Goal: Task Accomplishment & Management: Complete application form

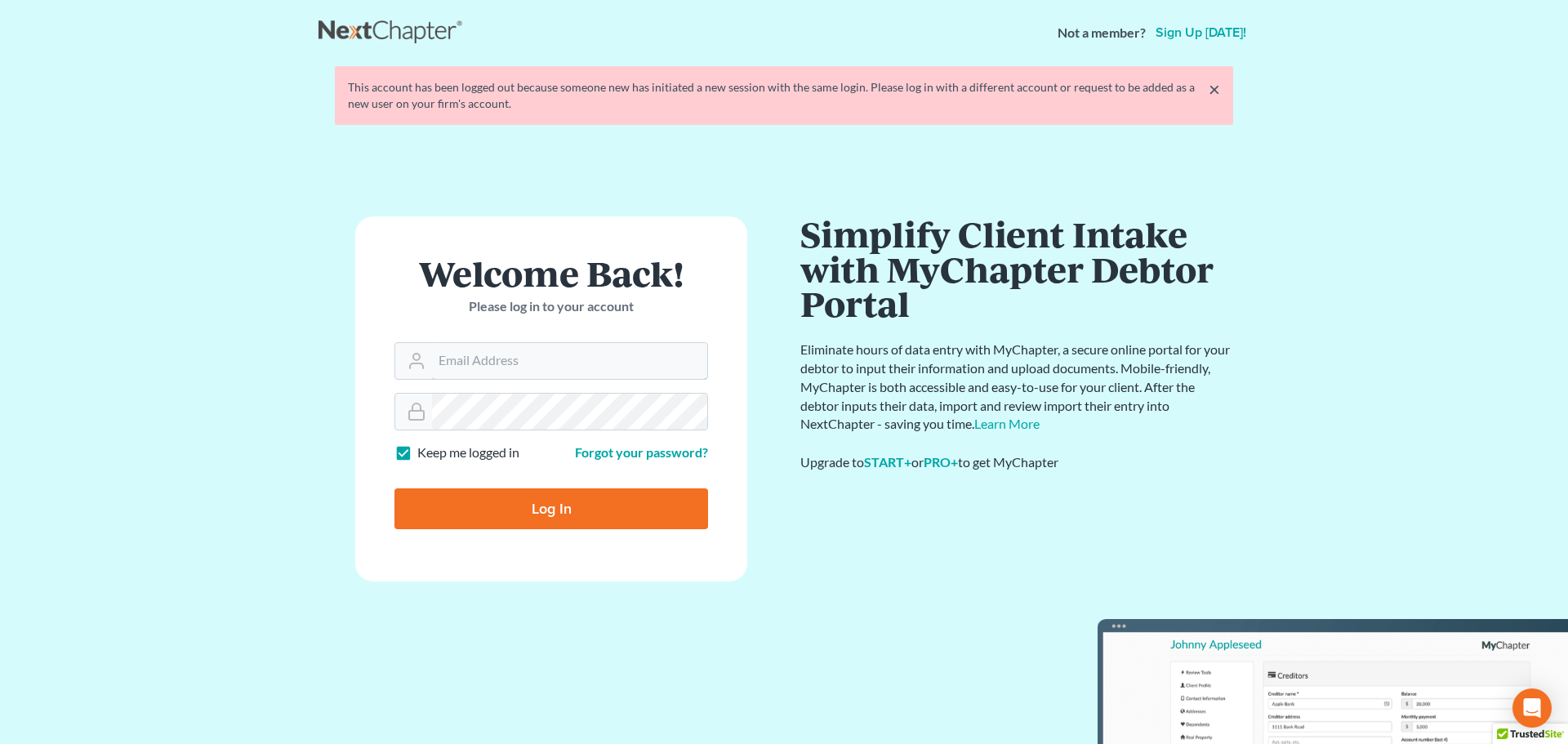
type input "[EMAIL_ADDRESS][DOMAIN_NAME]"
click at [588, 495] on input "Log In" at bounding box center [551, 509] width 314 height 41
type input "Thinking..."
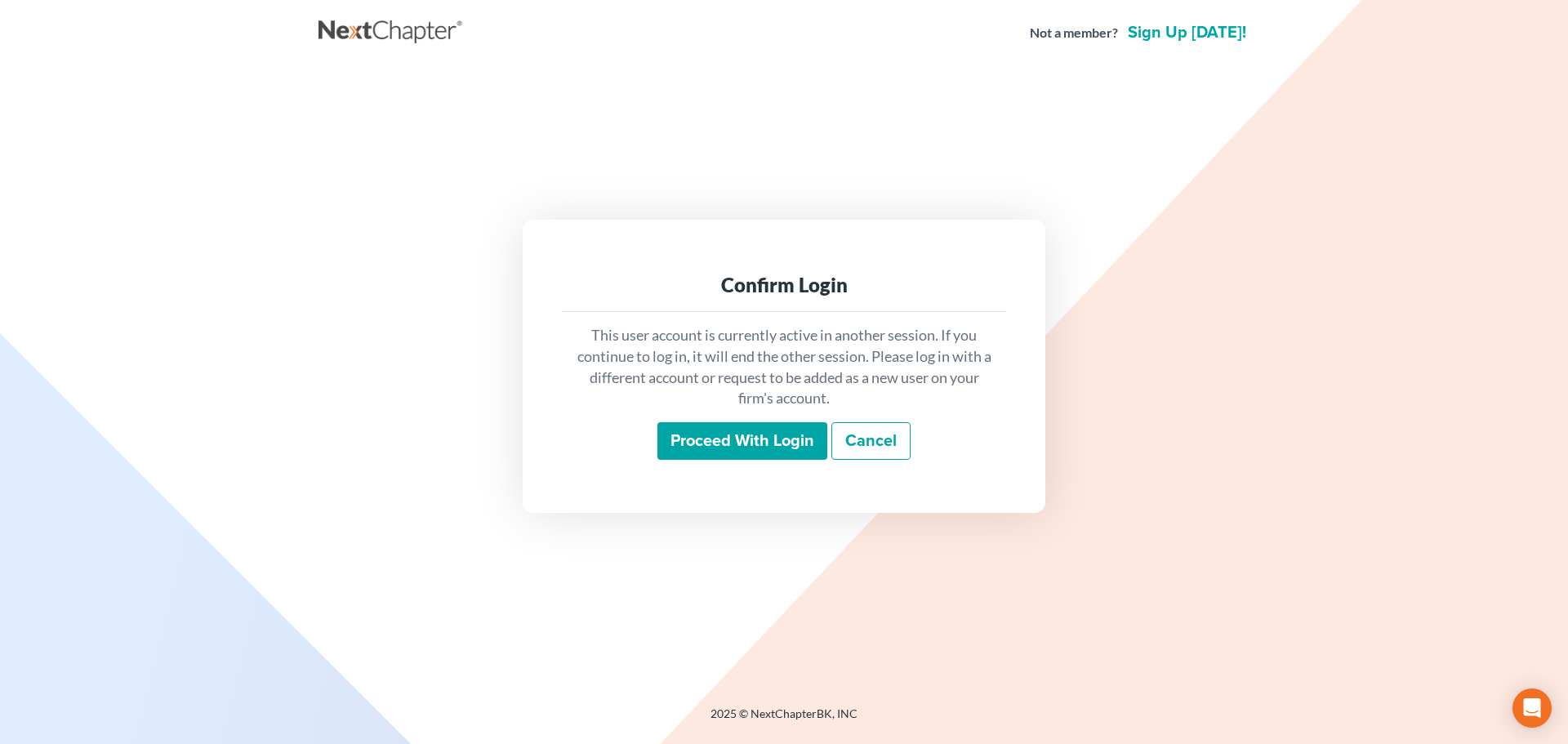
click at [697, 449] on input "Proceed with login" at bounding box center [743, 441] width 170 height 38
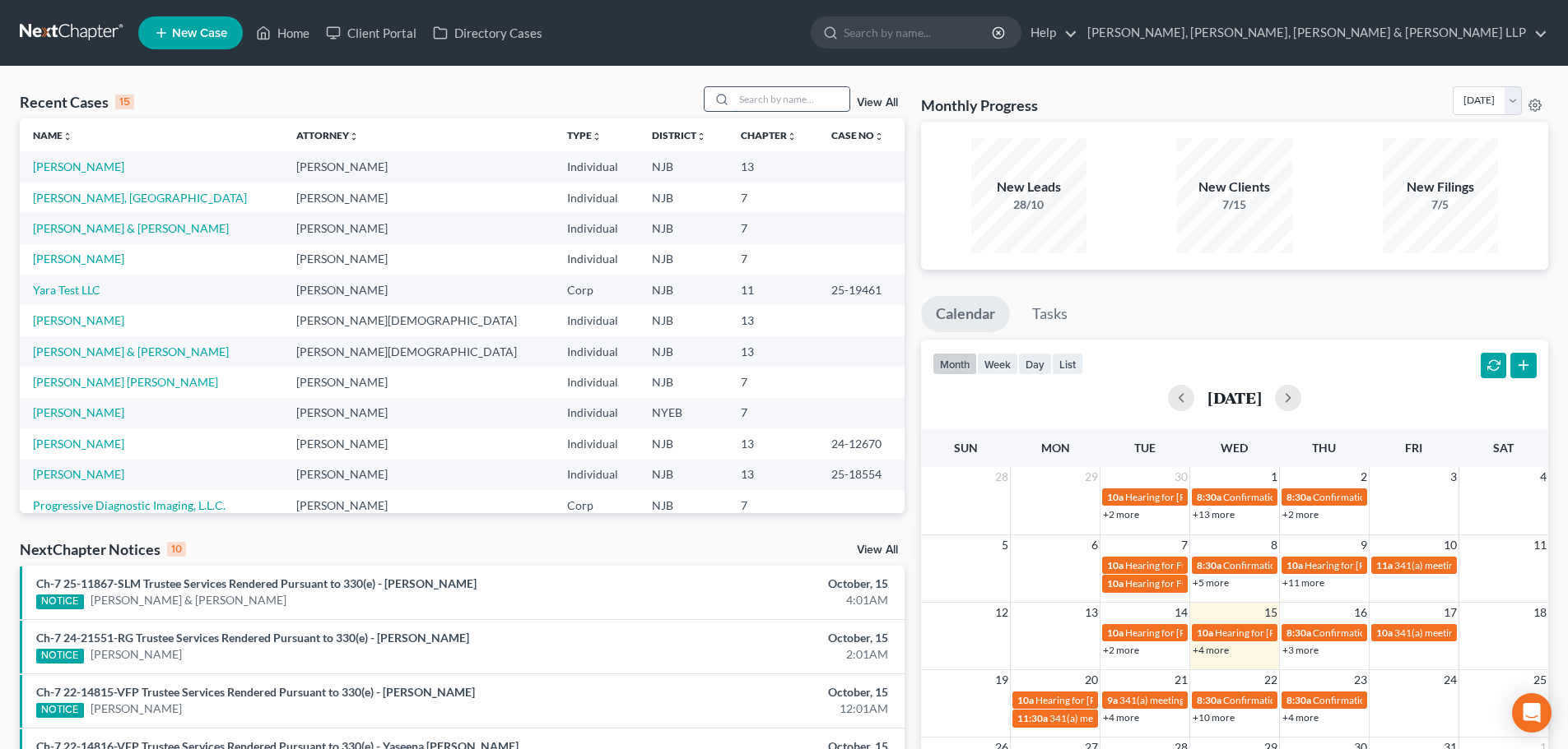
click at [817, 94] on input "search" at bounding box center [791, 99] width 115 height 24
type input "[PERSON_NAME]"
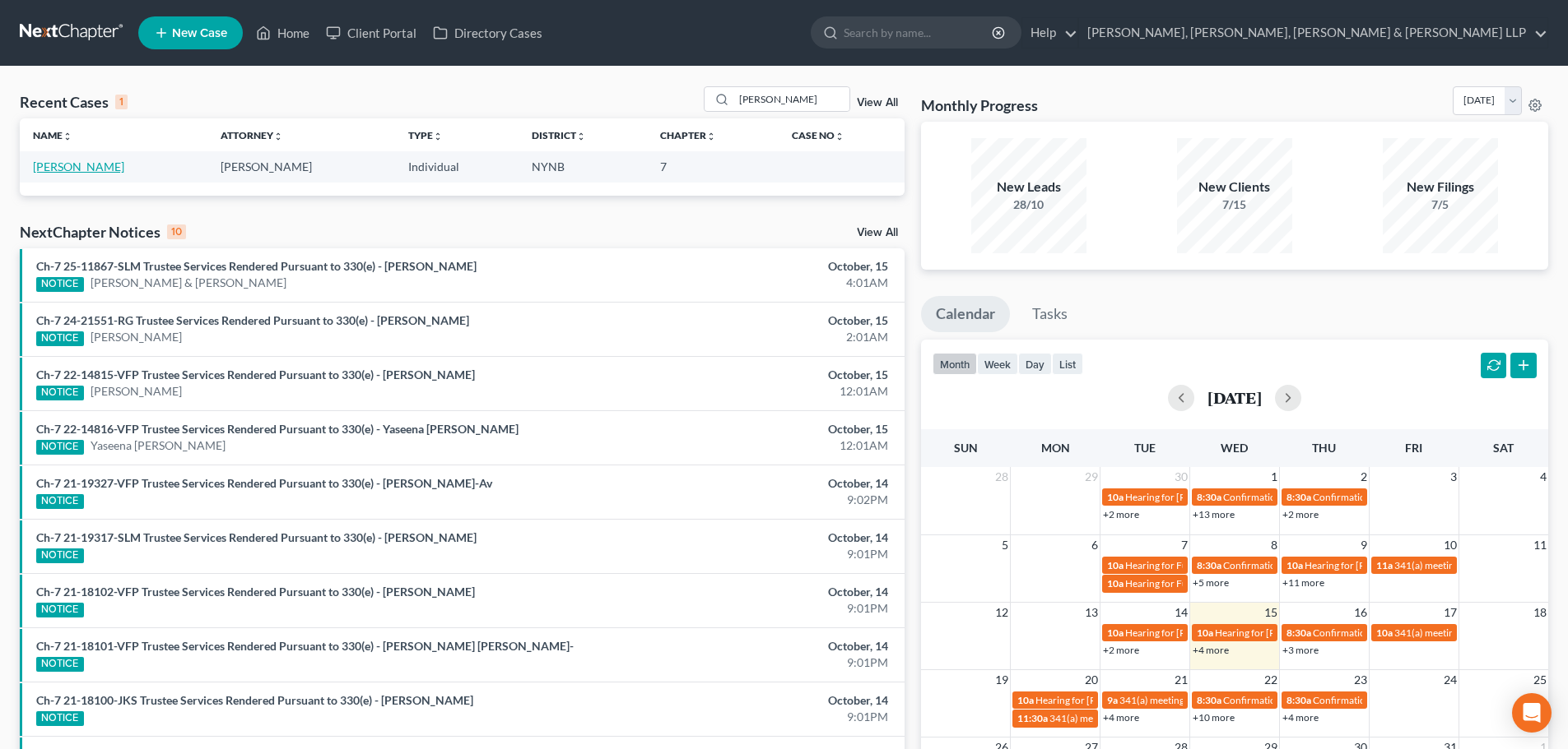
click at [101, 166] on link "[PERSON_NAME]" at bounding box center [79, 166] width 91 height 14
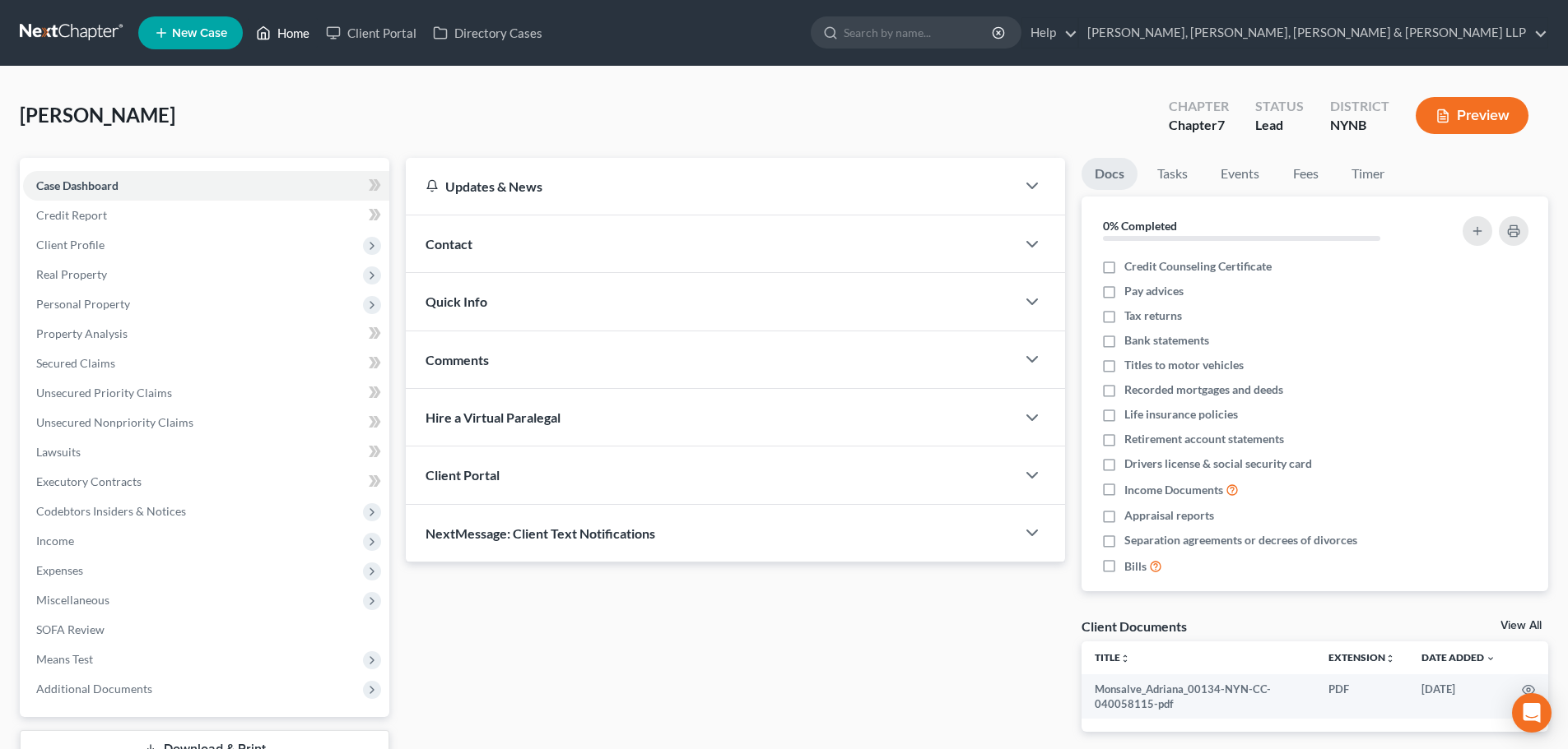
click at [288, 20] on link "Home" at bounding box center [283, 33] width 70 height 29
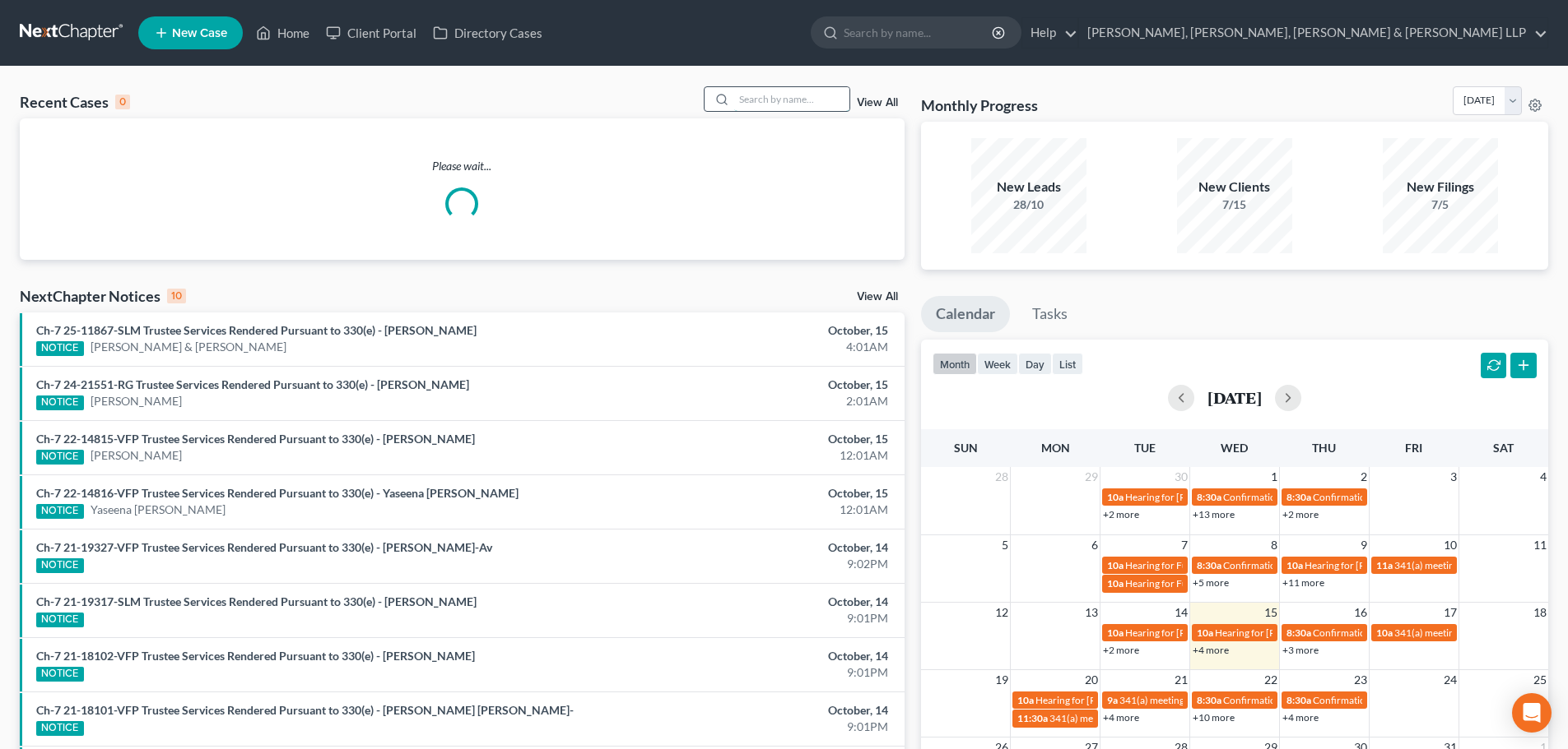
click at [747, 104] on input "search" at bounding box center [791, 99] width 115 height 24
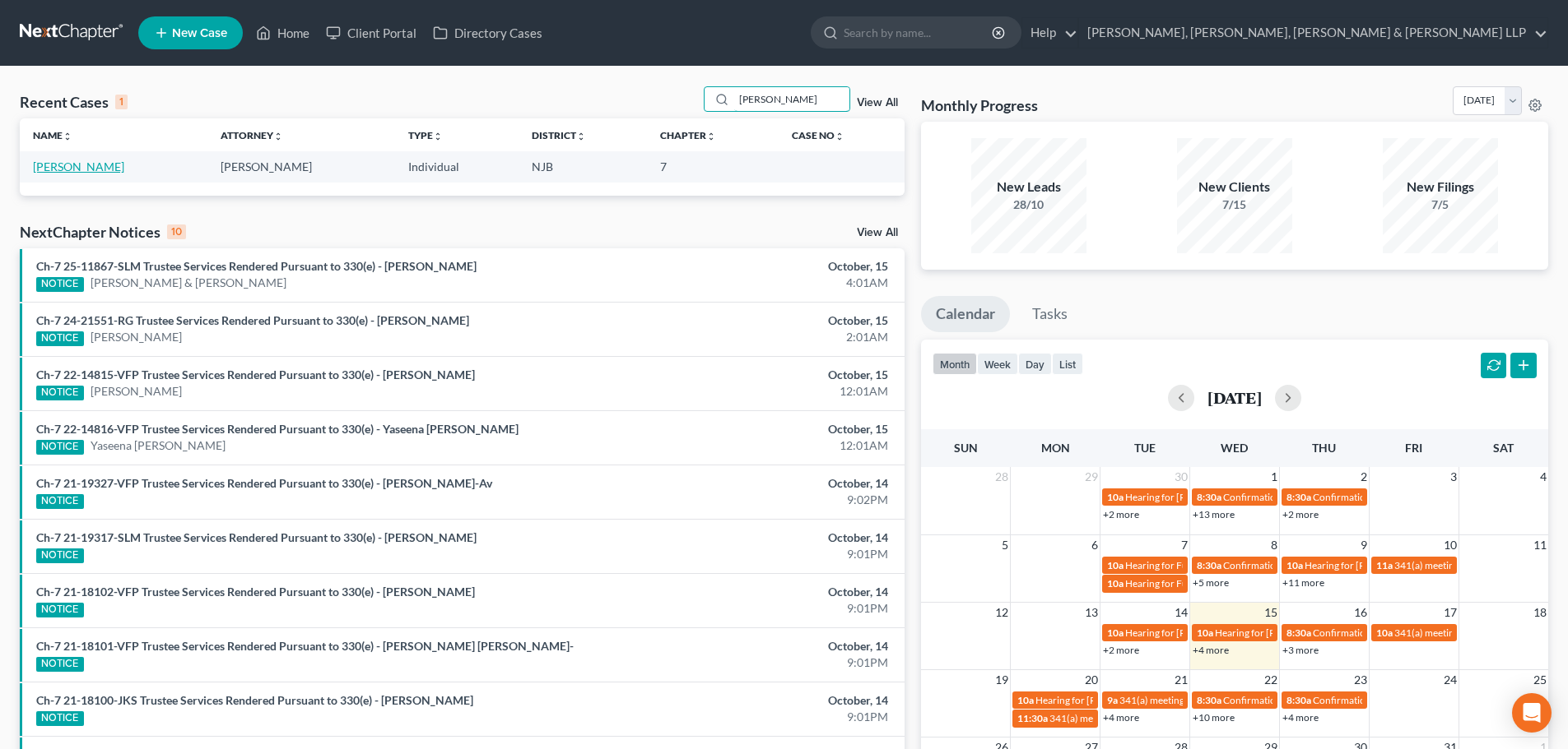
type input "[PERSON_NAME]"
click at [88, 162] on link "[PERSON_NAME]" at bounding box center [79, 166] width 91 height 14
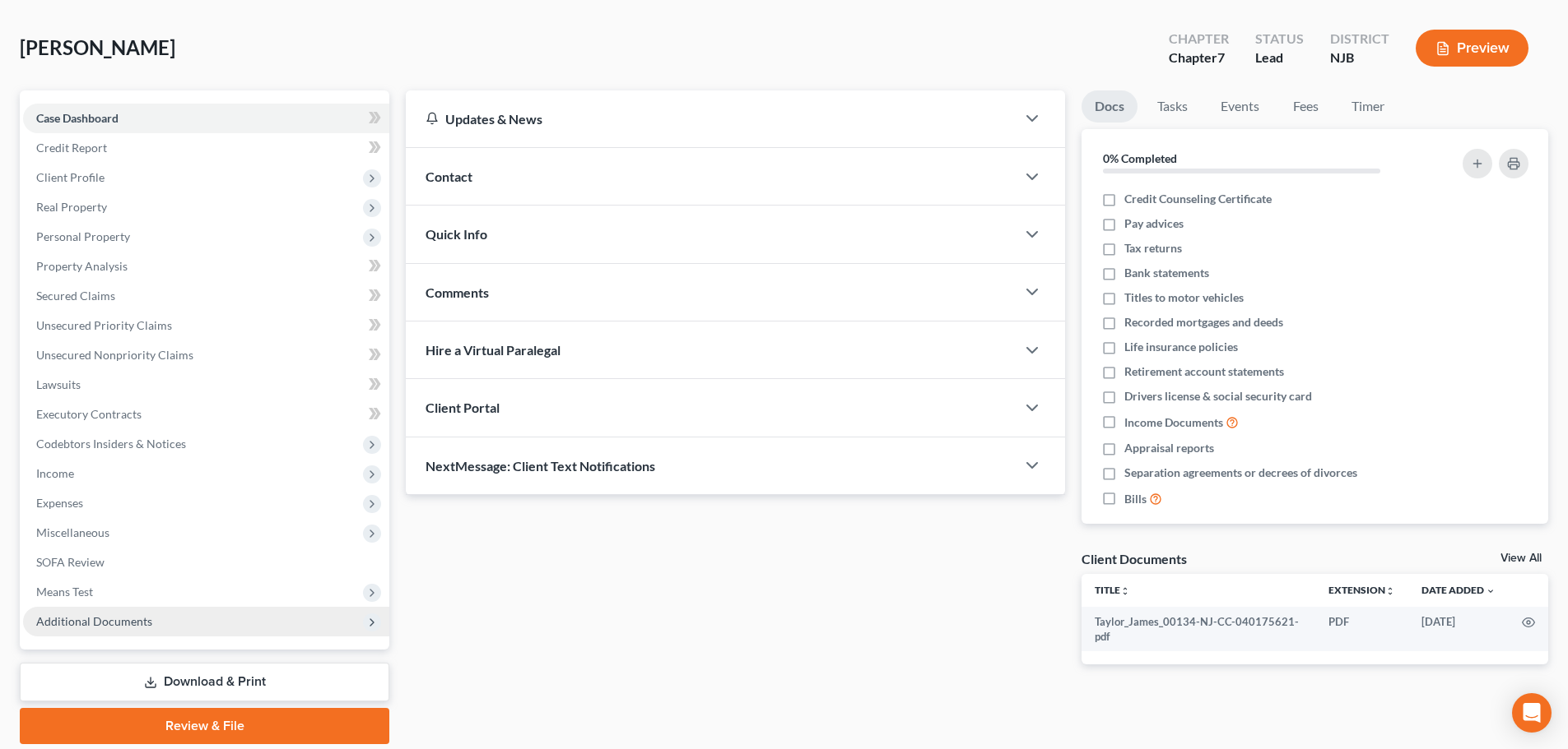
scroll to position [125, 0]
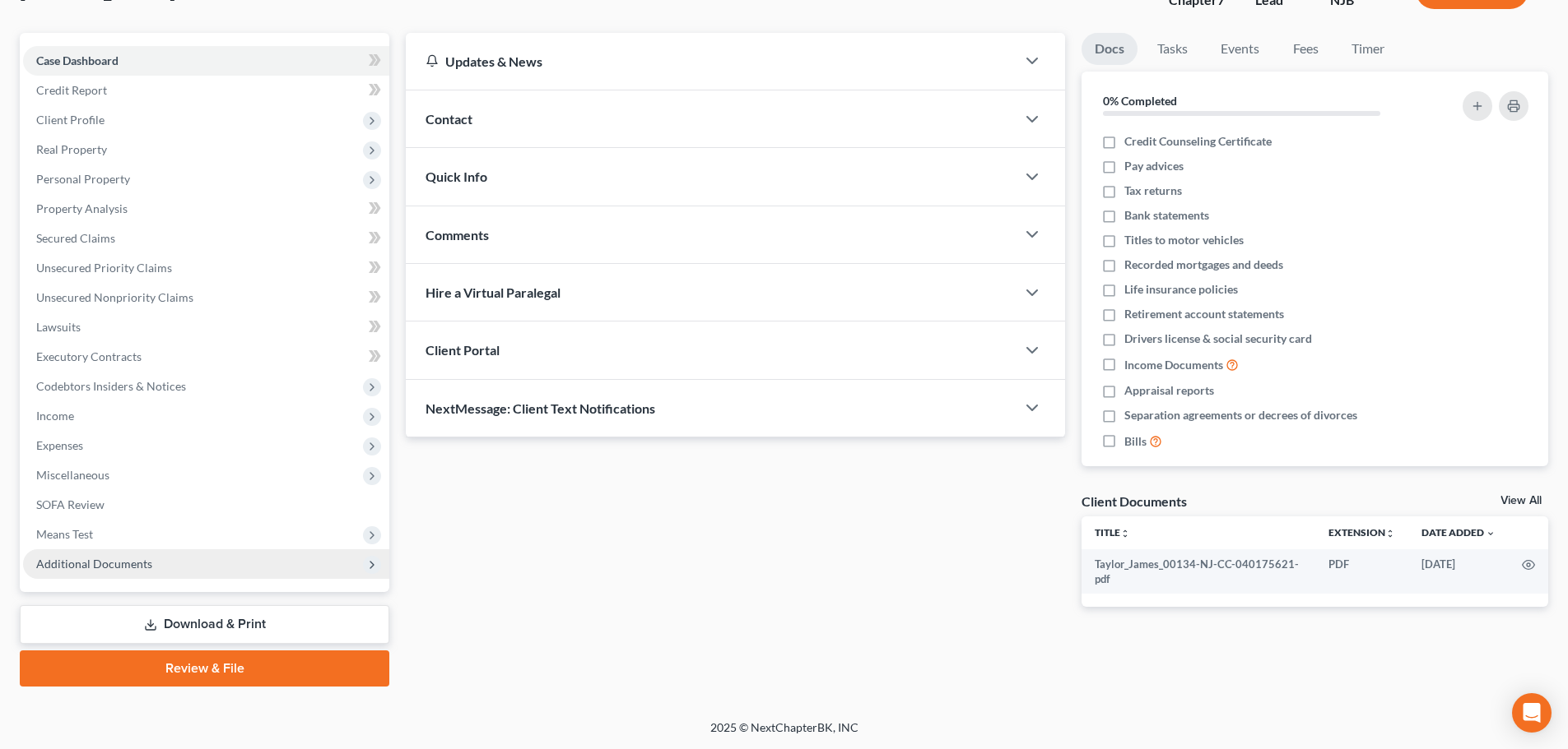
click at [141, 558] on span "Additional Documents" at bounding box center [93, 563] width 116 height 14
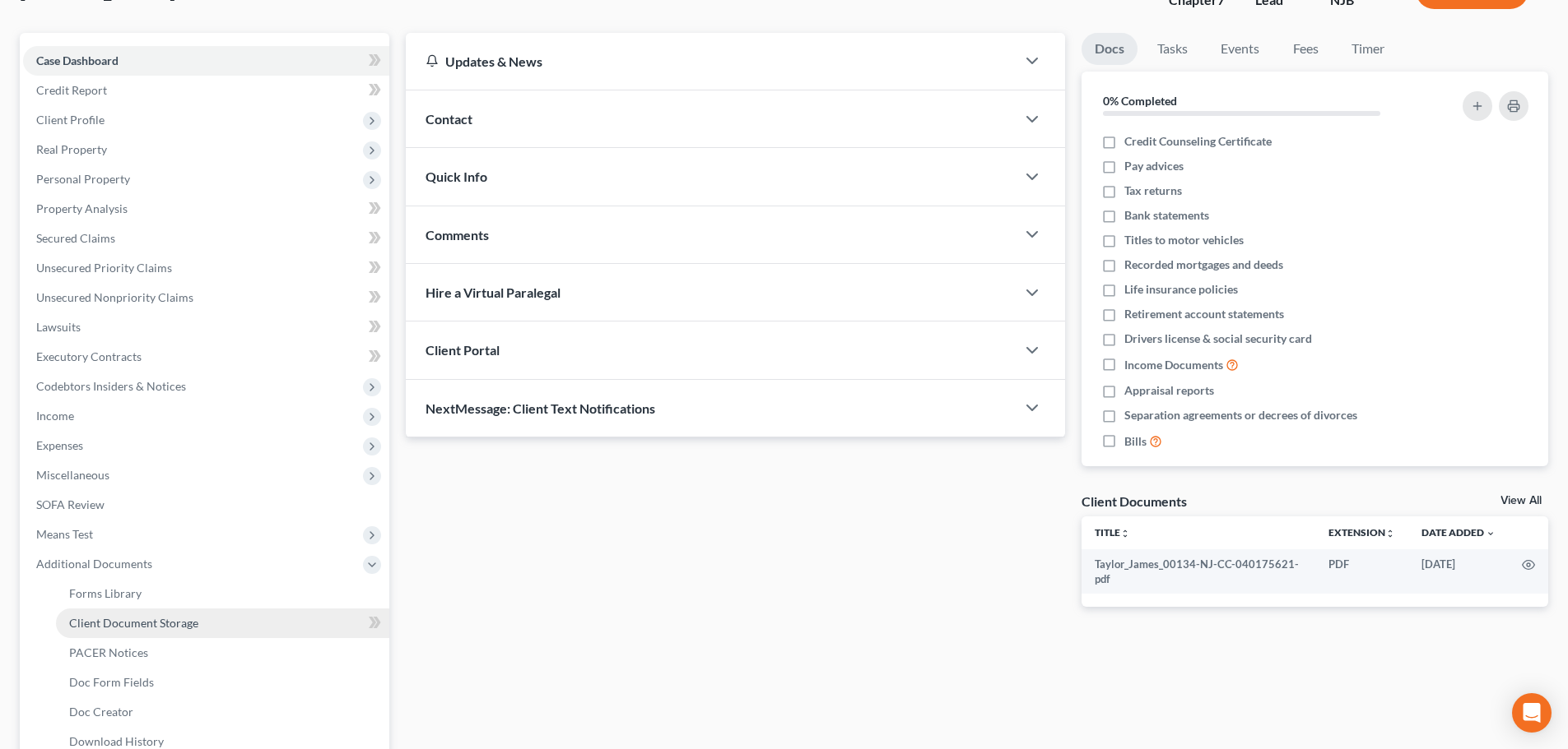
click at [139, 621] on span "Client Document Storage" at bounding box center [133, 623] width 129 height 14
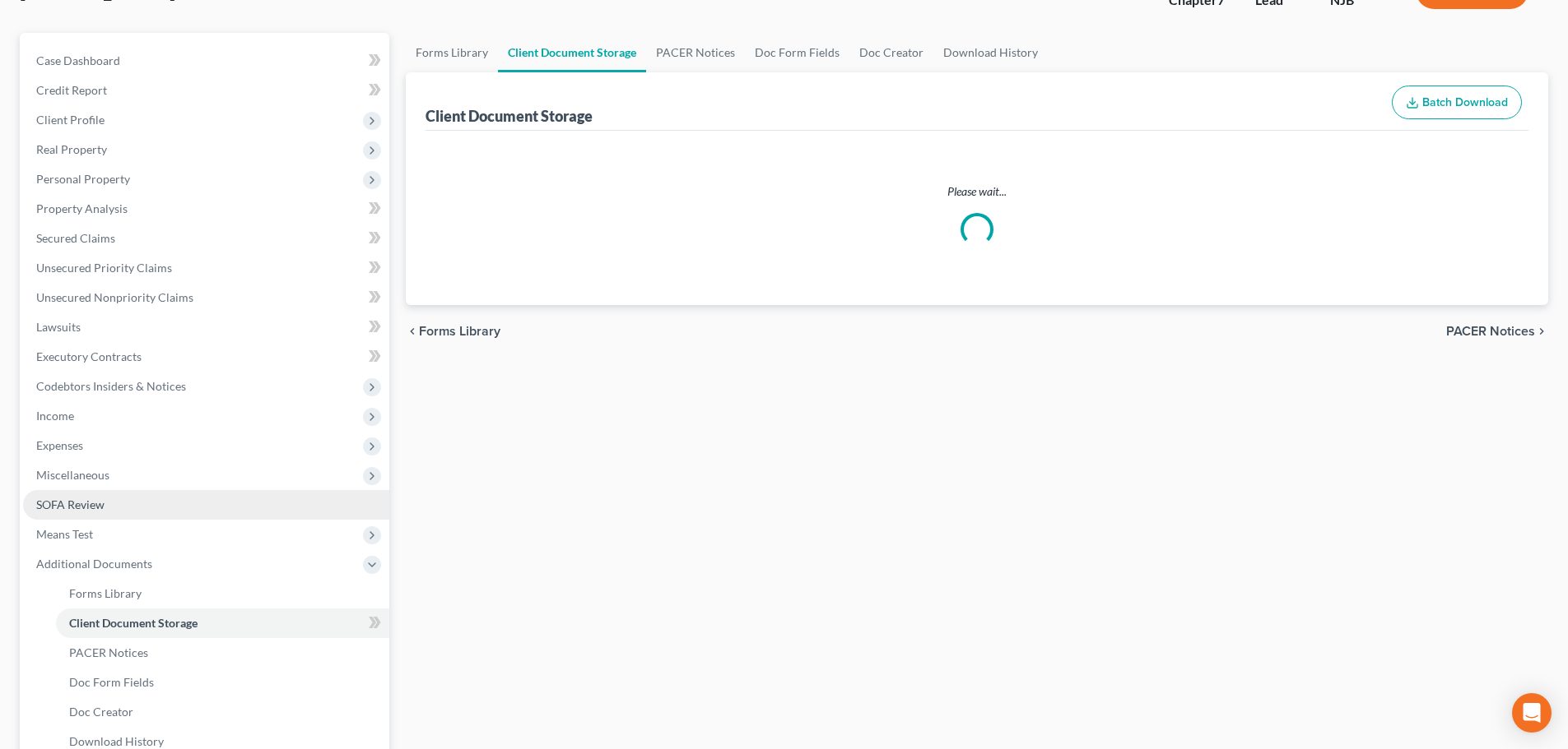
scroll to position [12, 0]
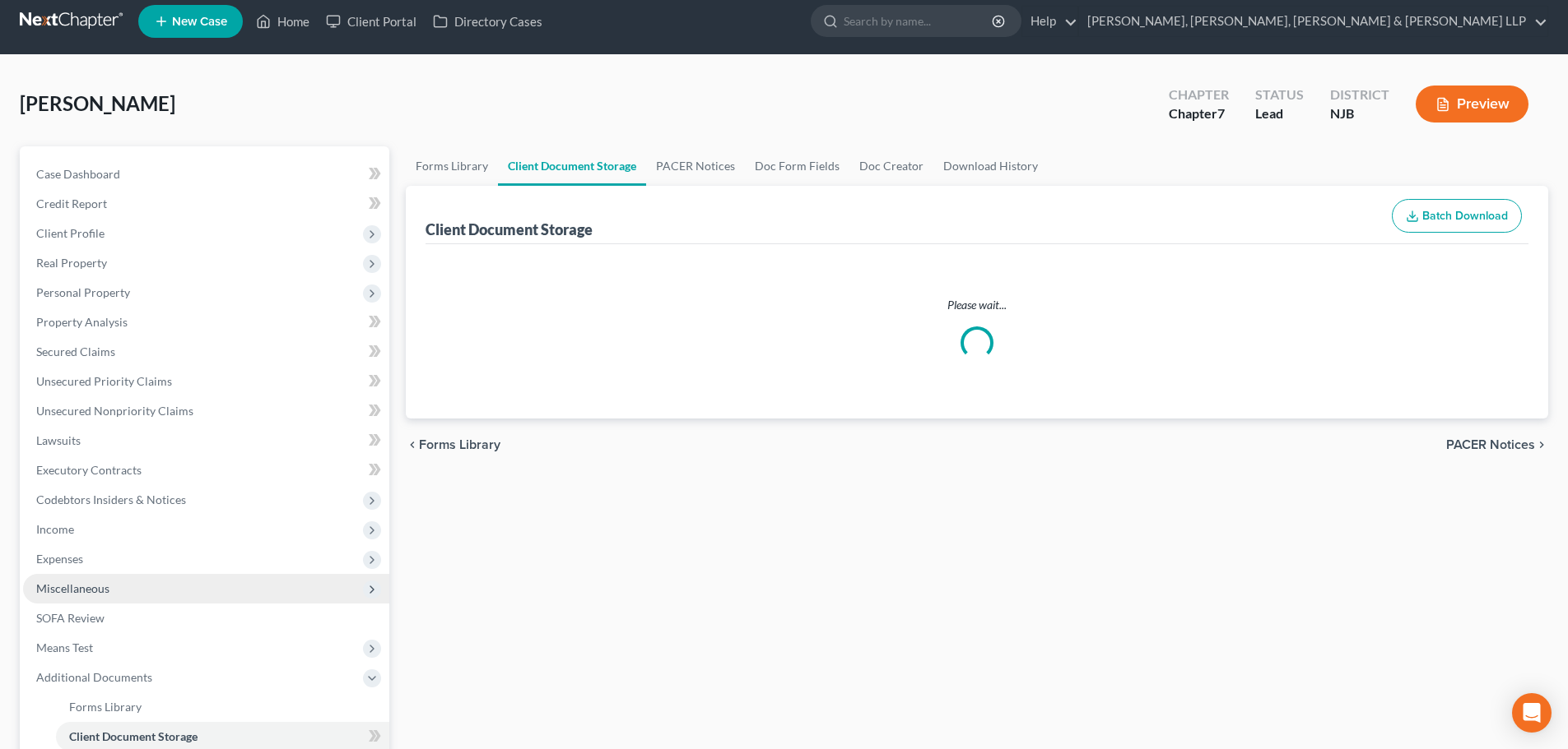
select select "9"
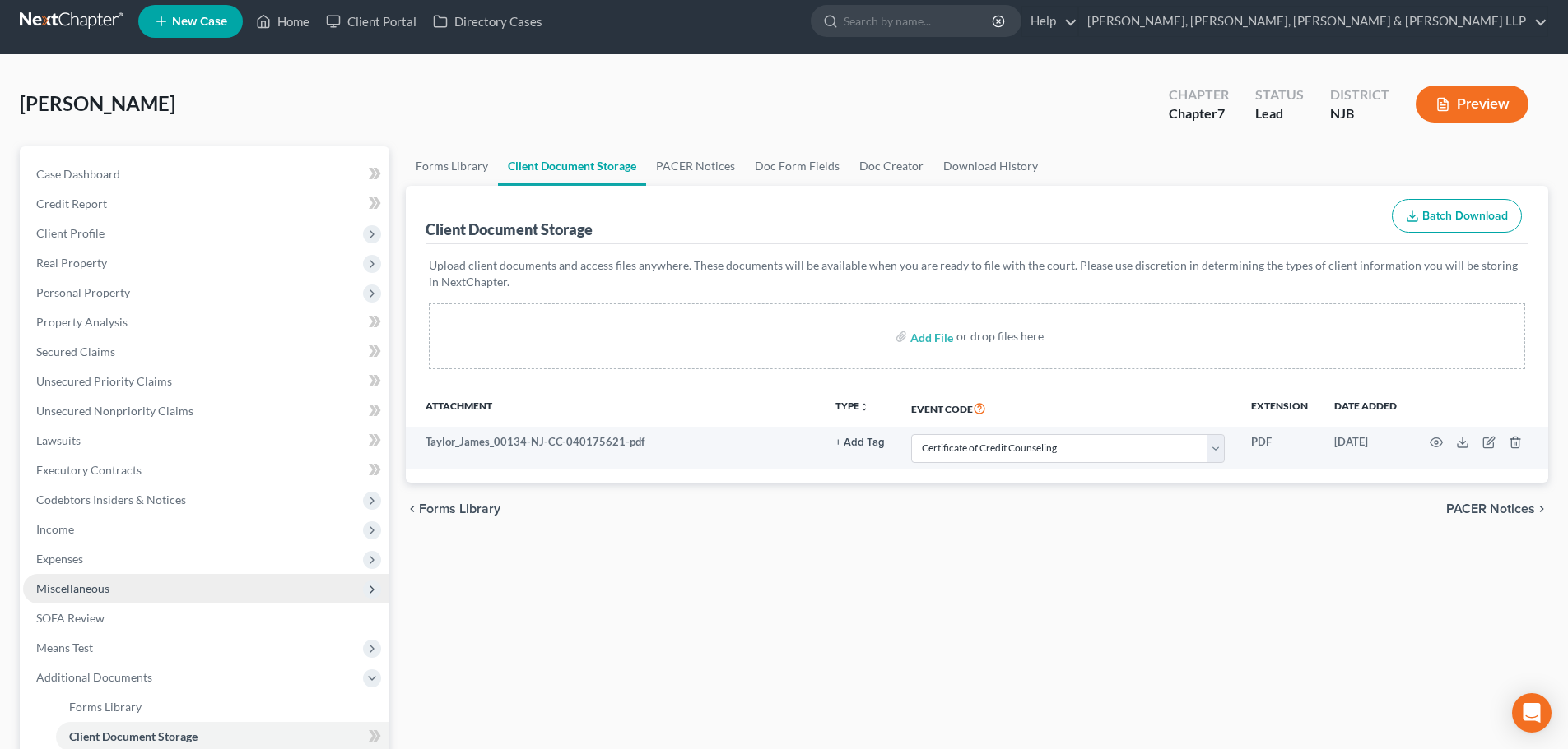
scroll to position [0, 0]
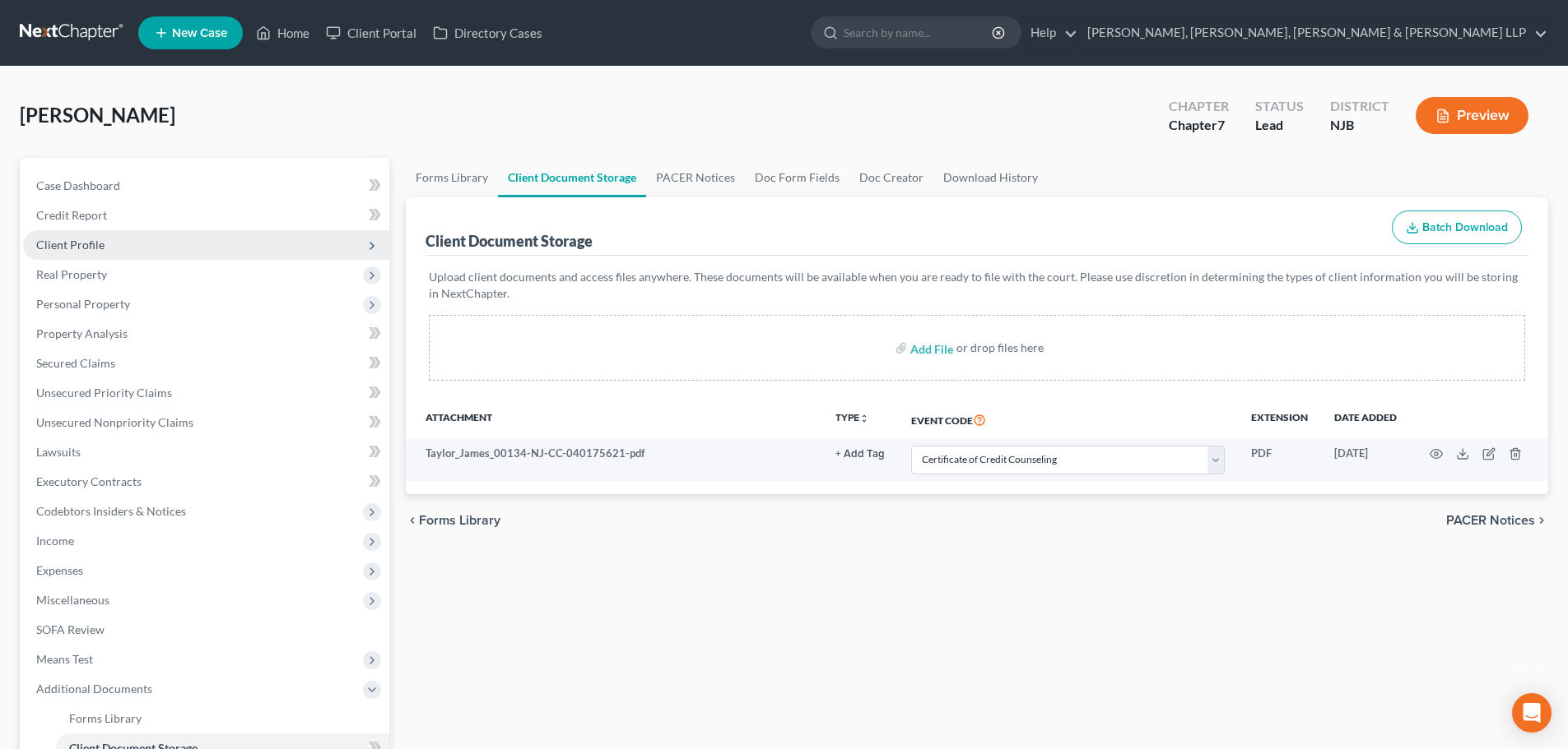
click at [162, 253] on span "Client Profile" at bounding box center [206, 245] width 366 height 29
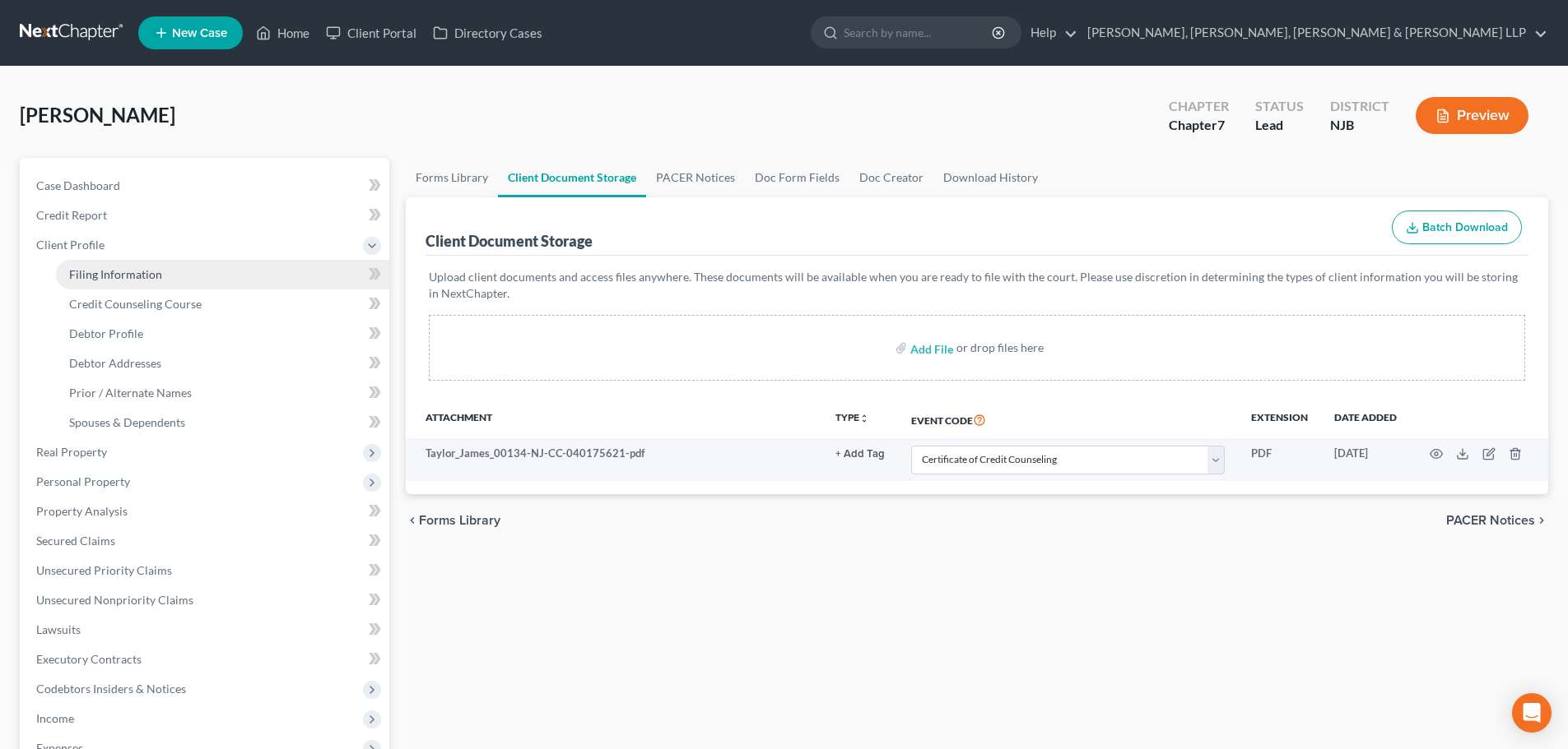
drag, startPoint x: 143, startPoint y: 270, endPoint x: 165, endPoint y: 265, distance: 22.6
click at [143, 270] on span "Filing Information" at bounding box center [116, 274] width 93 height 14
select select "1"
select select "0"
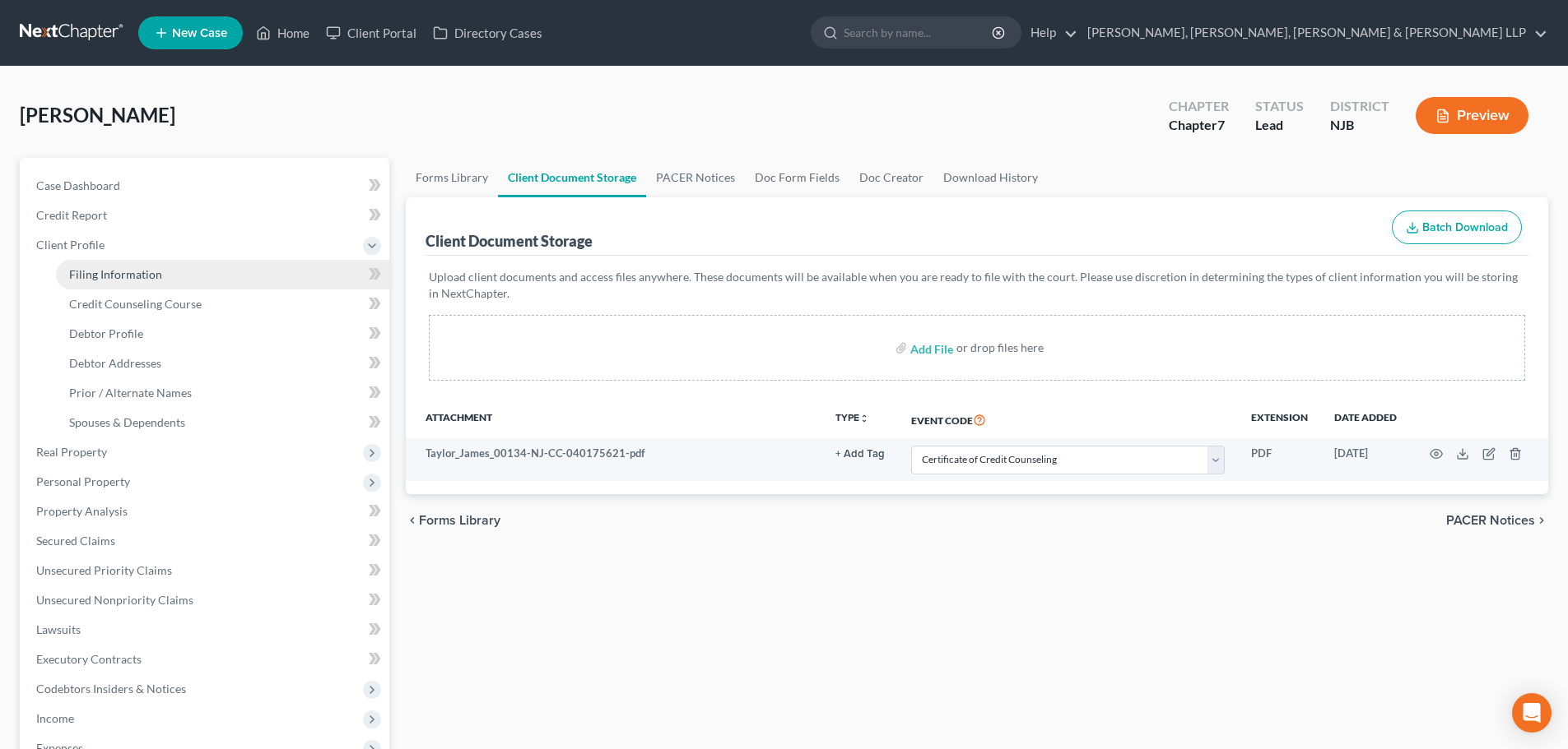
select select "0"
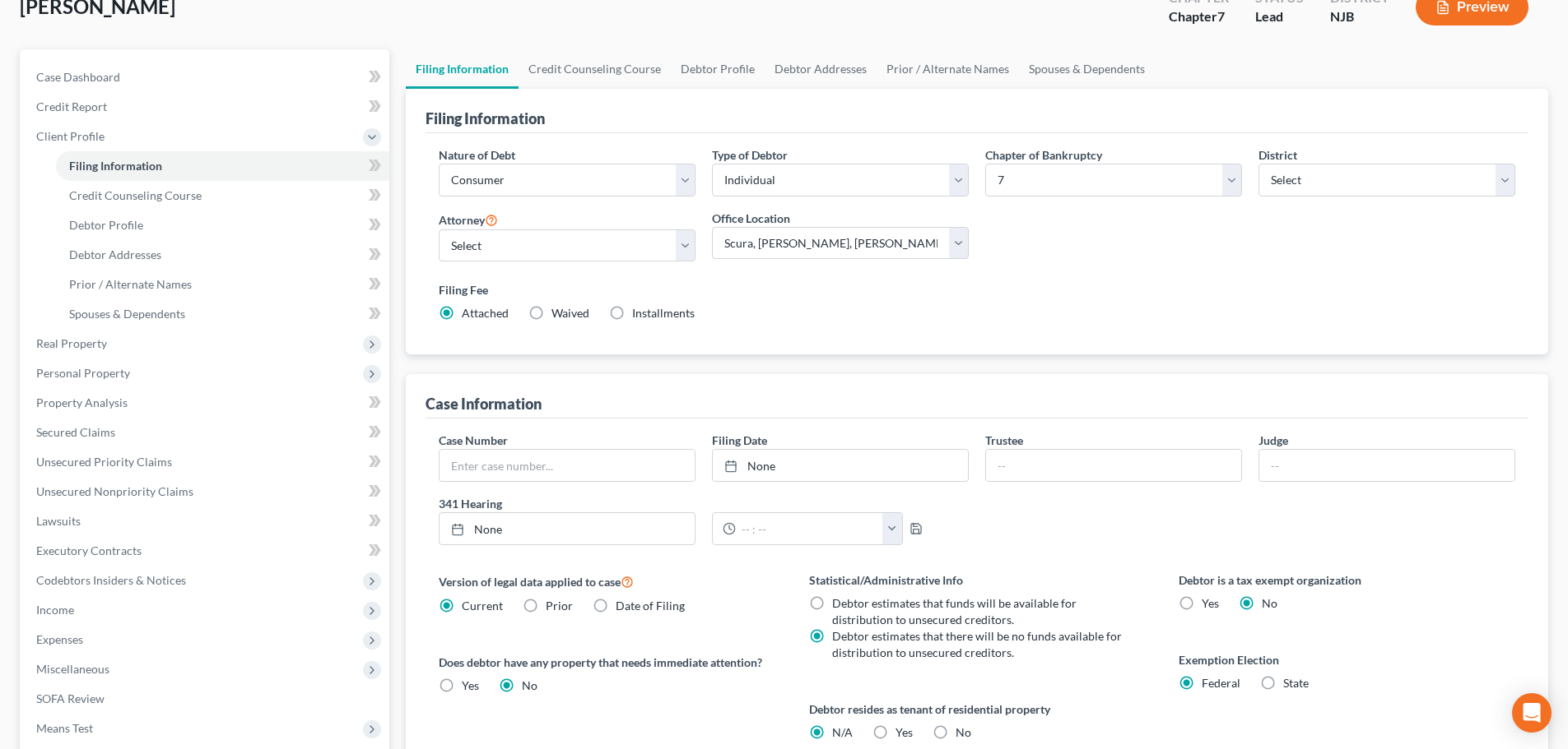
scroll to position [247, 0]
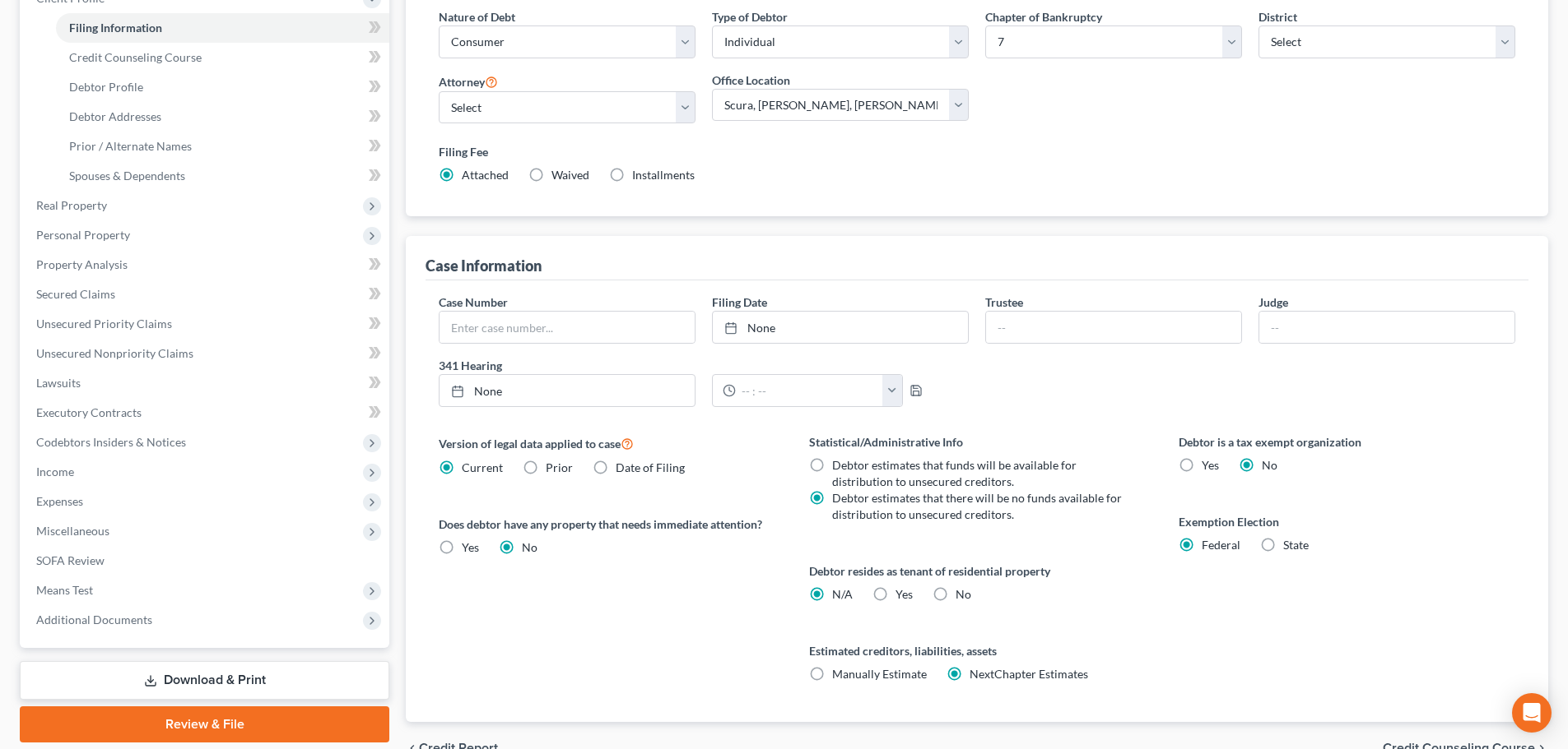
click at [895, 590] on label "Yes Yes" at bounding box center [904, 594] width 18 height 17
click at [902, 590] on input "Yes Yes" at bounding box center [907, 591] width 11 height 11
radio input "true"
radio input "false"
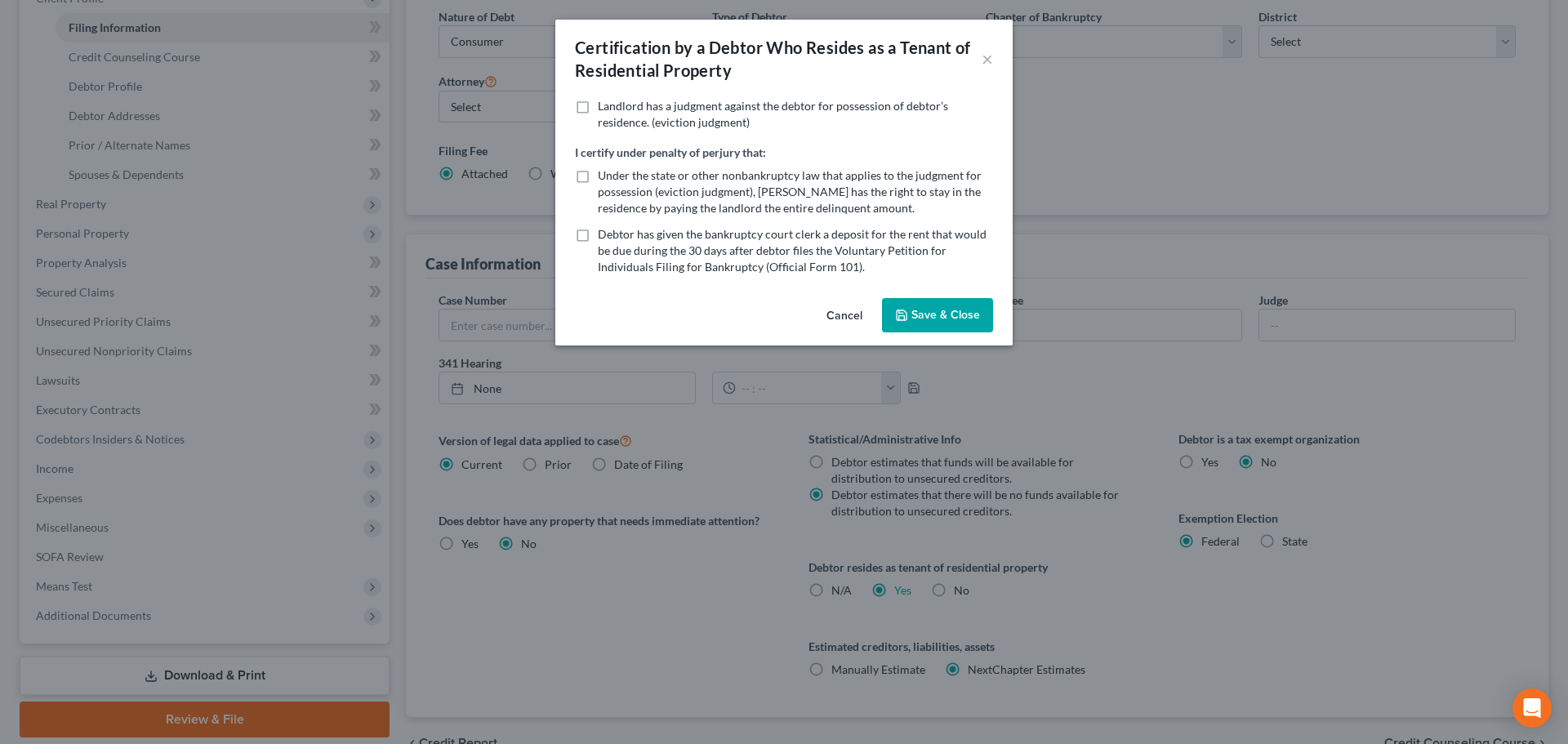
click at [951, 326] on button "Save & Close" at bounding box center [937, 316] width 111 height 35
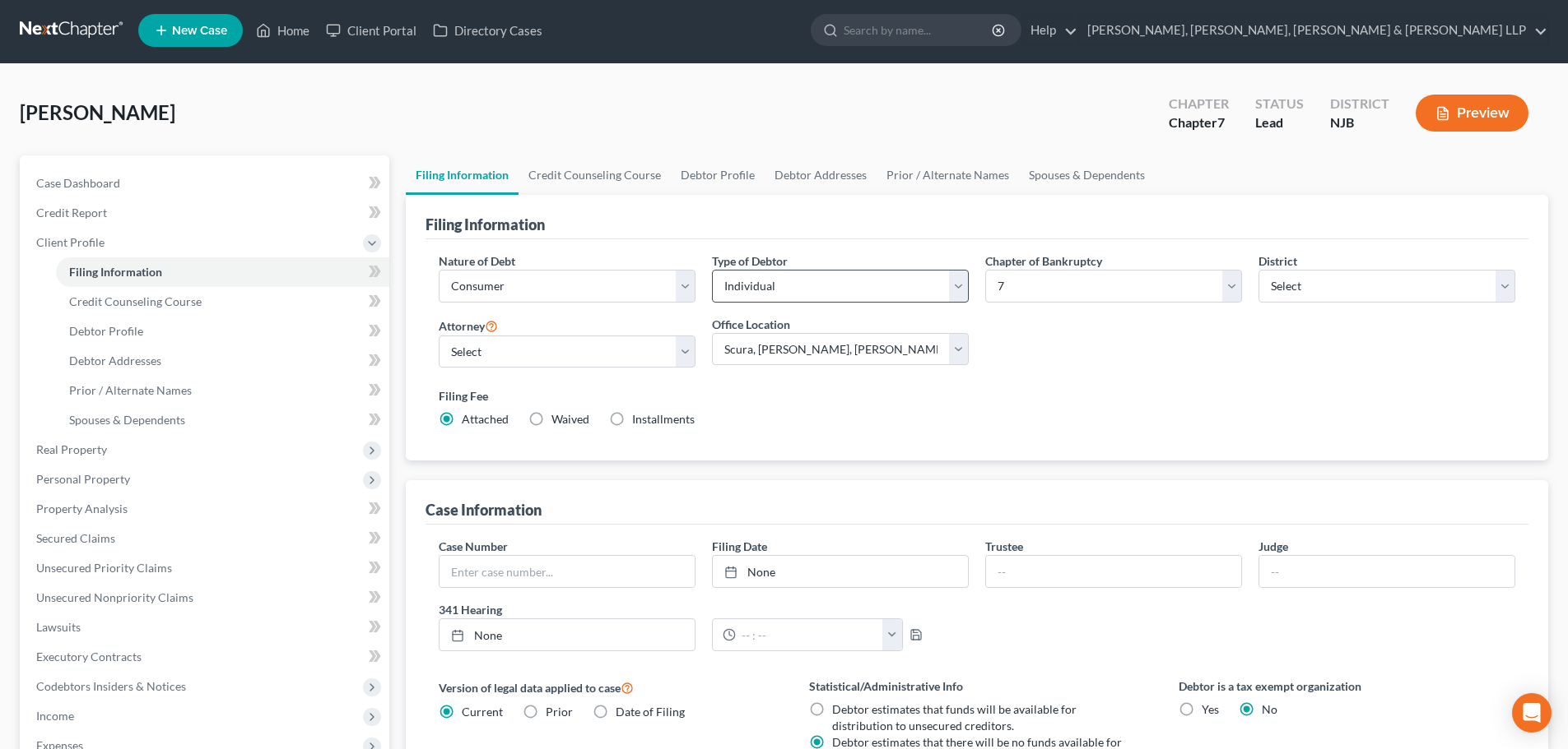
scroll to position [0, 0]
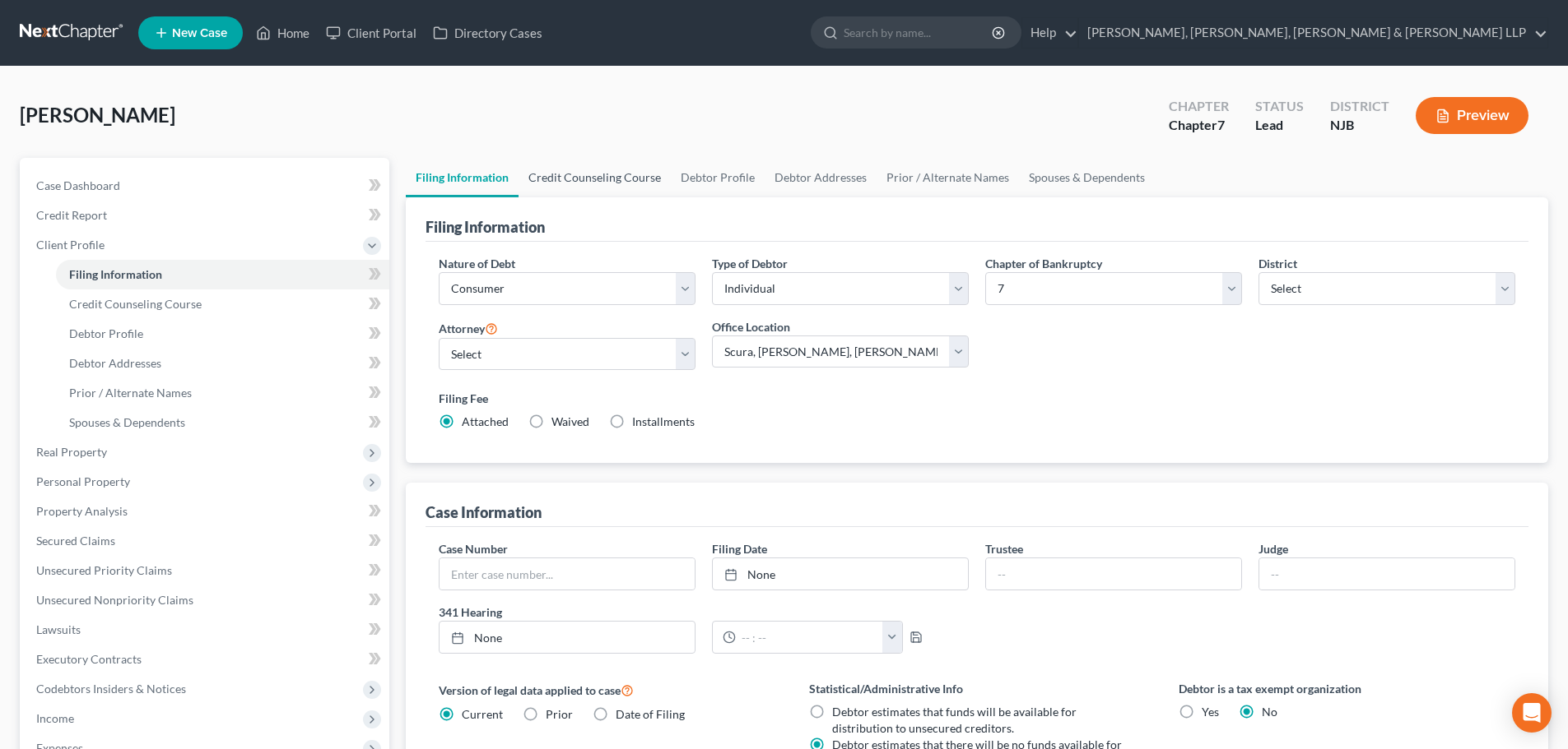
click at [583, 162] on link "Credit Counseling Course" at bounding box center [595, 177] width 152 height 40
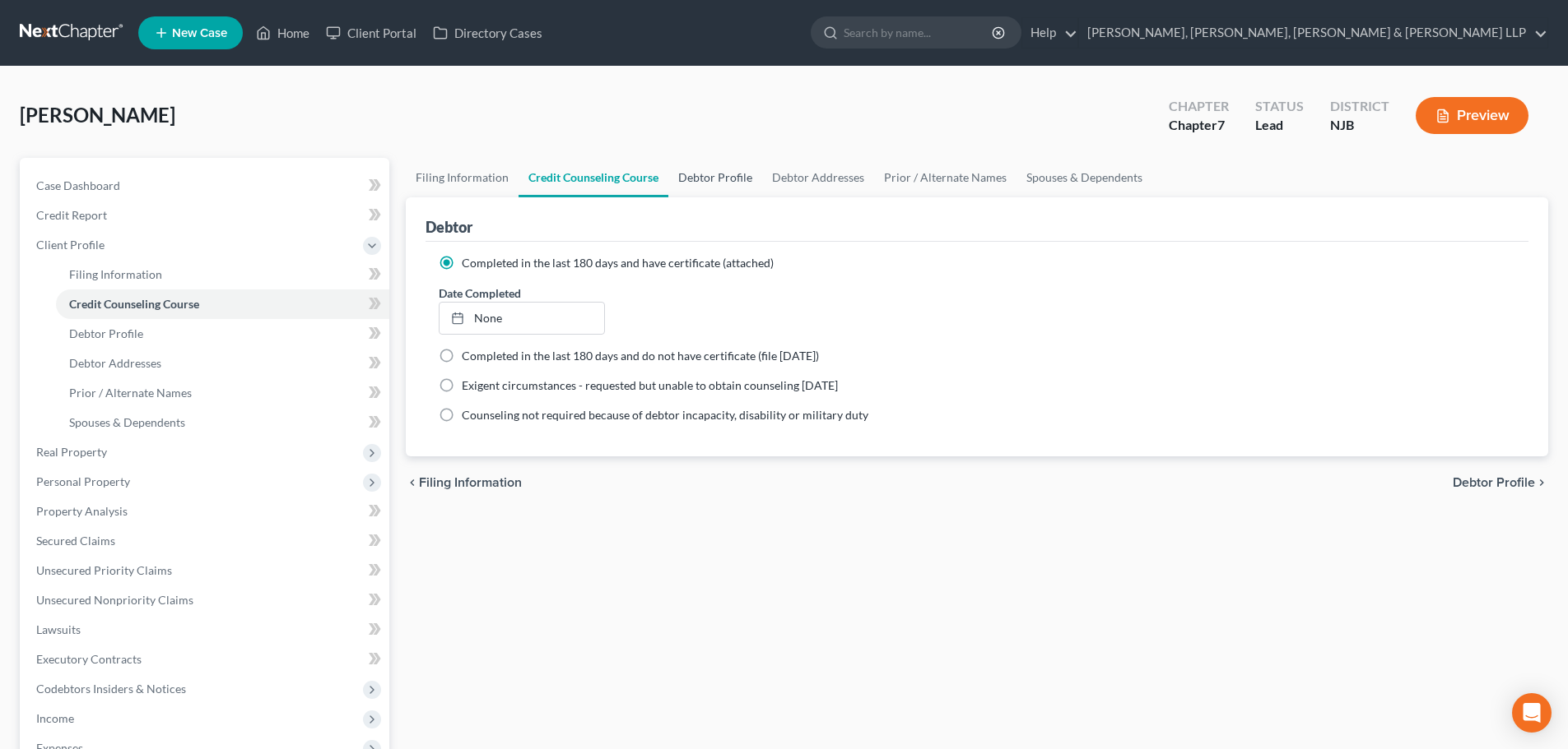
click at [698, 186] on link "Debtor Profile" at bounding box center [715, 177] width 93 height 40
select select "0"
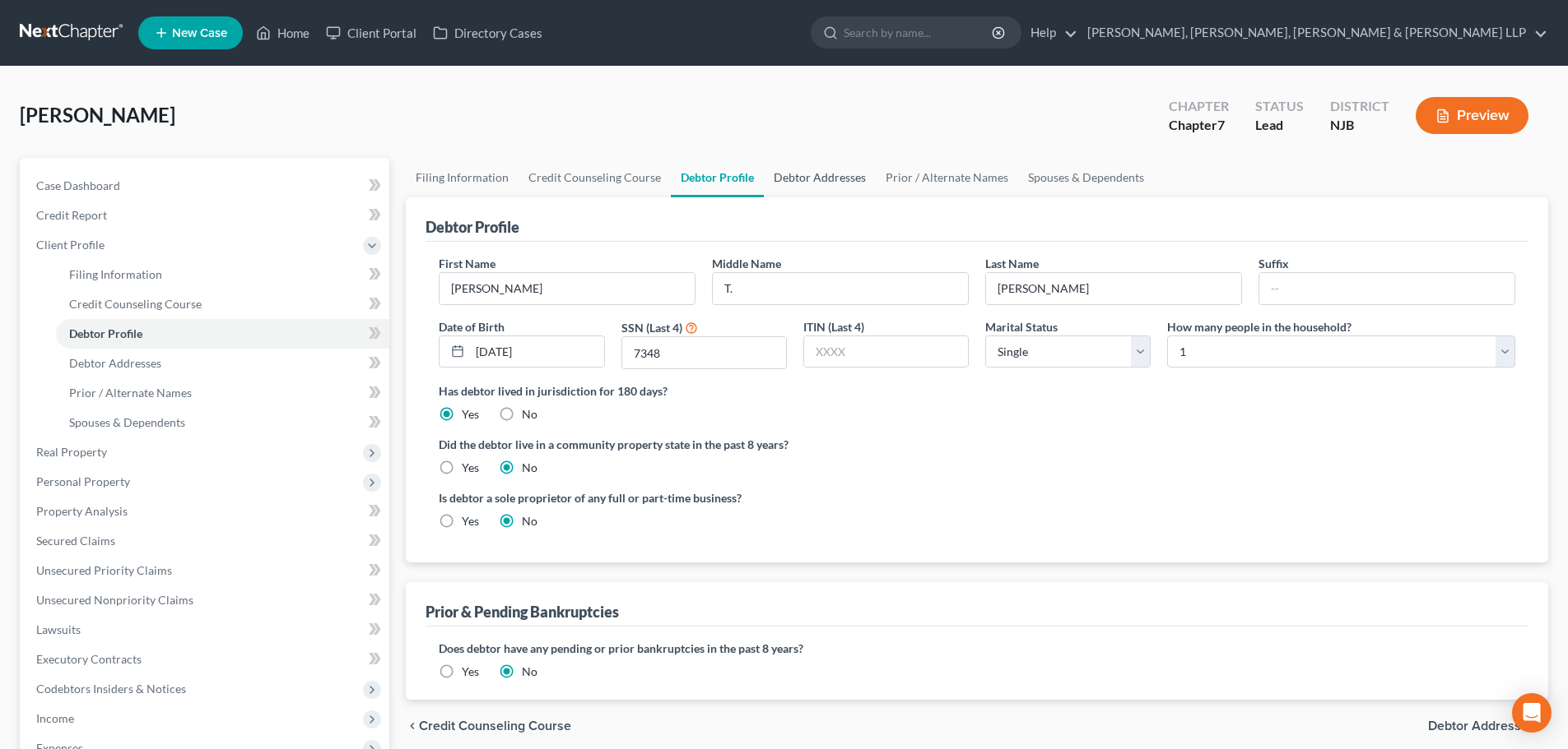
click at [784, 175] on link "Debtor Addresses" at bounding box center [820, 177] width 112 height 40
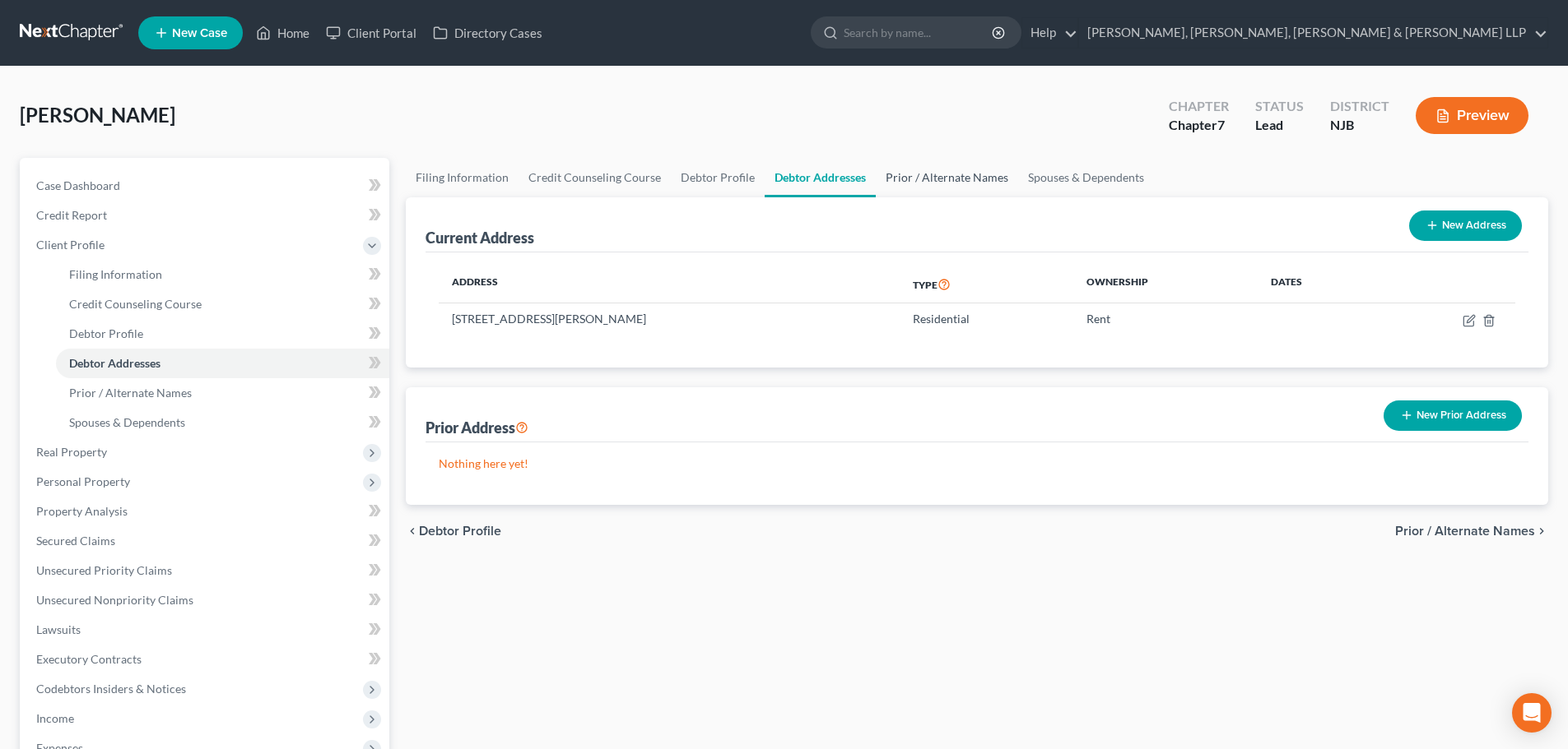
click at [907, 184] on link "Prior / Alternate Names" at bounding box center [947, 177] width 142 height 40
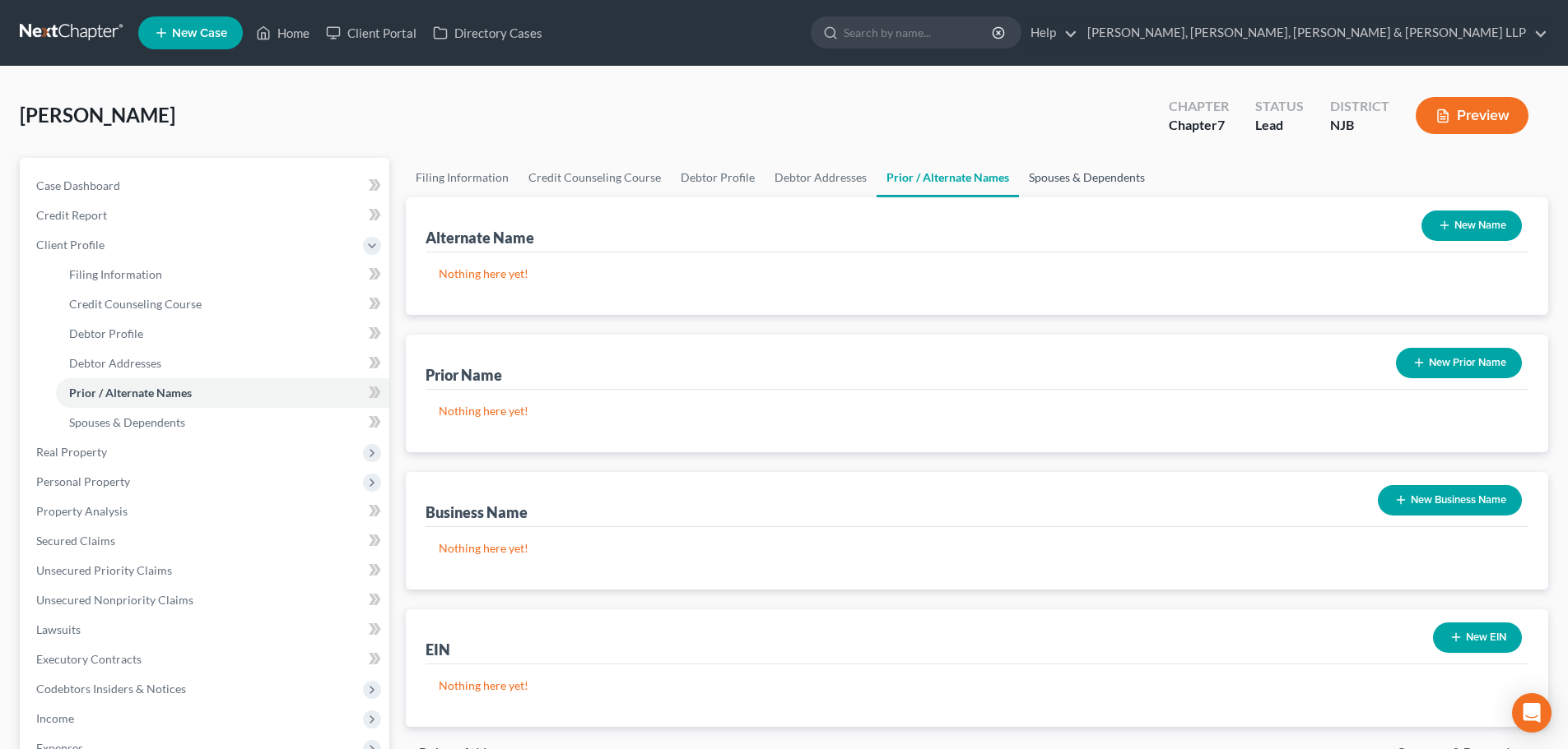
click at [1037, 179] on link "Spouses & Dependents" at bounding box center [1087, 177] width 136 height 40
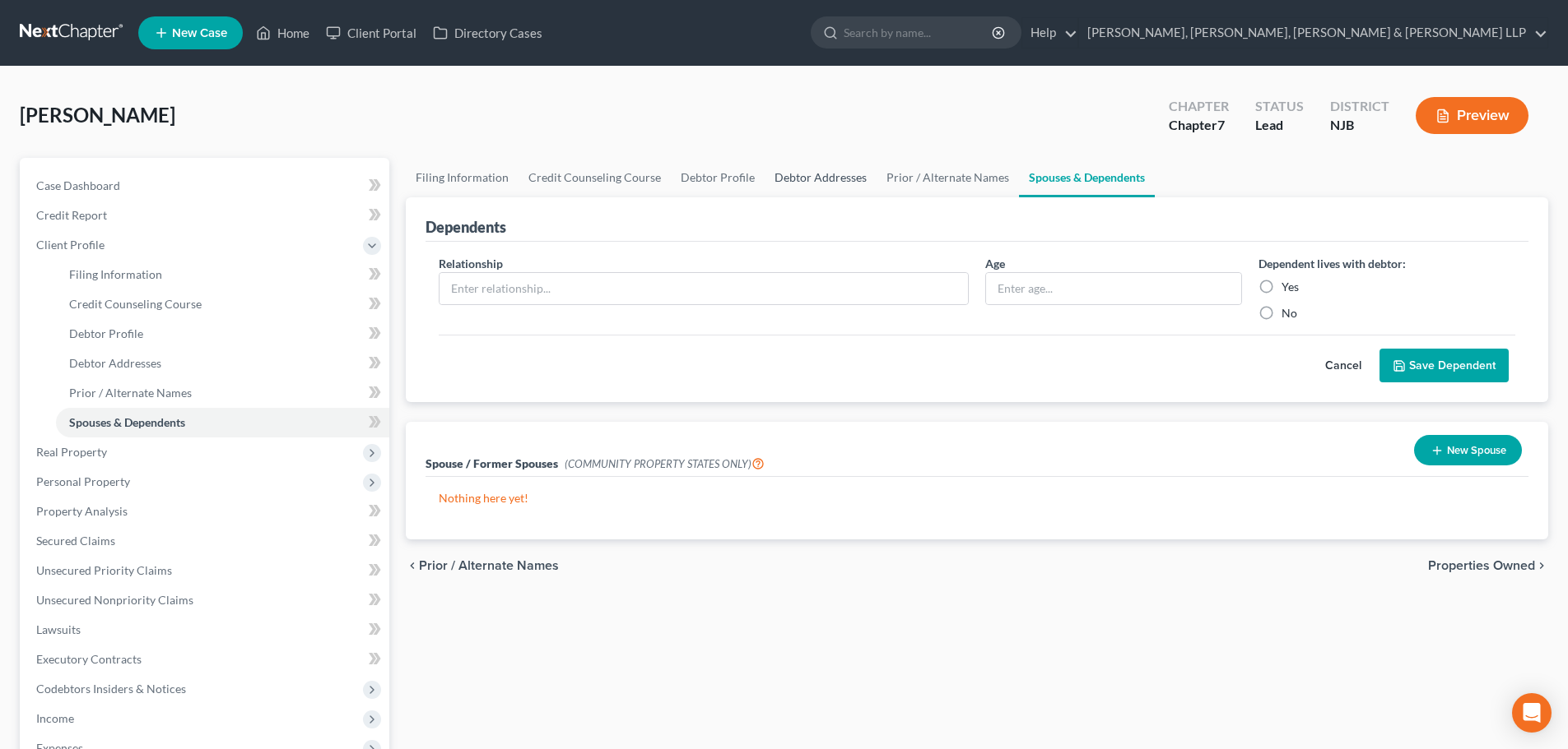
click at [814, 184] on link "Debtor Addresses" at bounding box center [820, 177] width 112 height 40
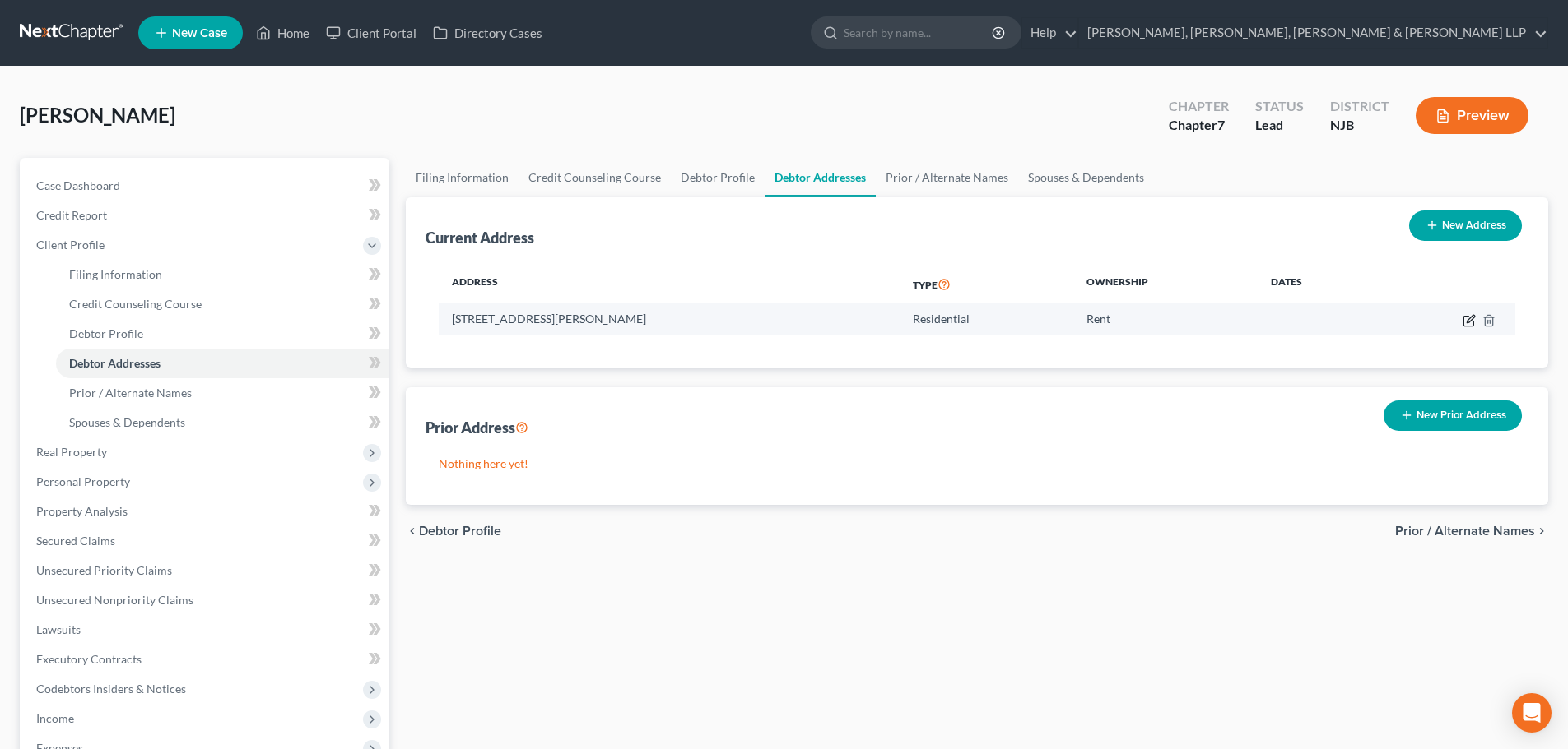
click at [1464, 323] on icon "button" at bounding box center [1468, 321] width 10 height 10
select select "33"
select select "0"
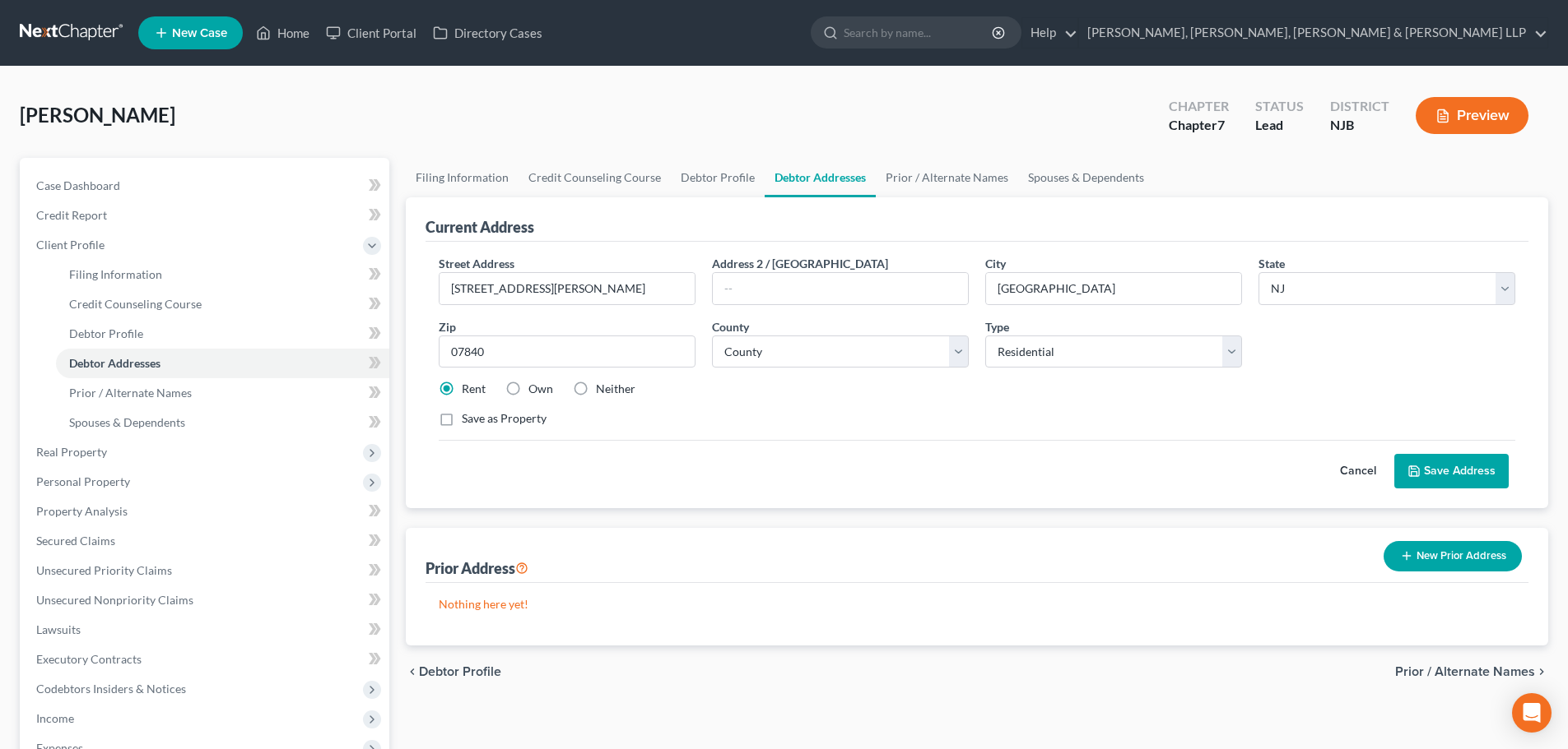
click at [1446, 474] on button "Save Address" at bounding box center [1451, 472] width 115 height 35
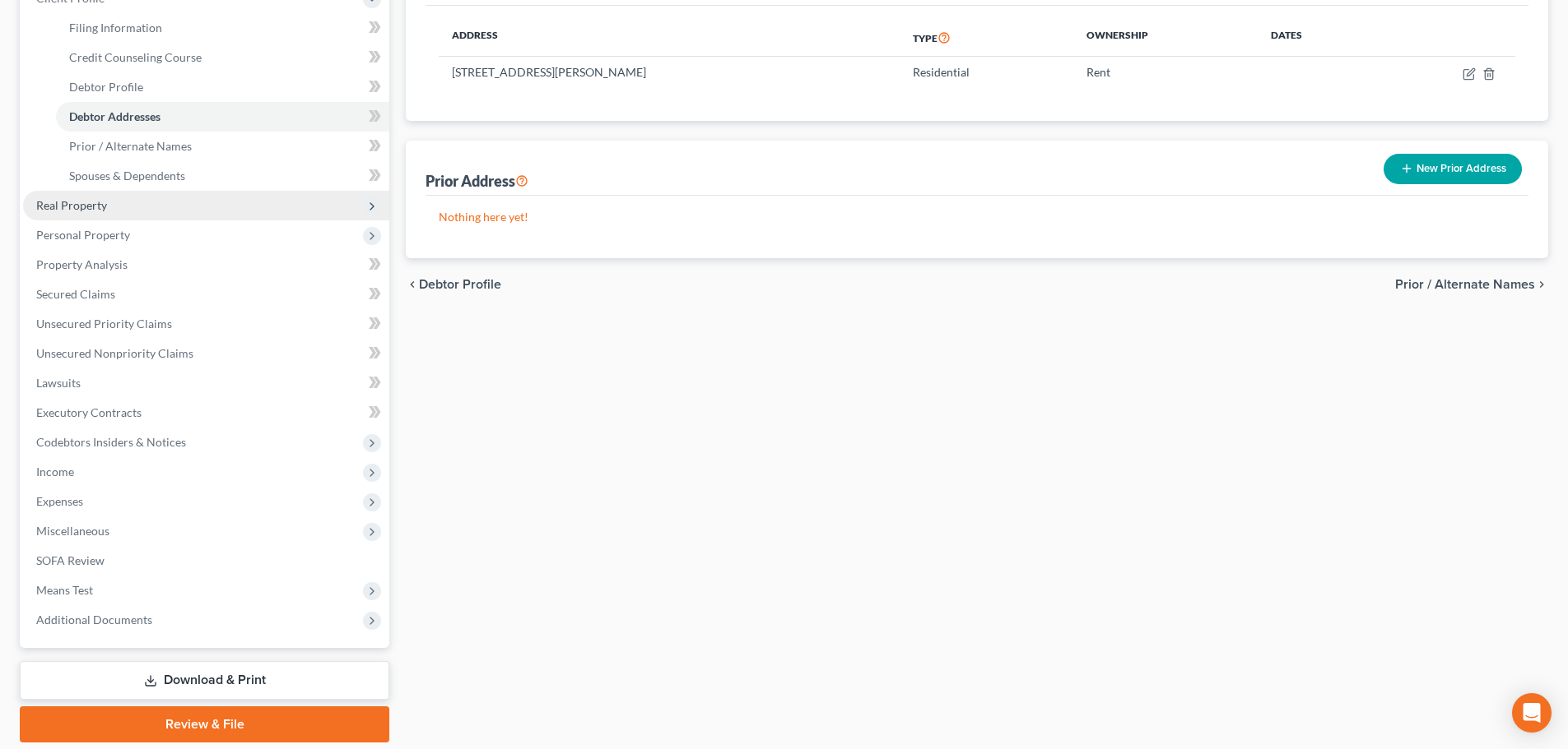
click at [146, 216] on span "Real Property" at bounding box center [206, 205] width 366 height 29
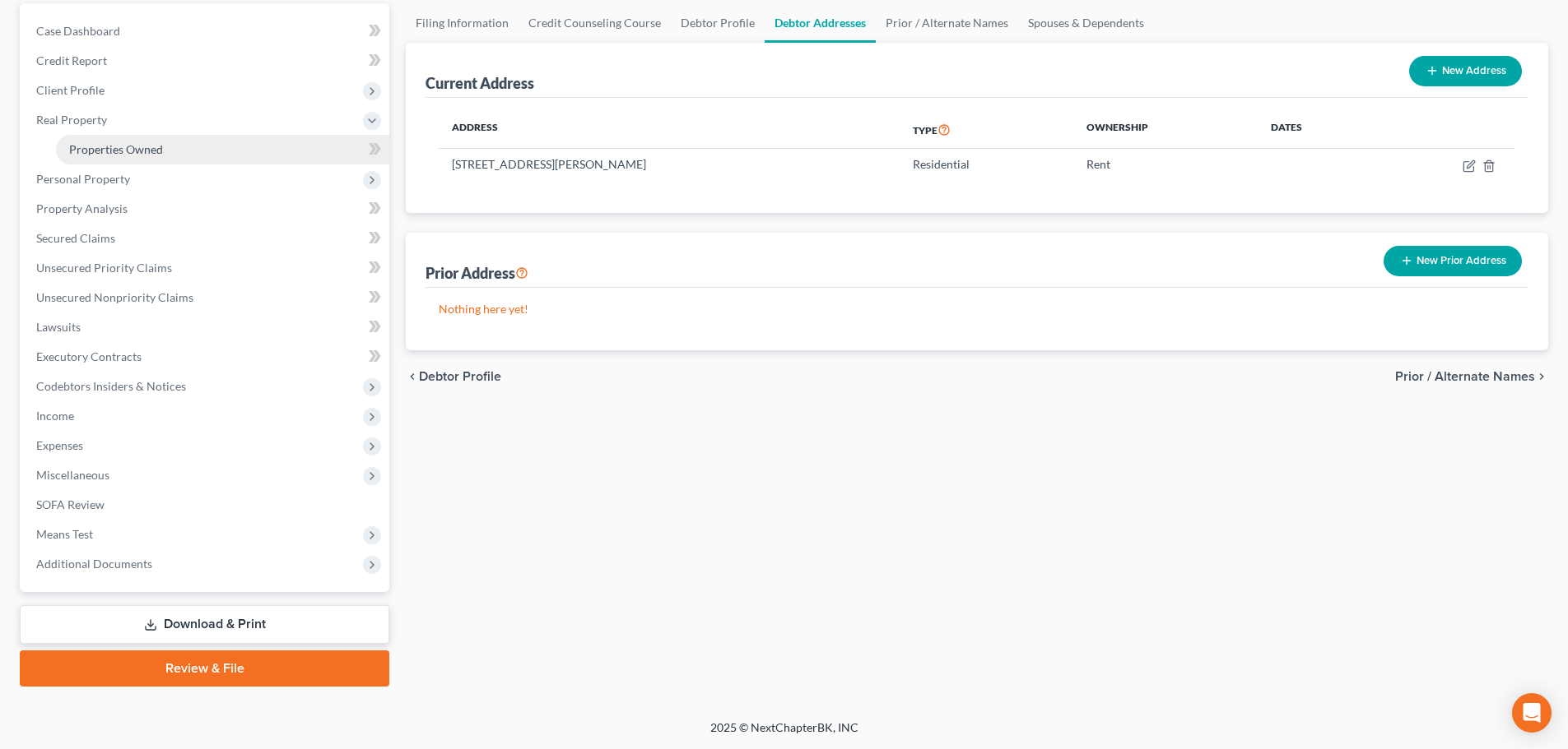
click at [134, 149] on span "Properties Owned" at bounding box center [116, 149] width 93 height 14
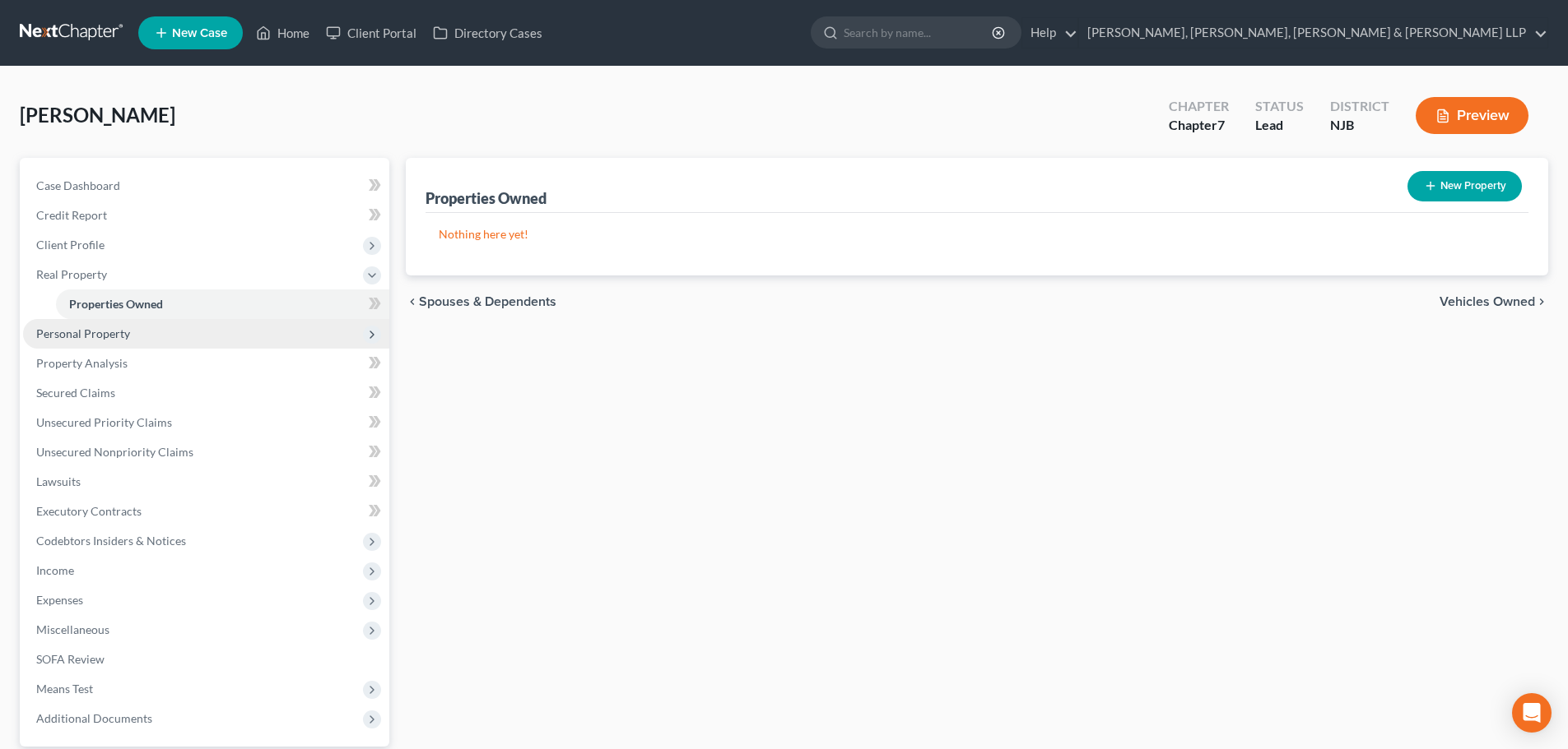
click at [99, 335] on span "Personal Property" at bounding box center [83, 334] width 93 height 14
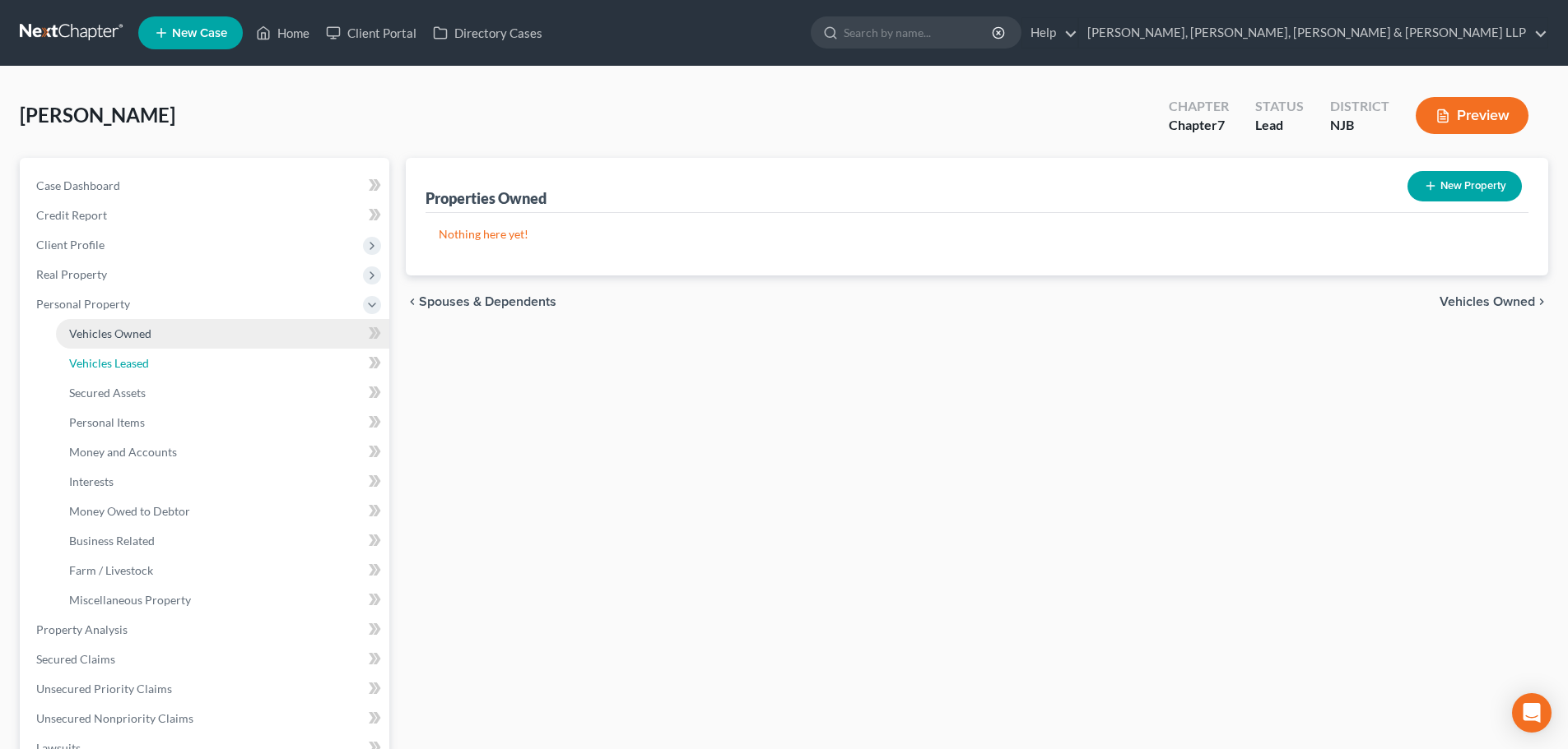
click at [118, 358] on span "Vehicles Leased" at bounding box center [109, 363] width 80 height 14
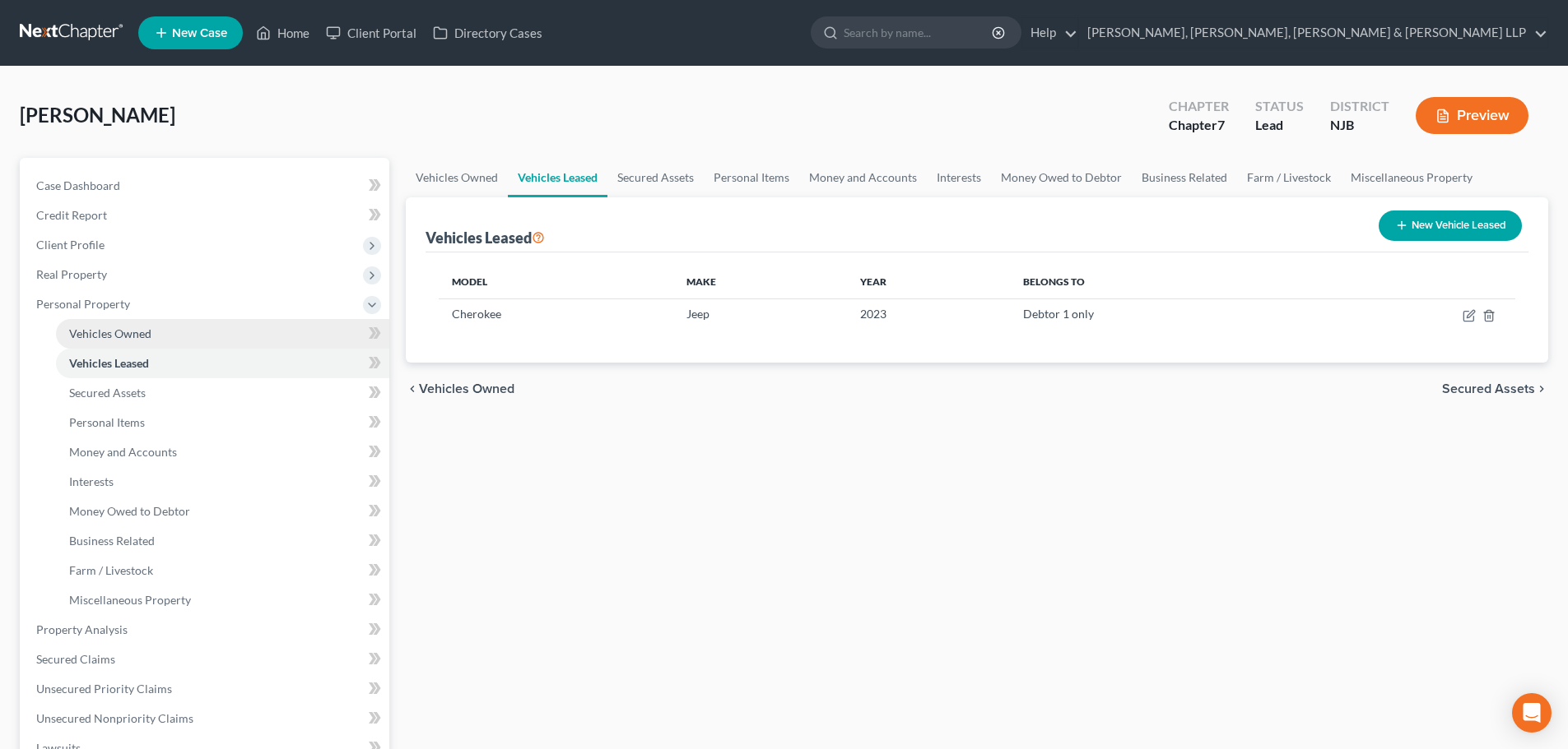
click at [129, 335] on span "Vehicles Owned" at bounding box center [110, 334] width 83 height 14
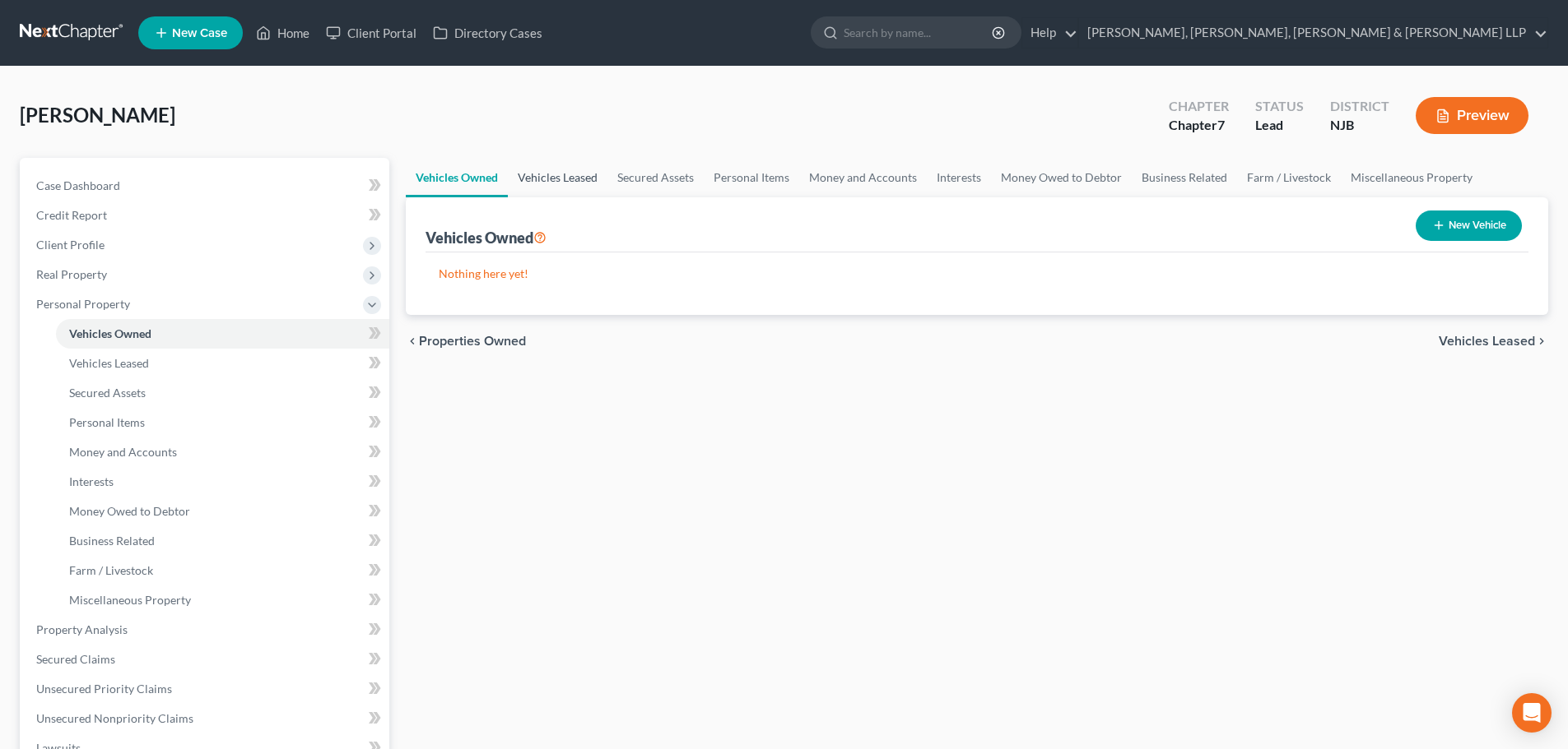
click at [553, 179] on link "Vehicles Leased" at bounding box center [558, 177] width 99 height 40
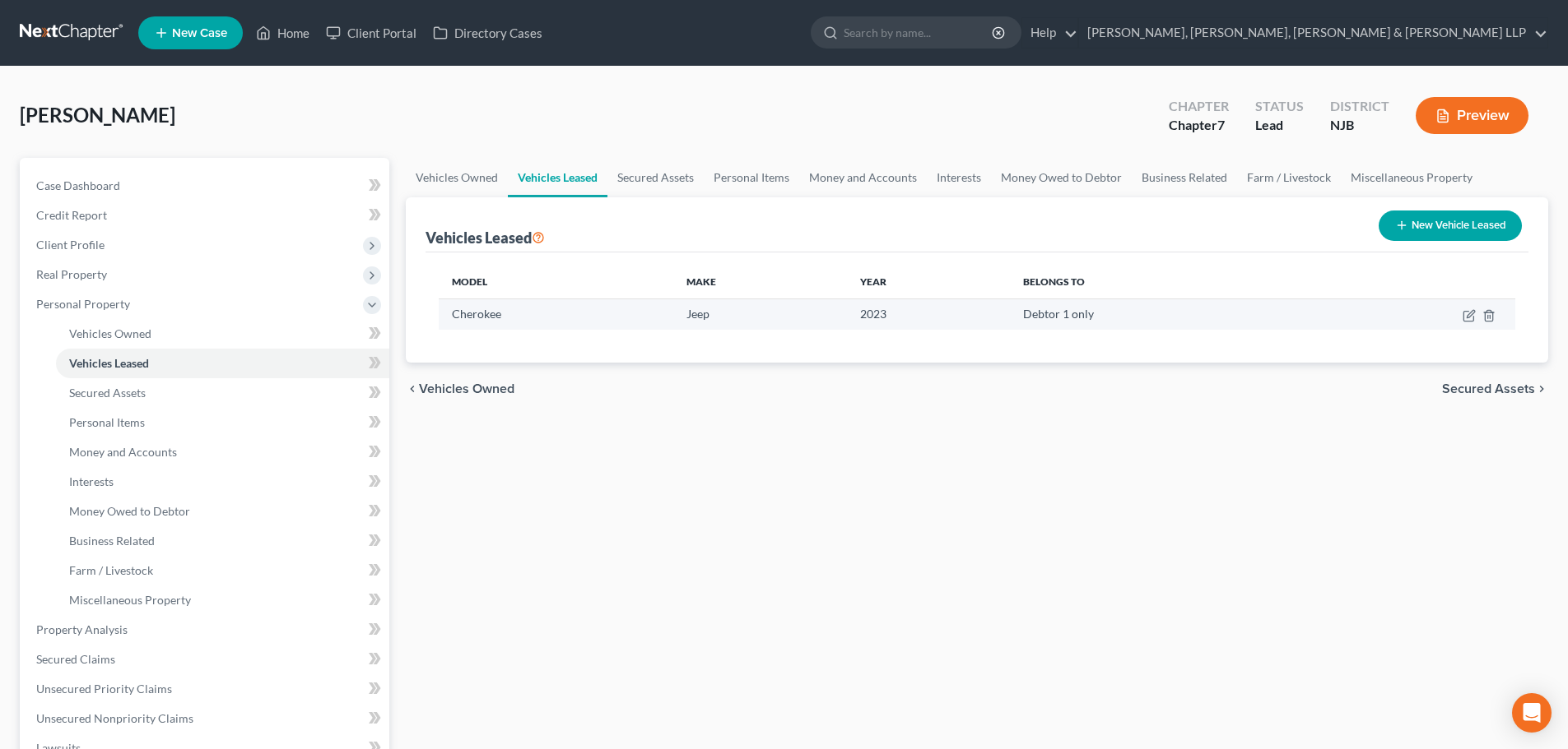
click at [1460, 316] on td at bounding box center [1413, 314] width 204 height 31
click at [1466, 313] on icon "button" at bounding box center [1470, 316] width 14 height 14
select select "0"
select select "3"
select select "0"
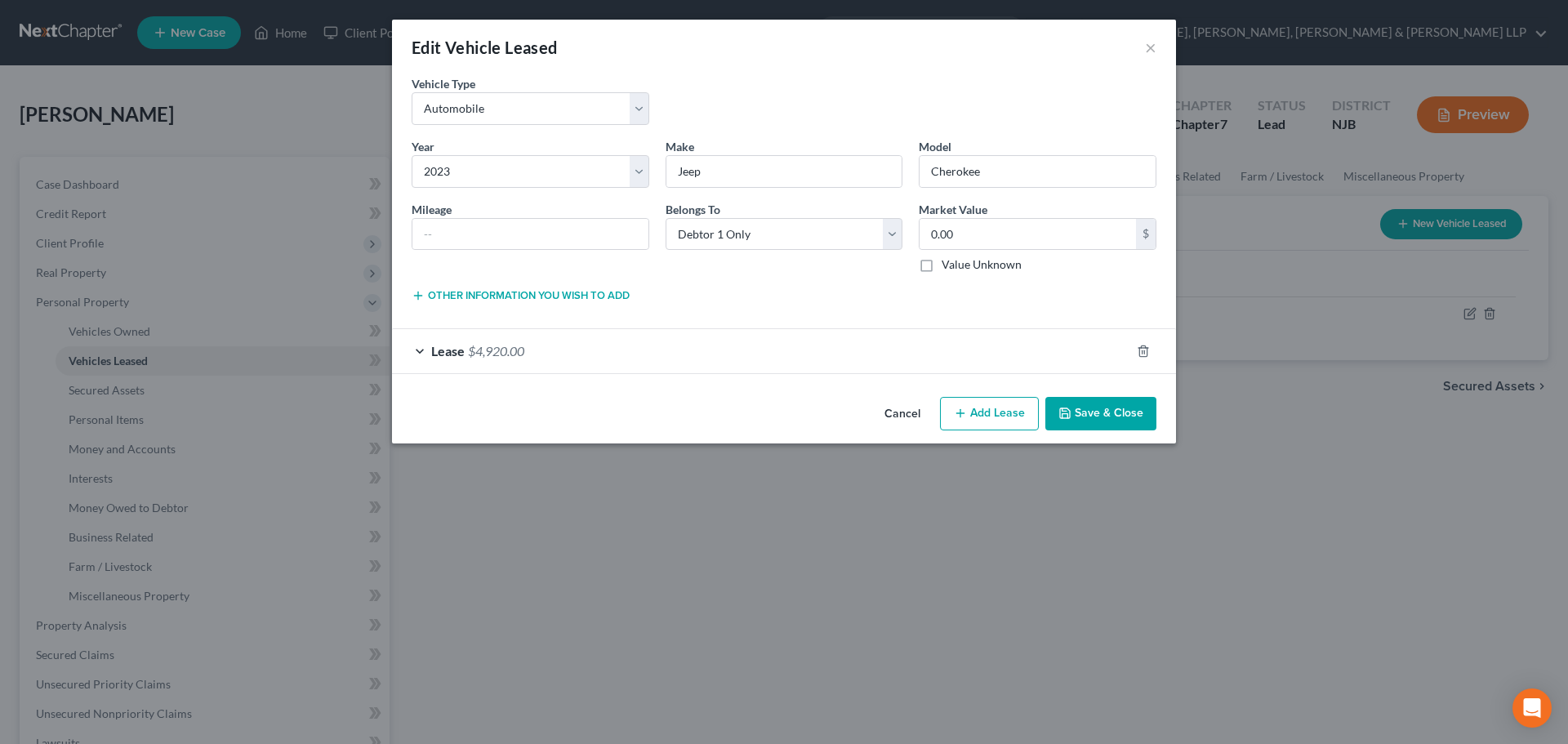
click at [1119, 405] on button "Save & Close" at bounding box center [1100, 415] width 111 height 35
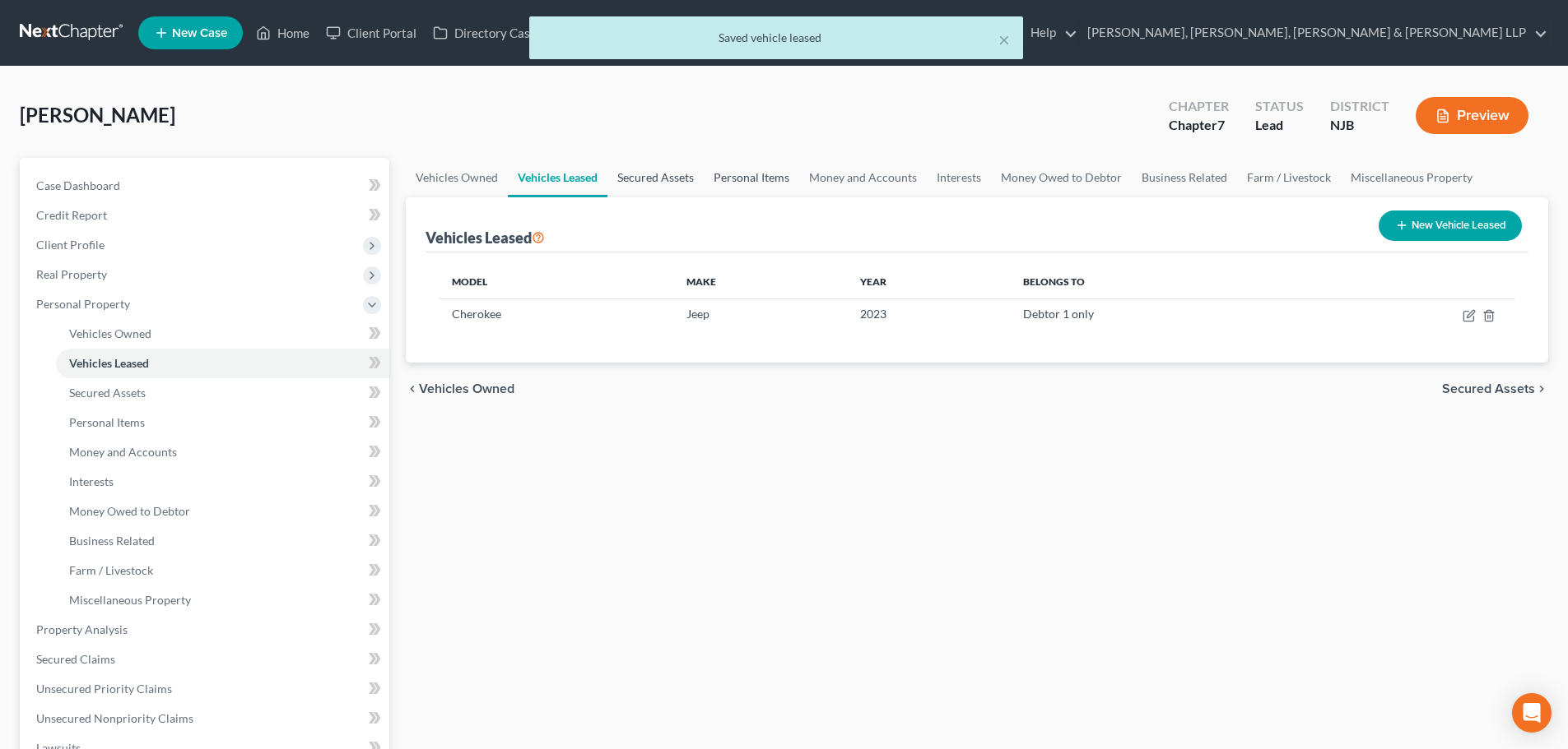
drag, startPoint x: 657, startPoint y: 181, endPoint x: 721, endPoint y: 182, distance: 64.0
click at [656, 180] on link "Secured Assets" at bounding box center [655, 177] width 96 height 40
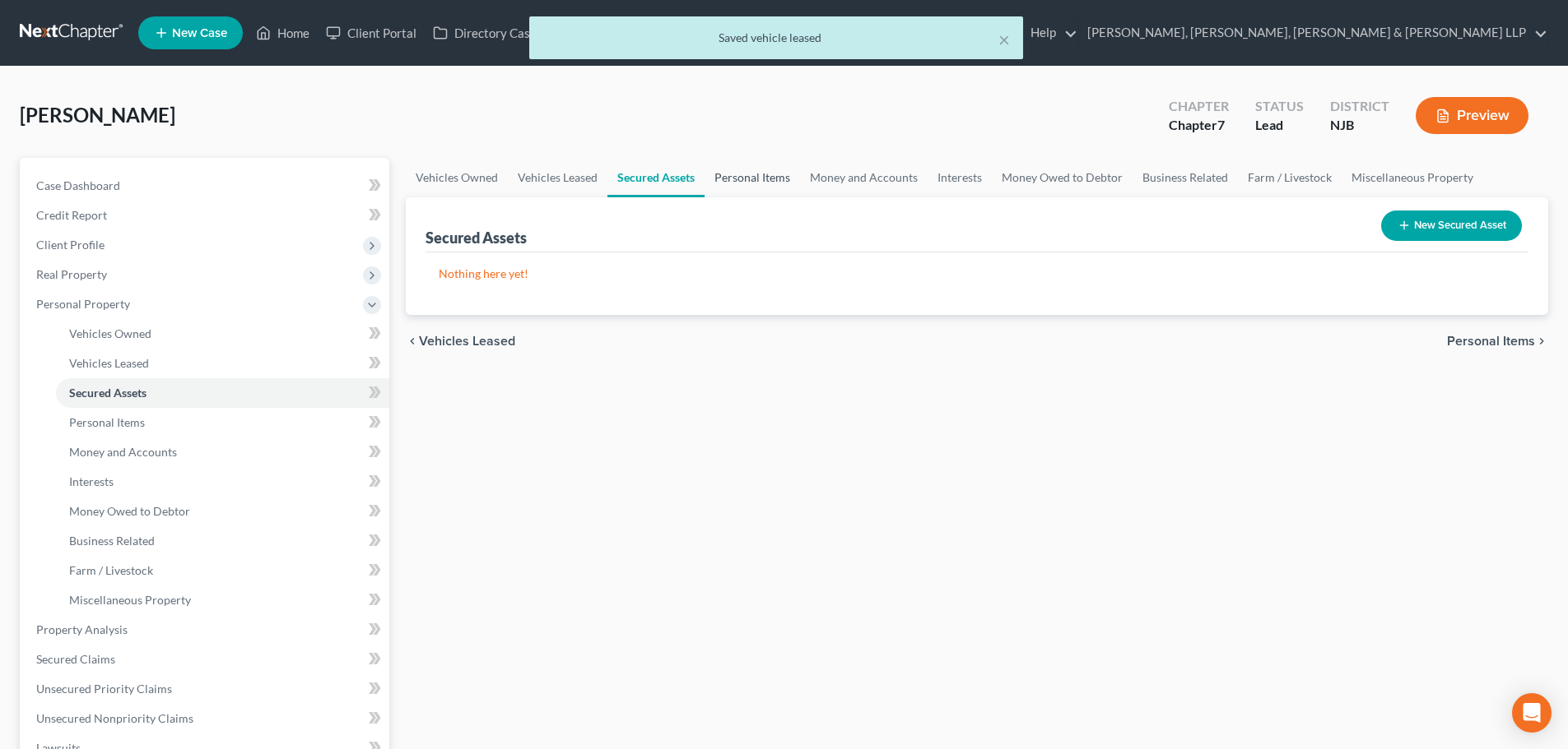
click at [746, 182] on link "Personal Items" at bounding box center [752, 177] width 95 height 40
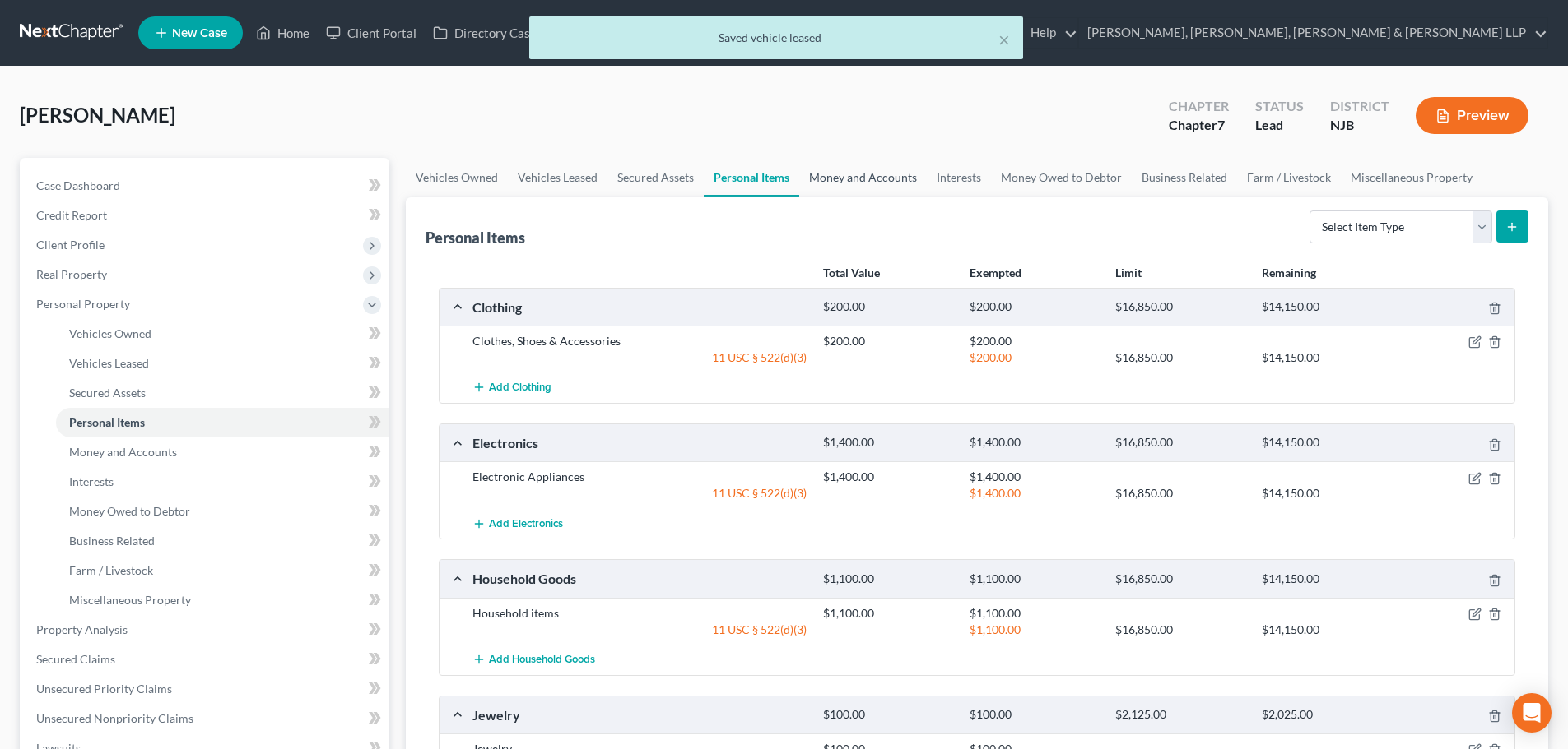
click at [826, 183] on link "Money and Accounts" at bounding box center [862, 177] width 128 height 40
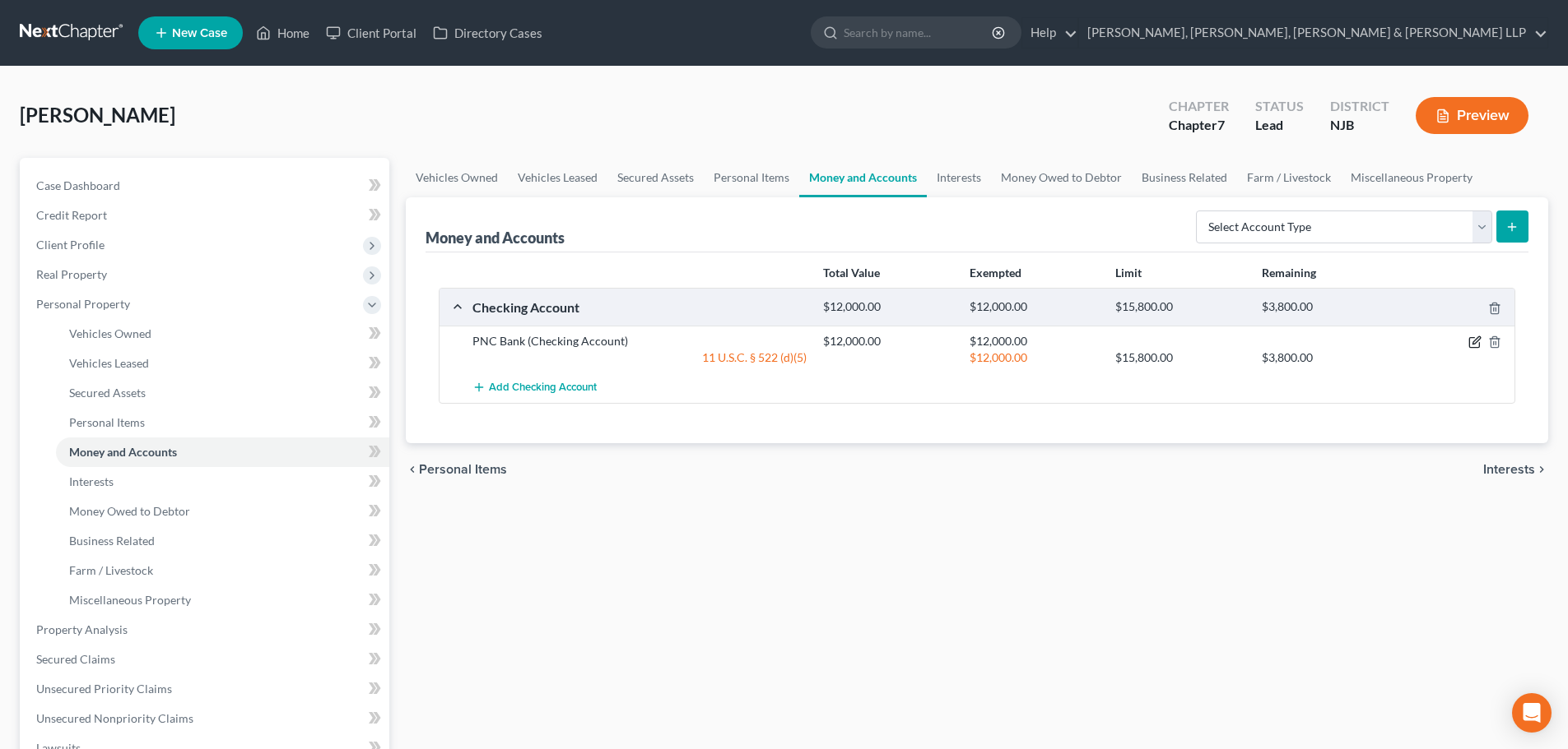
click at [1471, 340] on icon "button" at bounding box center [1475, 342] width 14 height 14
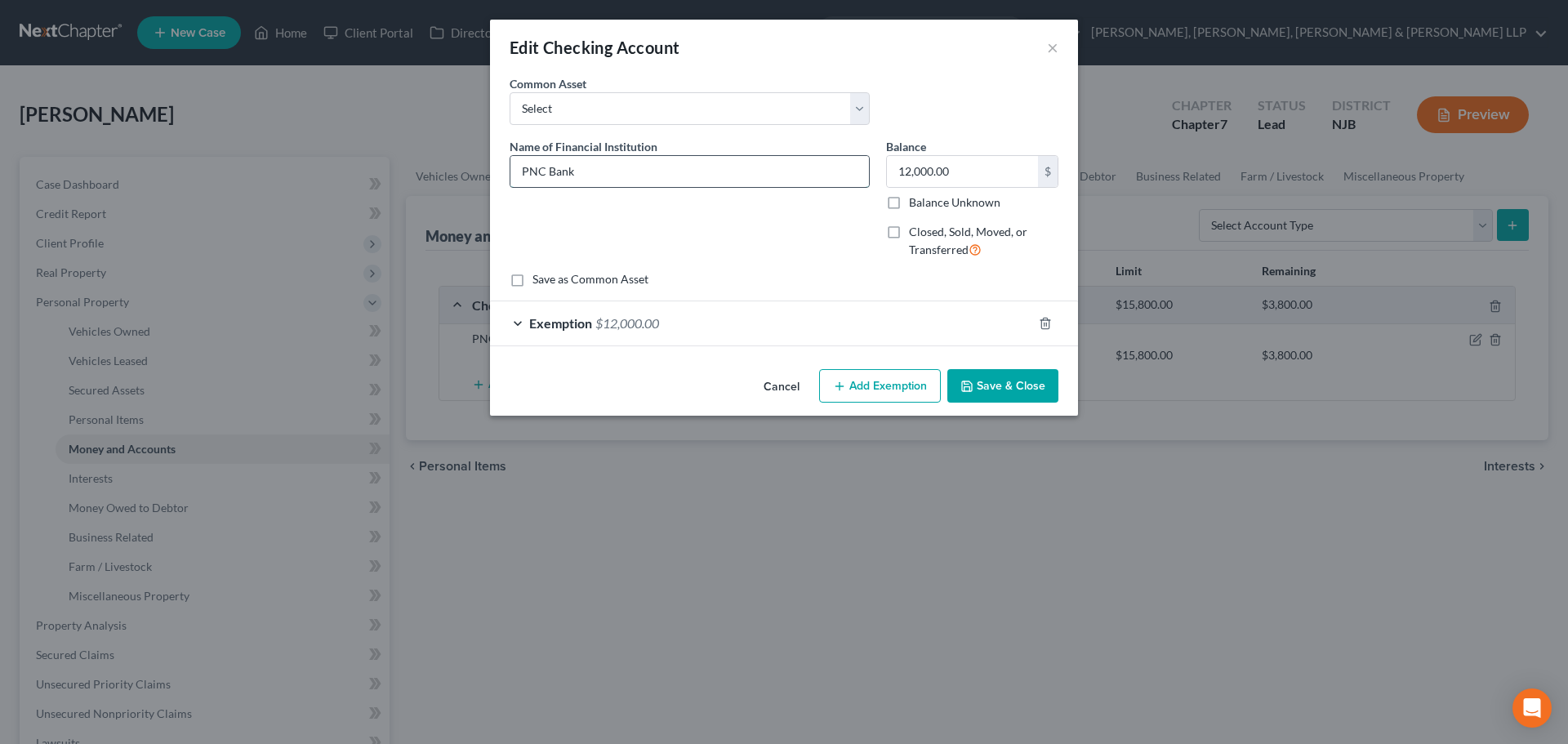
click at [648, 185] on input "PNC Bank" at bounding box center [689, 171] width 358 height 31
type input "PNC Bank - 0421"
click at [1008, 388] on button "Save & Close" at bounding box center [1003, 386] width 111 height 35
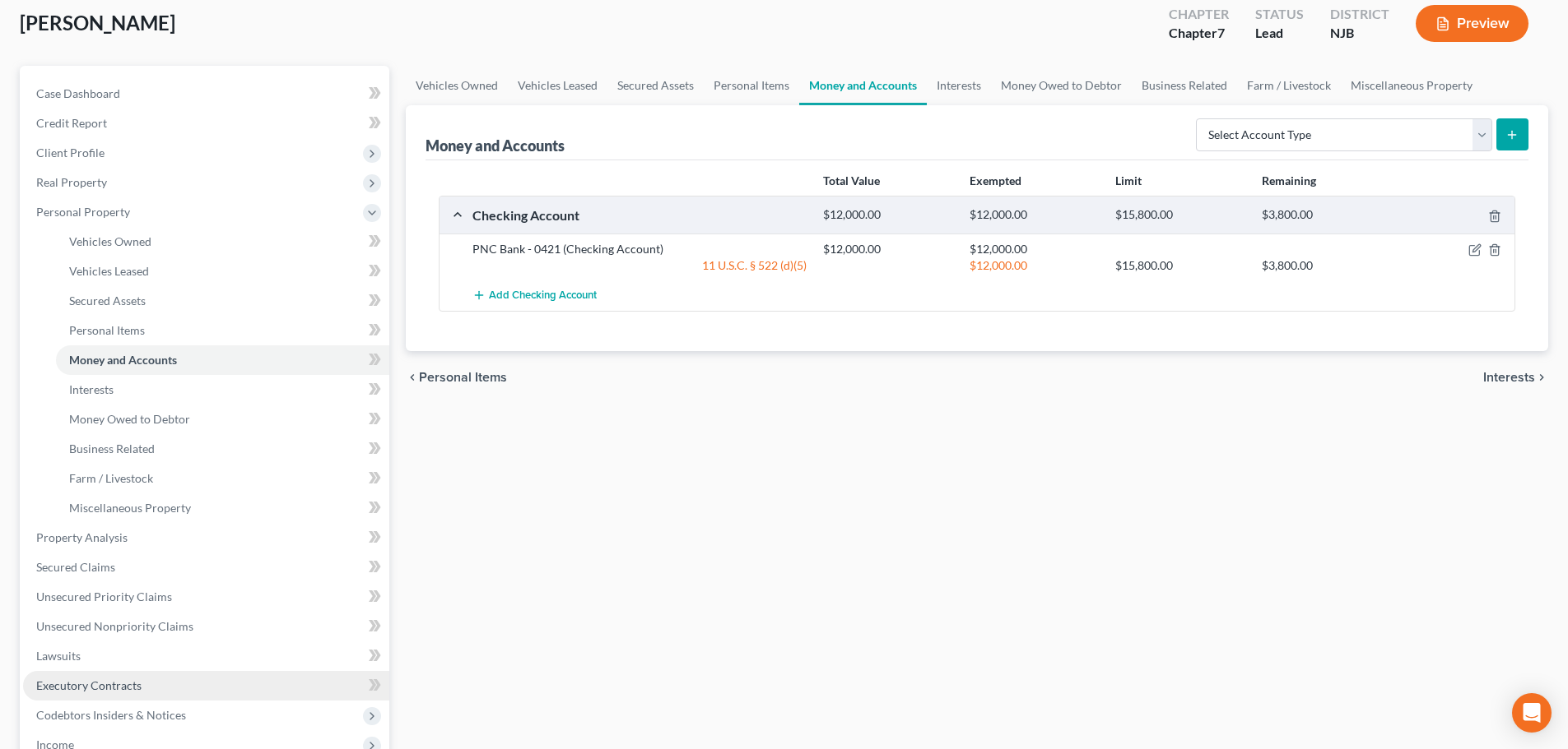
scroll to position [247, 0]
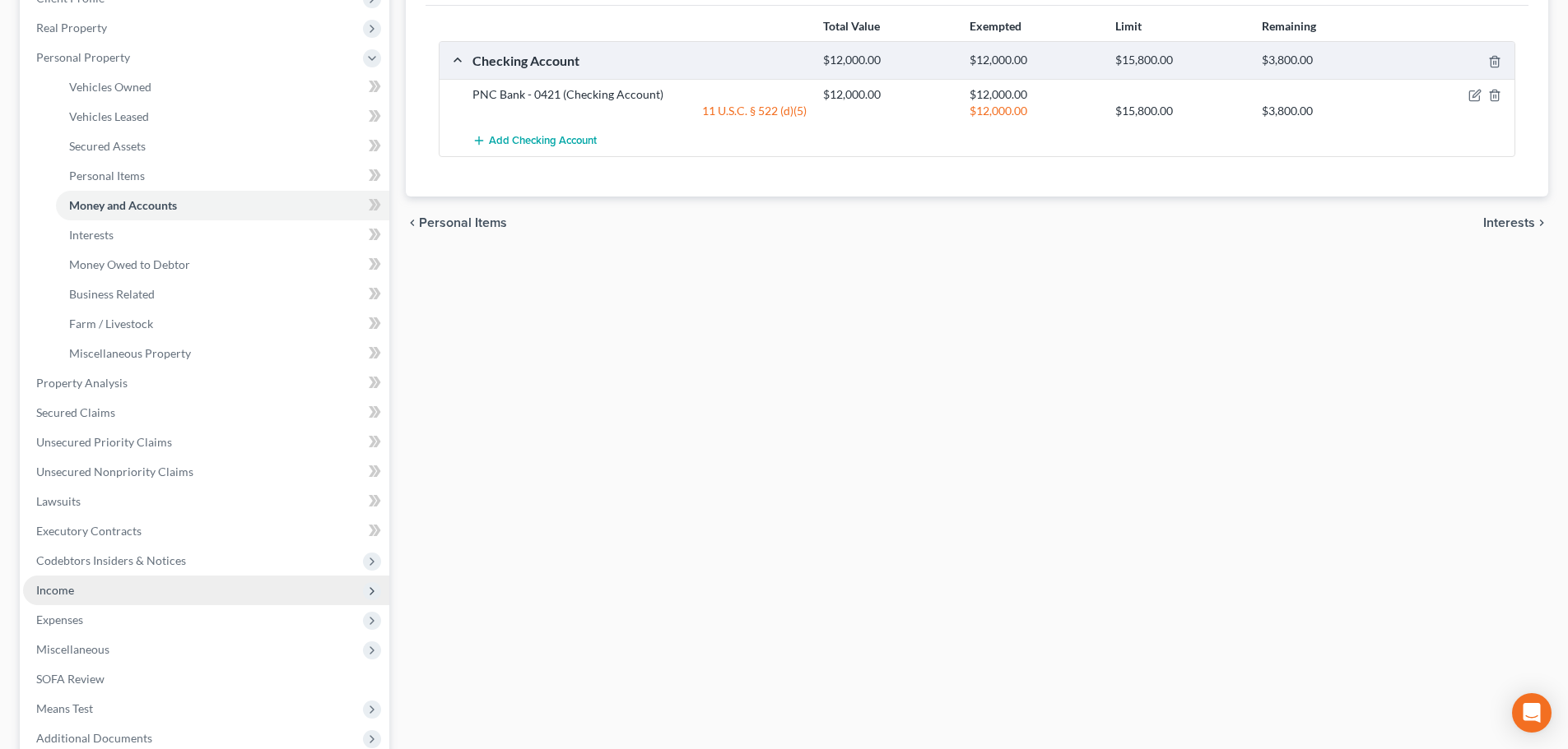
click at [101, 588] on span "Income" at bounding box center [206, 590] width 366 height 29
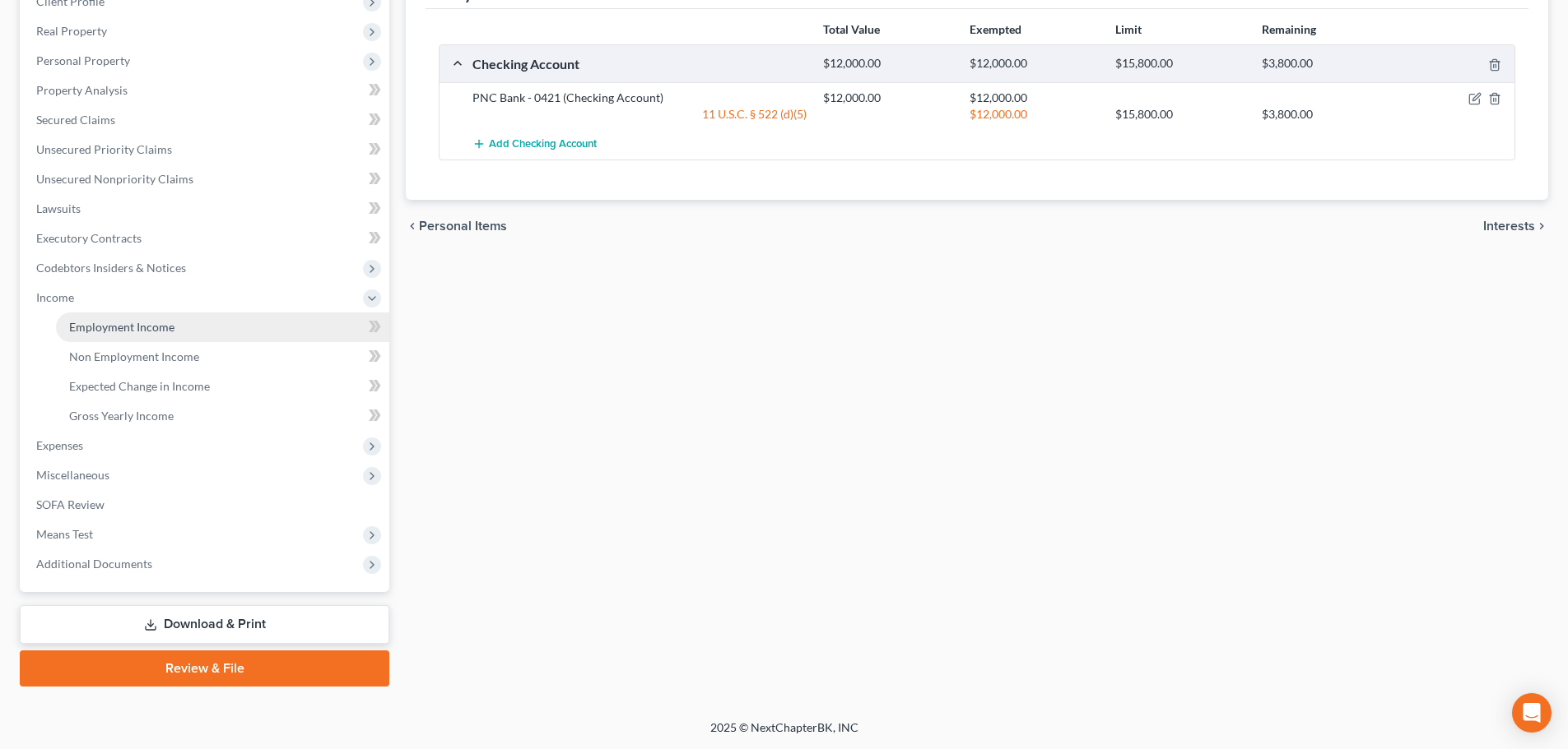
click at [160, 339] on link "Employment Income" at bounding box center [222, 327] width 333 height 29
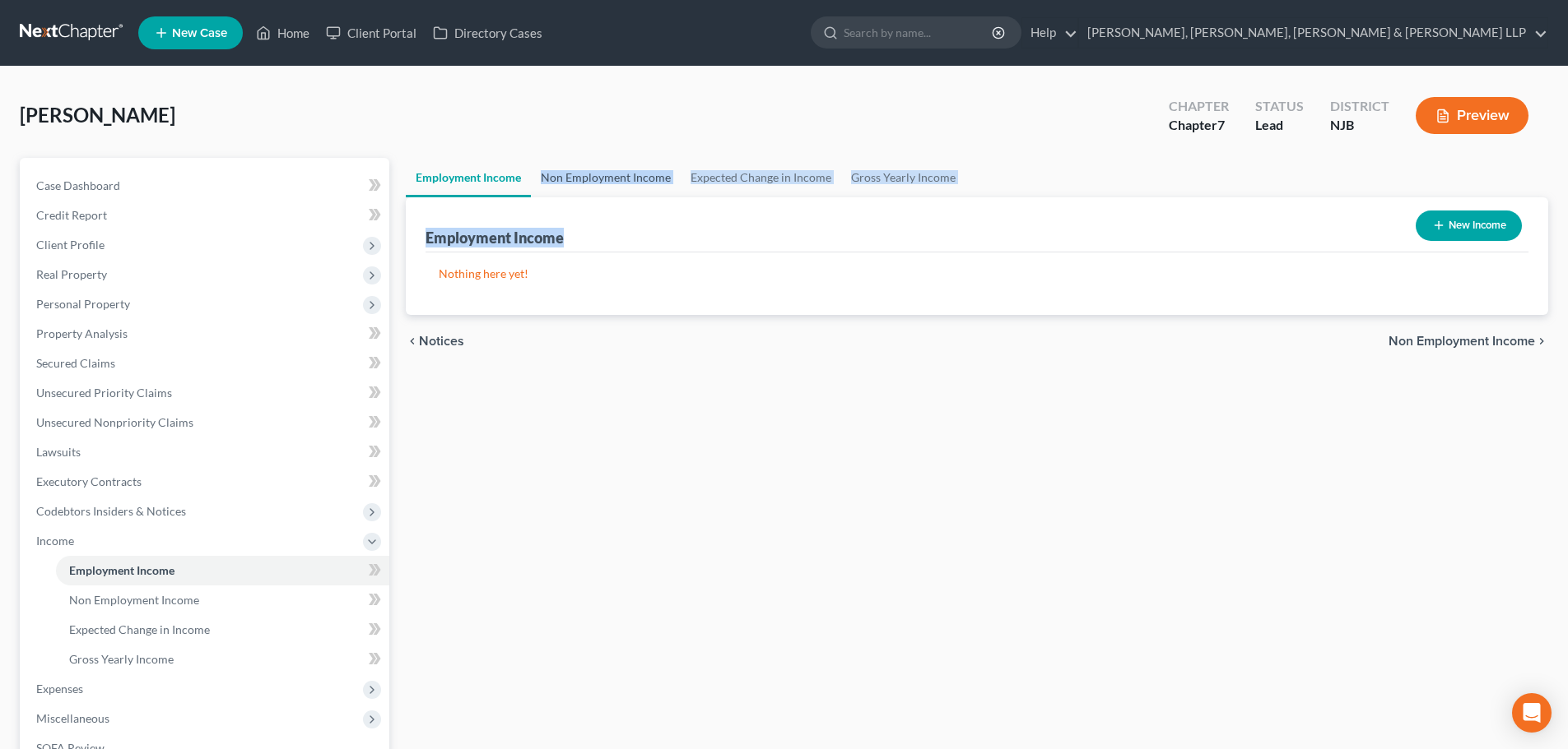
click at [633, 196] on ui-view "Employment Income Non Employment Income Expected Change in Income Gross Yearly …" at bounding box center [977, 263] width 1143 height 210
click at [626, 186] on link "Non Employment Income" at bounding box center [605, 177] width 150 height 40
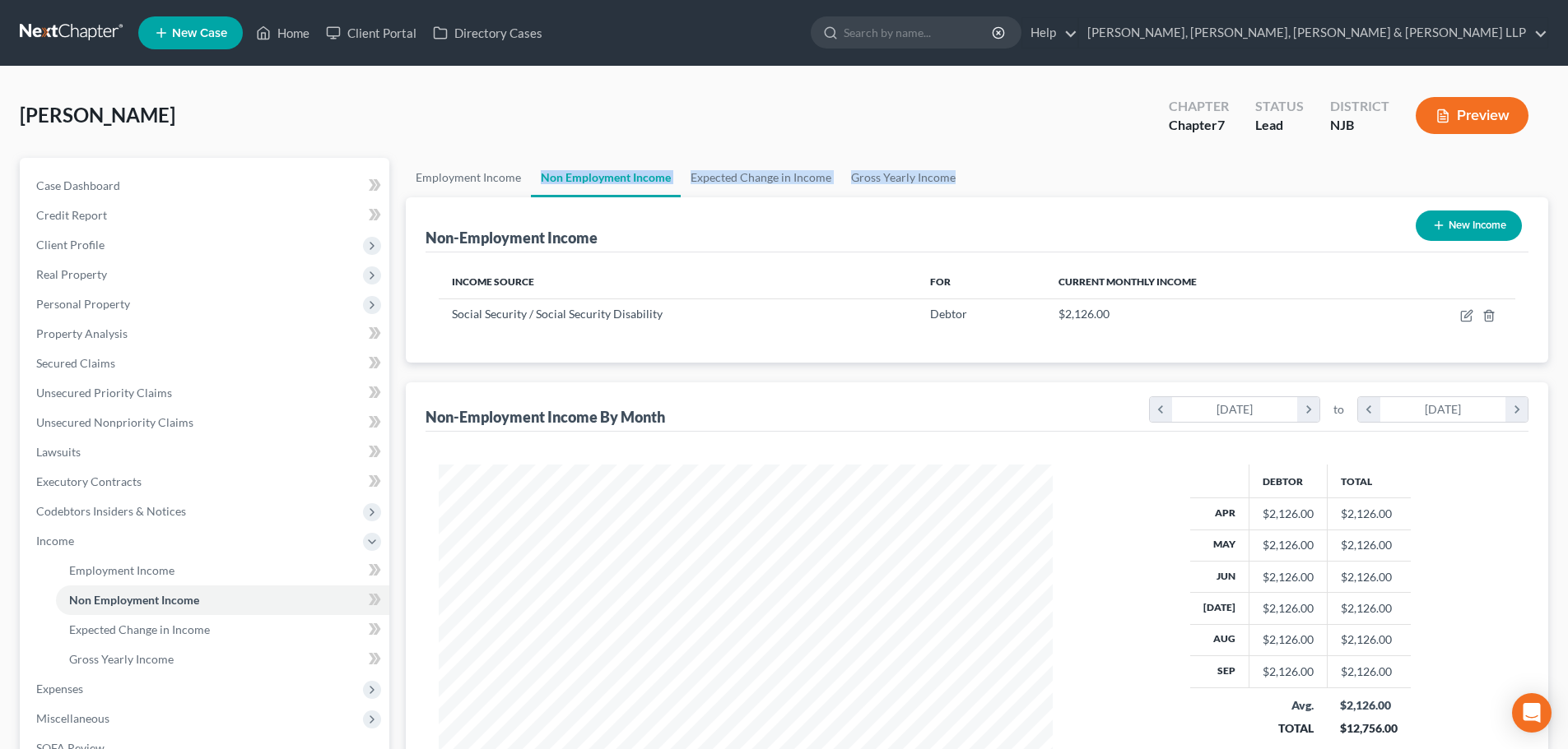
scroll to position [306, 647]
click at [1194, 184] on ul "Employment Income Non Employment Income Expected Change in Income Gross Yearly …" at bounding box center [977, 177] width 1143 height 40
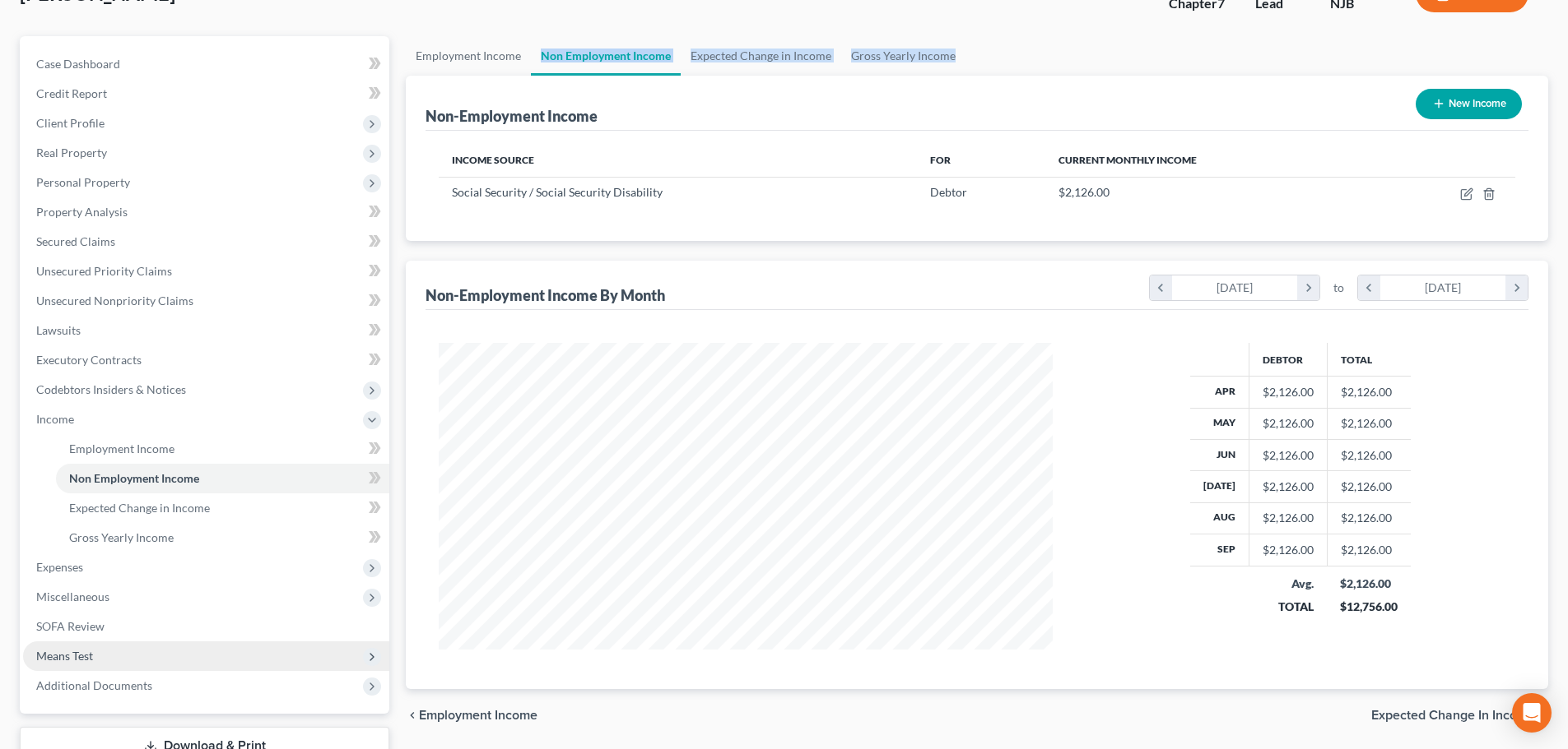
scroll to position [243, 0]
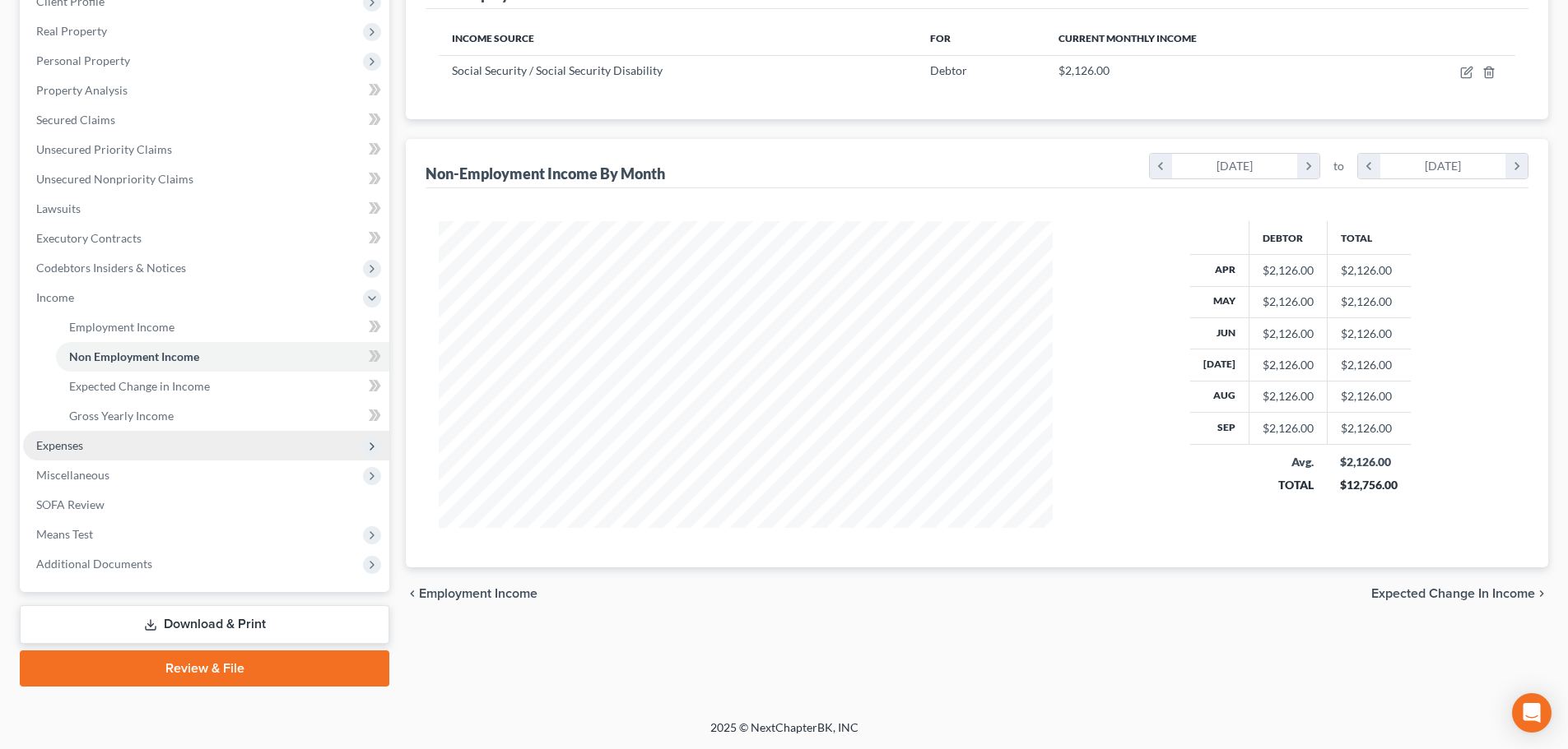
click at [101, 448] on span "Expenses" at bounding box center [206, 446] width 366 height 29
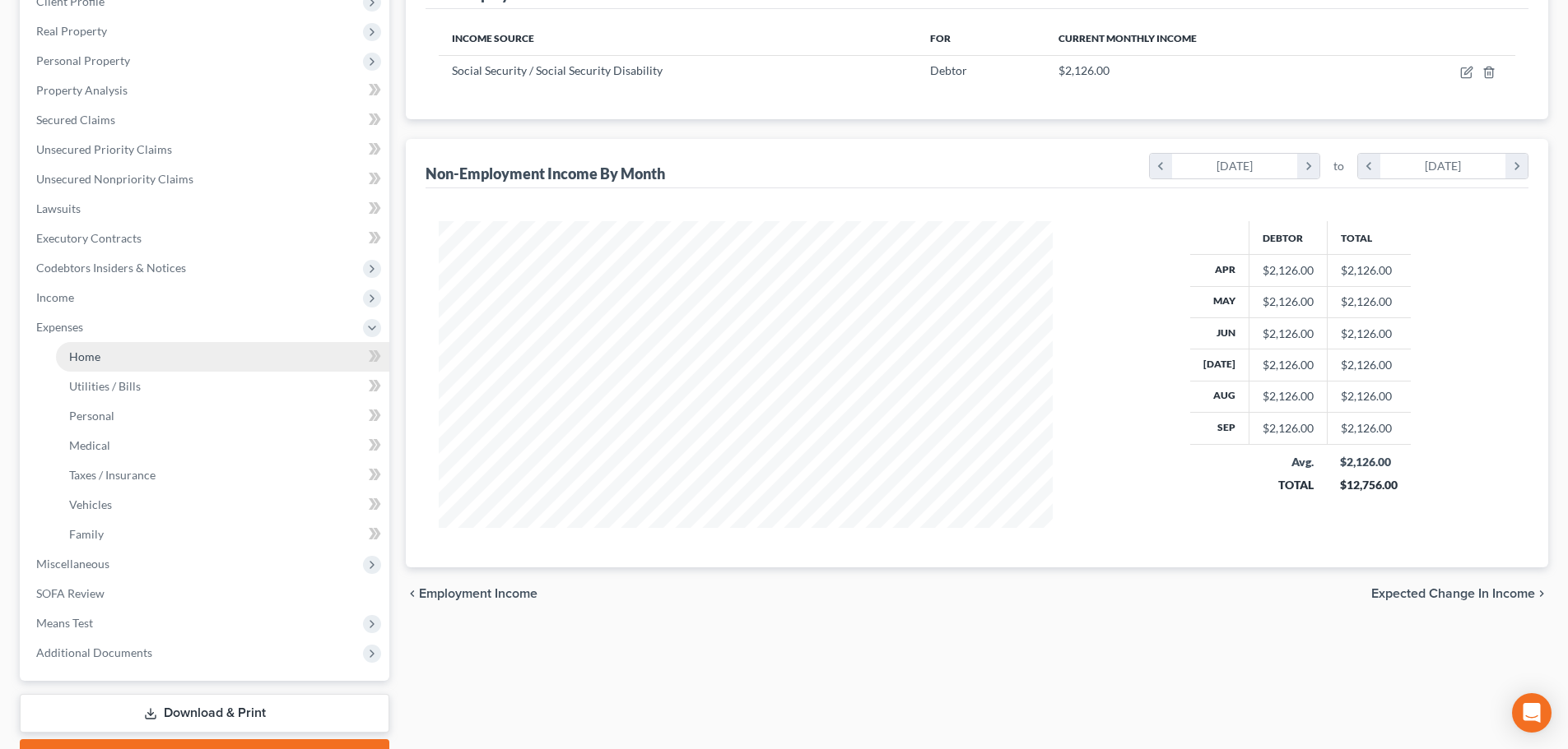
click at [104, 366] on link "Home" at bounding box center [222, 357] width 333 height 29
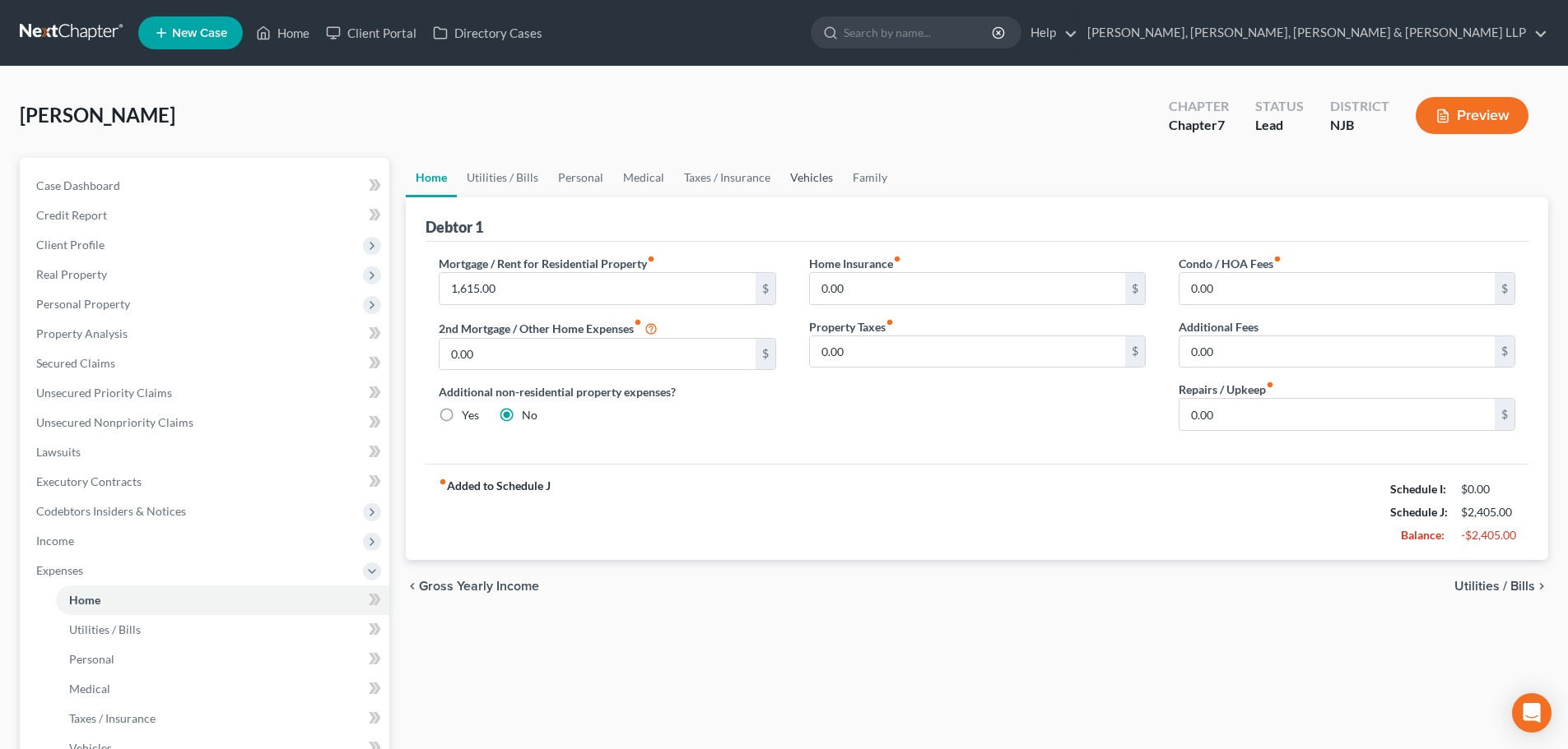
click at [801, 179] on link "Vehicles" at bounding box center [812, 177] width 62 height 40
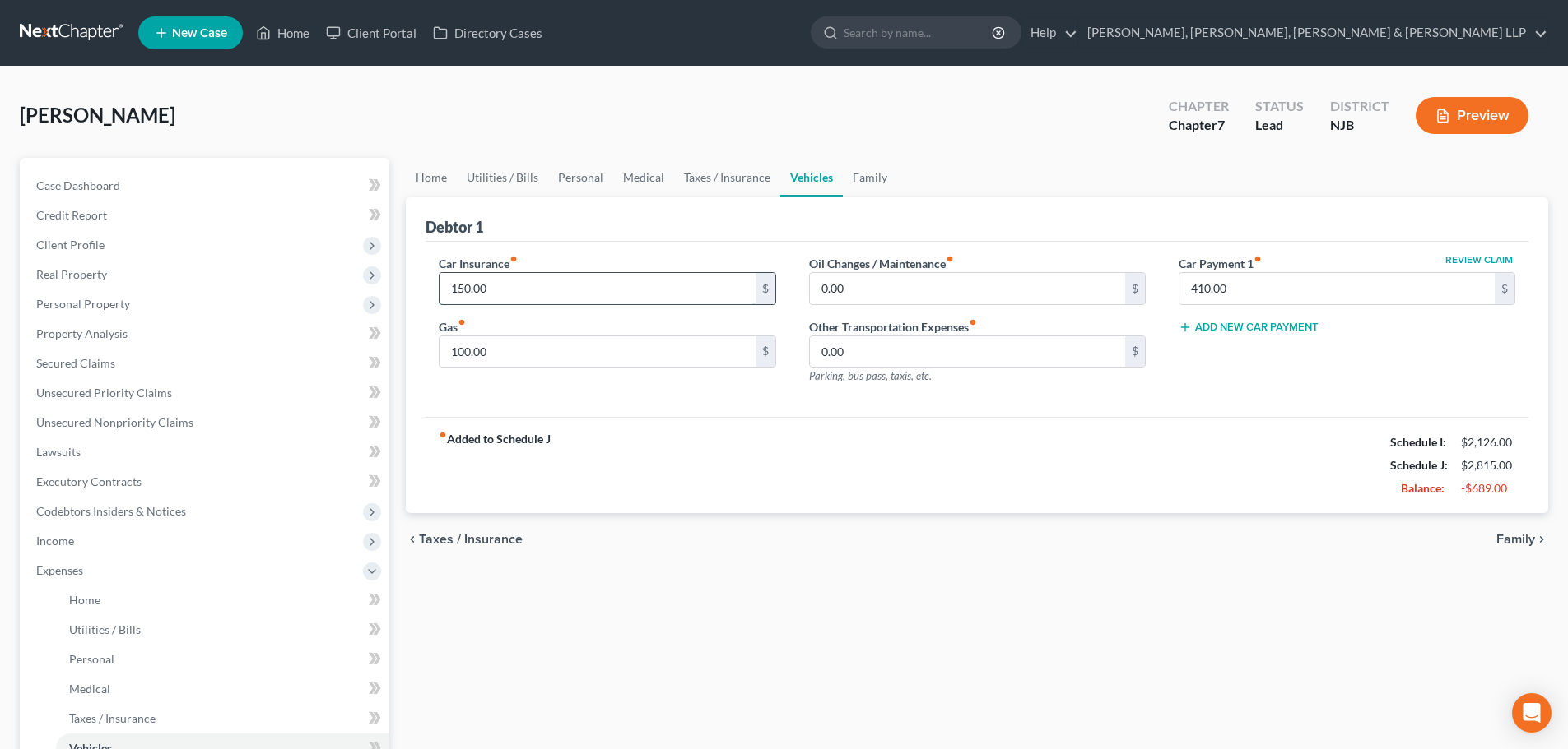
click at [569, 286] on input "150.00" at bounding box center [598, 289] width 315 height 31
type input "142.27"
click at [609, 175] on link "Personal" at bounding box center [580, 177] width 65 height 40
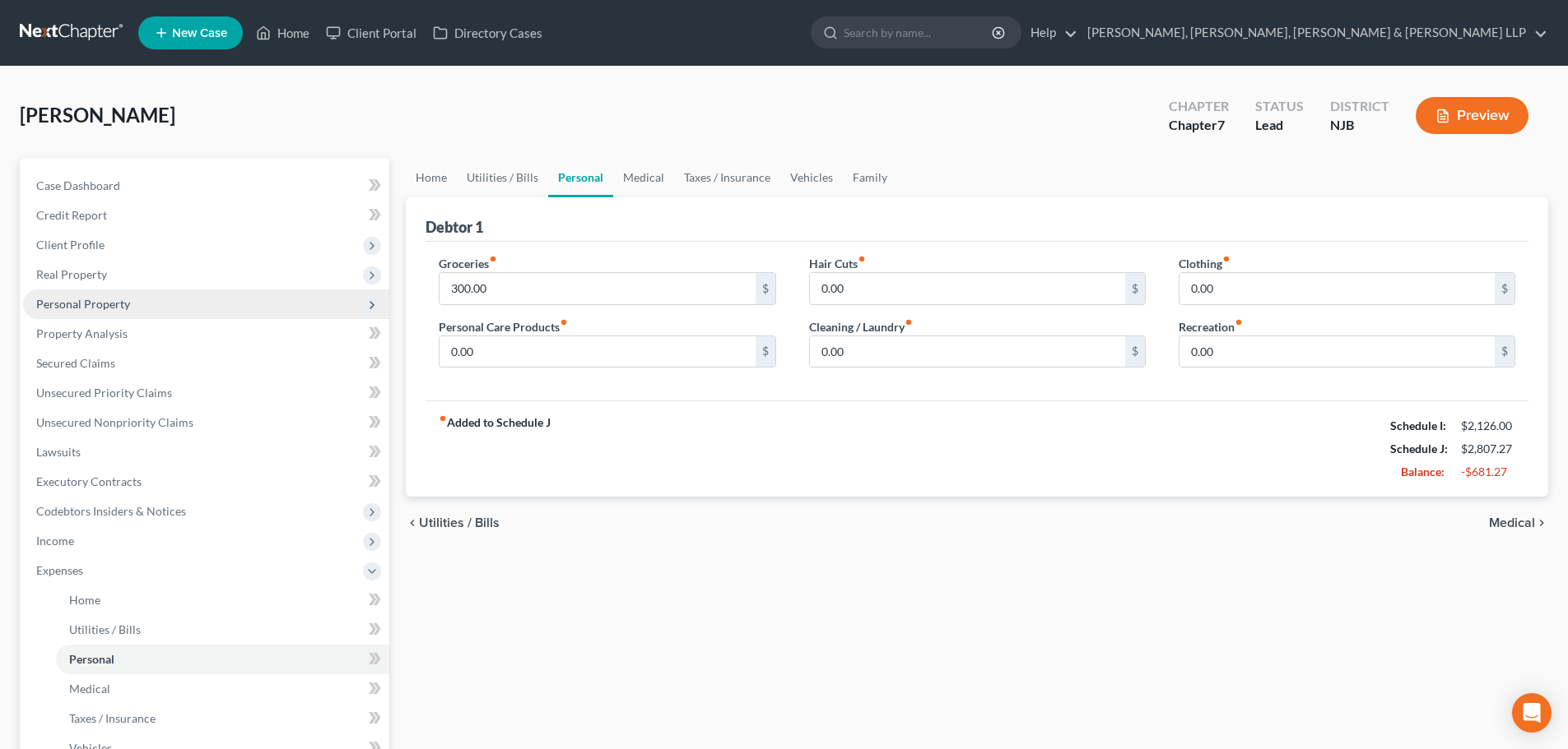
click at [167, 311] on span "Personal Property" at bounding box center [206, 304] width 366 height 29
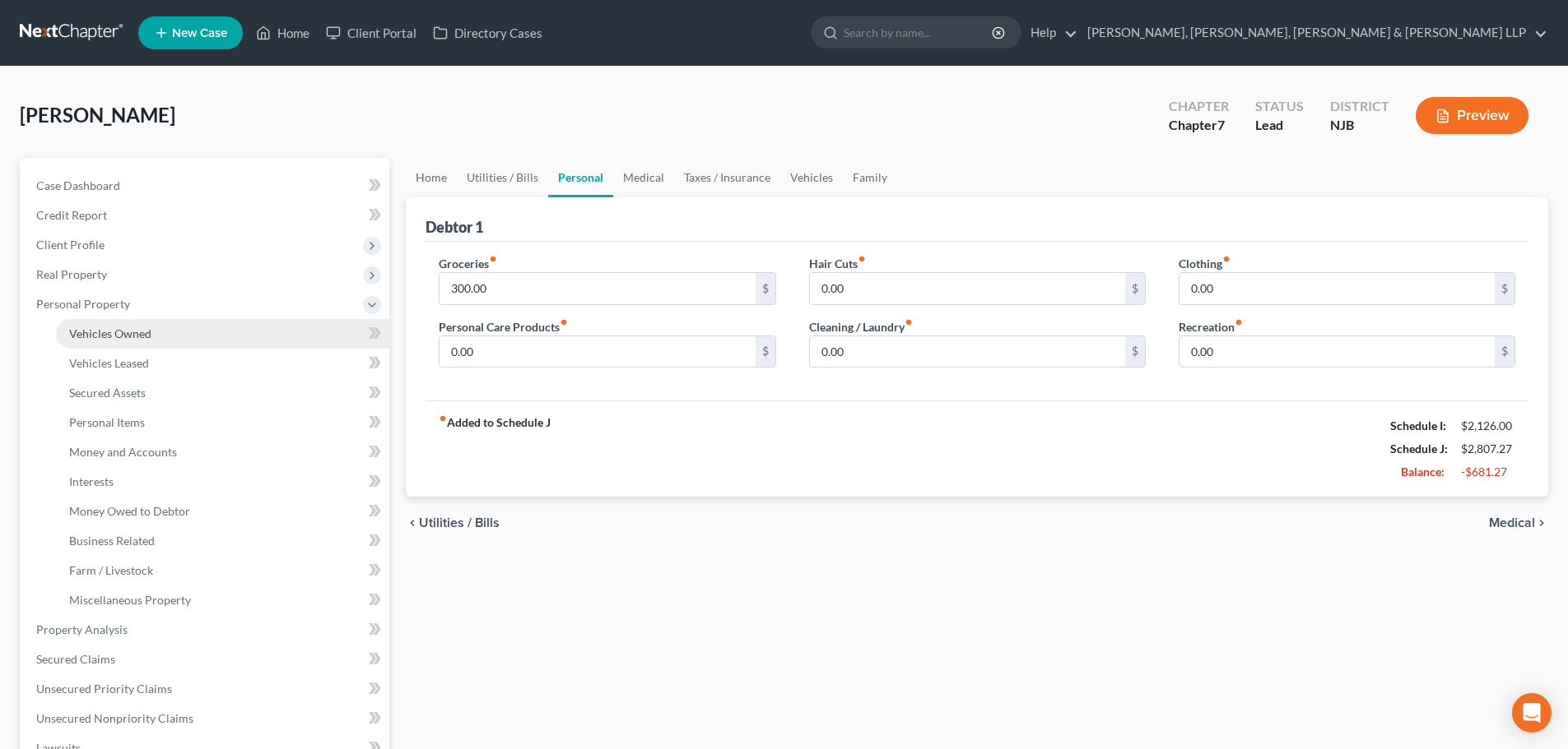
click at [155, 335] on link "Vehicles Owned" at bounding box center [222, 334] width 333 height 29
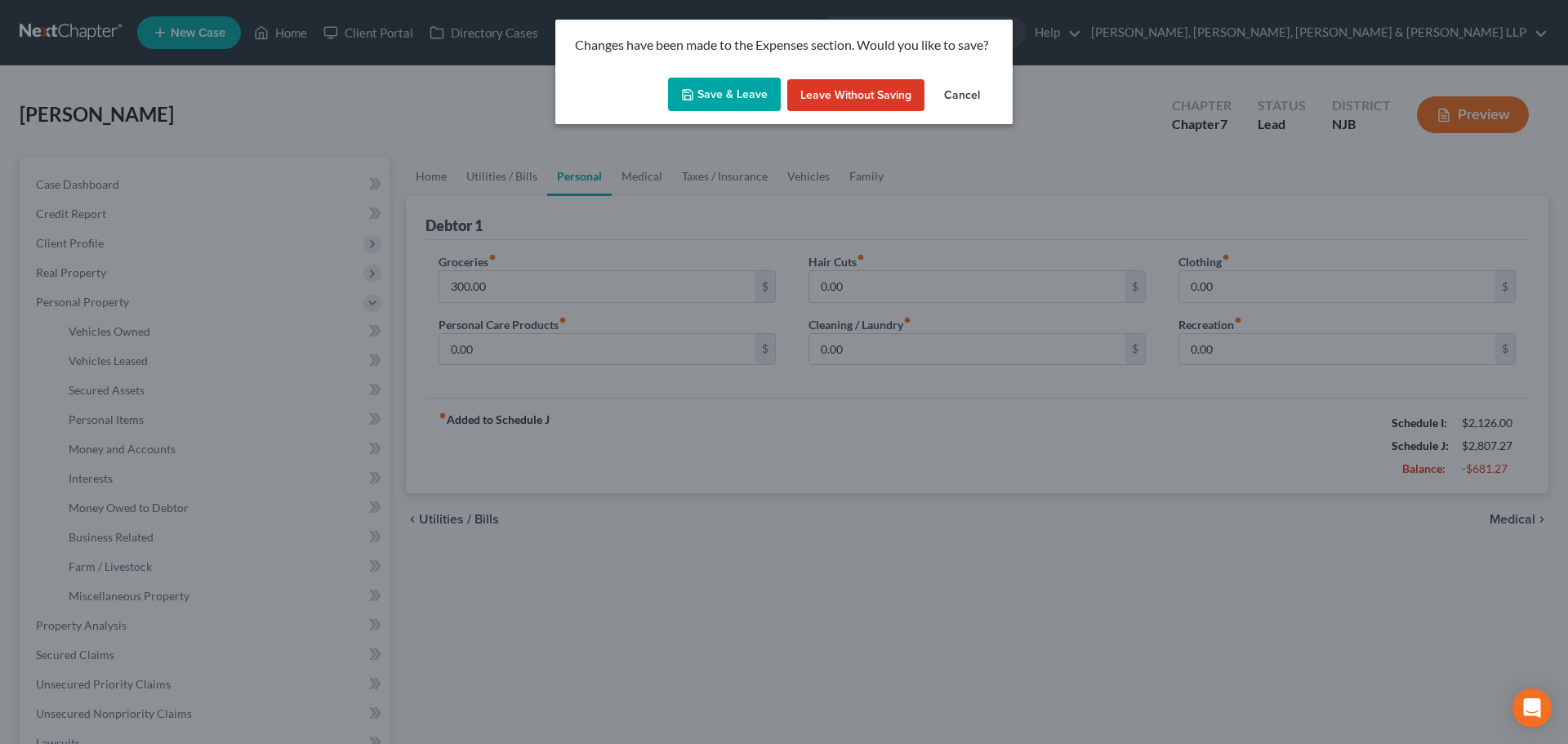
click at [705, 106] on button "Save & Leave" at bounding box center [725, 95] width 113 height 35
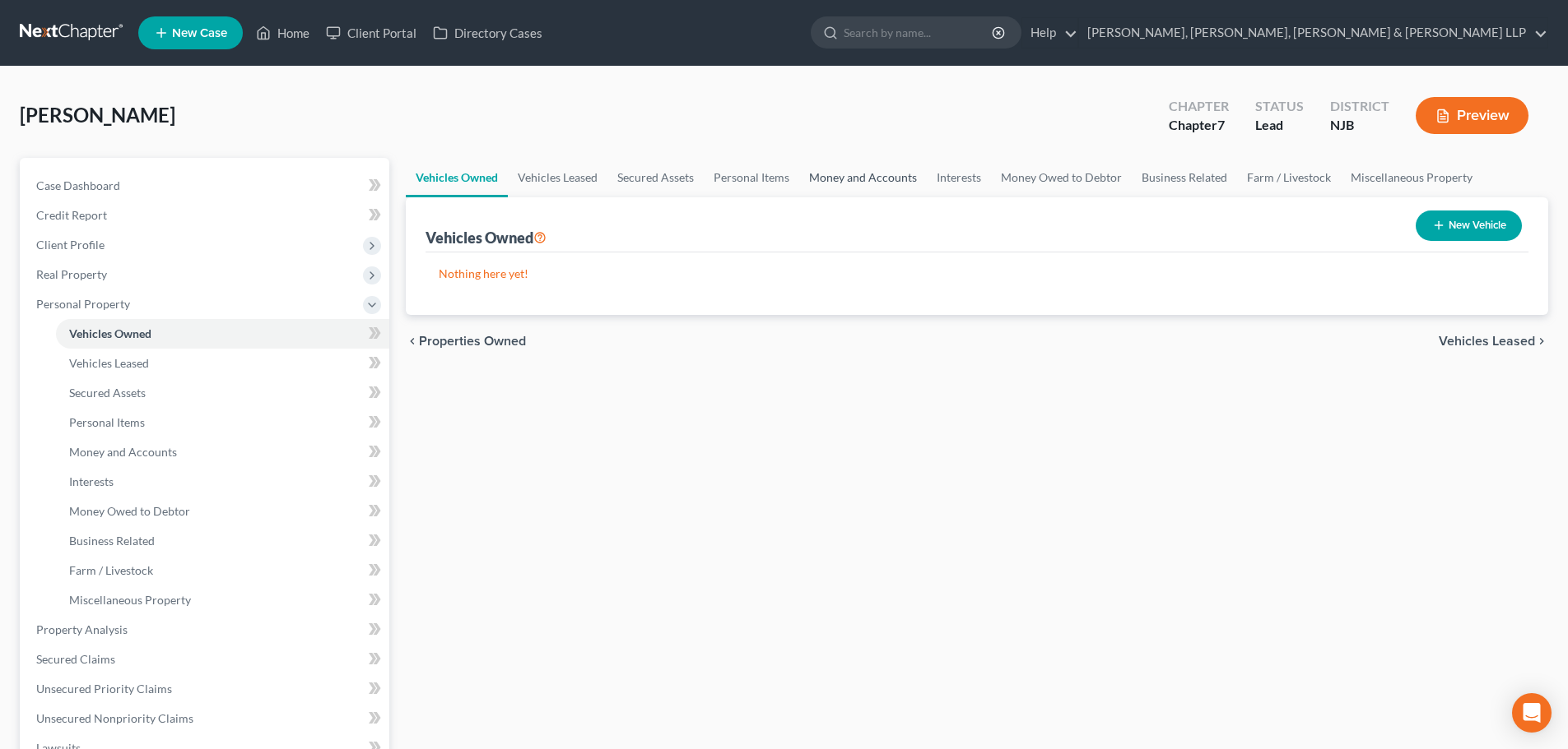
click at [864, 180] on link "Money and Accounts" at bounding box center [862, 177] width 128 height 40
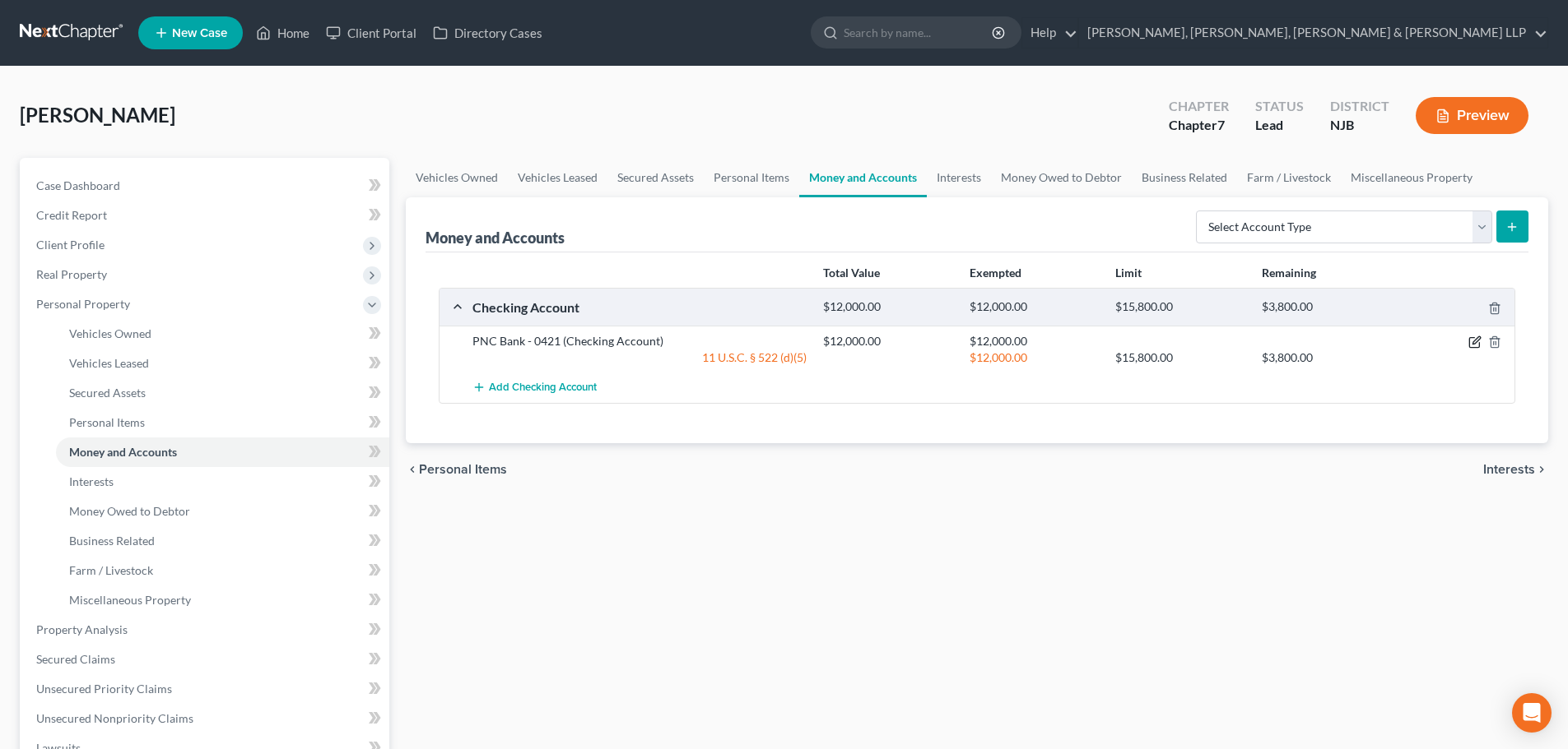
click at [1479, 339] on icon "button" at bounding box center [1477, 341] width 8 height 8
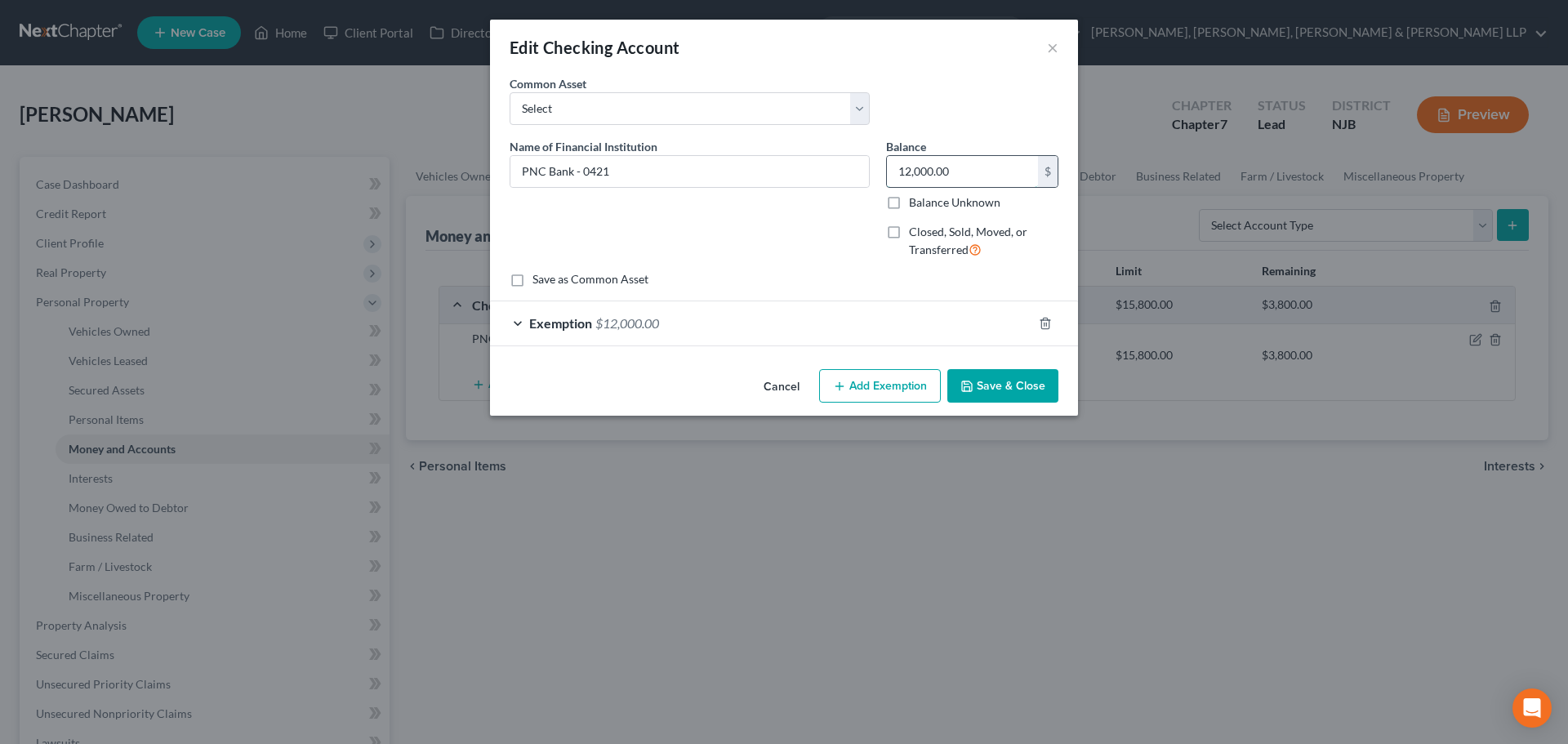
click at [968, 176] on input "12,000.00" at bounding box center [962, 171] width 151 height 31
type input "1,000"
click at [813, 324] on div "Exemption $12,000.00" at bounding box center [760, 323] width 542 height 43
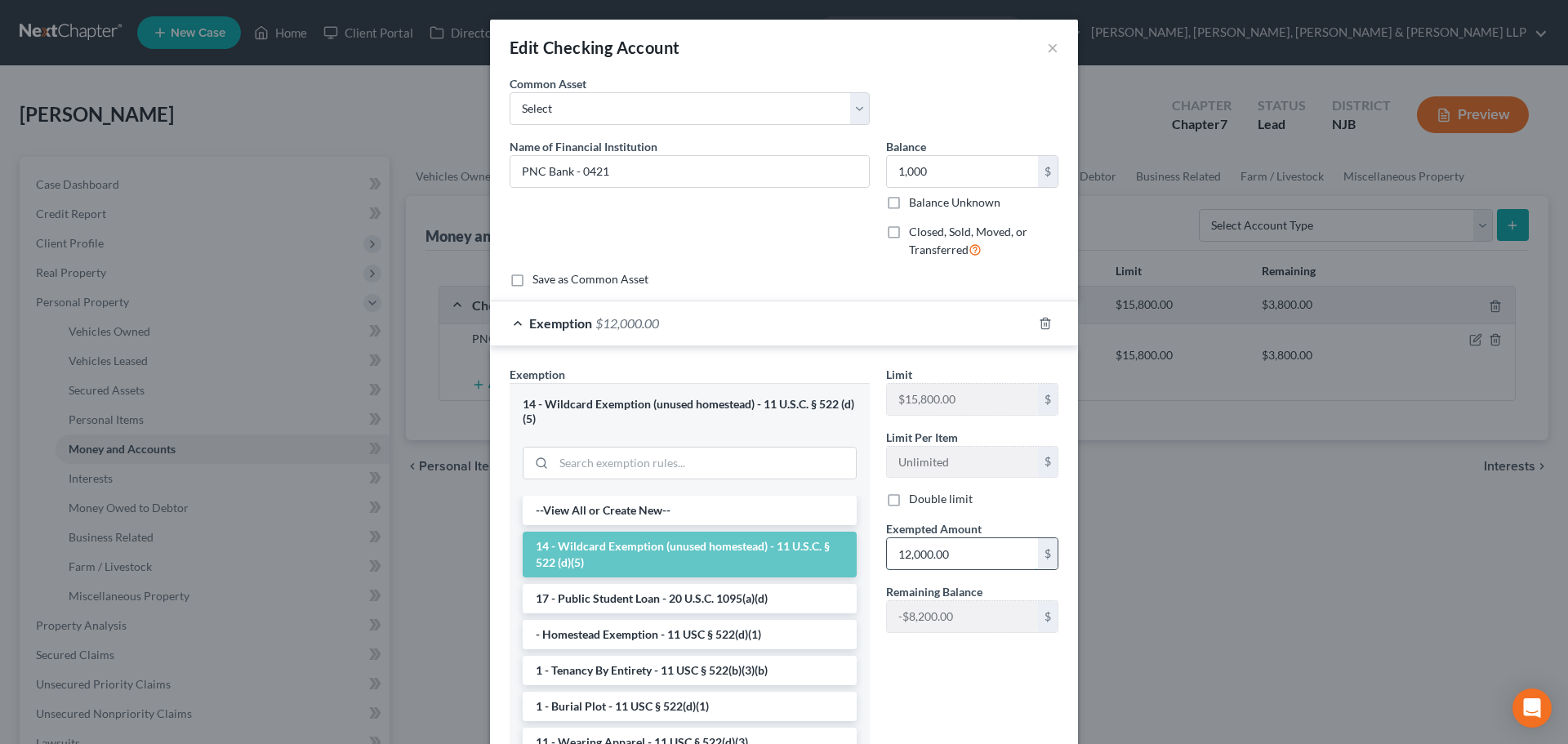
click at [959, 557] on input "12,000.00" at bounding box center [962, 554] width 151 height 31
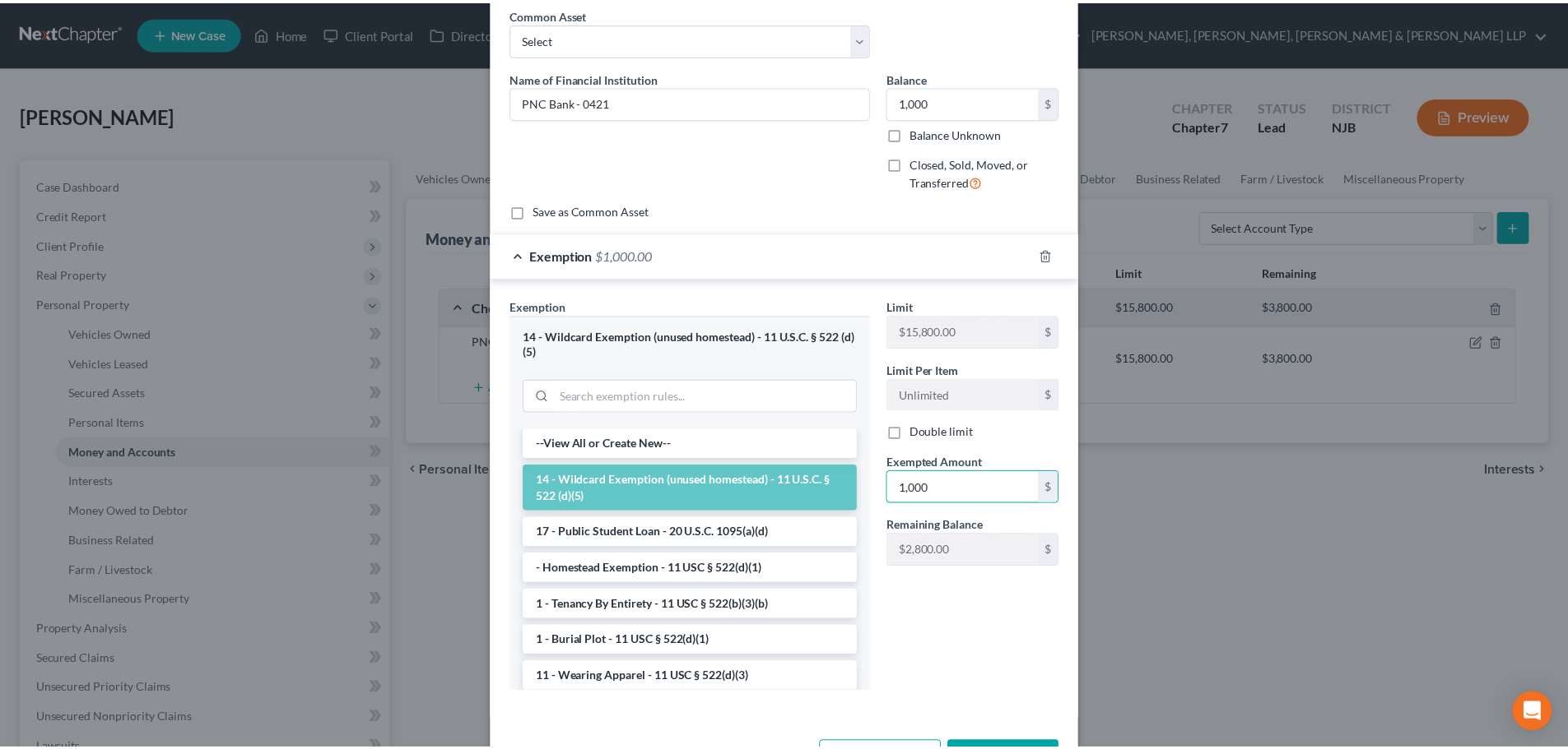
scroll to position [130, 0]
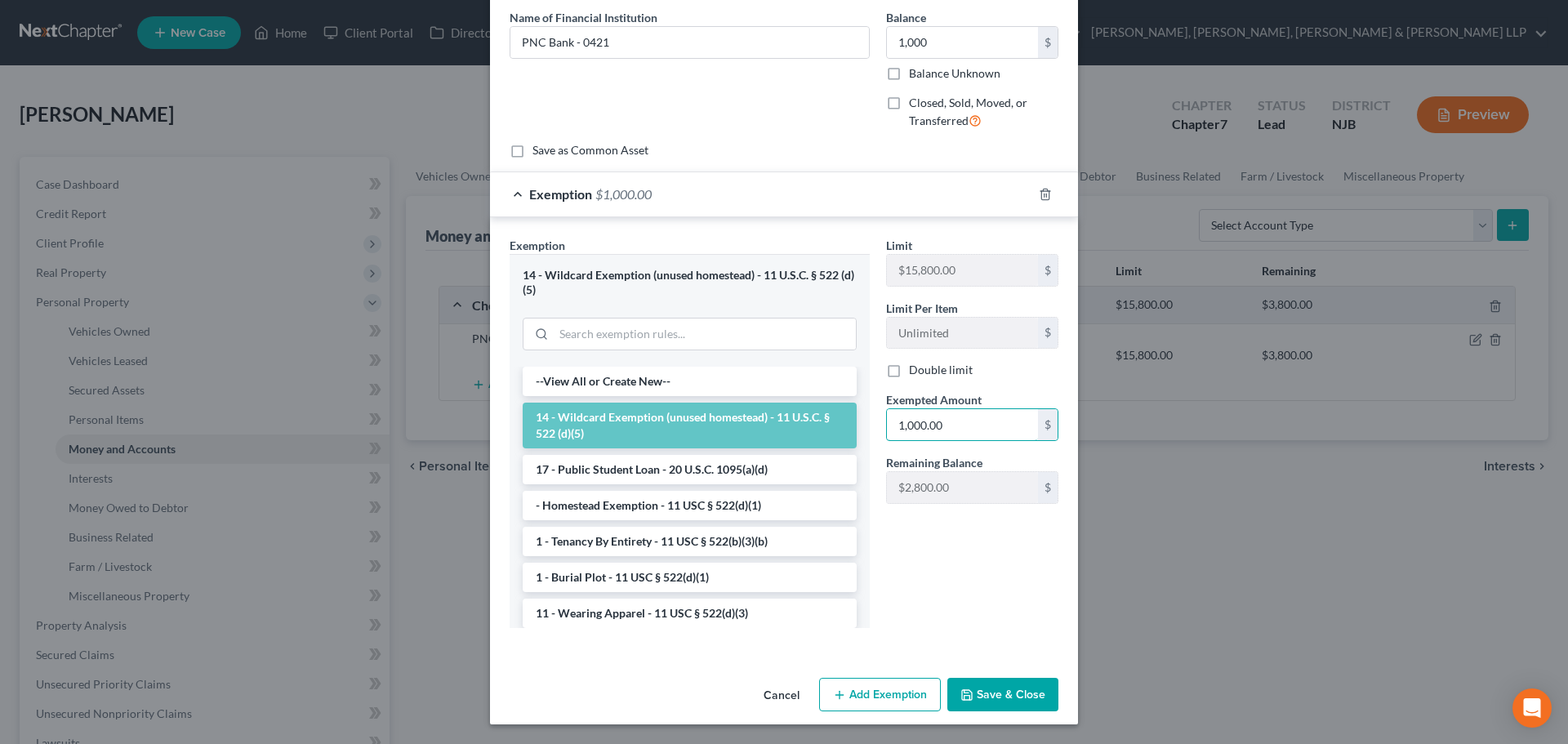
type input "1,000.00"
click at [1001, 679] on button "Save & Close" at bounding box center [1003, 696] width 111 height 35
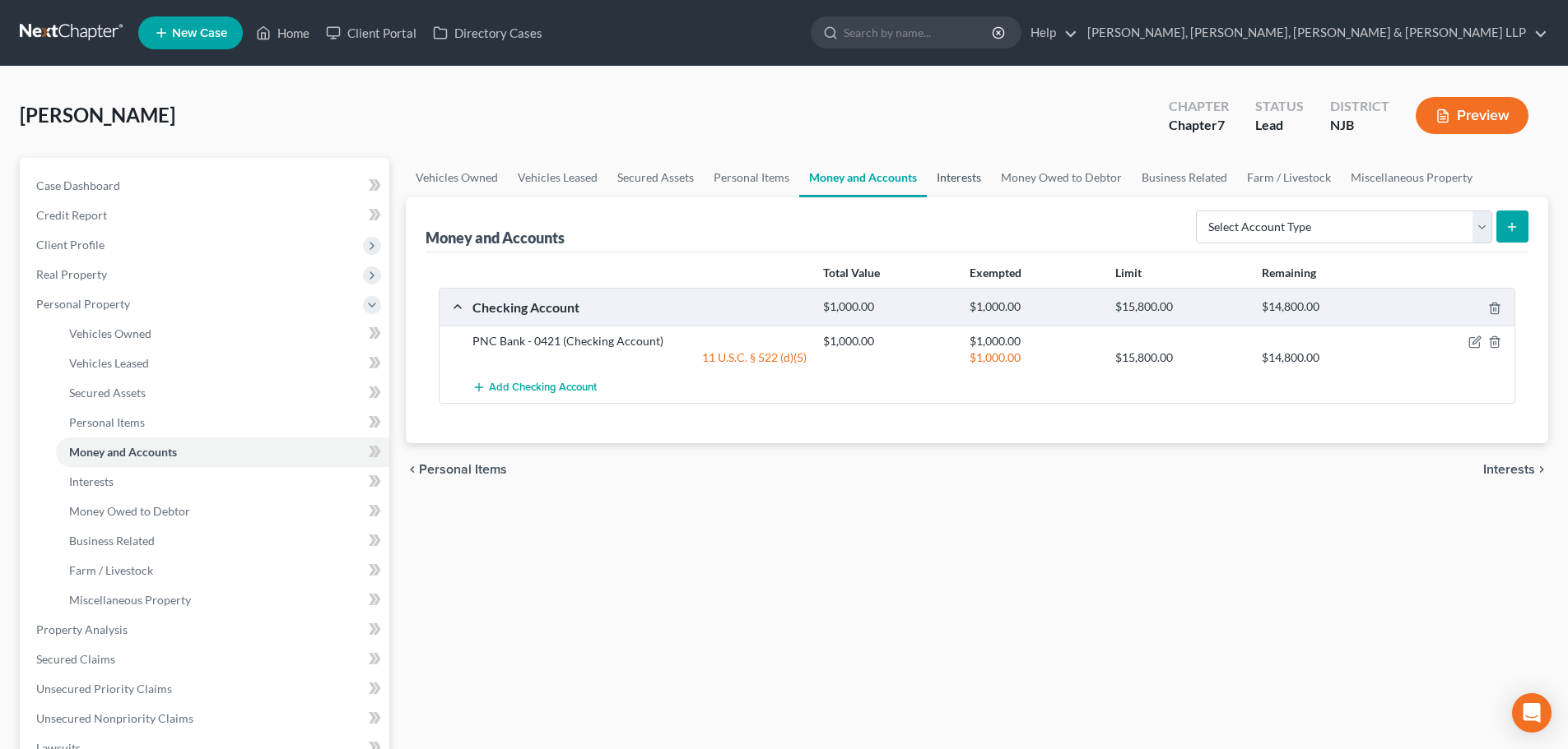
click at [951, 185] on link "Interests" at bounding box center [959, 177] width 64 height 40
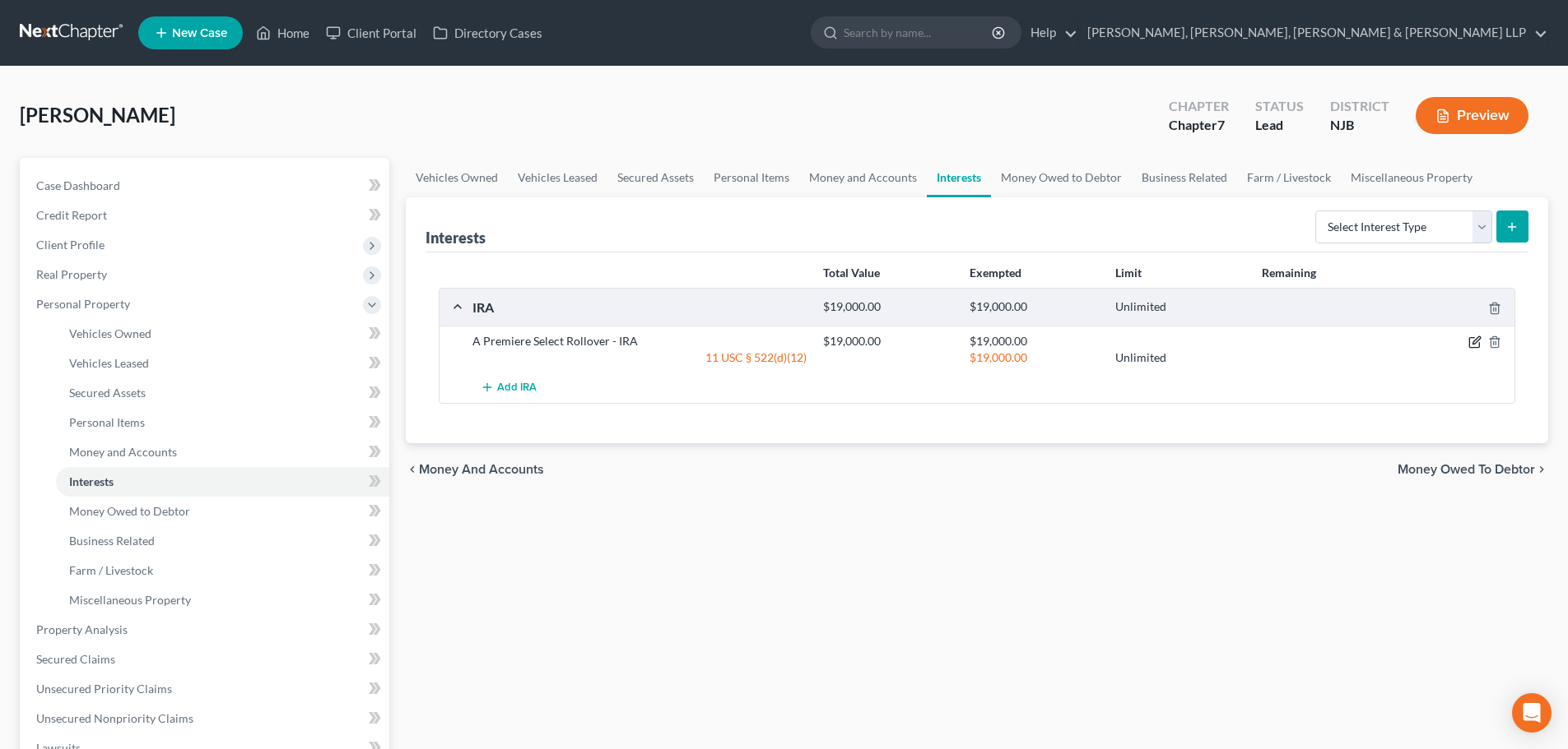
click at [1476, 341] on icon "button" at bounding box center [1475, 342] width 14 height 14
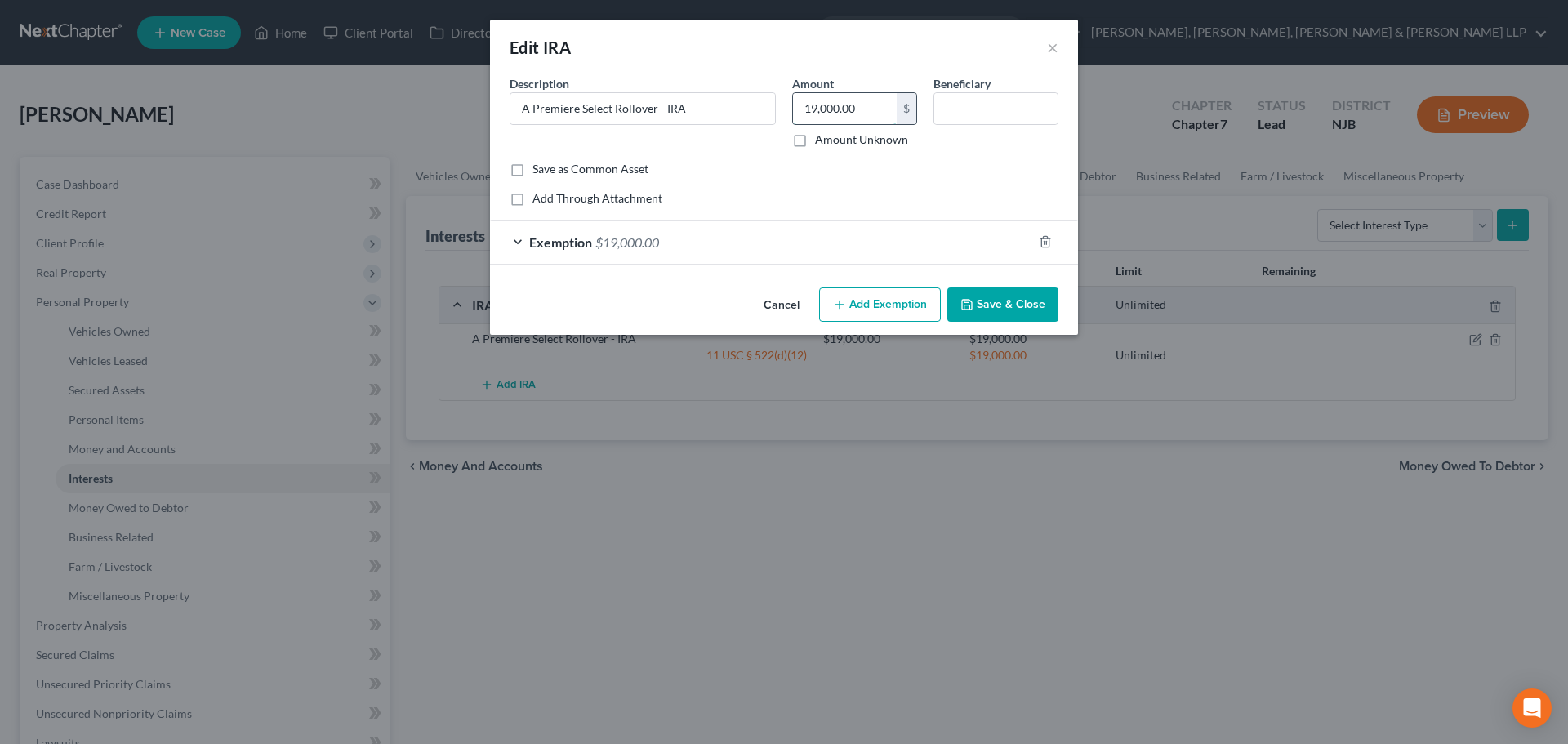
click at [875, 105] on input "19,000.00" at bounding box center [844, 108] width 103 height 31
type input "18,000"
click at [795, 230] on div "Exemption $19,000.00" at bounding box center [760, 242] width 542 height 43
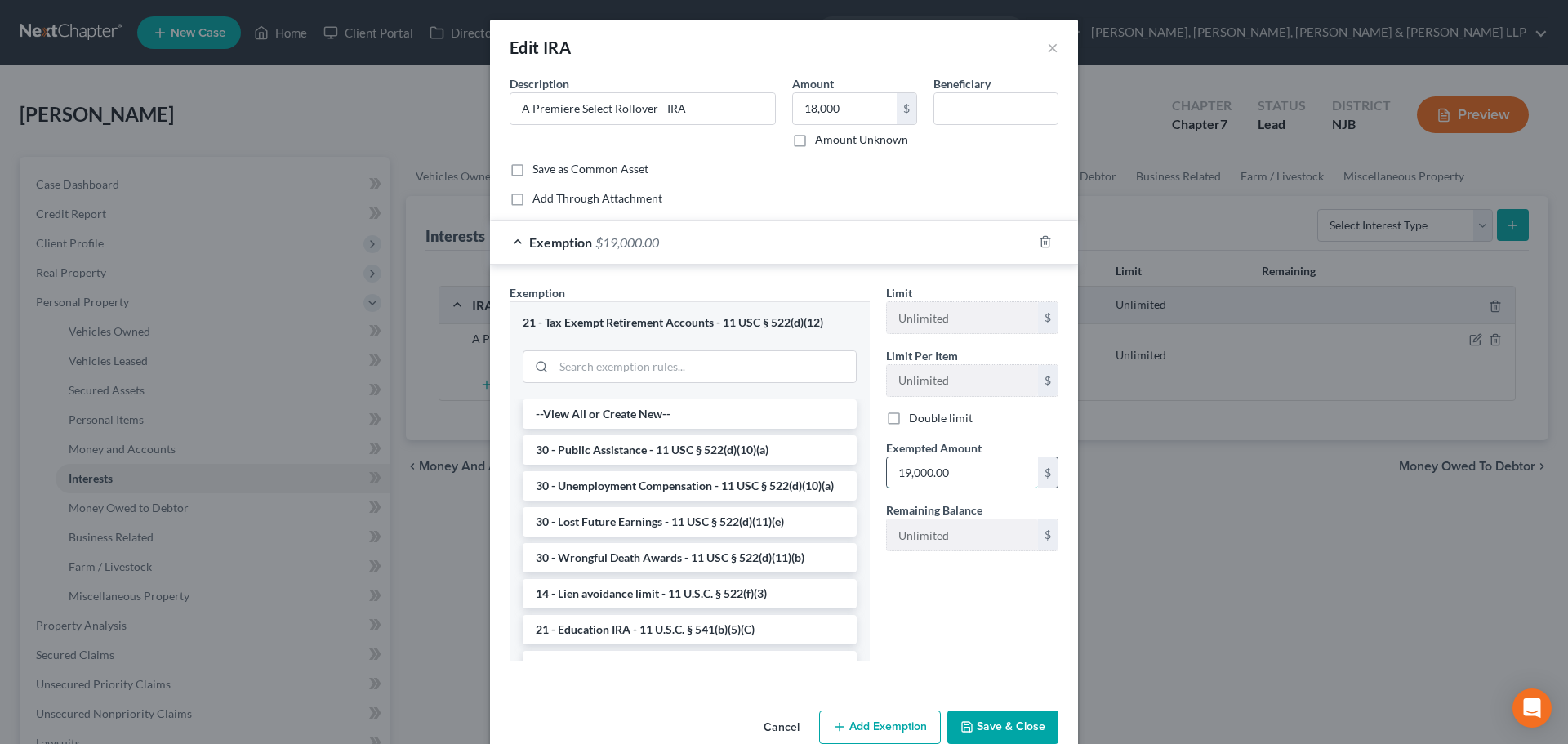
click at [955, 474] on input "19,000.00" at bounding box center [962, 472] width 151 height 31
type input "18,000"
click at [1017, 720] on button "Save & Close" at bounding box center [1003, 729] width 111 height 35
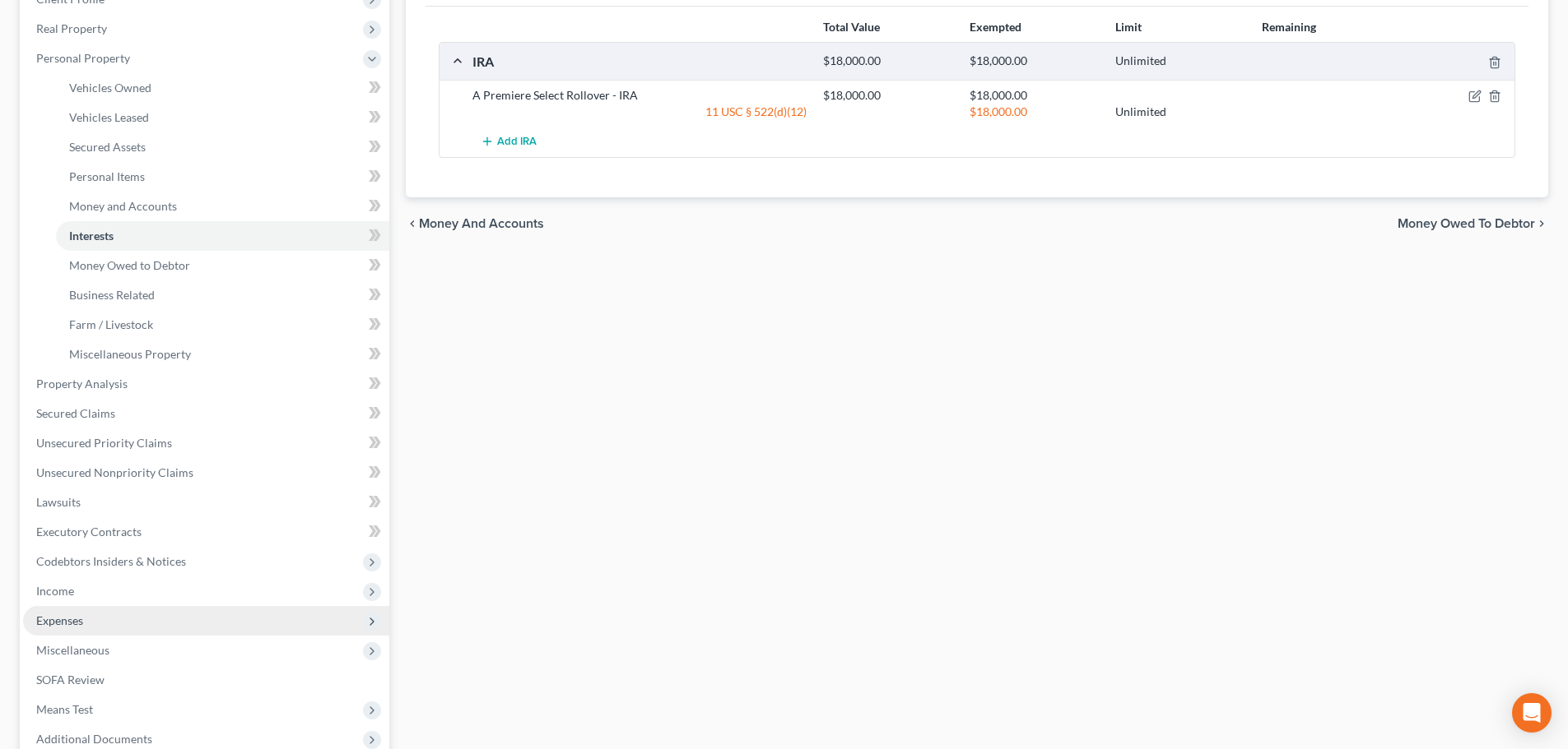
scroll to position [247, 0]
click at [84, 619] on span "Expenses" at bounding box center [206, 620] width 366 height 29
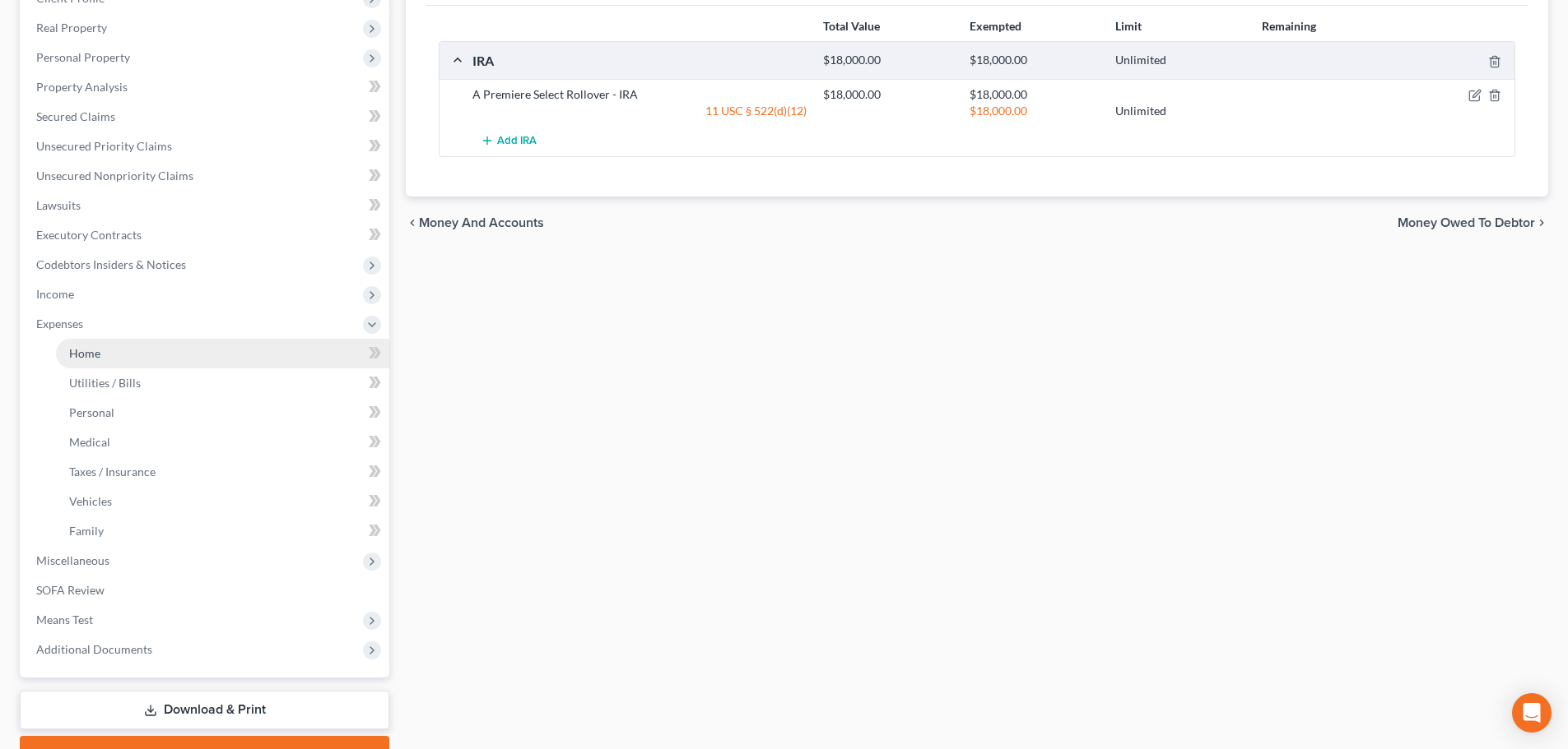
click at [128, 362] on link "Home" at bounding box center [222, 353] width 333 height 29
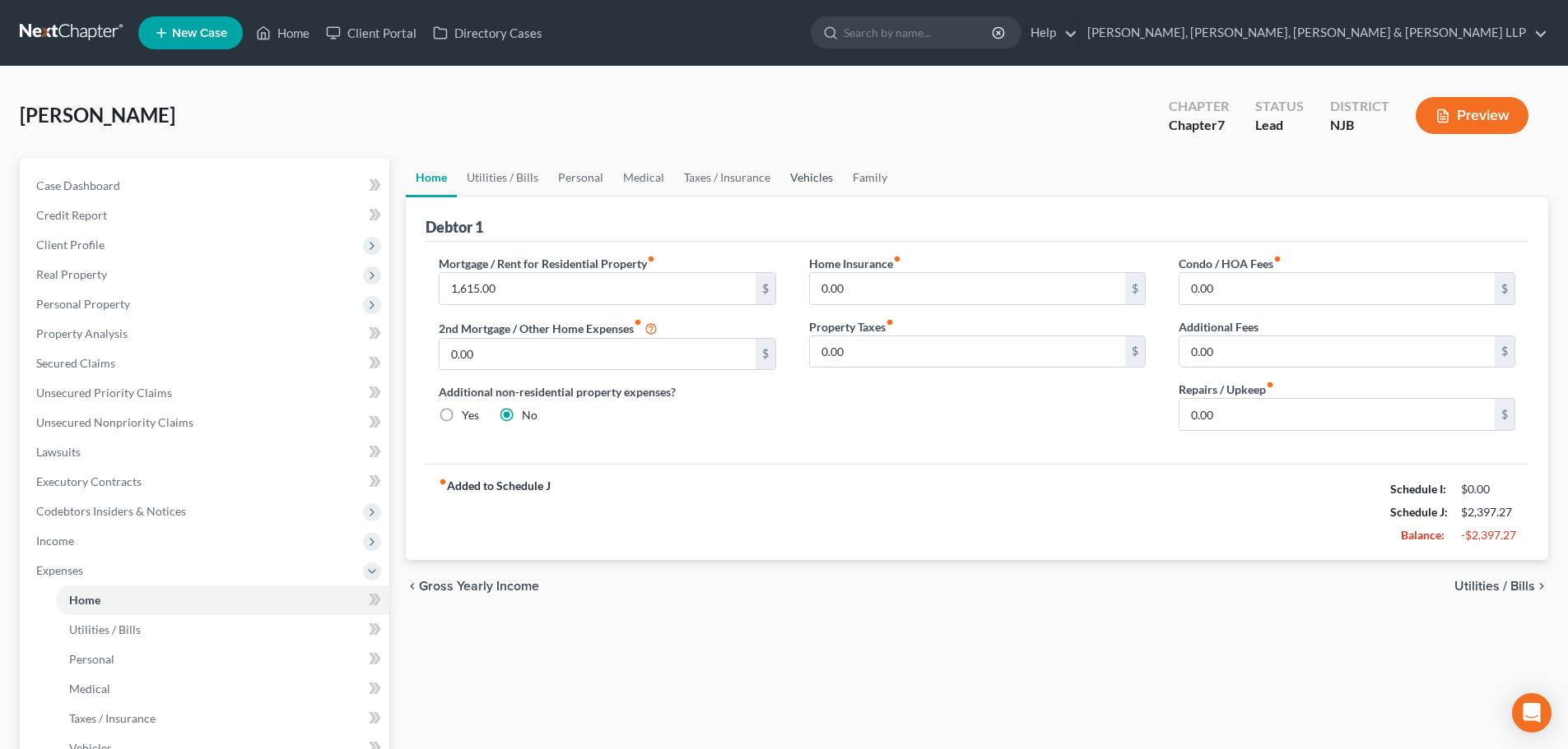
click at [816, 163] on link "Vehicles" at bounding box center [812, 177] width 62 height 40
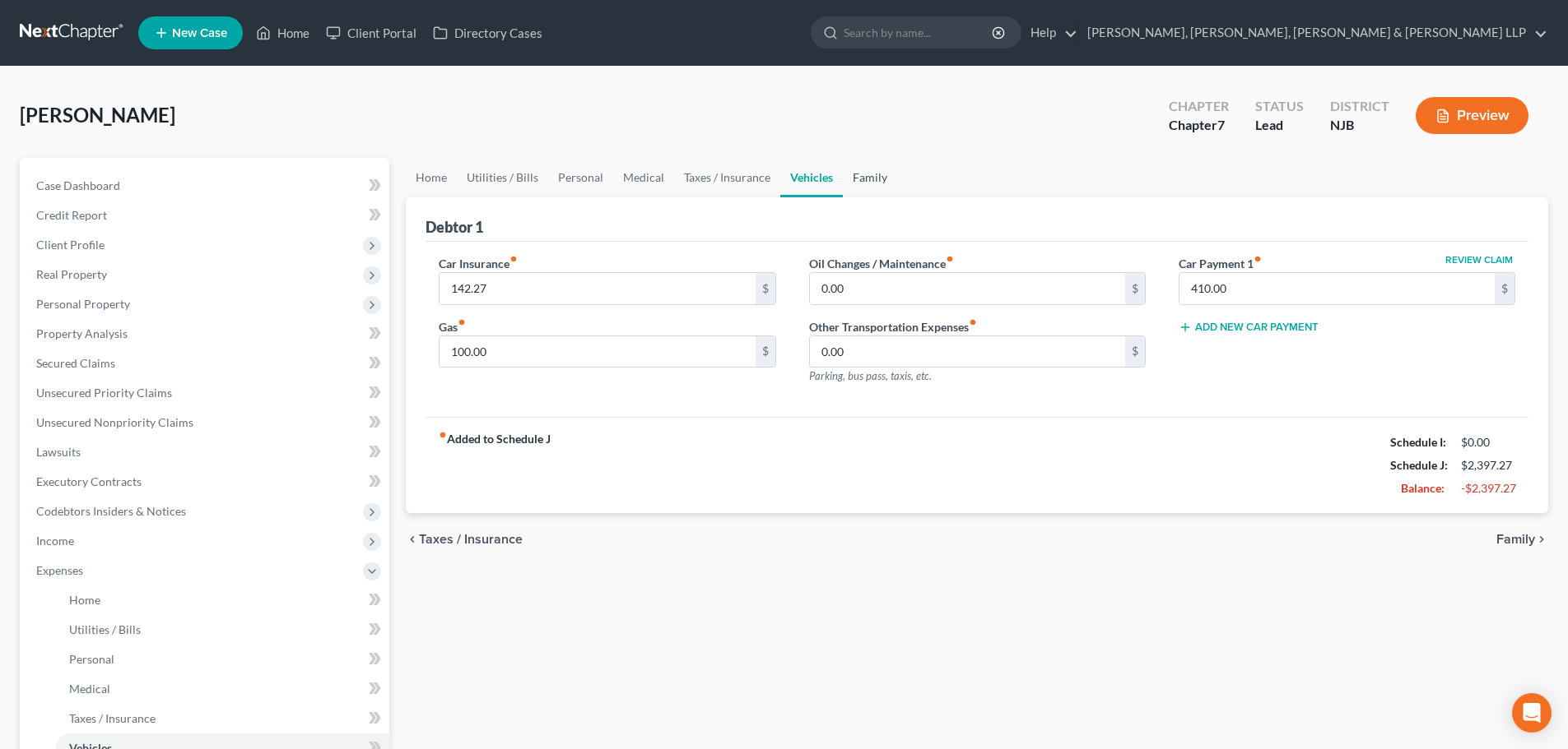
click at [851, 176] on link "Family" at bounding box center [870, 177] width 55 height 40
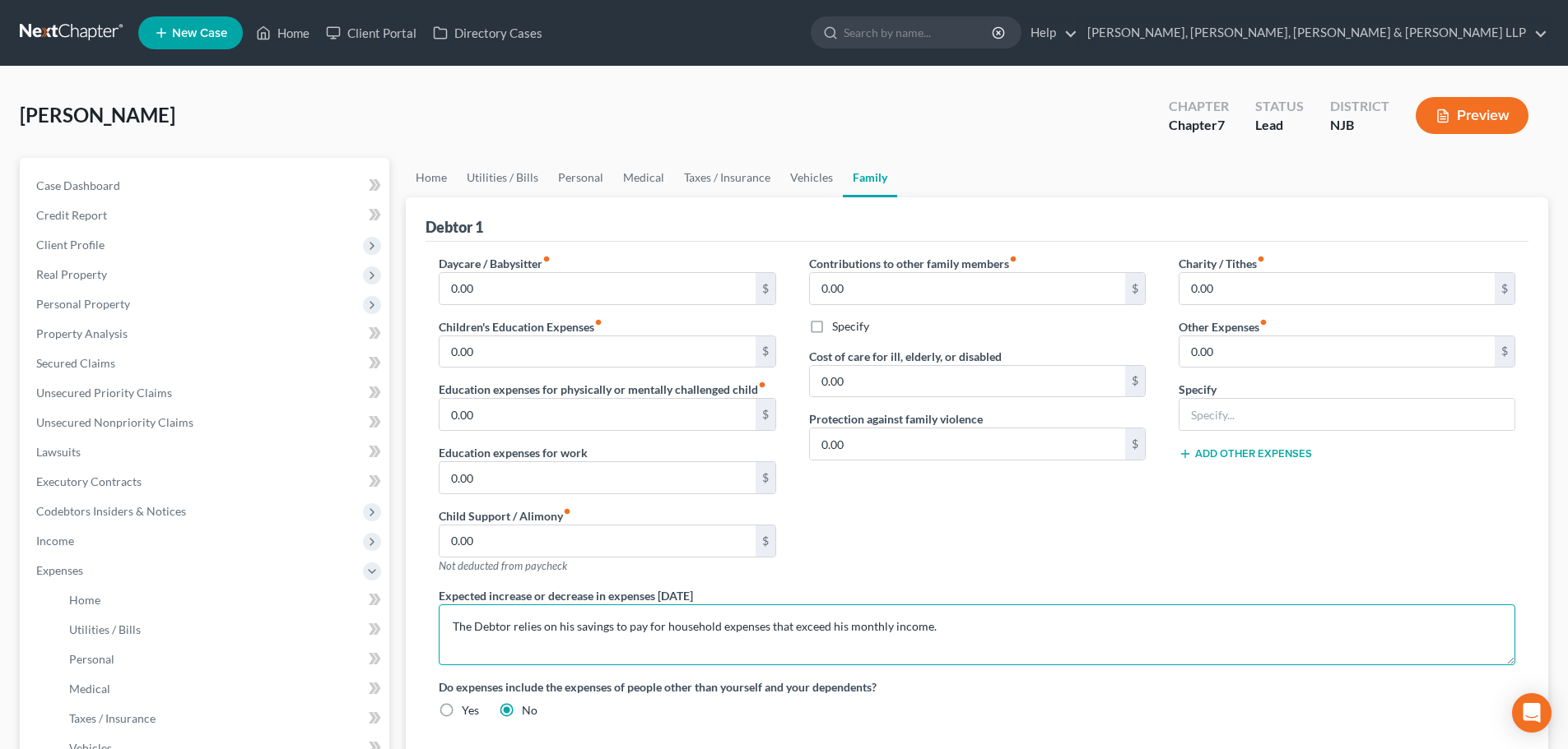
drag, startPoint x: 612, startPoint y: 628, endPoint x: 576, endPoint y: 628, distance: 36.0
click at [576, 628] on textarea "The Debtor relies on his savings to pay for household expenses that exceed his …" at bounding box center [977, 634] width 1076 height 61
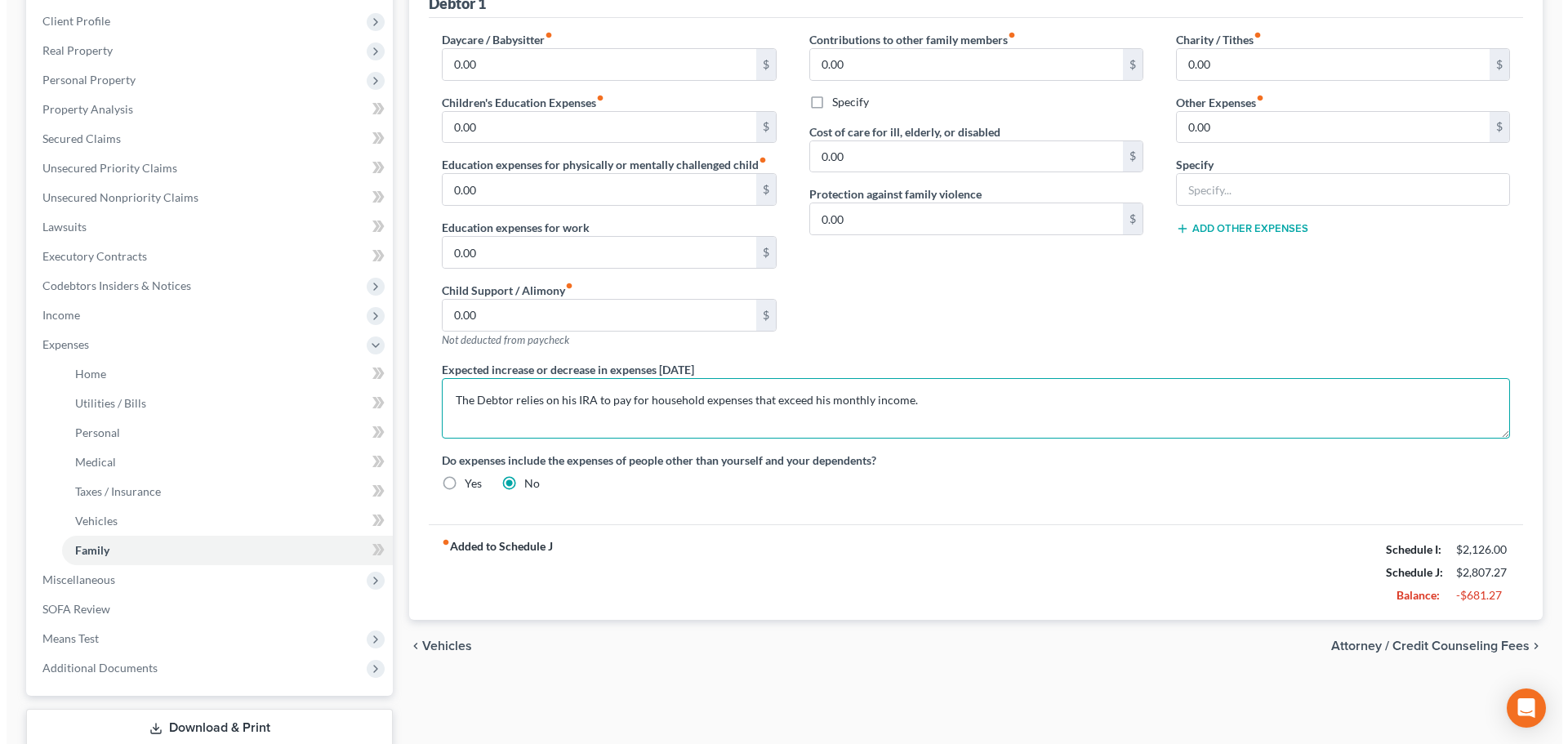
scroll to position [245, 0]
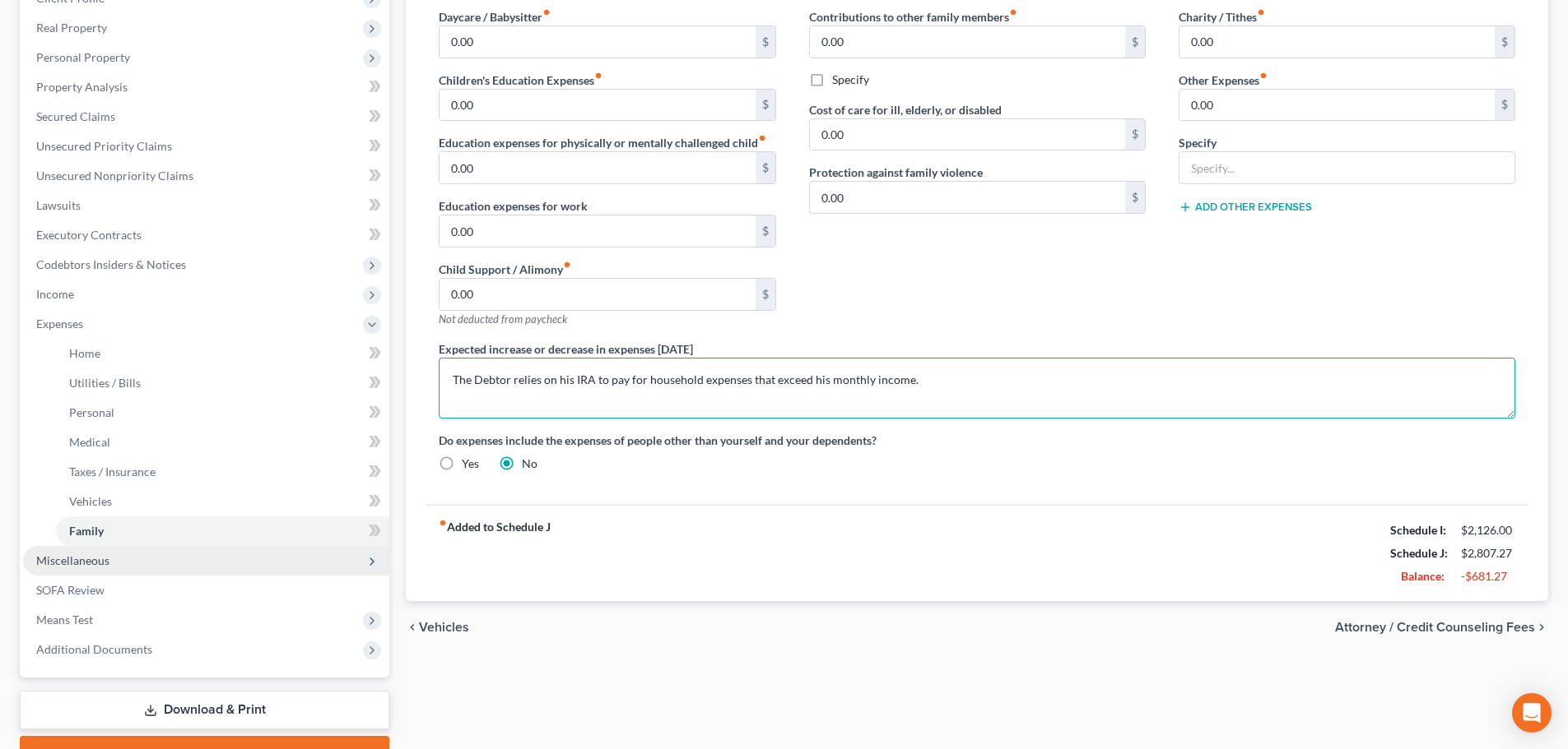
type textarea "The Debtor relies on his IRA to pay for household expenses that exceed his mont…"
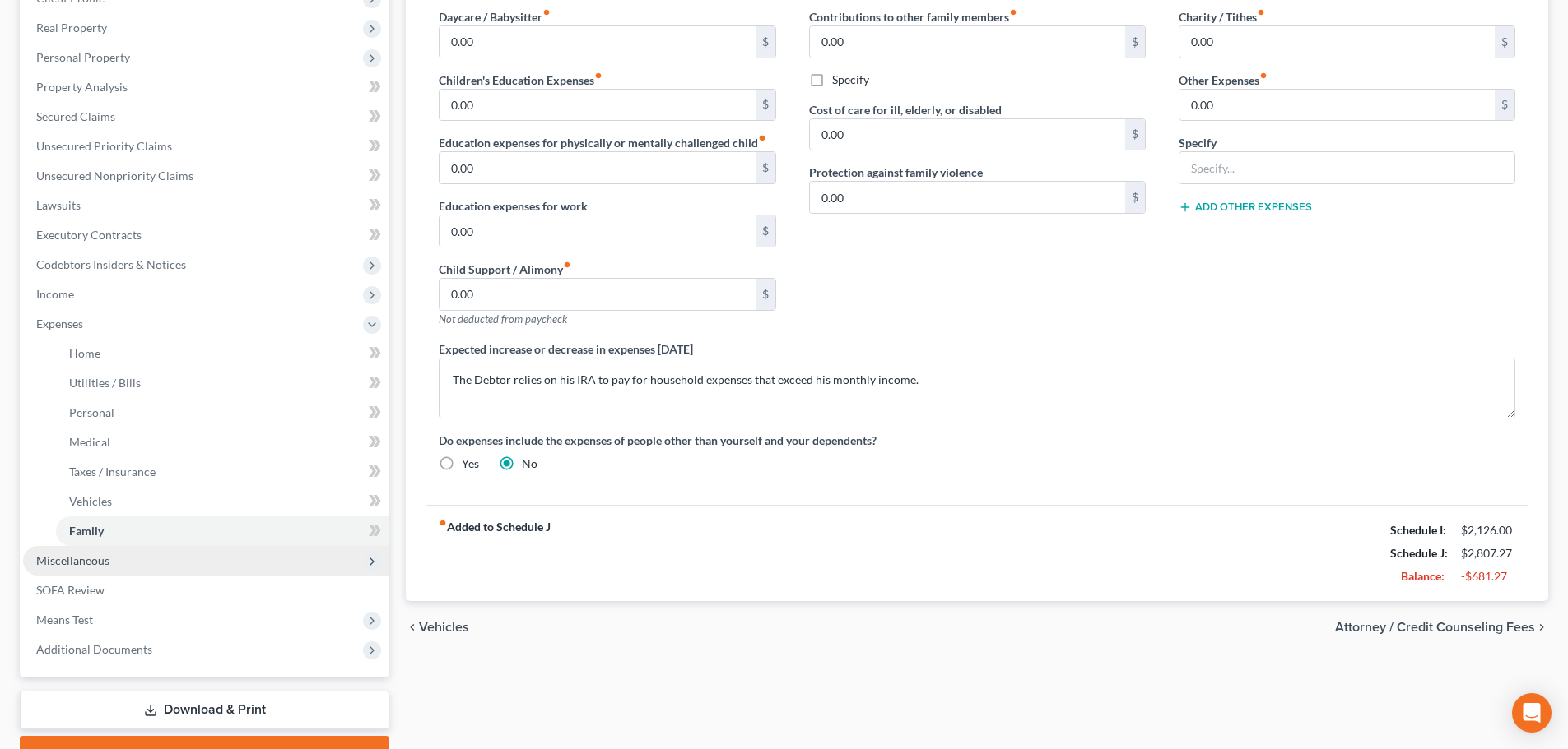
click at [180, 556] on span "Miscellaneous" at bounding box center [206, 560] width 366 height 29
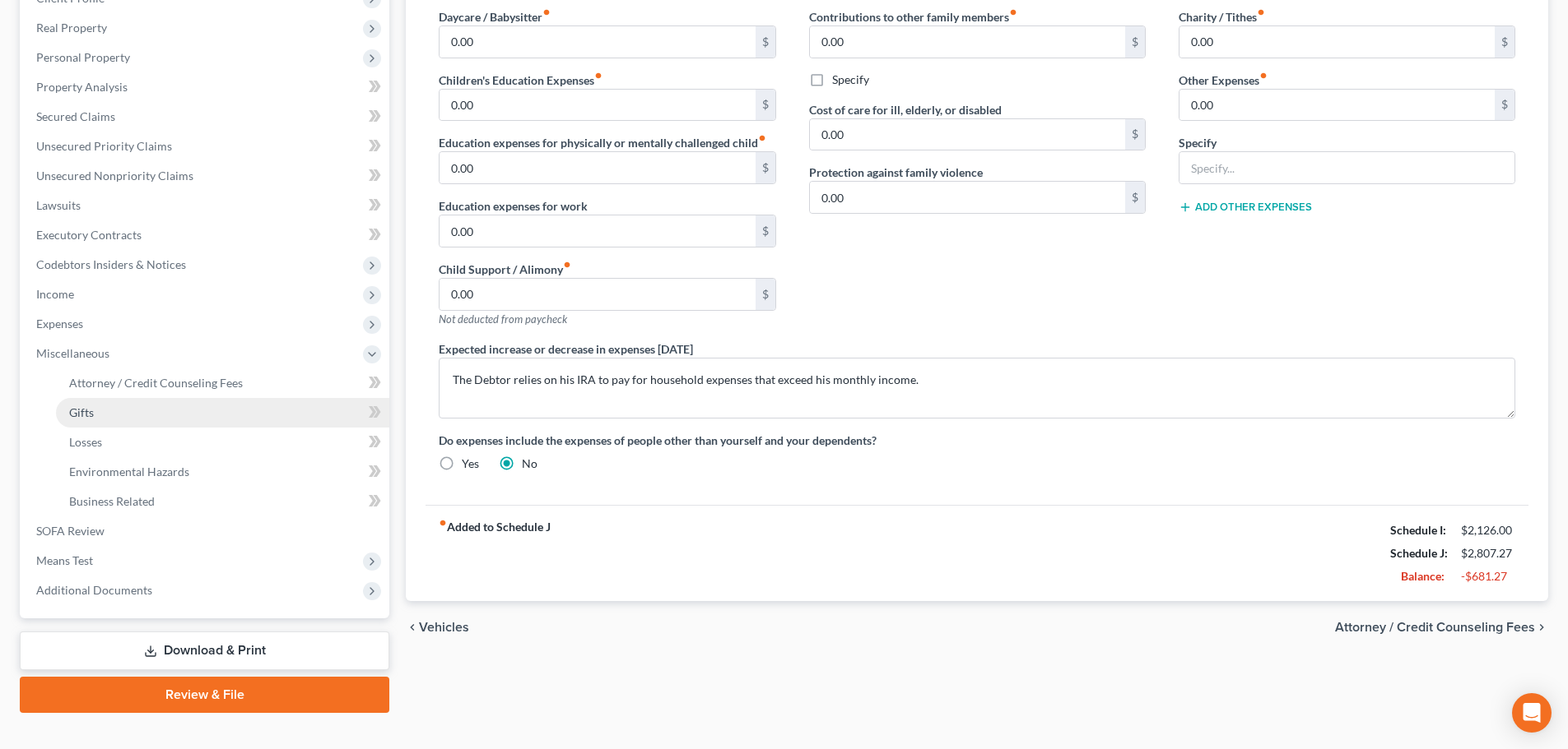
click at [178, 398] on link "Gifts" at bounding box center [222, 412] width 333 height 29
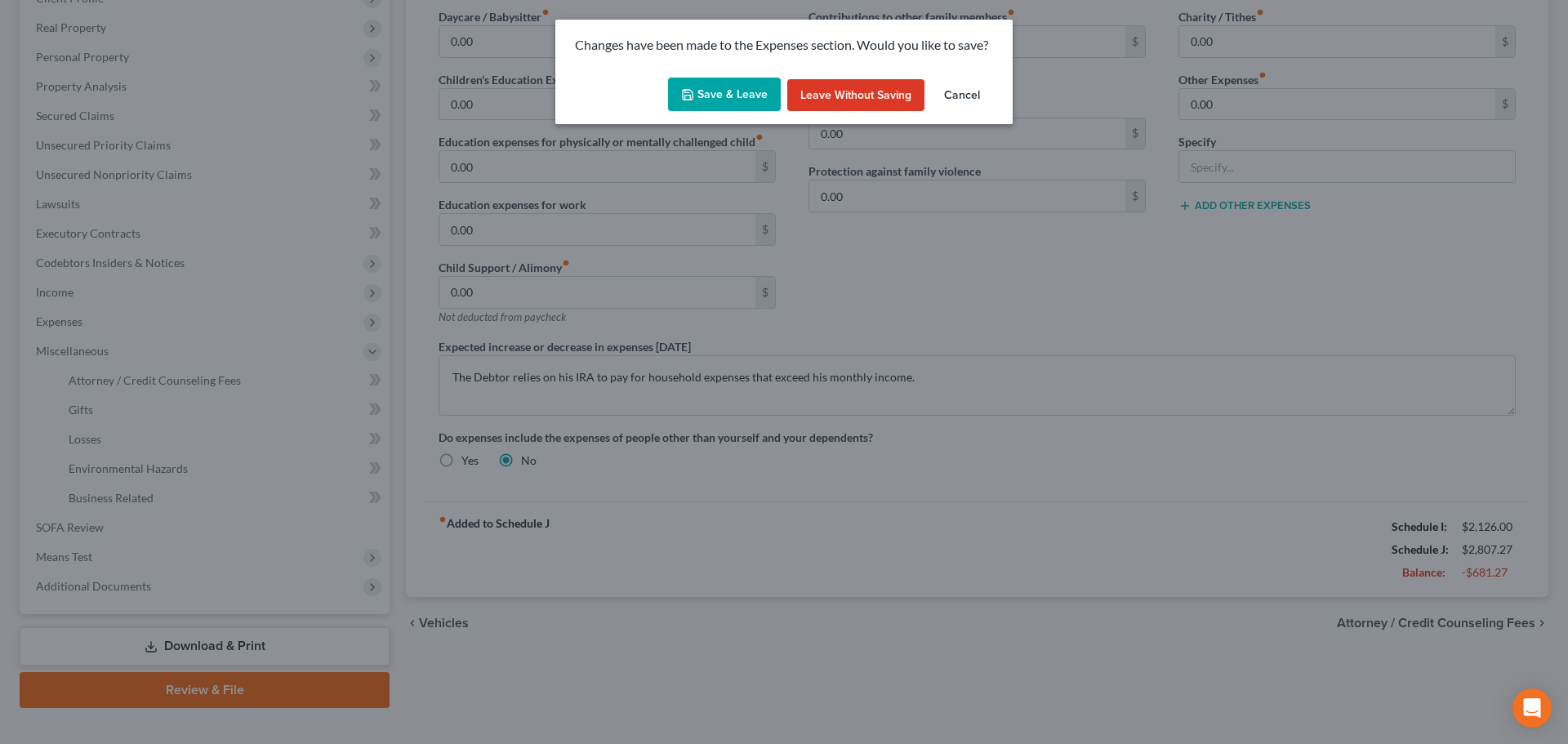
click at [695, 97] on icon "button" at bounding box center [688, 95] width 14 height 14
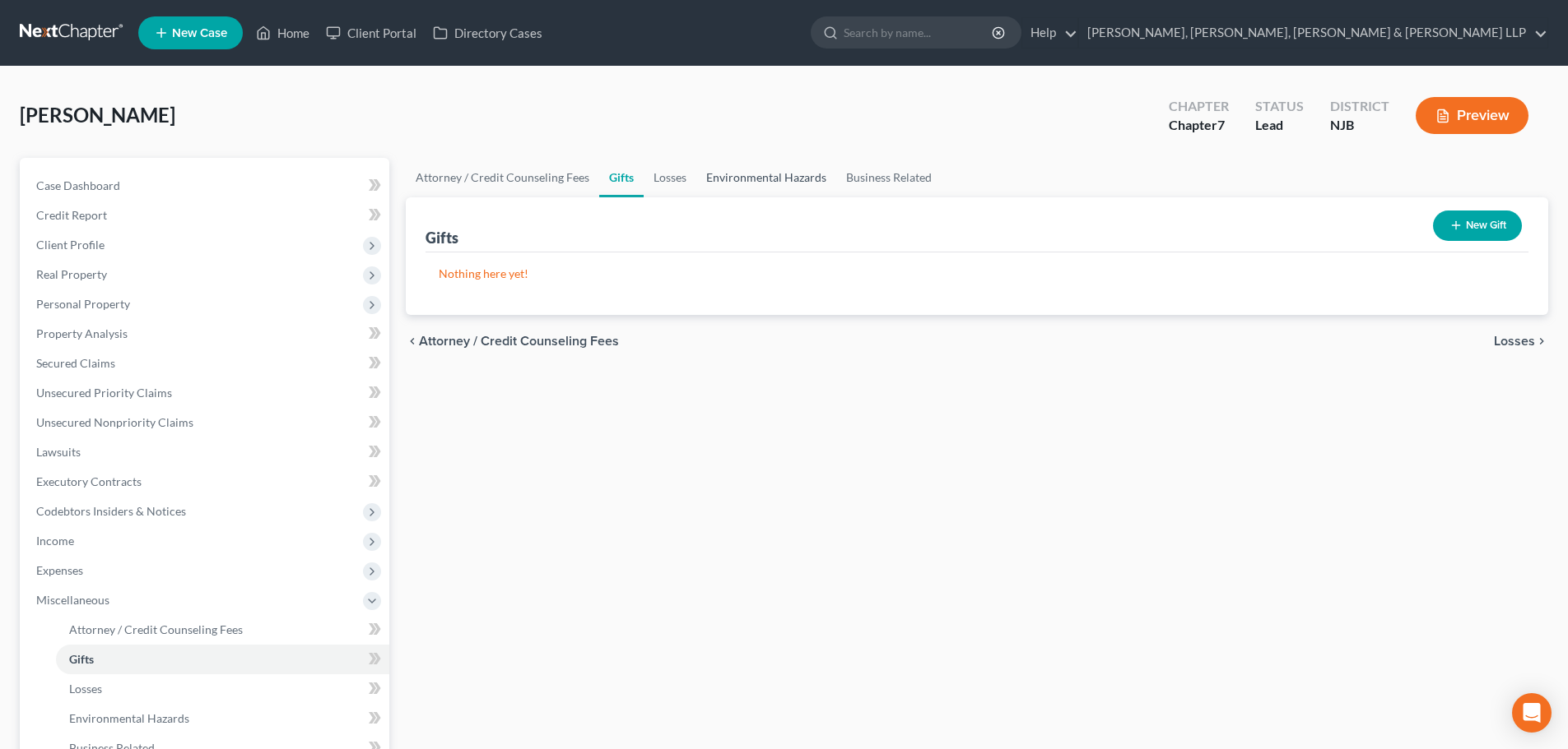
click at [720, 189] on link "Environmental Hazards" at bounding box center [766, 177] width 140 height 40
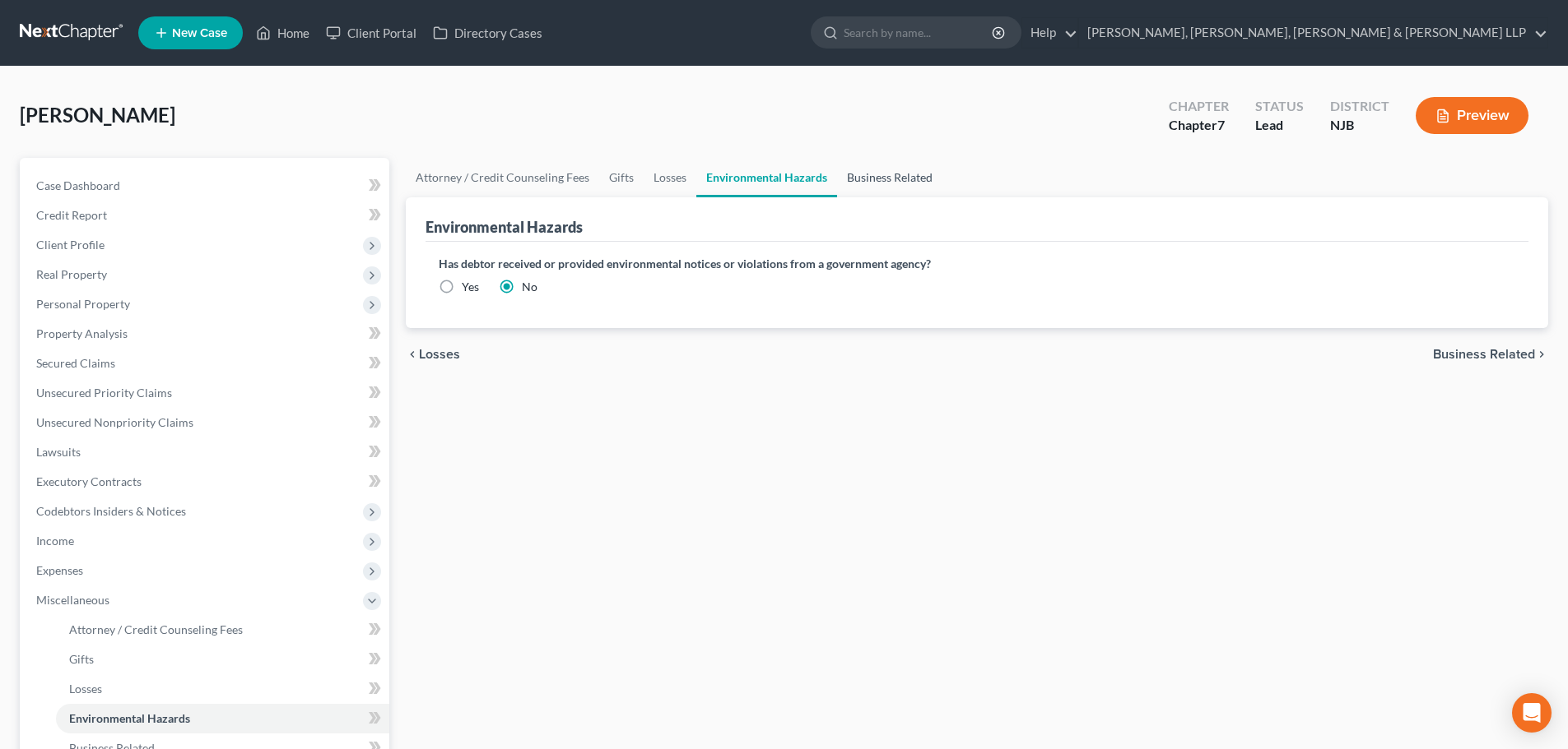
click at [840, 184] on link "Business Related" at bounding box center [890, 177] width 105 height 40
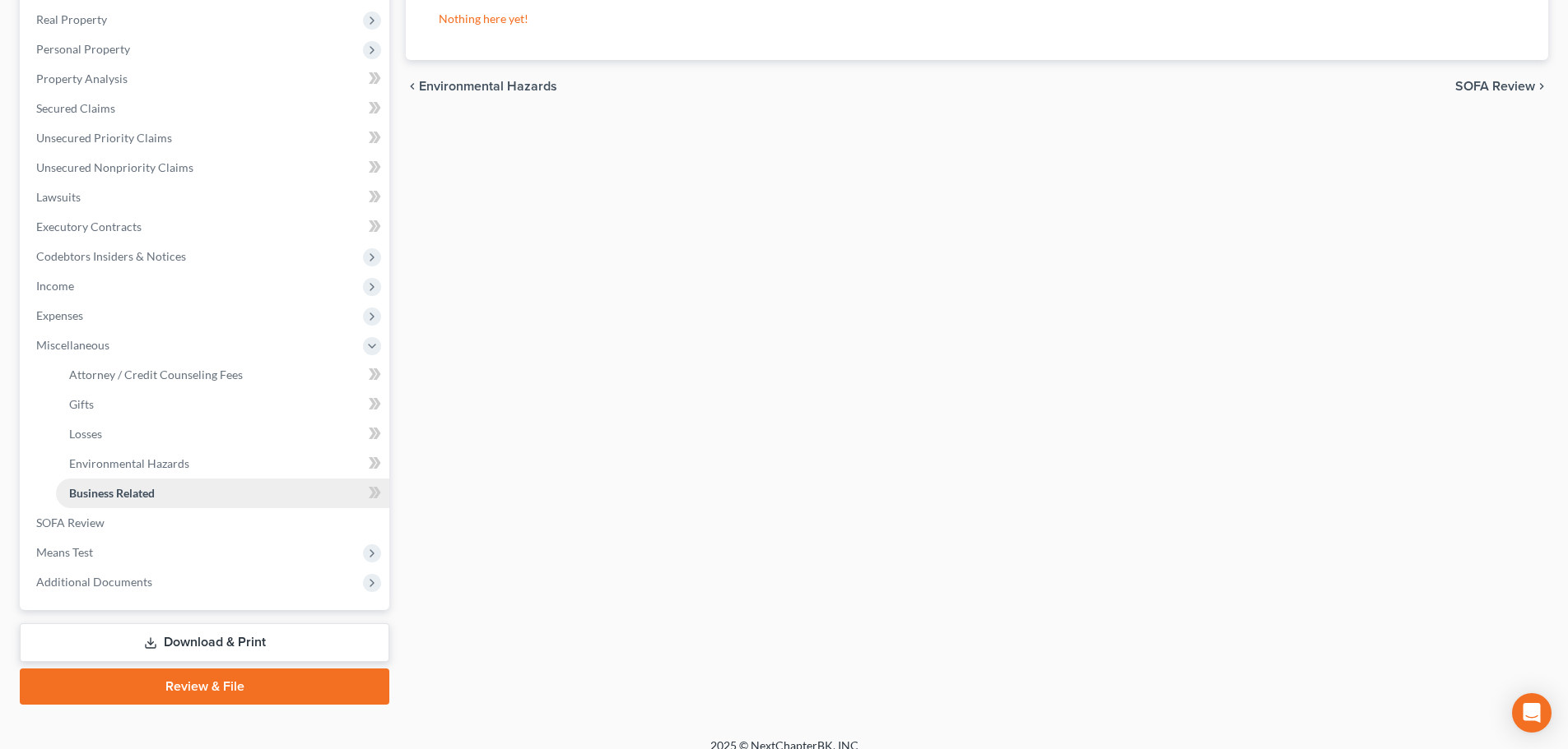
scroll to position [273, 0]
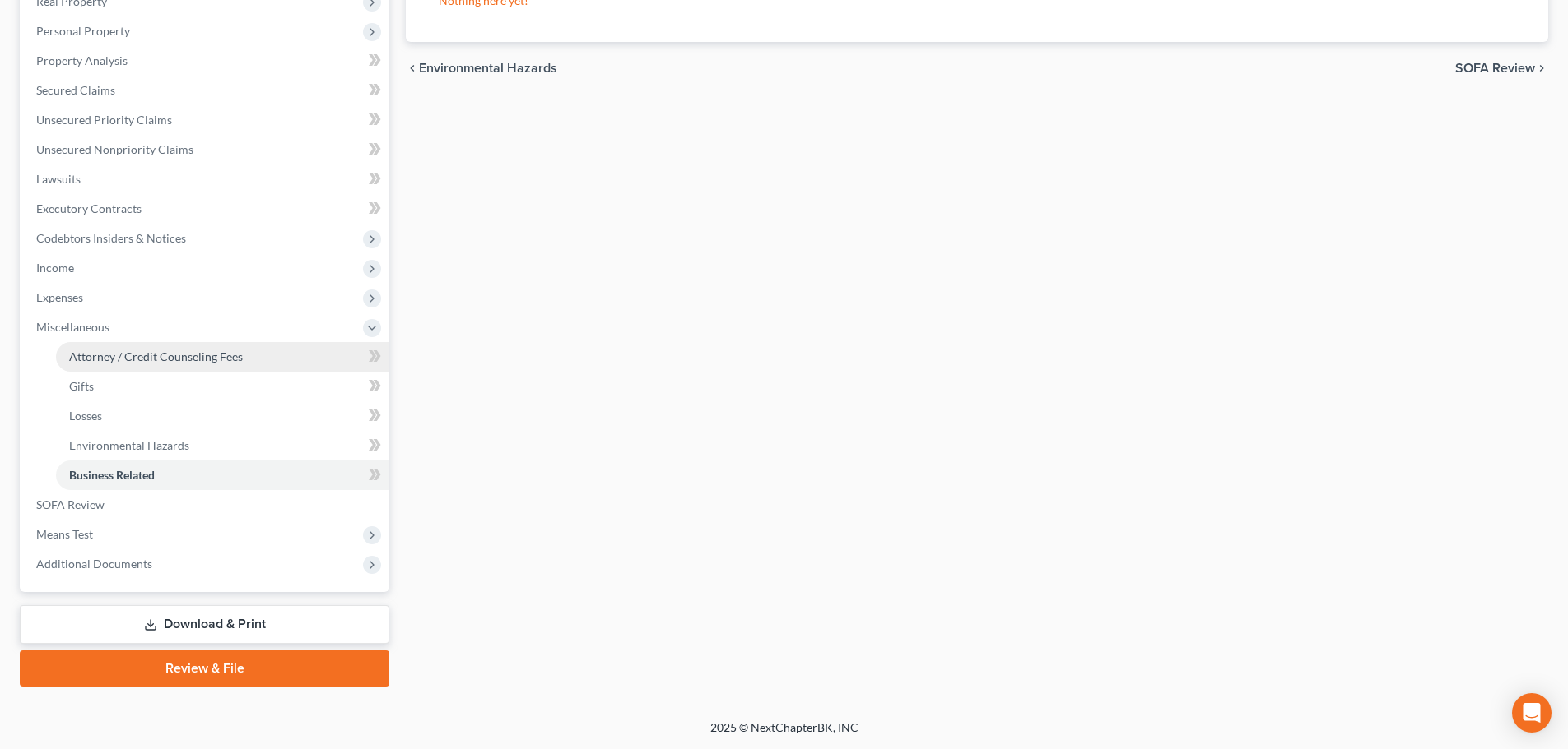
click at [111, 359] on span "Attorney / Credit Counseling Fees" at bounding box center [156, 356] width 173 height 14
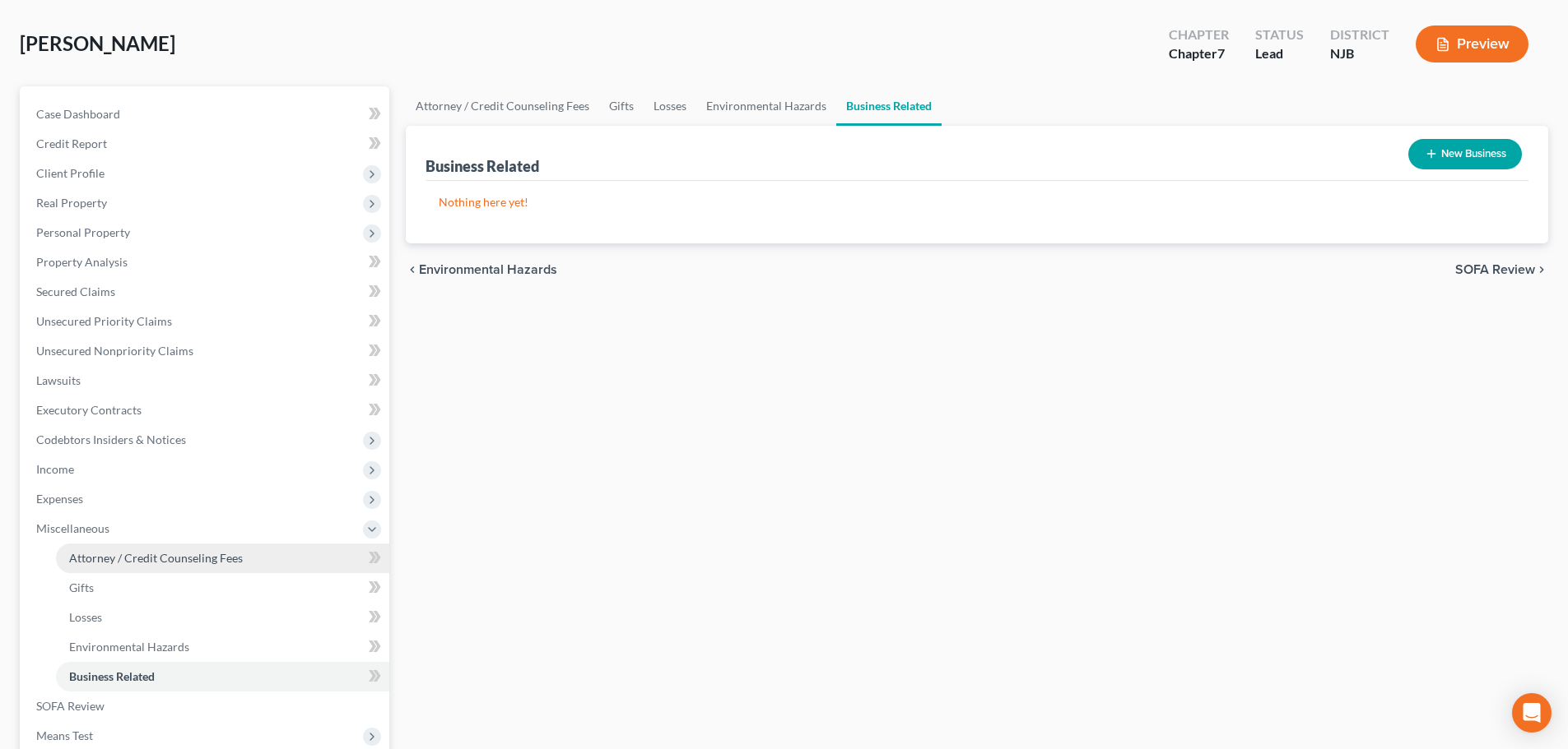
select select "1"
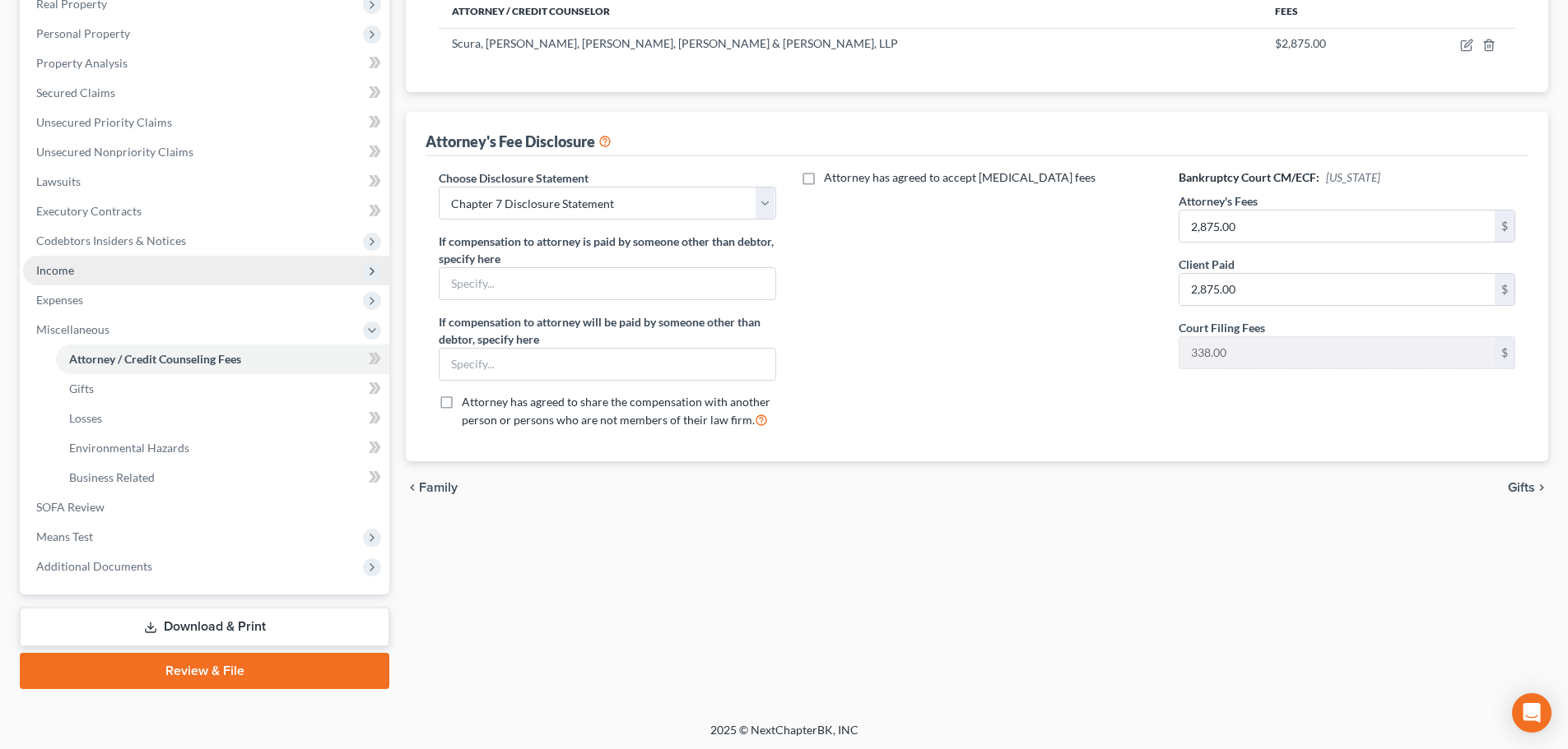
scroll to position [273, 0]
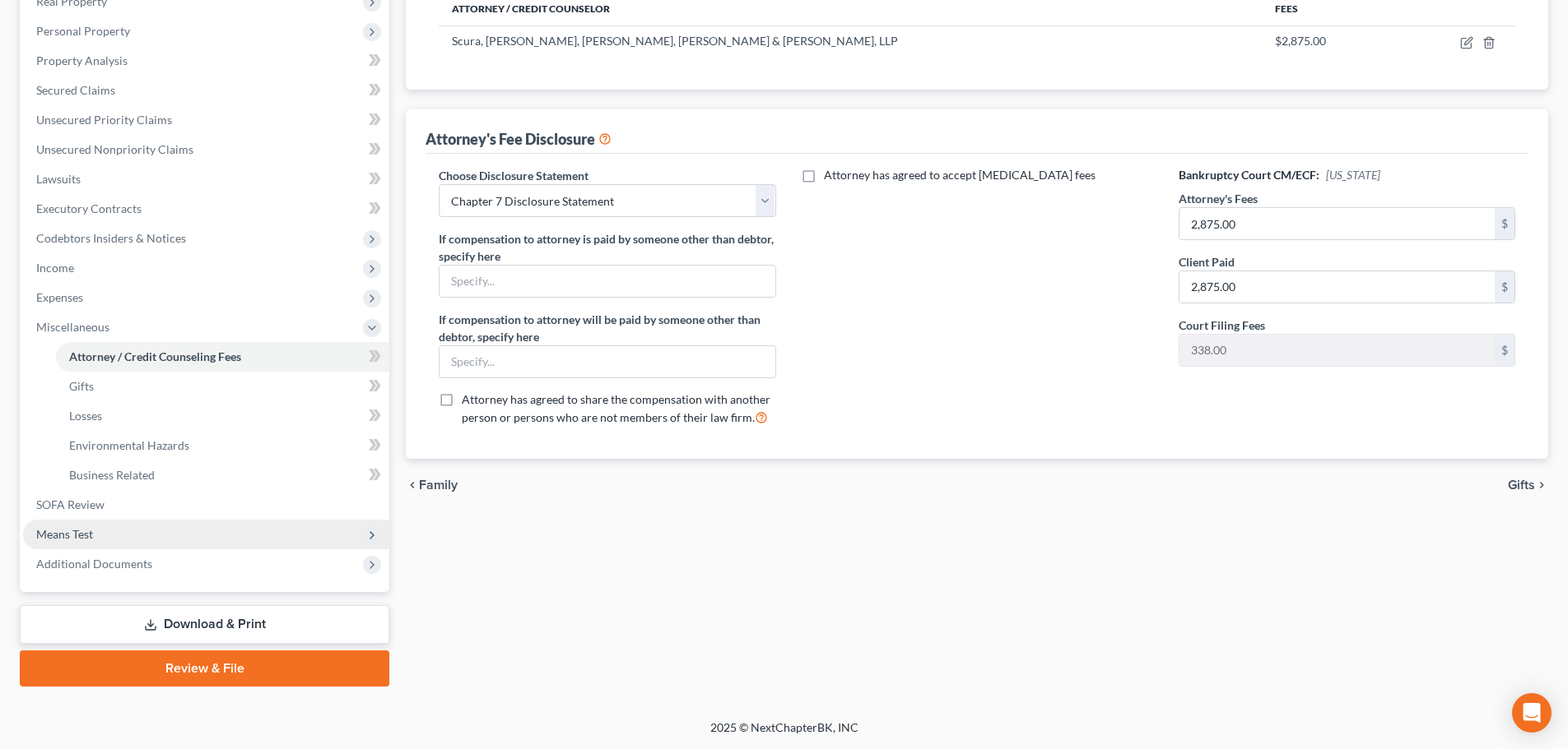
click at [93, 531] on span "Means Test" at bounding box center [64, 534] width 56 height 14
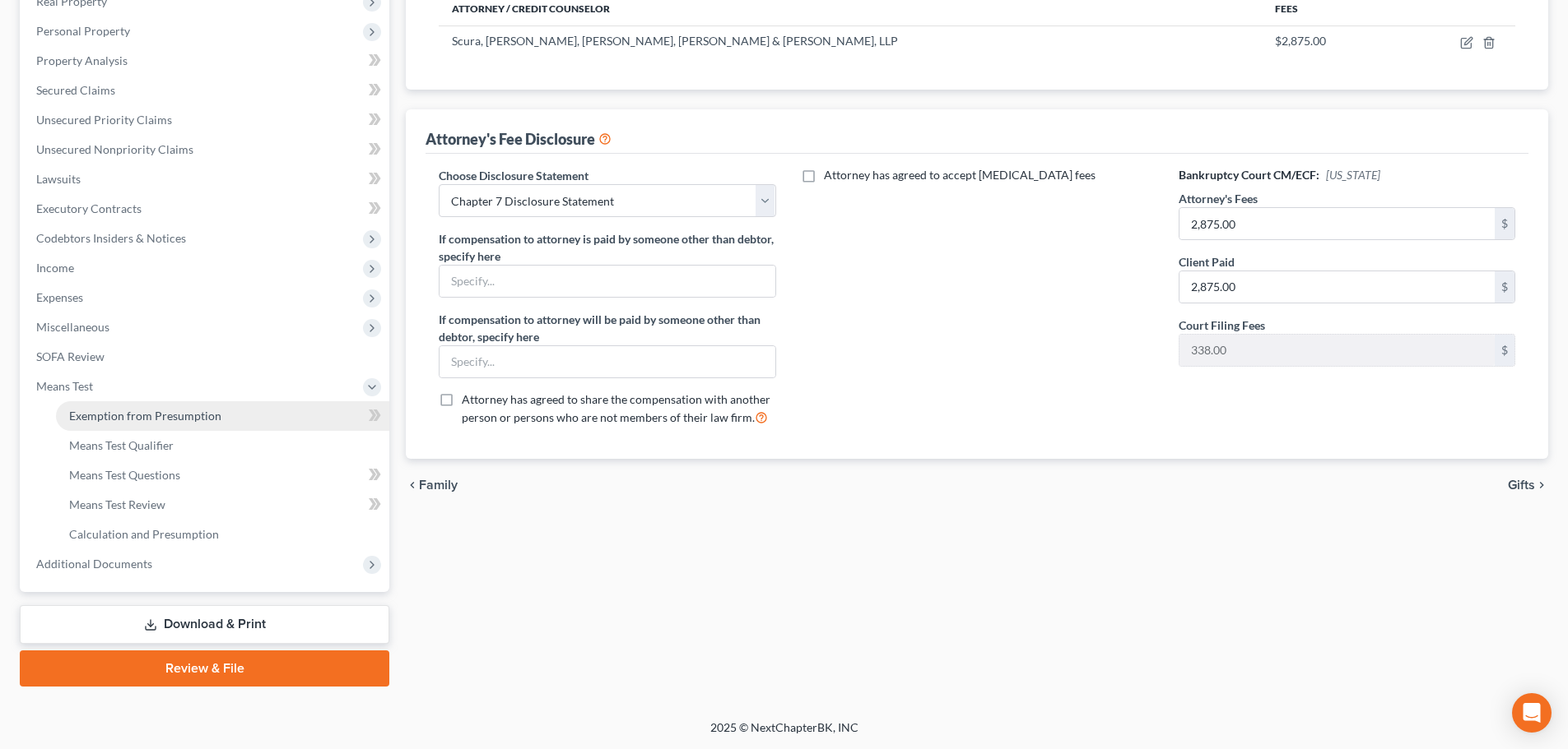
click at [132, 426] on link "Exemption from Presumption" at bounding box center [222, 416] width 333 height 29
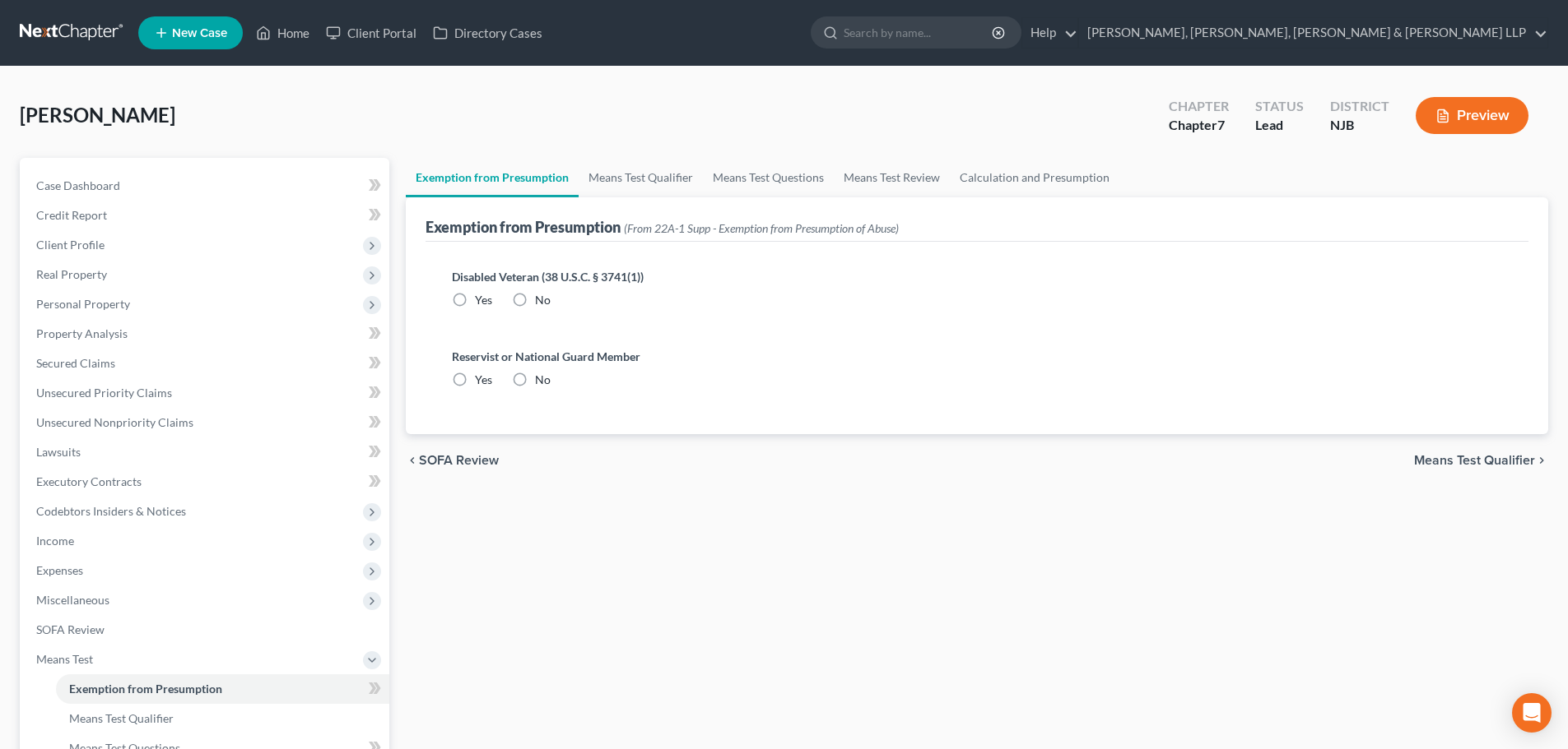
click at [535, 292] on label "No" at bounding box center [543, 300] width 16 height 17
click at [541, 292] on input "No" at bounding box center [546, 297] width 11 height 11
radio input "true"
click at [535, 379] on label "No" at bounding box center [543, 379] width 16 height 17
click at [541, 379] on input "No" at bounding box center [546, 376] width 11 height 11
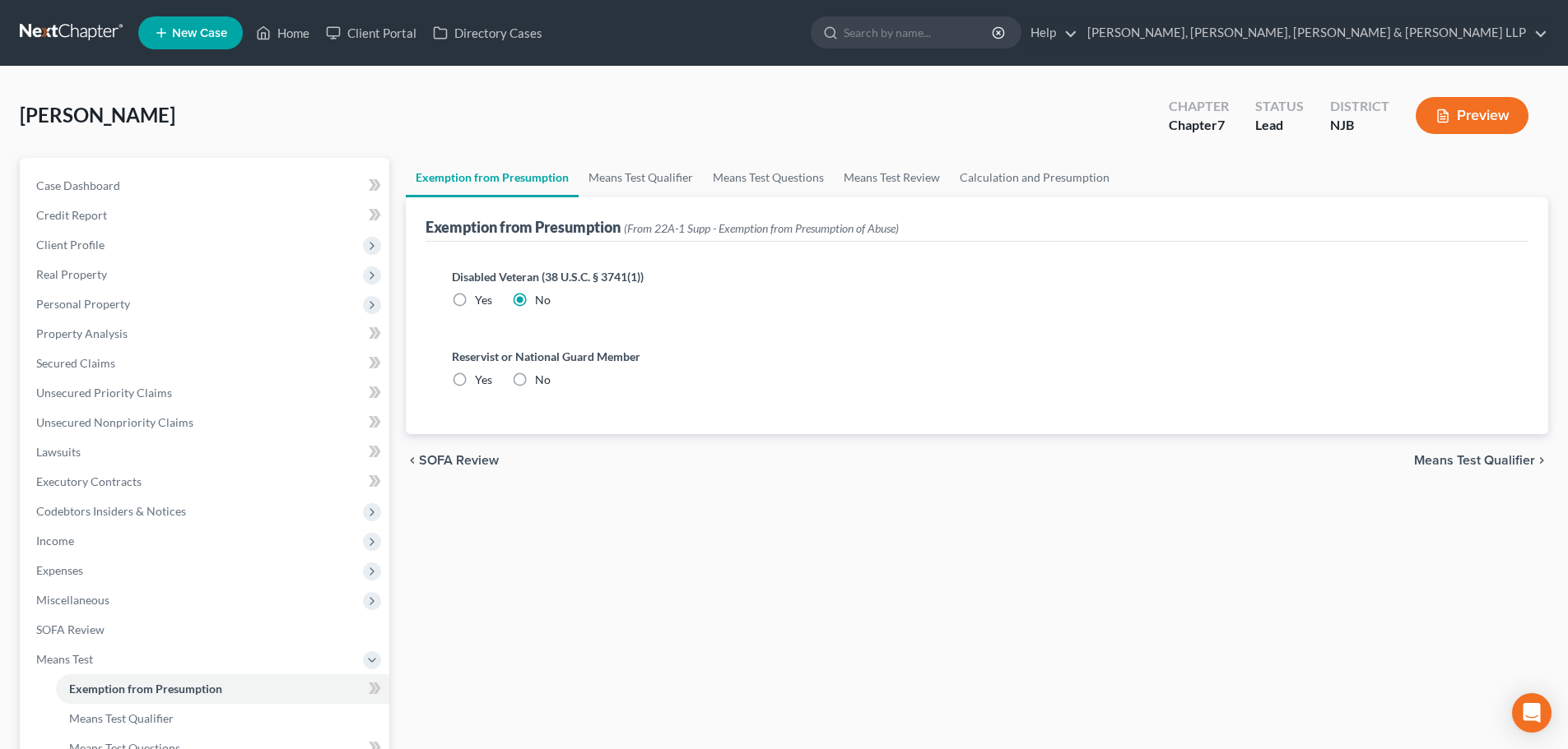
radio input "true"
click at [615, 184] on link "Means Test Qualifier" at bounding box center [640, 177] width 125 height 40
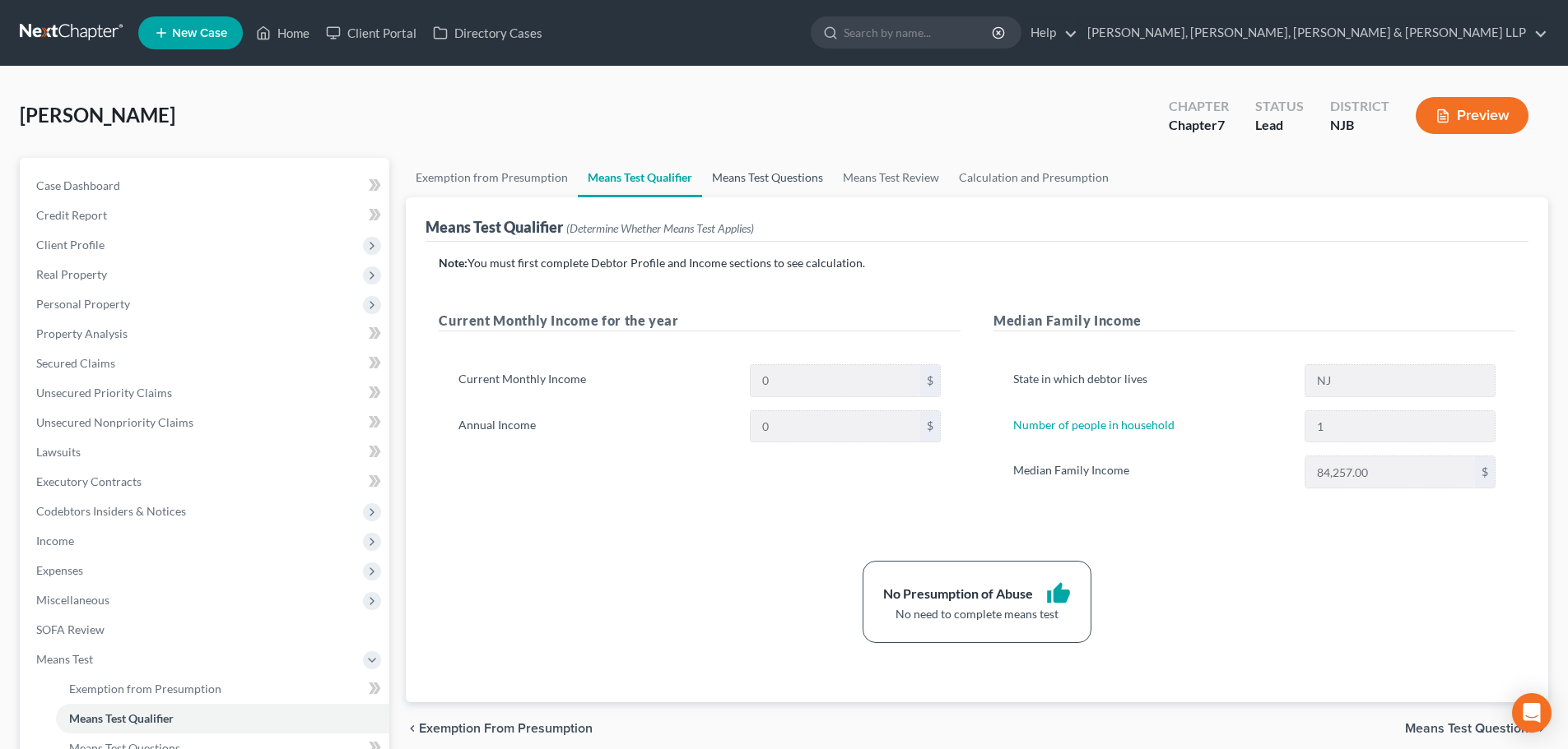
click at [791, 175] on link "Means Test Questions" at bounding box center [767, 177] width 130 height 40
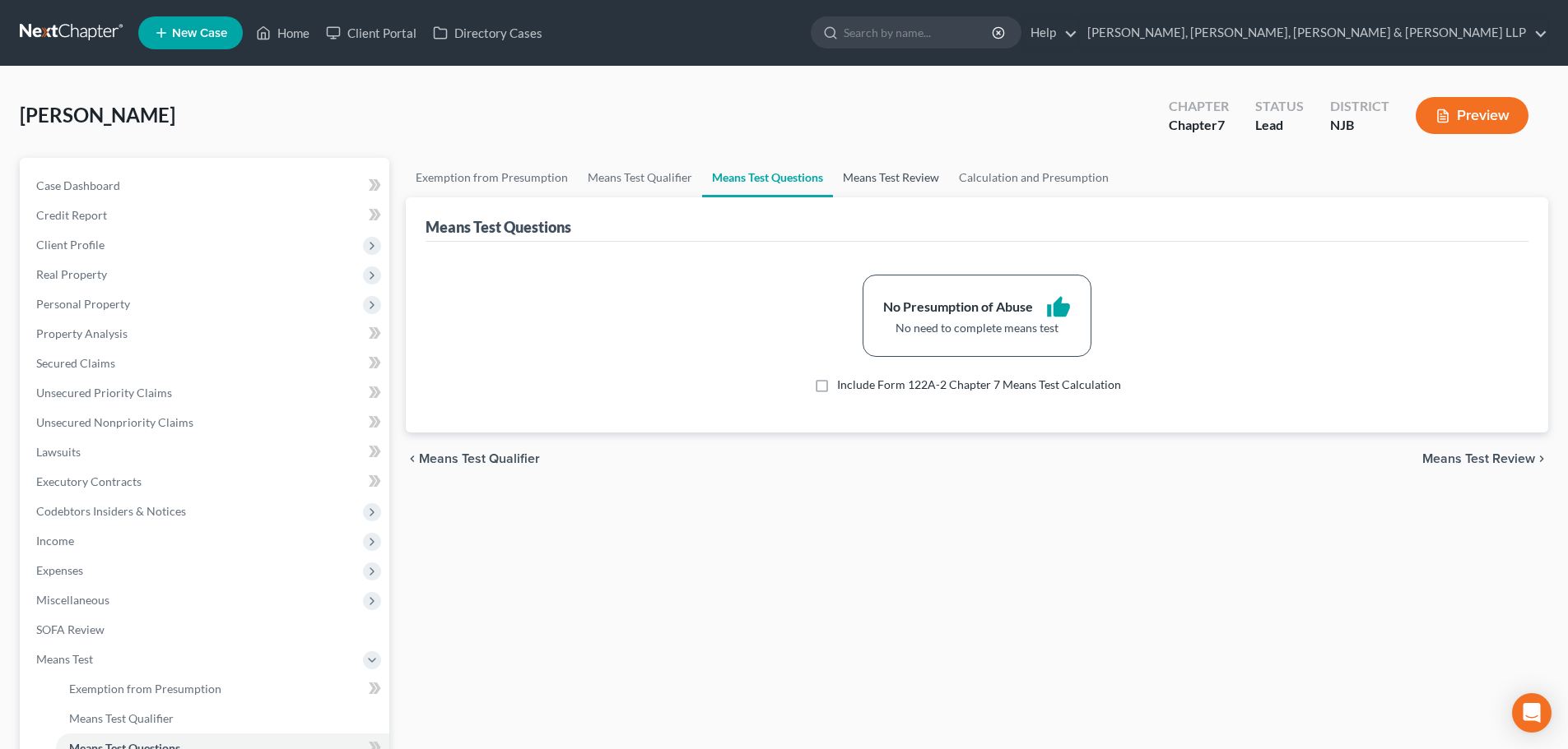
click at [856, 175] on link "Means Test Review" at bounding box center [891, 177] width 116 height 40
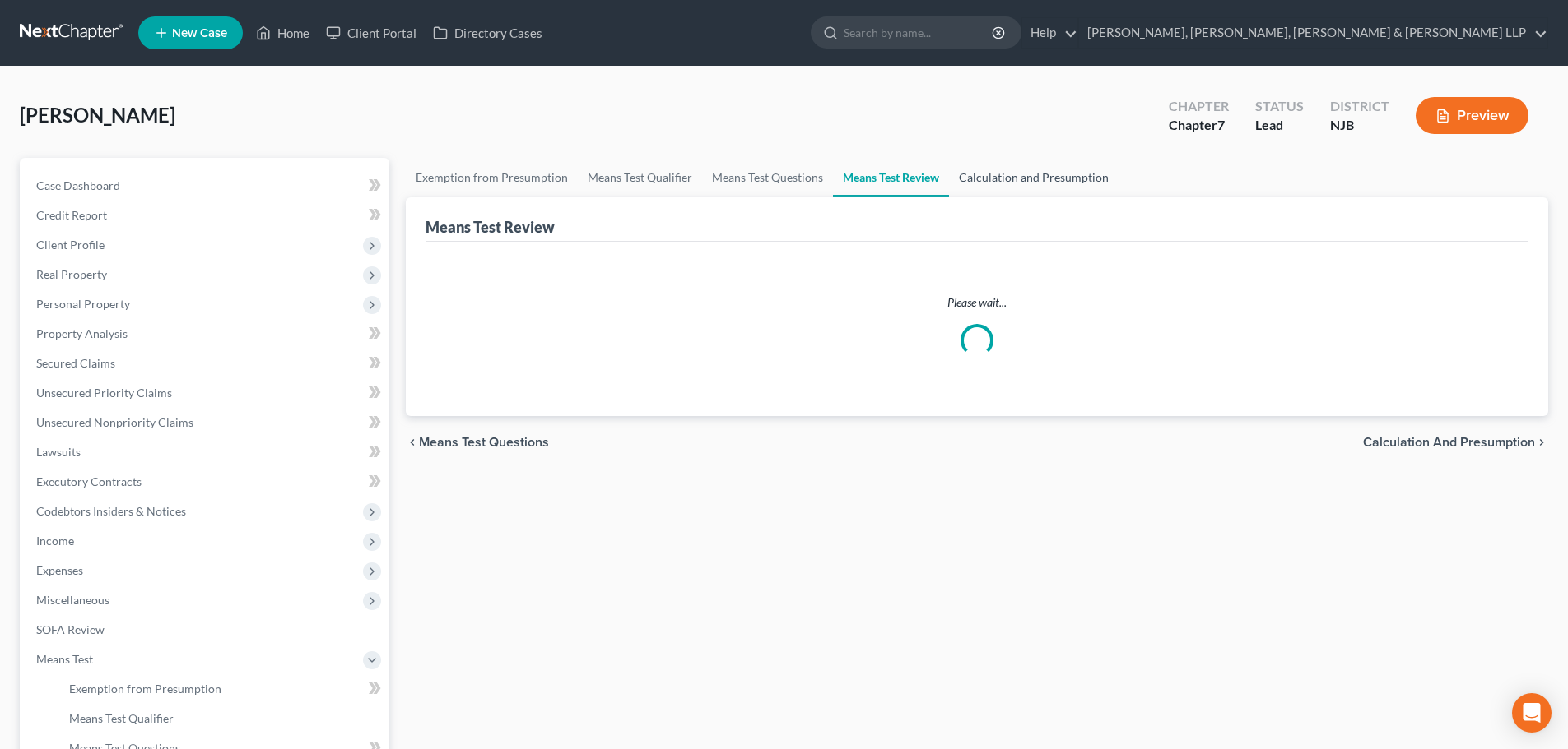
click at [999, 169] on link "Calculation and Presumption" at bounding box center [1034, 177] width 169 height 40
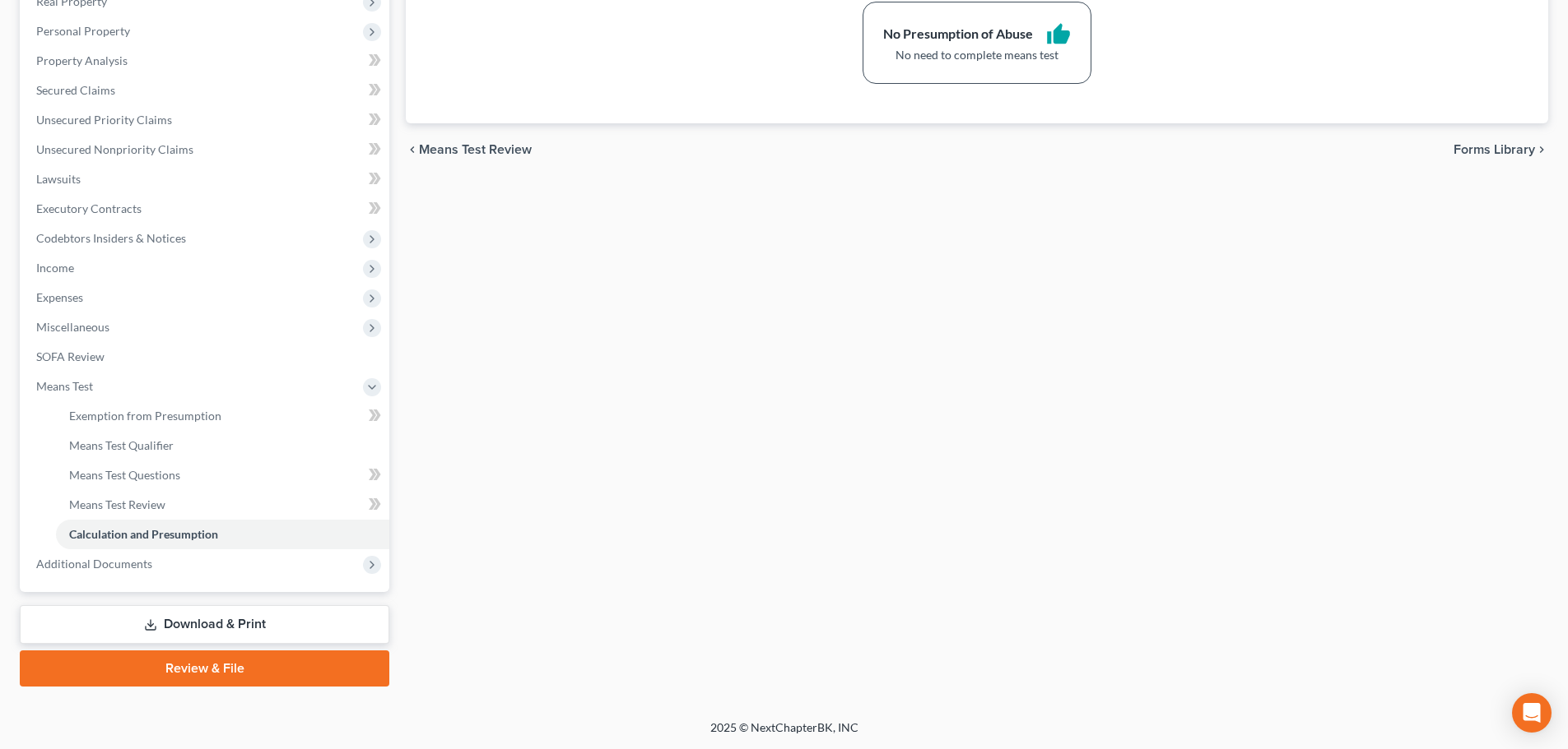
click at [284, 656] on link "Review & File" at bounding box center [204, 668] width 370 height 36
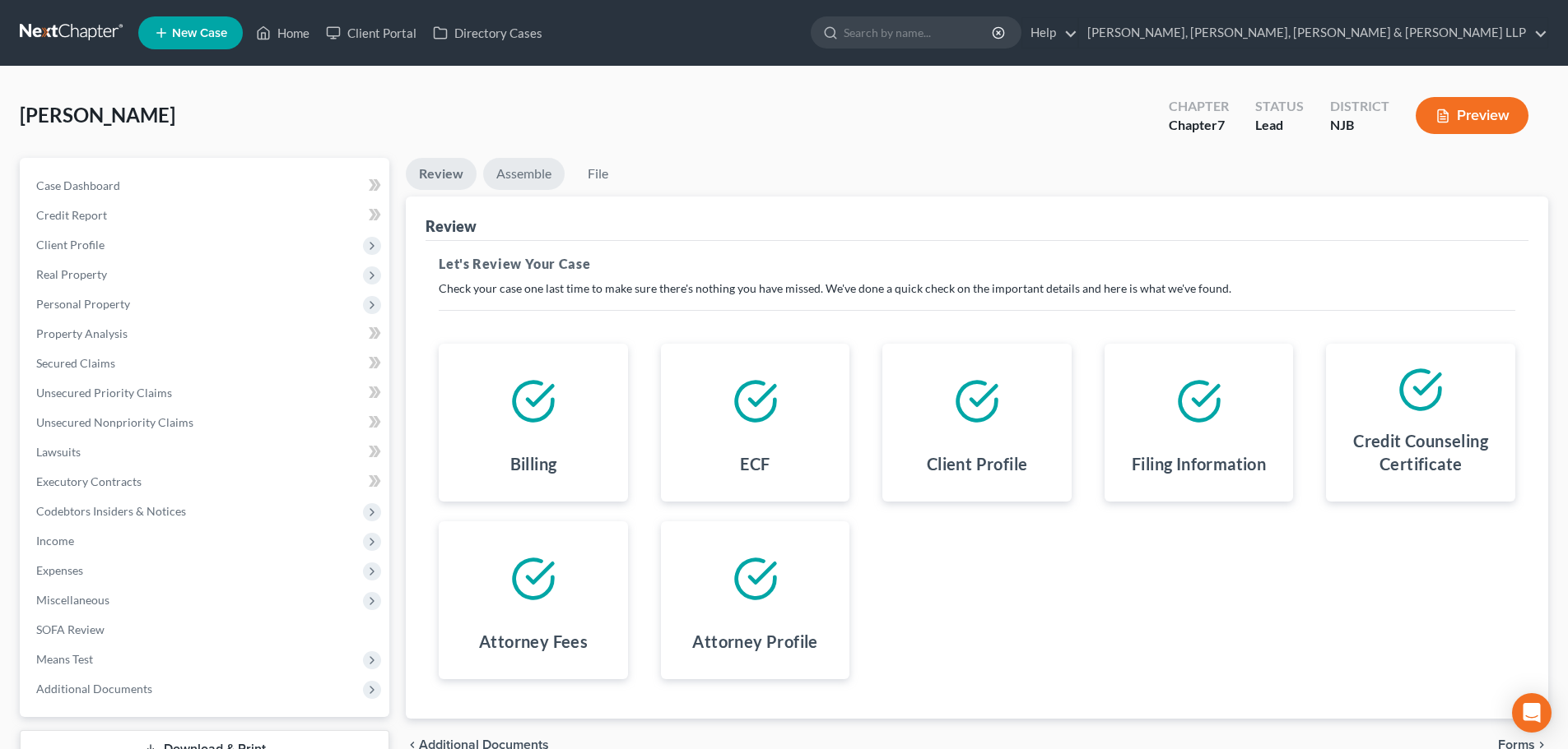
click at [518, 162] on link "Assemble" at bounding box center [524, 173] width 82 height 32
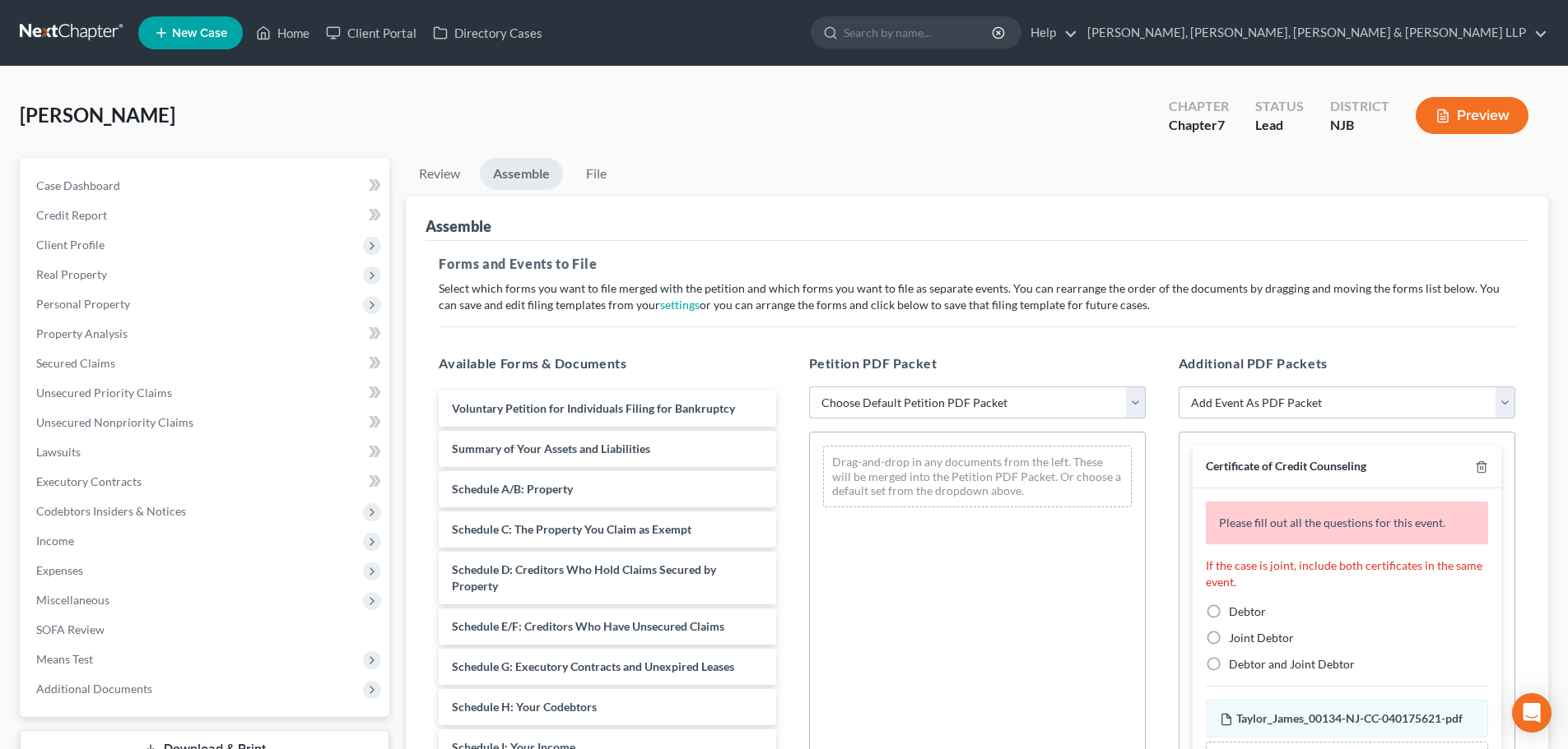
drag, startPoint x: 826, startPoint y: 389, endPoint x: 834, endPoint y: 418, distance: 30.1
click at [826, 389] on select "Choose Default Petition PDF Packet Complete Bankruptcy Petition (all forms and …" at bounding box center [977, 403] width 337 height 33
select select "0"
click at [809, 386] on select "Choose Default Petition PDF Packet Complete Bankruptcy Petition (all forms and …" at bounding box center [977, 403] width 337 height 33
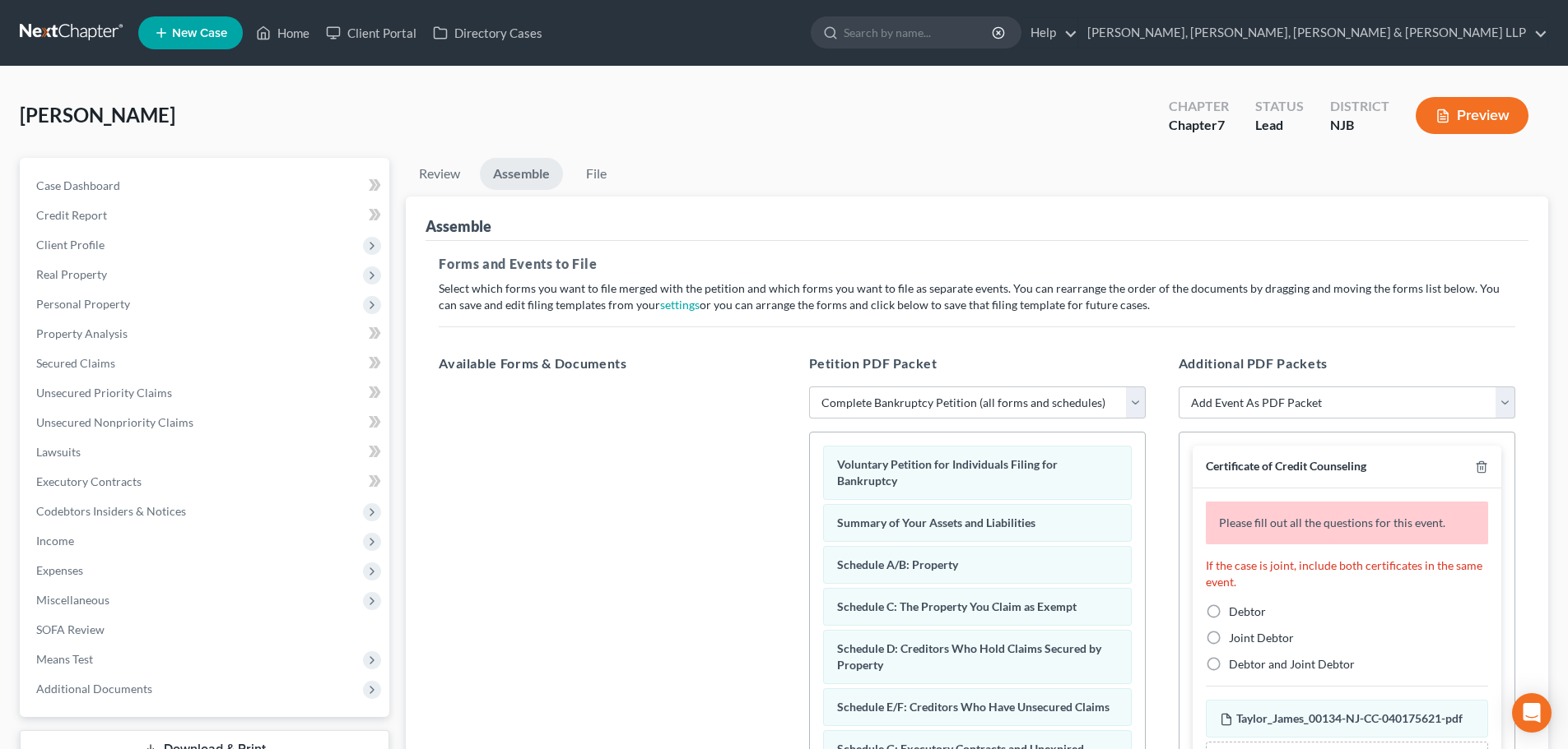
click at [1228, 608] on label "Debtor" at bounding box center [1247, 612] width 37 height 17
click at [1235, 608] on input "Debtor" at bounding box center [1240, 609] width 11 height 11
radio input "true"
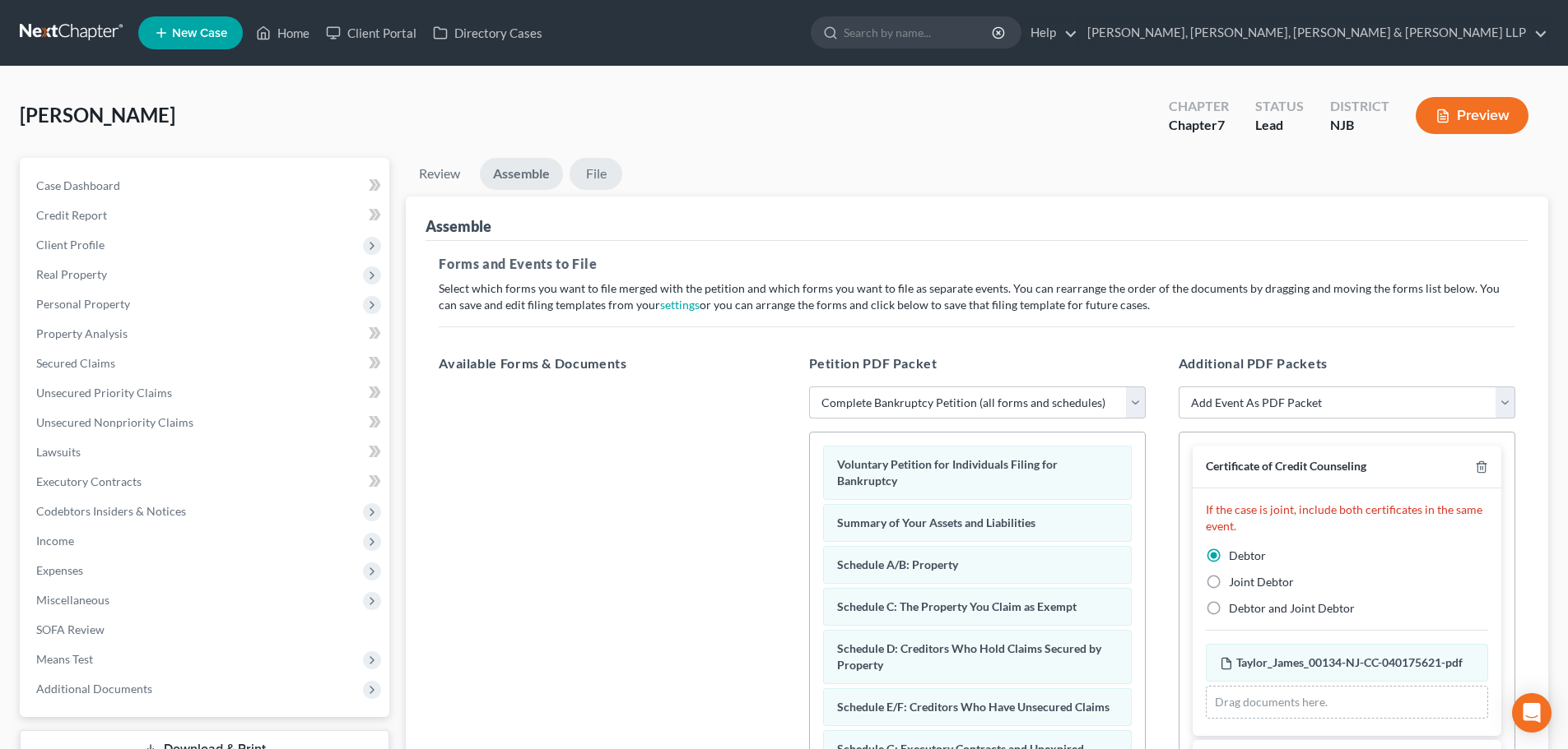
click at [602, 185] on link "File" at bounding box center [596, 173] width 53 height 32
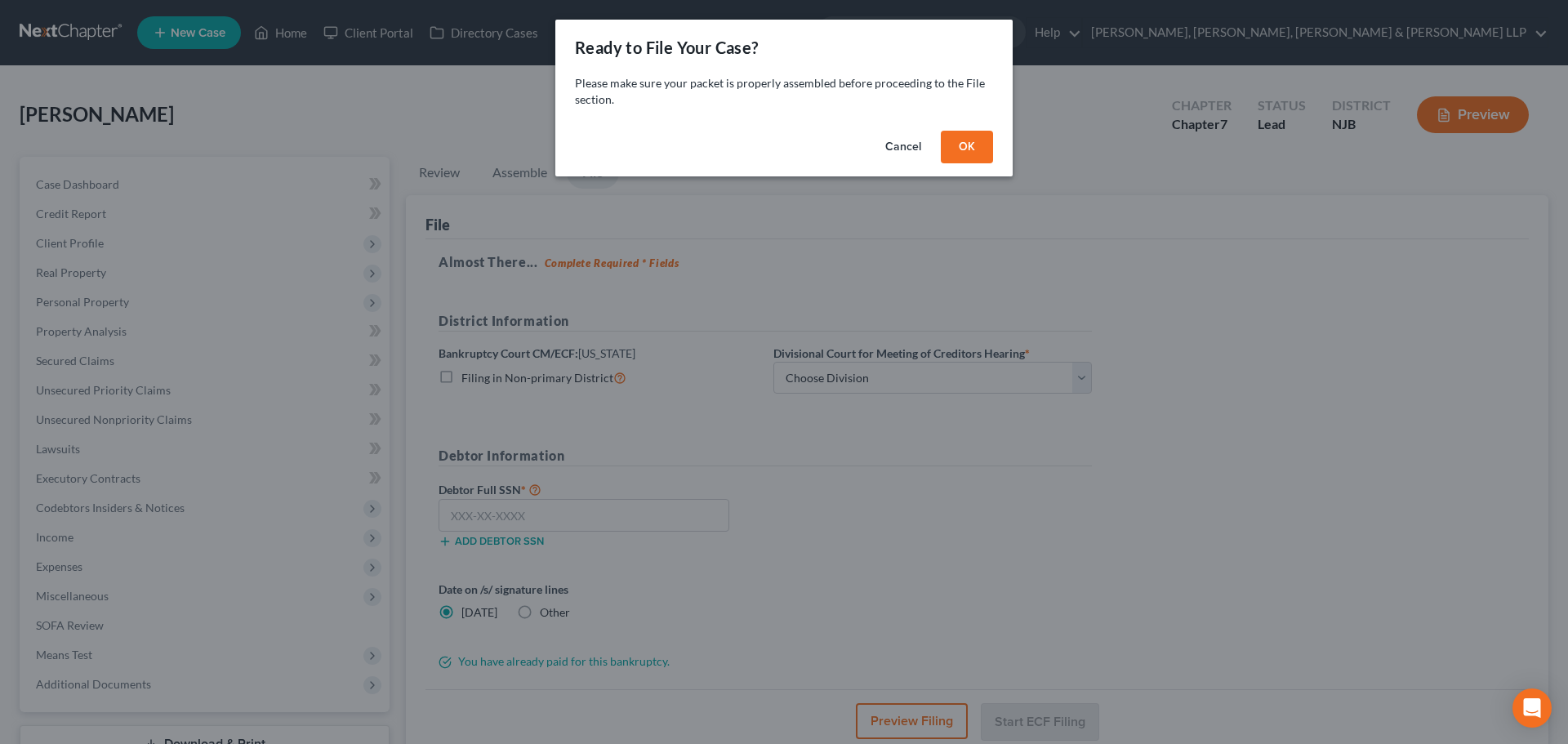
click at [954, 141] on button "OK" at bounding box center [967, 147] width 52 height 33
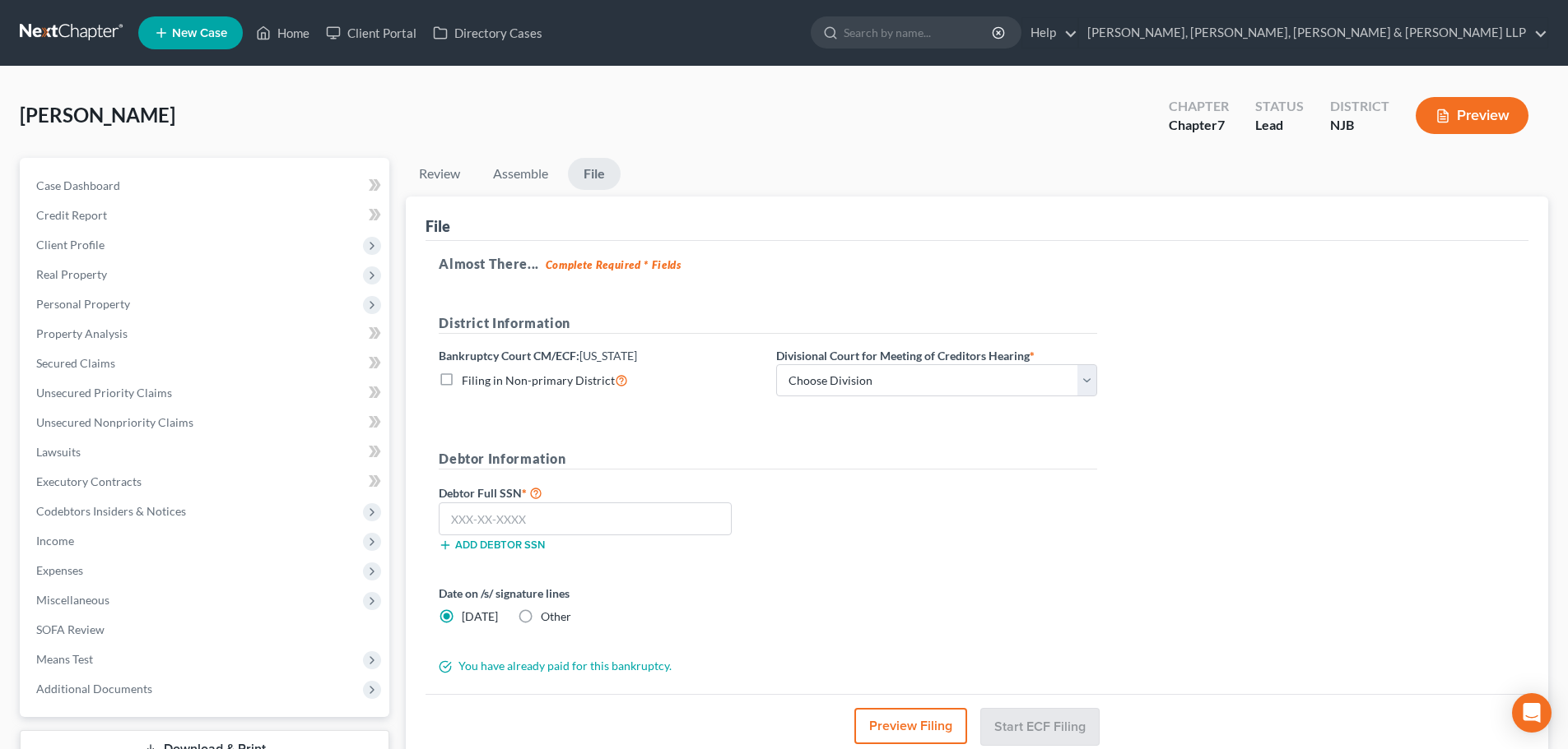
click at [819, 361] on label "Divisional Court for Meeting of Creditors Hearing *" at bounding box center [904, 356] width 258 height 18
click at [817, 385] on select "Choose Division [GEOGRAPHIC_DATA] [GEOGRAPHIC_DATA]/[GEOGRAPHIC_DATA] [GEOGRAPH…" at bounding box center [936, 381] width 321 height 33
select select "3"
click at [776, 365] on select "Choose Division [GEOGRAPHIC_DATA] [GEOGRAPHIC_DATA]/[GEOGRAPHIC_DATA] [GEOGRAPH…" at bounding box center [936, 381] width 321 height 33
click at [193, 249] on span "Client Profile" at bounding box center [206, 245] width 366 height 29
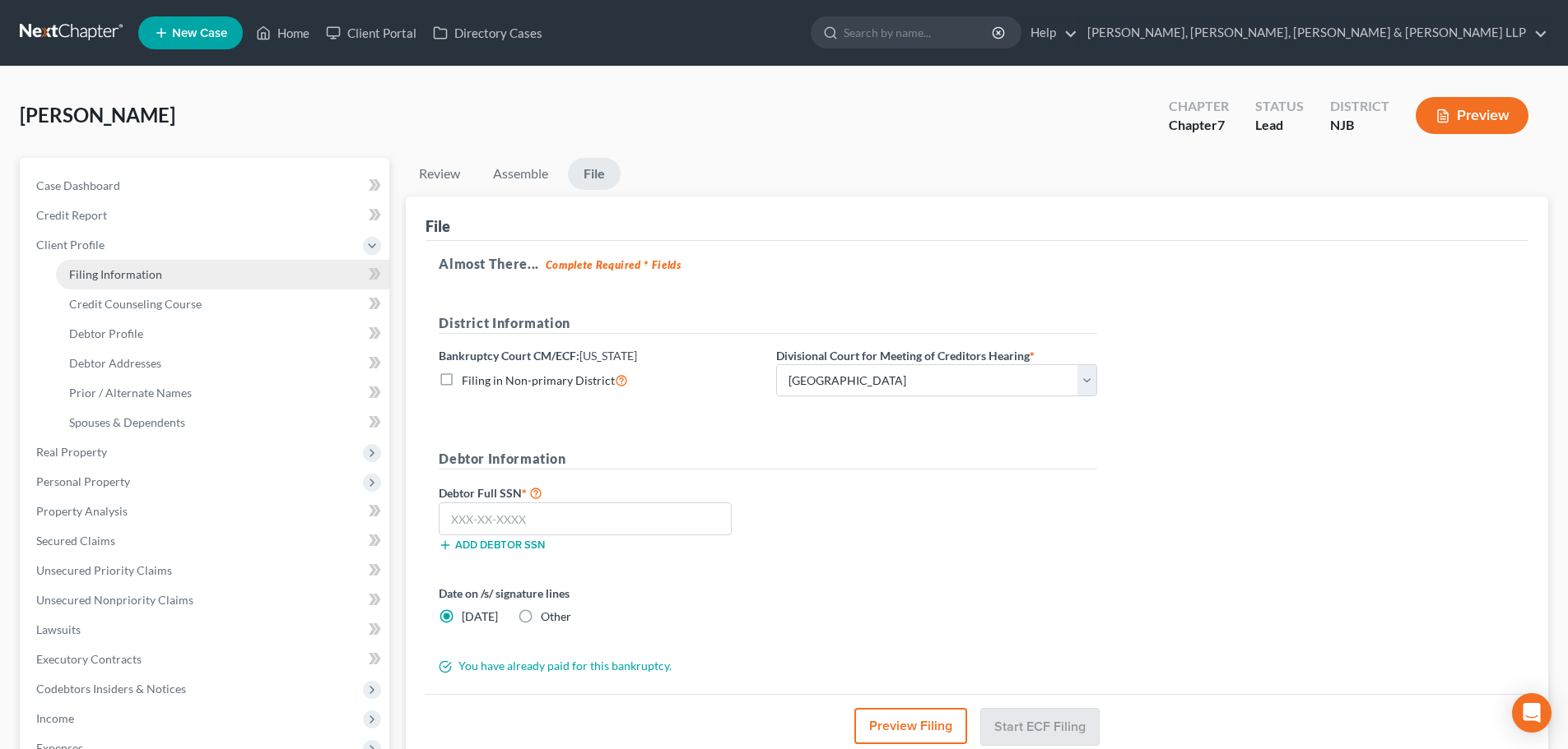
click at [171, 280] on link "Filing Information" at bounding box center [222, 274] width 333 height 29
select select "1"
select select "0"
select select "51"
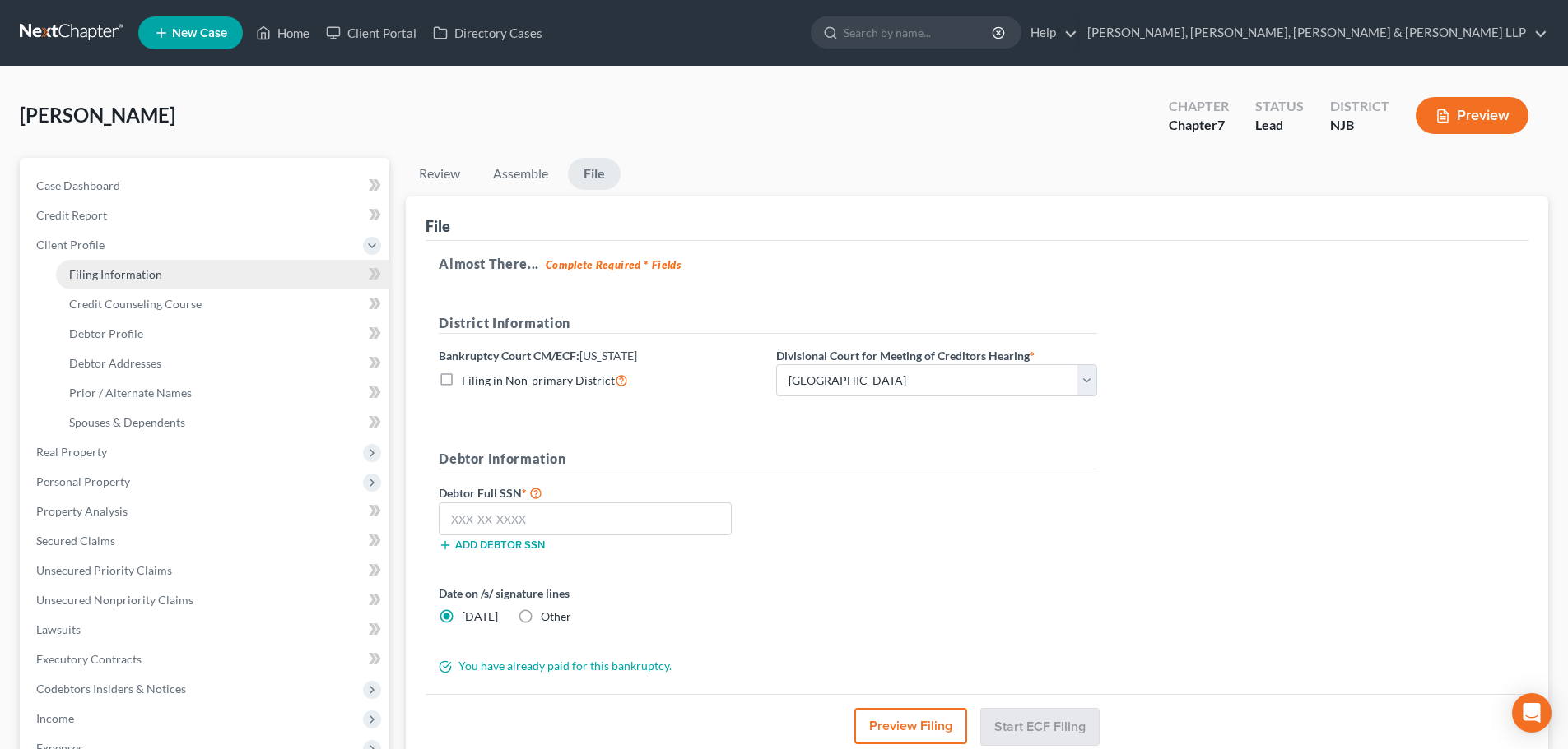
select select "4"
select select "0"
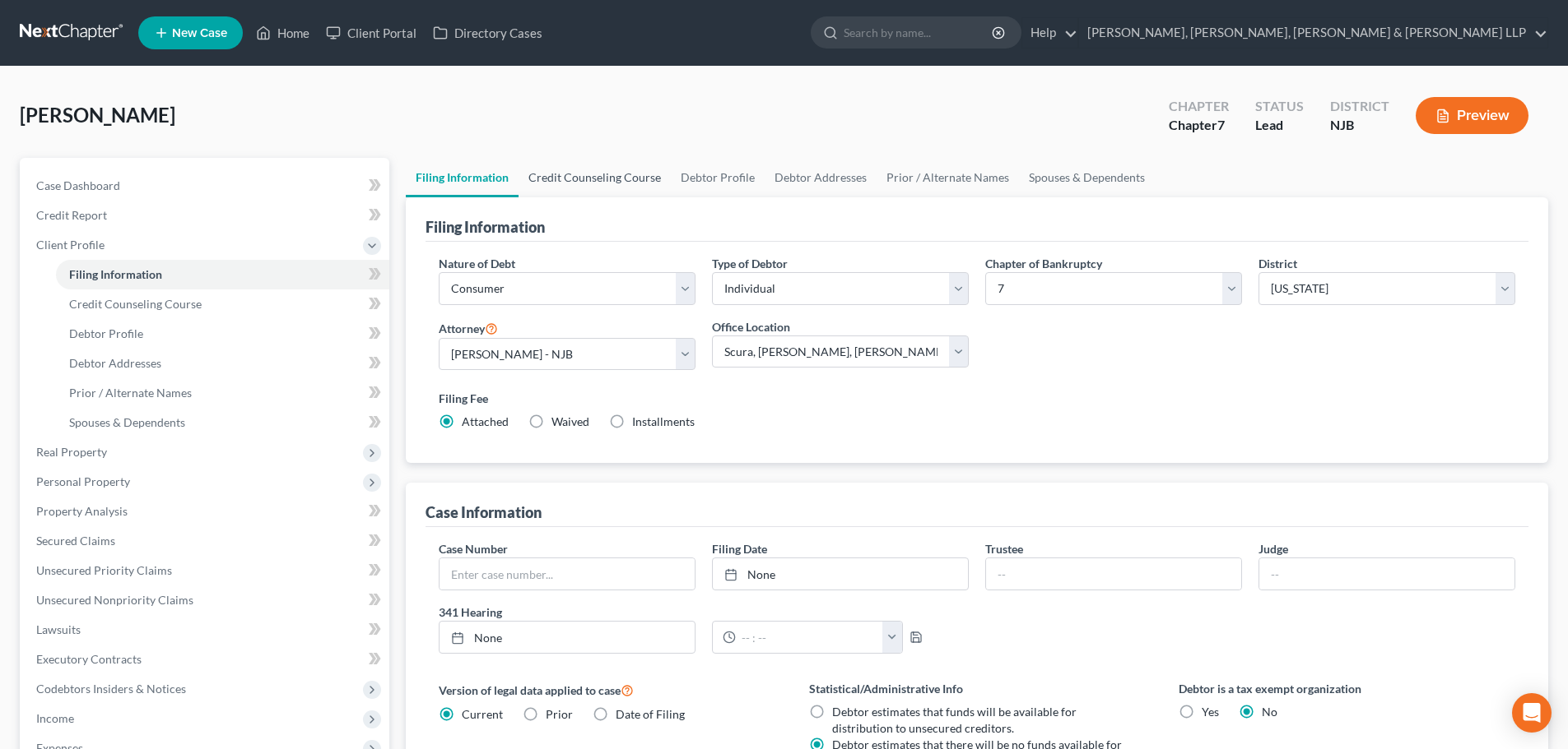
click at [585, 160] on link "Credit Counseling Course" at bounding box center [595, 177] width 152 height 40
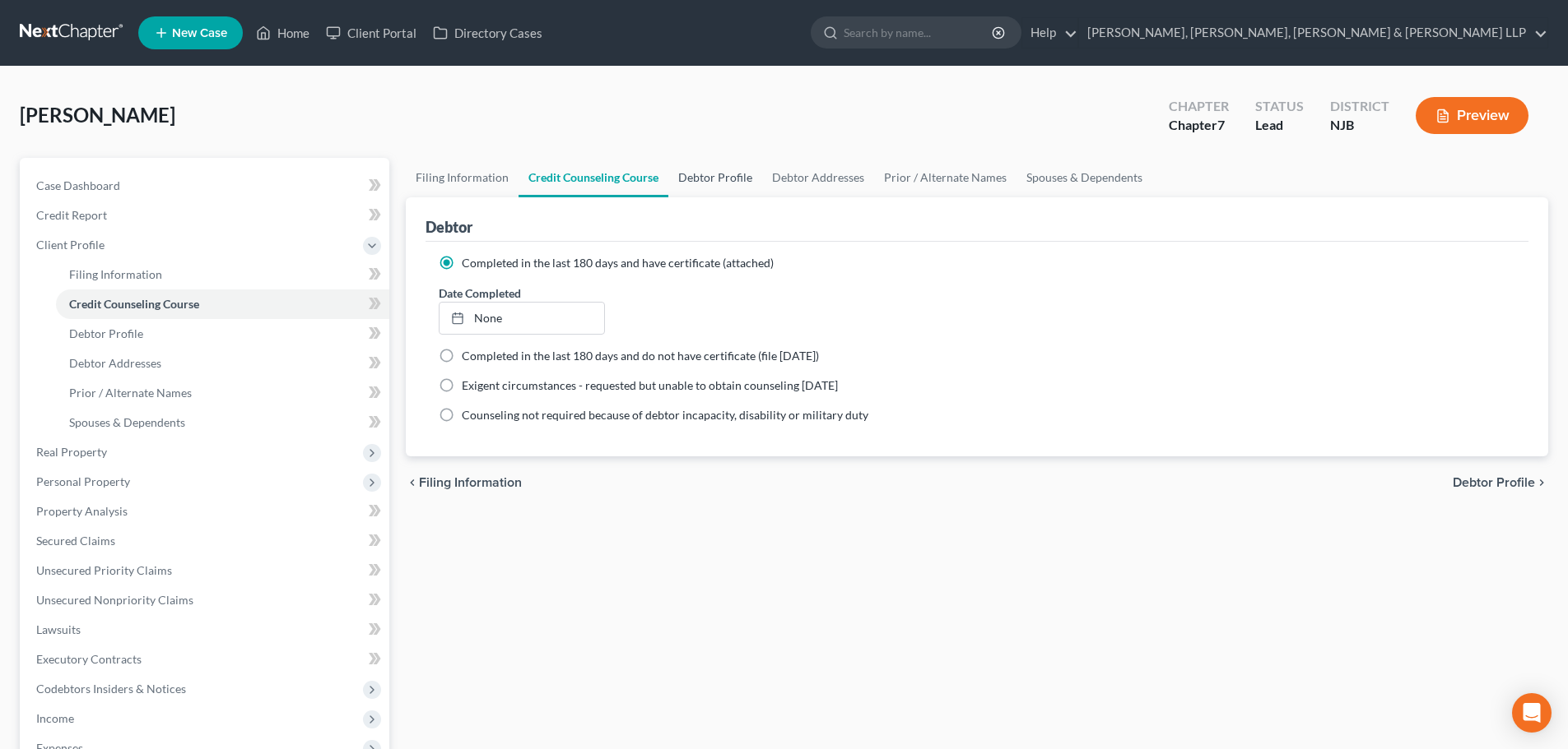
click at [701, 164] on link "Debtor Profile" at bounding box center [715, 177] width 93 height 40
select select "0"
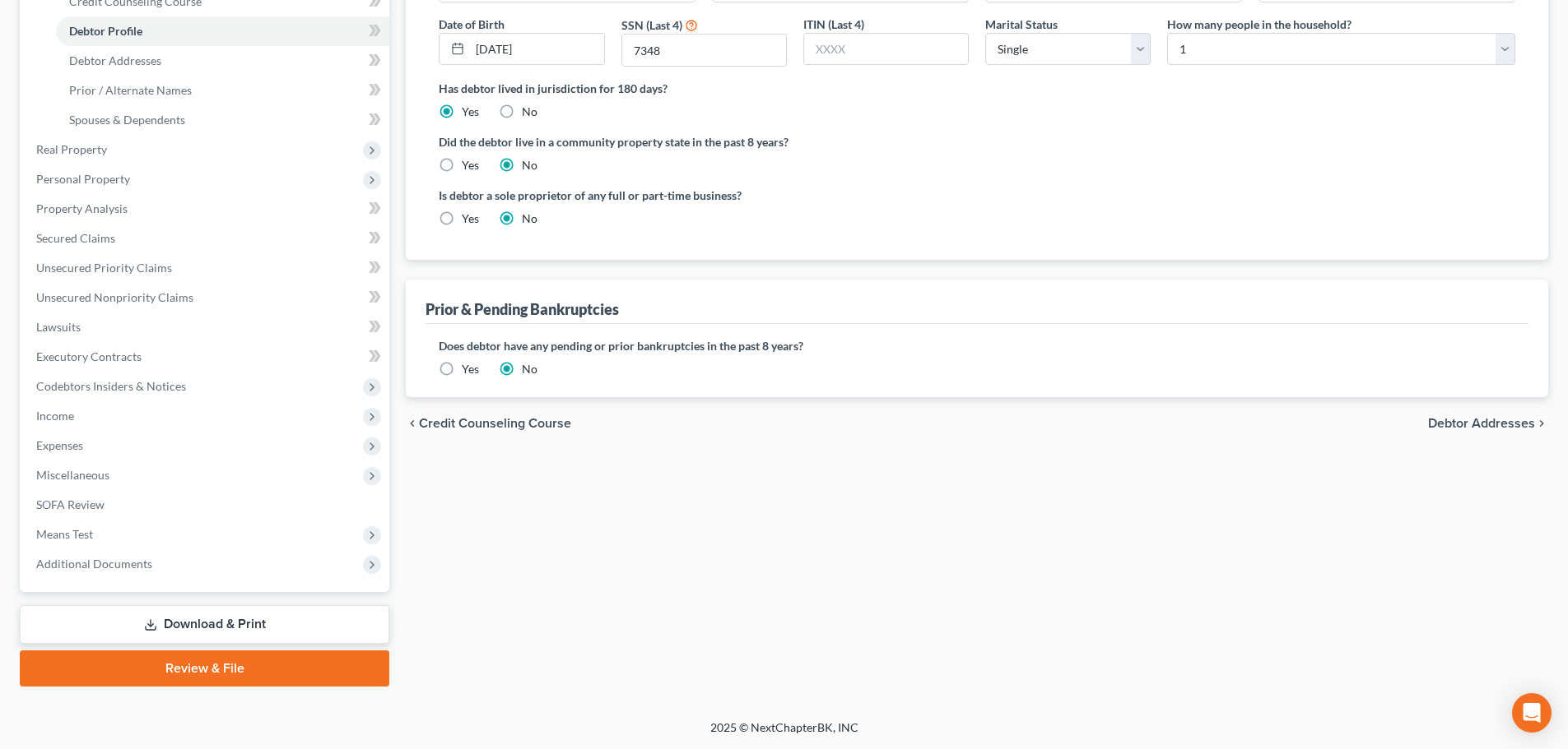
click at [232, 655] on link "Review & File" at bounding box center [204, 668] width 370 height 36
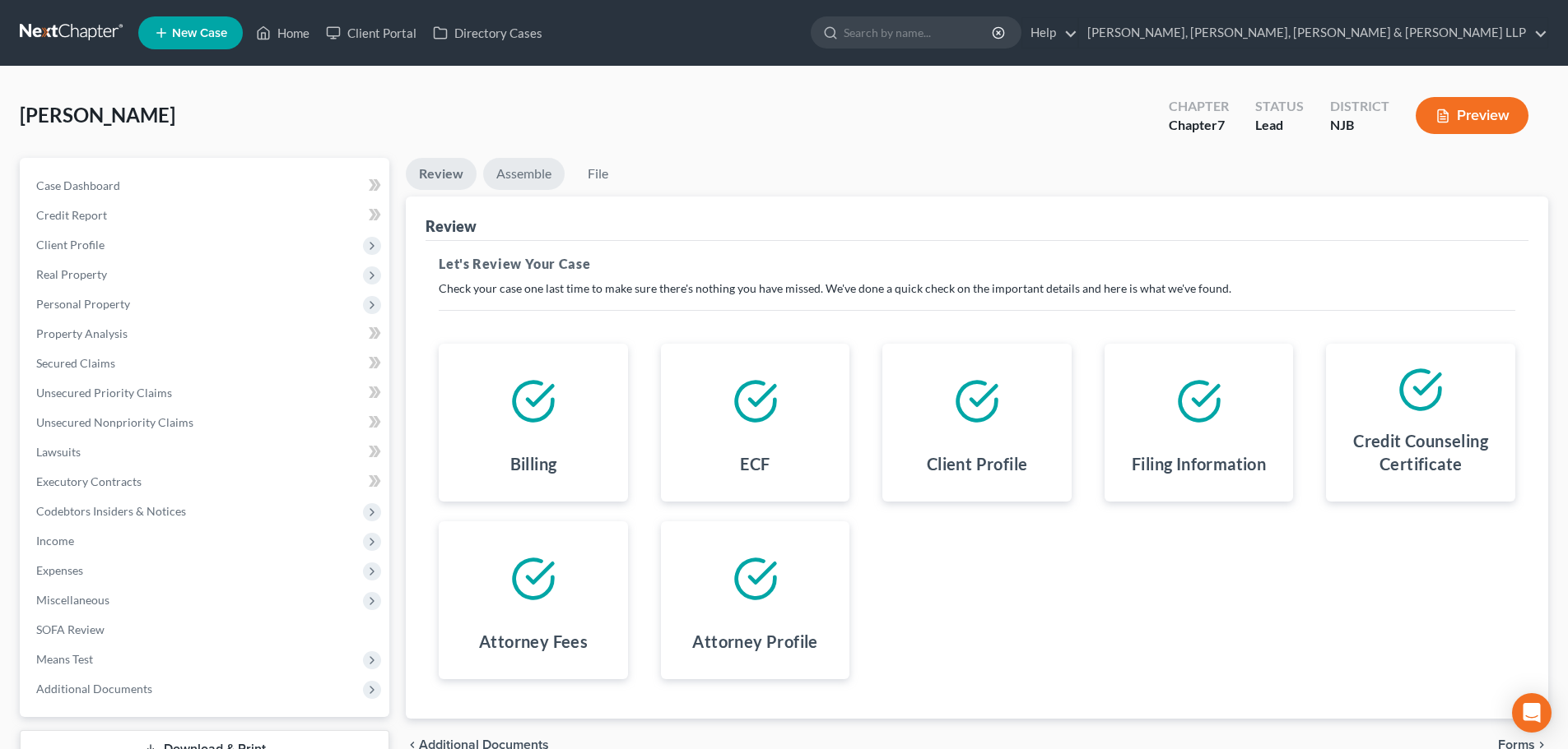
click at [516, 176] on link "Assemble" at bounding box center [524, 173] width 82 height 32
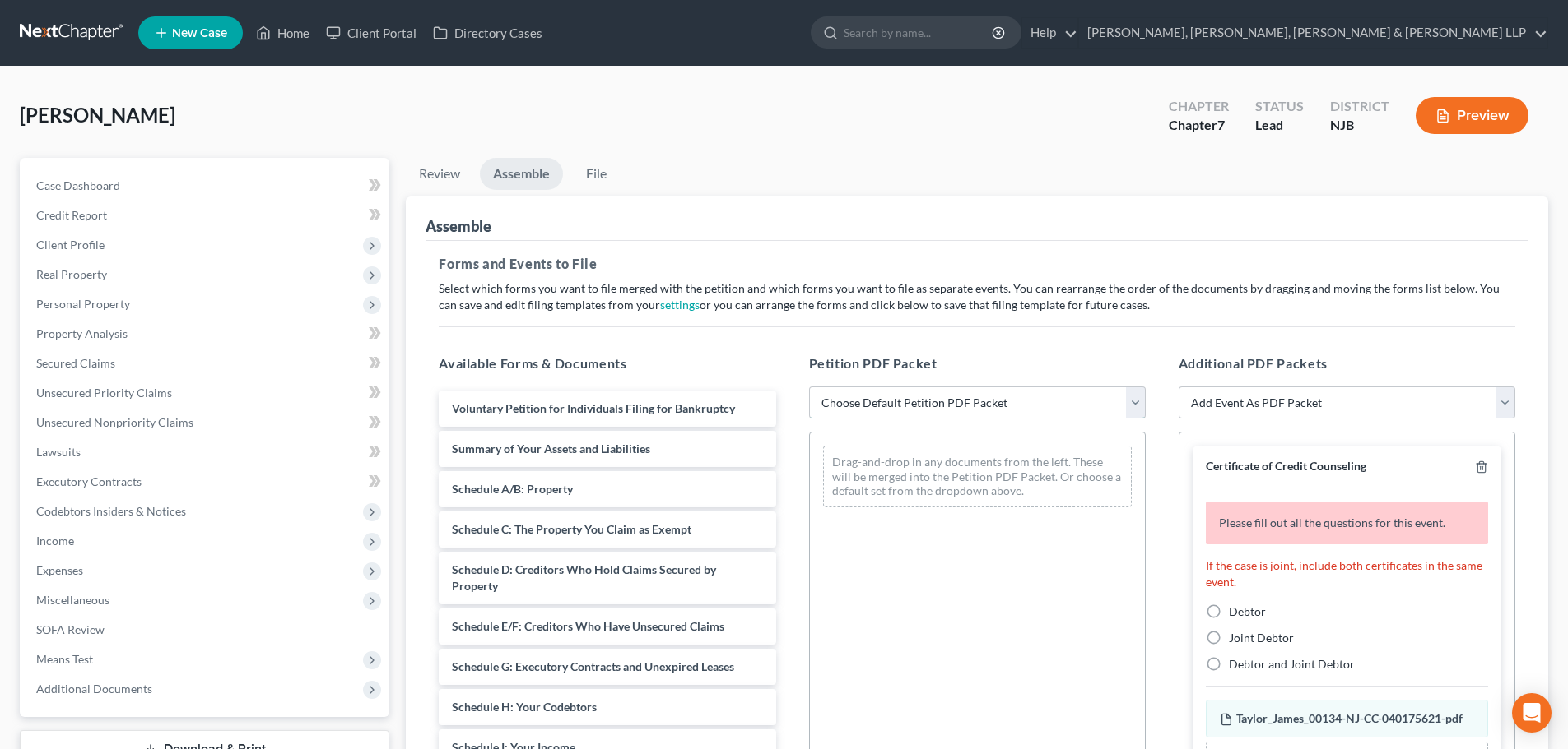
click at [841, 408] on select "Choose Default Petition PDF Packet Complete Bankruptcy Petition (all forms and …" at bounding box center [977, 403] width 337 height 33
select select "0"
click at [809, 386] on select "Choose Default Petition PDF Packet Complete Bankruptcy Petition (all forms and …" at bounding box center [977, 403] width 337 height 33
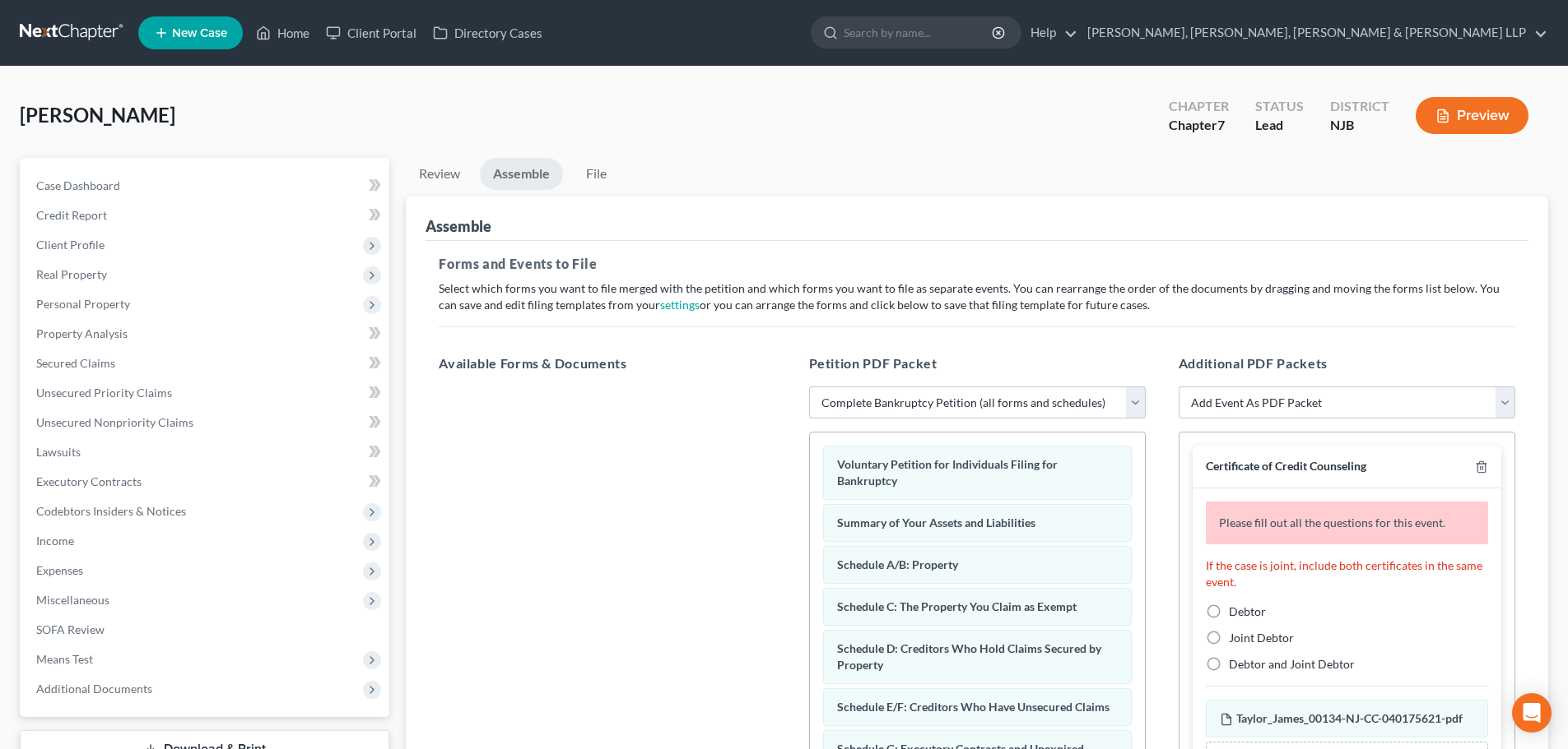
click at [1228, 611] on label "Debtor" at bounding box center [1247, 612] width 37 height 17
click at [1235, 611] on input "Debtor" at bounding box center [1240, 609] width 11 height 11
radio input "true"
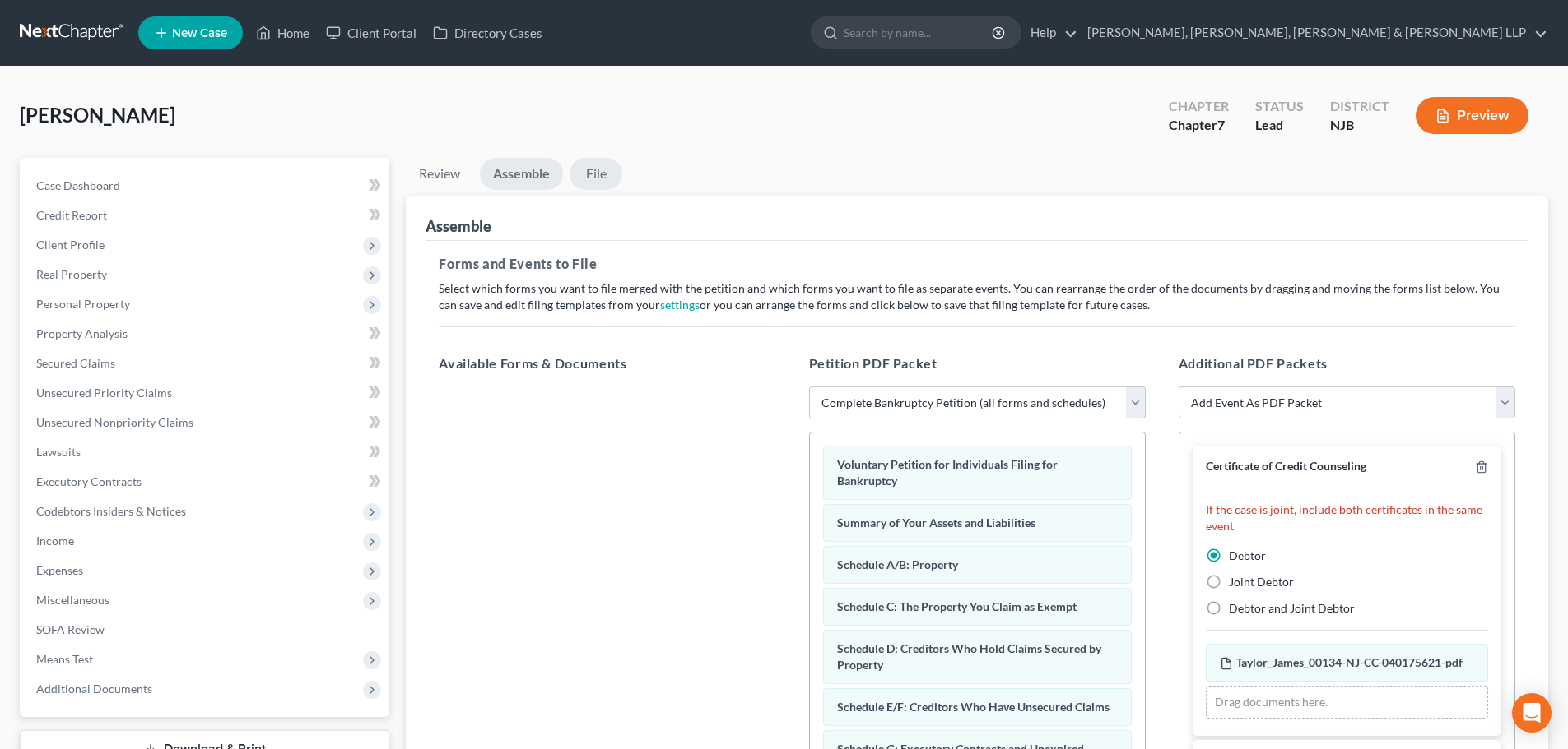
click at [602, 172] on link "File" at bounding box center [596, 173] width 53 height 32
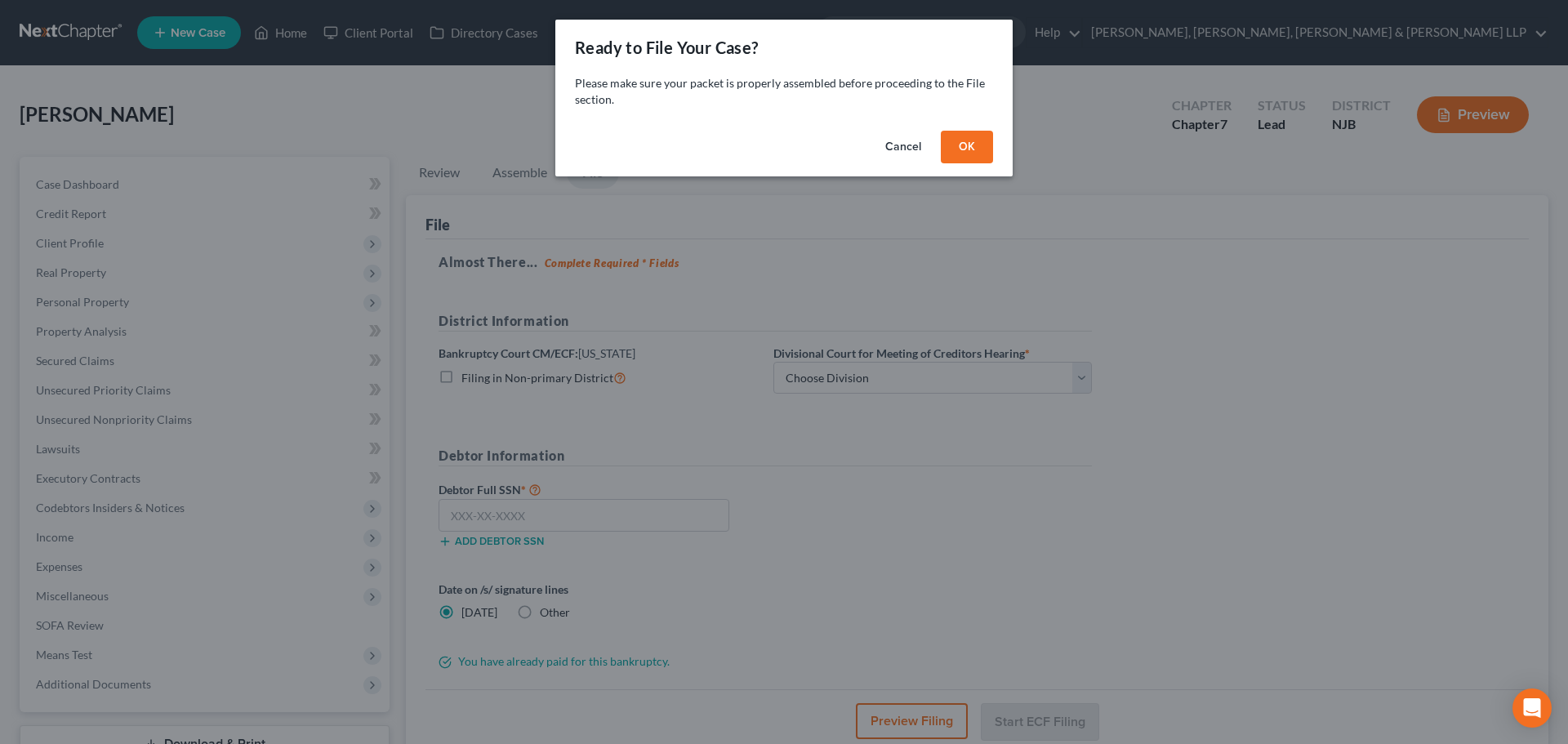
click at [959, 148] on button "OK" at bounding box center [967, 147] width 52 height 33
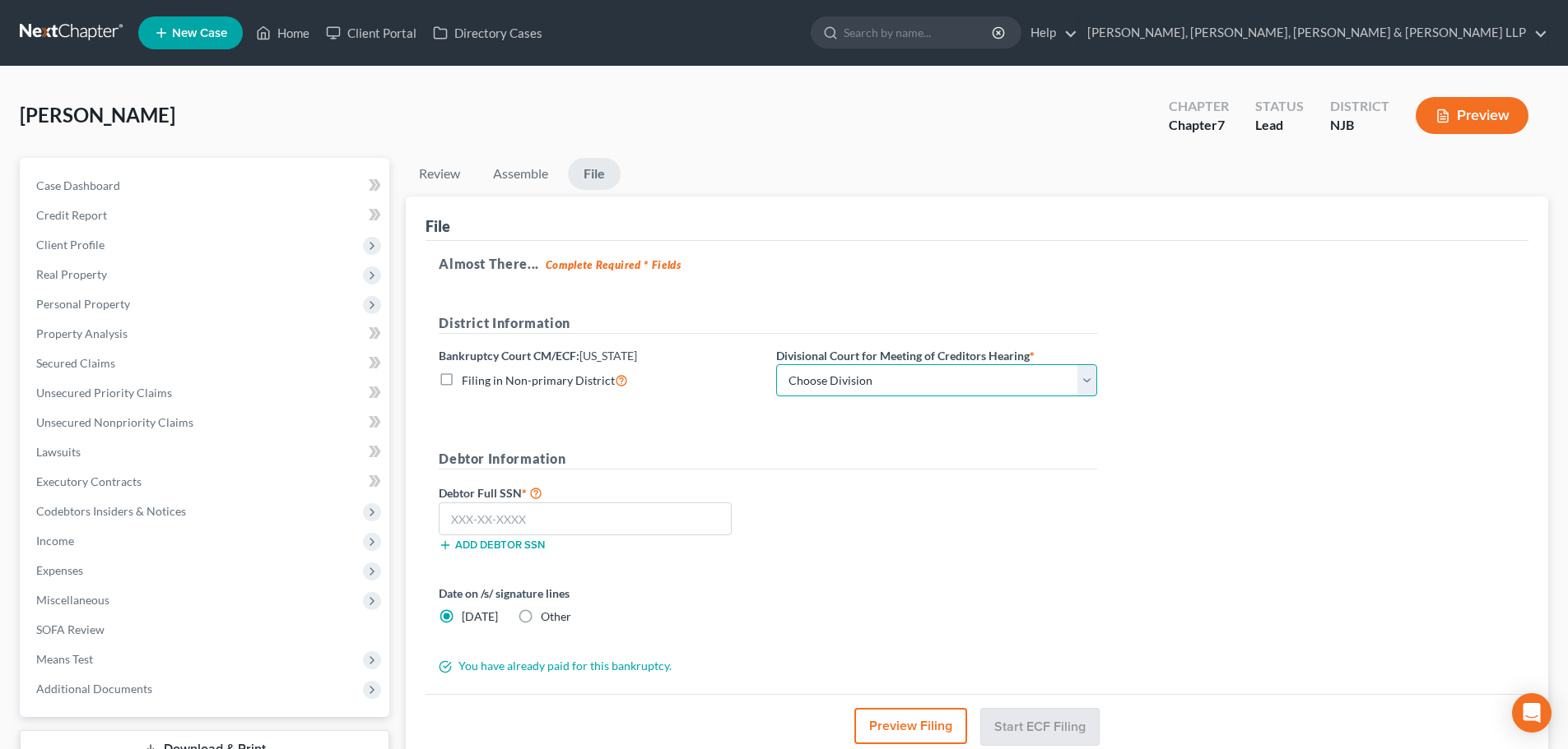
click at [820, 370] on select "Choose Division [GEOGRAPHIC_DATA] [GEOGRAPHIC_DATA]/[GEOGRAPHIC_DATA] [GEOGRAPH…" at bounding box center [936, 381] width 321 height 33
select select "3"
click at [776, 365] on select "Choose Division [GEOGRAPHIC_DATA] [GEOGRAPHIC_DATA]/[GEOGRAPHIC_DATA] [GEOGRAPH…" at bounding box center [936, 381] width 321 height 33
click at [567, 538] on div "Add debtor SSN" at bounding box center [599, 543] width 338 height 17
click at [565, 518] on input "text" at bounding box center [585, 519] width 293 height 33
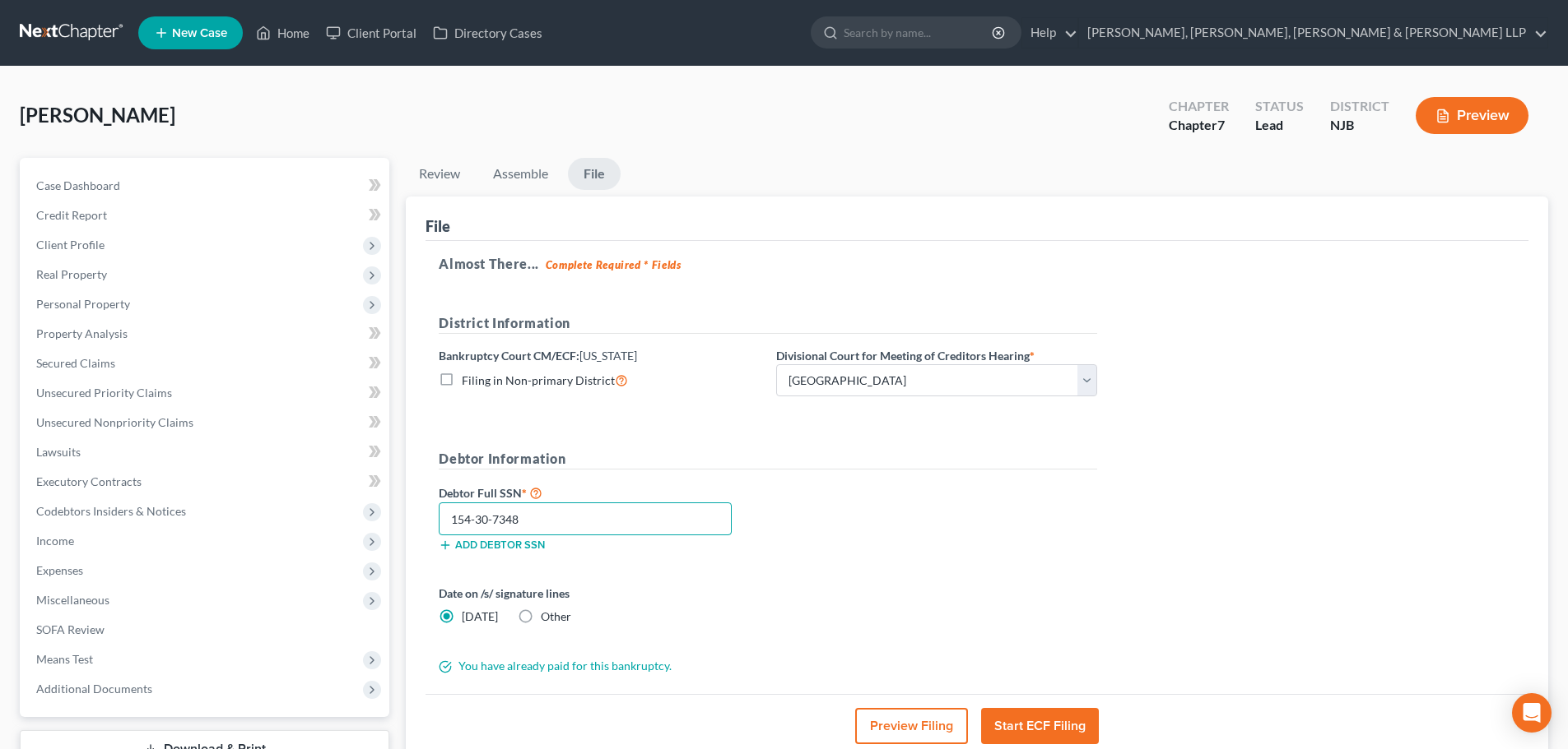
type input "154-30-7348"
click at [1070, 725] on button "Start ECF Filing" at bounding box center [1039, 726] width 118 height 36
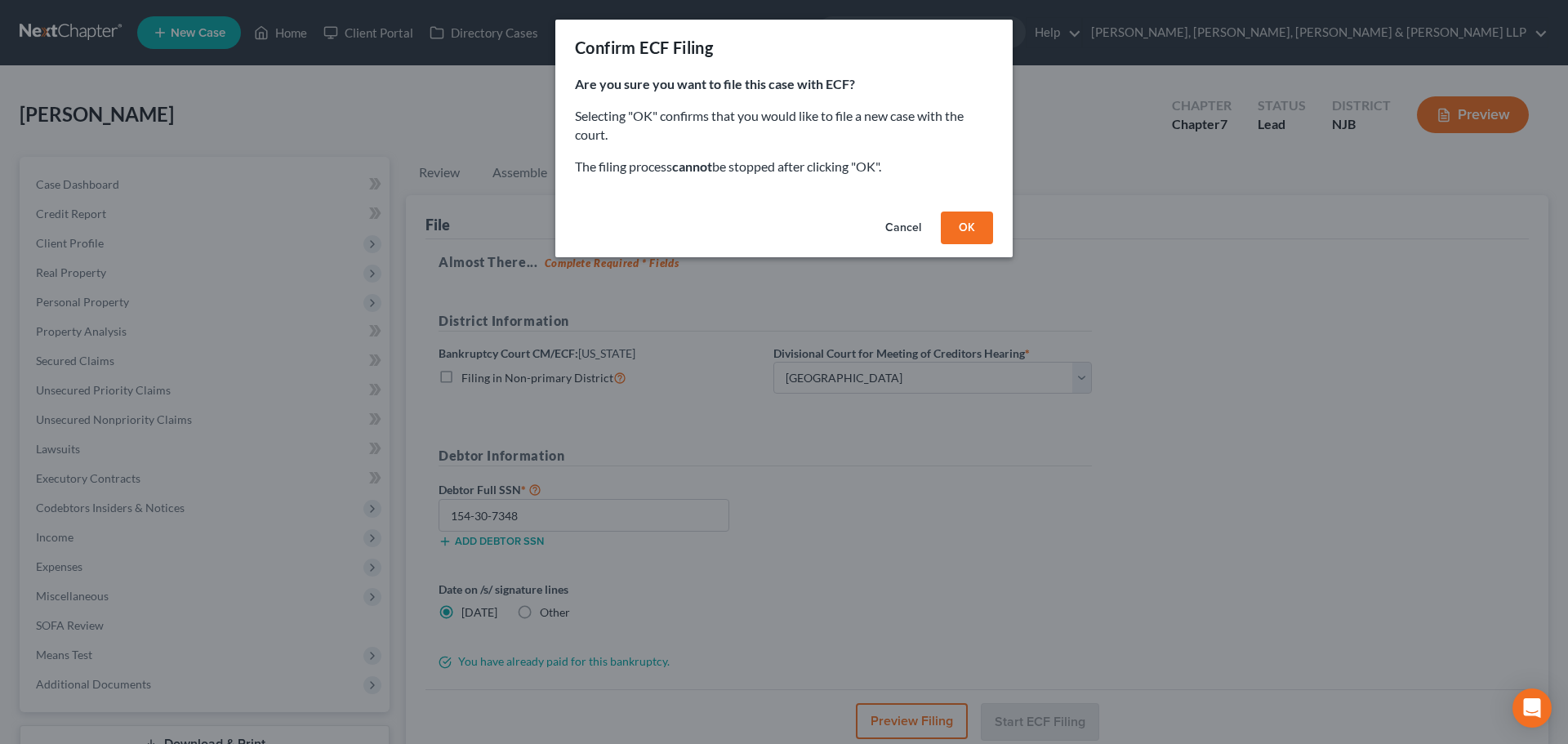
click at [960, 234] on button "OK" at bounding box center [967, 228] width 52 height 33
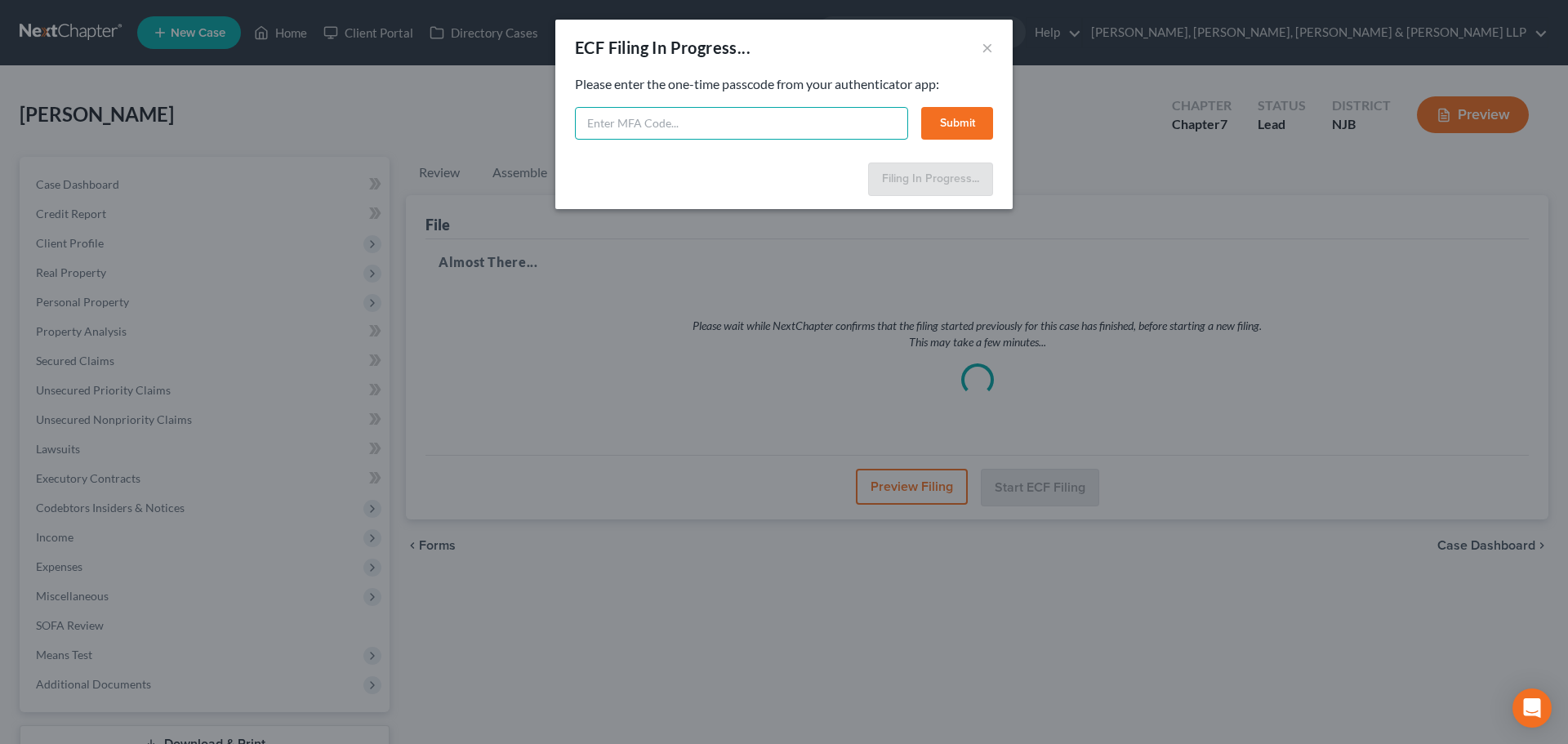
click at [693, 131] on input "text" at bounding box center [741, 124] width 333 height 33
type input "8"
type input "618623"
click at [930, 126] on button "Submit" at bounding box center [957, 124] width 71 height 33
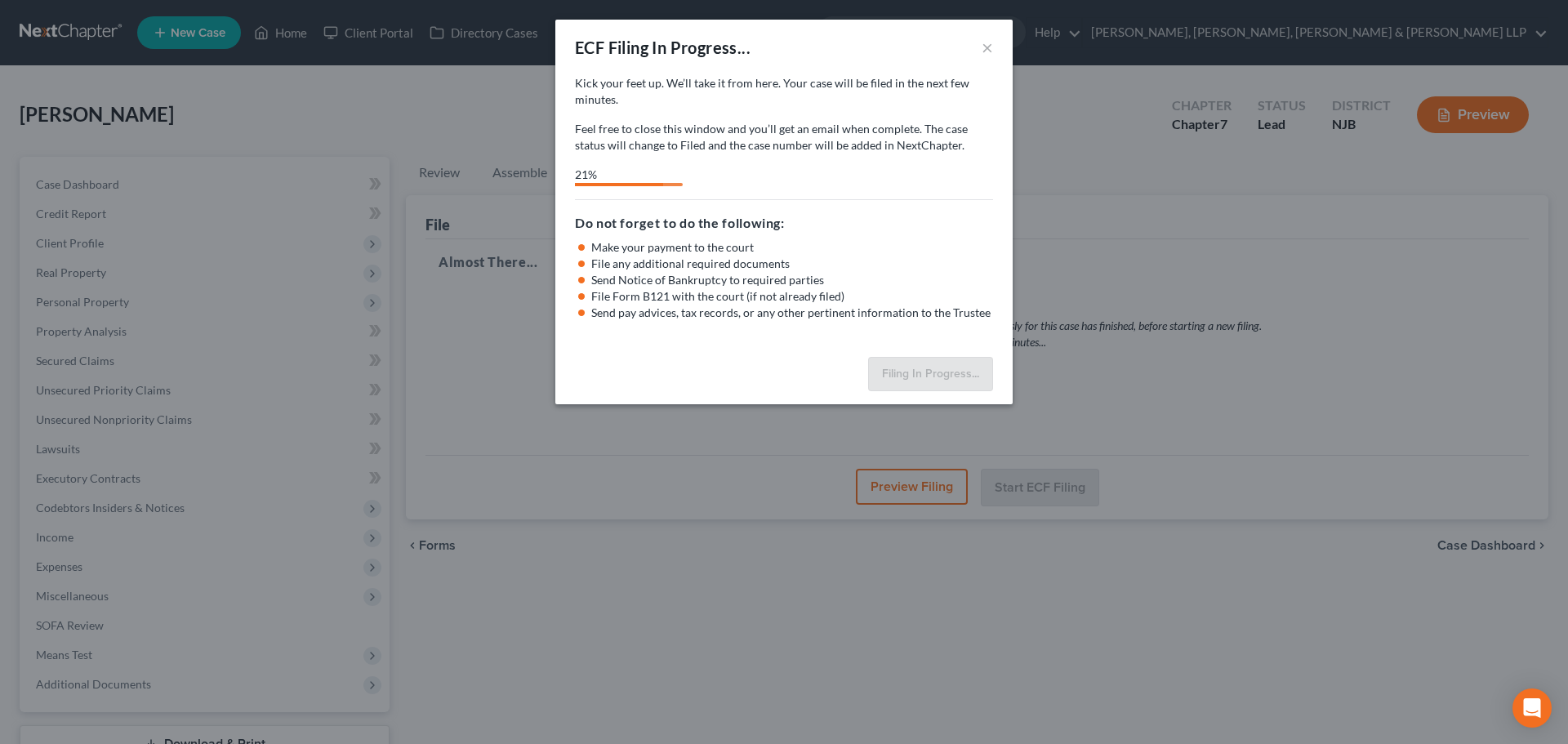
click at [981, 46] on div "ECF Filing In Progress... ×" at bounding box center [784, 46] width 457 height 55
click at [983, 47] on button "×" at bounding box center [987, 47] width 12 height 19
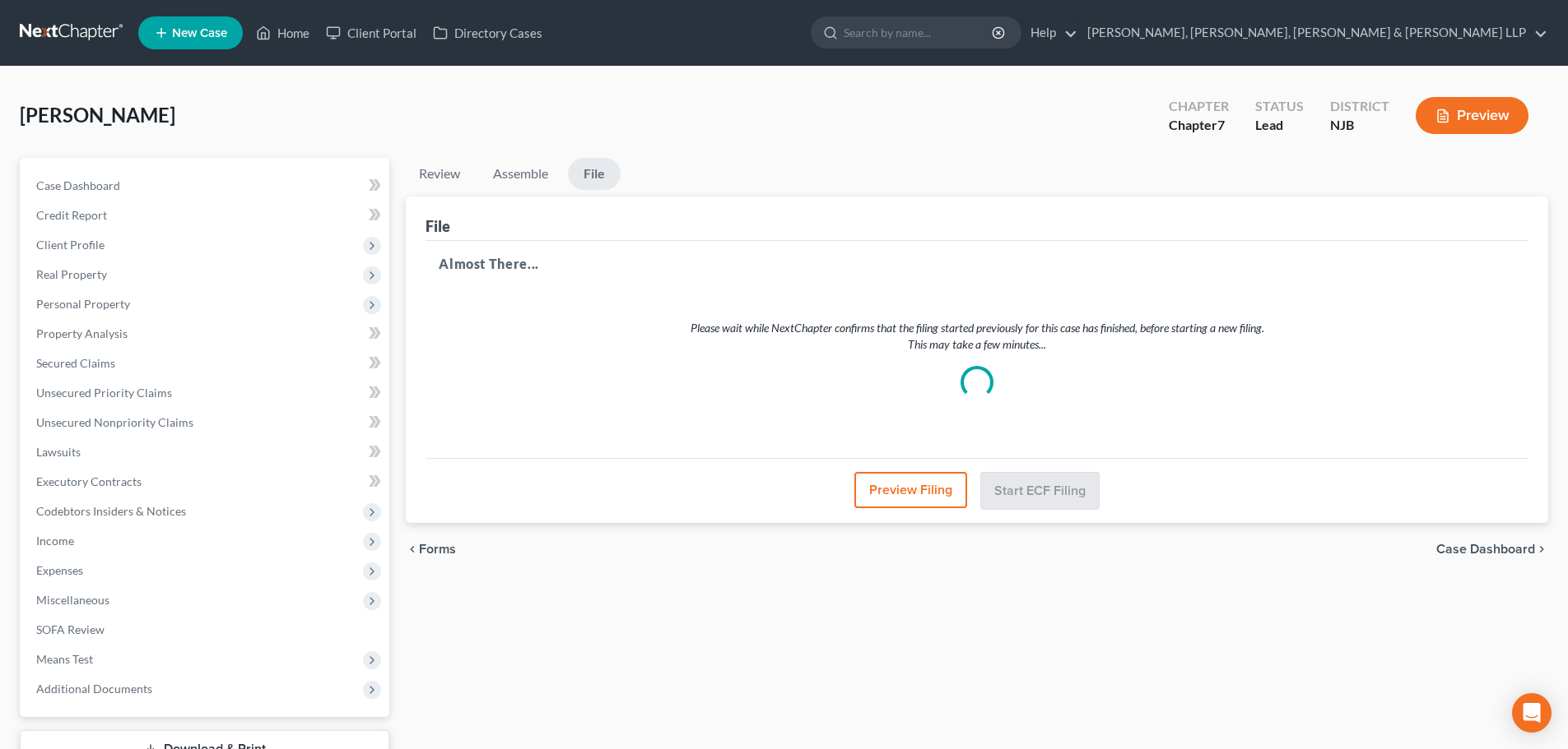
select select "3"
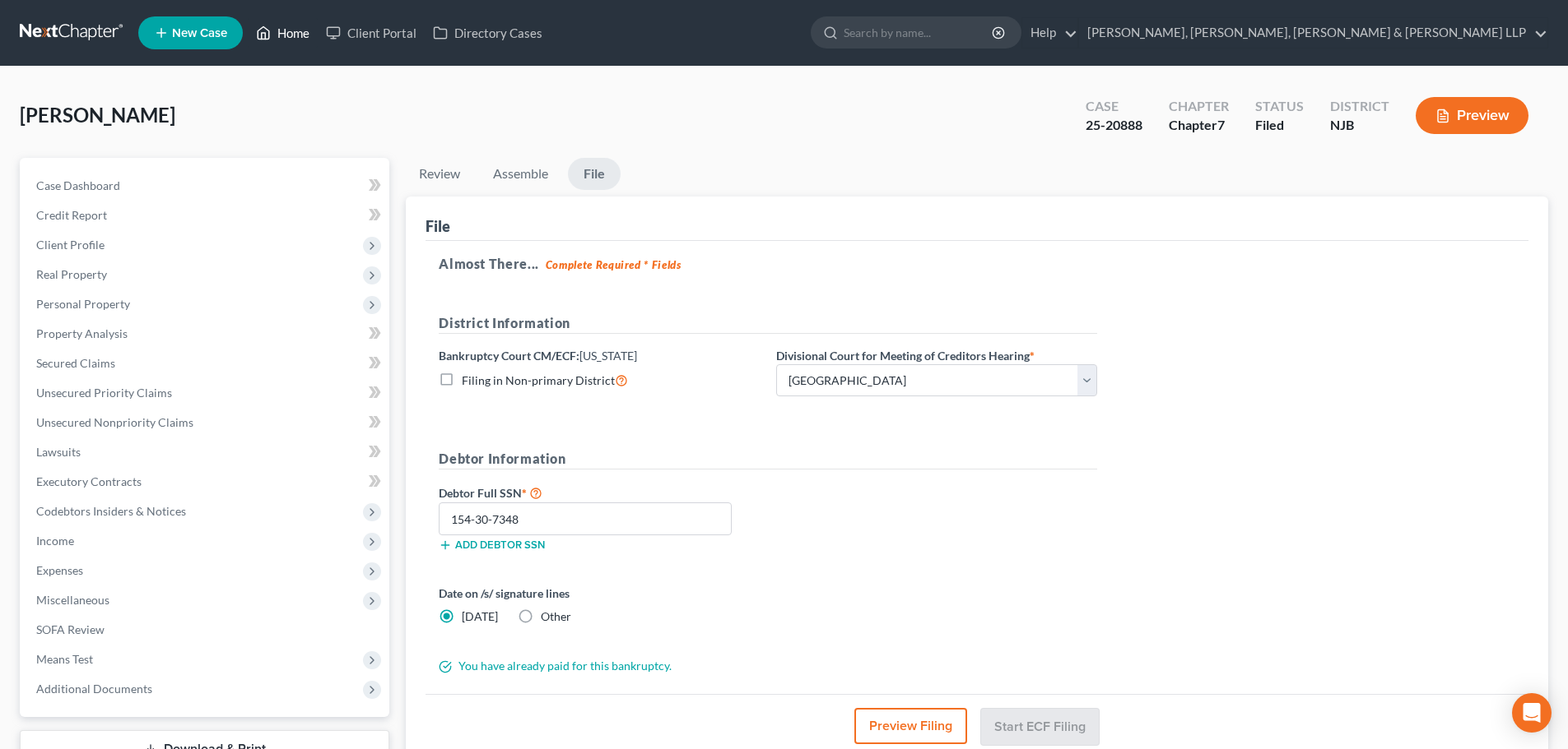
click at [286, 41] on link "Home" at bounding box center [283, 33] width 70 height 29
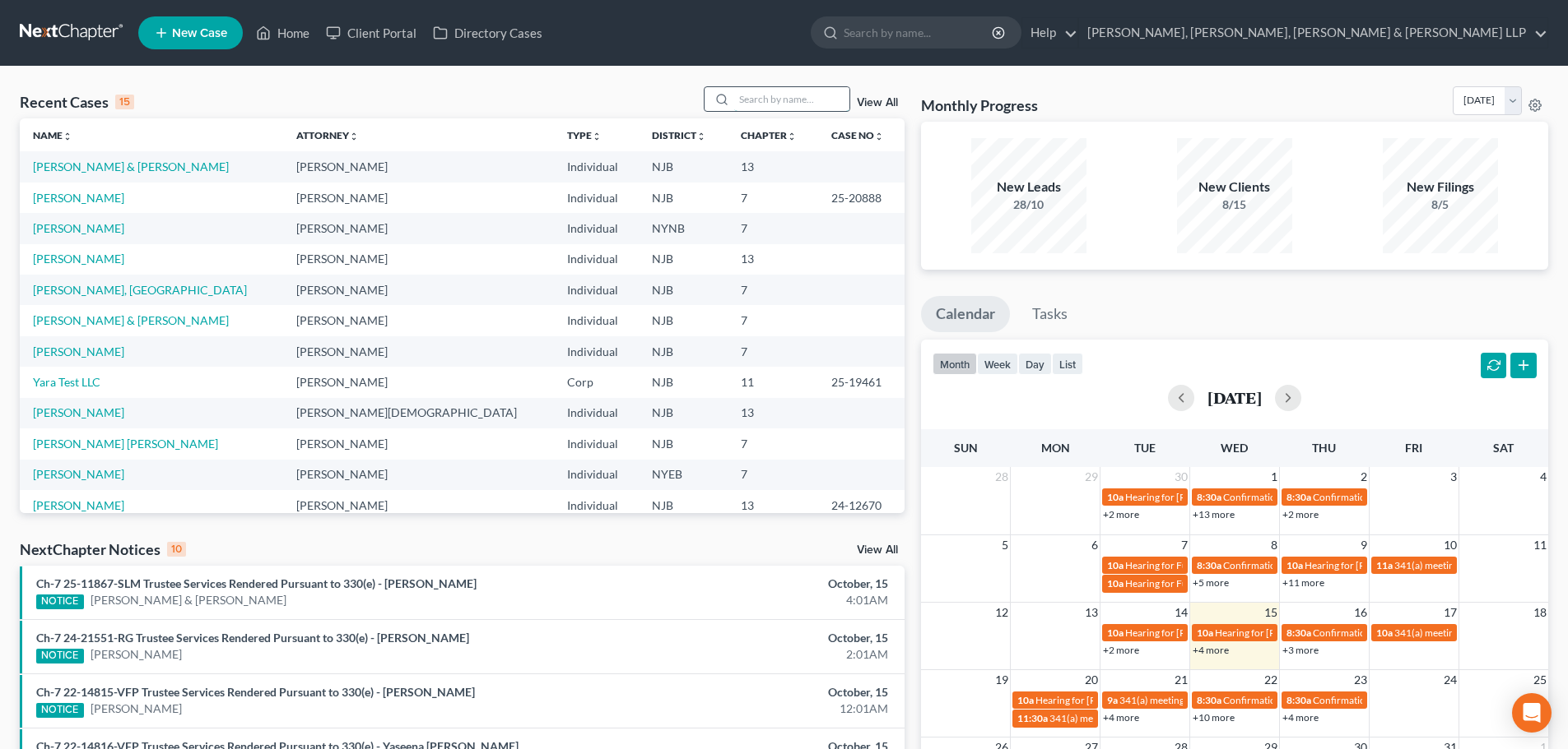
click at [761, 104] on input "search" at bounding box center [791, 99] width 115 height 24
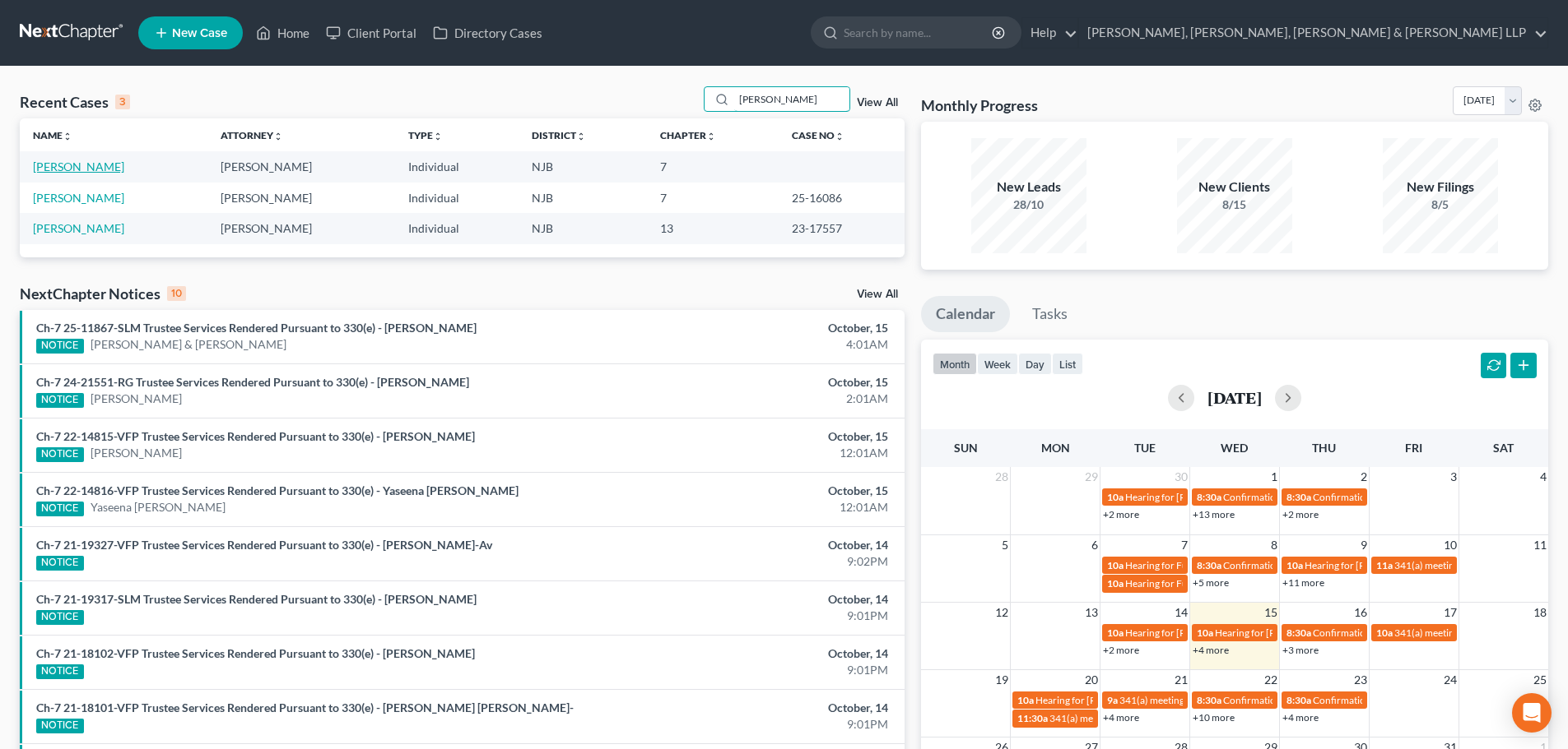
type input "[PERSON_NAME]"
click at [80, 169] on link "[PERSON_NAME]" at bounding box center [79, 166] width 91 height 14
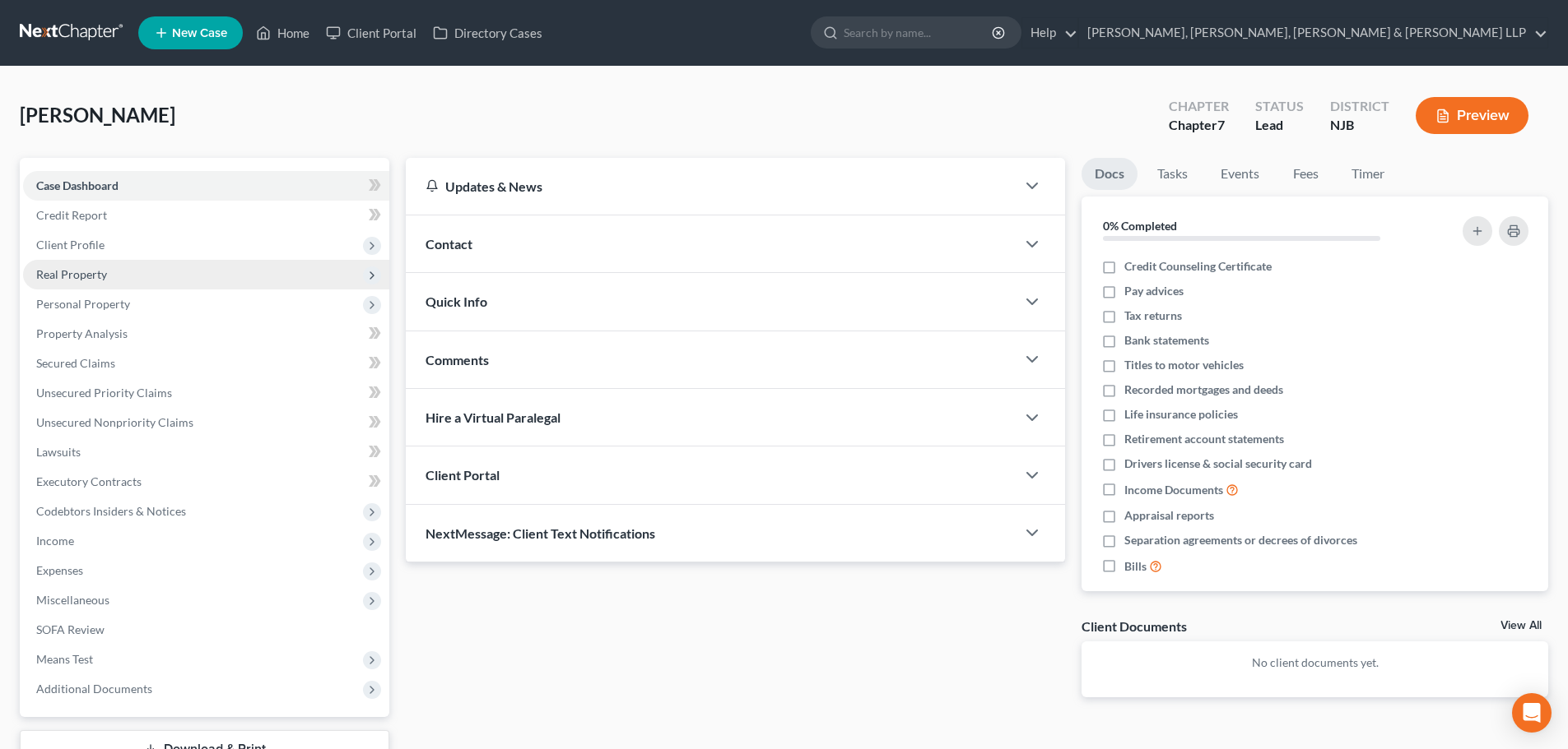
drag, startPoint x: 95, startPoint y: 253, endPoint x: 109, endPoint y: 271, distance: 22.8
click at [95, 253] on span "Client Profile" at bounding box center [206, 245] width 366 height 29
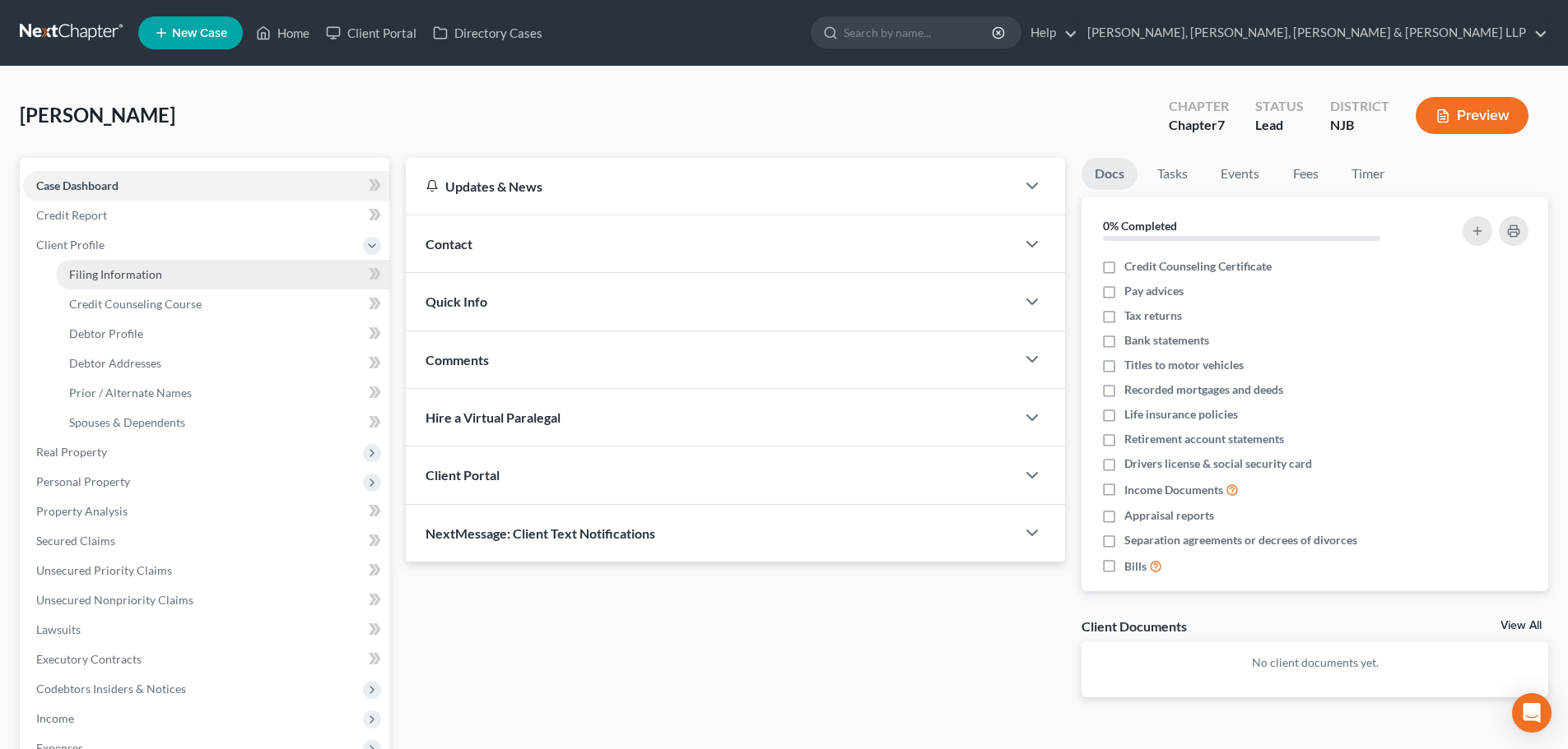
click at [107, 278] on span "Filing Information" at bounding box center [116, 274] width 93 height 14
select select "1"
select select "0"
select select "51"
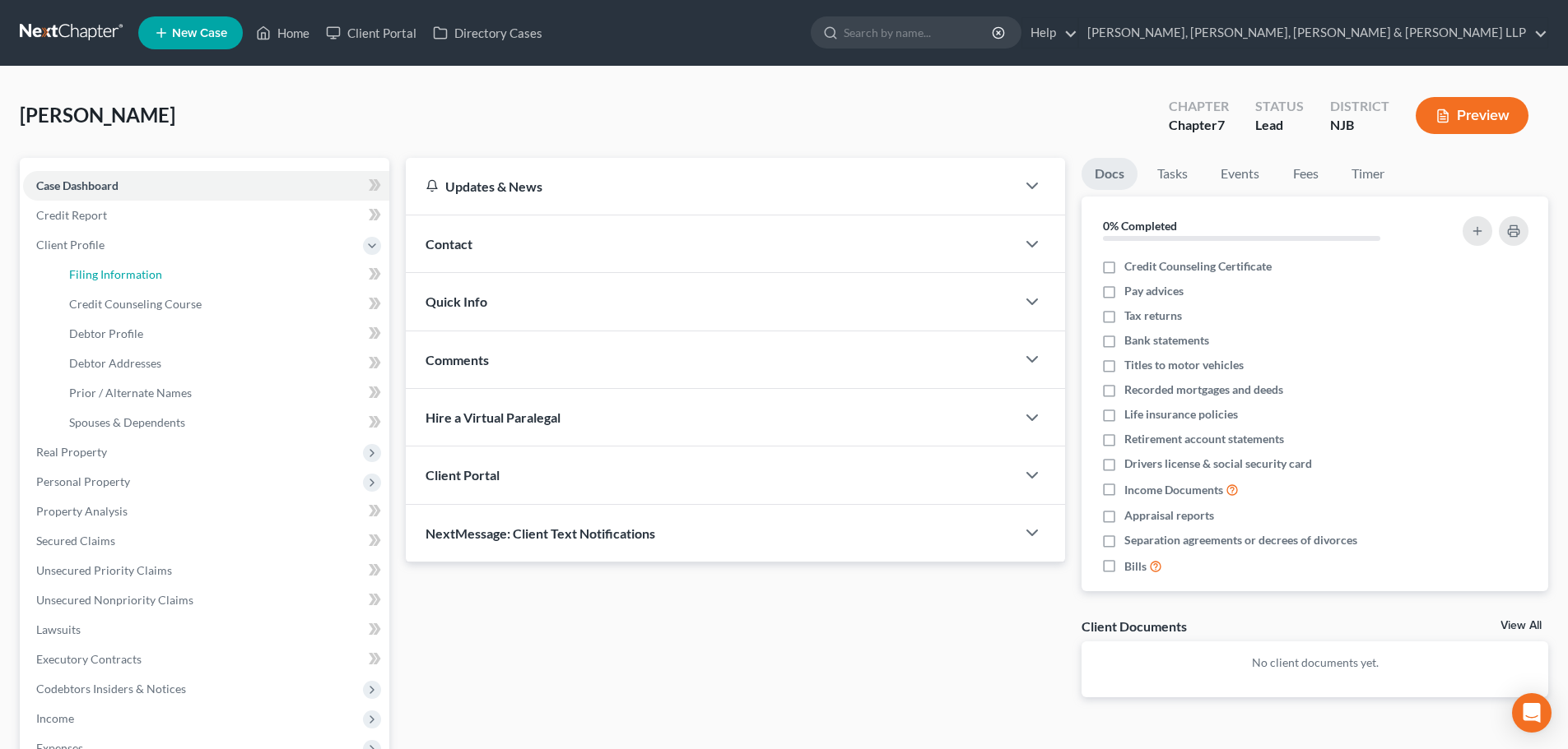
select select "4"
select select "0"
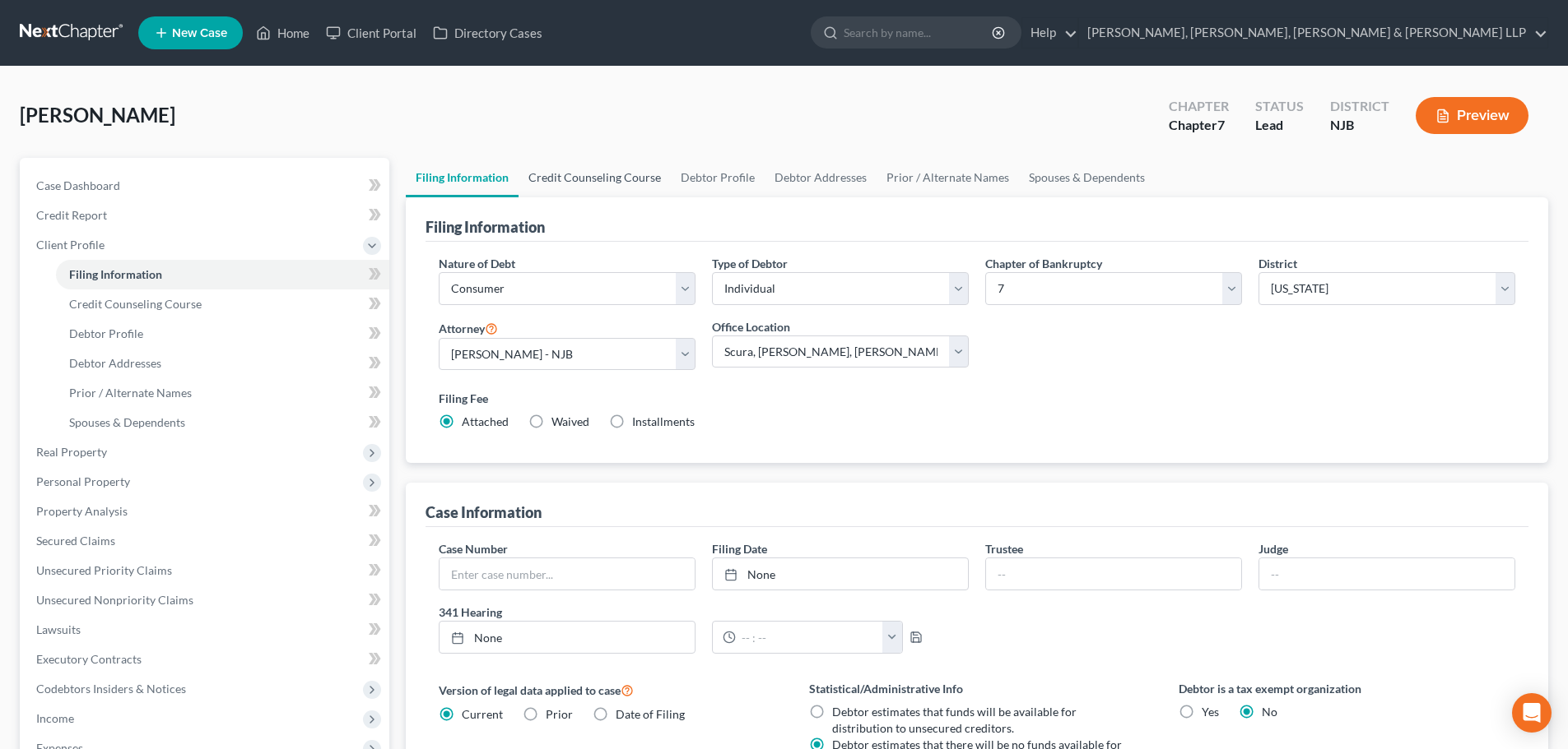
click at [570, 178] on link "Credit Counseling Course" at bounding box center [595, 177] width 152 height 40
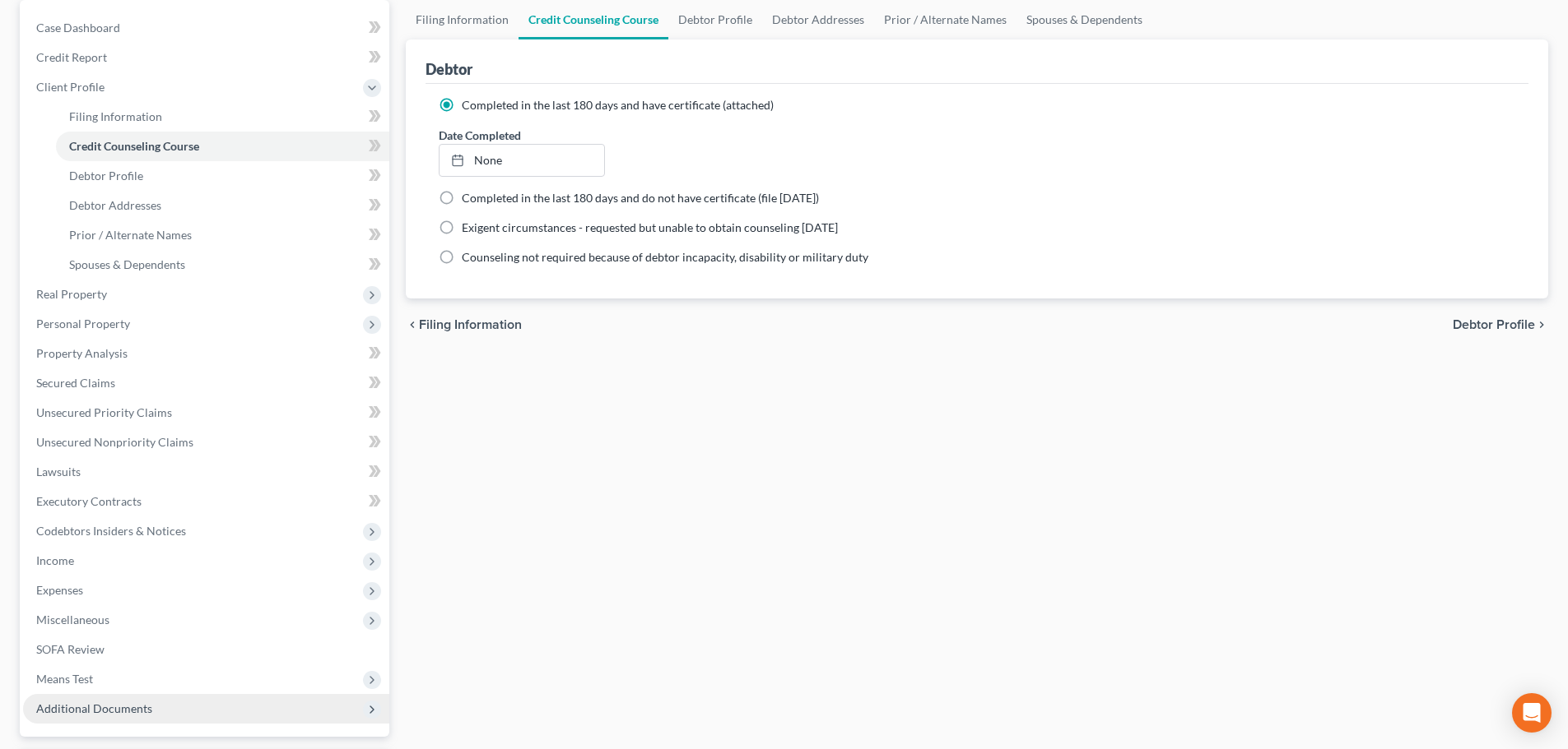
scroll to position [303, 0]
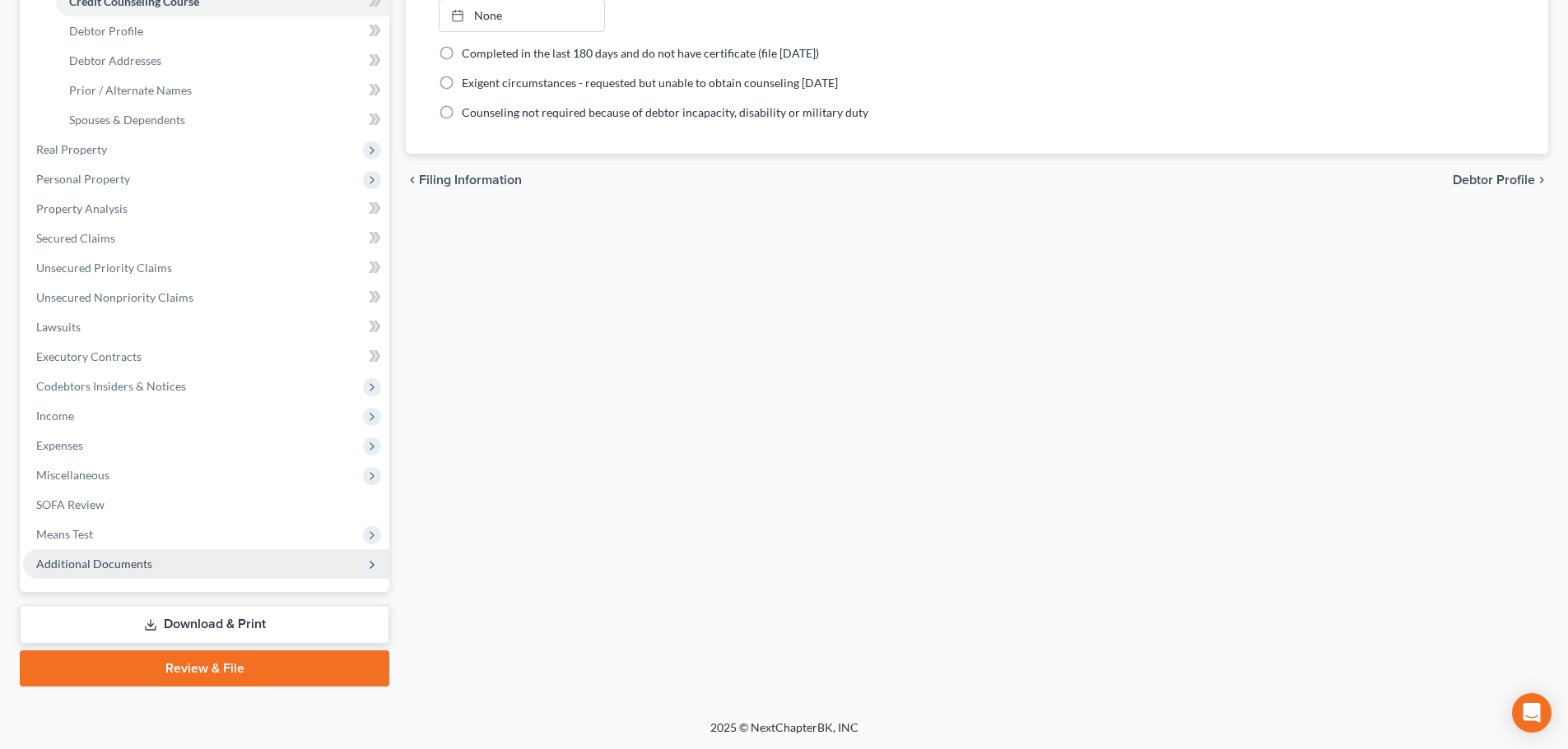
click at [141, 573] on span "Additional Documents" at bounding box center [206, 564] width 366 height 29
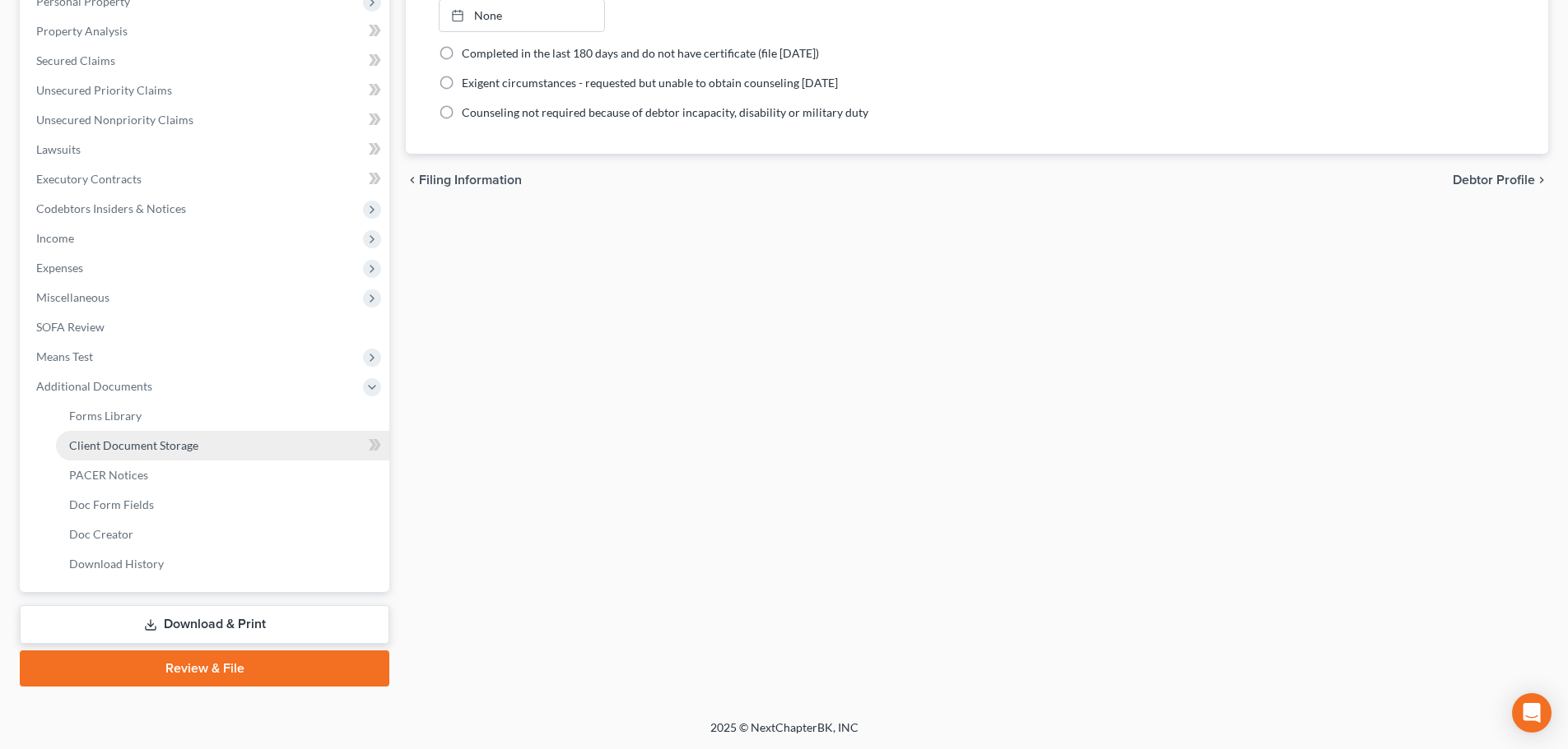
click at [144, 452] on link "Client Document Storage" at bounding box center [222, 446] width 333 height 29
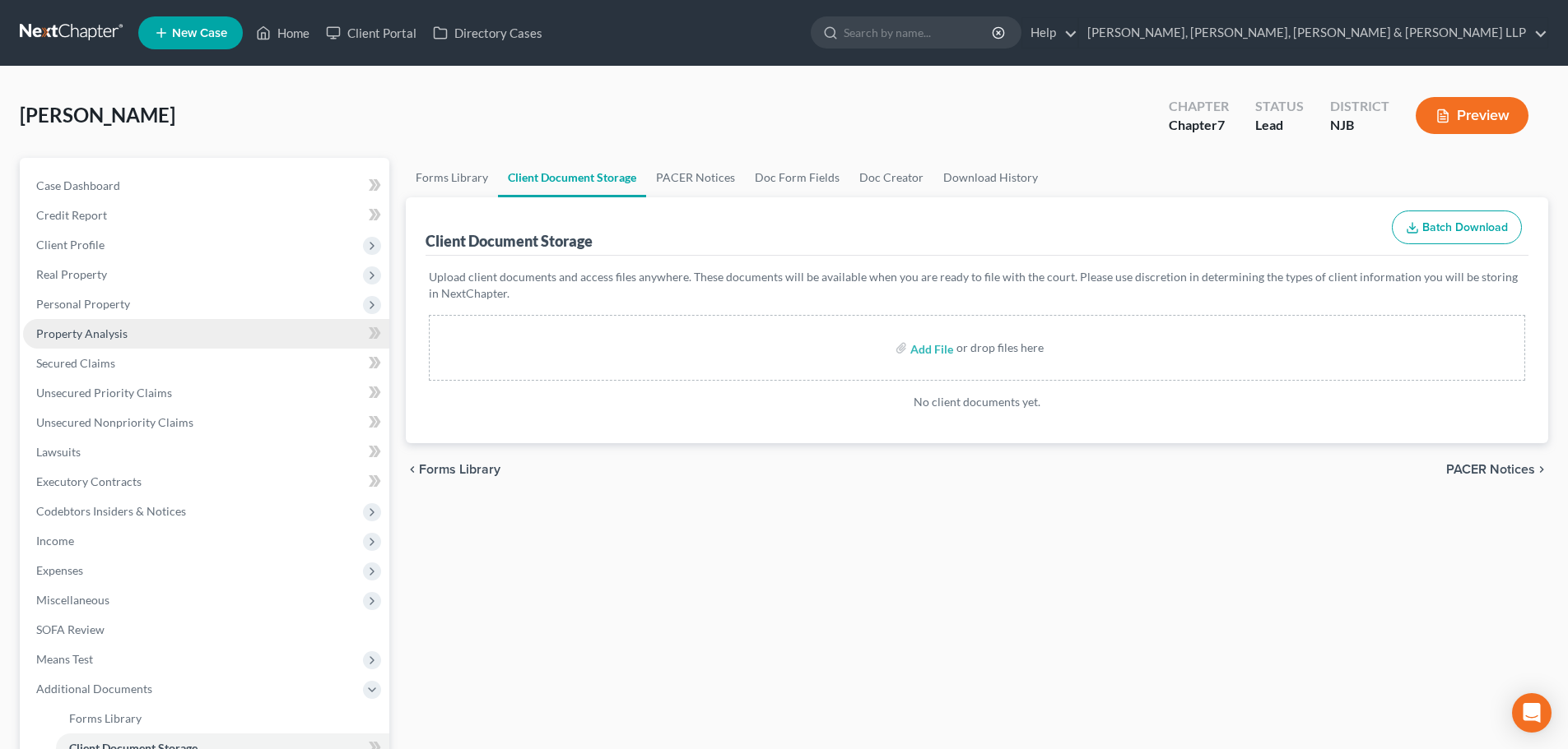
drag, startPoint x: 129, startPoint y: 309, endPoint x: 138, endPoint y: 318, distance: 12.7
click at [129, 309] on span "Personal Property" at bounding box center [206, 304] width 366 height 29
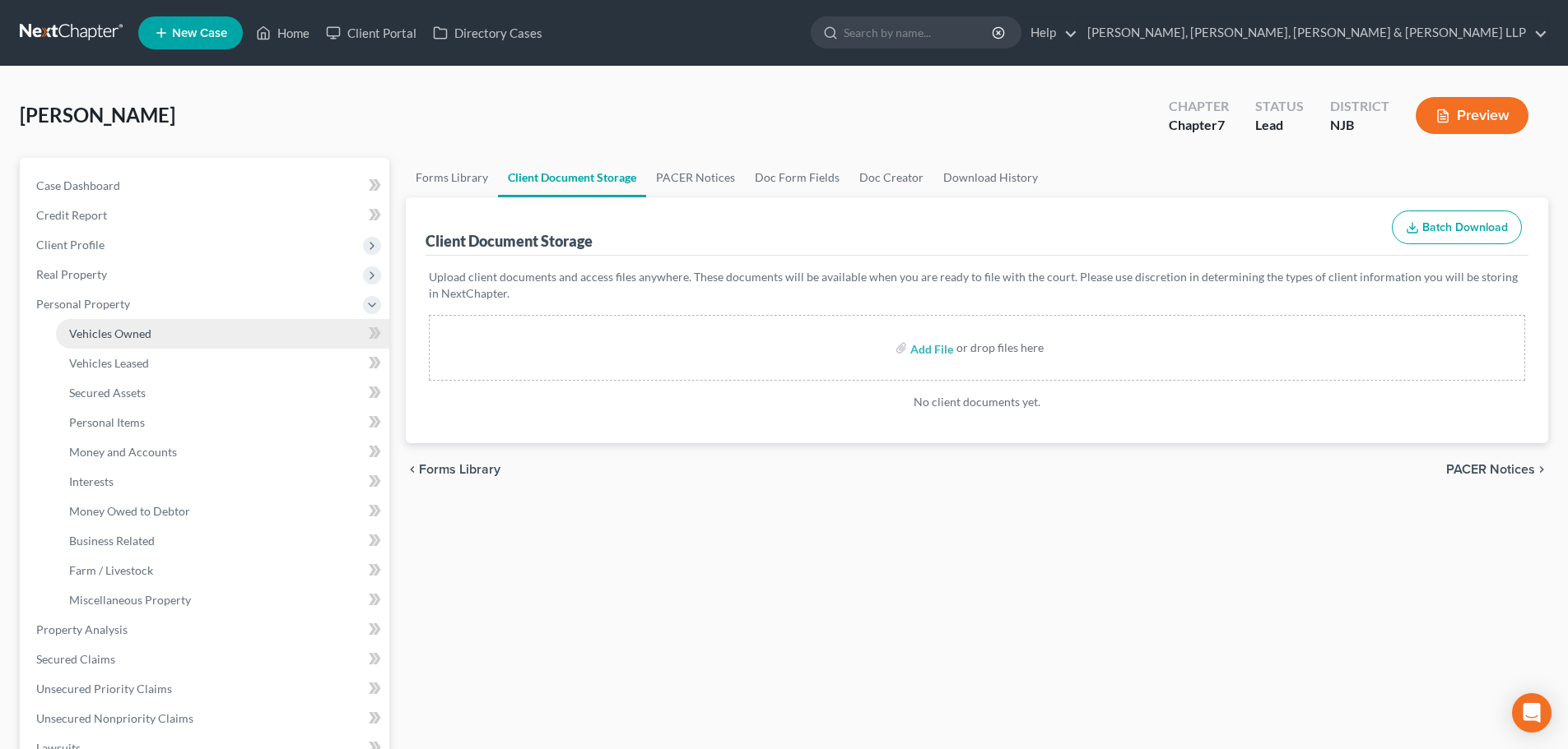
click at [139, 330] on span "Vehicles Owned" at bounding box center [110, 334] width 83 height 14
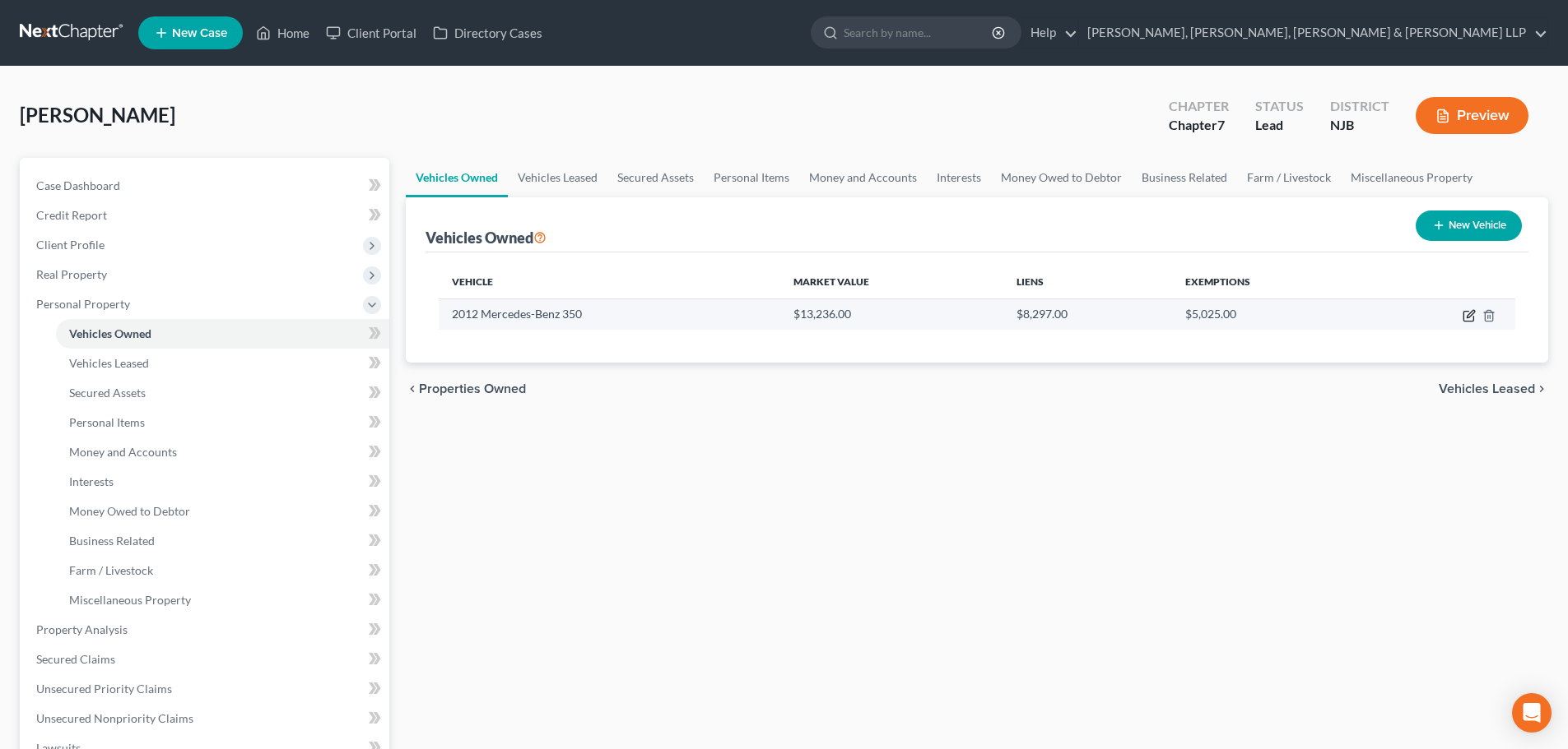
click at [1466, 315] on icon "button" at bounding box center [1470, 316] width 14 height 14
select select "0"
select select "14"
select select "2"
select select "0"
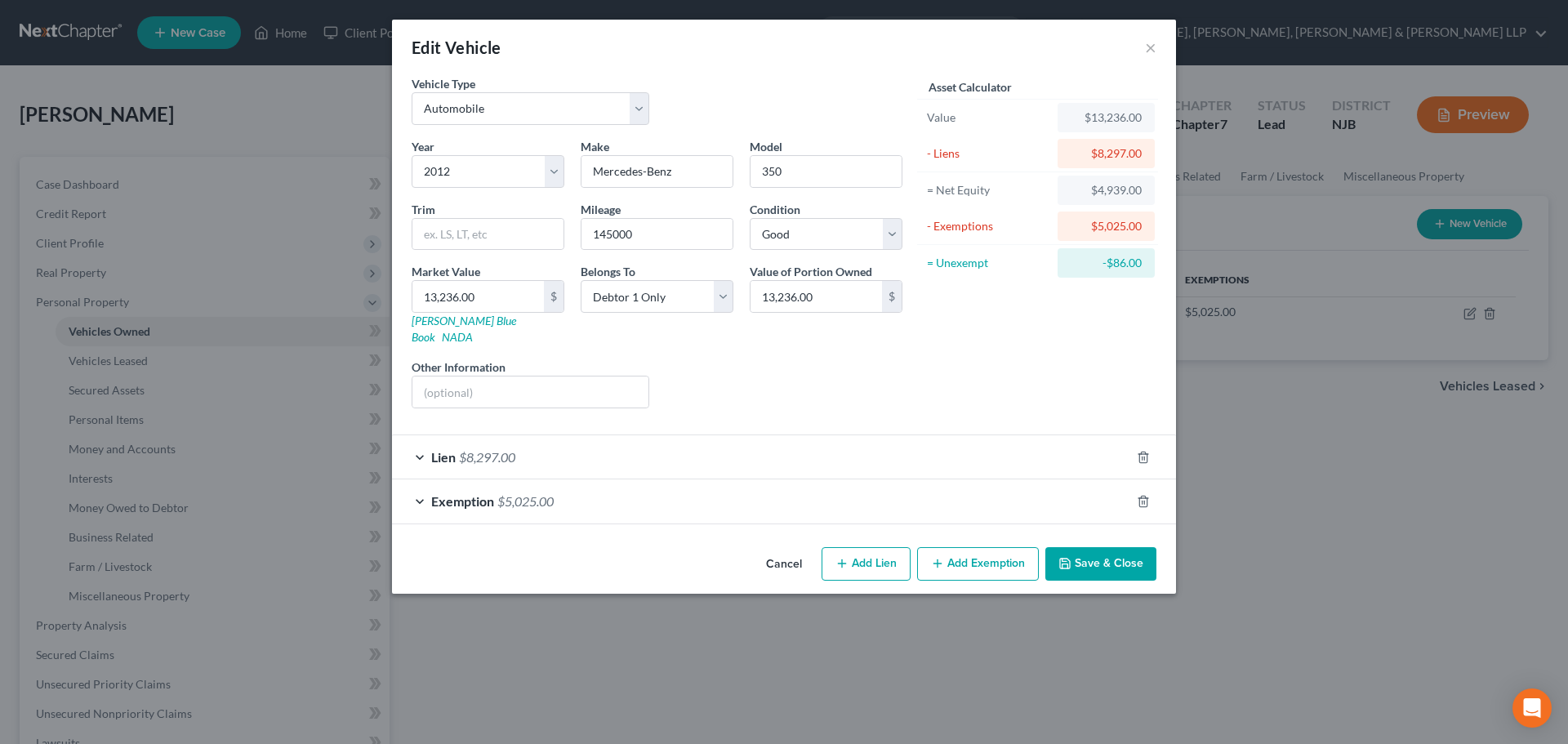
click at [1115, 548] on button "Save & Close" at bounding box center [1100, 565] width 111 height 35
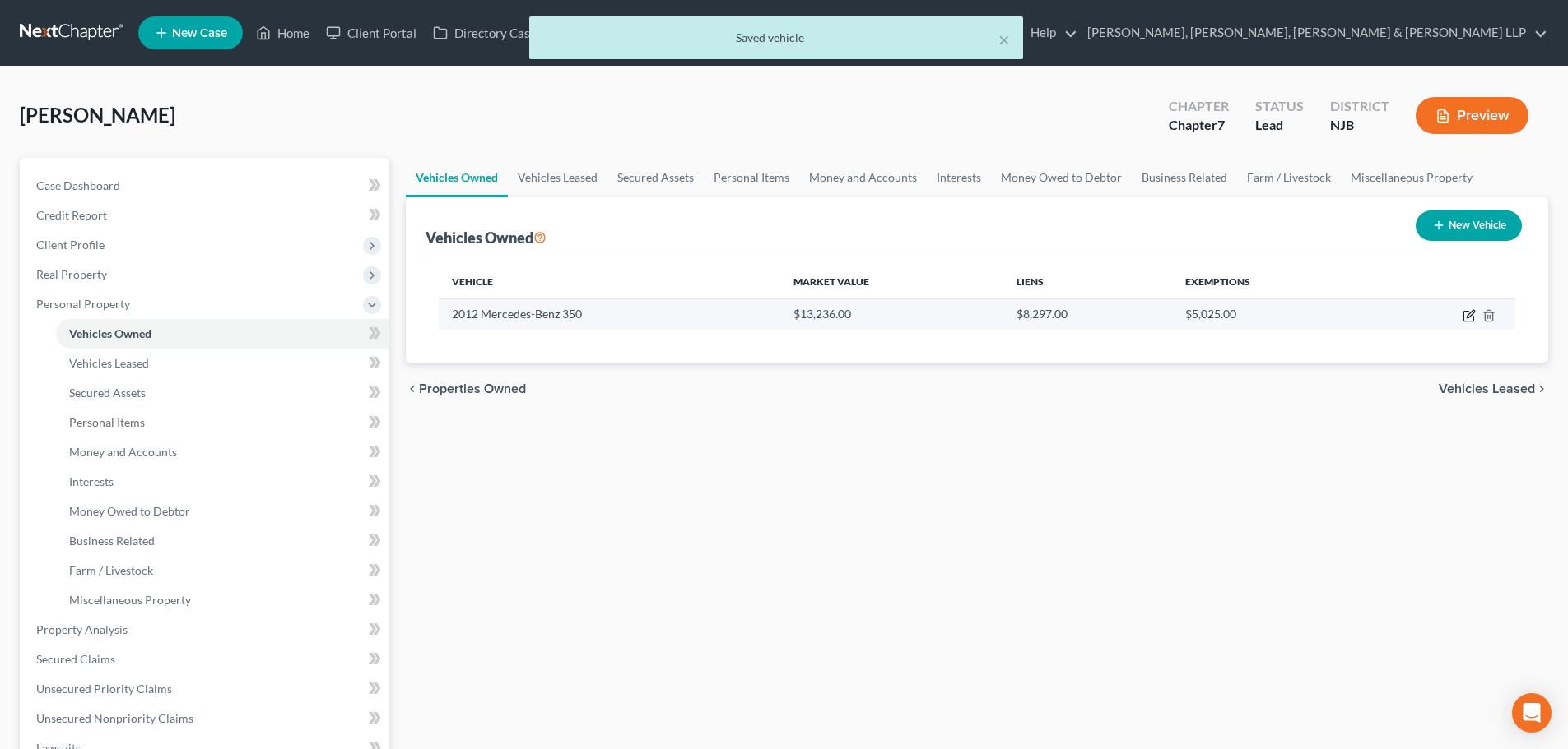
click at [1463, 318] on icon "button" at bounding box center [1470, 316] width 14 height 14
select select "0"
select select "14"
select select "2"
select select "0"
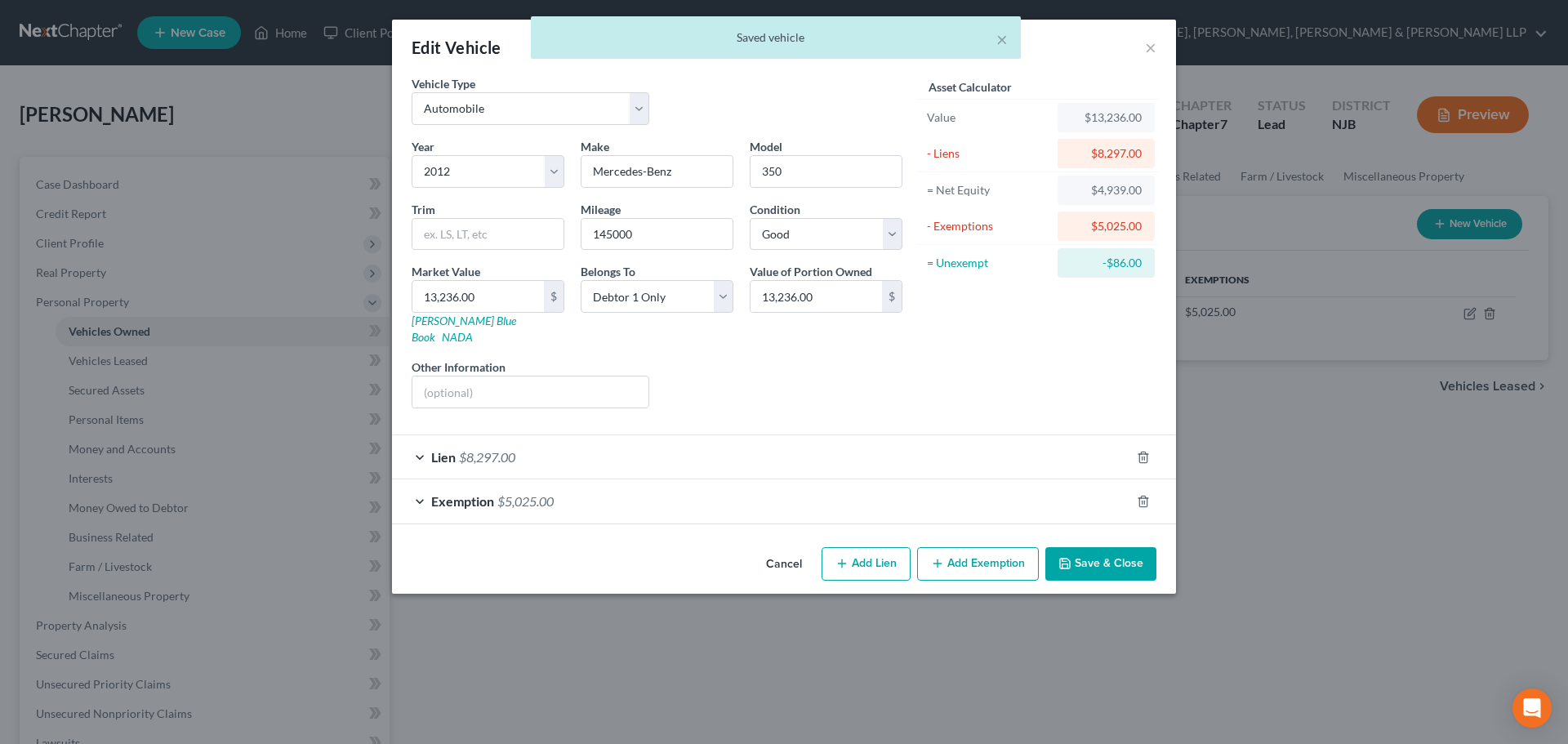
click at [755, 447] on div "Lien $8,297.00" at bounding box center [761, 457] width 738 height 43
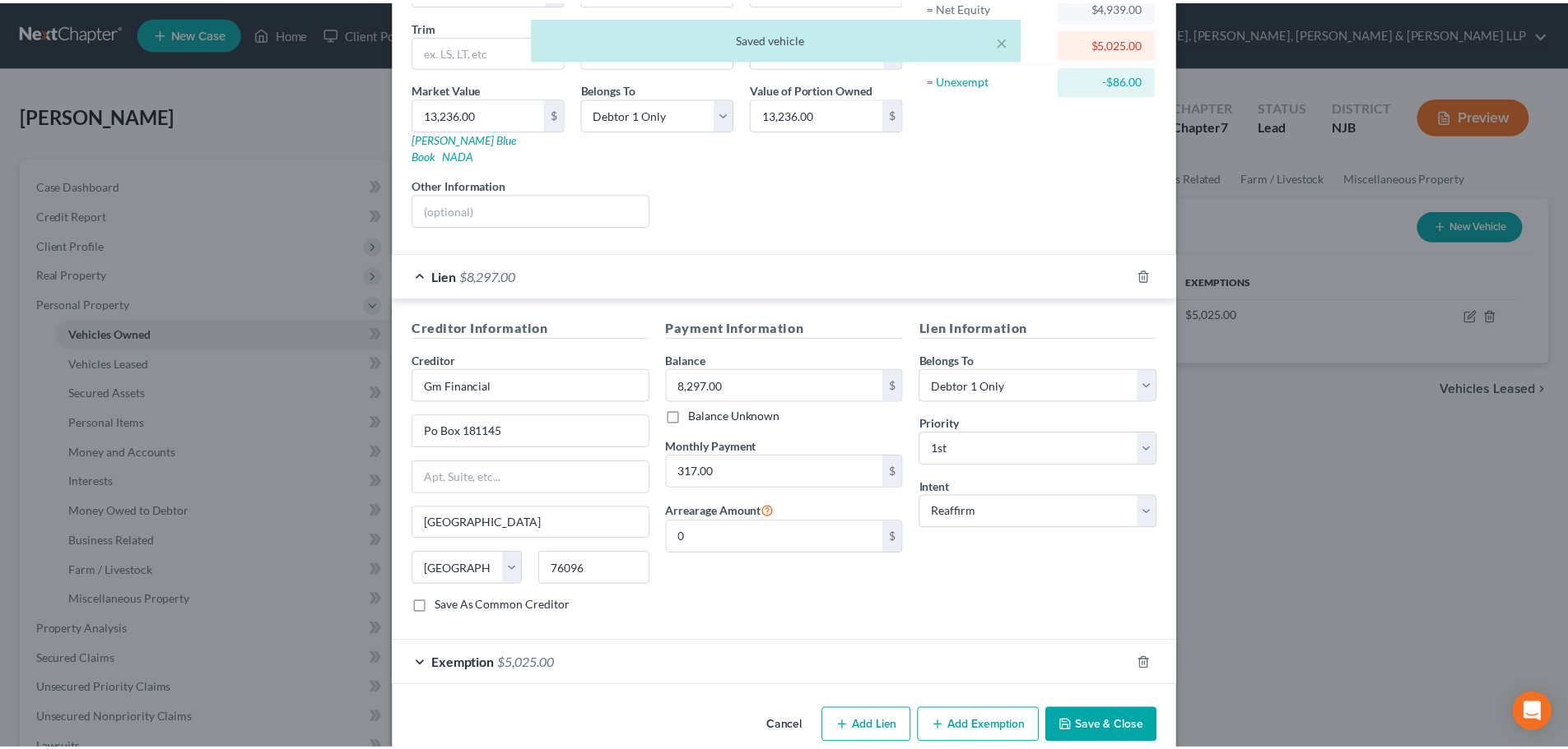
scroll to position [196, 0]
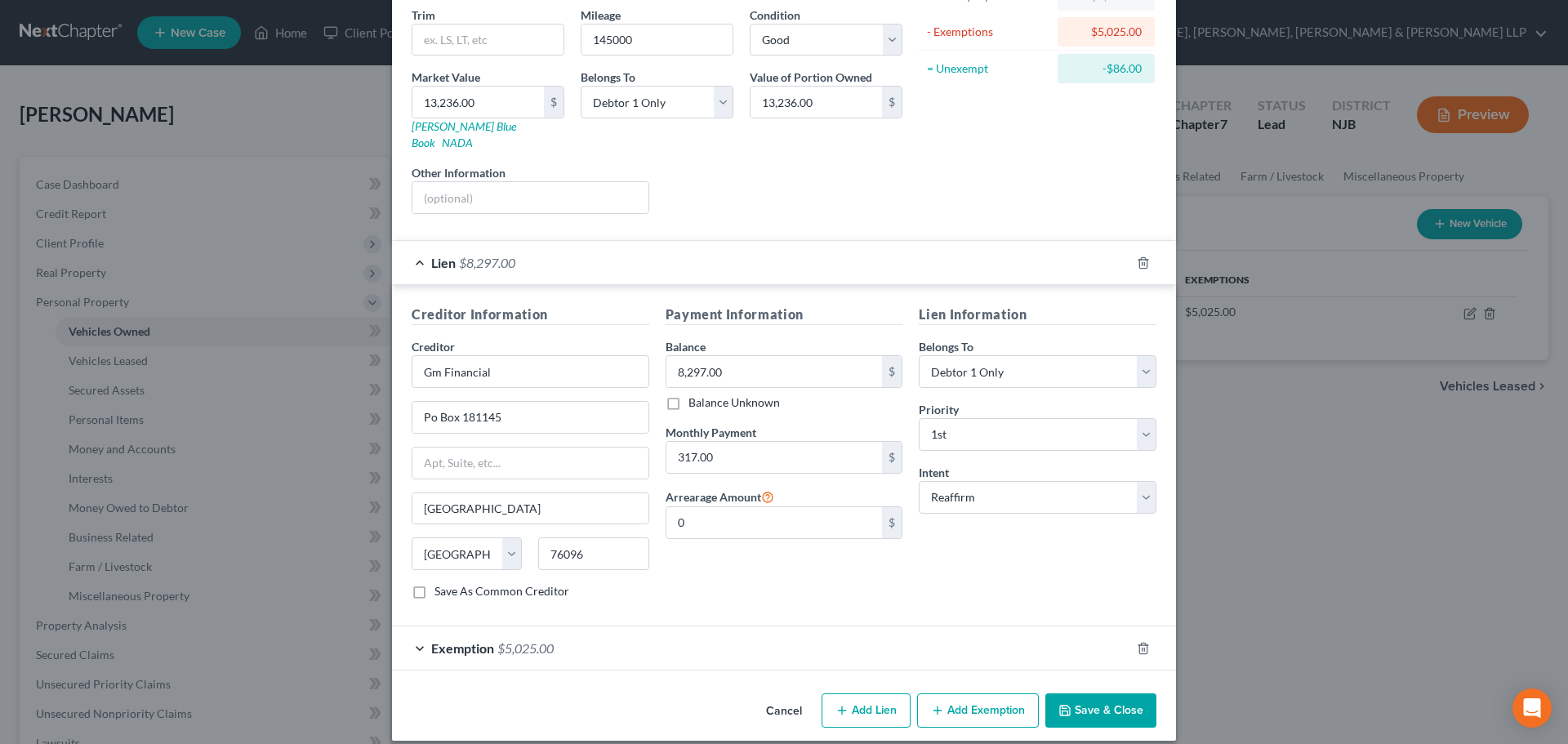
click at [1063, 704] on icon "button" at bounding box center [1066, 711] width 14 height 14
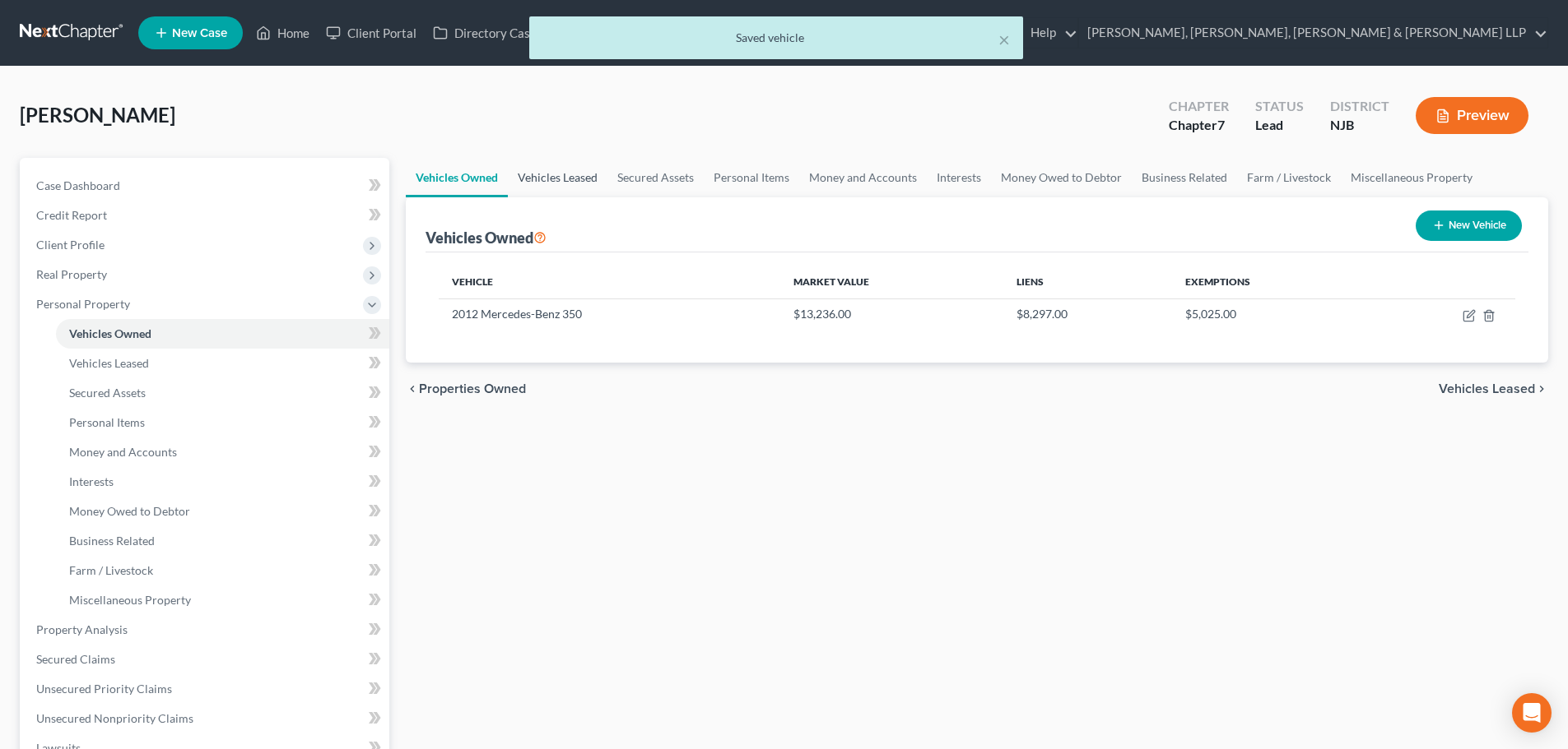
click at [583, 188] on link "Vehicles Leased" at bounding box center [558, 177] width 99 height 40
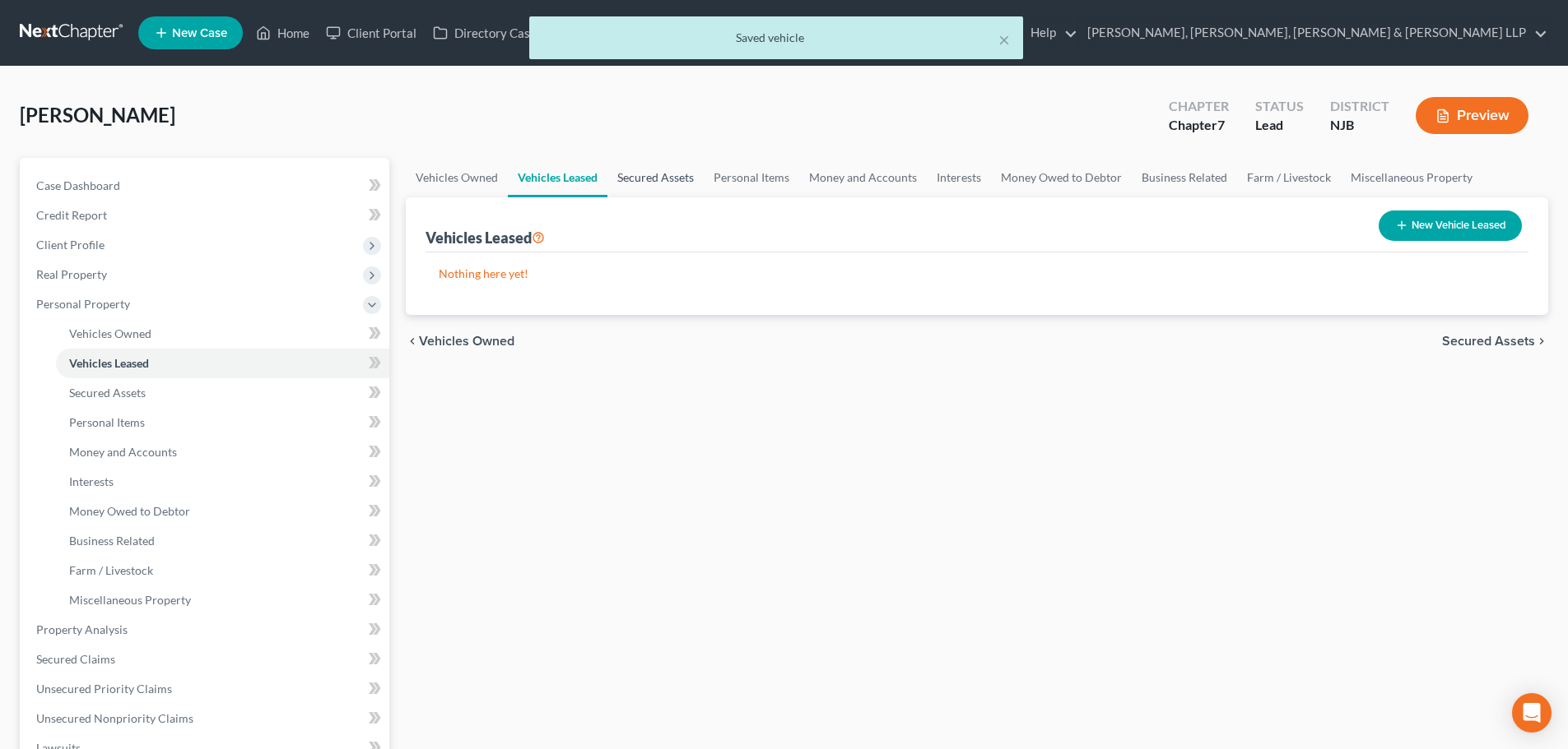
click at [634, 182] on link "Secured Assets" at bounding box center [655, 177] width 96 height 40
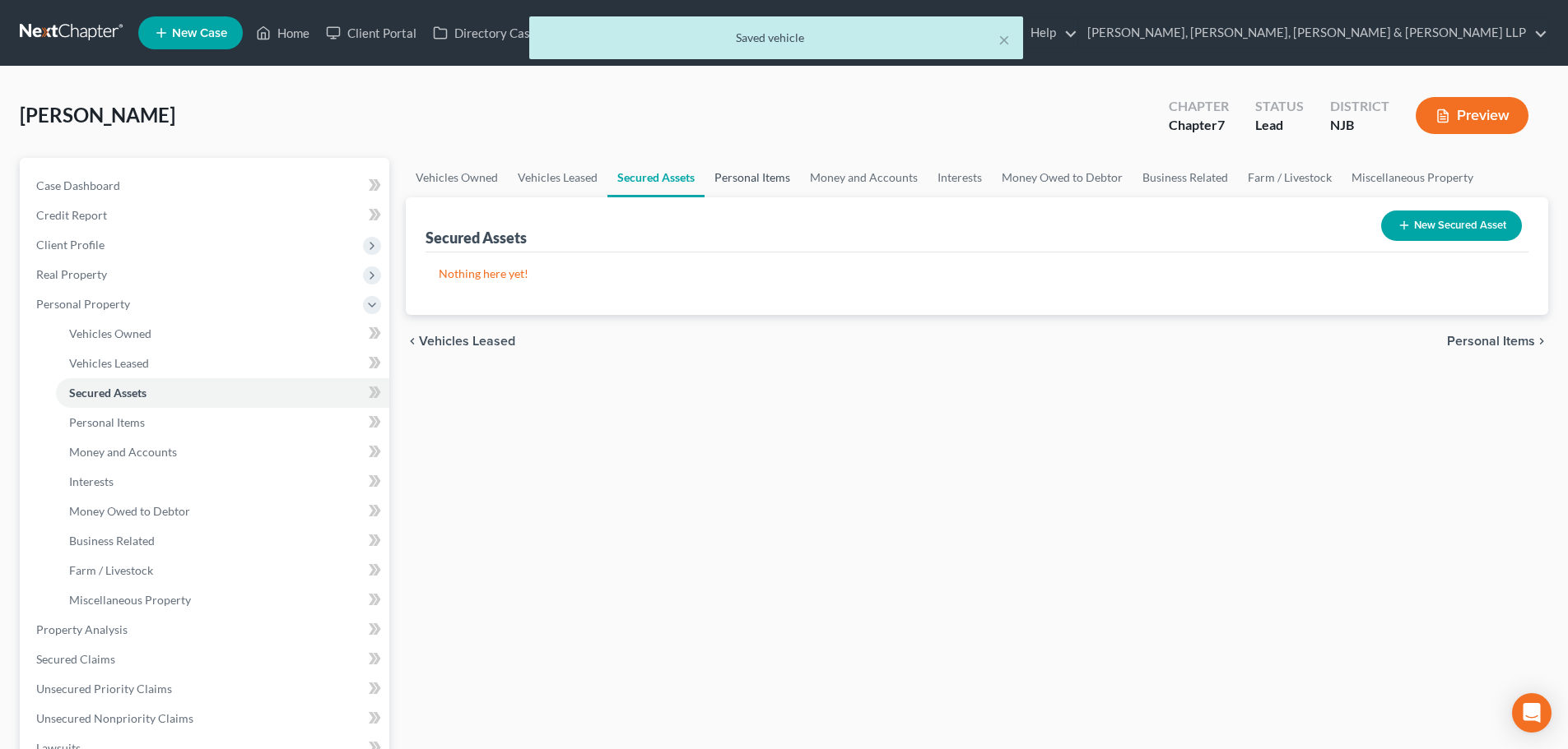
click at [739, 185] on link "Personal Items" at bounding box center [752, 177] width 95 height 40
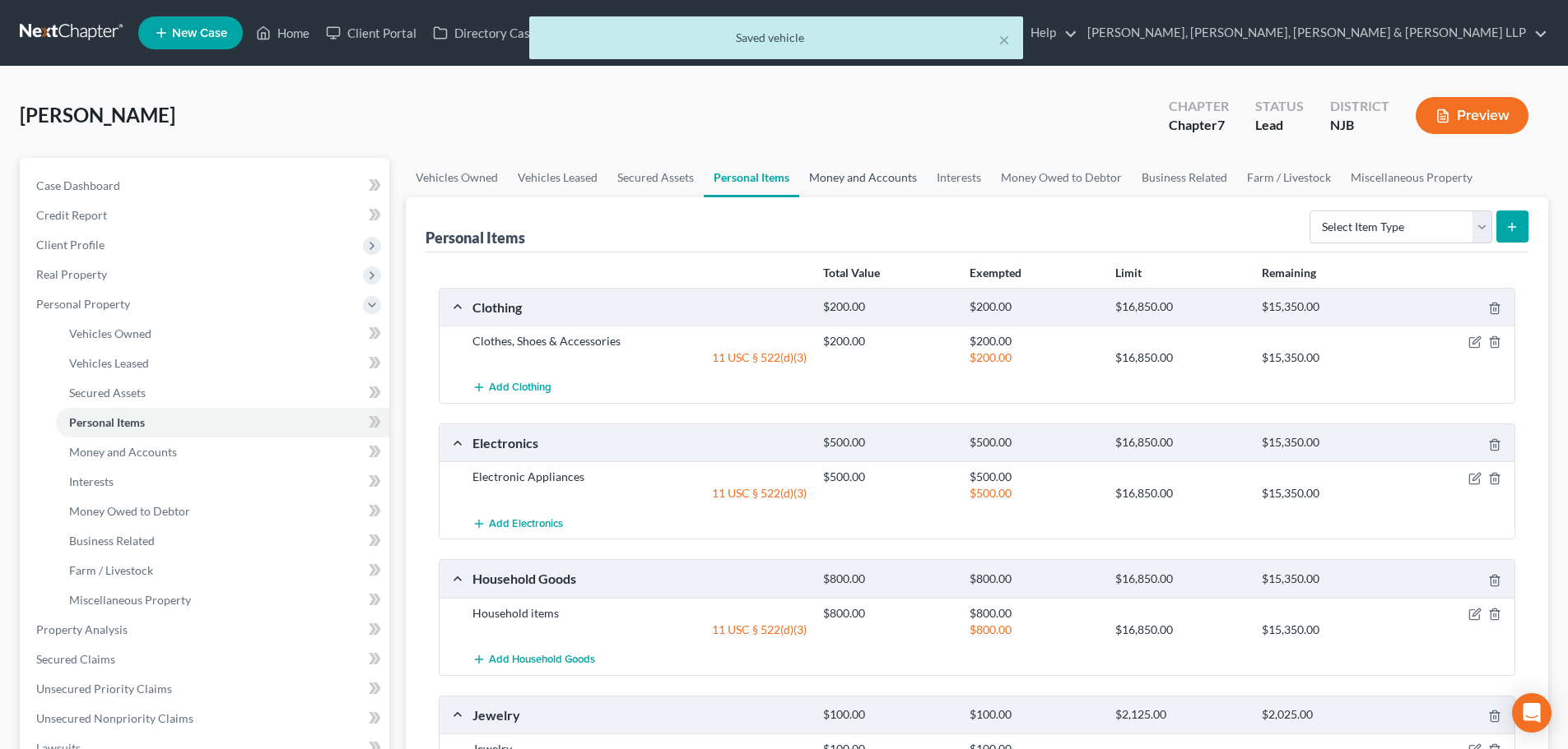
click at [841, 175] on link "Money and Accounts" at bounding box center [862, 177] width 128 height 40
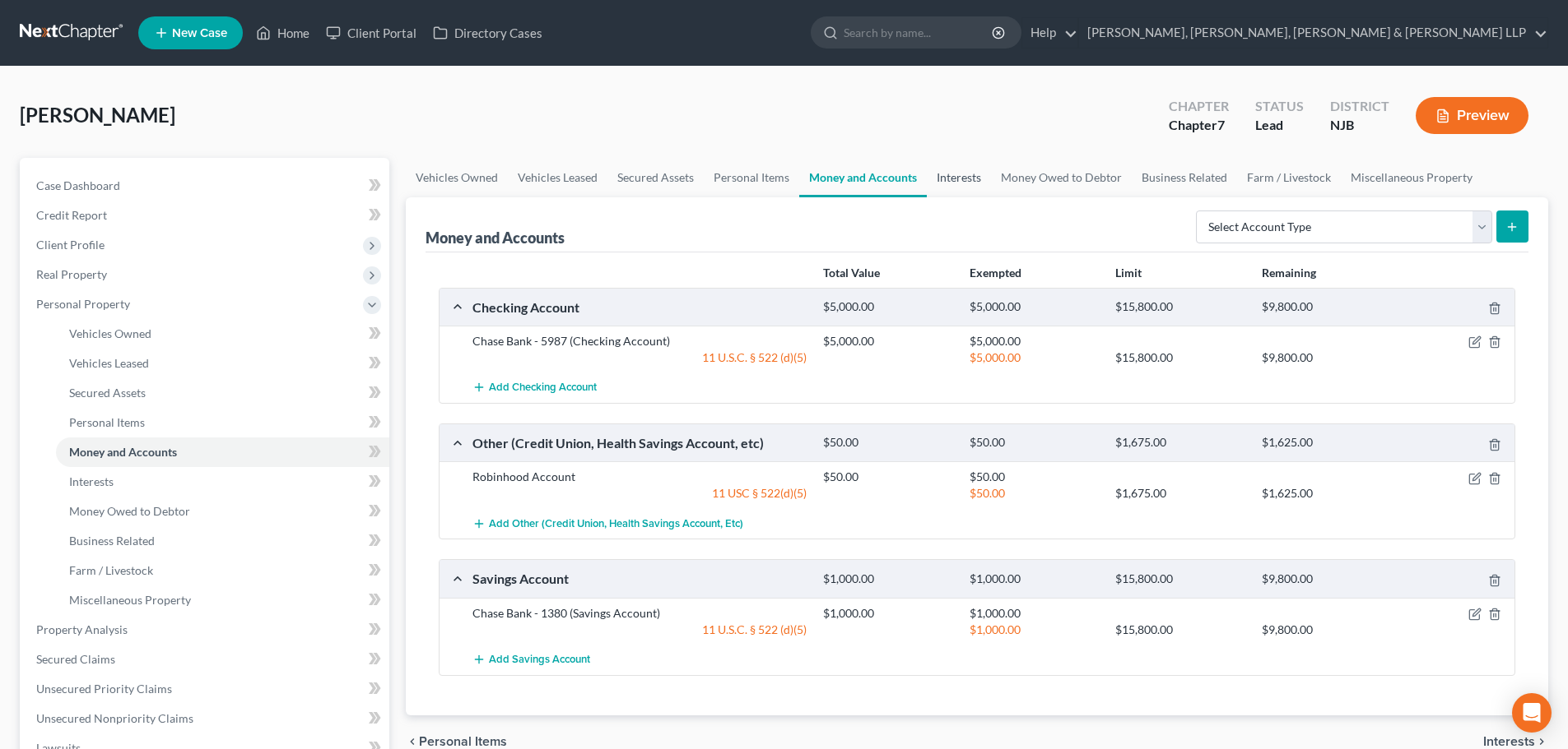
click at [969, 178] on link "Interests" at bounding box center [959, 177] width 64 height 40
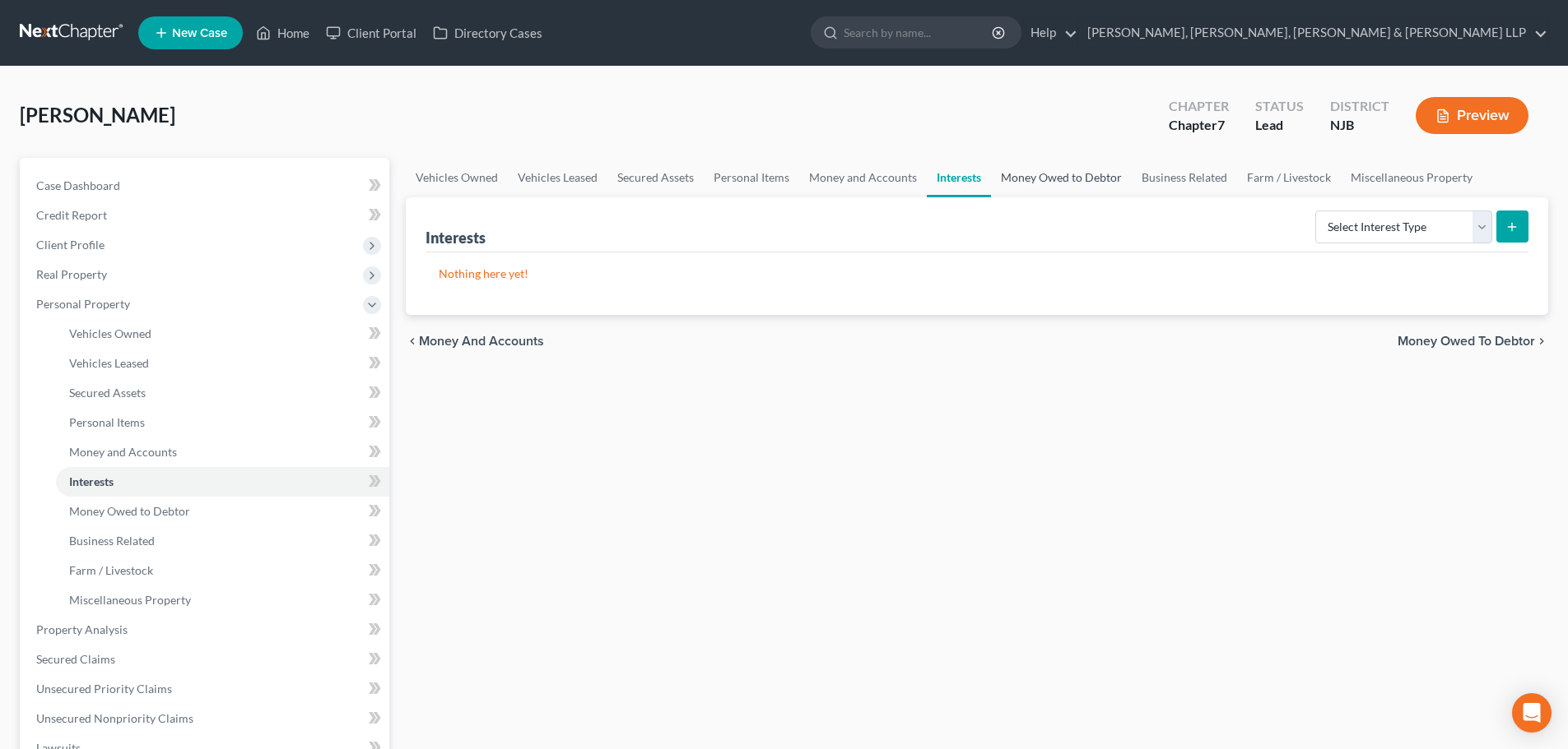
click at [1038, 179] on link "Money Owed to Debtor" at bounding box center [1061, 177] width 141 height 40
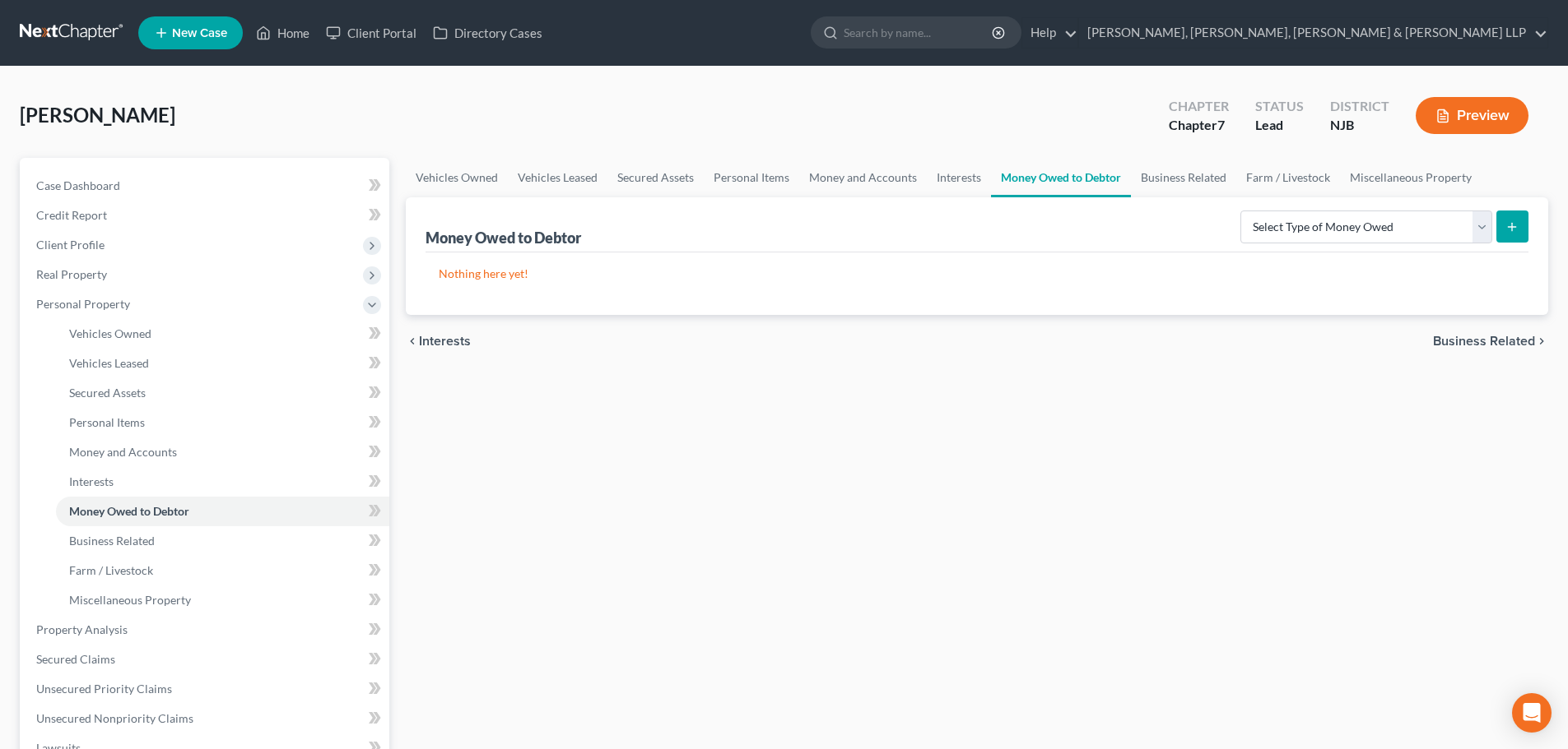
click at [1117, 190] on link "Money Owed to Debtor" at bounding box center [1061, 177] width 140 height 40
click at [1154, 191] on link "Business Related" at bounding box center [1184, 177] width 105 height 40
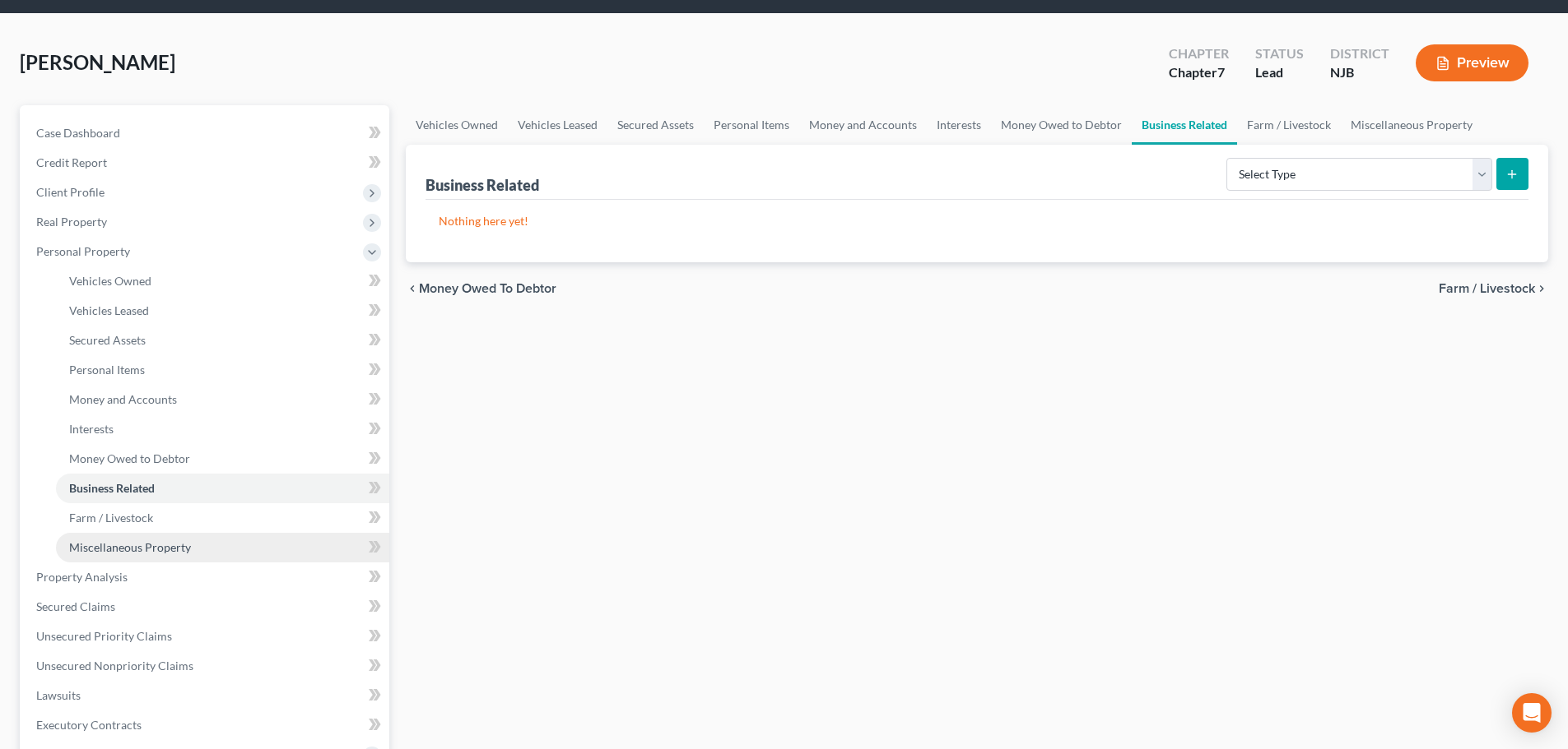
scroll to position [83, 0]
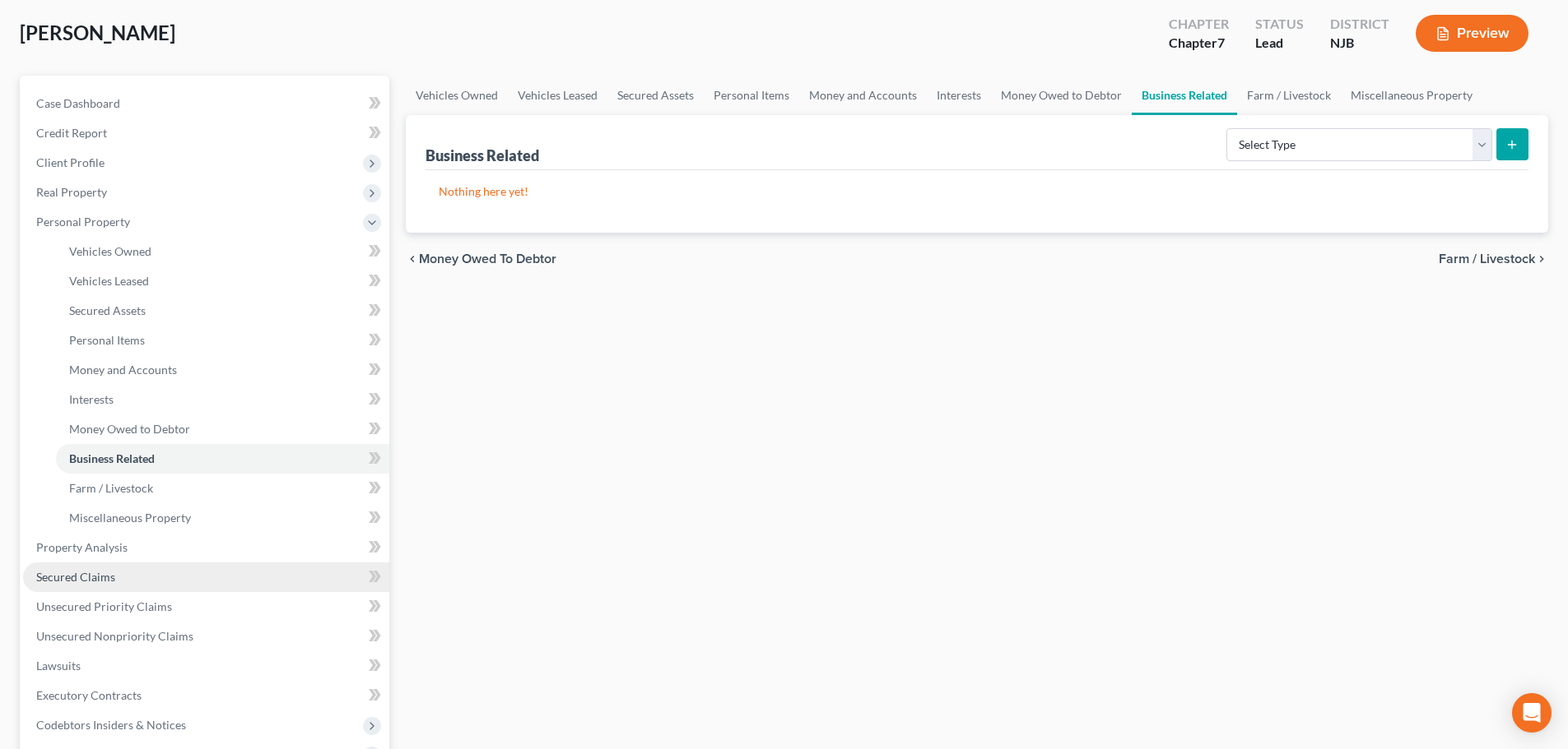
click at [85, 576] on span "Secured Claims" at bounding box center [75, 577] width 79 height 14
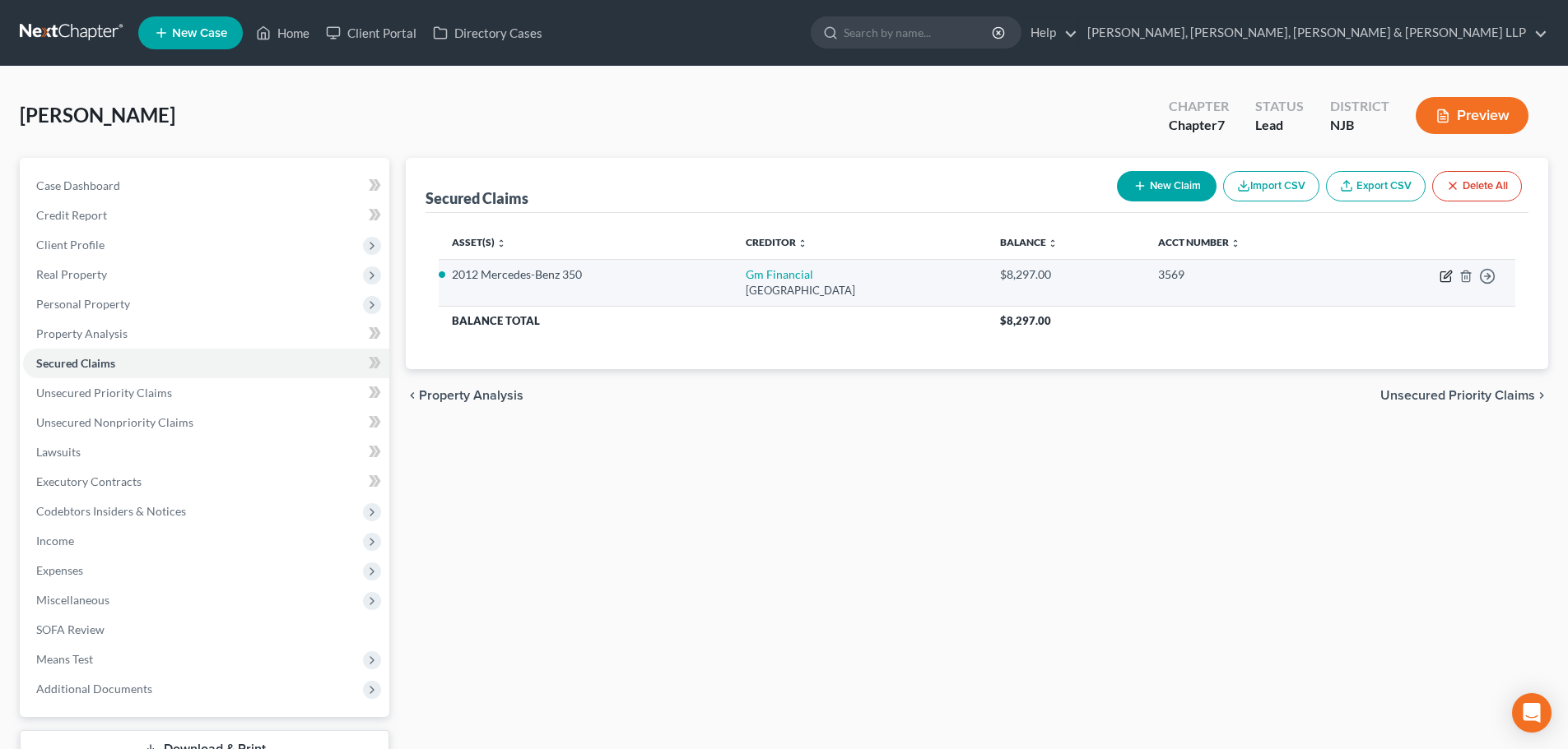
click at [1441, 275] on icon "button" at bounding box center [1446, 276] width 14 height 14
select select "45"
select select "6"
select select "2"
select select "0"
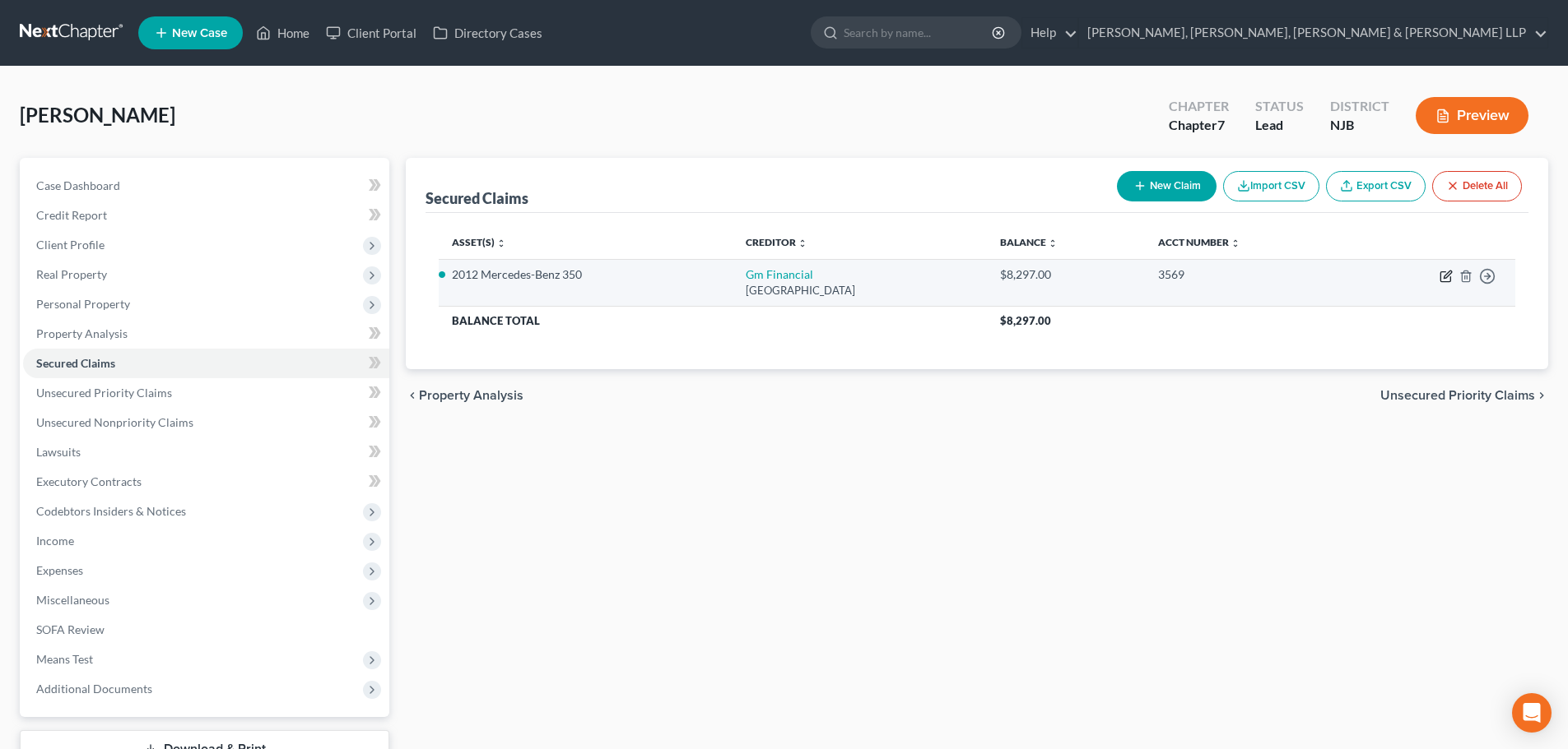
select select "0"
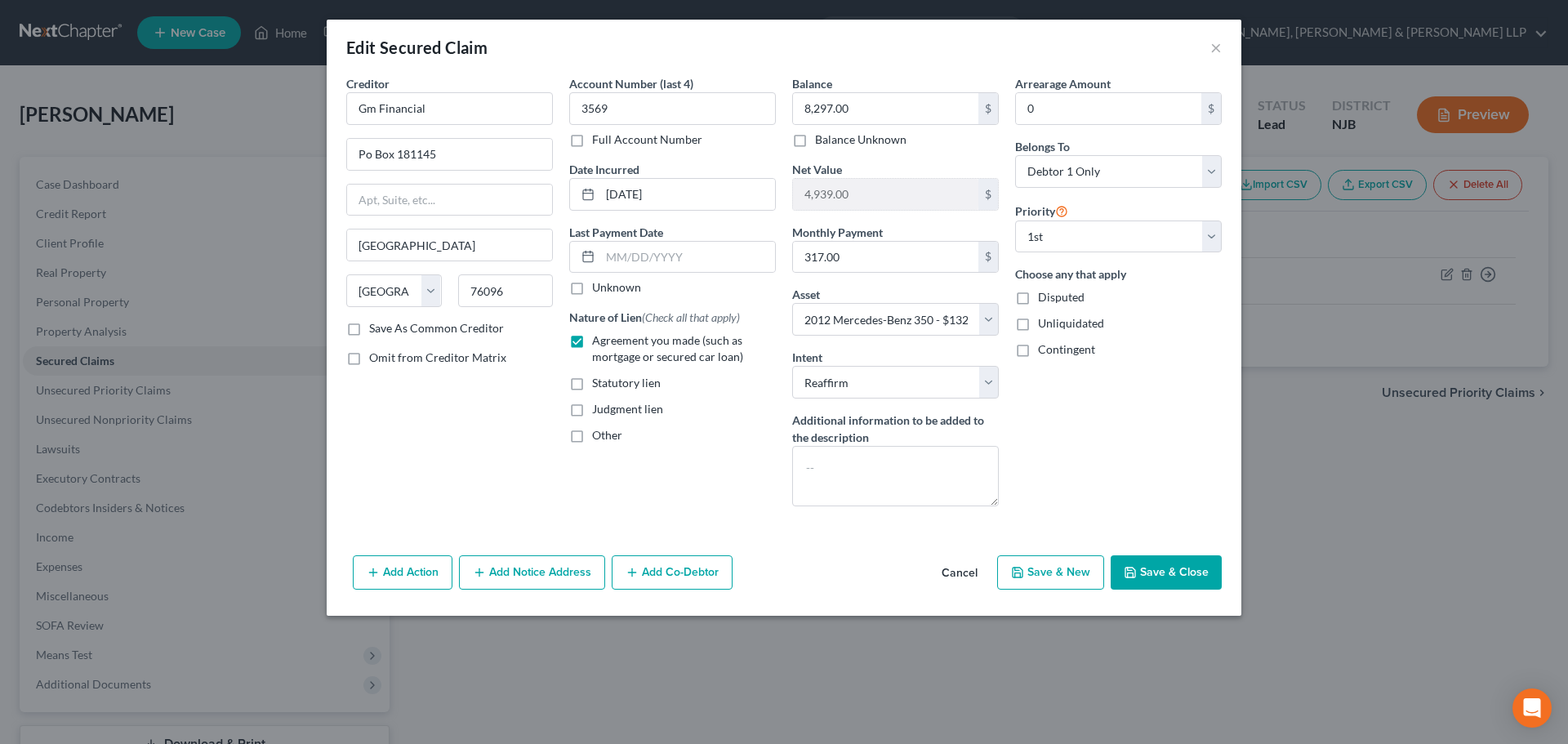
click at [1143, 557] on button "Save & Close" at bounding box center [1166, 573] width 111 height 35
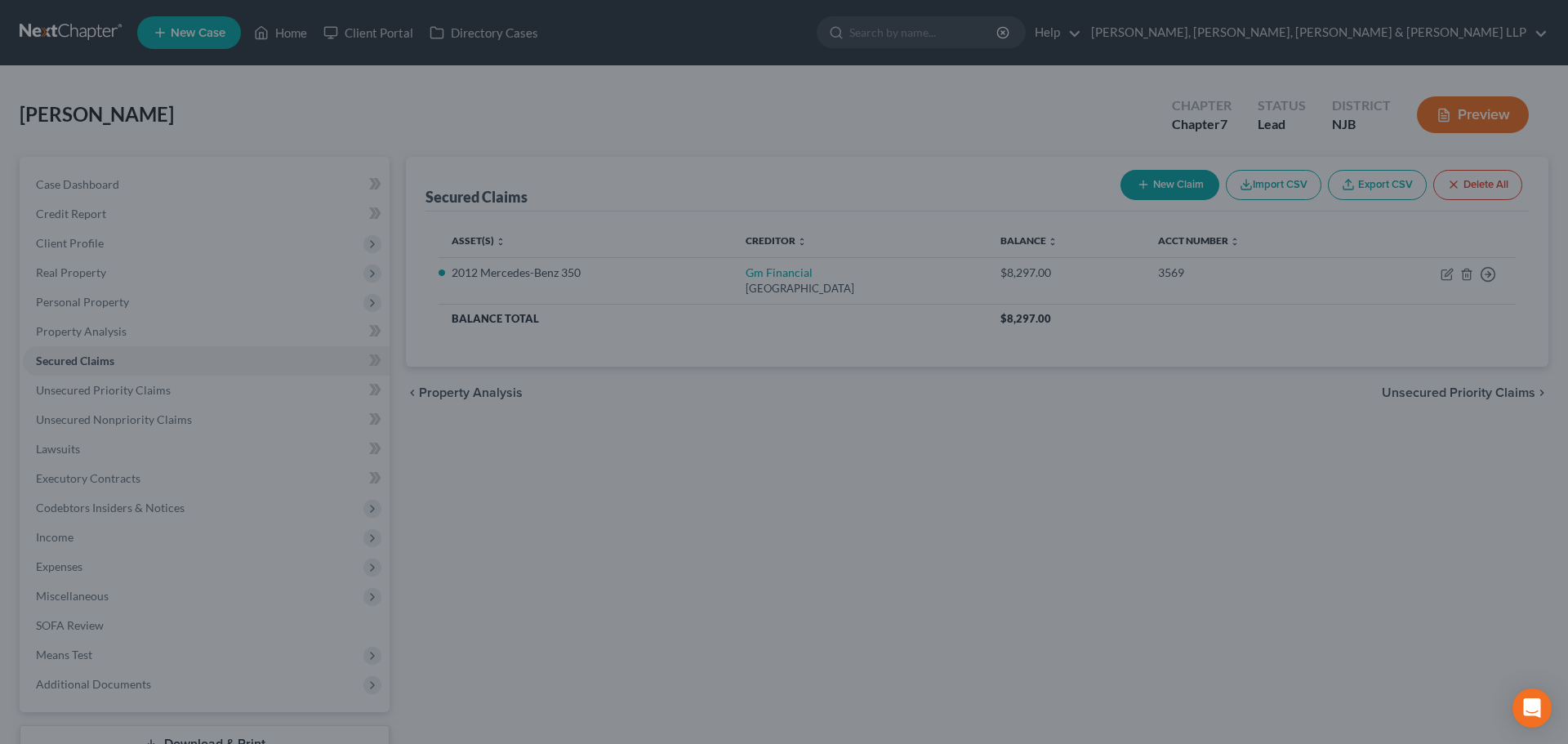
select select "6"
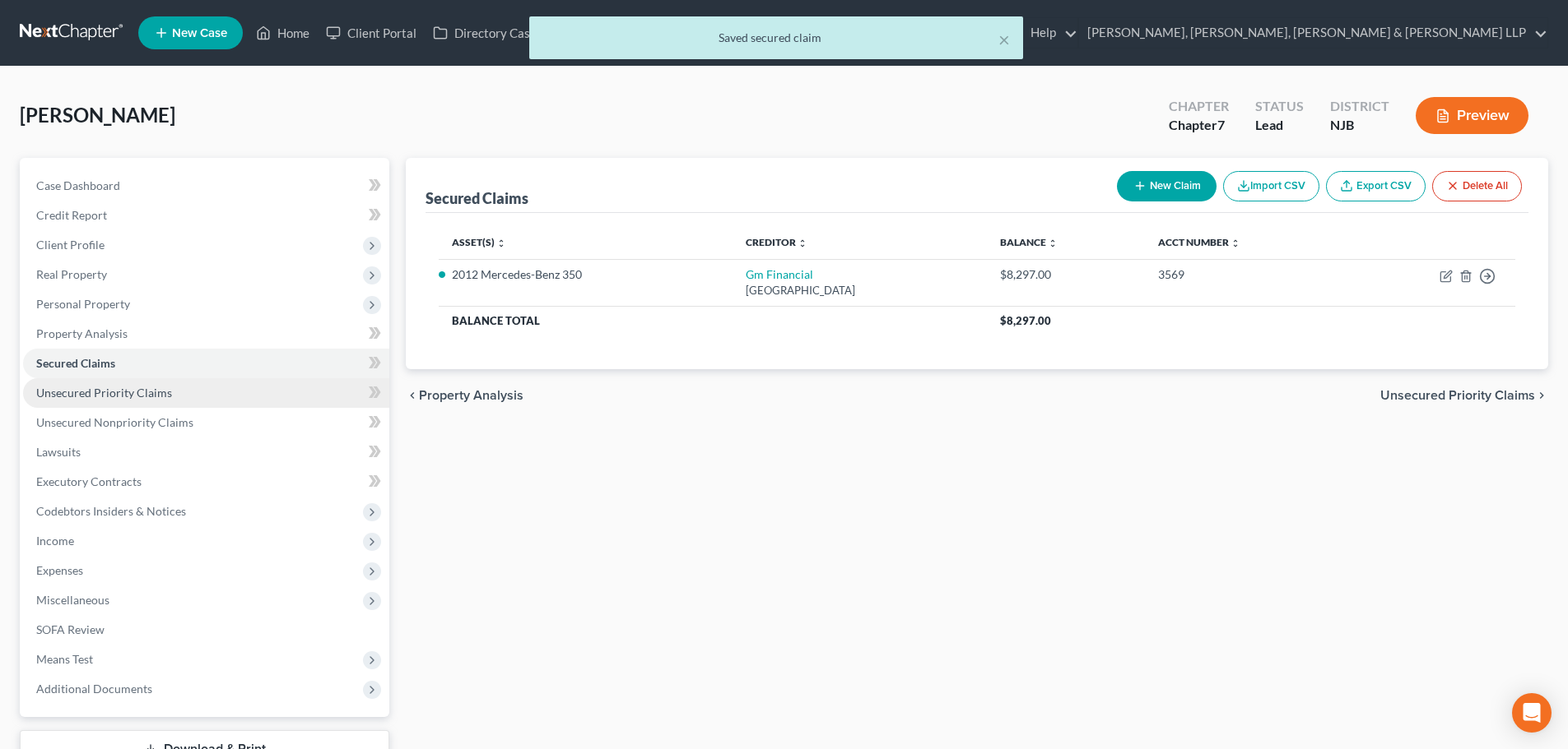
drag, startPoint x: 179, startPoint y: 384, endPoint x: 178, endPoint y: 402, distance: 18.0
click at [178, 384] on link "Unsecured Priority Claims" at bounding box center [206, 393] width 366 height 29
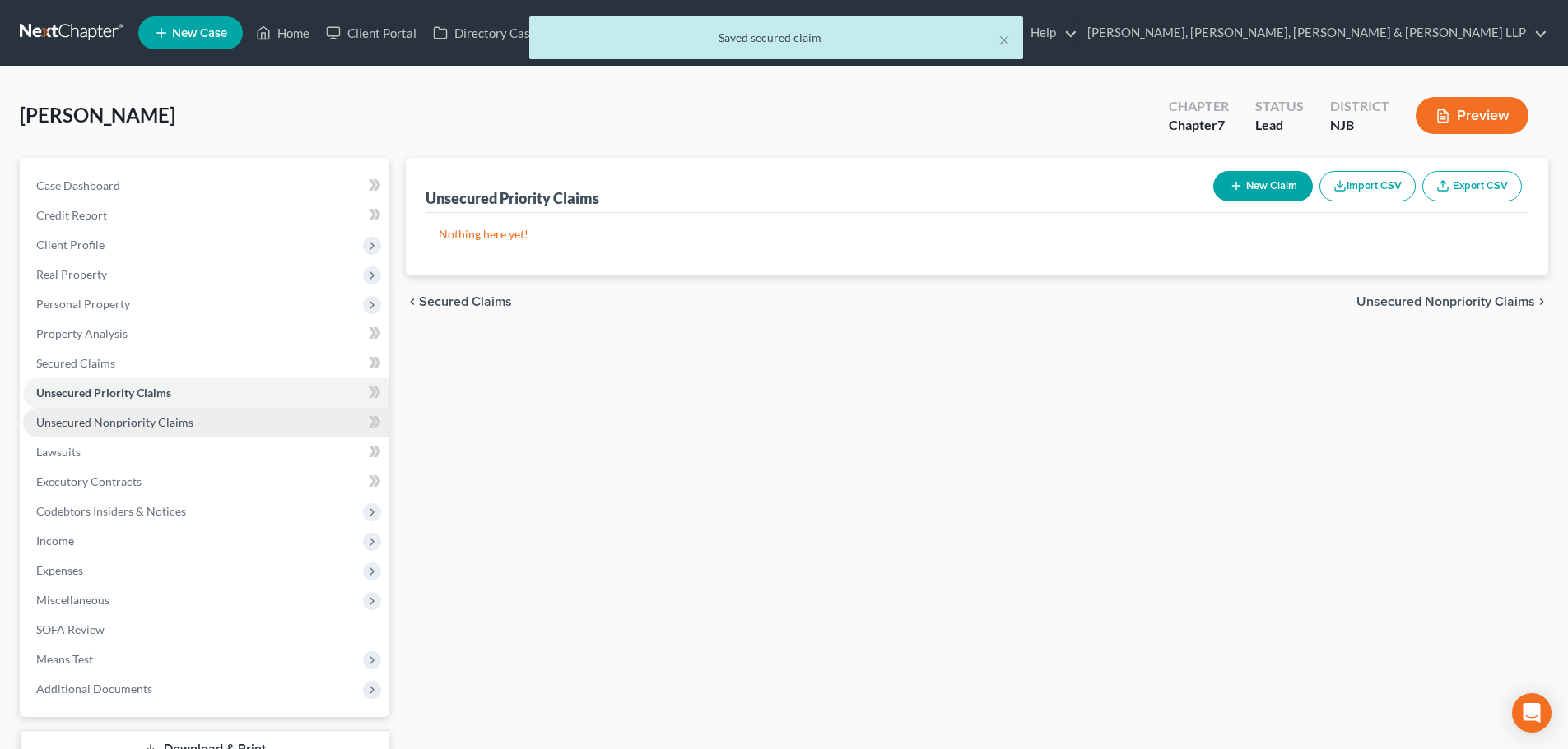
click at [178, 417] on span "Unsecured Nonpriority Claims" at bounding box center [114, 422] width 157 height 14
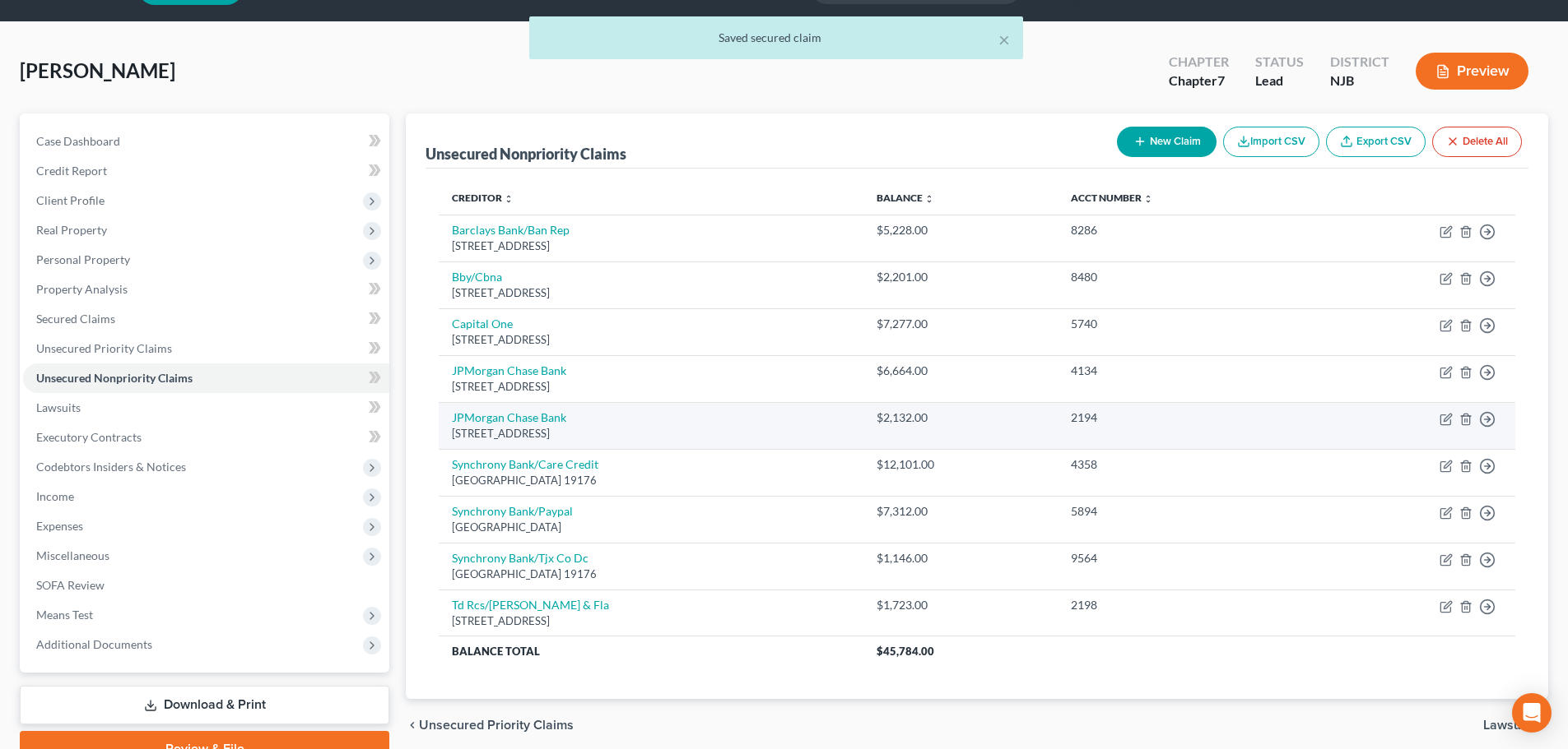
scroll to position [83, 0]
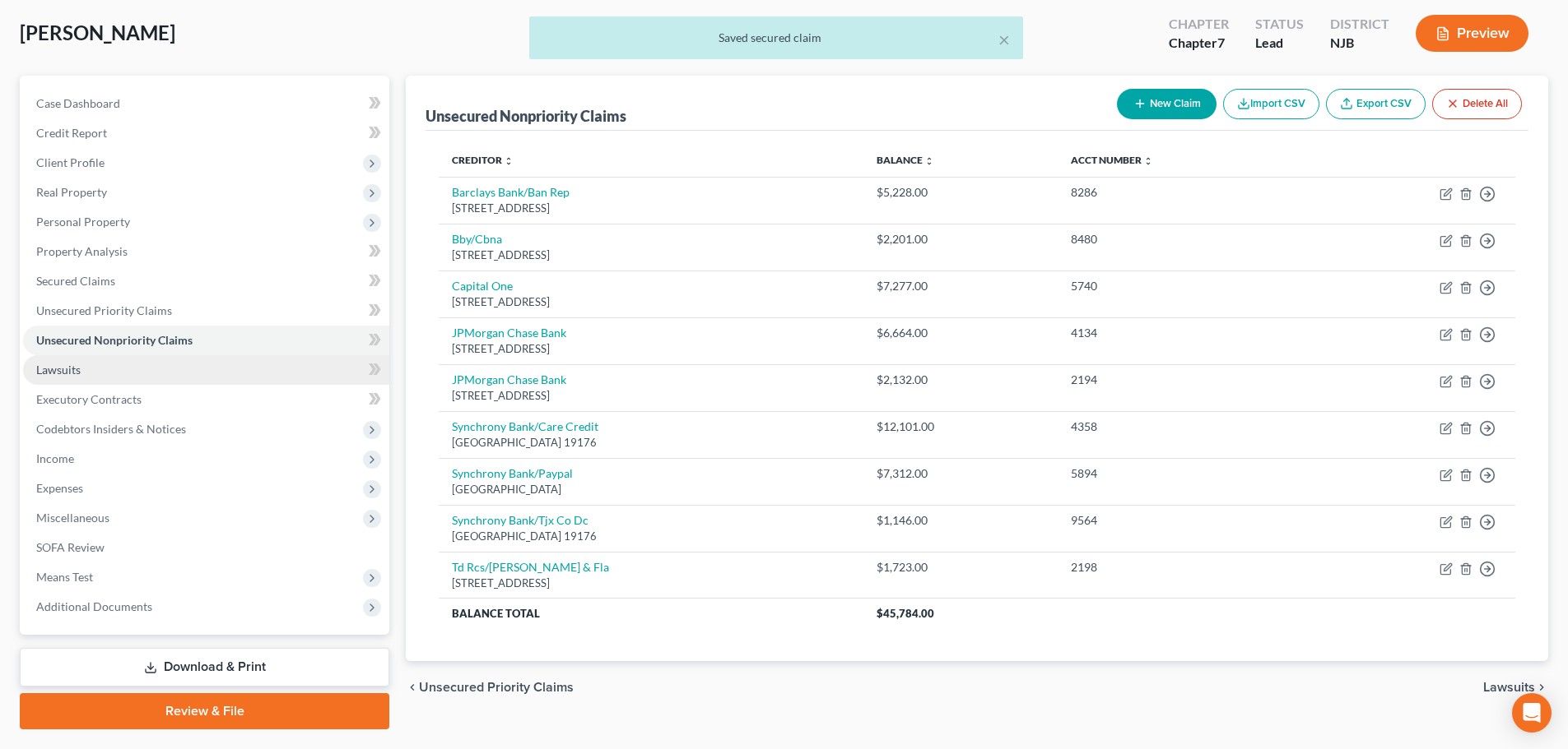
click at [102, 379] on link "Lawsuits" at bounding box center [206, 370] width 366 height 29
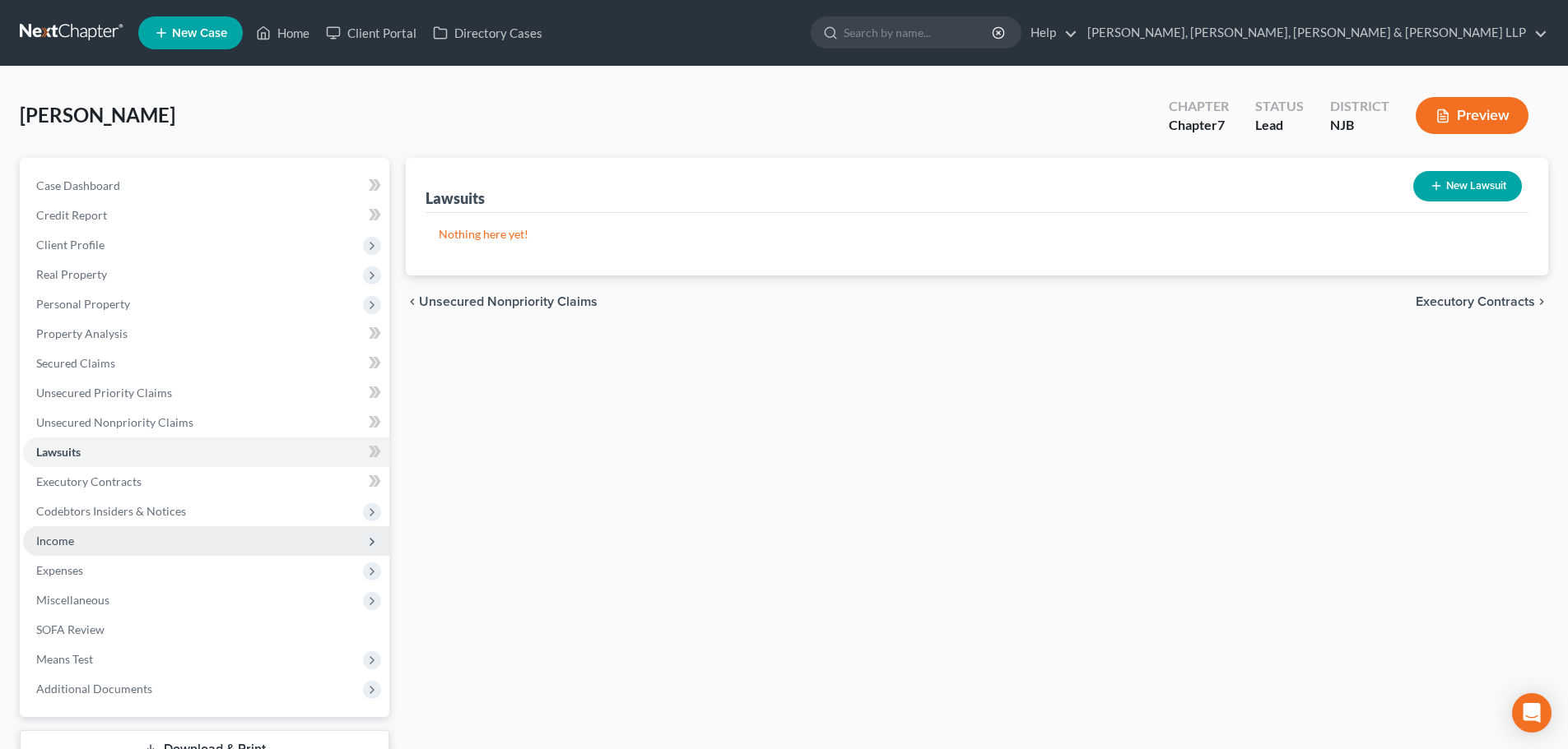
click at [113, 546] on span "Income" at bounding box center [206, 541] width 366 height 29
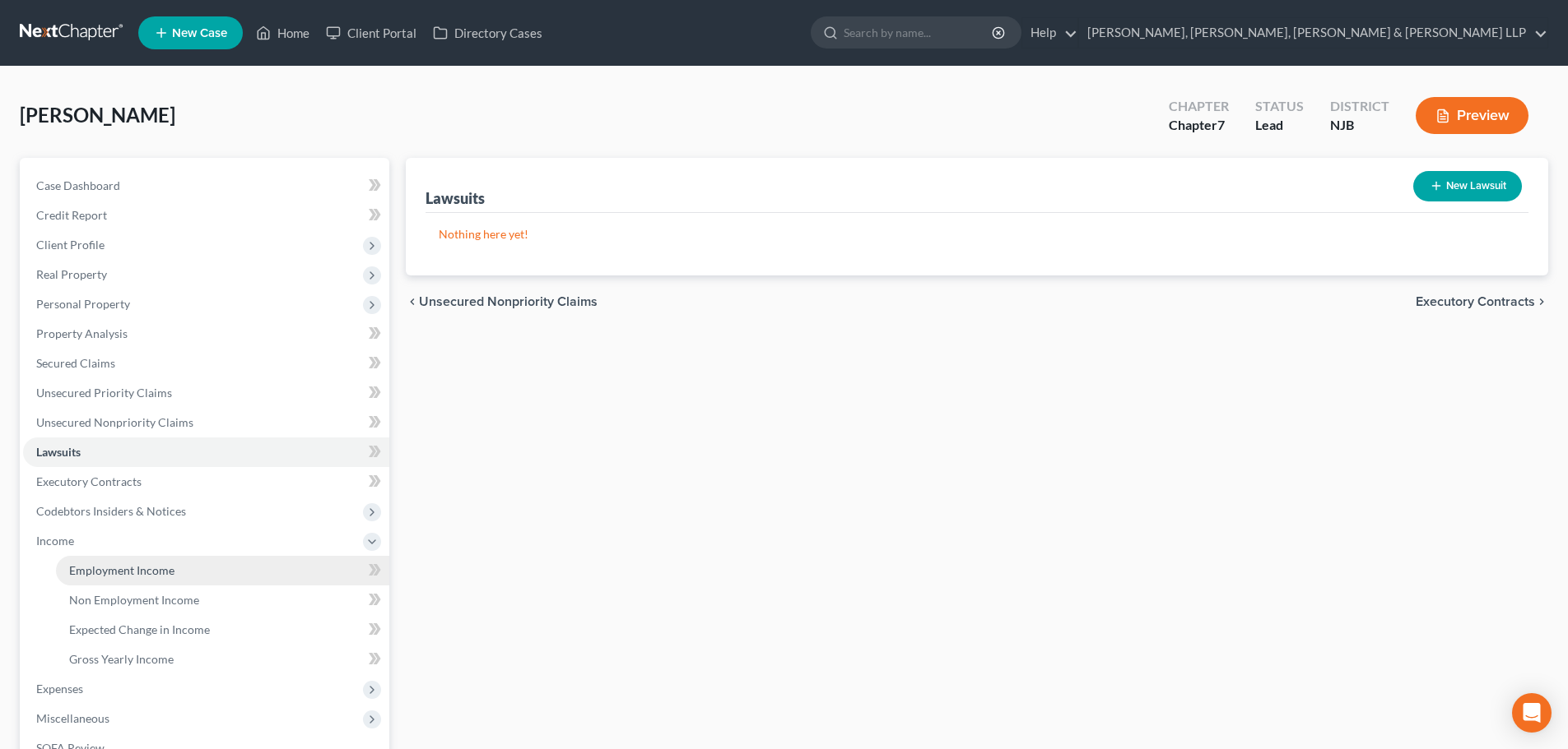
click at [153, 564] on span "Employment Income" at bounding box center [122, 570] width 105 height 14
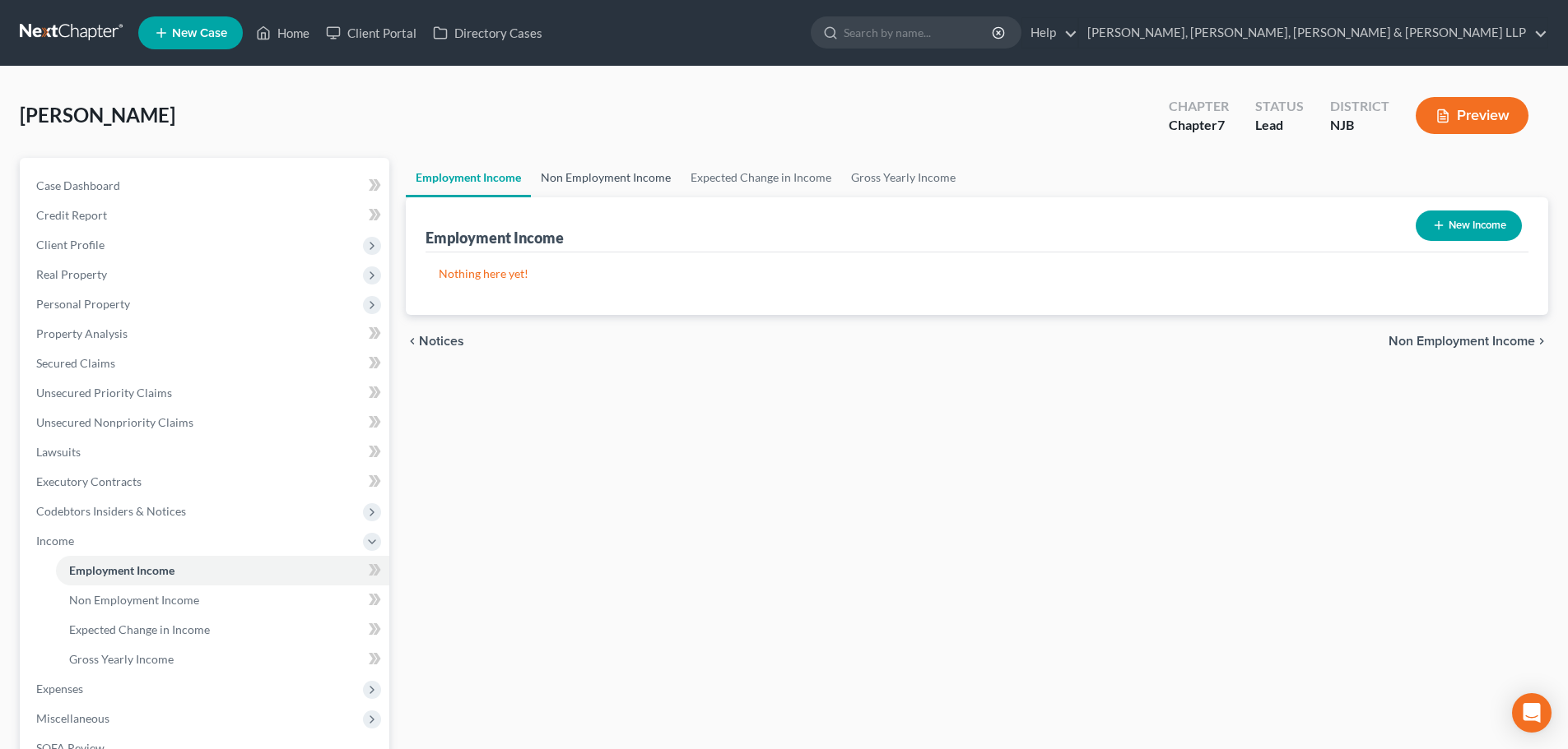
drag, startPoint x: 606, startPoint y: 192, endPoint x: 618, endPoint y: 187, distance: 13.0
click at [607, 192] on link "Non Employment Income" at bounding box center [605, 177] width 150 height 40
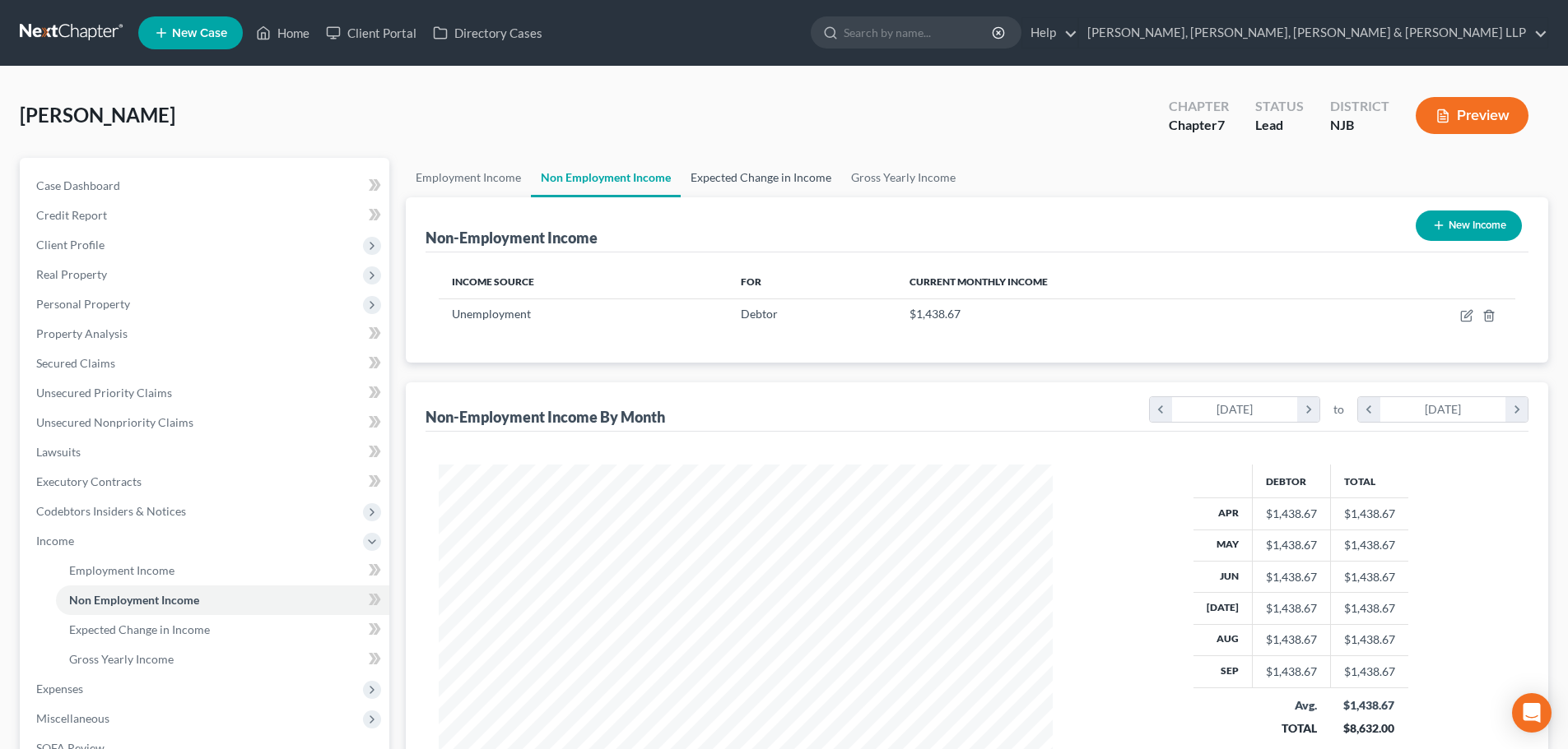
scroll to position [306, 647]
click at [764, 187] on link "Expected Change in Income" at bounding box center [760, 177] width 161 height 40
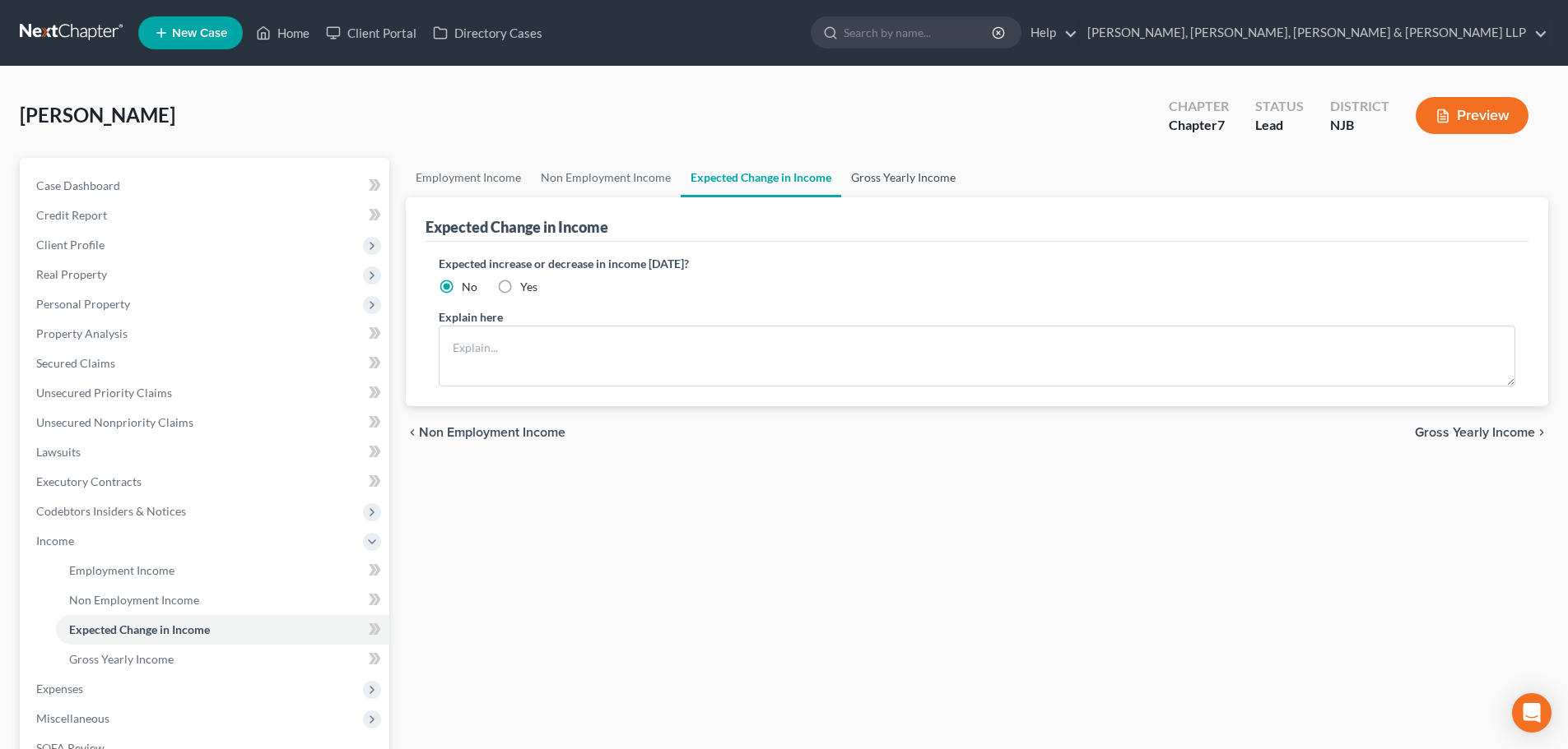
click at [863, 187] on link "Gross Yearly Income" at bounding box center [903, 177] width 125 height 40
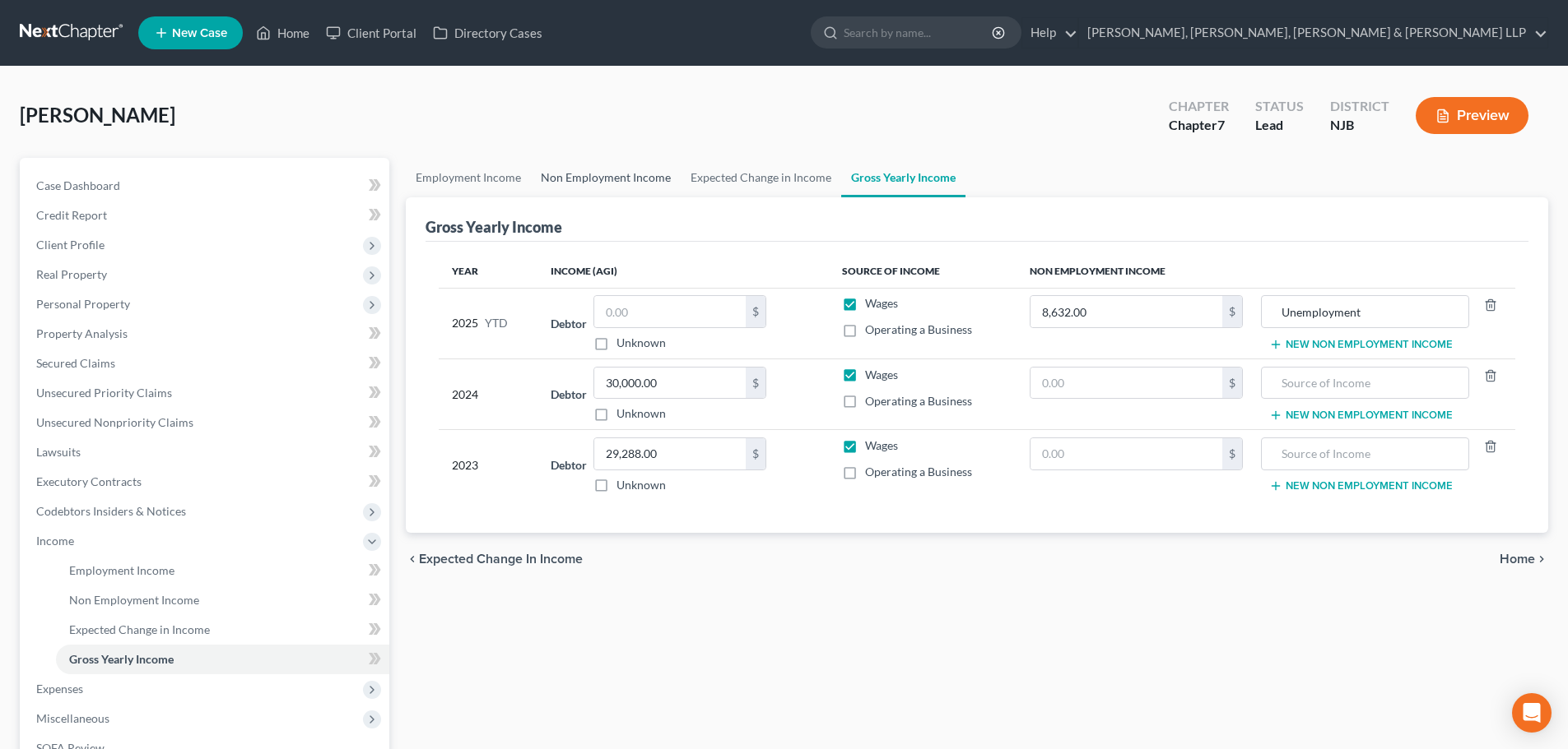
click at [614, 178] on link "Non Employment Income" at bounding box center [605, 177] width 150 height 40
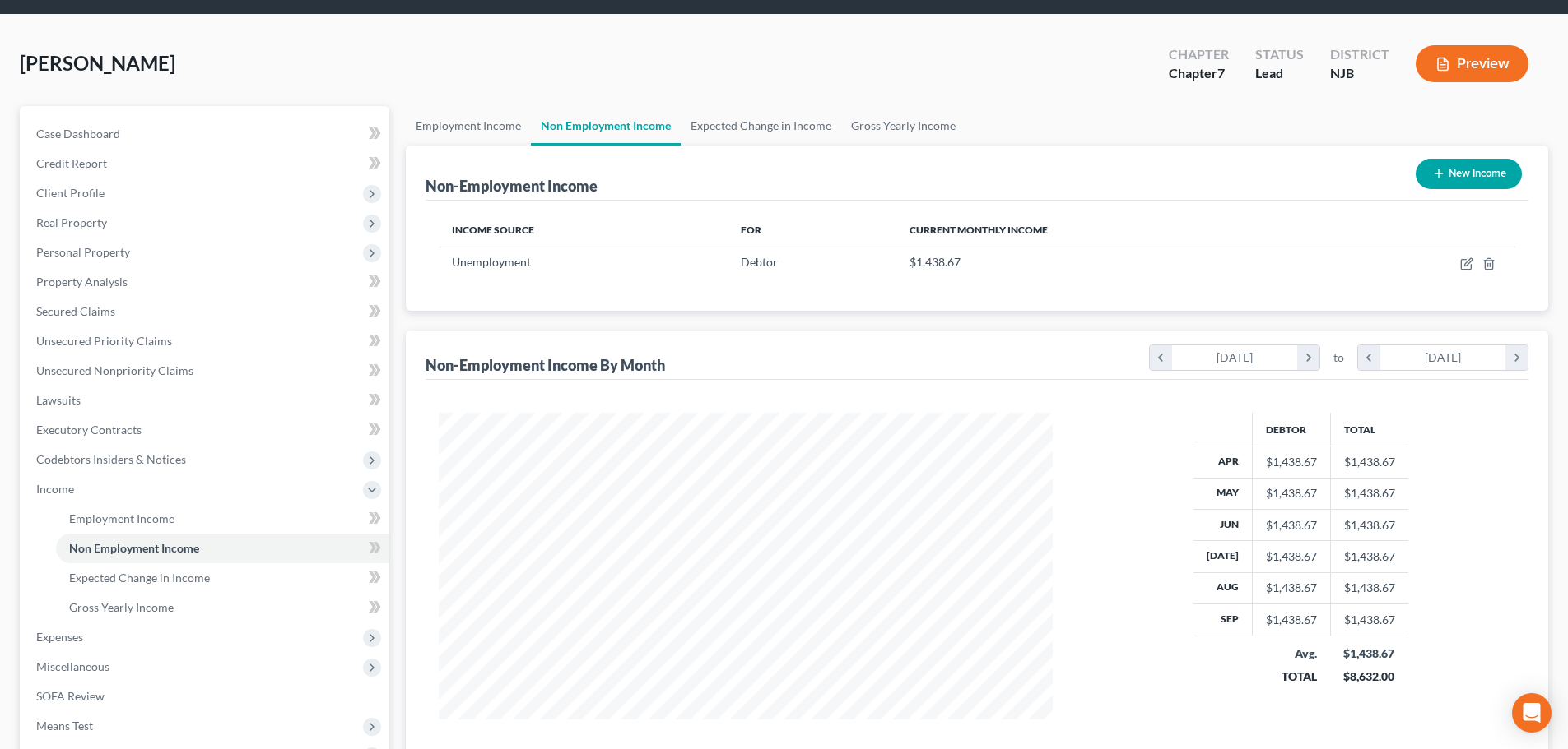
scroll to position [164, 0]
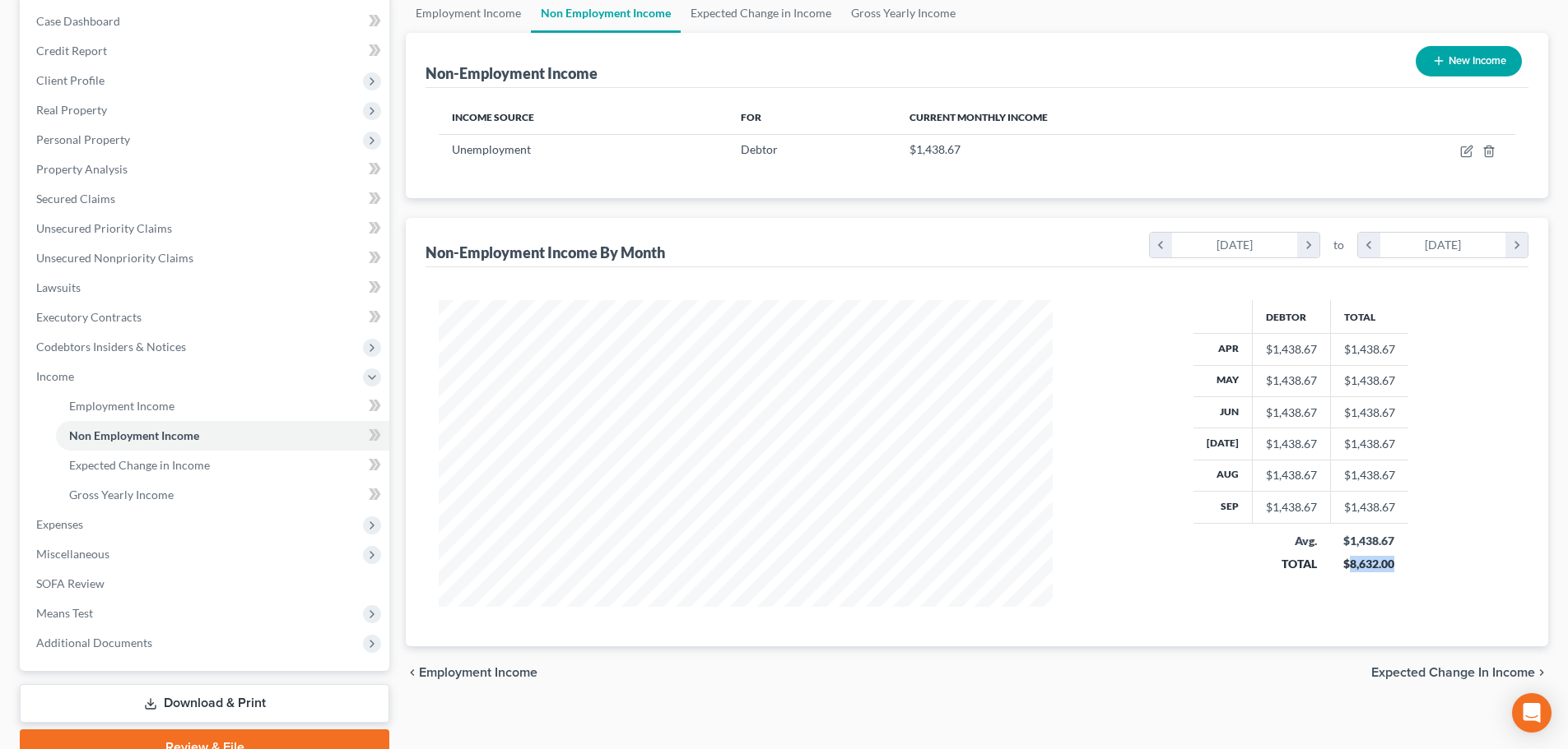
drag, startPoint x: 1388, startPoint y: 566, endPoint x: 1342, endPoint y: 568, distance: 46.0
click at [1343, 568] on div "$8,632.00" at bounding box center [1368, 564] width 52 height 17
copy div "8,632.00"
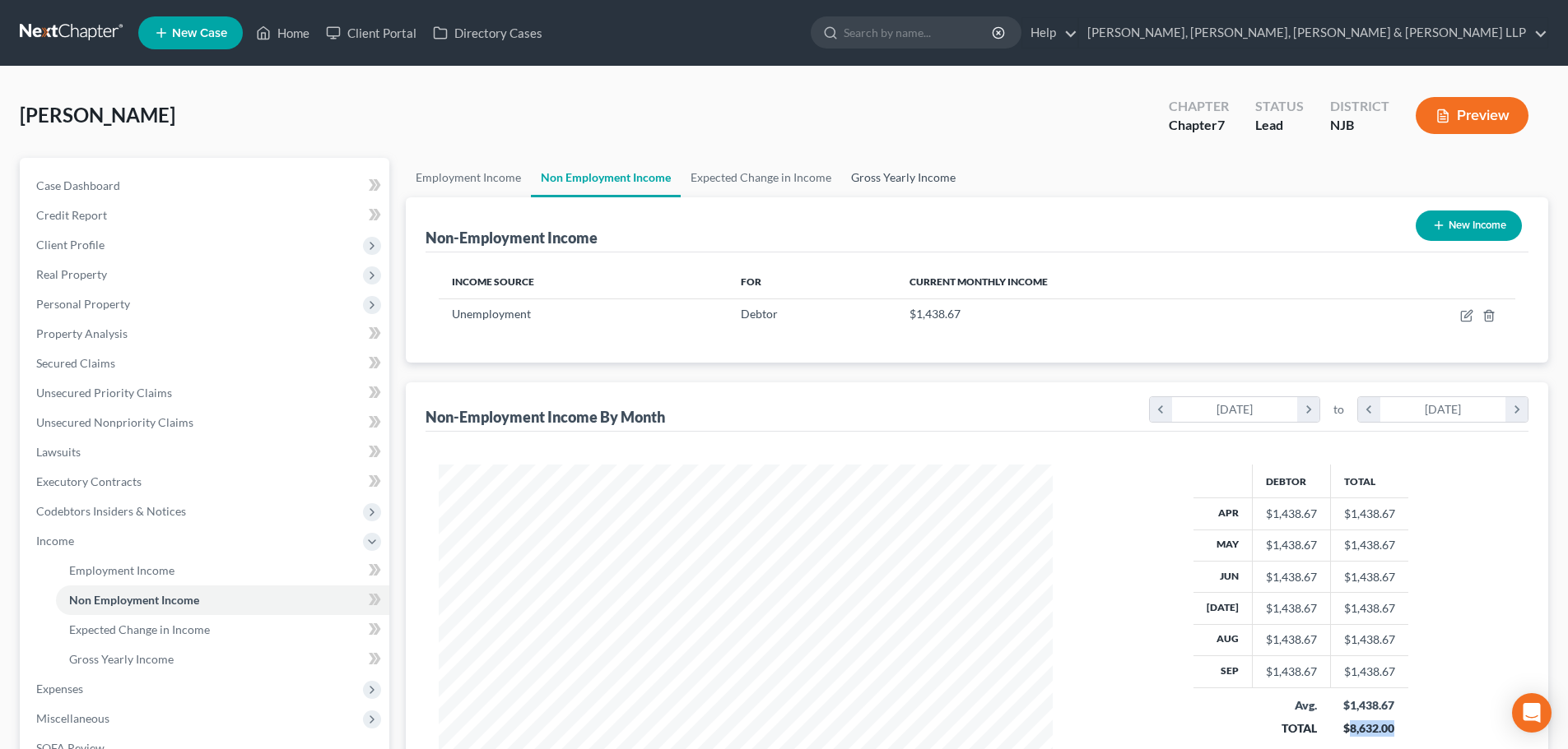
click at [892, 187] on link "Gross Yearly Income" at bounding box center [903, 177] width 125 height 40
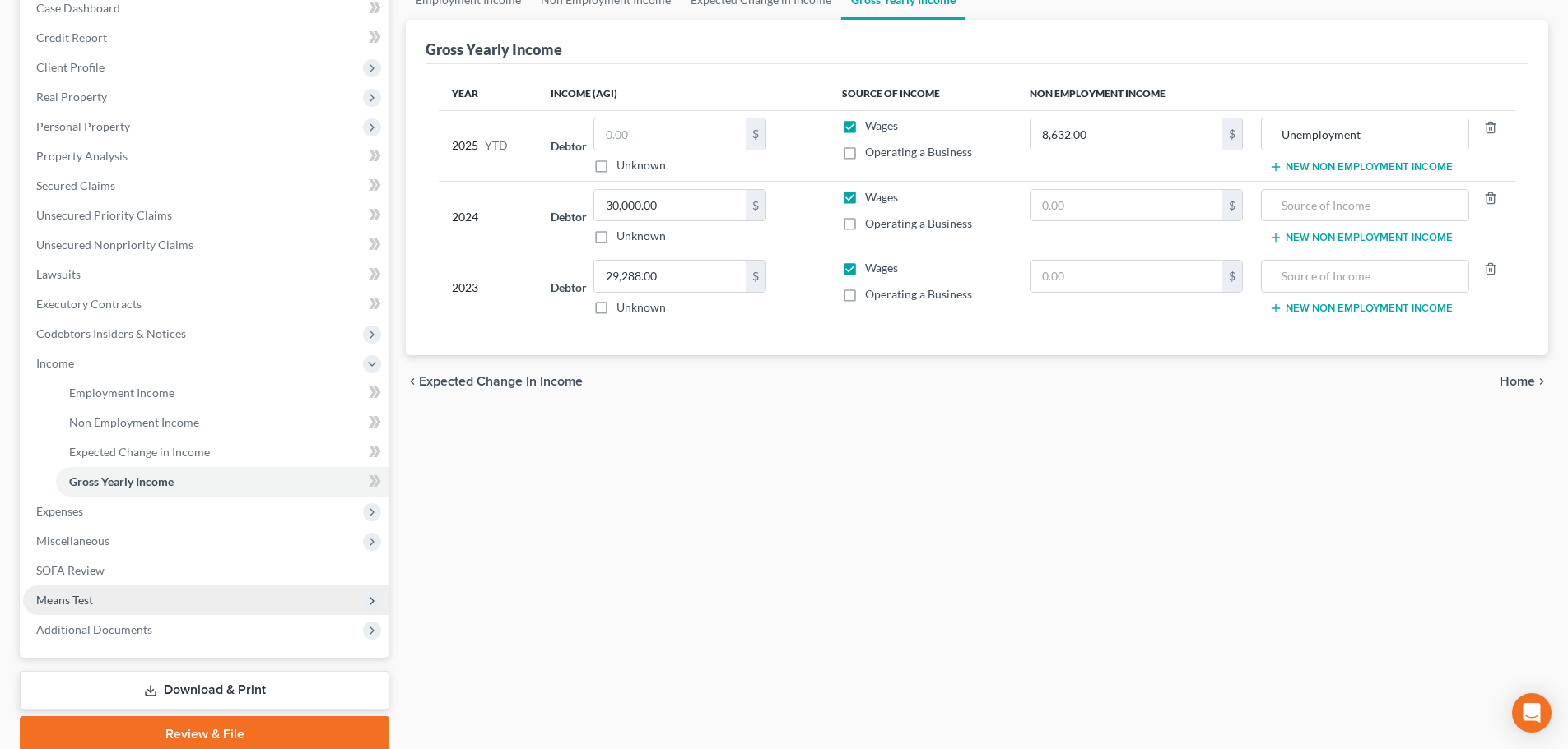
scroll to position [243, 0]
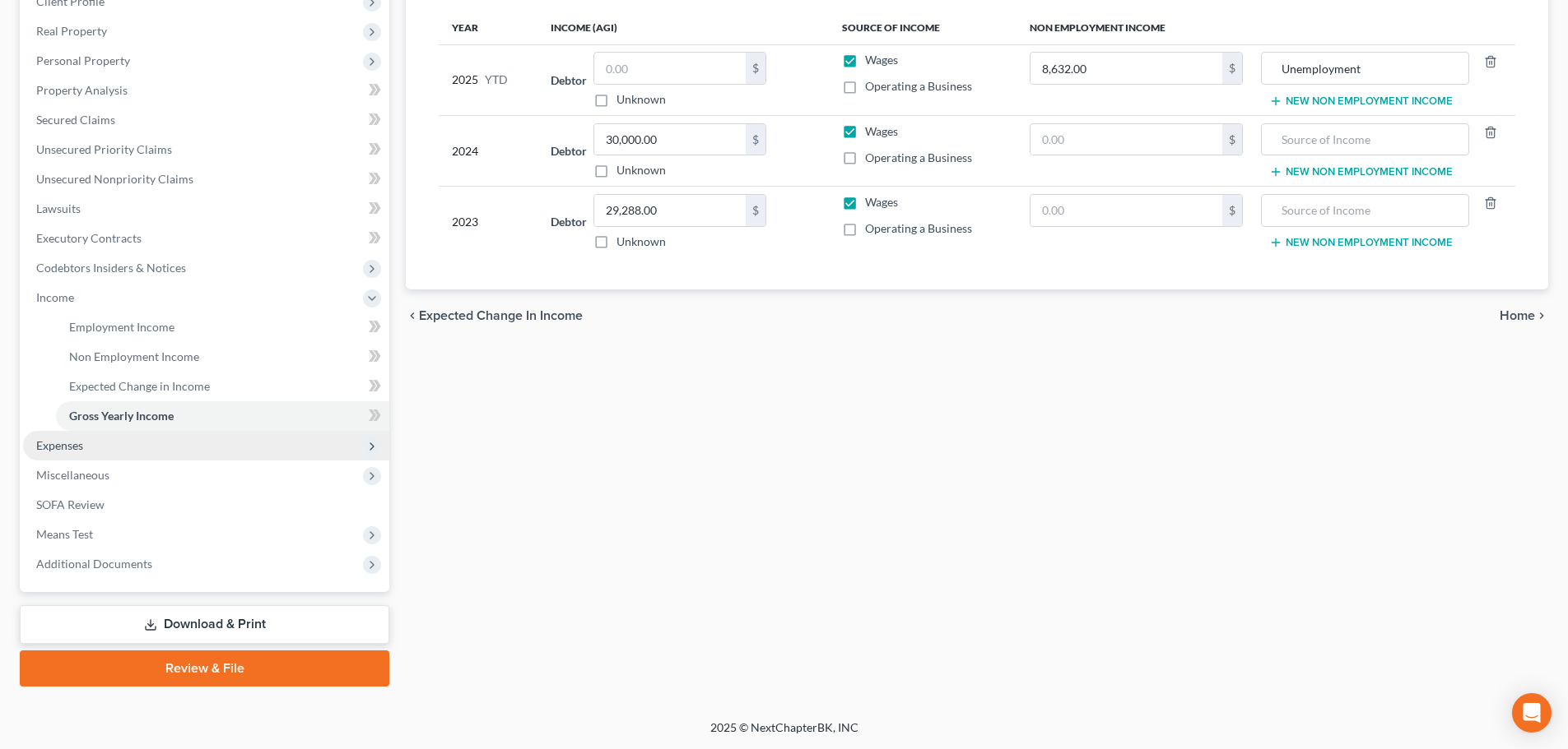
click at [93, 446] on span "Expenses" at bounding box center [206, 446] width 366 height 29
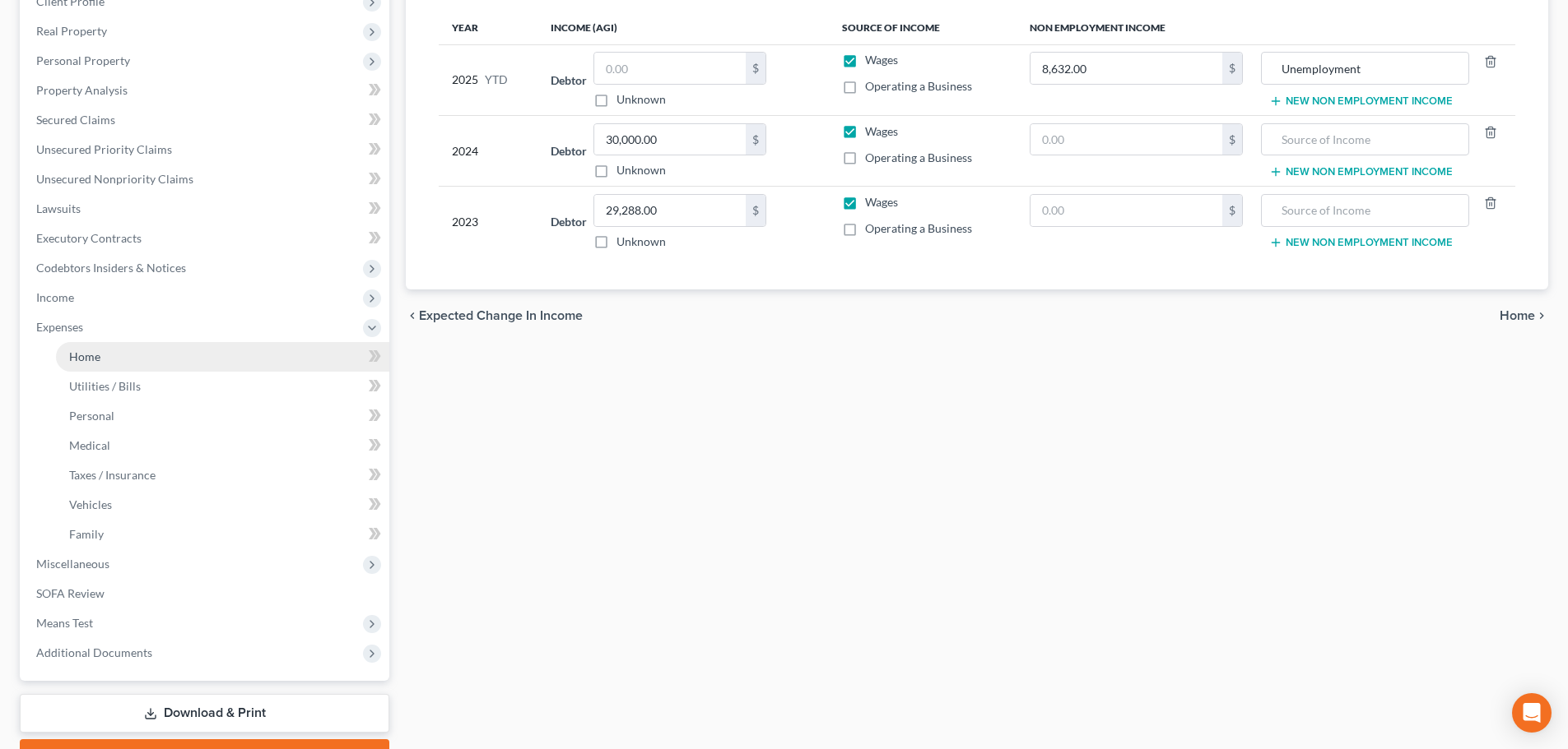
click at [104, 351] on link "Home" at bounding box center [222, 357] width 333 height 29
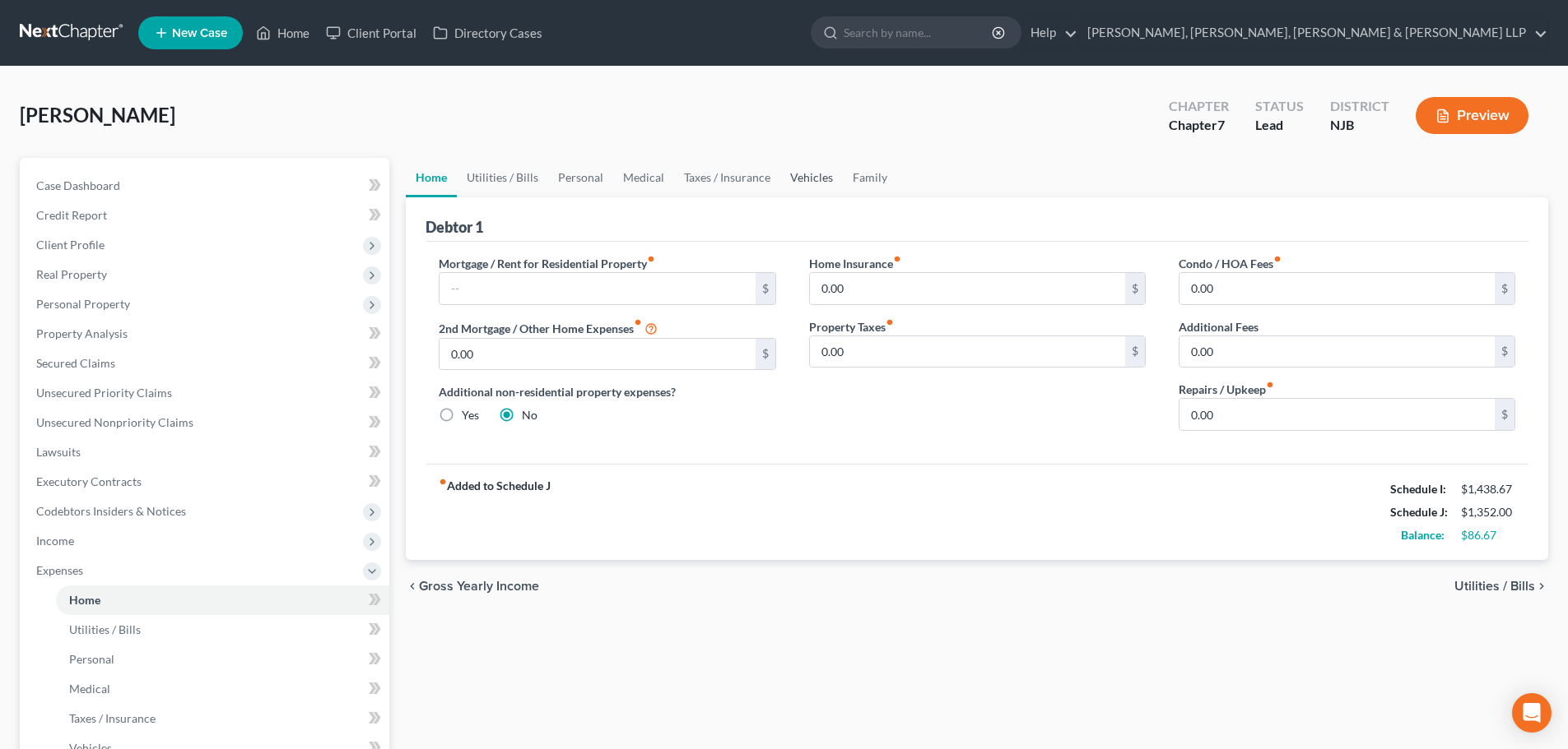
click at [821, 184] on link "Vehicles" at bounding box center [812, 177] width 62 height 40
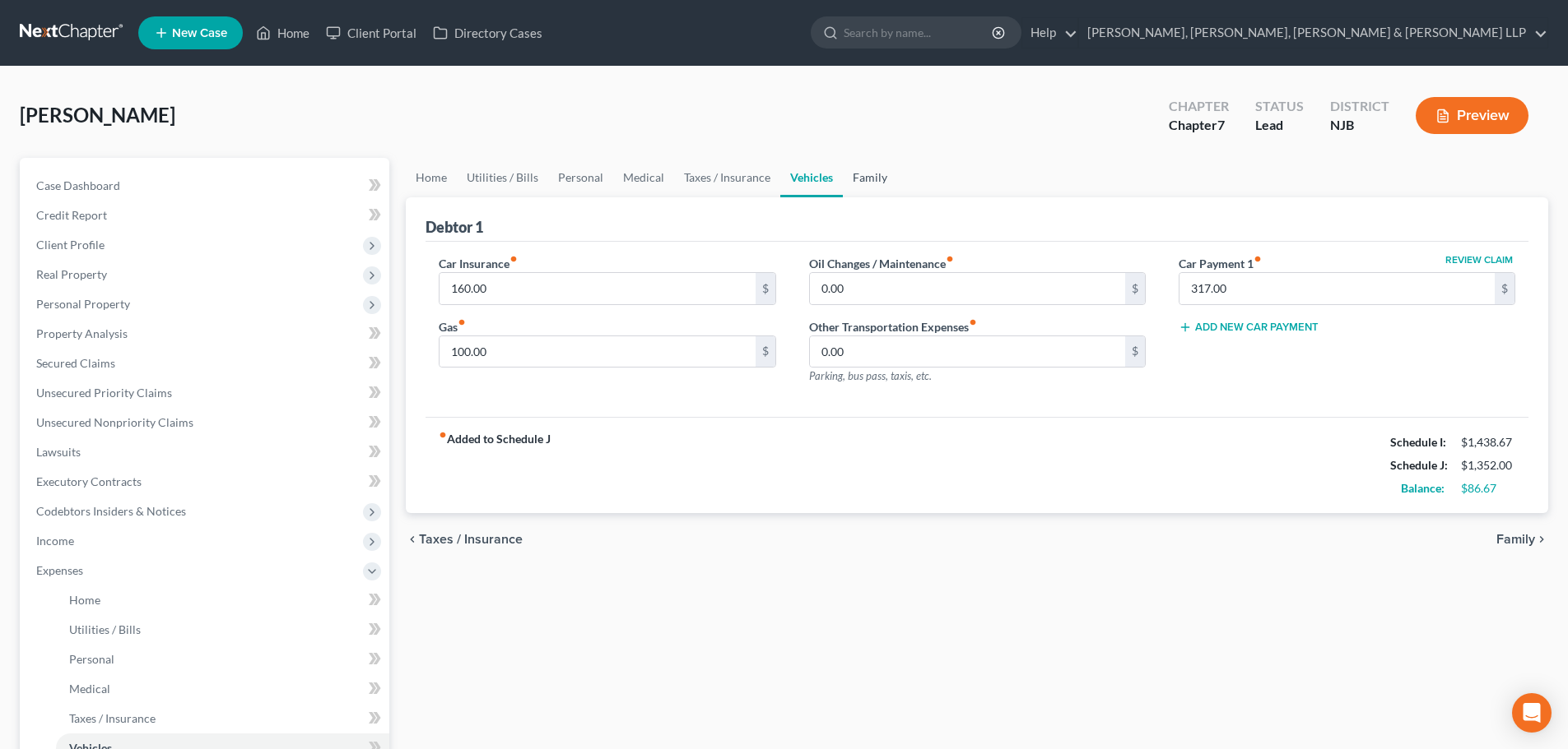
click at [858, 184] on link "Family" at bounding box center [870, 177] width 55 height 40
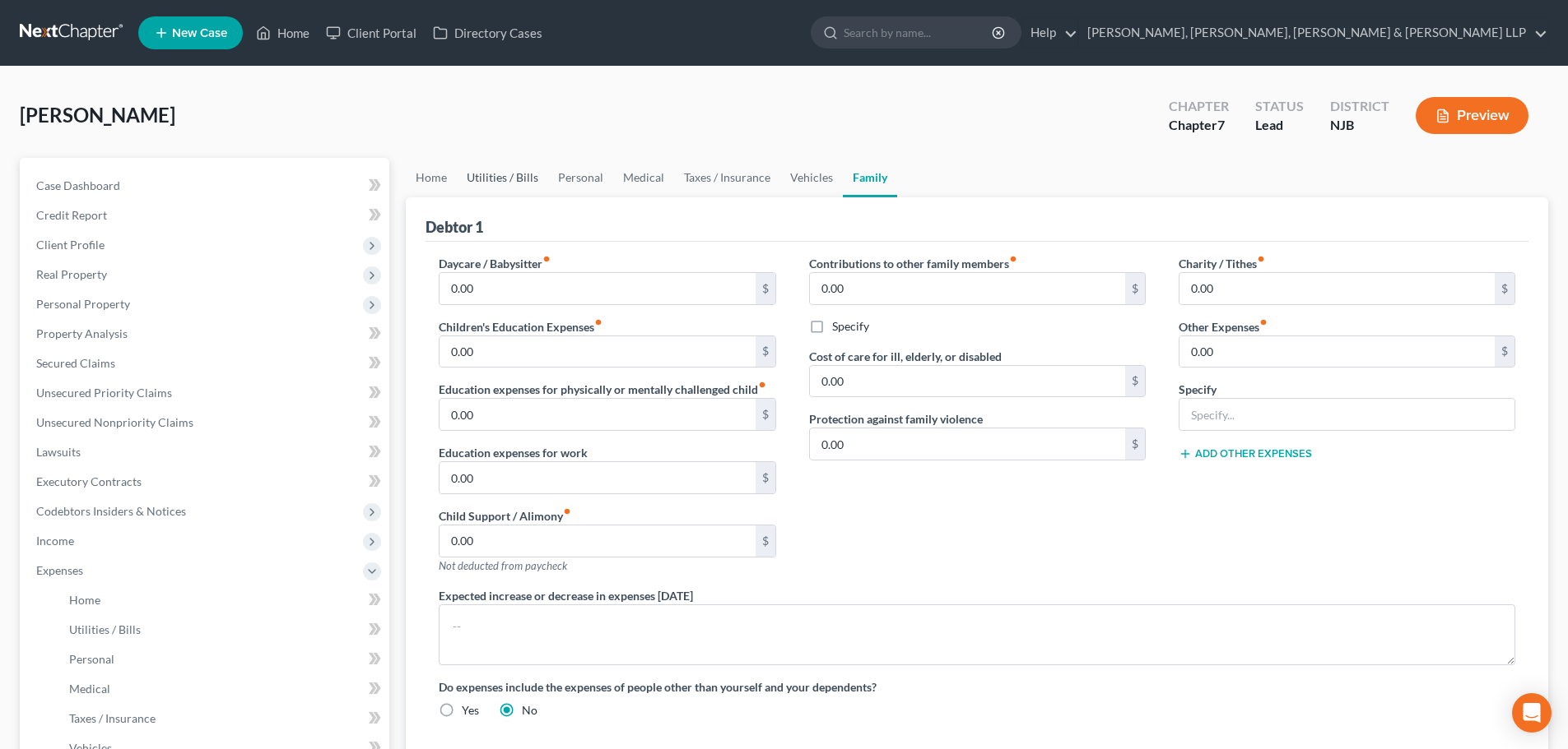
click at [498, 182] on link "Utilities / Bills" at bounding box center [502, 177] width 91 height 40
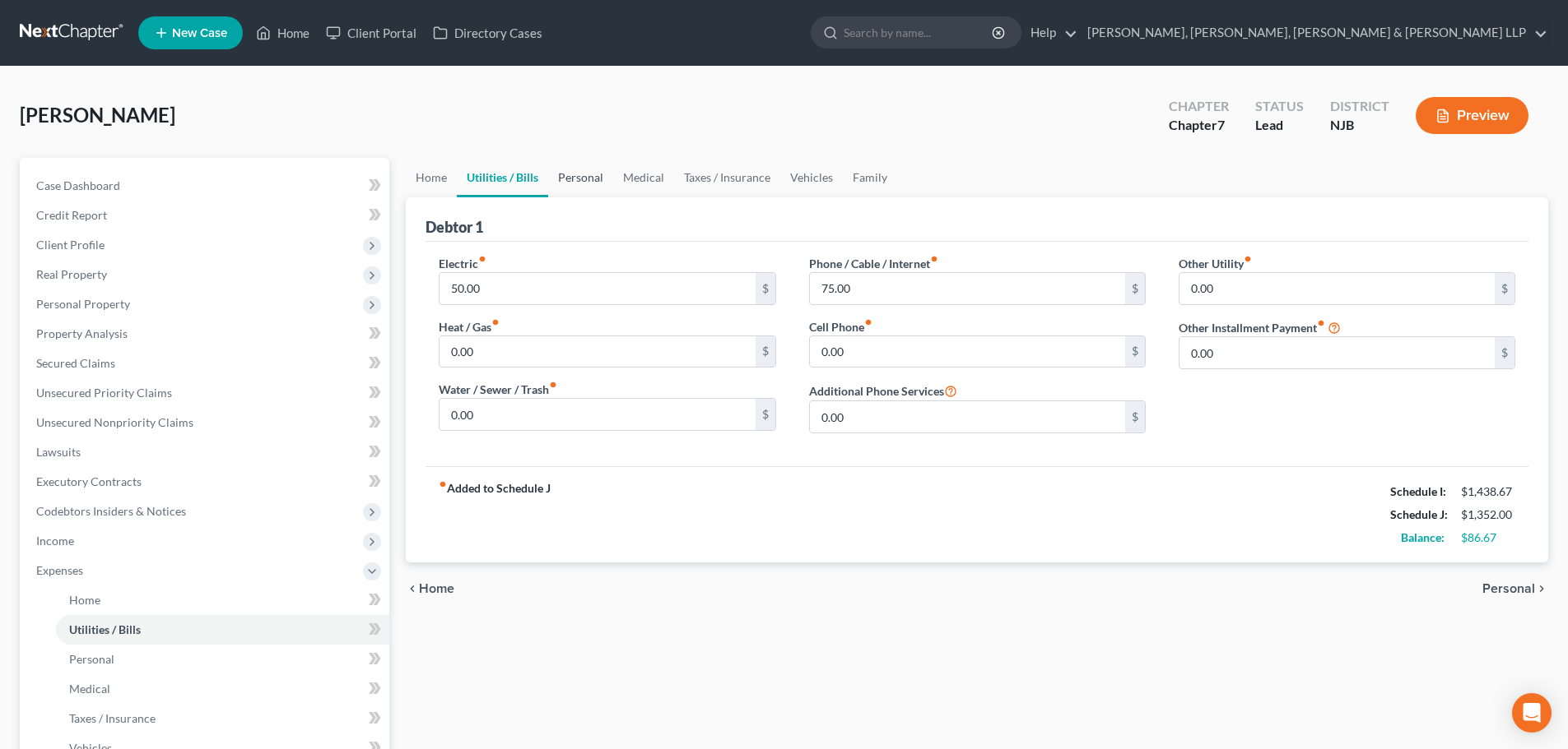
click at [579, 181] on link "Personal" at bounding box center [580, 177] width 65 height 40
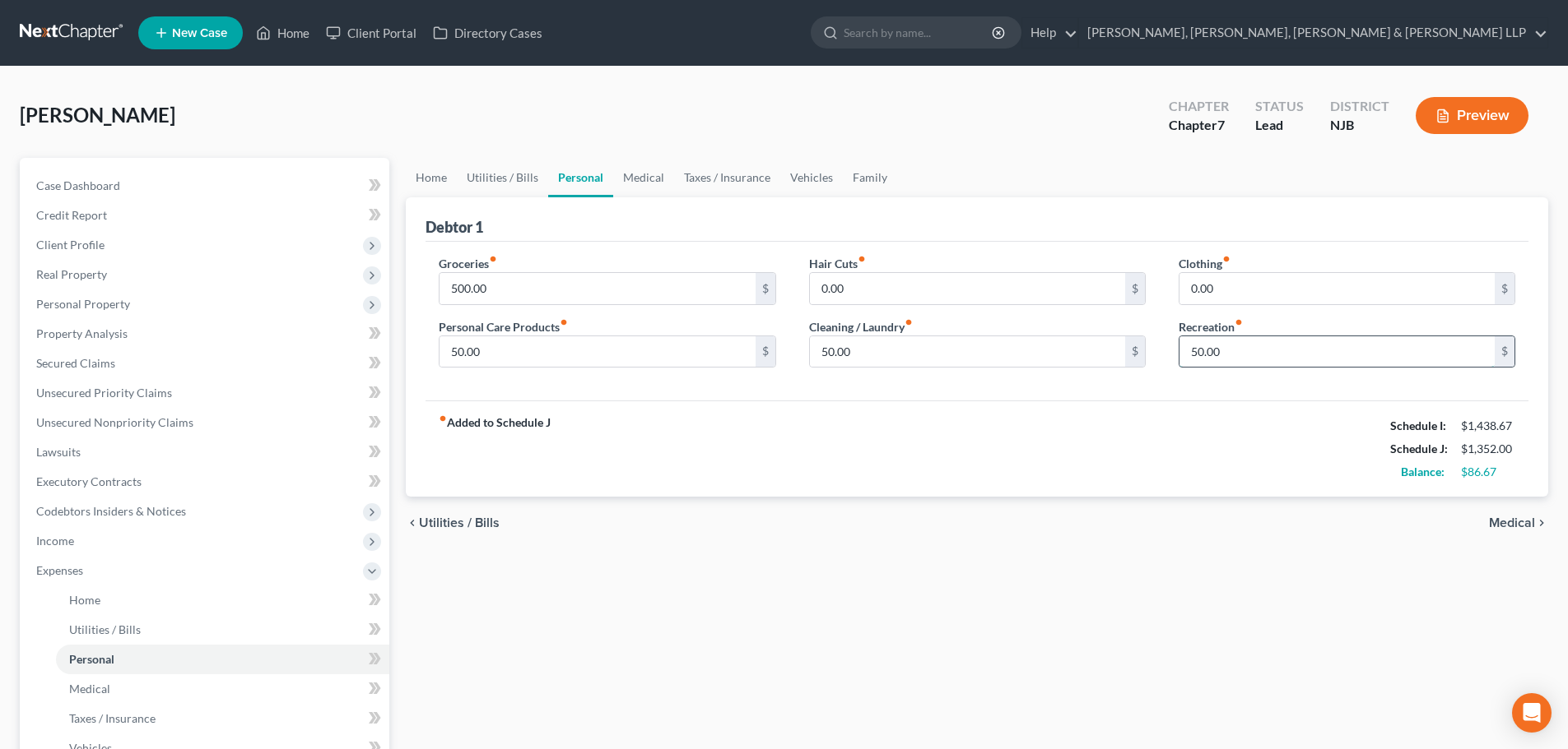
click at [1222, 359] on input "50.00" at bounding box center [1337, 352] width 315 height 31
type input "80"
click at [500, 356] on input "50.00" at bounding box center [598, 352] width 315 height 31
type input "80"
click at [875, 351] on input "50.00" at bounding box center [967, 352] width 315 height 31
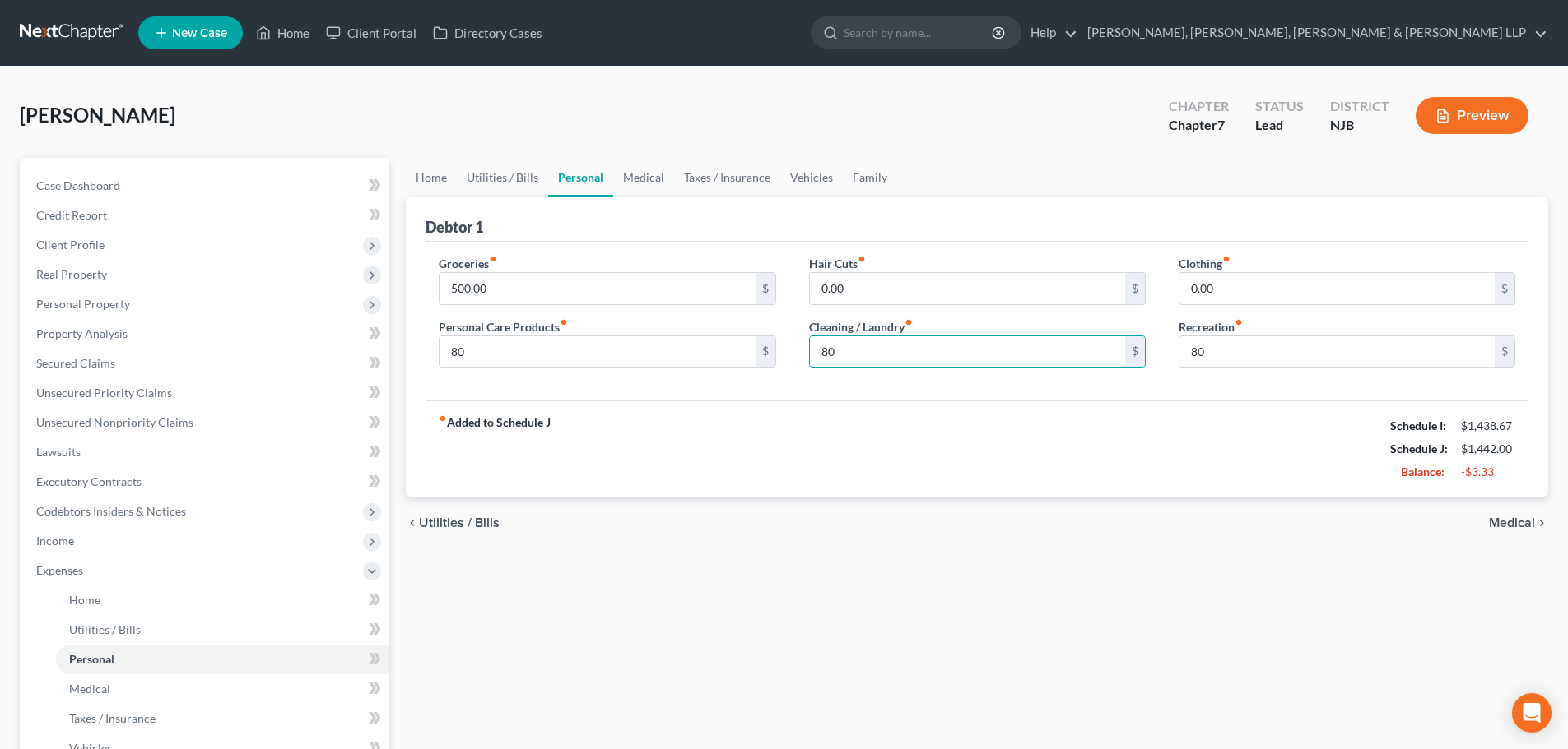
type input "8"
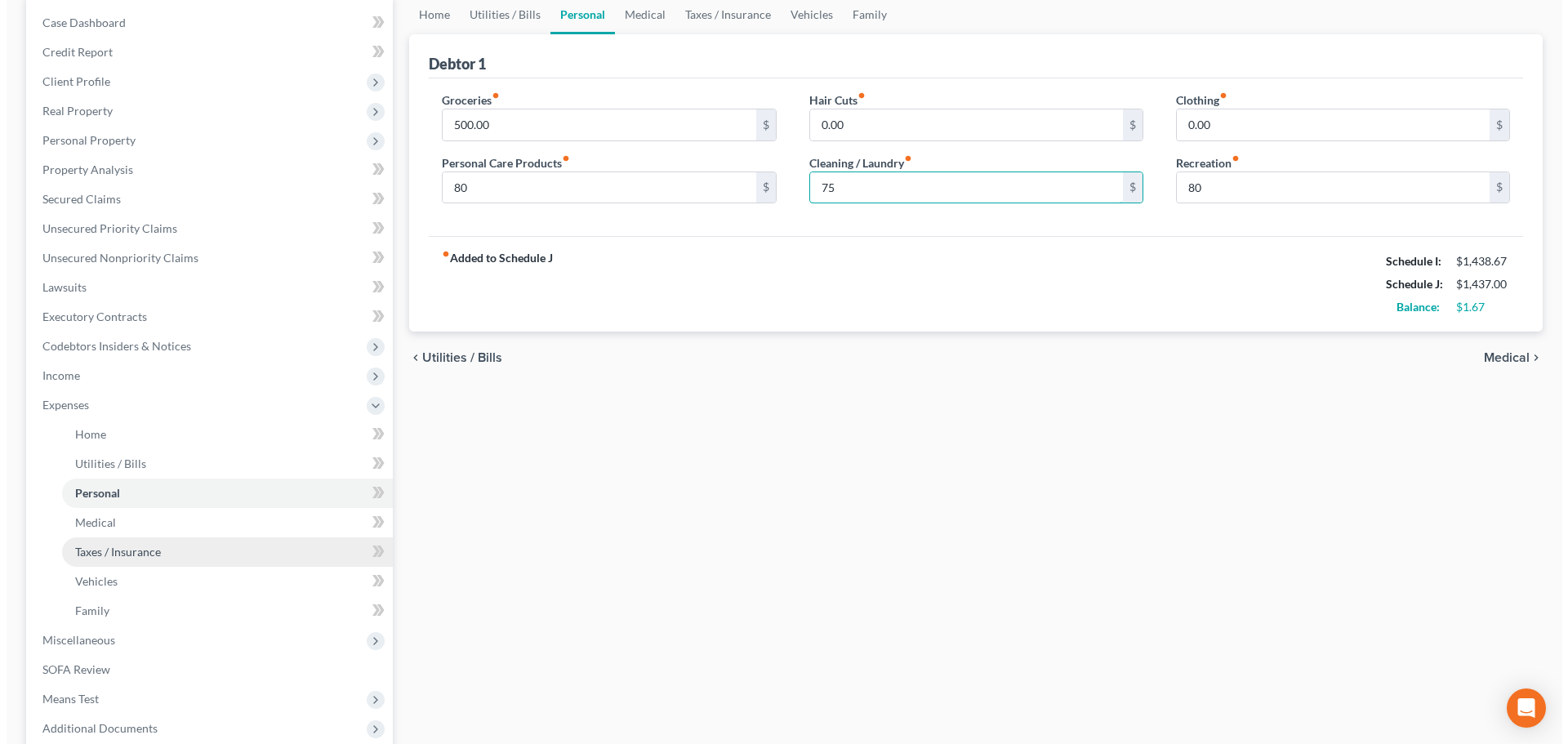
scroll to position [163, 0]
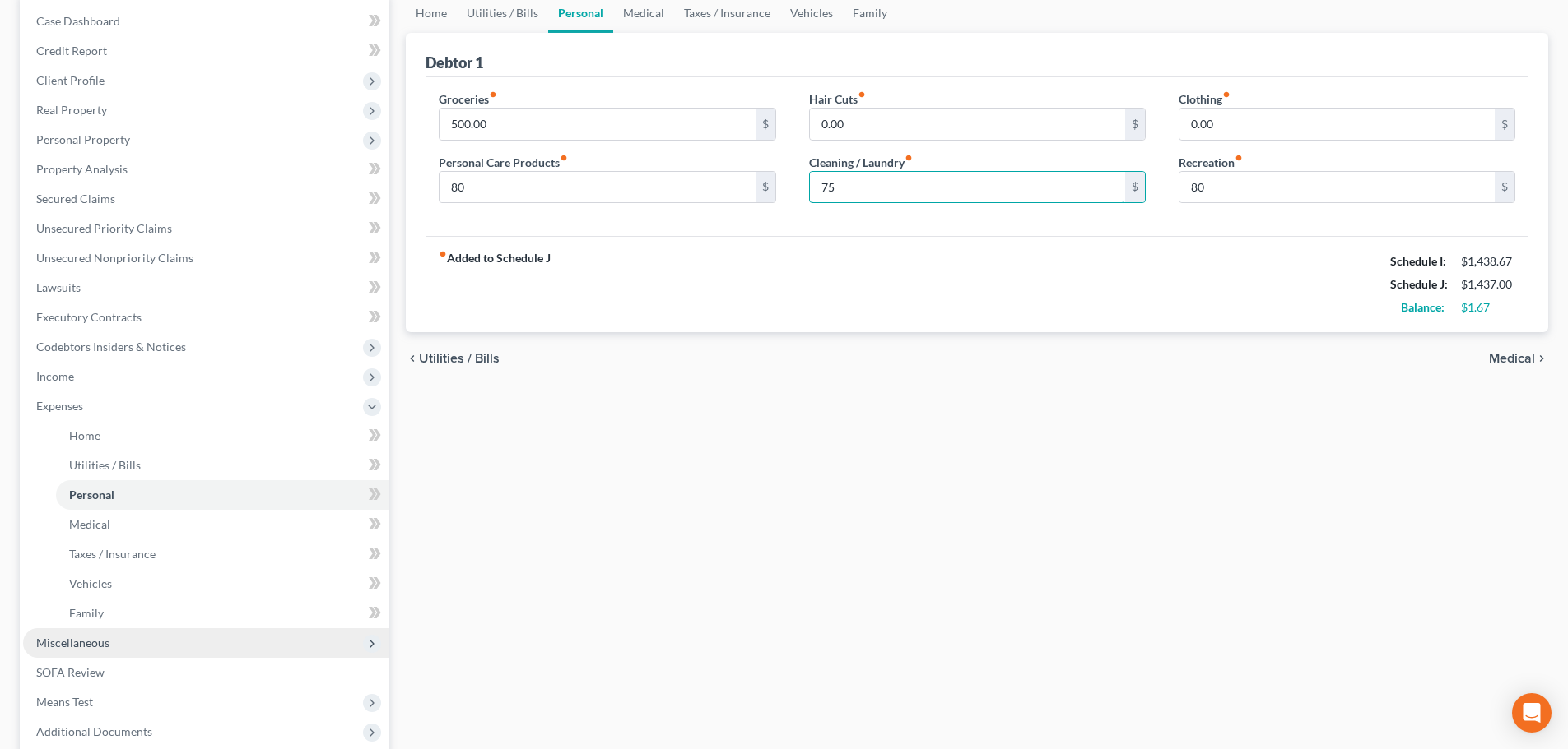
type input "75"
click at [124, 637] on span "Miscellaneous" at bounding box center [206, 643] width 366 height 29
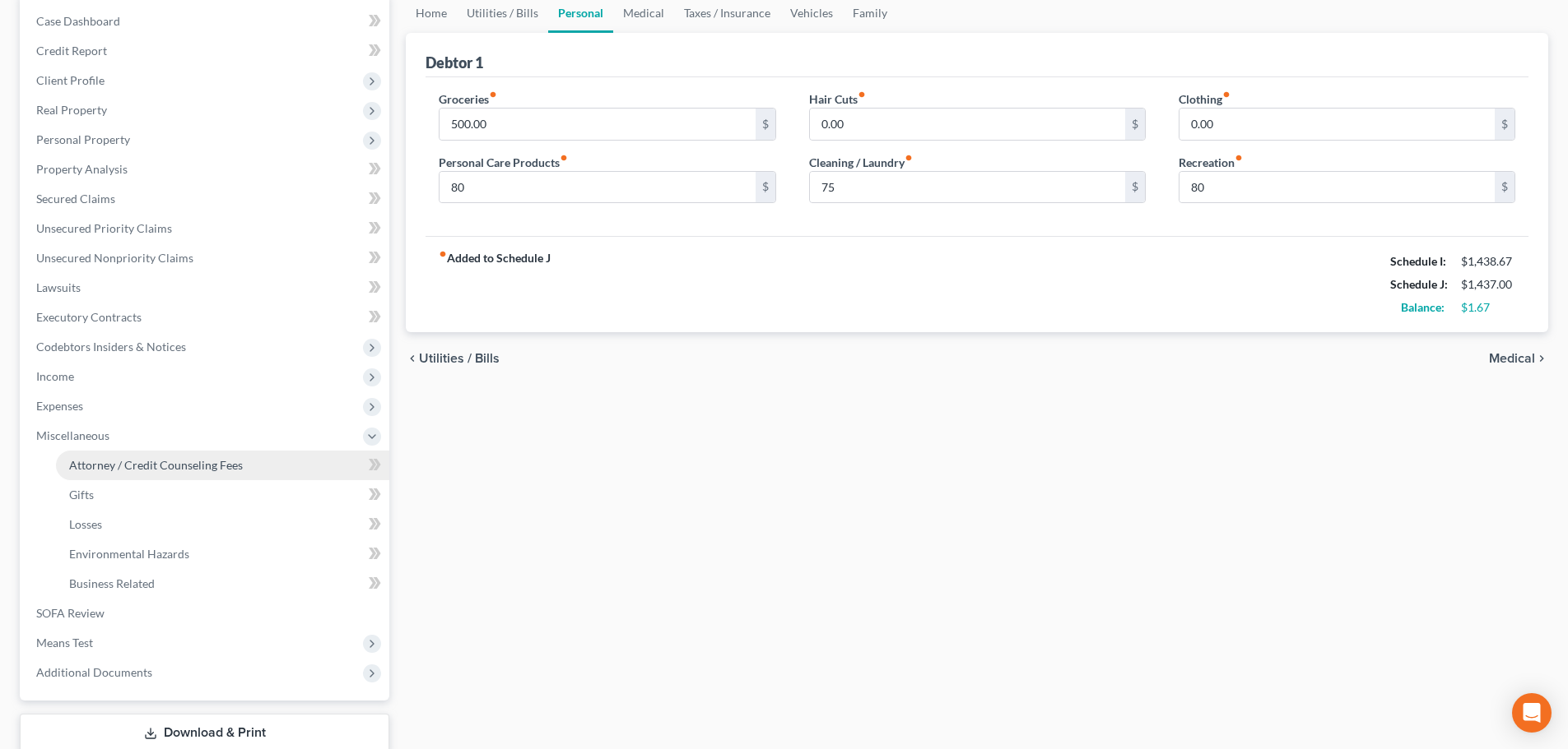
click at [178, 458] on span "Attorney / Credit Counseling Fees" at bounding box center [156, 465] width 173 height 14
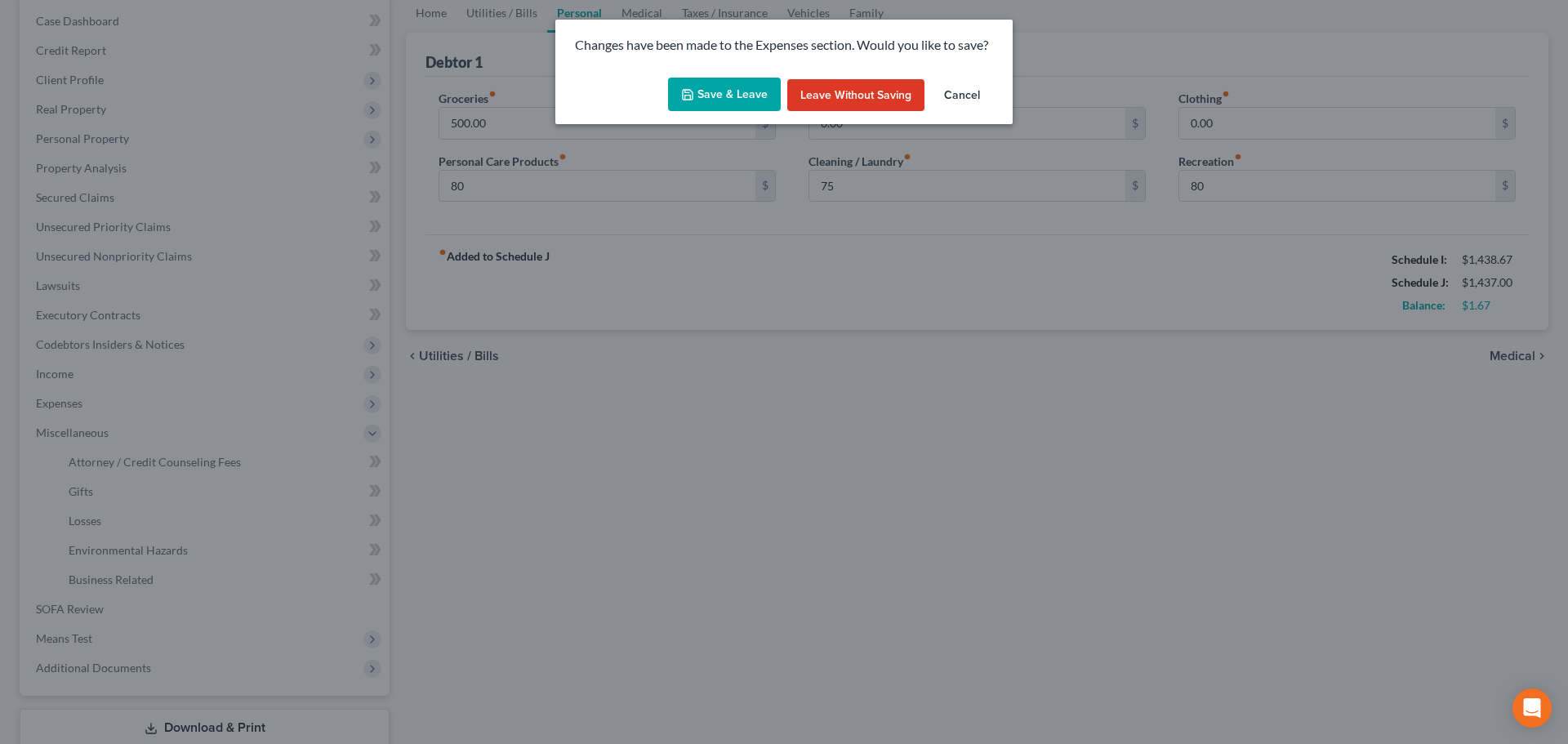
click at [732, 102] on button "Save & Leave" at bounding box center [725, 95] width 113 height 35
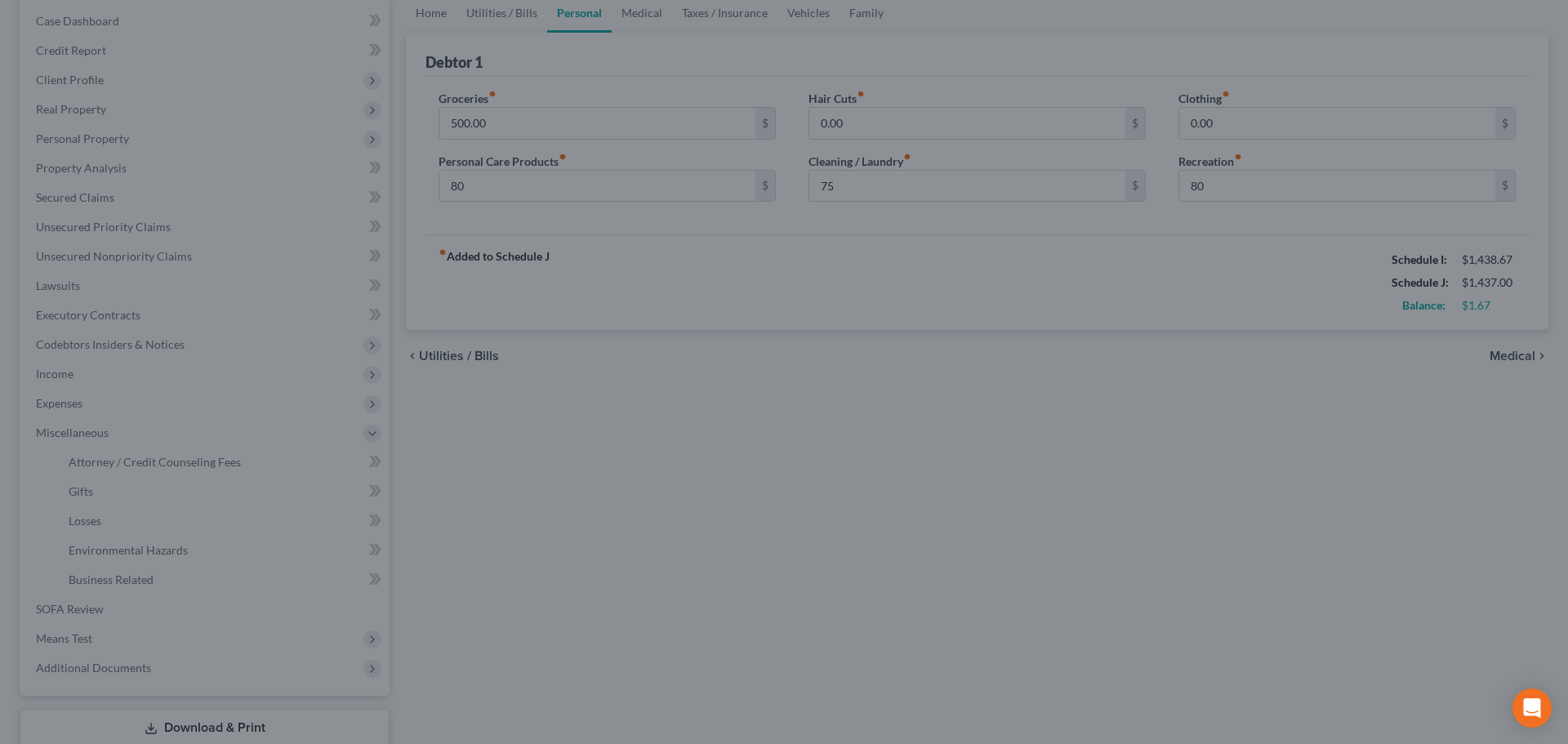
type input "80.00"
type input "75.00"
type input "80.00"
select select "1"
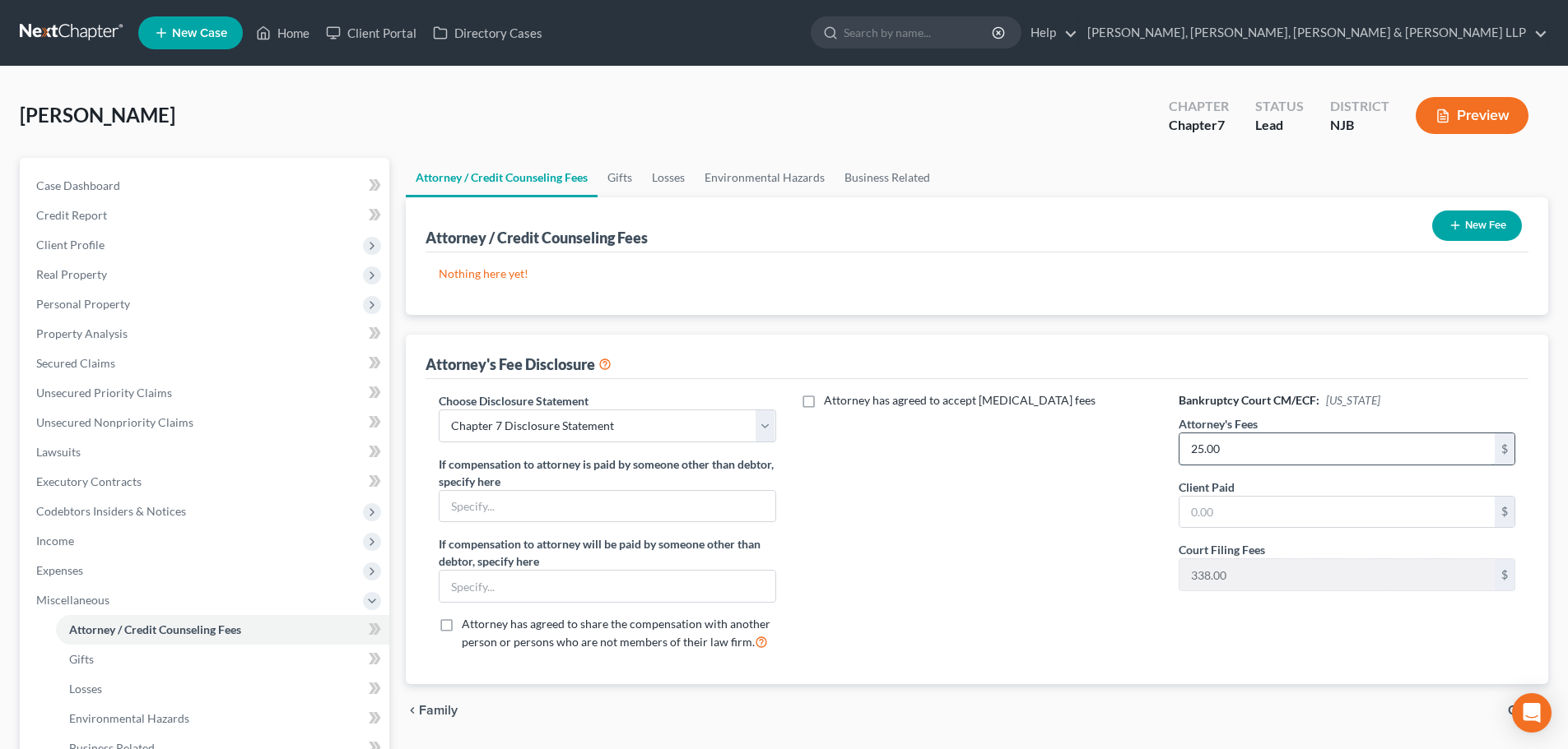
click at [1219, 439] on input "25.00" at bounding box center [1337, 449] width 315 height 31
type input "3,000"
click at [1239, 511] on input "text" at bounding box center [1337, 513] width 315 height 31
type input "3,000"
click at [1463, 226] on button "New Fee" at bounding box center [1477, 225] width 90 height 30
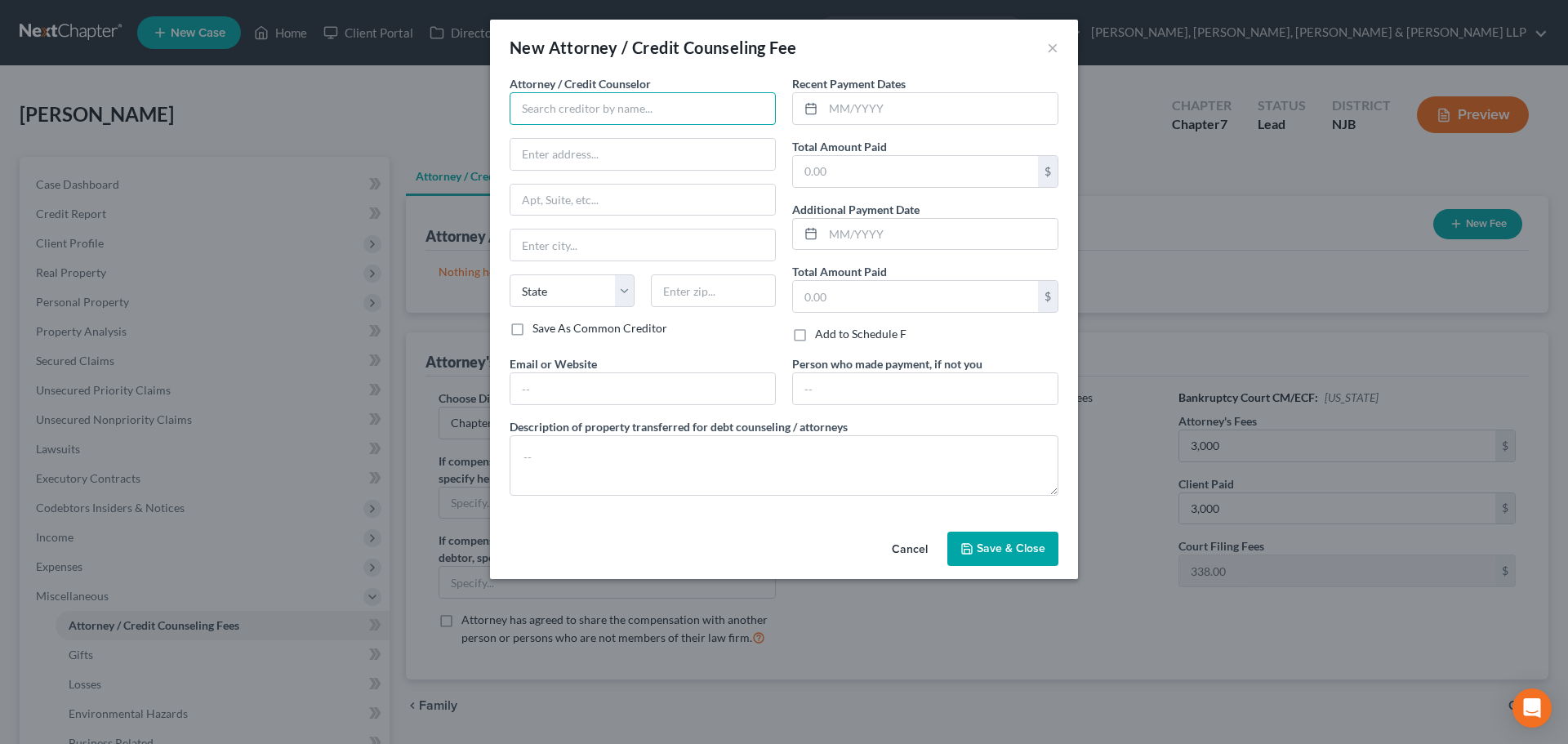
click at [597, 112] on input "text" at bounding box center [643, 109] width 267 height 33
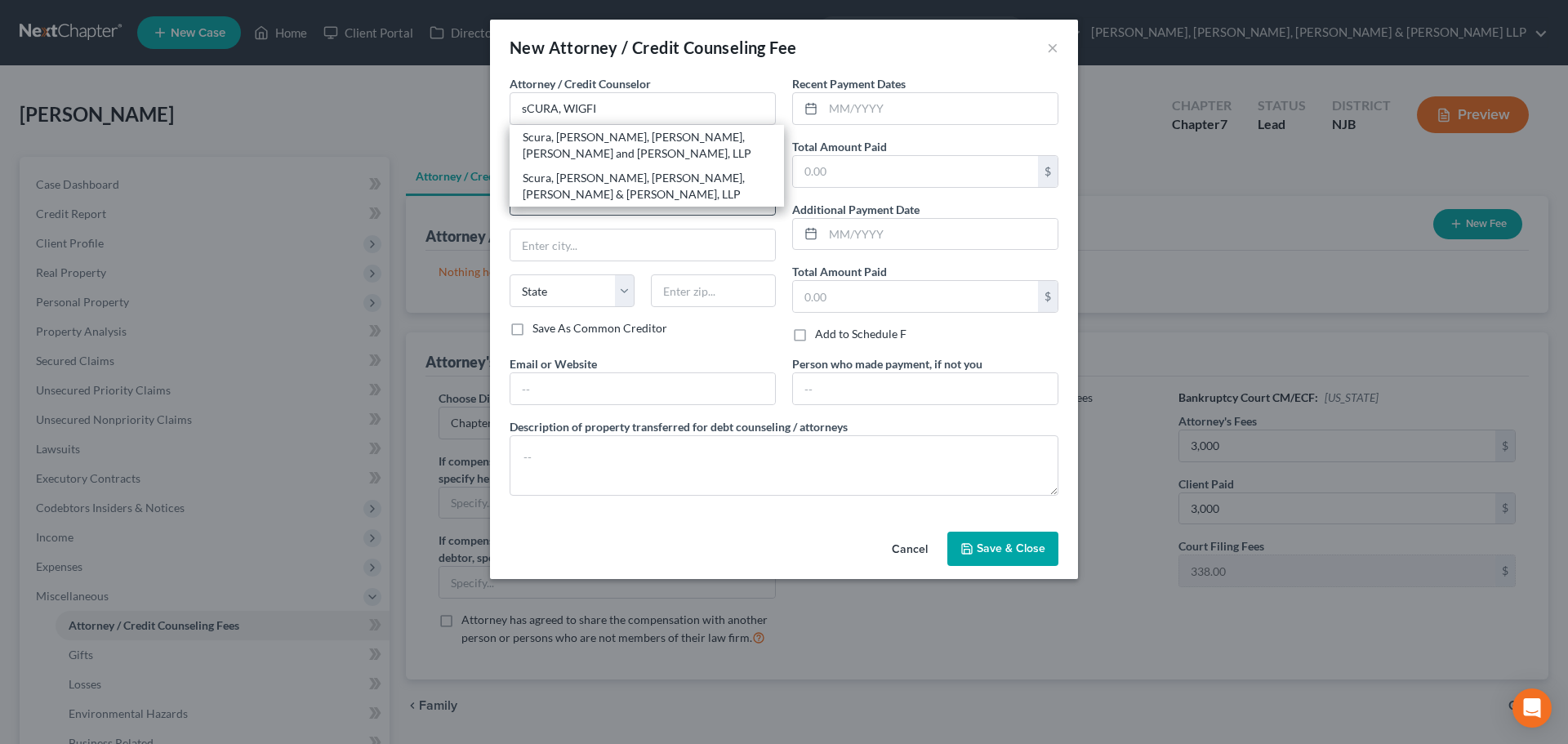
drag, startPoint x: 620, startPoint y: 198, endPoint x: 622, endPoint y: 187, distance: 11.2
click at [620, 196] on div "Scura, [PERSON_NAME], [PERSON_NAME], [PERSON_NAME] & [PERSON_NAME], LLP" at bounding box center [646, 186] width 248 height 33
type input "Scura, [PERSON_NAME], [PERSON_NAME], [PERSON_NAME] & [PERSON_NAME], LLP"
type input "1599 Hamburg turnpike"
type input "[PERSON_NAME]"
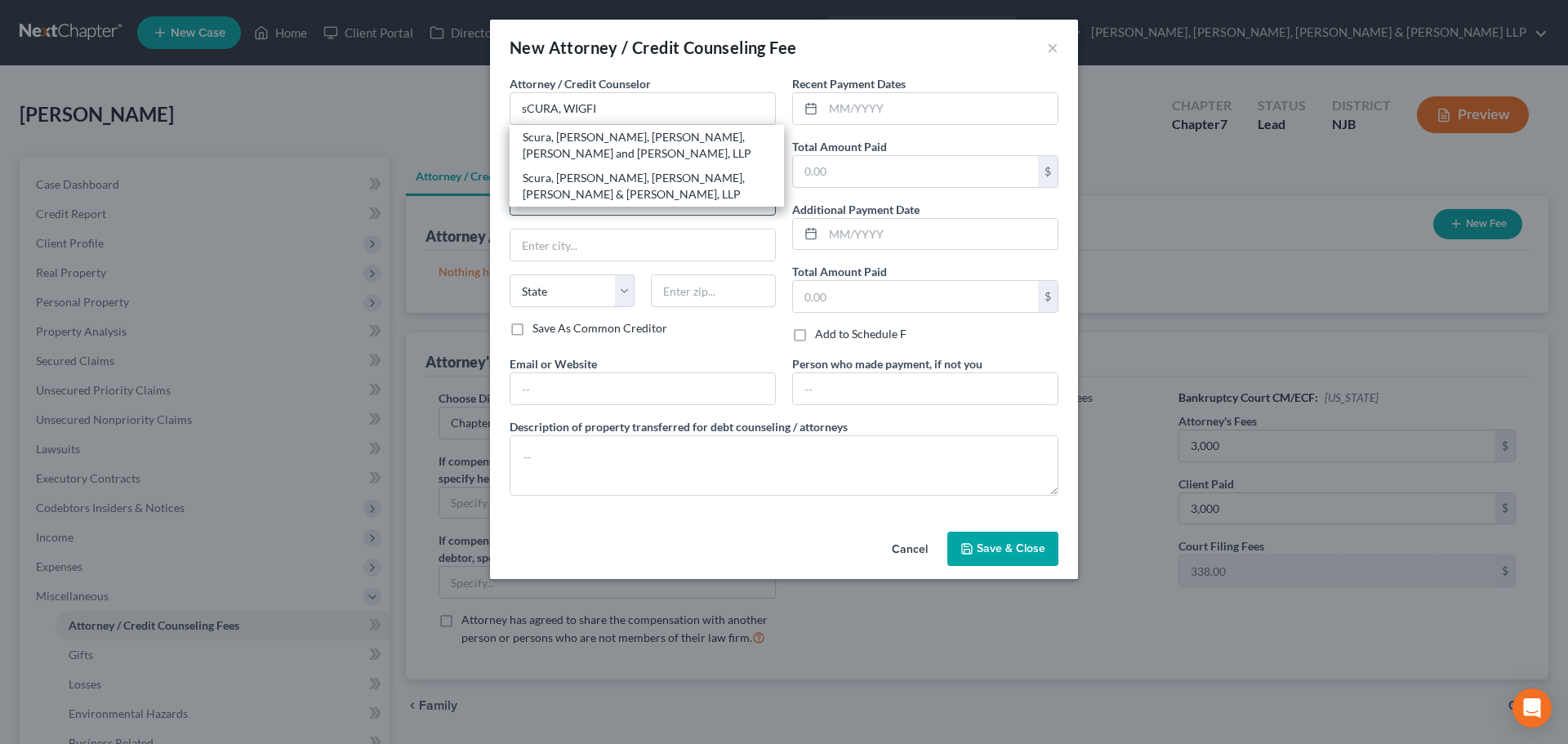
select select "33"
type input "07470"
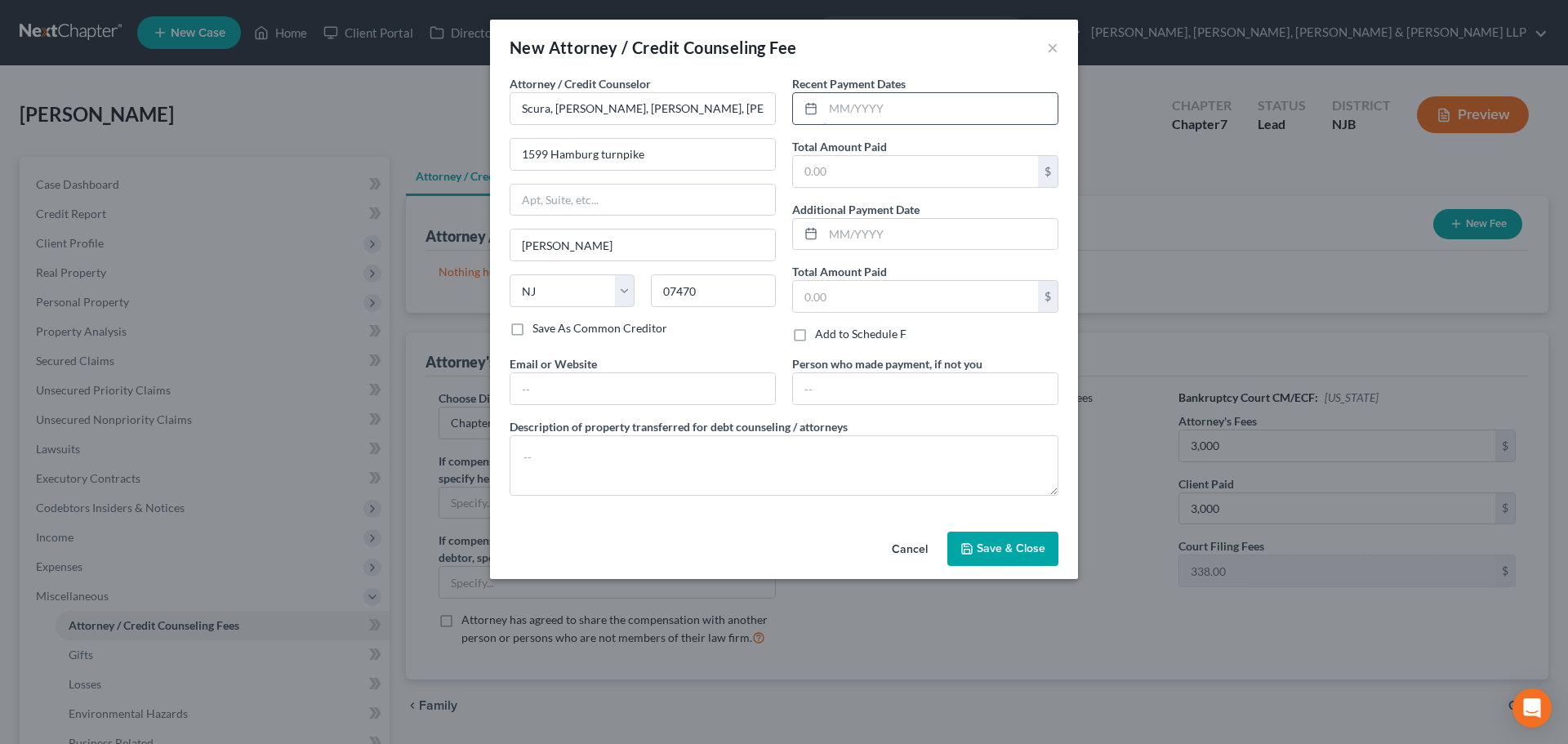
click at [843, 119] on input "text" at bounding box center [940, 108] width 235 height 31
type input "10/2025"
click at [859, 158] on input "text" at bounding box center [916, 171] width 245 height 31
type input "3,000.00"
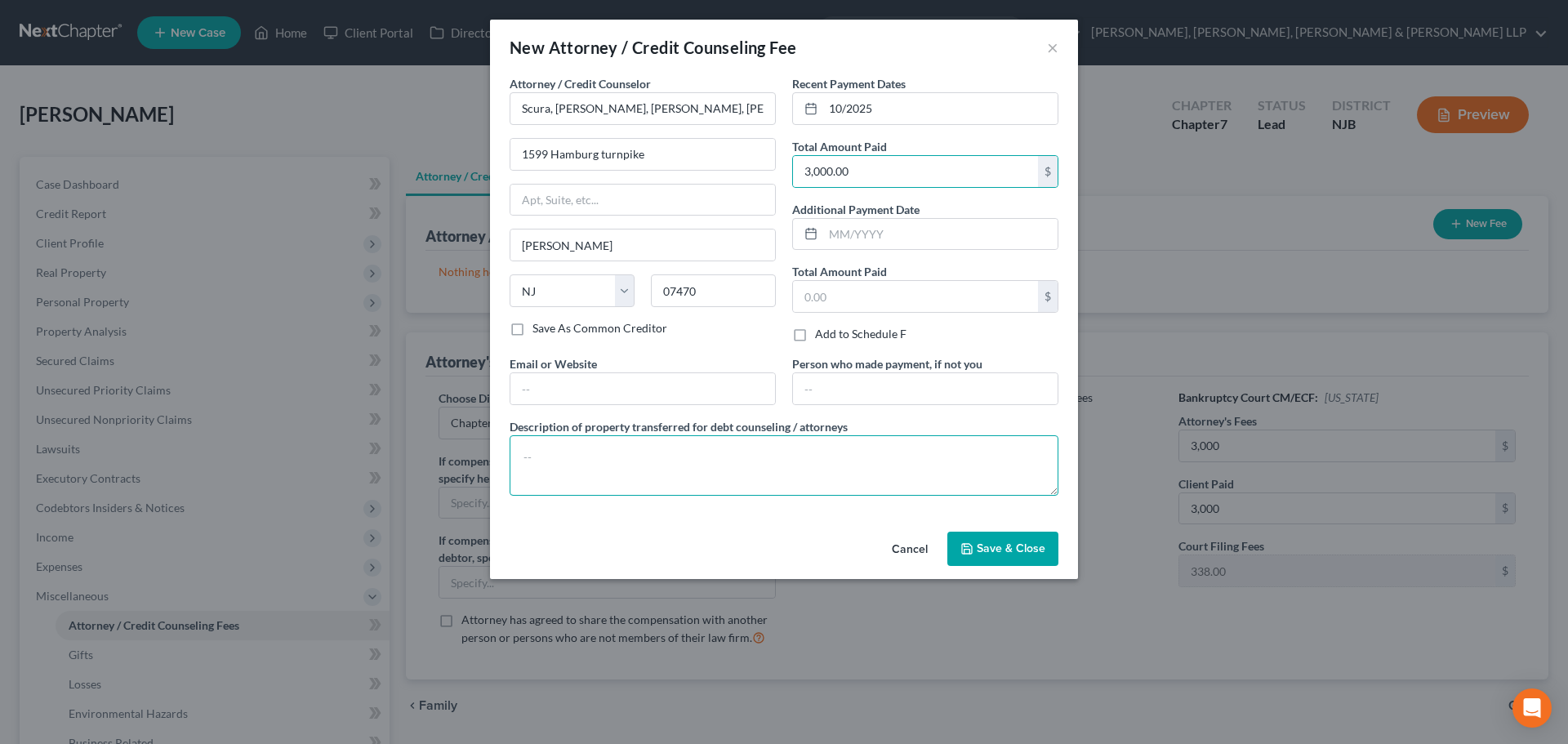
click at [670, 481] on textarea at bounding box center [784, 466] width 549 height 61
type textarea "l"
type textarea "Legal fees plus filing fee."
click at [980, 544] on span "Save & Close" at bounding box center [1011, 549] width 69 height 14
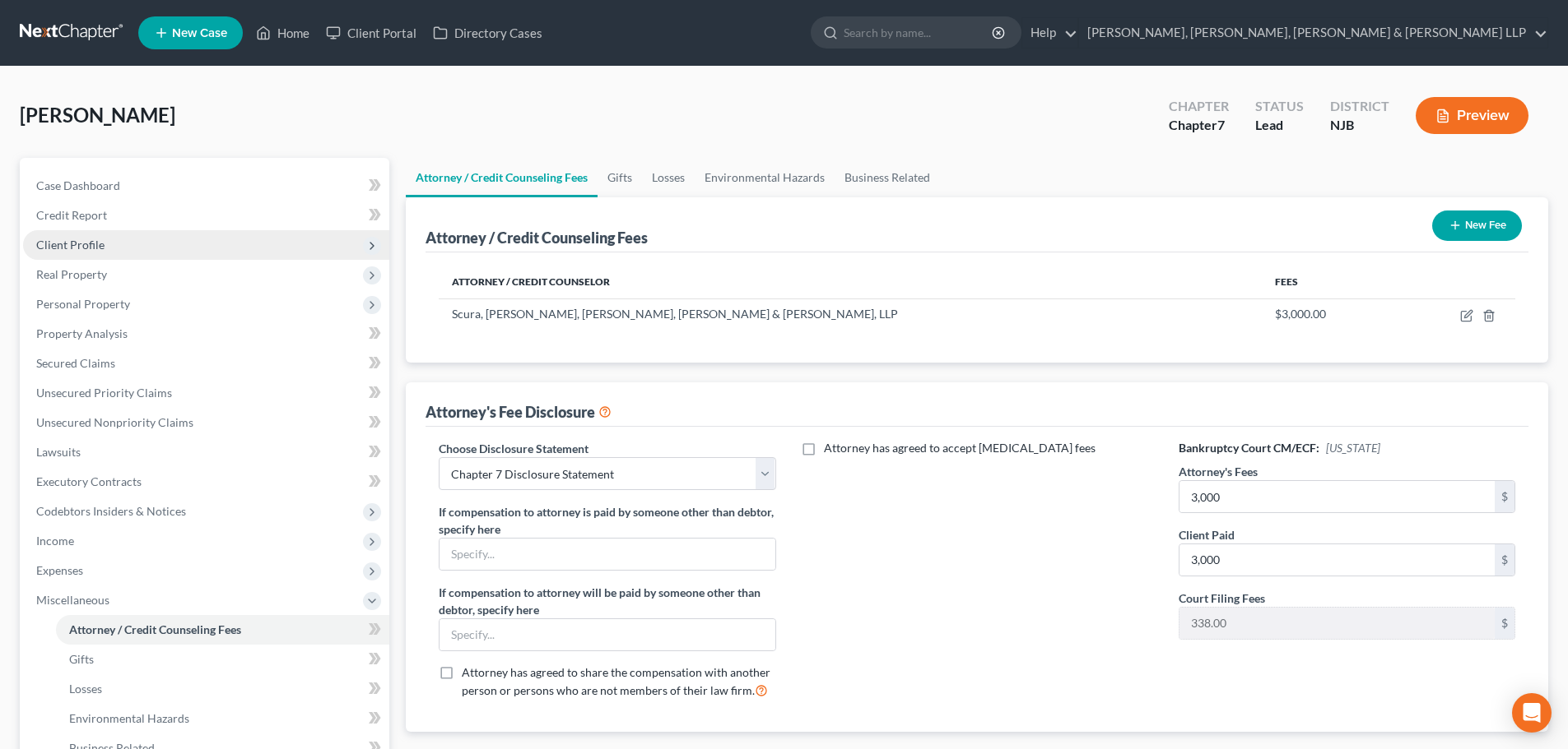
click at [98, 234] on span "Client Profile" at bounding box center [206, 245] width 366 height 29
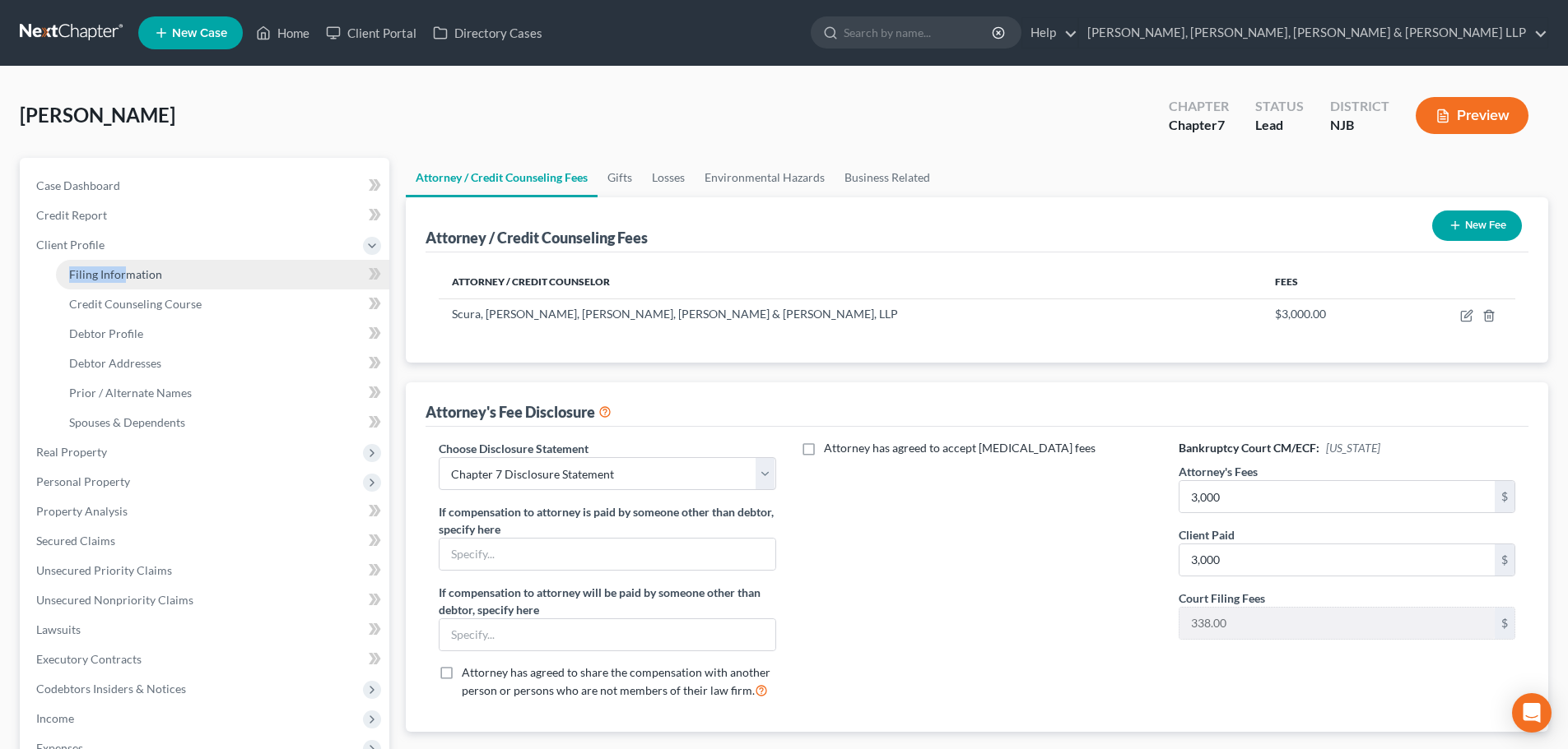
click at [127, 259] on li "Client Profile Filing Information Credit Counseling Course Debtor Profile Debto…" at bounding box center [206, 334] width 366 height 207
click at [187, 281] on link "Filing Information" at bounding box center [222, 274] width 333 height 29
select select "1"
select select "0"
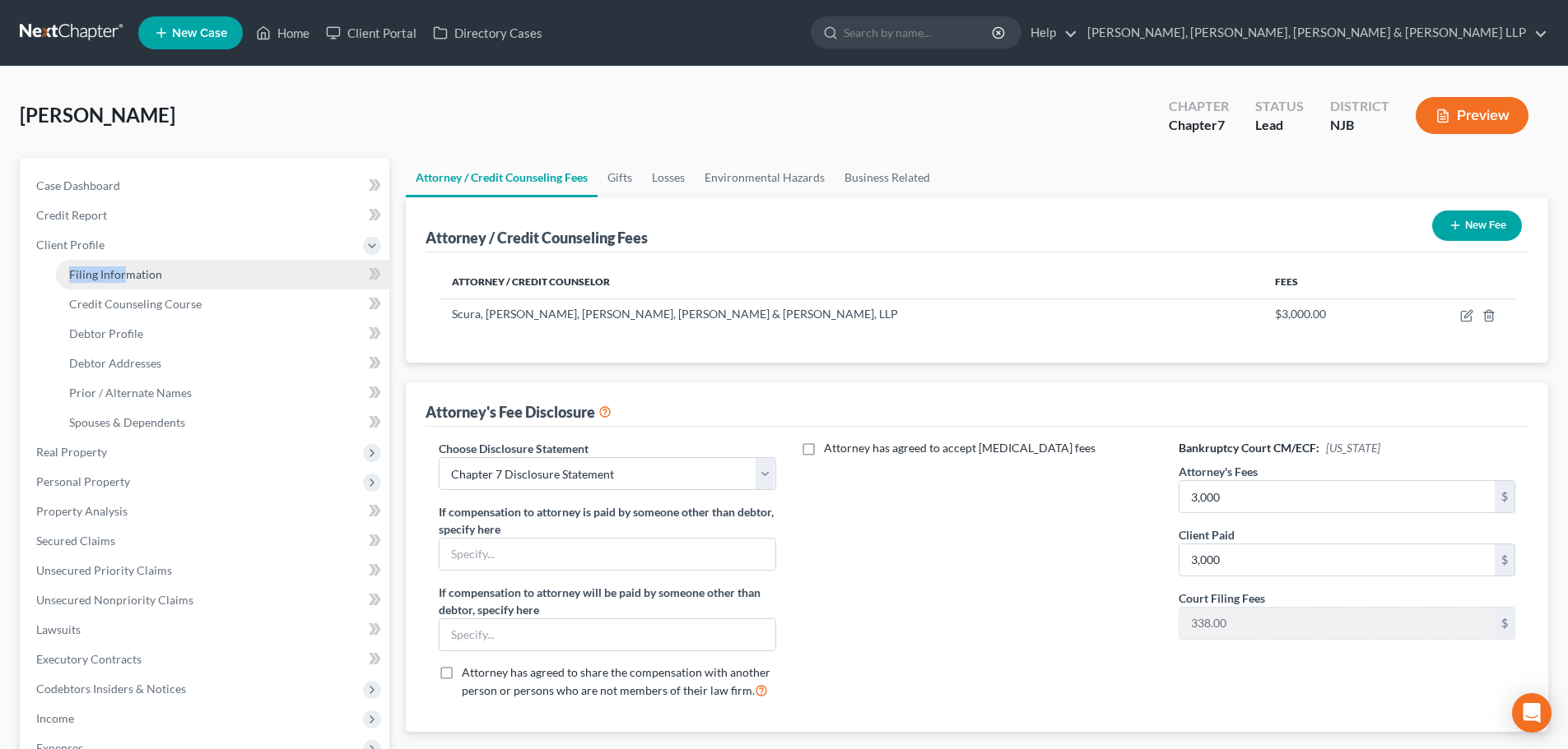
select select "51"
select select "4"
select select "0"
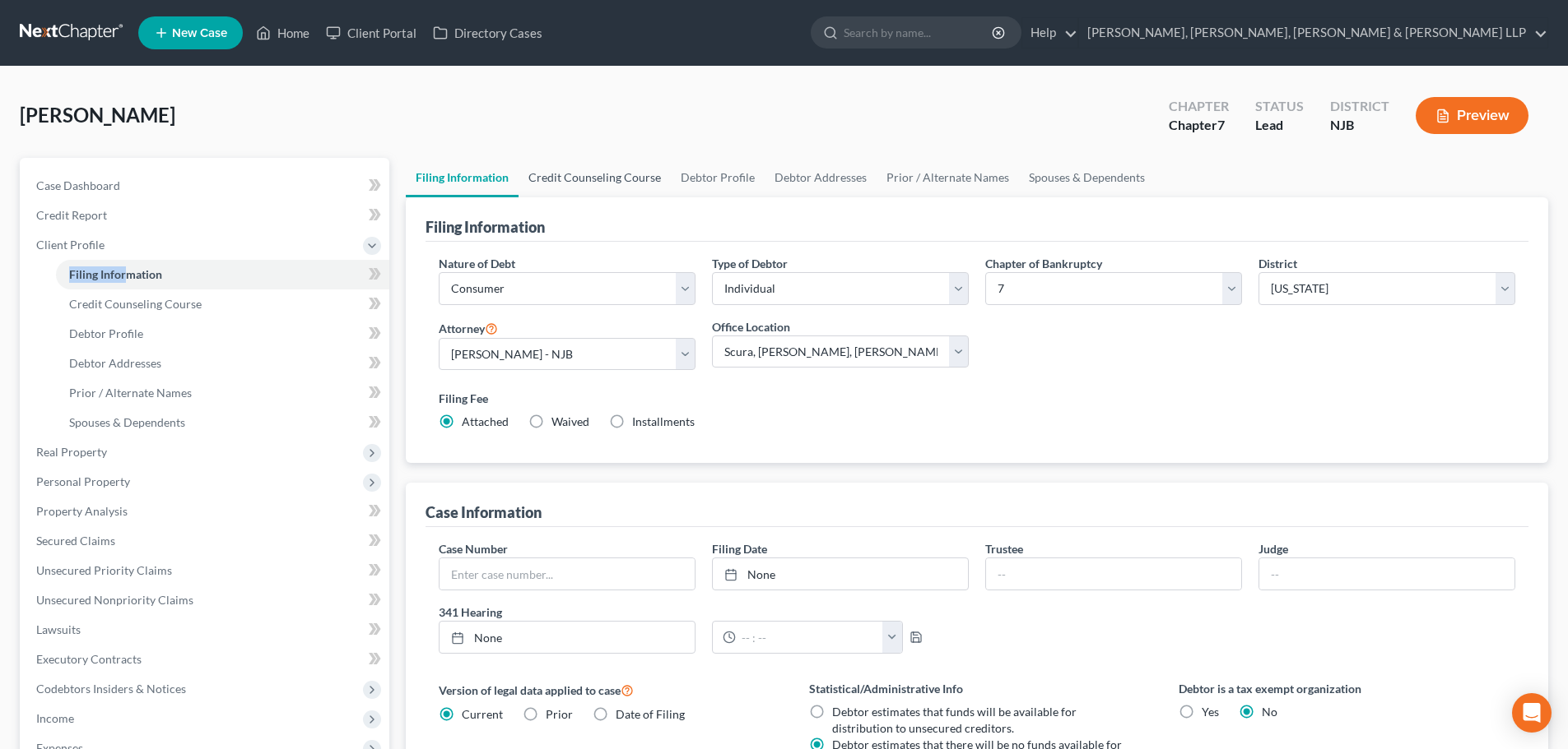
click at [638, 177] on link "Credit Counseling Course" at bounding box center [595, 177] width 152 height 40
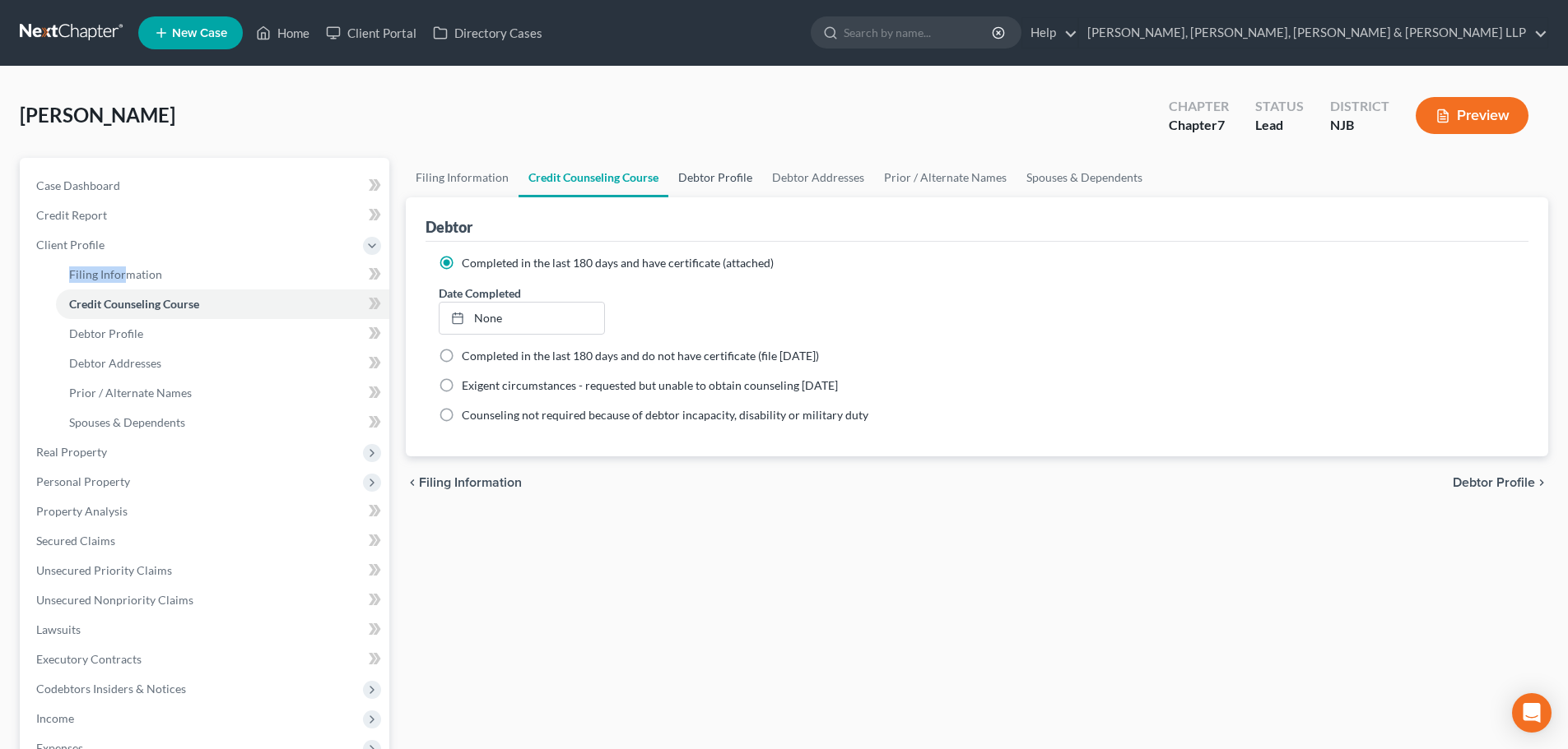
click at [734, 179] on link "Debtor Profile" at bounding box center [715, 177] width 93 height 40
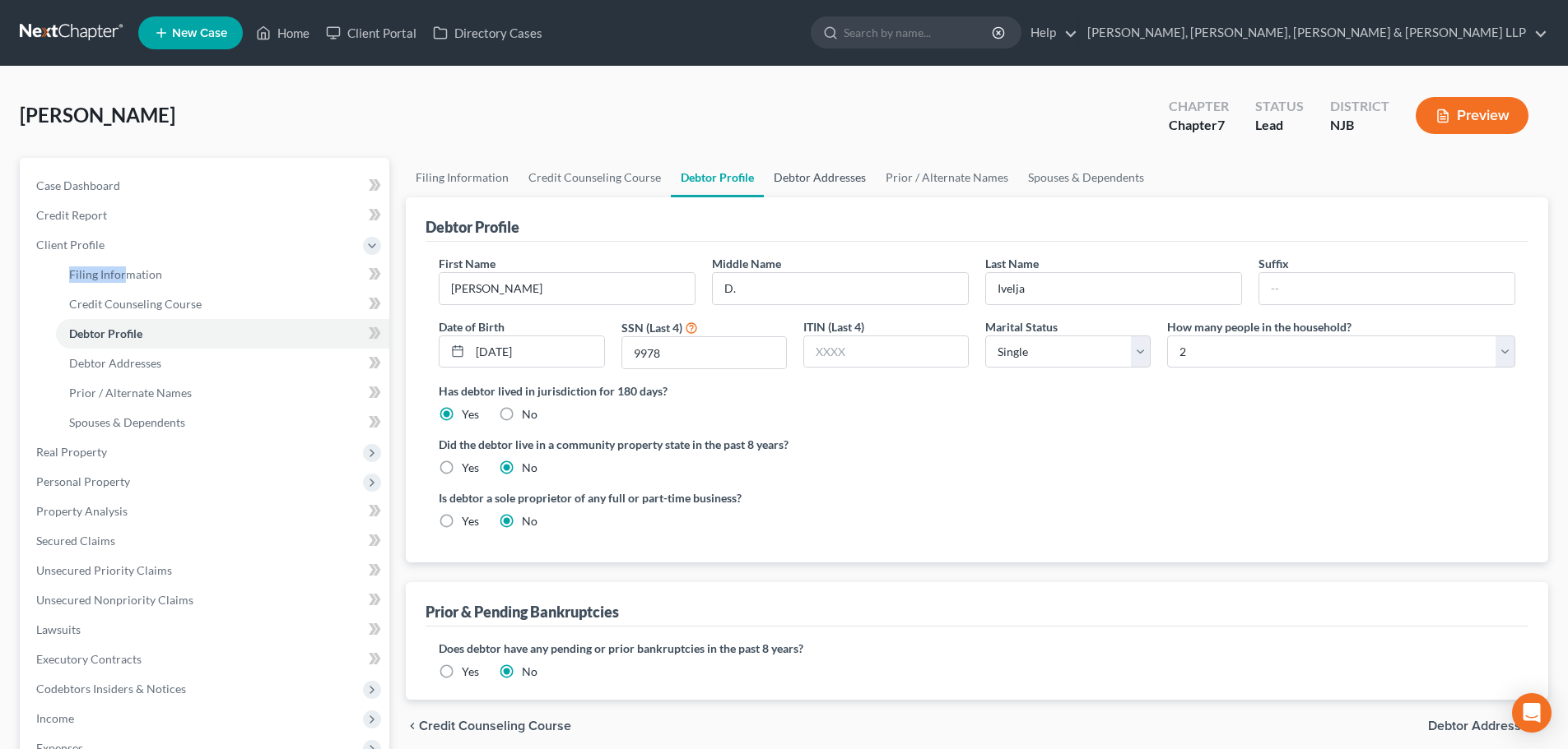
click at [813, 179] on link "Debtor Addresses" at bounding box center [820, 177] width 112 height 40
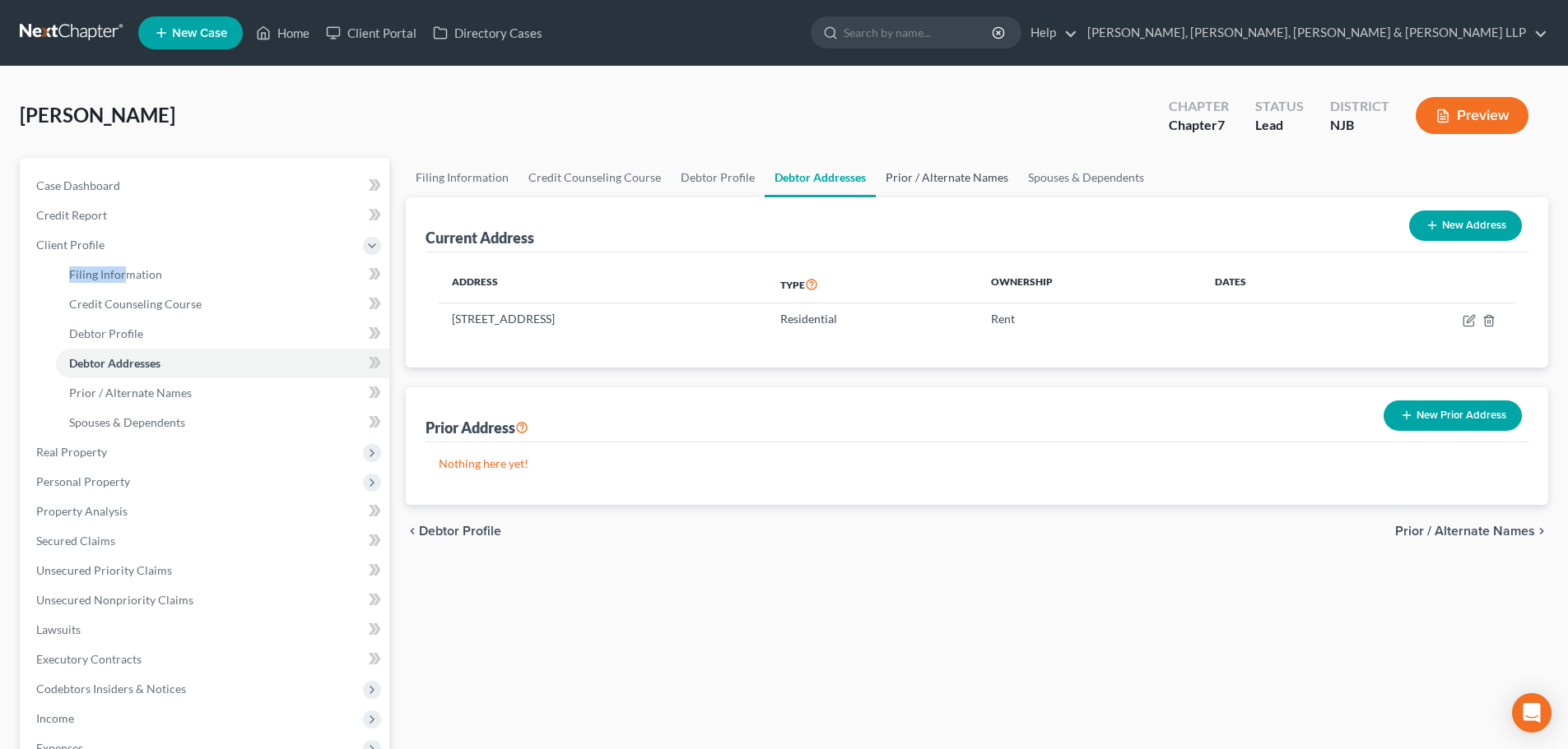
click at [908, 179] on link "Prior / Alternate Names" at bounding box center [947, 177] width 142 height 40
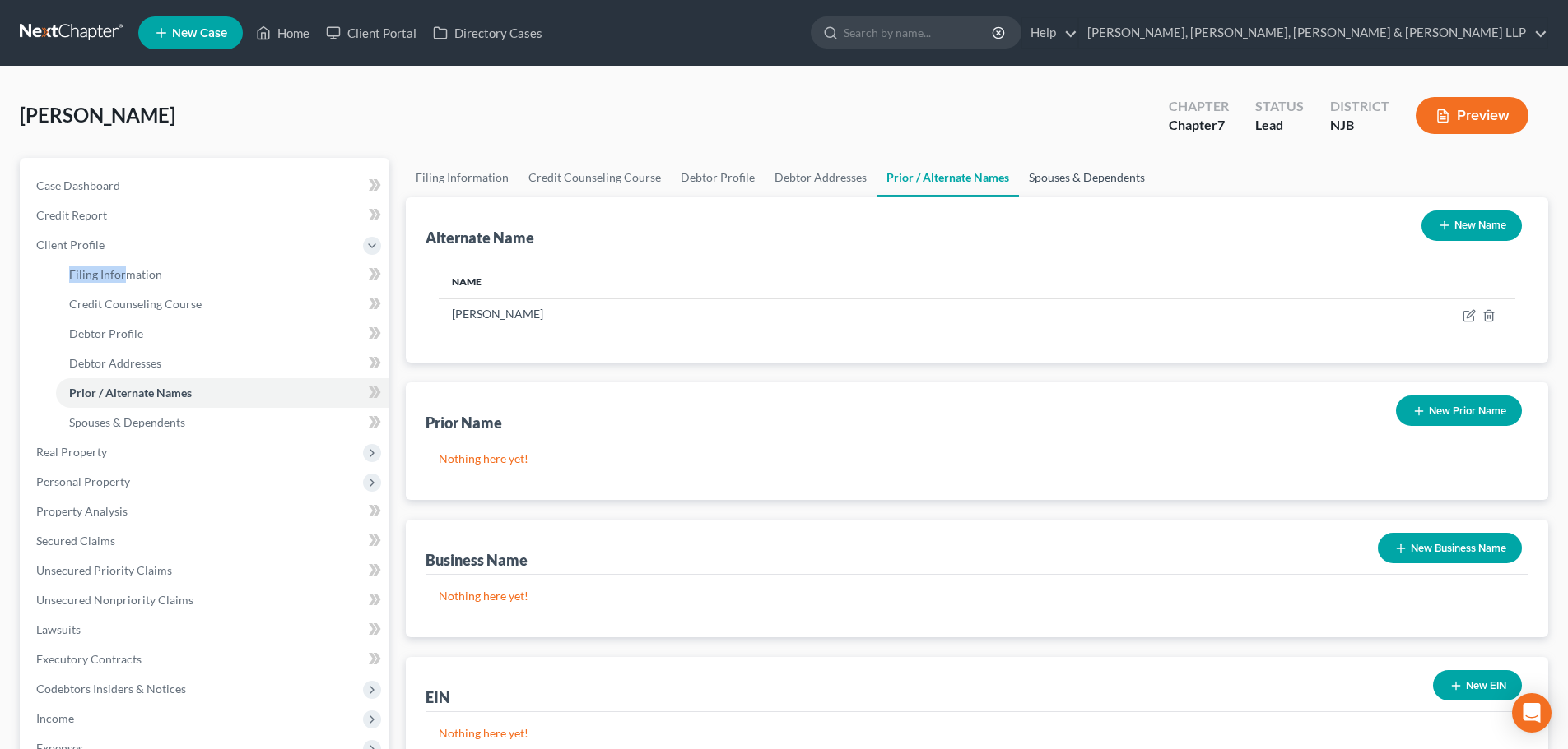
click at [1029, 178] on link "Spouses & Dependents" at bounding box center [1087, 177] width 136 height 40
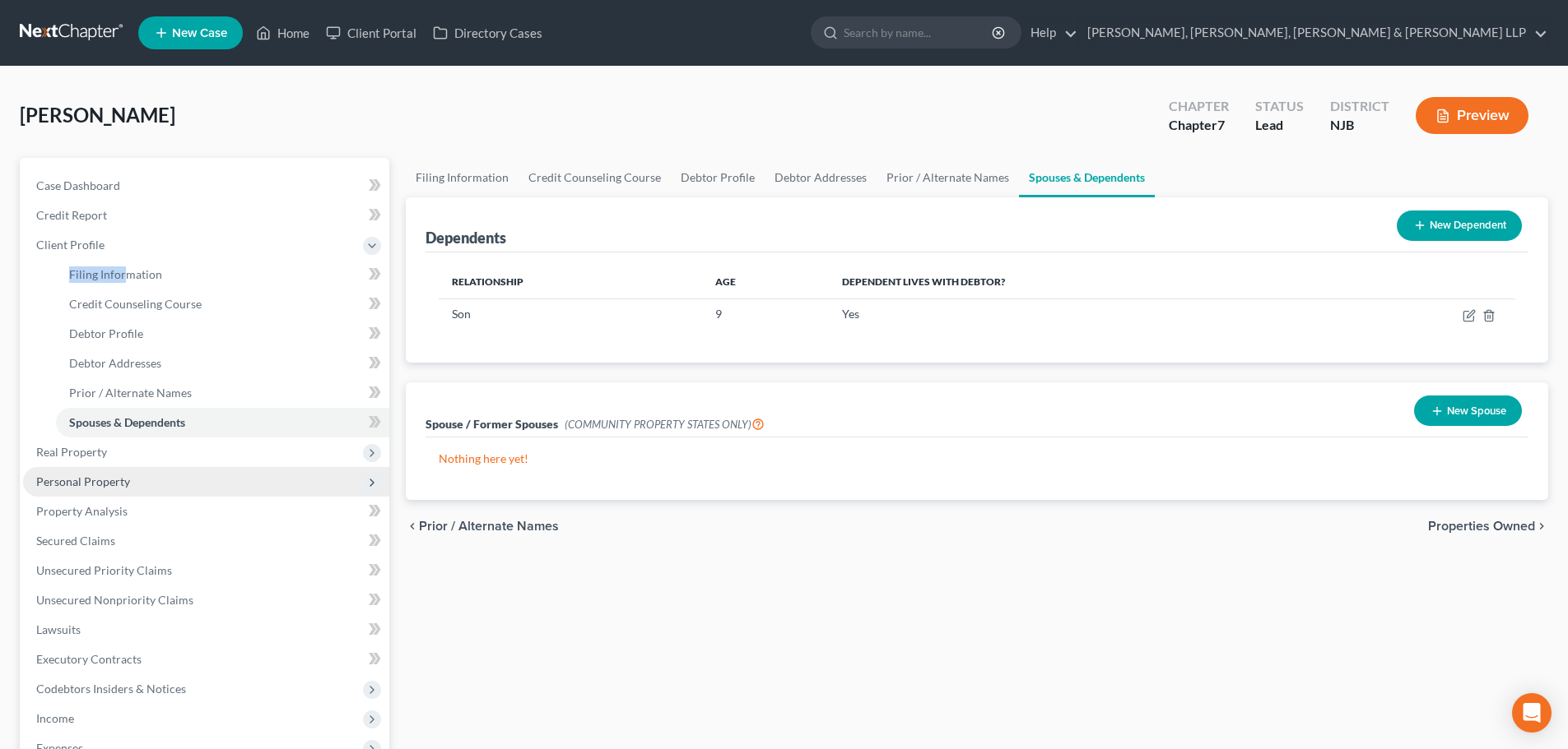
scroll to position [303, 0]
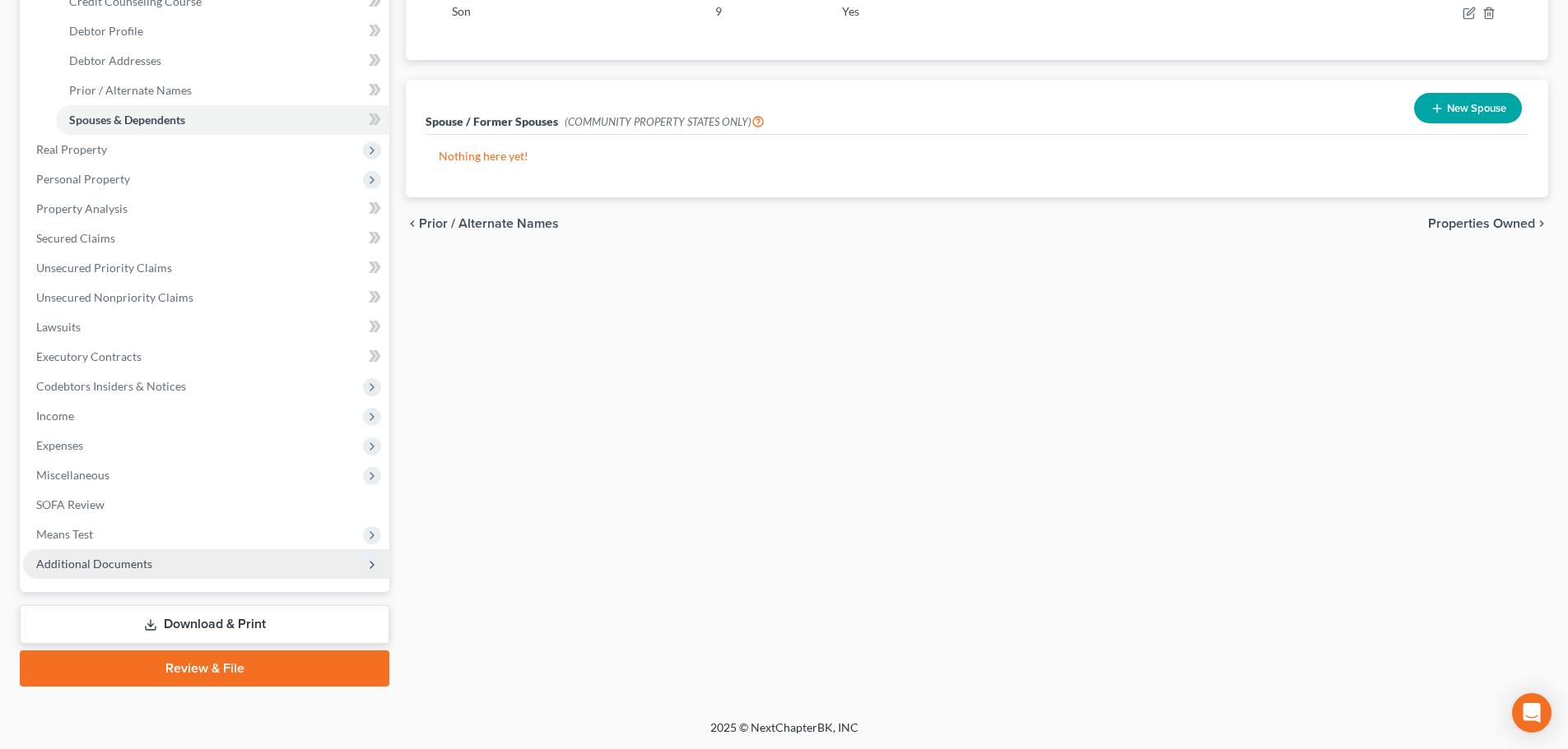
click at [173, 567] on span "Additional Documents" at bounding box center [206, 564] width 366 height 29
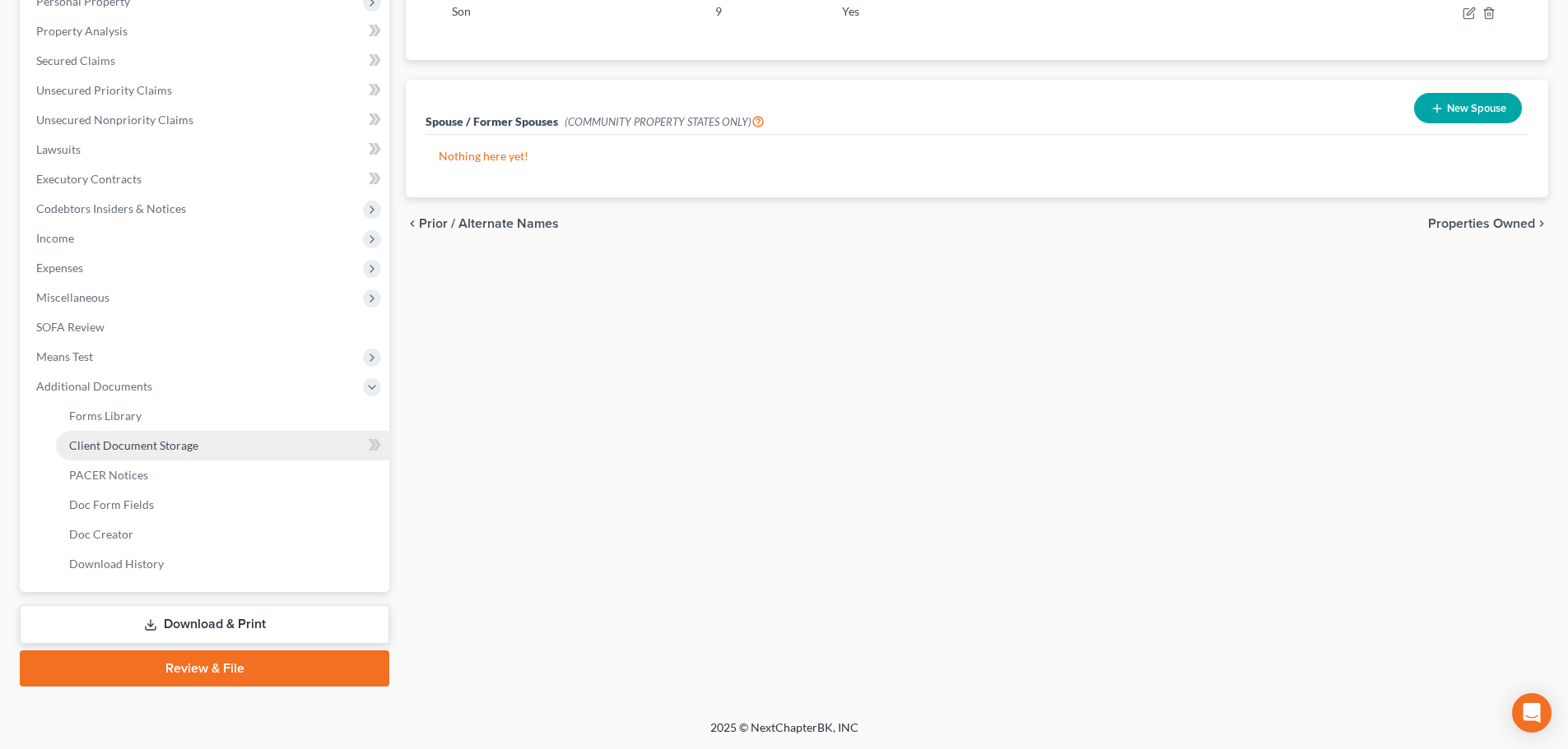
click at [170, 439] on span "Client Document Storage" at bounding box center [133, 446] width 129 height 14
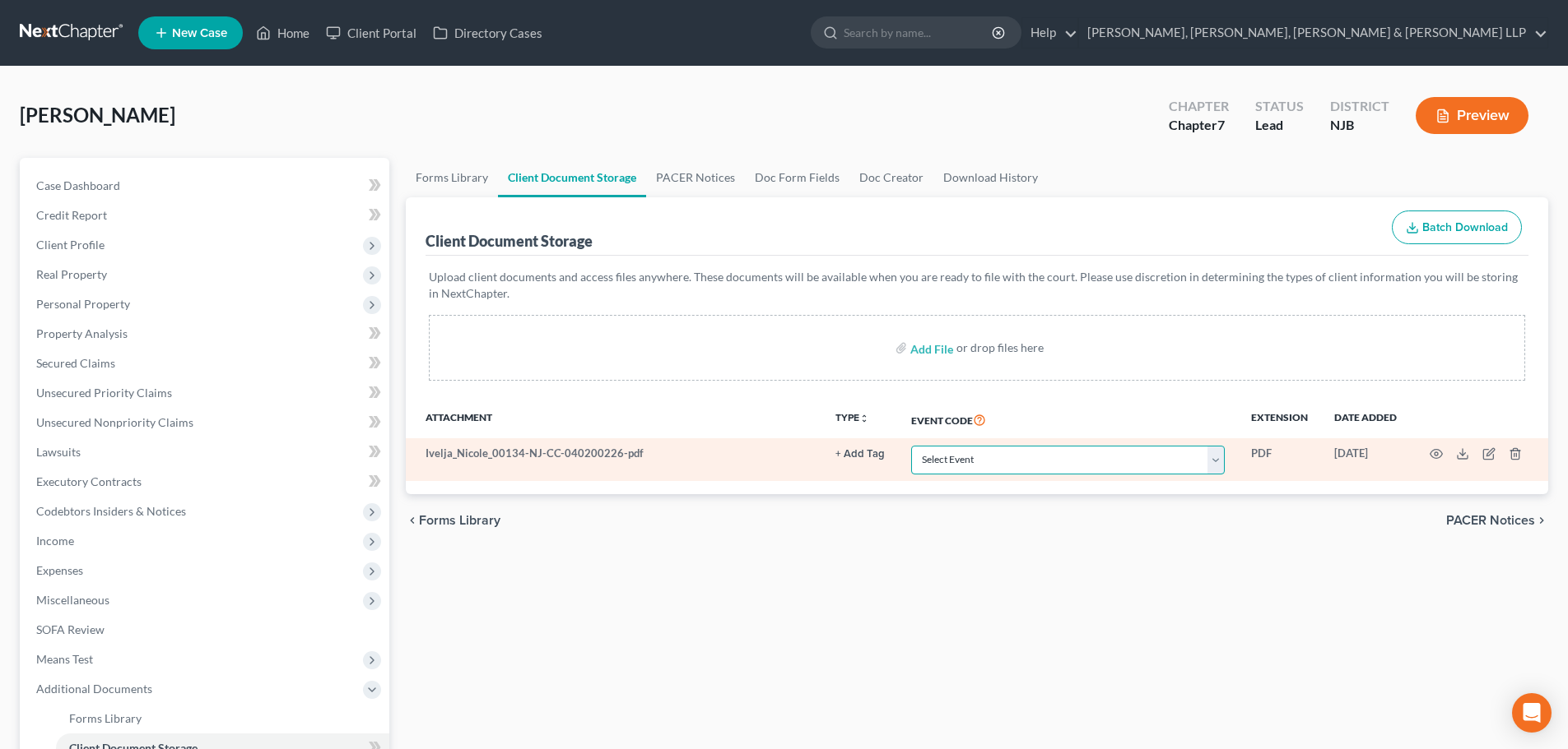
click at [940, 455] on select "Select Event 20 Largest Unsecured Creditors Amended Attorney Compensation State…" at bounding box center [1068, 460] width 313 height 29
select select "9"
click at [911, 446] on select "Select Event 20 Largest Unsecured Creditors Amended Attorney Compensation State…" at bounding box center [1068, 460] width 313 height 29
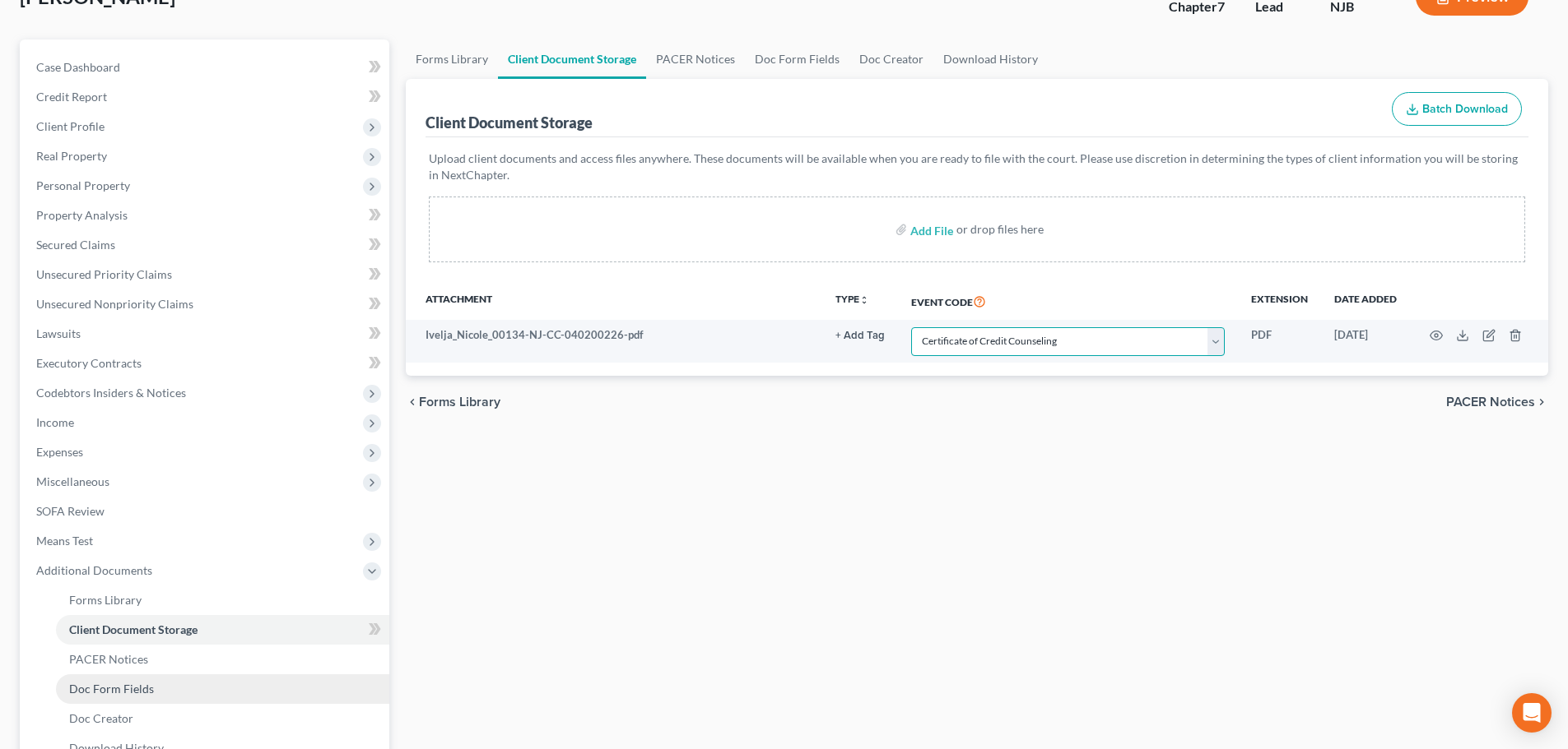
scroll to position [303, 0]
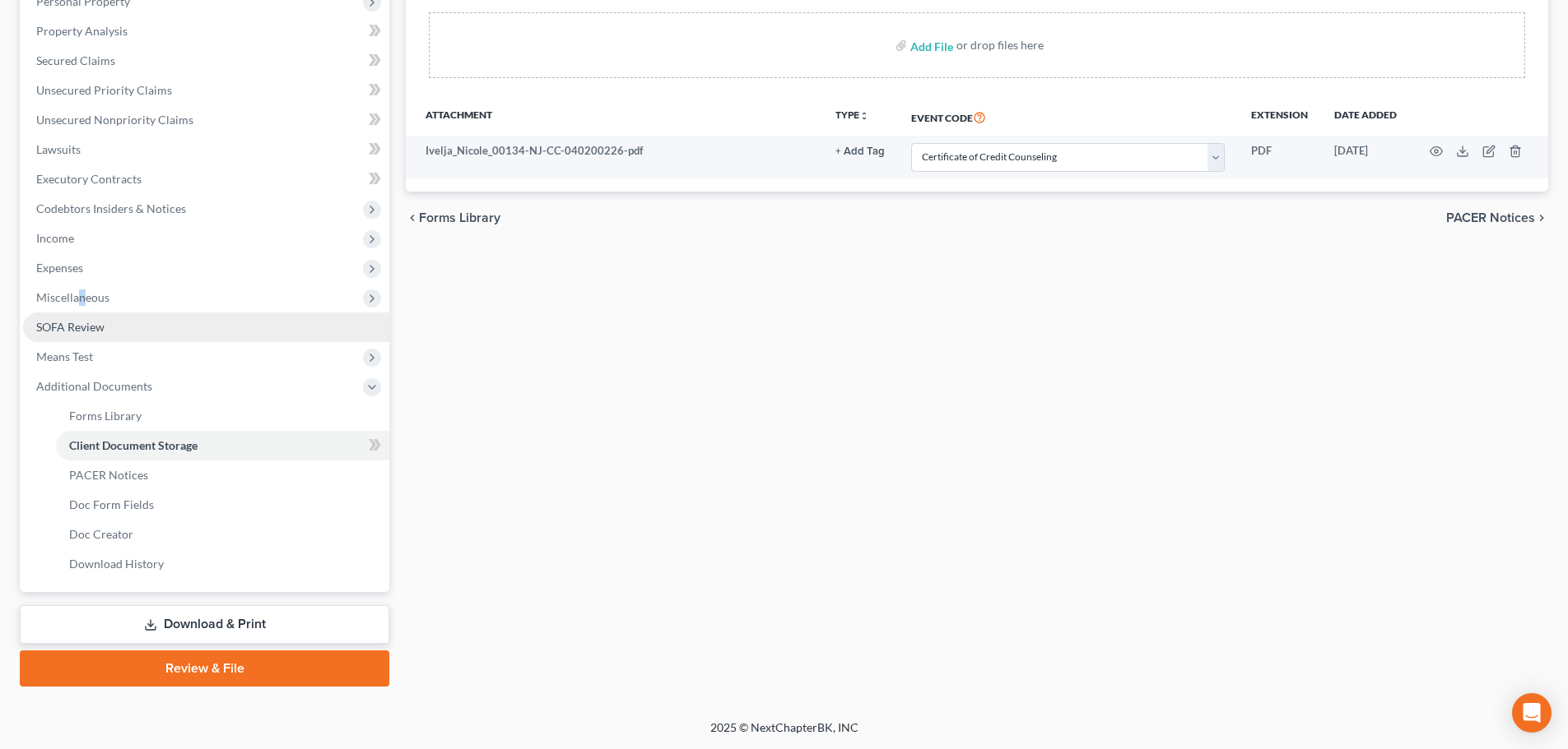
drag, startPoint x: 80, startPoint y: 303, endPoint x: 111, endPoint y: 338, distance: 46.8
click at [84, 303] on span "Miscellaneous" at bounding box center [72, 297] width 73 height 14
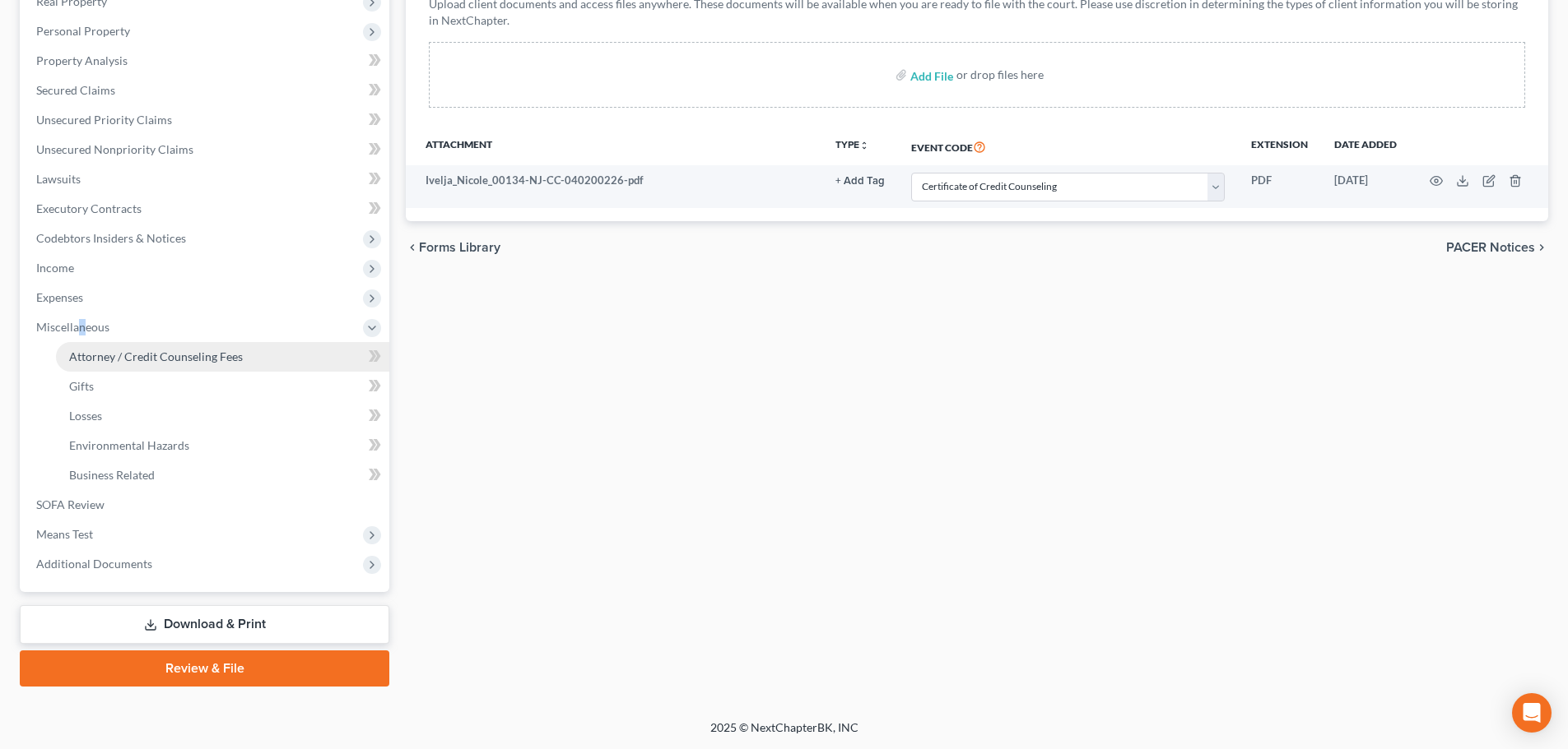
click at [134, 349] on span "Attorney / Credit Counseling Fees" at bounding box center [156, 356] width 173 height 14
select select "1"
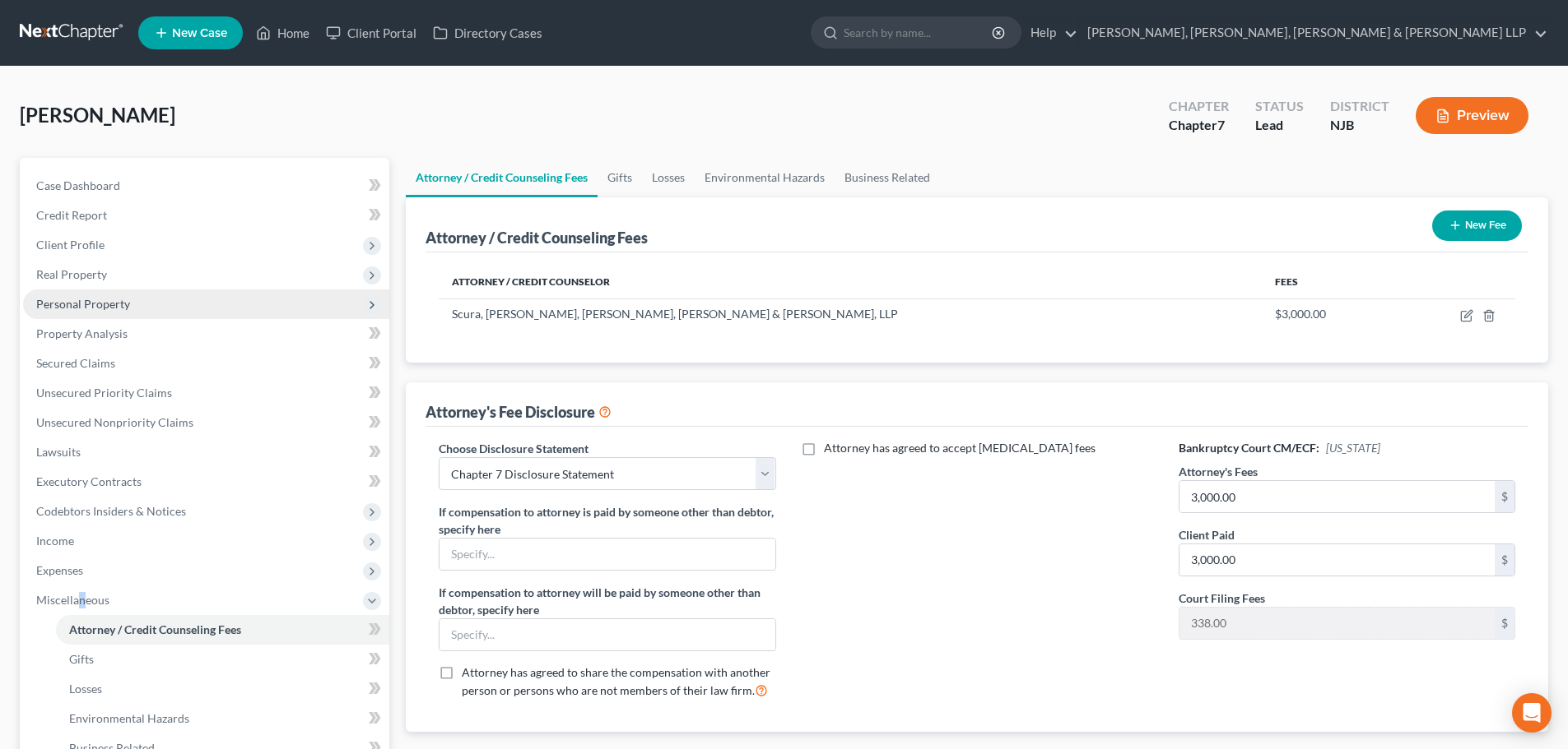
click at [93, 311] on span "Personal Property" at bounding box center [206, 304] width 366 height 29
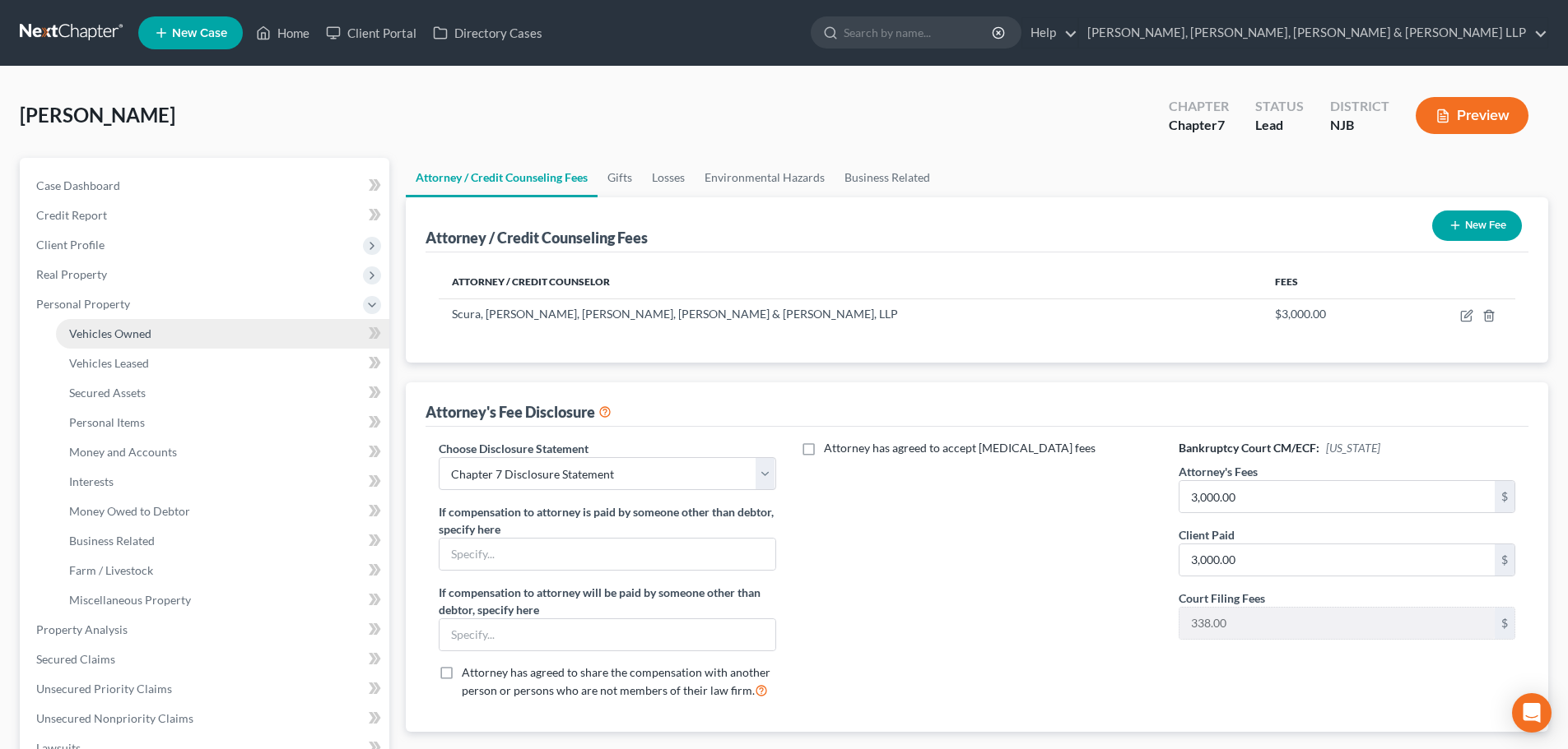
click at [132, 336] on span "Vehicles Owned" at bounding box center [110, 334] width 83 height 14
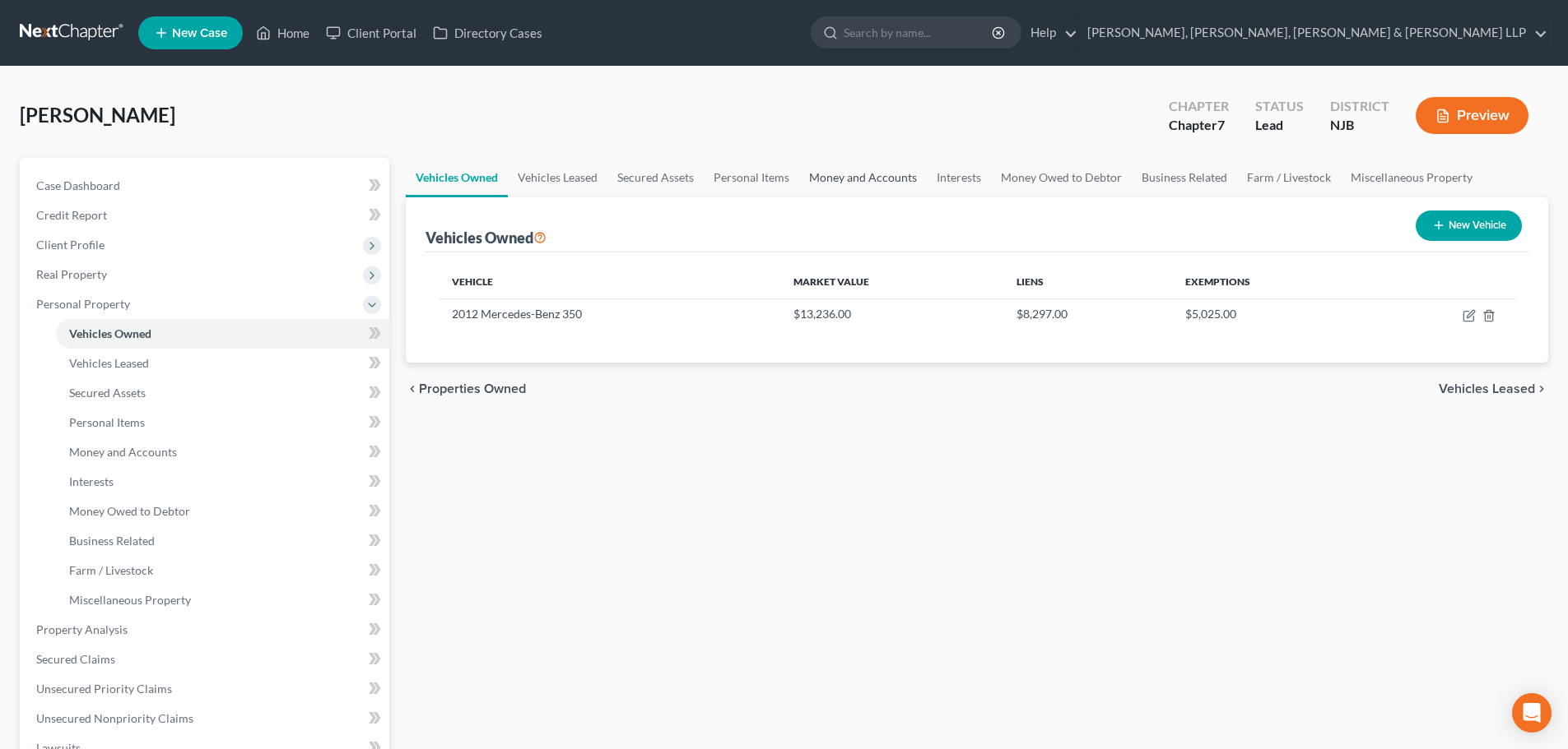
click at [856, 180] on link "Money and Accounts" at bounding box center [862, 177] width 128 height 40
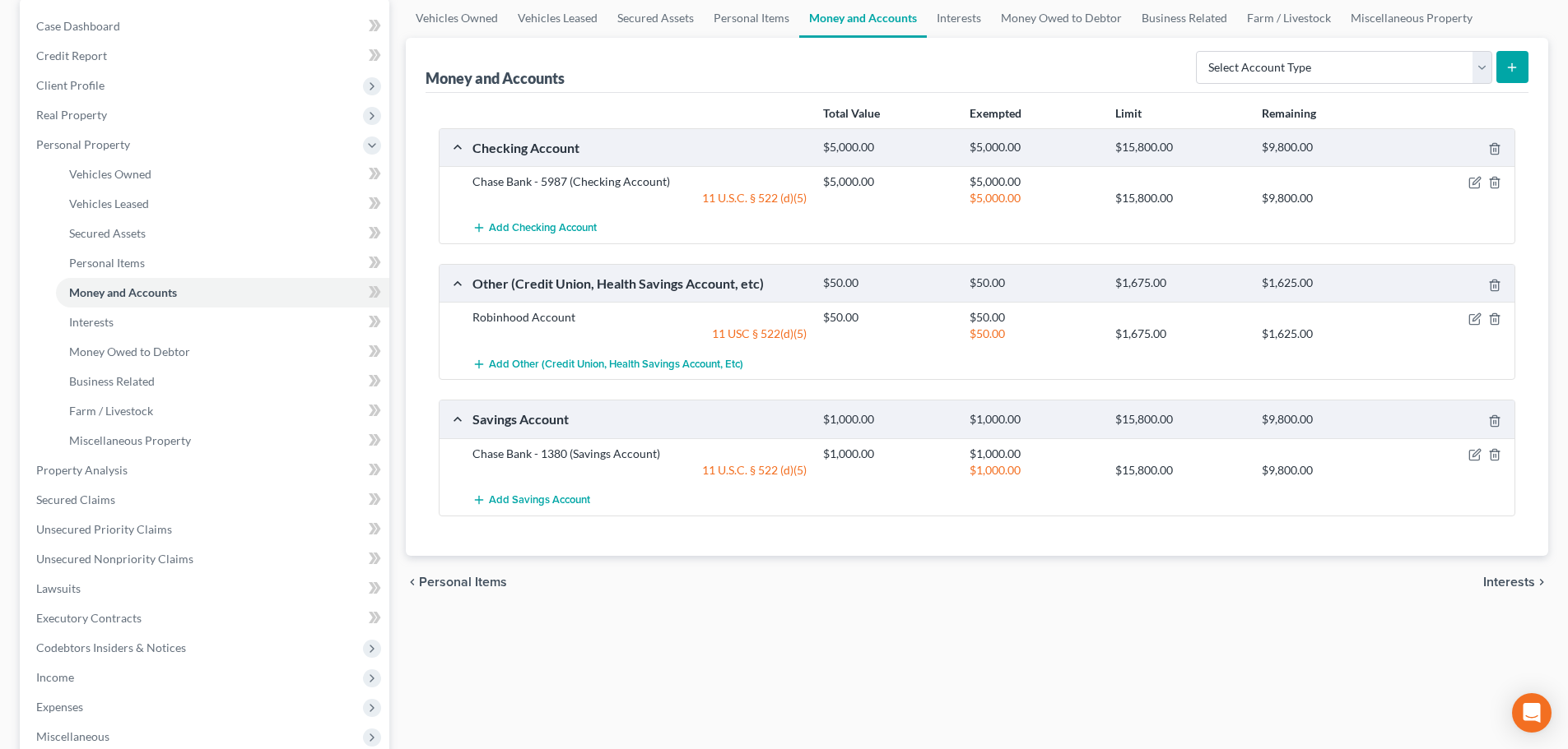
scroll to position [421, 0]
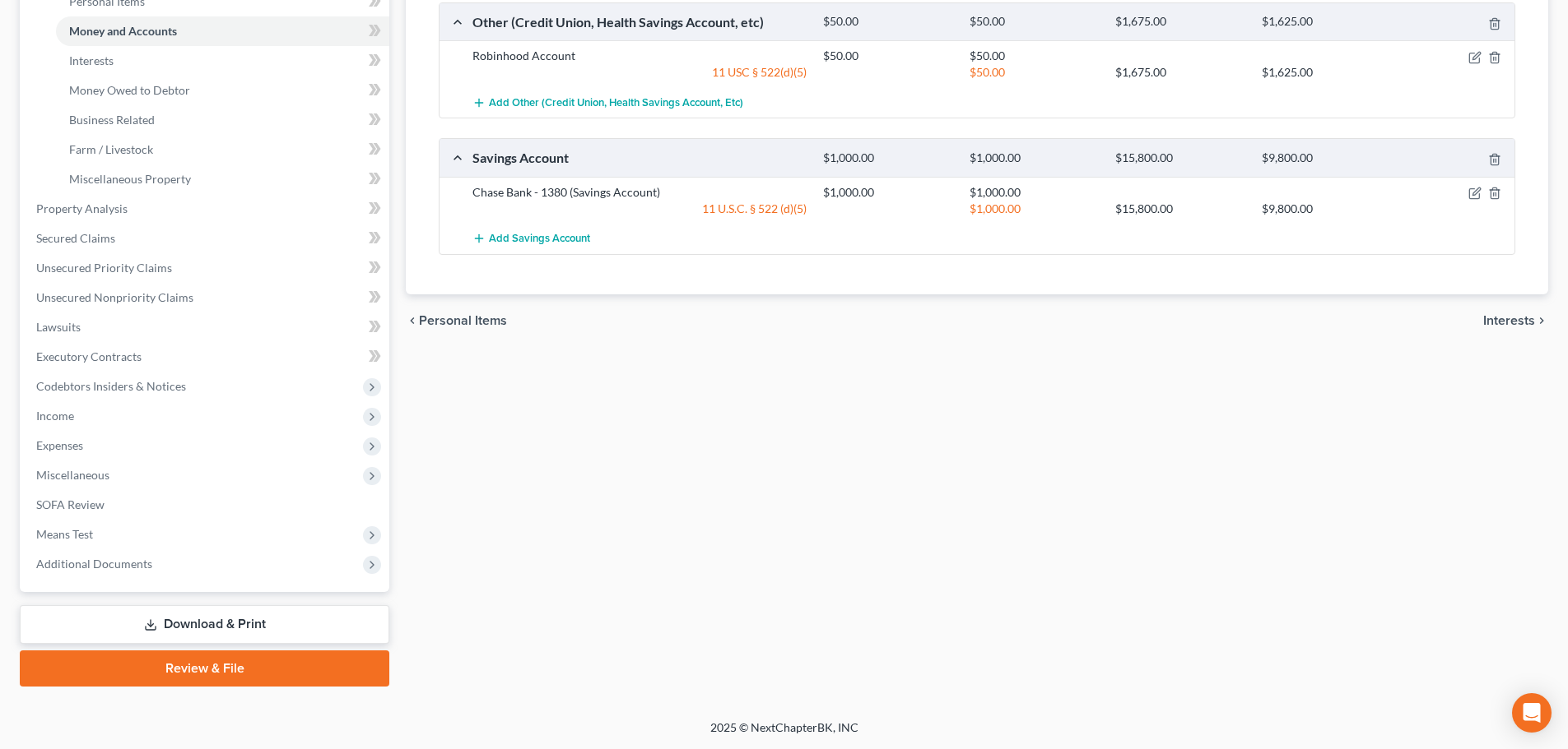
click at [210, 663] on link "Review & File" at bounding box center [204, 668] width 370 height 36
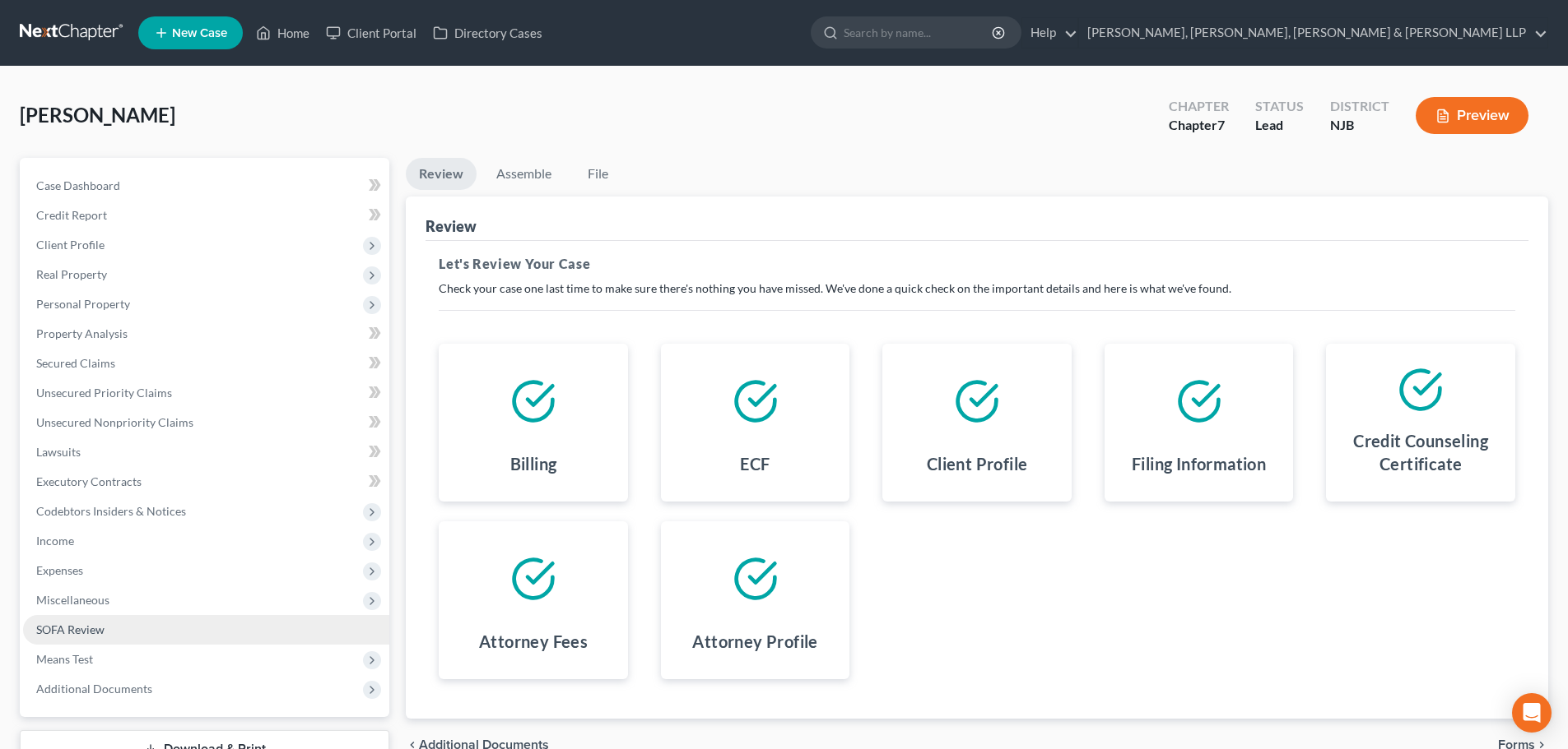
click at [130, 628] on link "SOFA Review" at bounding box center [206, 629] width 366 height 29
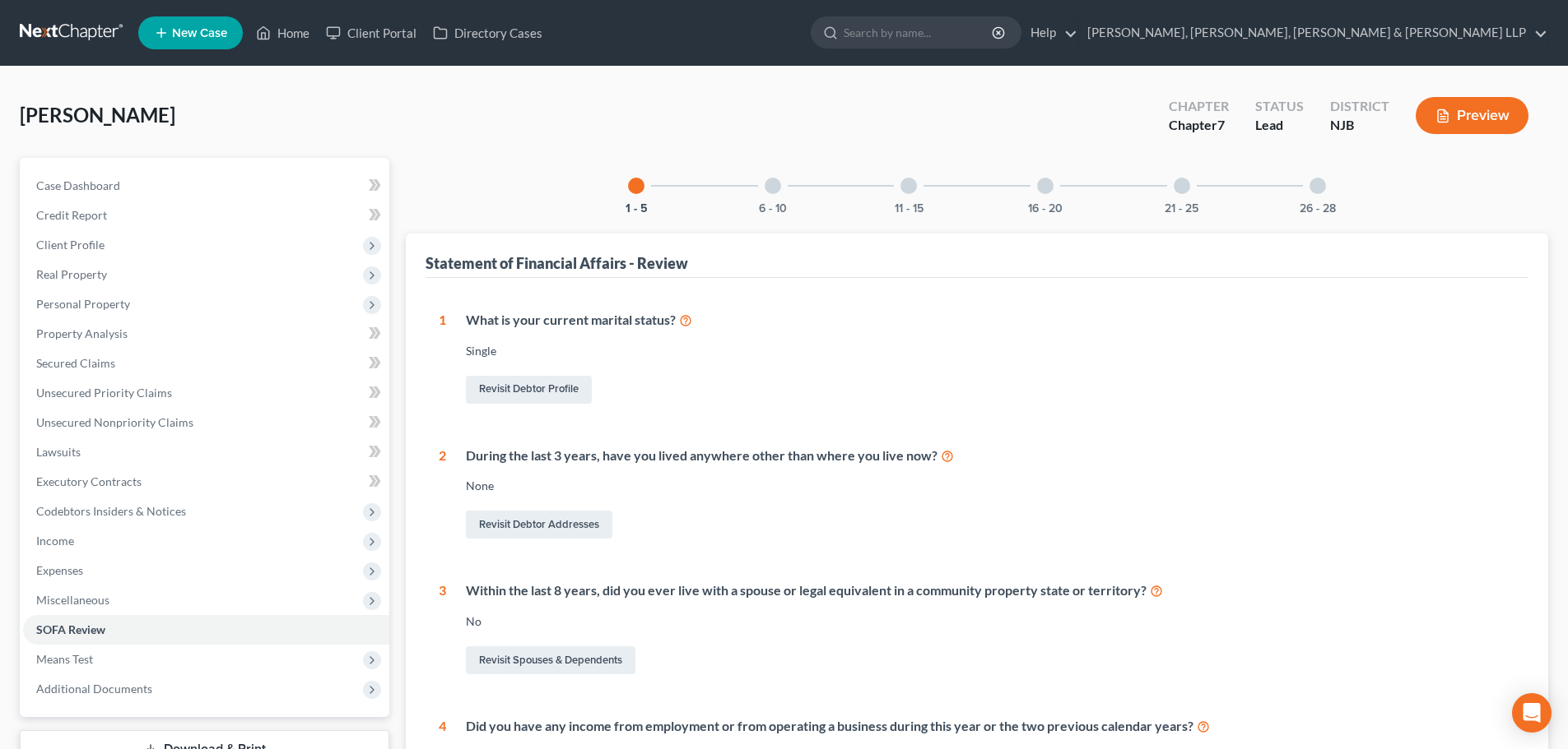
click at [759, 194] on div "6 - 10" at bounding box center [772, 185] width 55 height 55
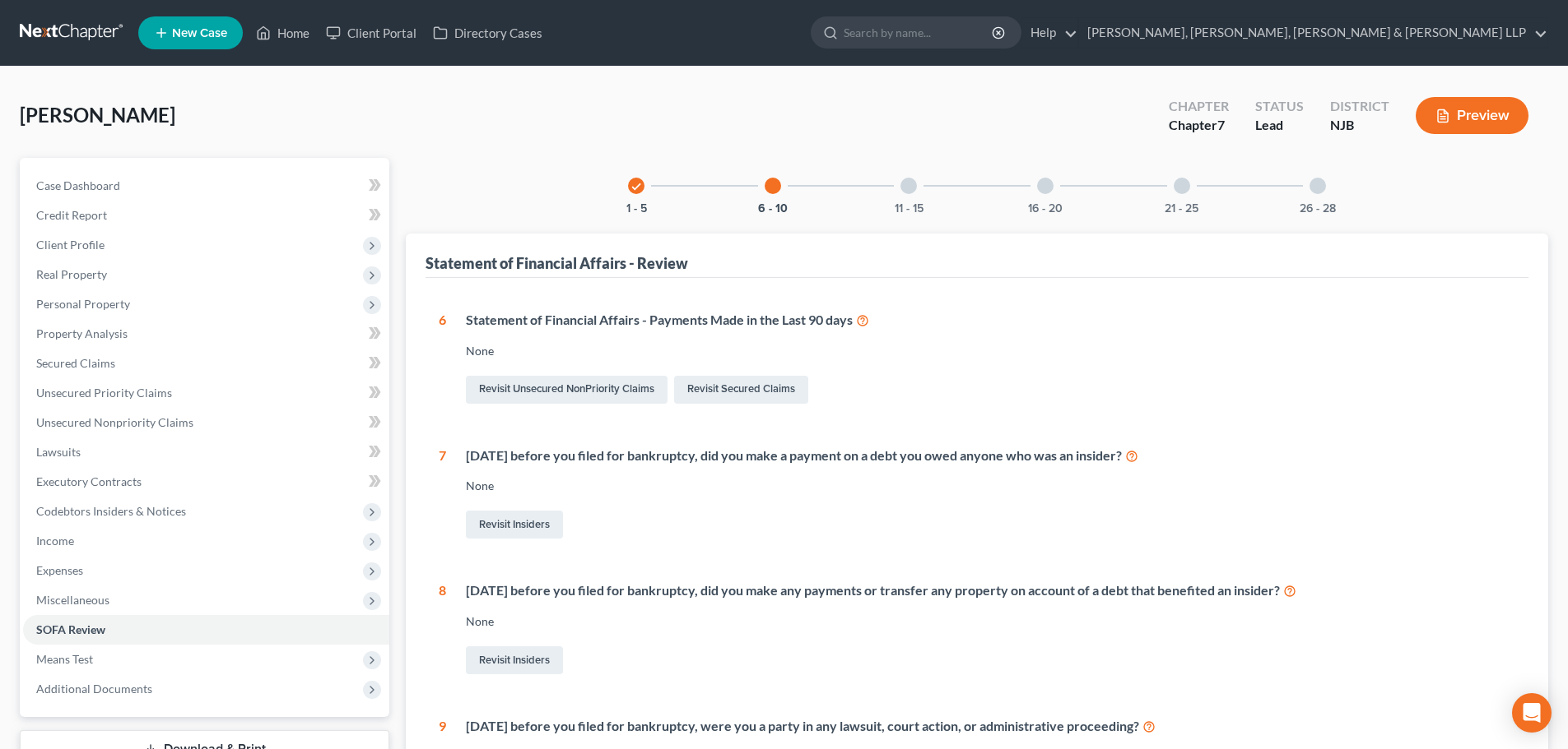
click at [868, 190] on div "check 1 - 5 6 - 10 11 - 15 16 - 20 21 - 25 26 - 28" at bounding box center [977, 185] width 738 height 55
drag, startPoint x: 910, startPoint y: 184, endPoint x: 927, endPoint y: 184, distance: 17.0
click at [909, 184] on div at bounding box center [908, 186] width 17 height 17
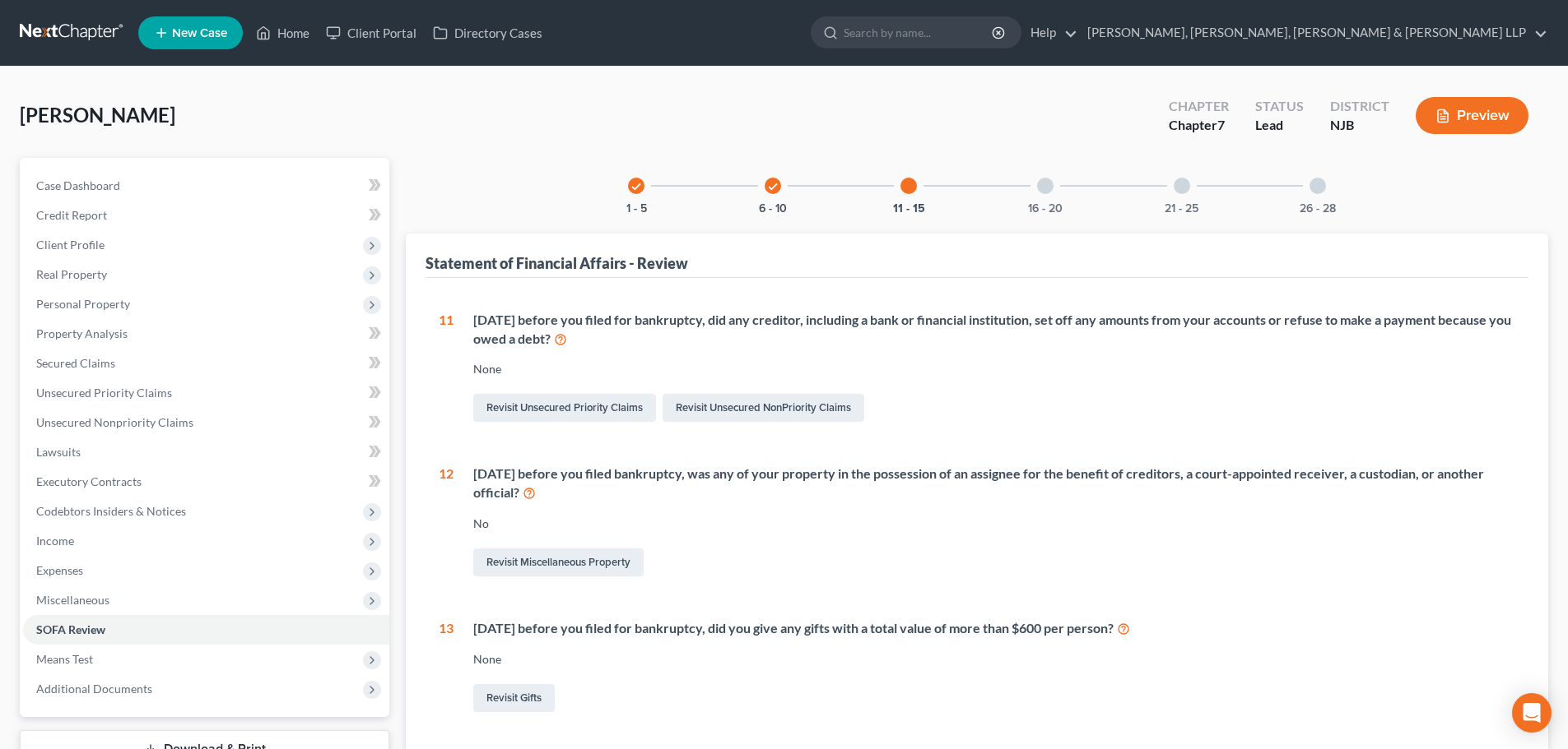
click at [1026, 189] on div "16 - 20" at bounding box center [1044, 185] width 55 height 55
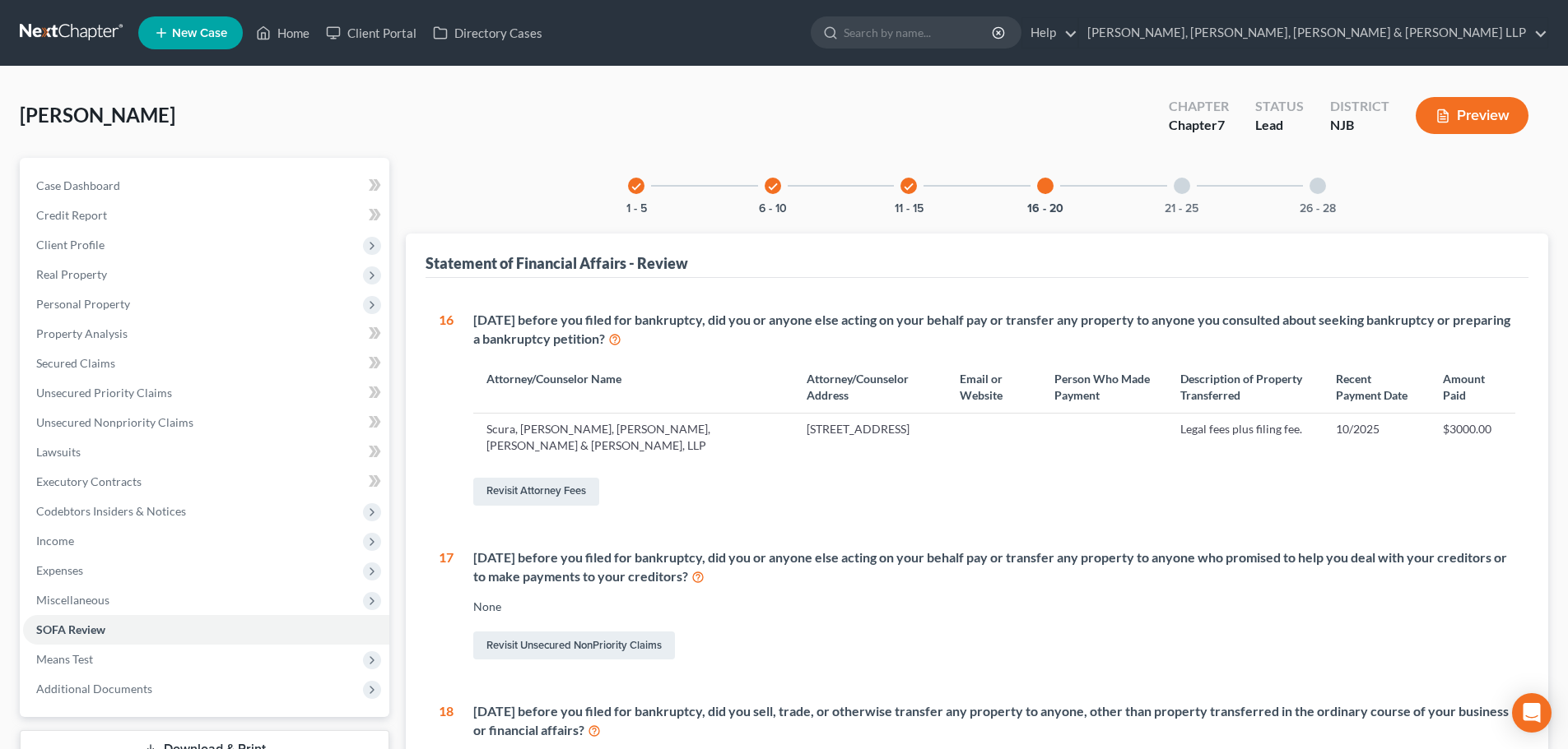
click at [1183, 191] on div at bounding box center [1182, 186] width 17 height 17
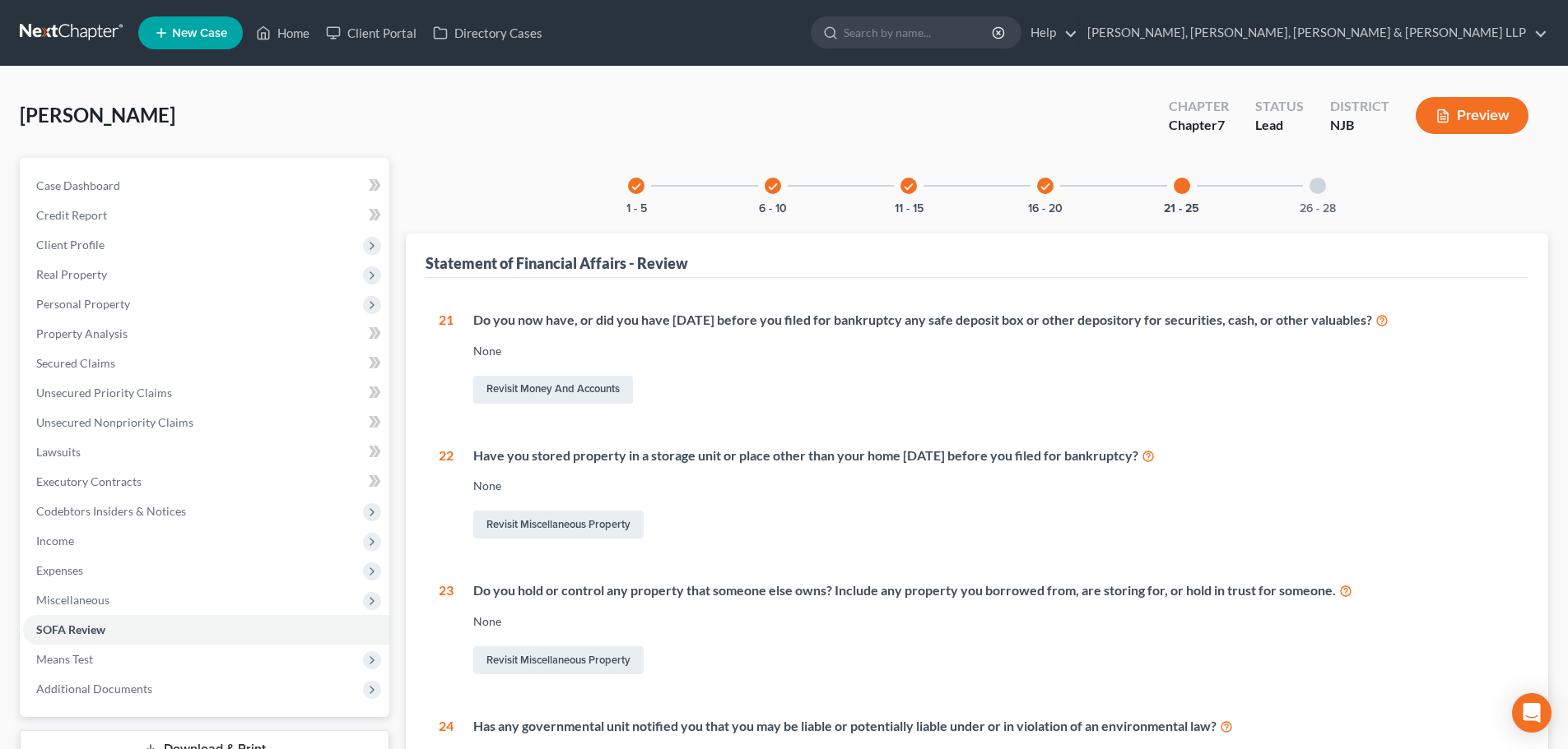
click at [1302, 183] on div "26 - 28" at bounding box center [1317, 185] width 55 height 55
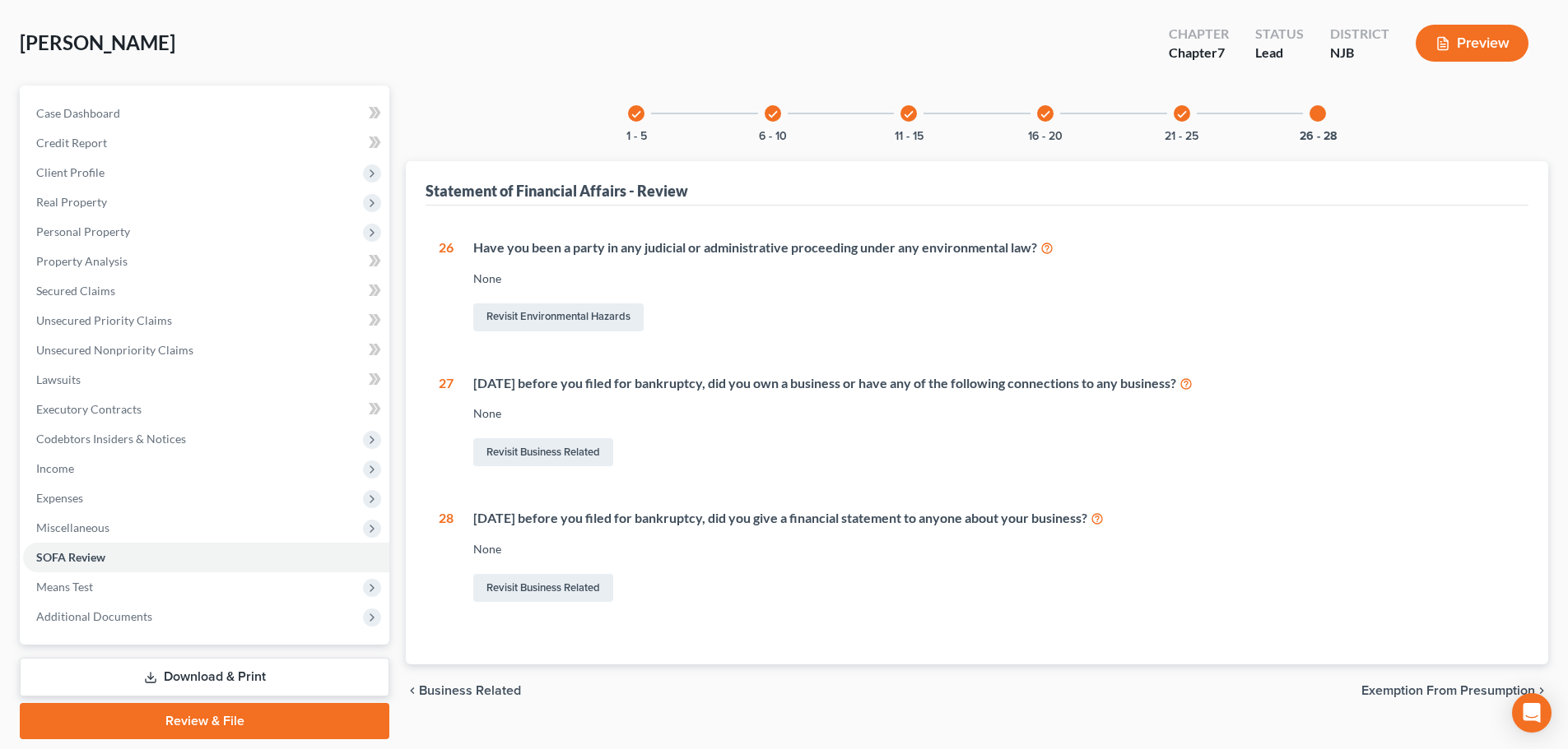
scroll to position [125, 0]
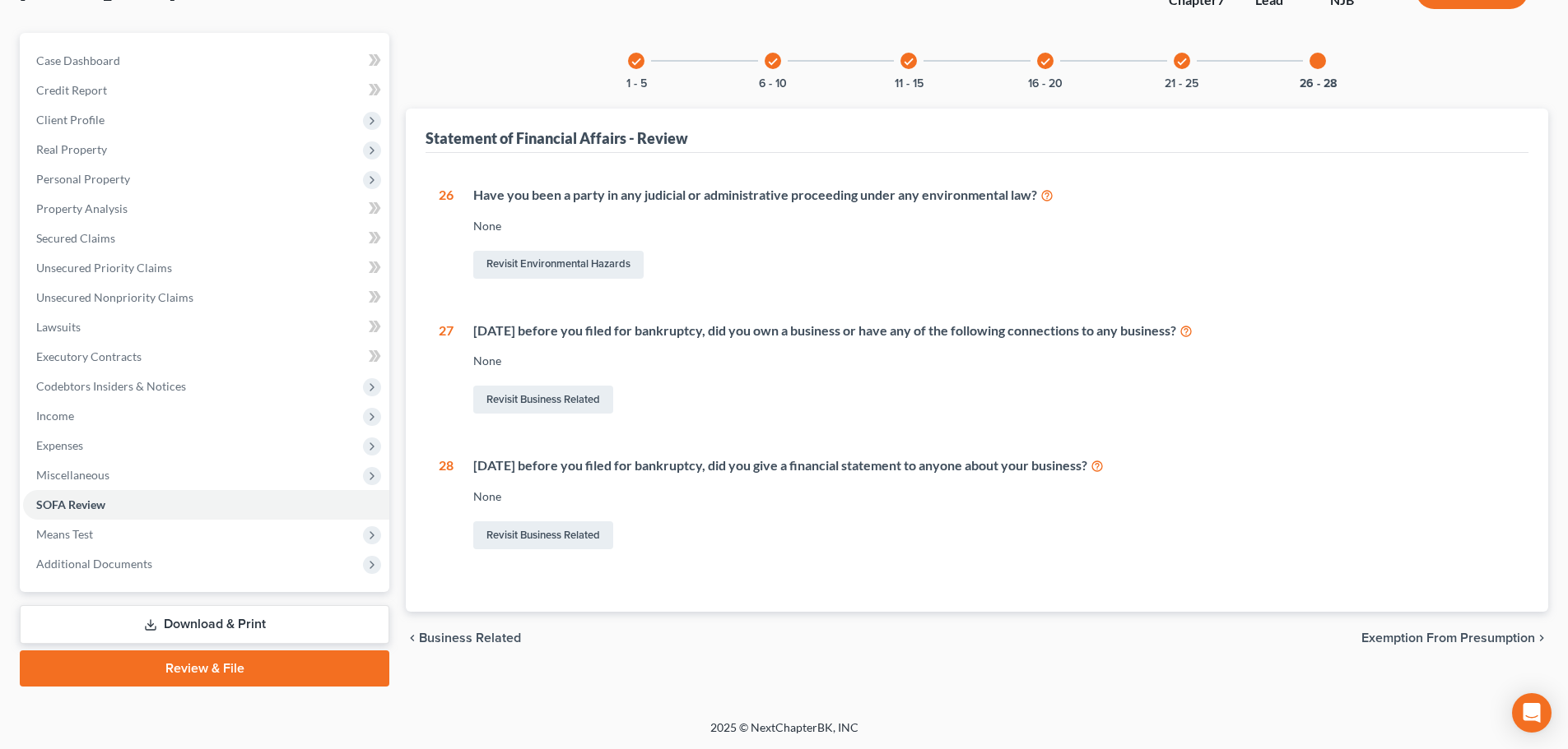
drag, startPoint x: 218, startPoint y: 661, endPoint x: 520, endPoint y: 517, distance: 334.6
click at [219, 662] on link "Review & File" at bounding box center [204, 668] width 370 height 36
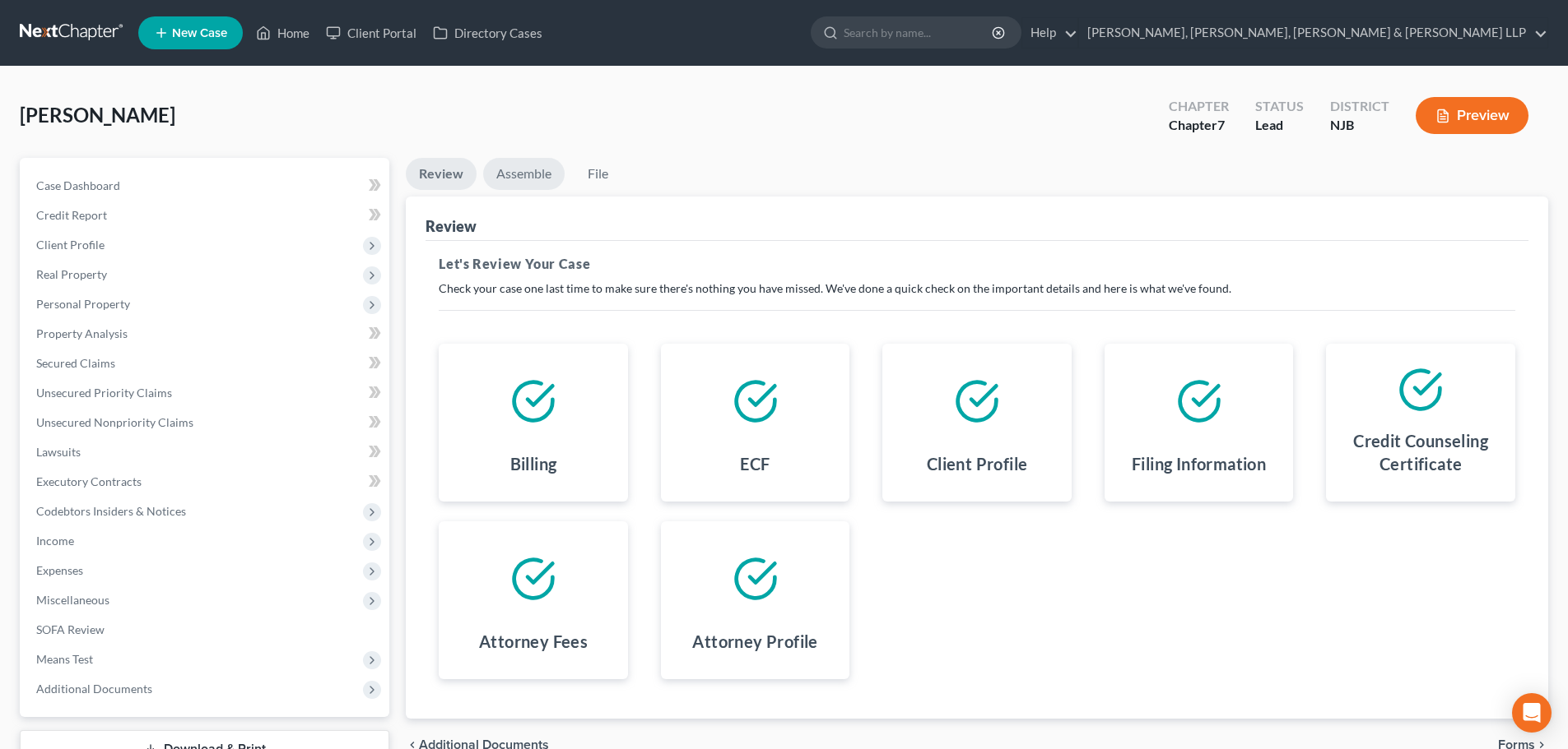
click at [529, 179] on link "Assemble" at bounding box center [524, 173] width 82 height 32
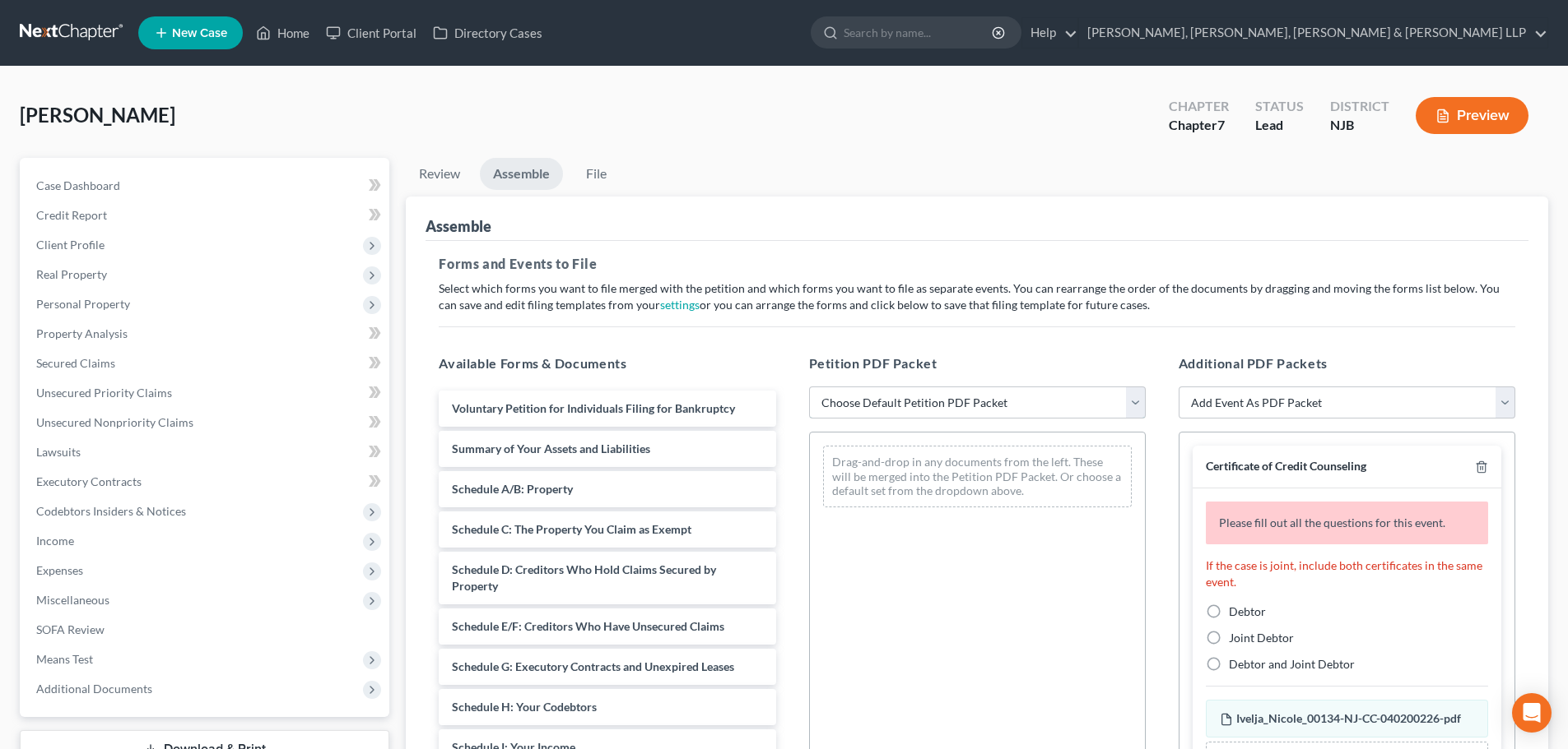
drag, startPoint x: 855, startPoint y: 408, endPoint x: 858, endPoint y: 418, distance: 10.4
click at [855, 408] on select "Choose Default Petition PDF Packet Complete Bankruptcy Petition (all forms and …" at bounding box center [977, 403] width 337 height 33
select select "0"
click at [809, 386] on select "Choose Default Petition PDF Packet Complete Bankruptcy Petition (all forms and …" at bounding box center [977, 403] width 337 height 33
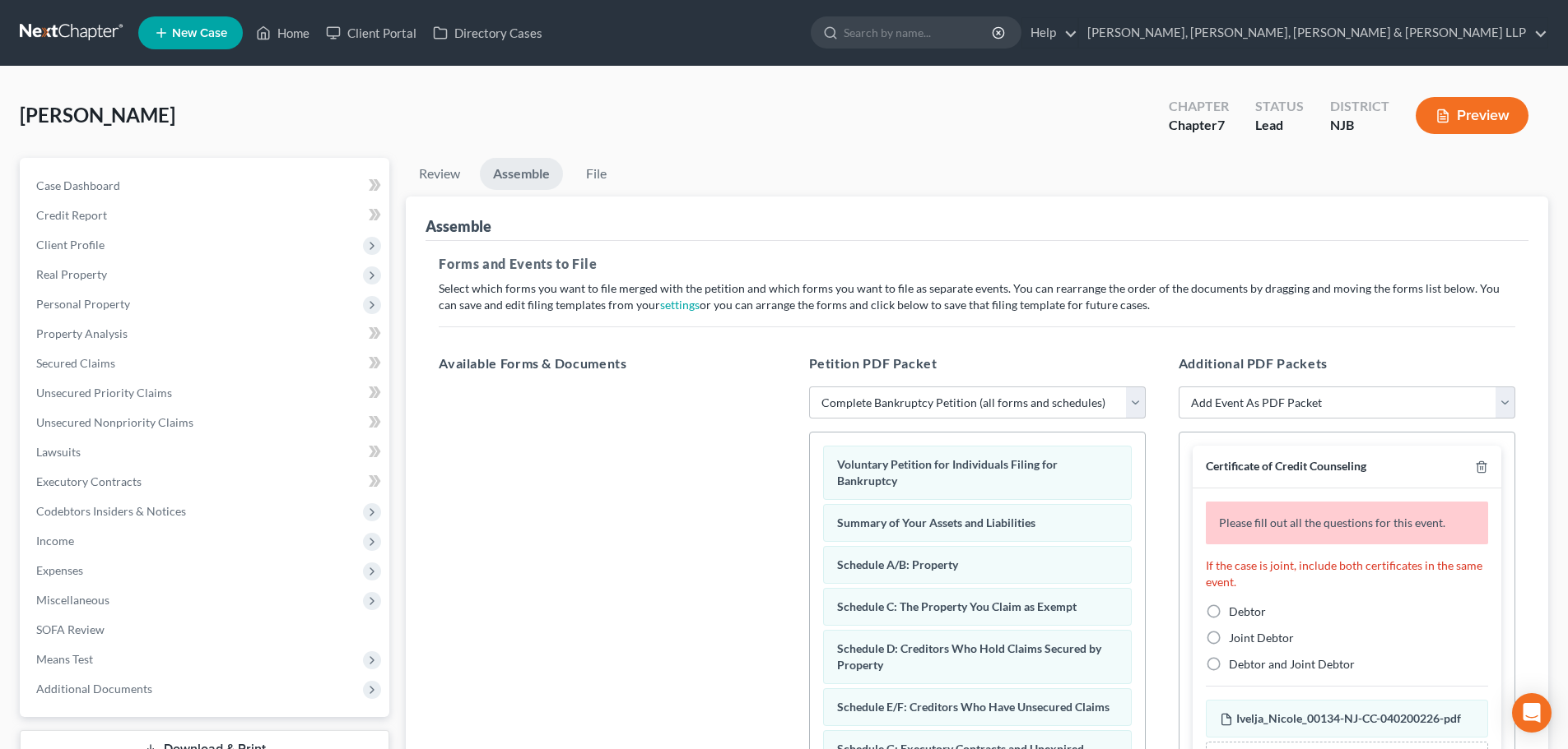
click at [1228, 610] on label "Debtor" at bounding box center [1247, 612] width 37 height 17
click at [1235, 610] on input "Debtor" at bounding box center [1240, 609] width 11 height 11
radio input "true"
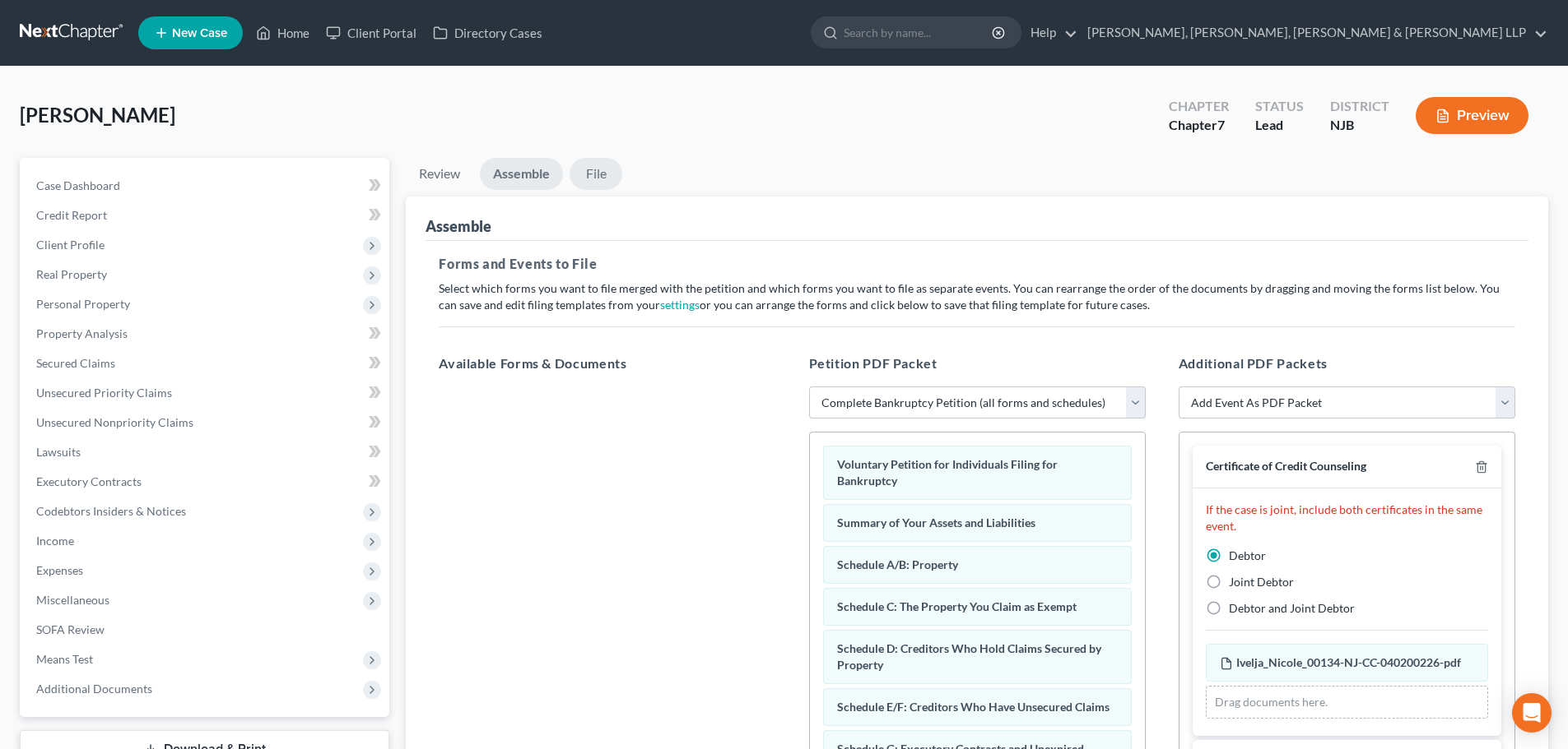
click at [605, 174] on link "File" at bounding box center [596, 173] width 53 height 32
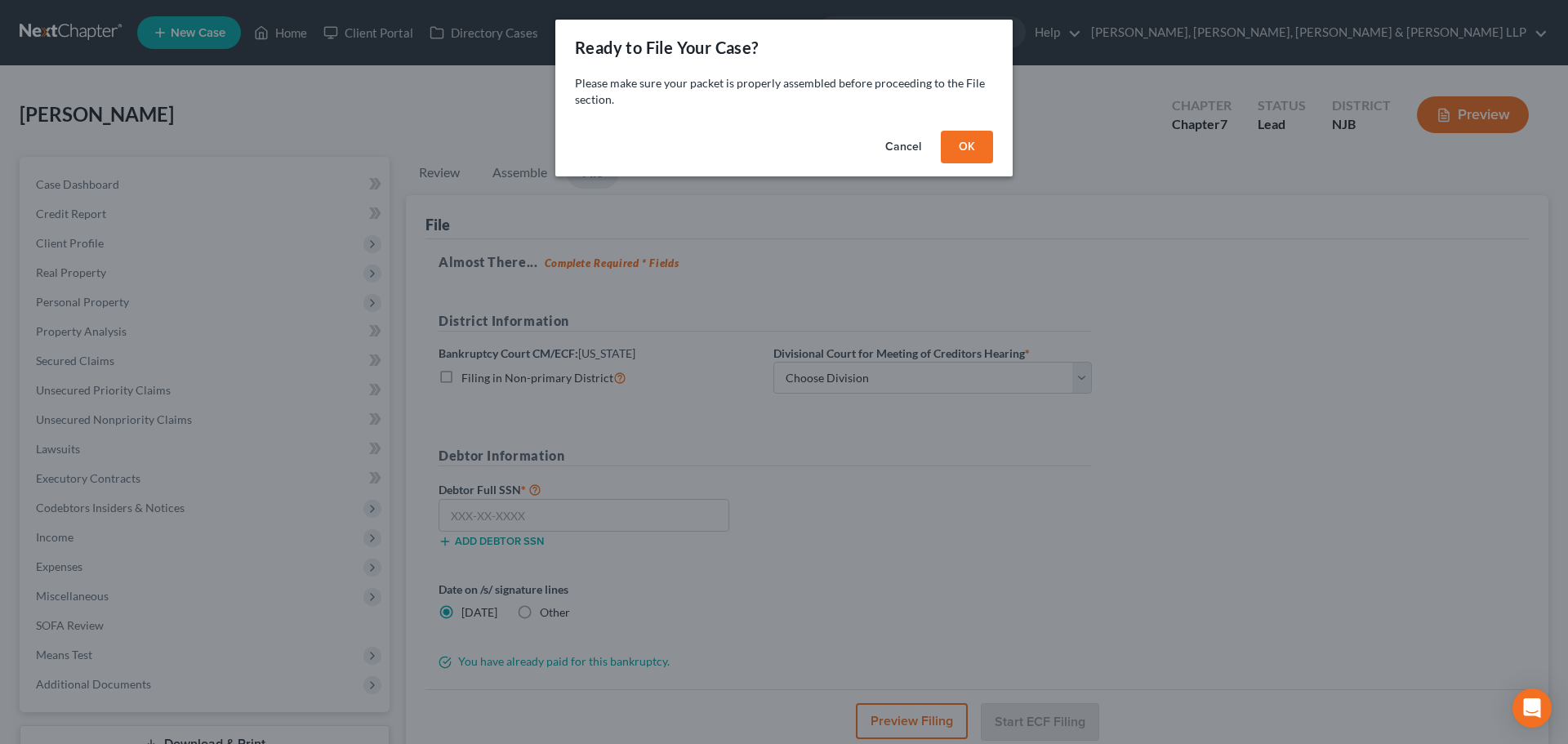
click at [970, 148] on button "OK" at bounding box center [967, 147] width 52 height 33
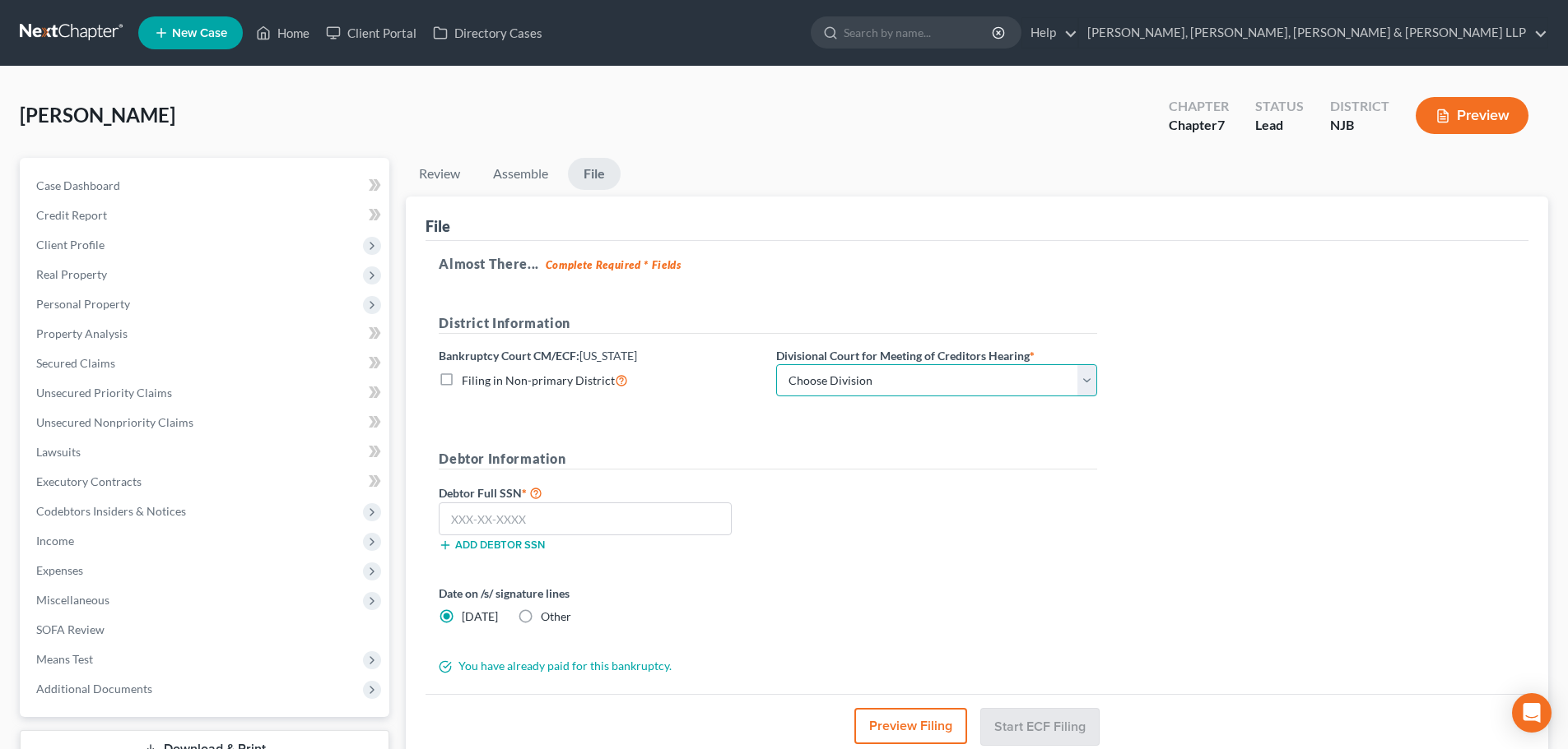
drag, startPoint x: 857, startPoint y: 387, endPoint x: 855, endPoint y: 396, distance: 9.2
click at [857, 387] on select "Choose Division [GEOGRAPHIC_DATA] [GEOGRAPHIC_DATA]/[GEOGRAPHIC_DATA] [GEOGRAPH…" at bounding box center [936, 381] width 321 height 33
select select "2"
click at [776, 365] on select "Choose Division [GEOGRAPHIC_DATA] [GEOGRAPHIC_DATA]/[GEOGRAPHIC_DATA] [GEOGRAPH…" at bounding box center [936, 381] width 321 height 33
click at [456, 516] on input "text" at bounding box center [585, 519] width 293 height 33
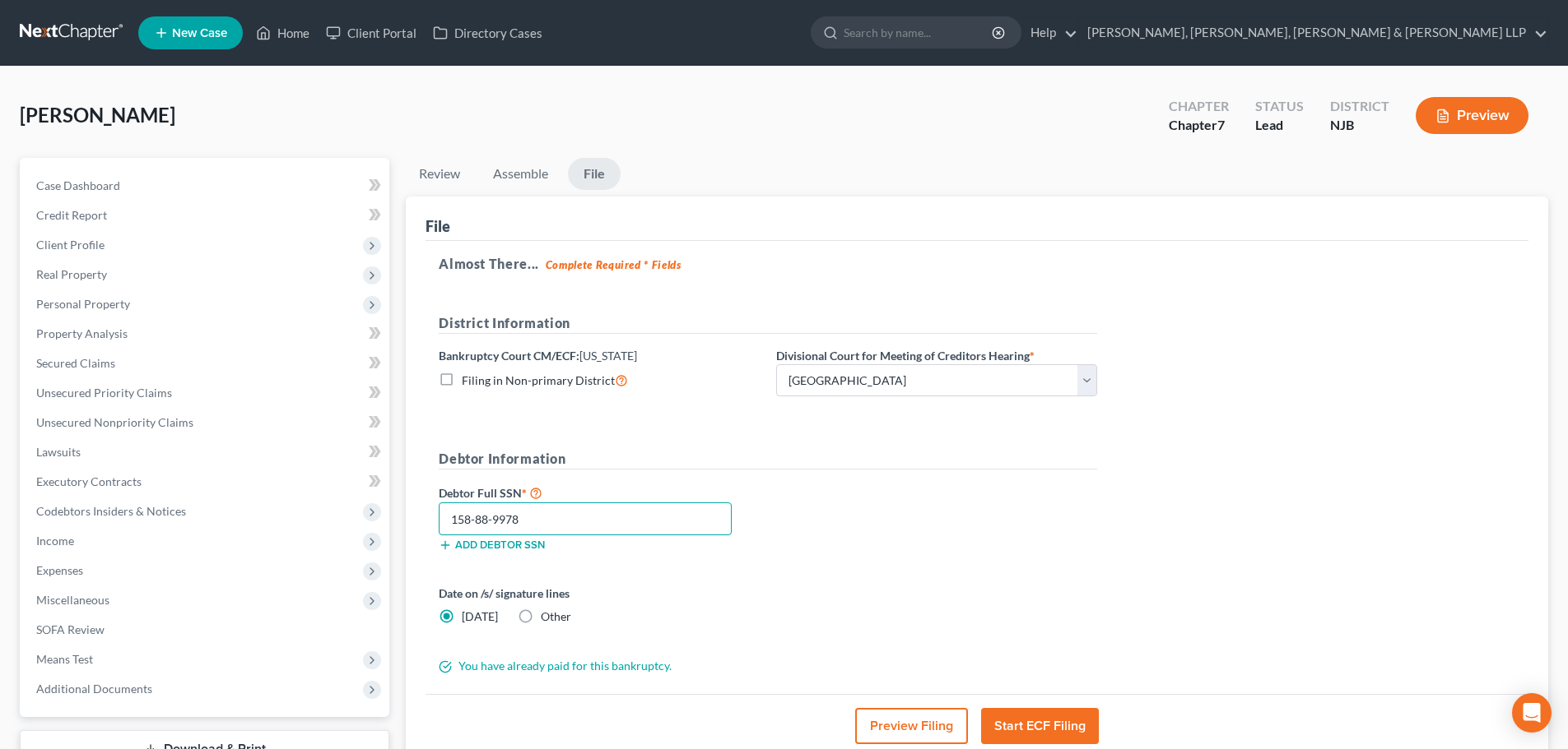
type input "158-88-9978"
click at [1056, 710] on button "Start ECF Filing" at bounding box center [1039, 726] width 118 height 36
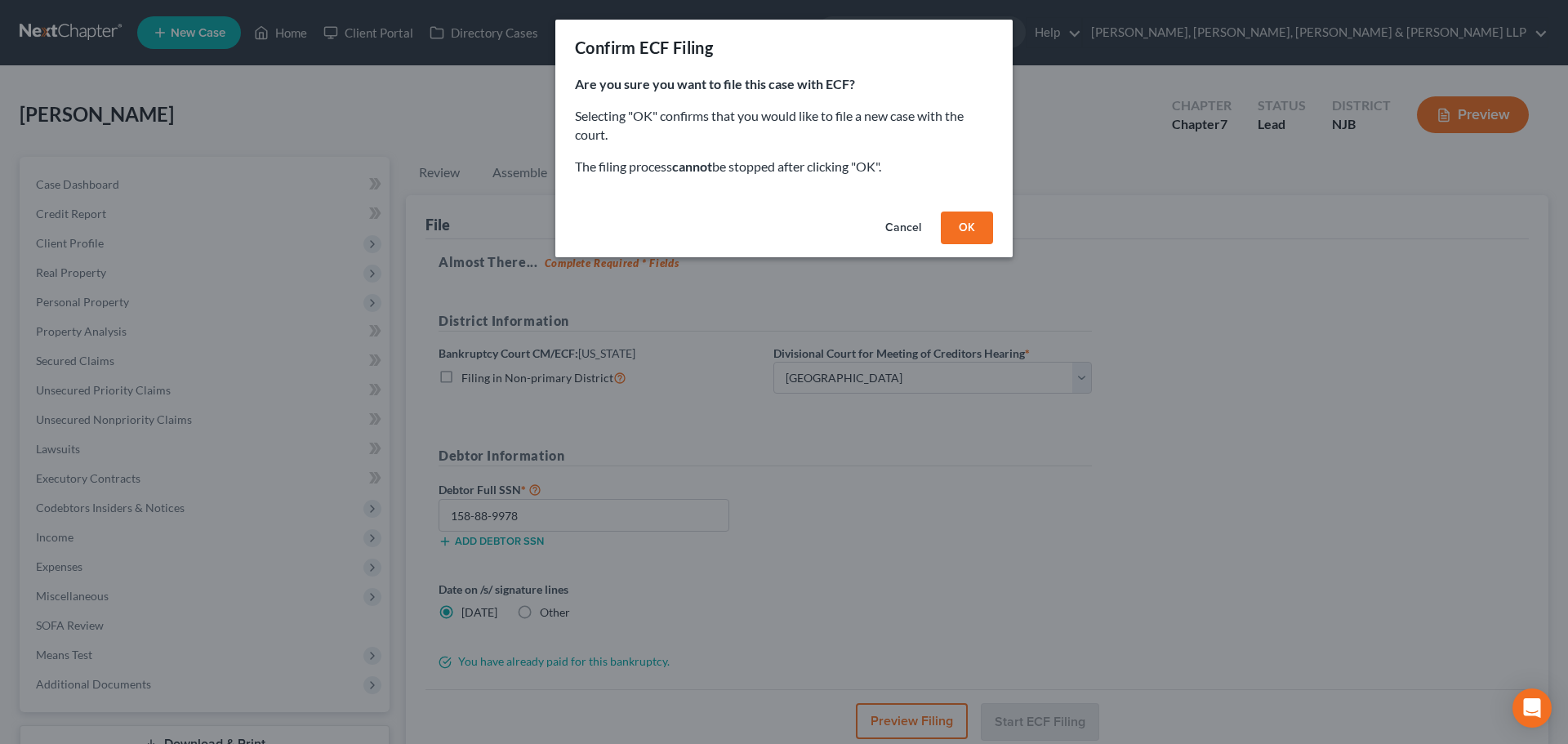
click at [976, 233] on button "OK" at bounding box center [967, 228] width 52 height 33
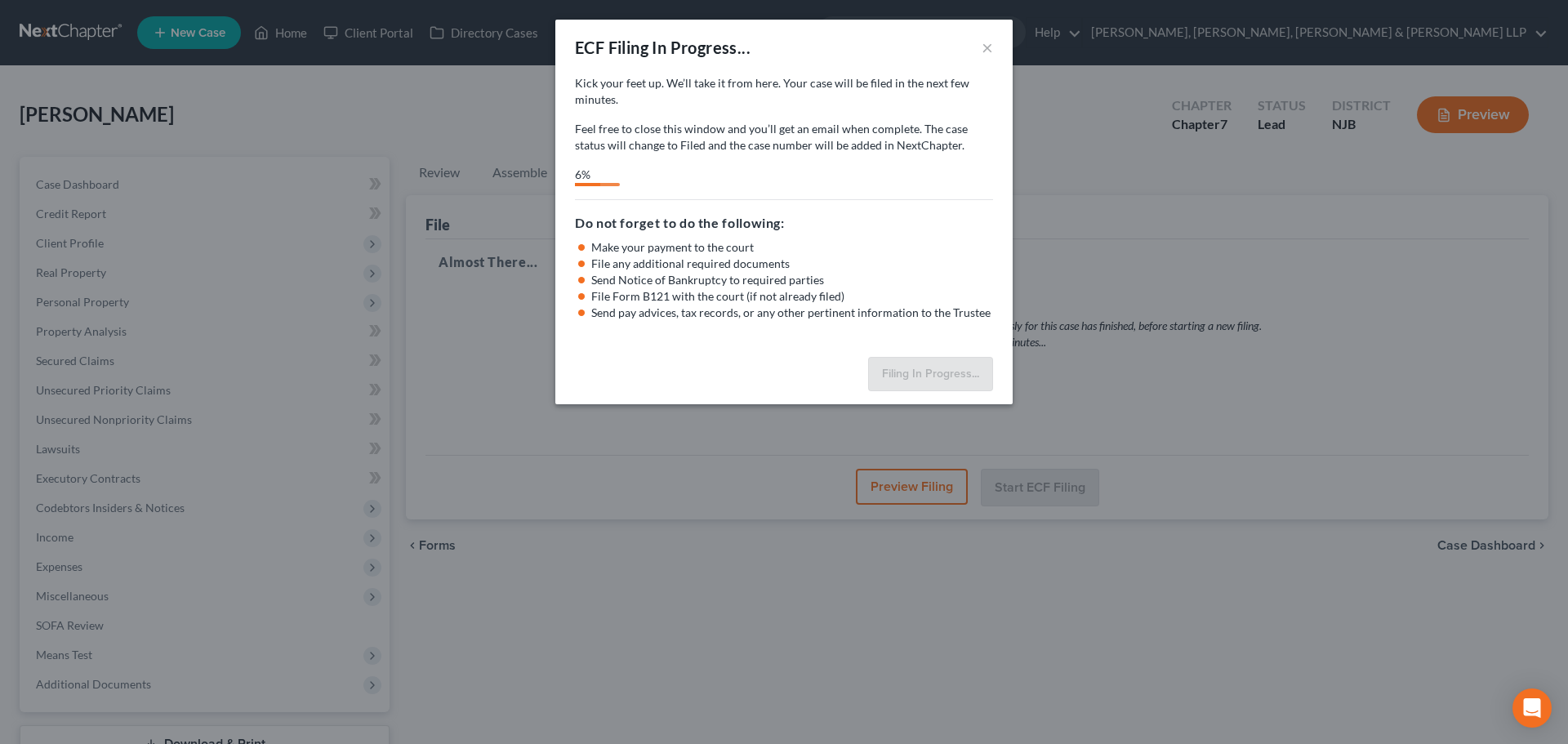
select select "2"
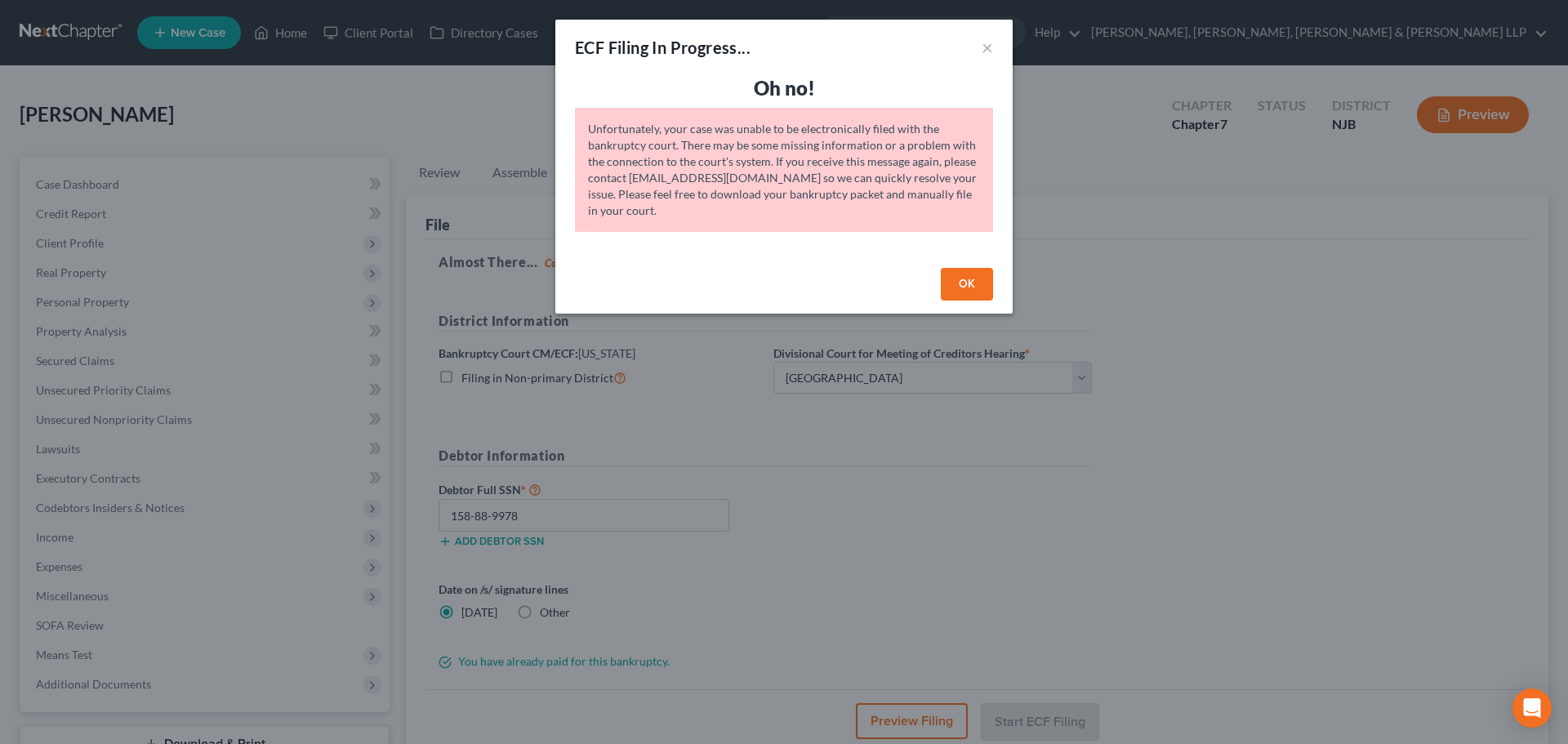
drag, startPoint x: 956, startPoint y: 282, endPoint x: 930, endPoint y: 294, distance: 28.6
click at [956, 282] on button "OK" at bounding box center [967, 284] width 52 height 33
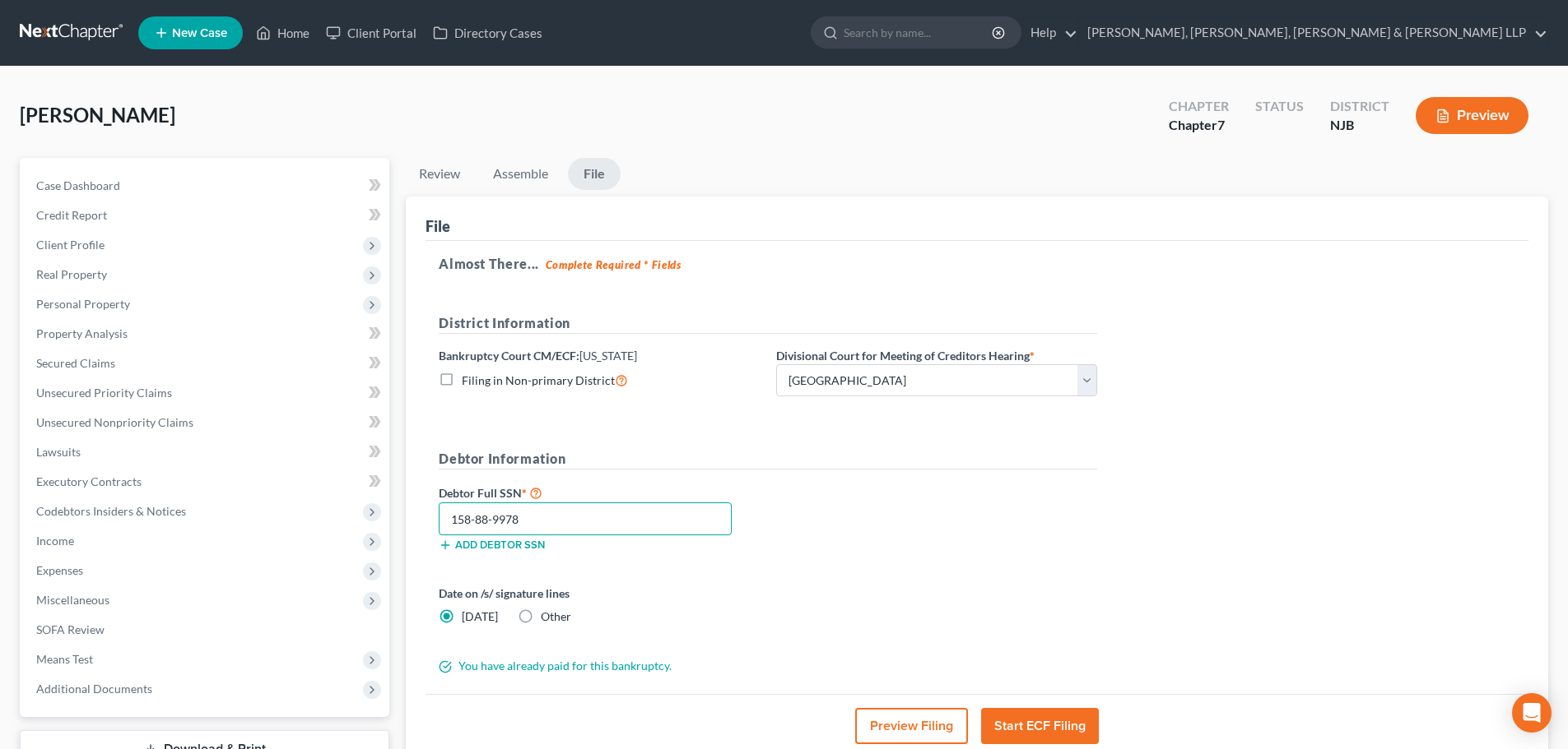
drag, startPoint x: 556, startPoint y: 503, endPoint x: 408, endPoint y: 491, distance: 148.5
click at [416, 492] on div "File Almost There... Complete Required * Fields District Information Bankruptcy…" at bounding box center [977, 477] width 1143 height 561
click at [150, 423] on span "Unsecured Nonpriority Claims" at bounding box center [114, 422] width 157 height 14
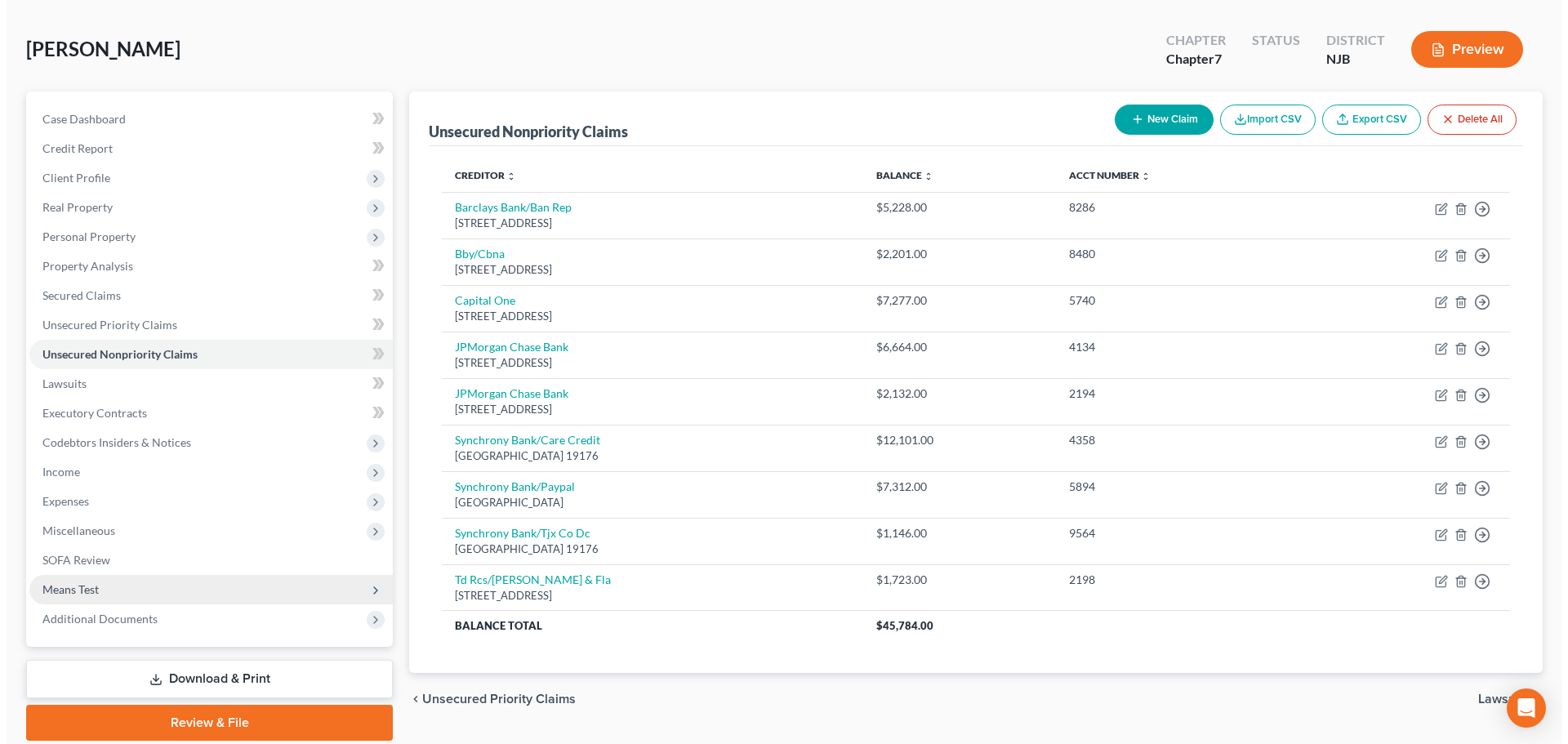
scroll to position [125, 0]
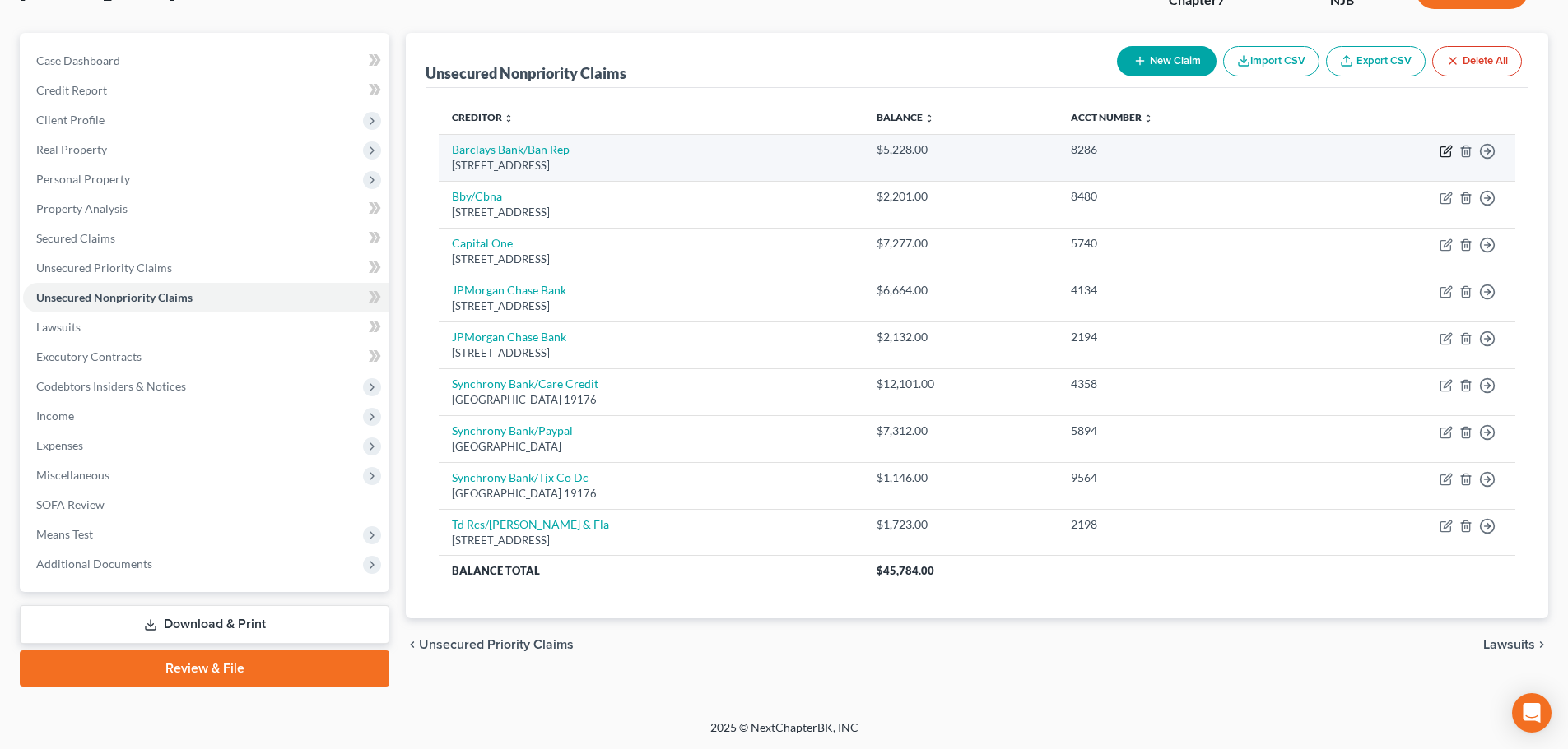
click at [1440, 149] on icon "button" at bounding box center [1446, 152] width 14 height 14
select select "7"
select select "2"
select select "0"
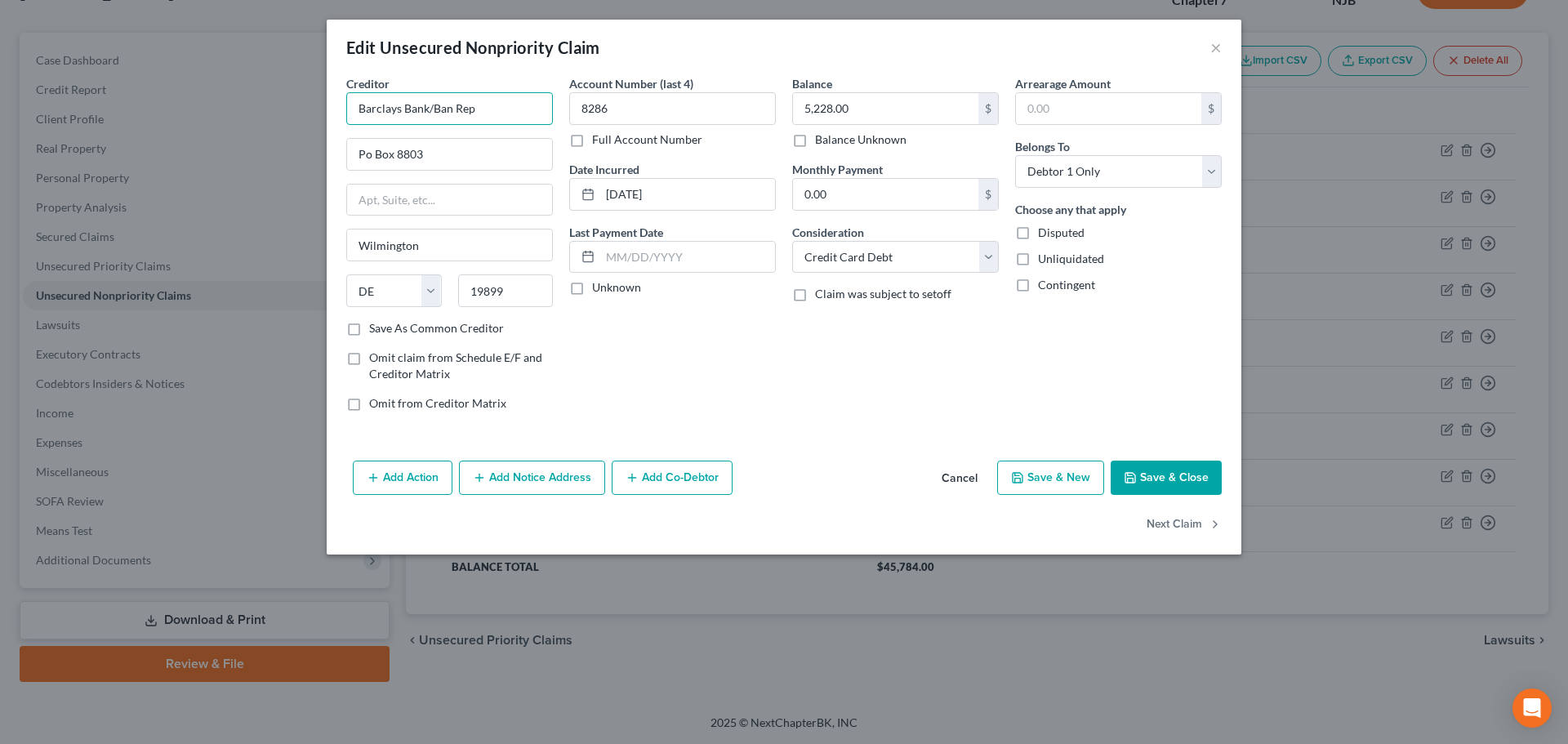
drag, startPoint x: 493, startPoint y: 113, endPoint x: 431, endPoint y: 111, distance: 62.0
click at [431, 111] on input "Barclays Bank/Ban Rep" at bounding box center [450, 109] width 207 height 33
type input "Barclays Bank"
click at [548, 479] on button "Add Notice Address" at bounding box center [531, 478] width 146 height 35
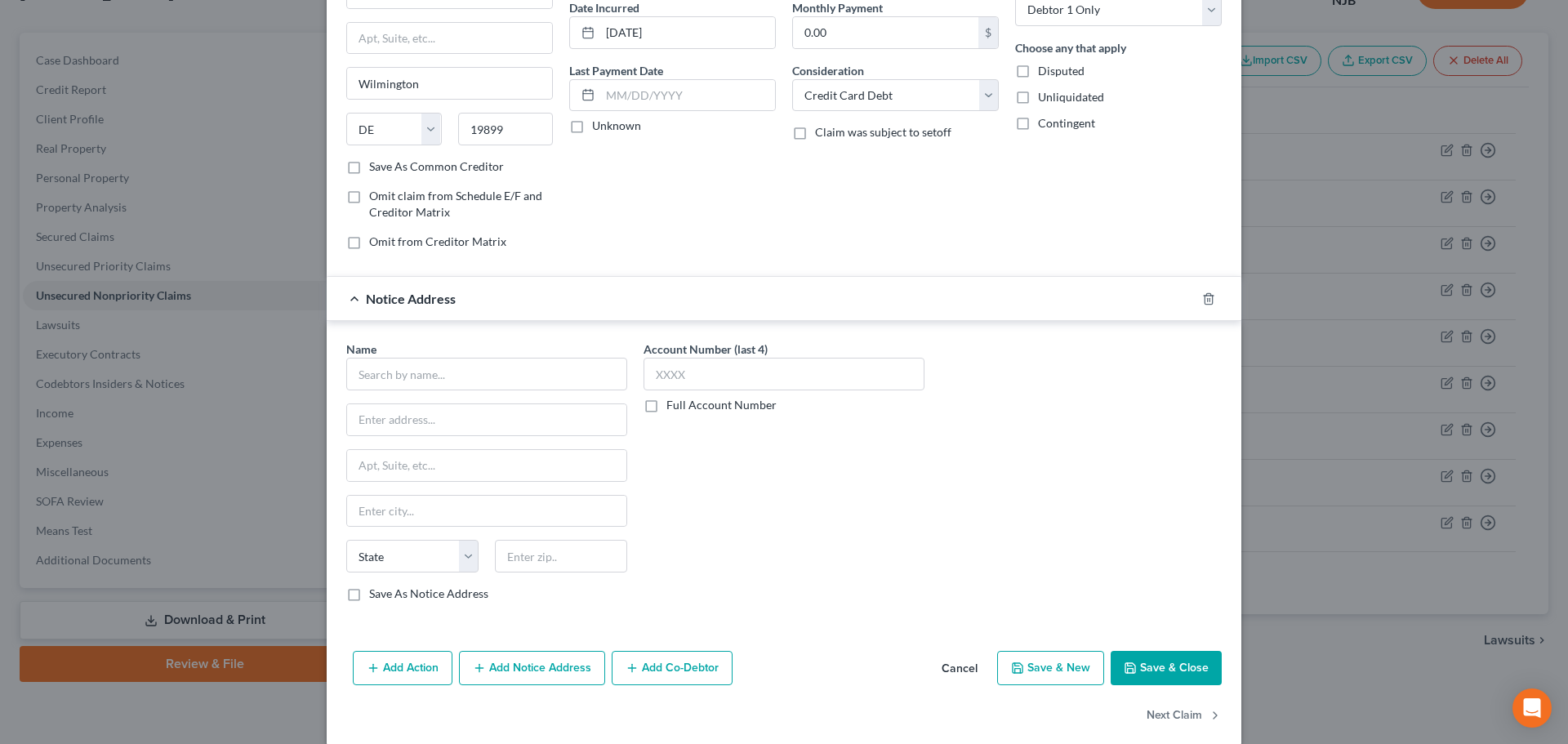
scroll to position [163, 0]
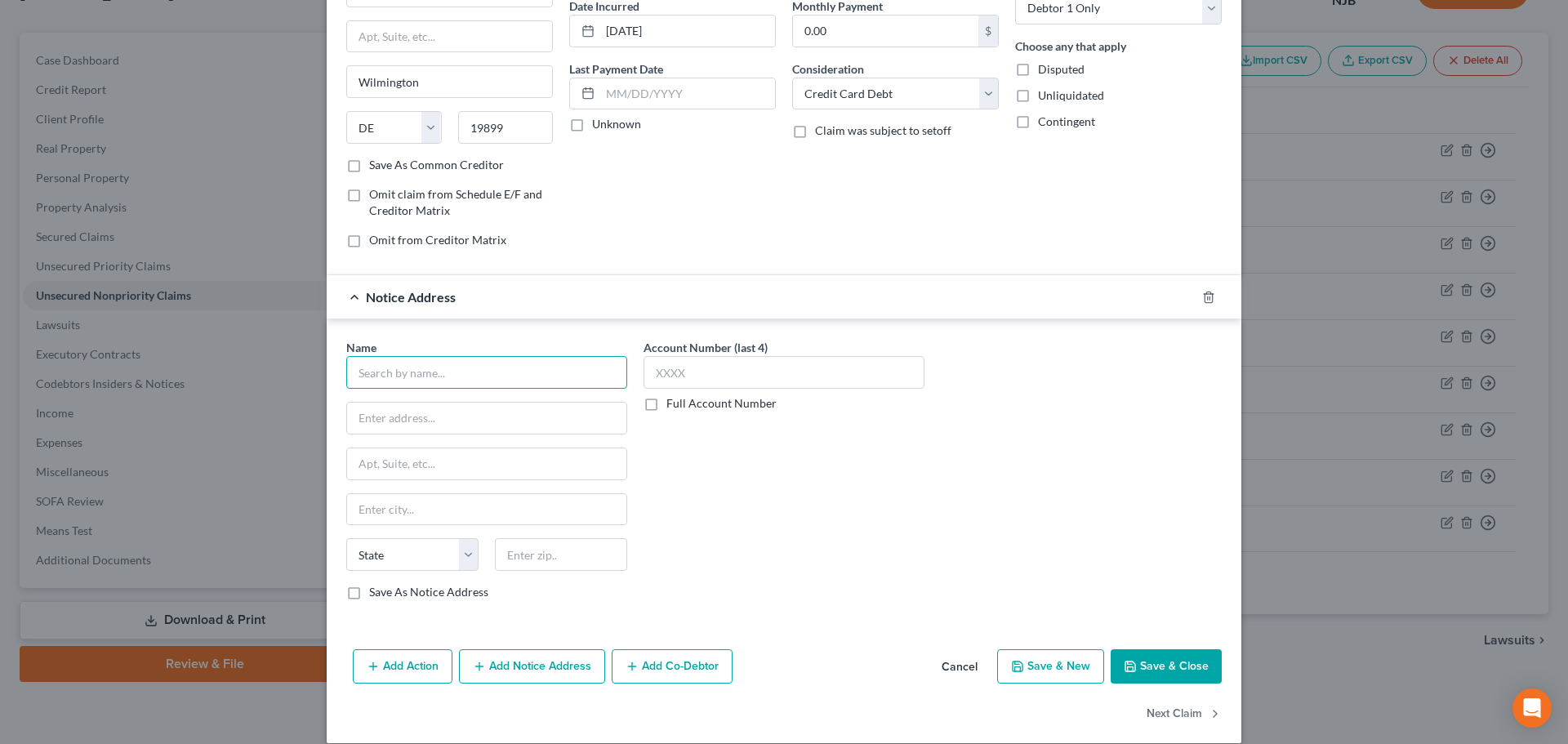
click at [391, 374] on input "text" at bounding box center [487, 373] width 281 height 33
type input "r"
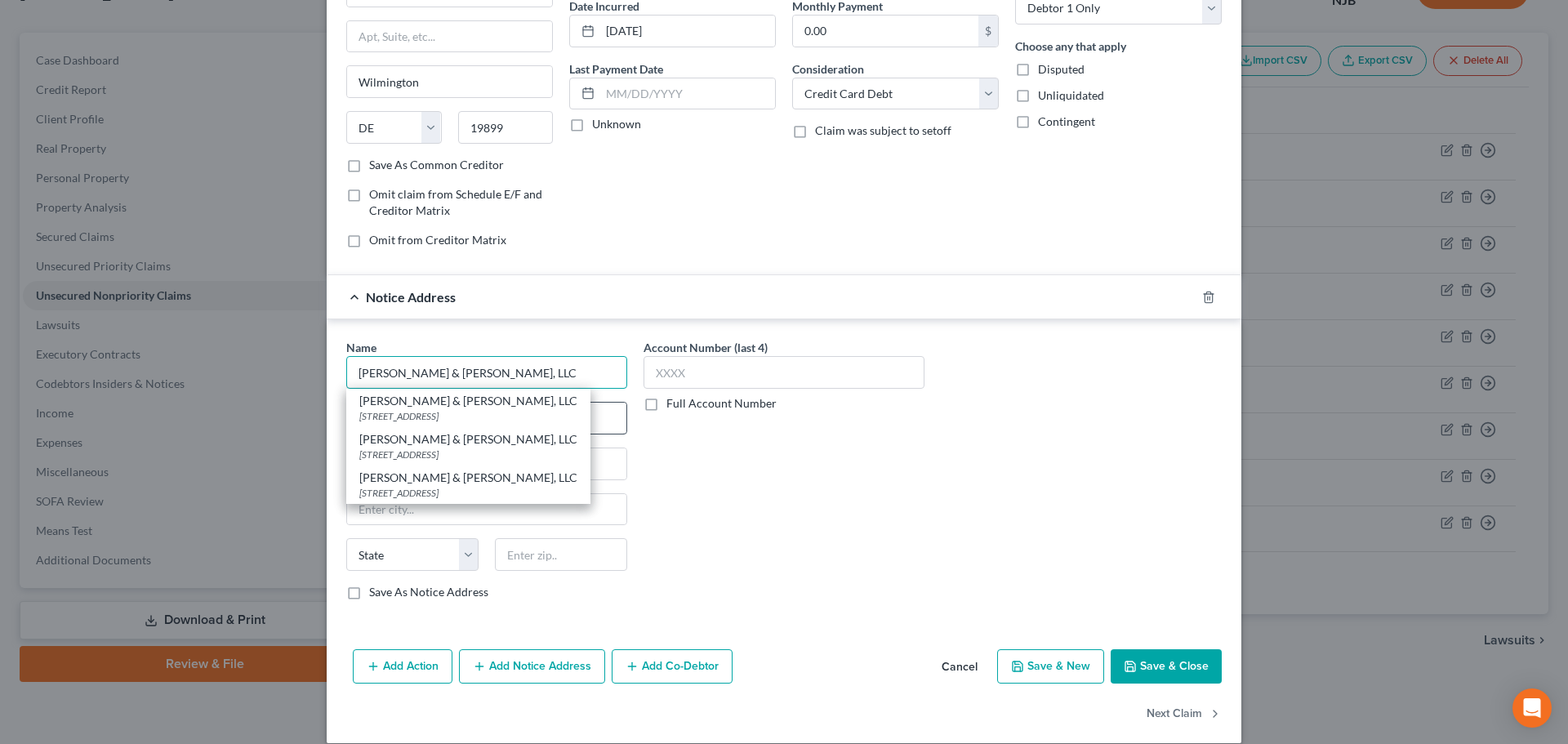
type input "[PERSON_NAME] & [PERSON_NAME], LLC"
click at [385, 407] on div "[PERSON_NAME] & [PERSON_NAME], LLC" at bounding box center [469, 401] width 218 height 16
type input "1787 [GEOGRAPHIC_DATA]"
type input "Suite 32"
type input "[GEOGRAPHIC_DATA]"
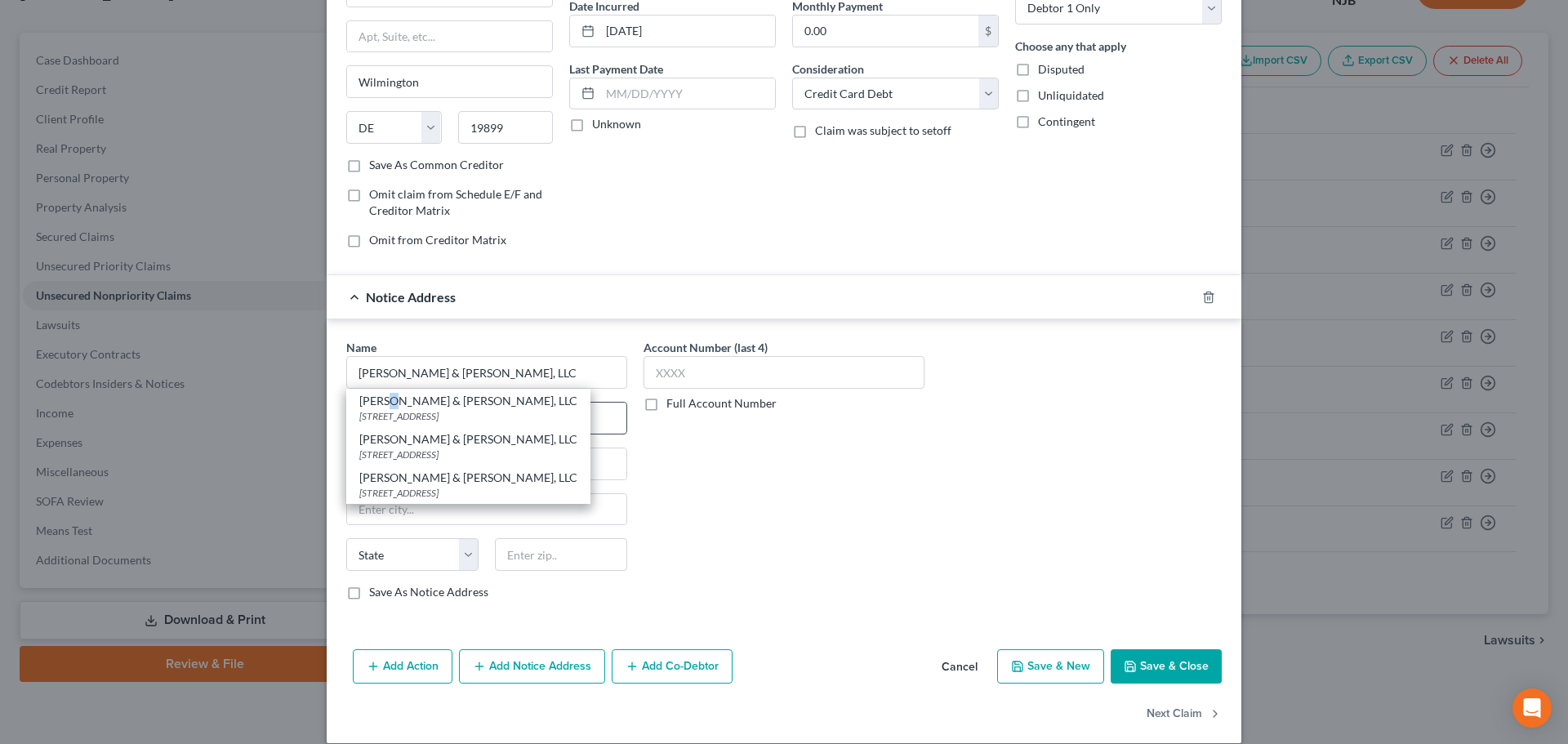
select select "35"
type input "11749"
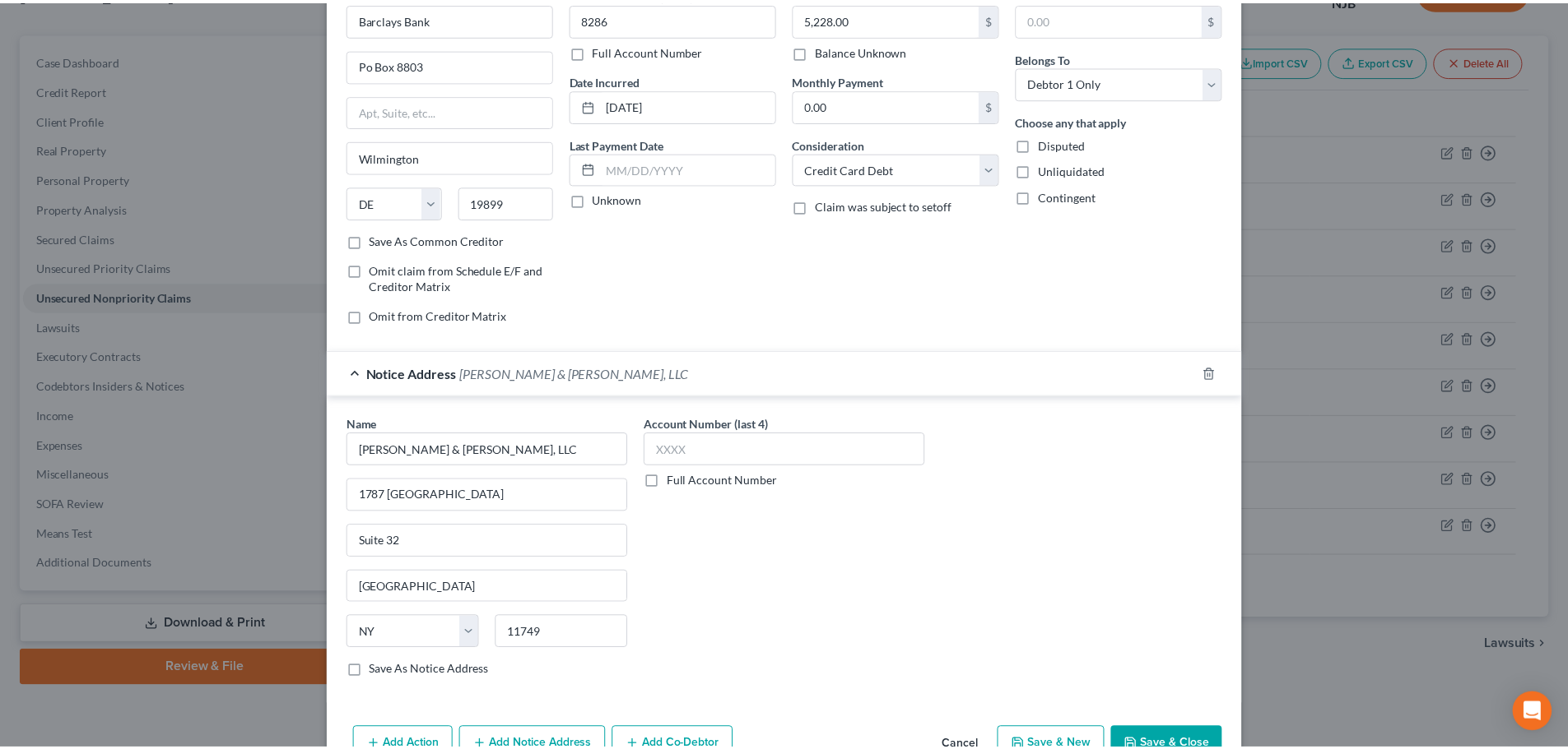
scroll to position [184, 0]
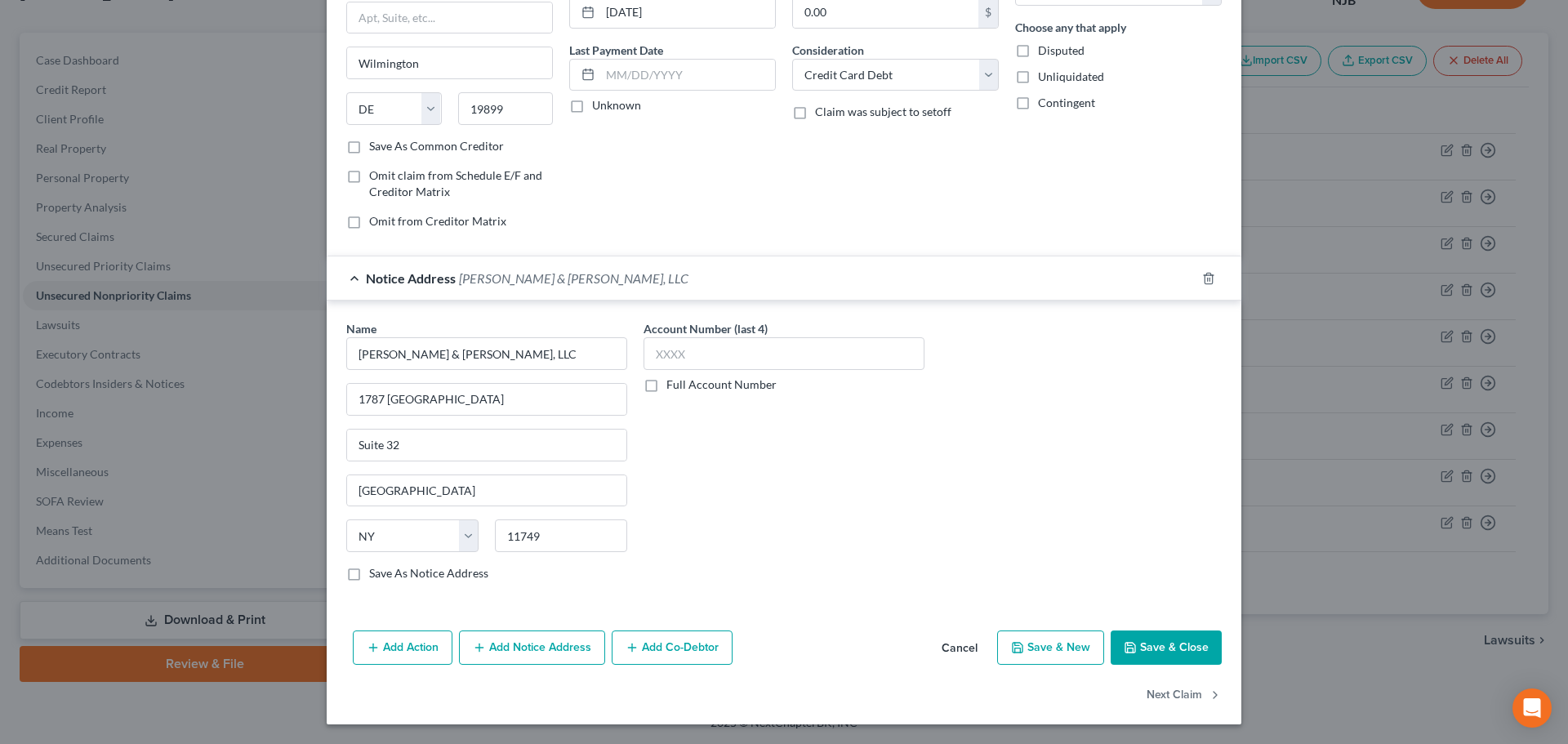
click at [1137, 640] on button "Save & Close" at bounding box center [1166, 648] width 111 height 35
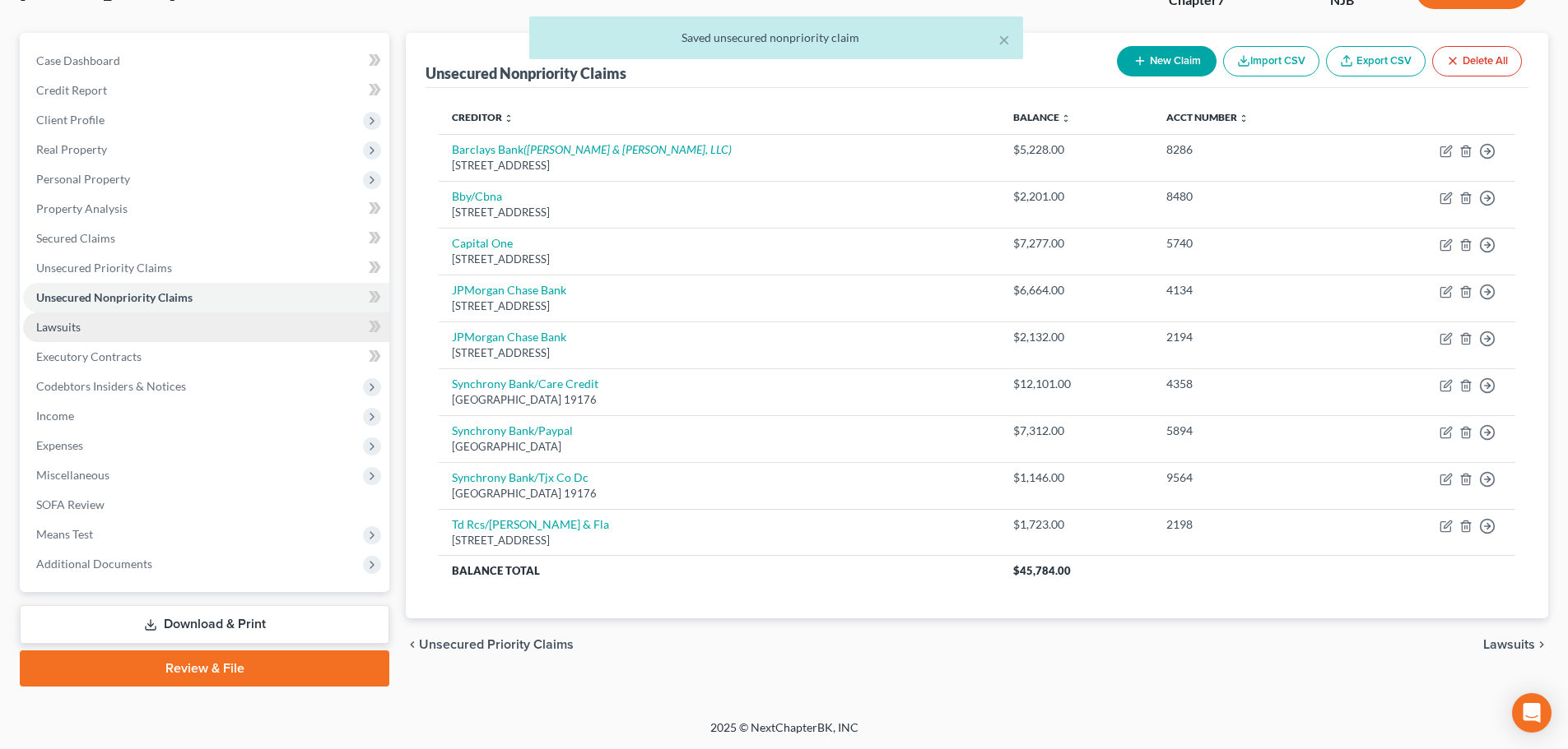
click at [83, 321] on link "Lawsuits" at bounding box center [206, 327] width 366 height 29
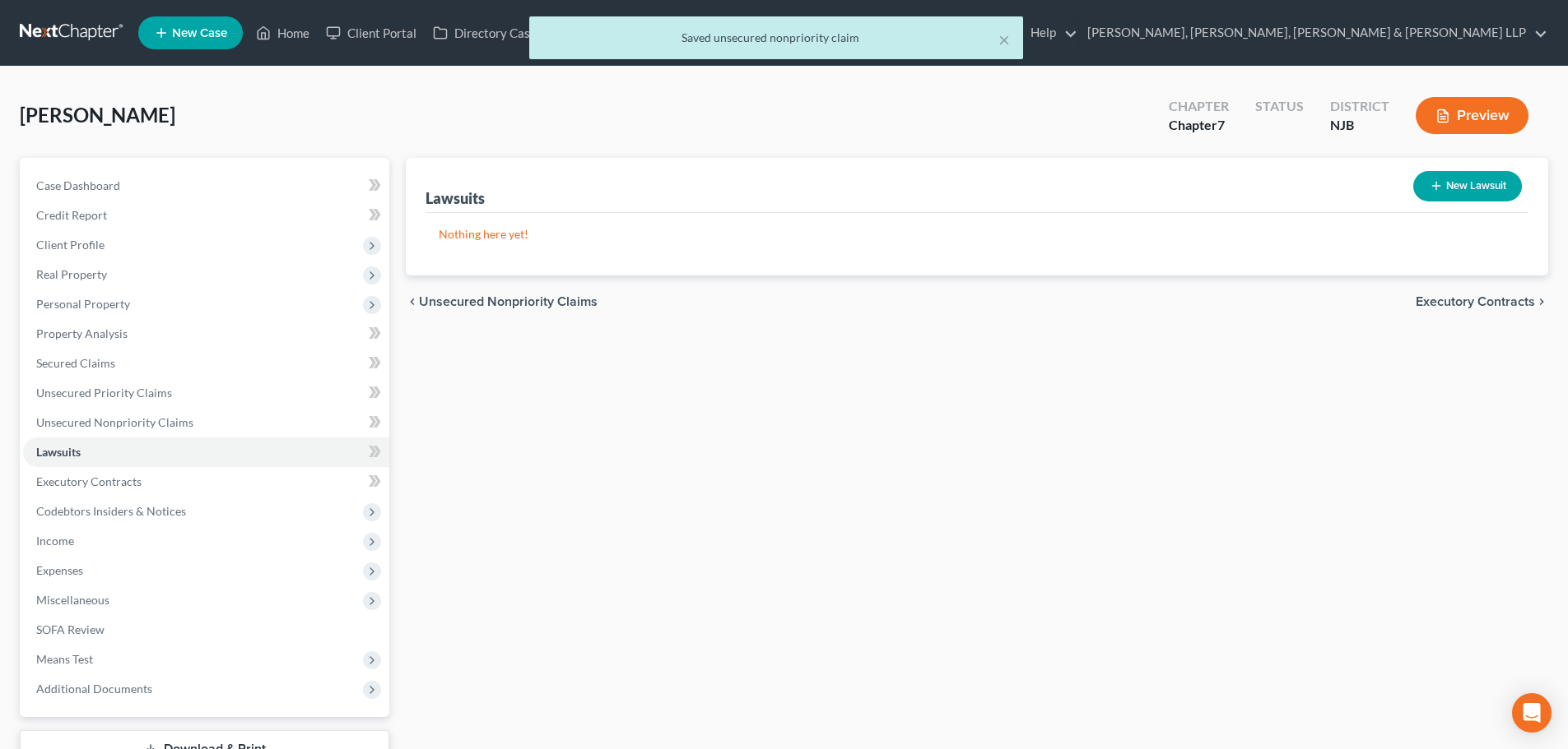
click at [1474, 184] on button "New Lawsuit" at bounding box center [1468, 186] width 109 height 30
select select "0"
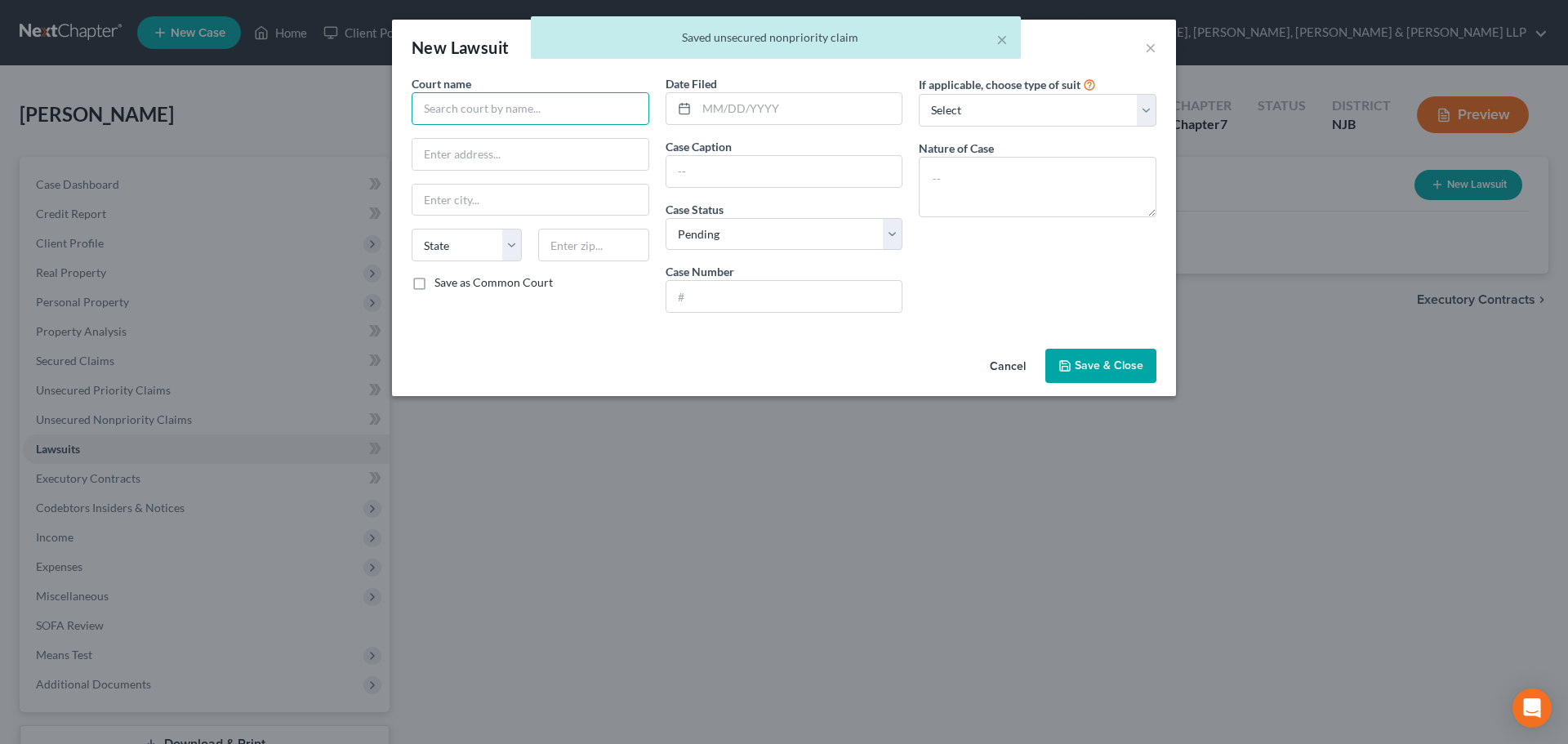
click at [563, 123] on input "text" at bounding box center [530, 109] width 238 height 33
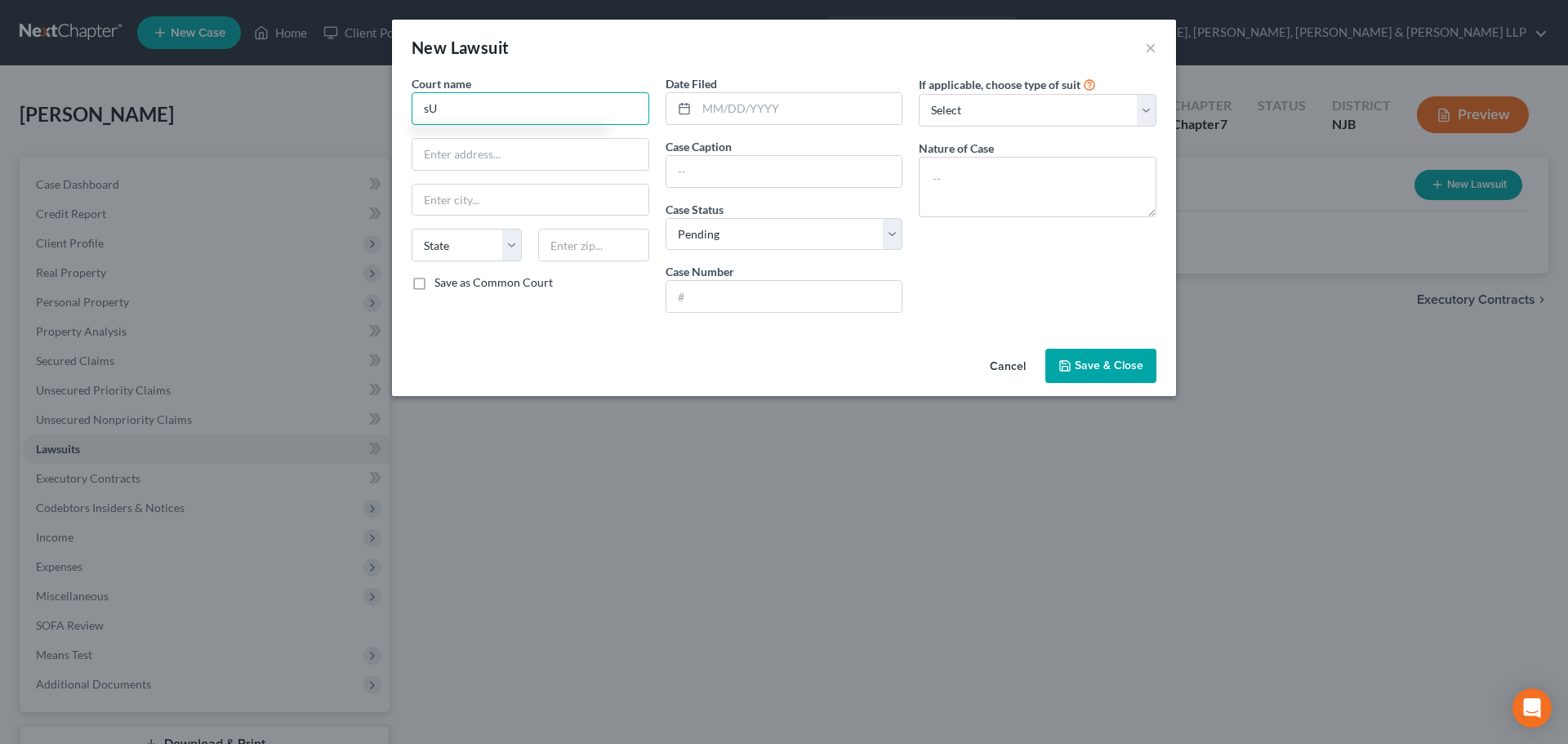
type input "s"
drag, startPoint x: 611, startPoint y: 104, endPoint x: 199, endPoint y: 100, distance: 412.0
click at [199, 100] on div "New Lawsuit × Court name * Superior Court of [US_STATE] - B State [US_STATE] AK…" at bounding box center [784, 372] width 1568 height 744
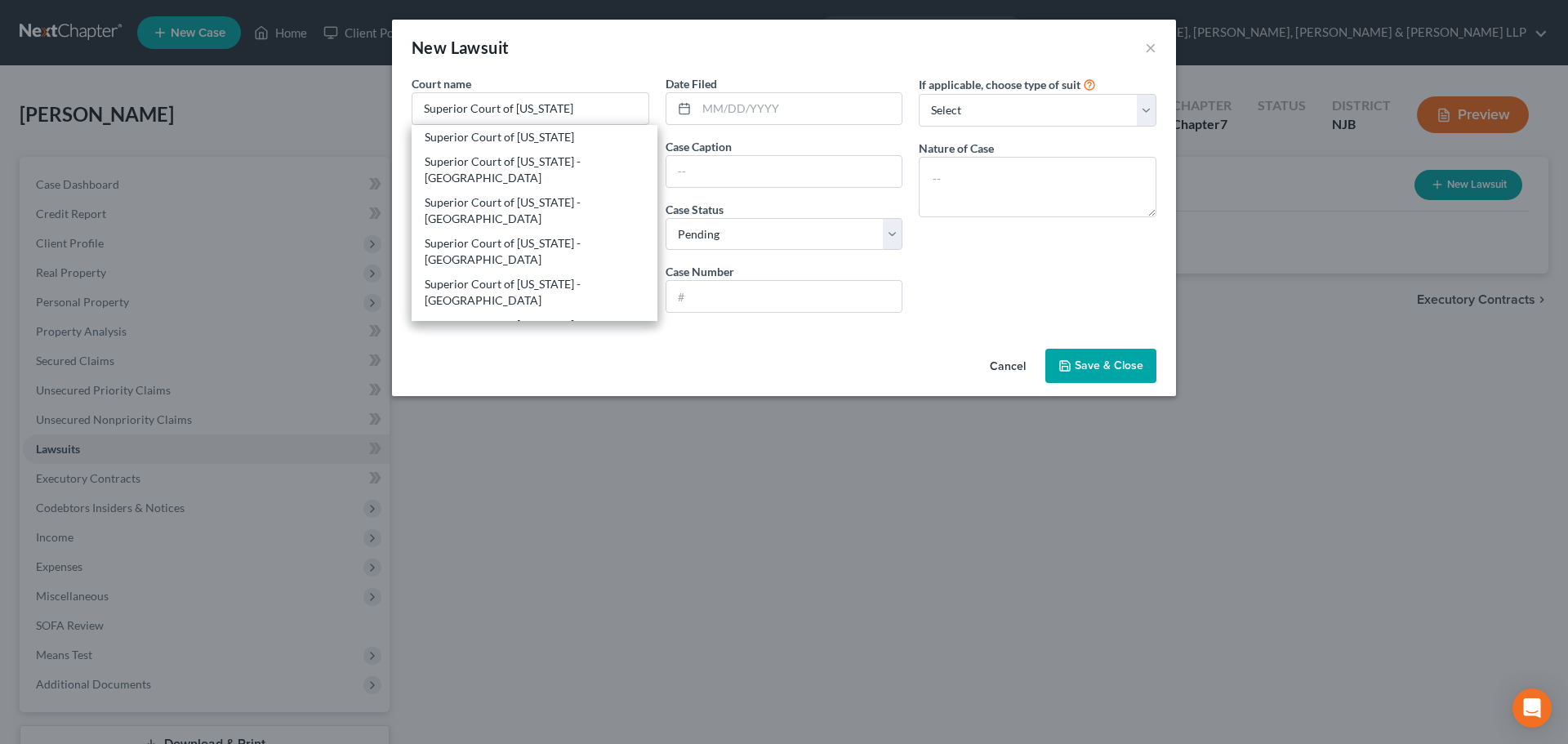
drag, startPoint x: 472, startPoint y: 201, endPoint x: 615, endPoint y: 161, distance: 148.5
click at [473, 201] on div "Superior Court of [US_STATE] - [GEOGRAPHIC_DATA]" at bounding box center [534, 211] width 219 height 33
type input "Superior Court of [US_STATE] - [GEOGRAPHIC_DATA]"
type input "[STREET_ADDRESS]"
type input "Hackensack"
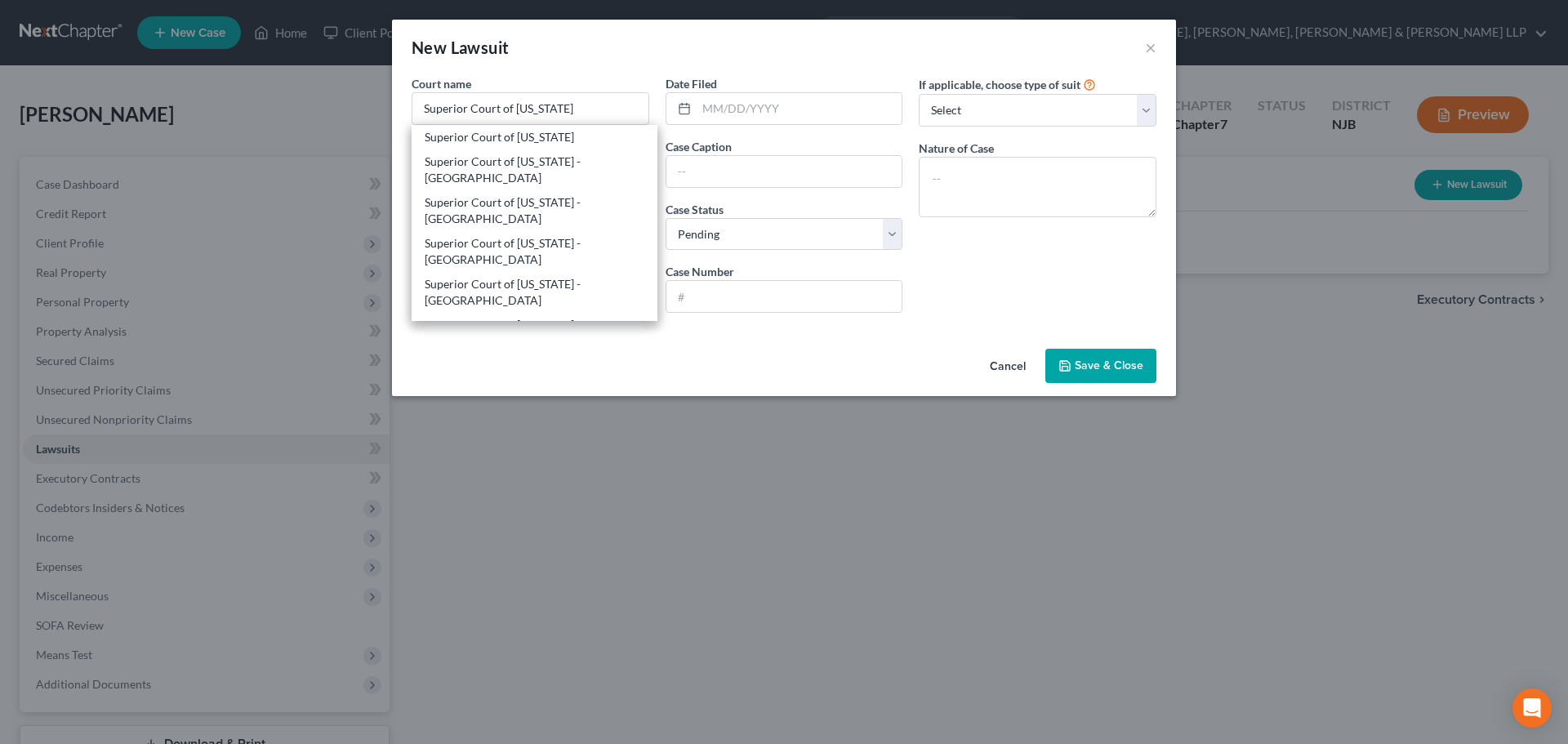
select select "33"
type input "07601"
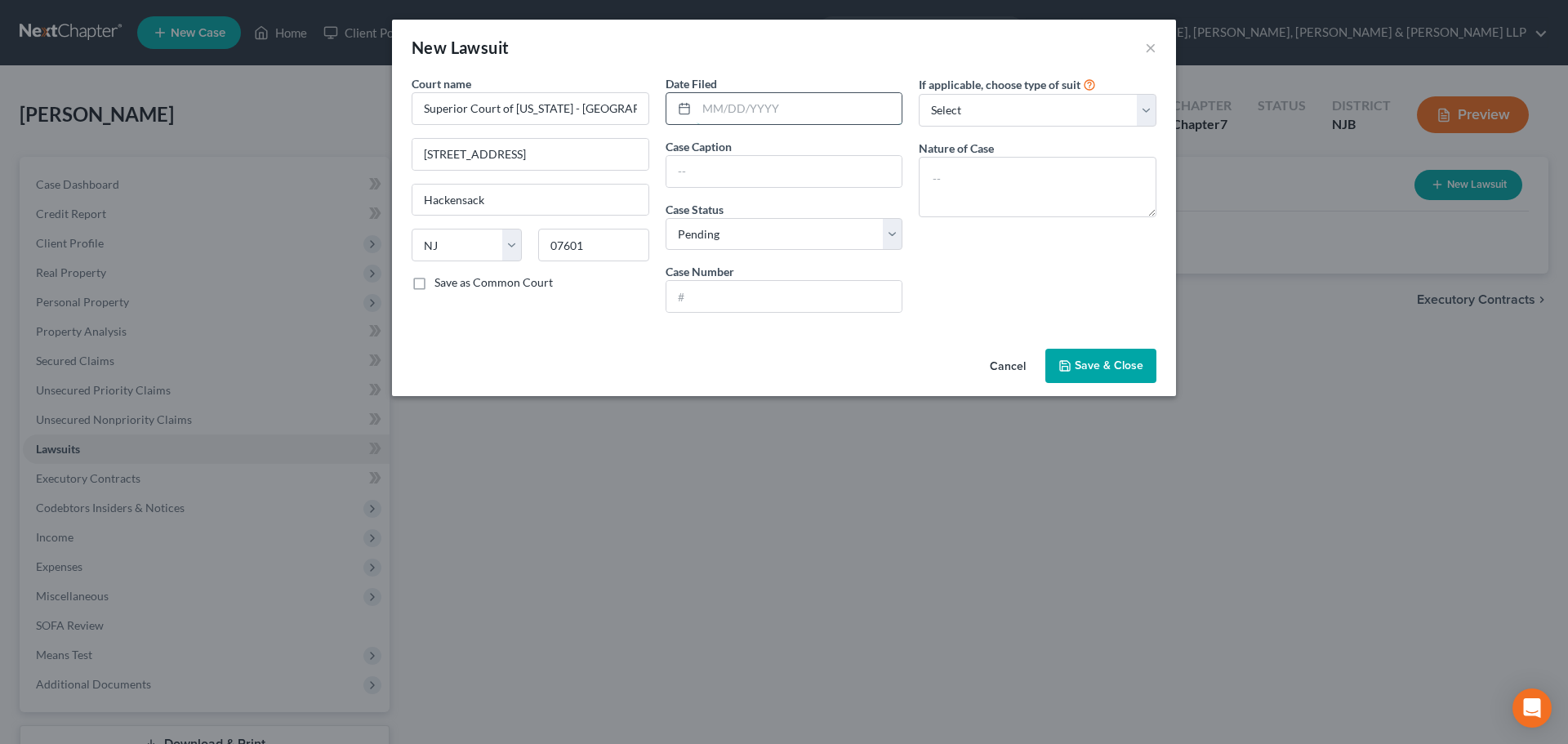
click at [725, 118] on input "text" at bounding box center [799, 108] width 206 height 31
type input "[DATE]"
click at [698, 161] on input "text" at bounding box center [784, 171] width 236 height 31
type input "[PERSON_NAME] Bank [US_STATE] v. [PERSON_NAME]"
drag, startPoint x: 711, startPoint y: 289, endPoint x: 720, endPoint y: 230, distance: 59.7
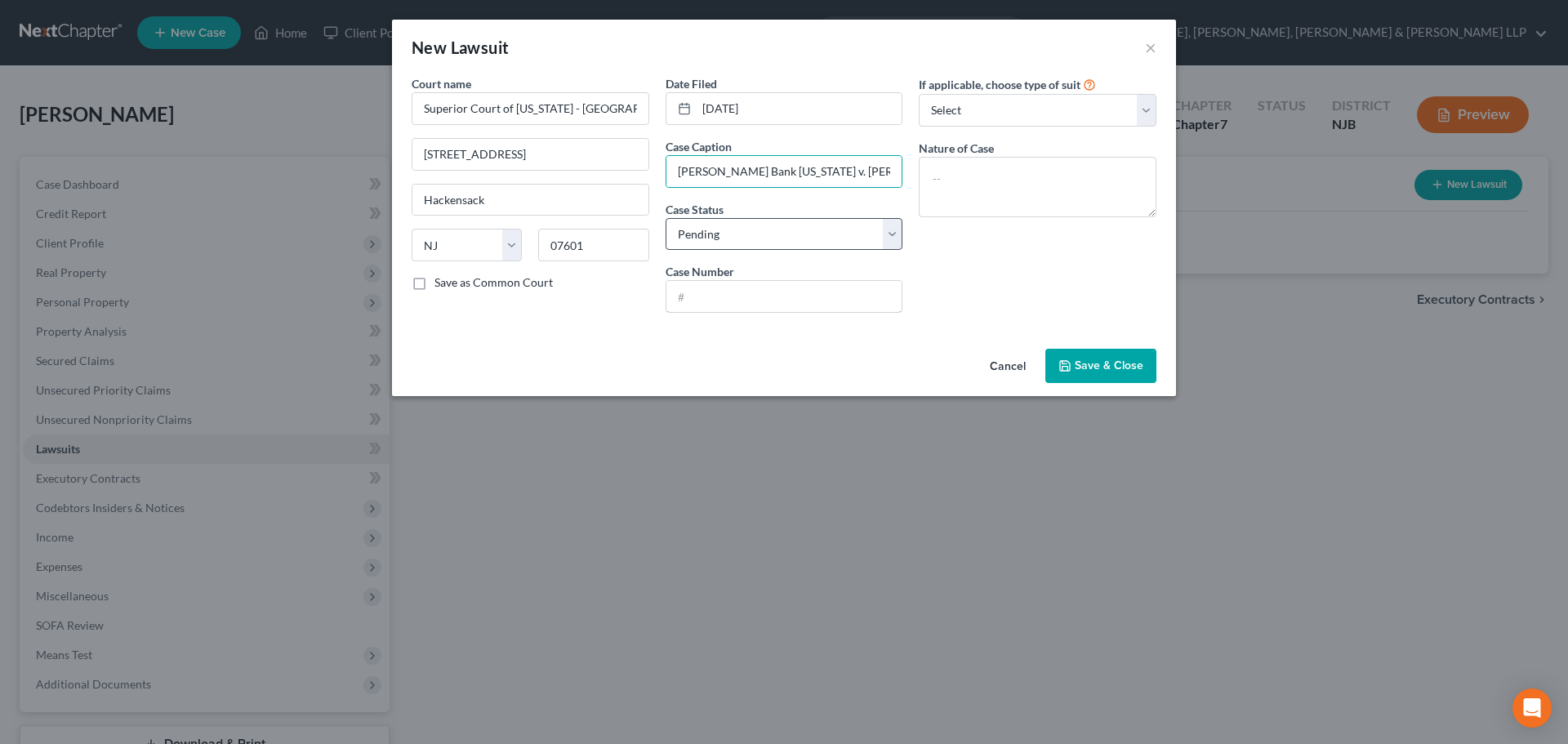
click at [711, 289] on input "text" at bounding box center [784, 297] width 236 height 31
drag, startPoint x: 721, startPoint y: 230, endPoint x: 713, endPoint y: 240, distance: 12.8
click at [721, 230] on select "Select Pending On Appeal Concluded" at bounding box center [784, 235] width 238 height 33
click at [666, 218] on select "Select Pending On Appeal Concluded" at bounding box center [784, 235] width 238 height 33
click at [706, 300] on input "text" at bounding box center [784, 297] width 236 height 31
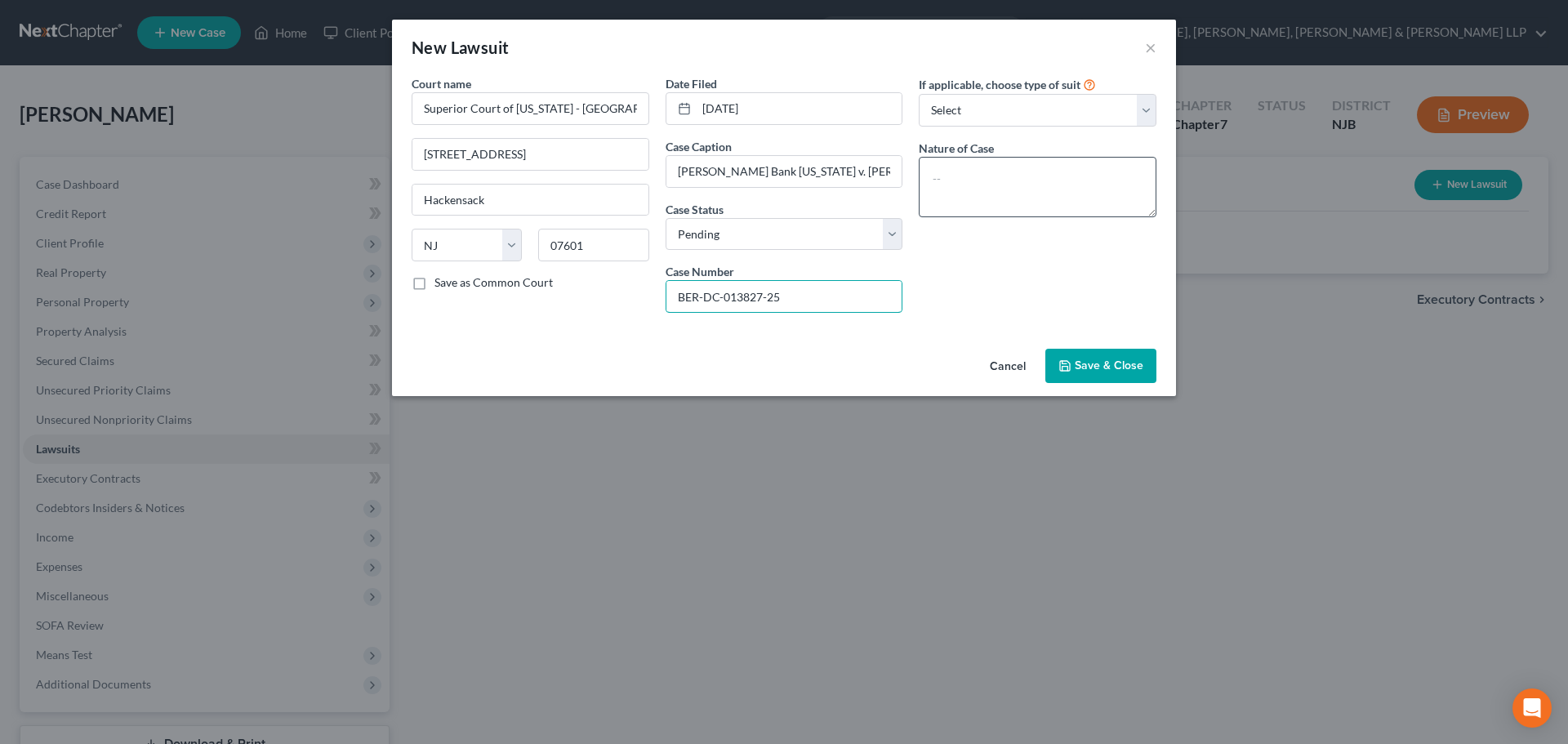
type input "BER-DC-013827-25"
click at [1069, 172] on textarea at bounding box center [1038, 186] width 238 height 61
type textarea "Breach of contract"
click at [1082, 365] on span "Save & Close" at bounding box center [1109, 365] width 69 height 14
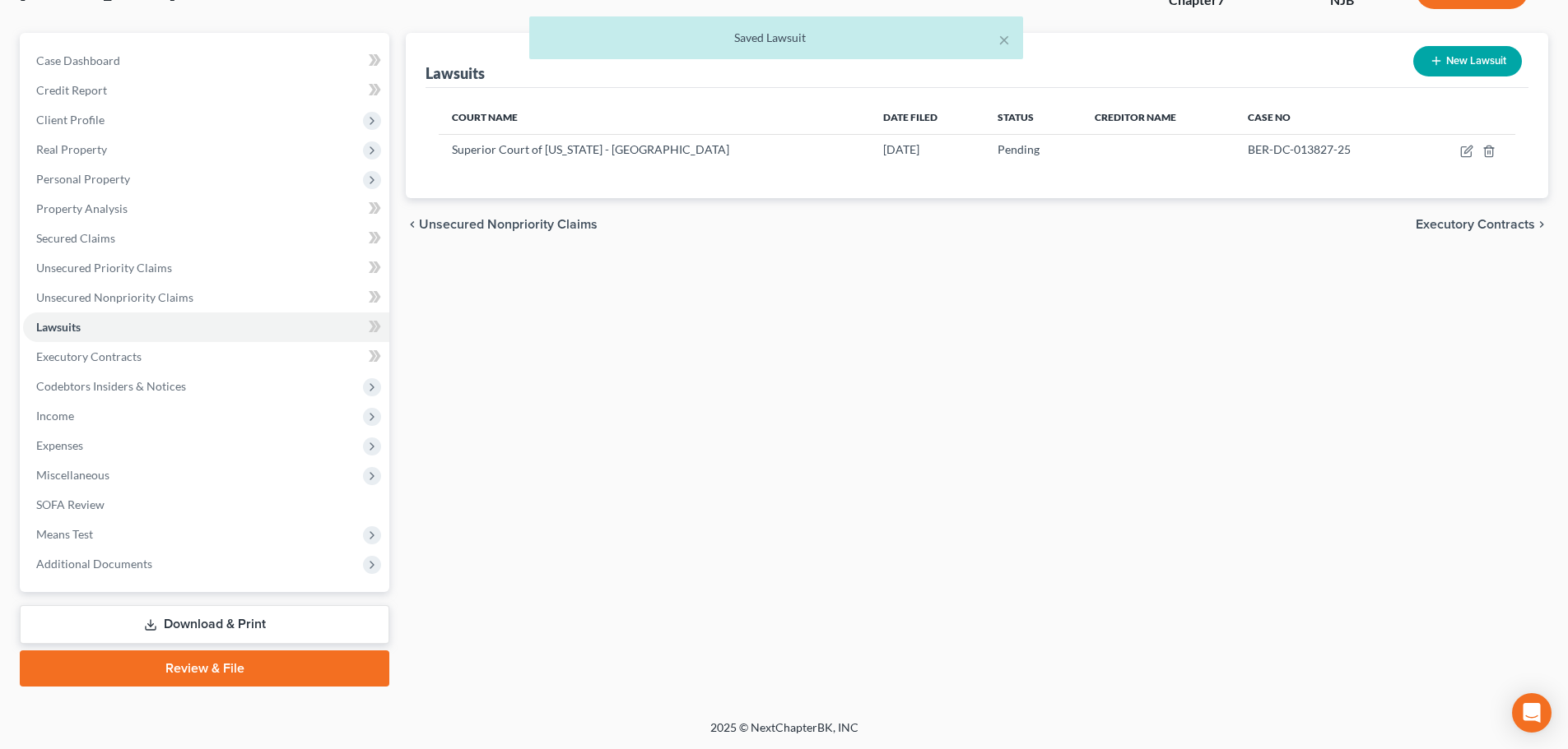
click at [190, 651] on link "Review & File" at bounding box center [204, 668] width 370 height 36
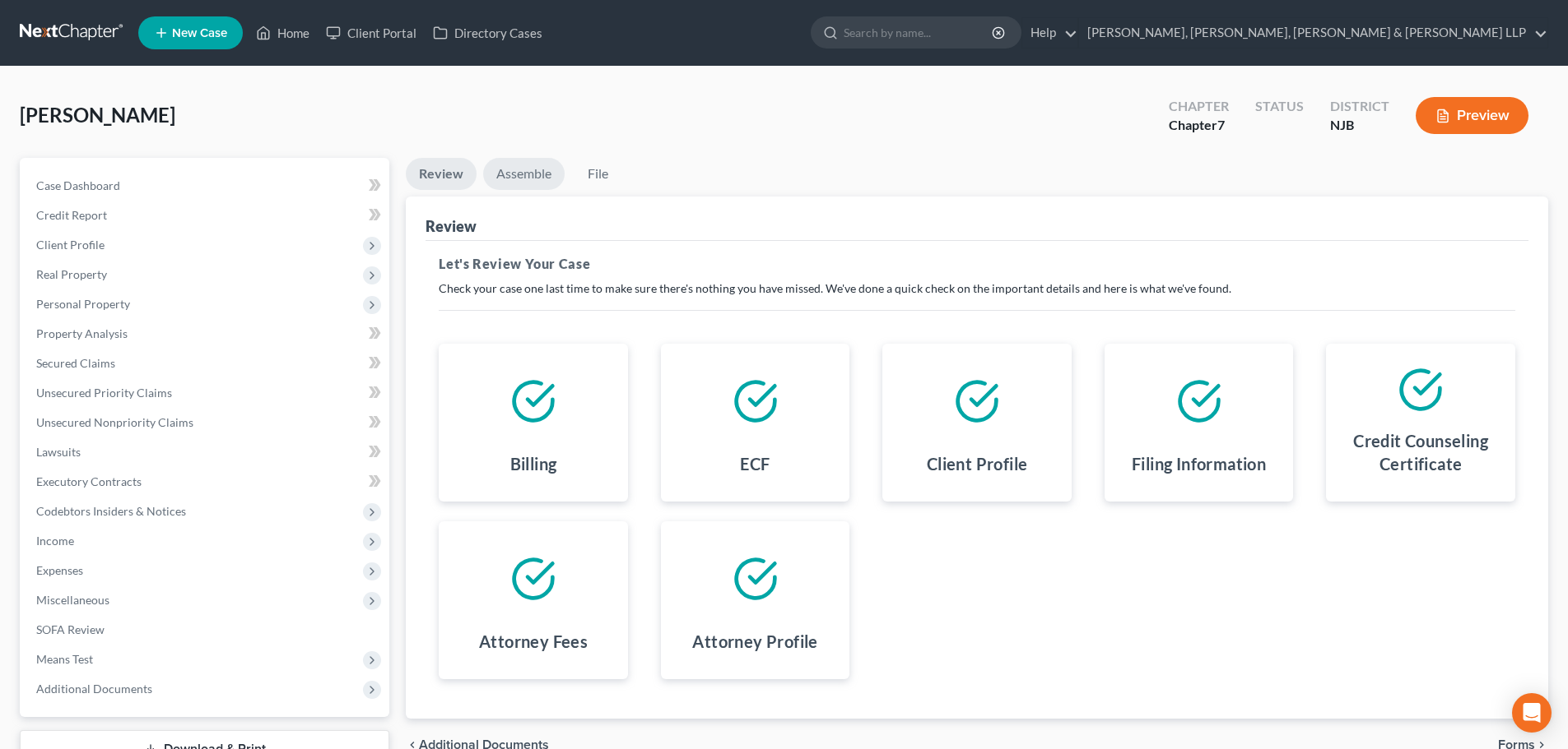
click at [546, 183] on link "Assemble" at bounding box center [524, 173] width 82 height 32
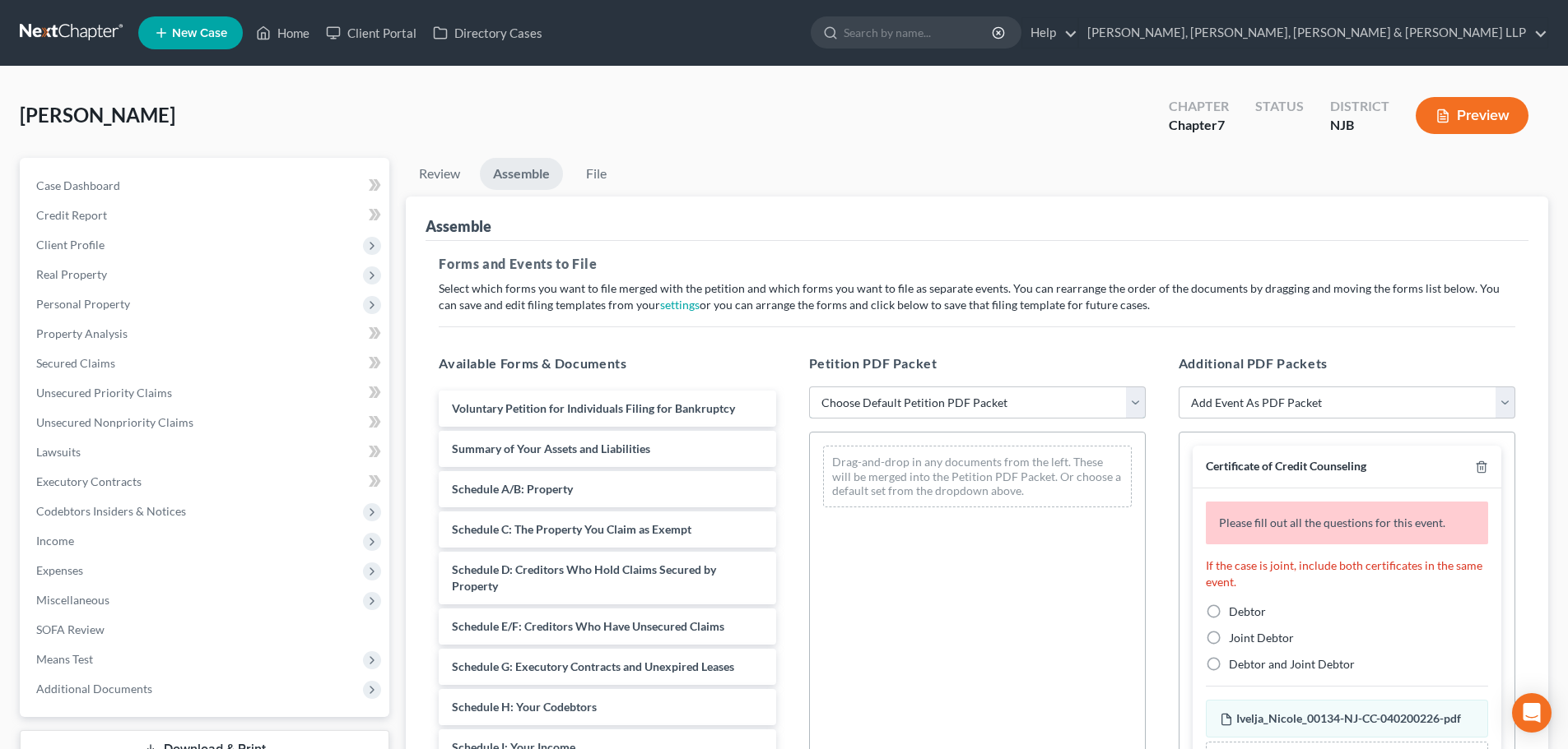
click at [913, 410] on select "Choose Default Petition PDF Packet Complete Bankruptcy Petition (all forms and …" at bounding box center [977, 403] width 337 height 33
select select "0"
click at [809, 386] on select "Choose Default Petition PDF Packet Complete Bankruptcy Petition (all forms and …" at bounding box center [977, 403] width 337 height 33
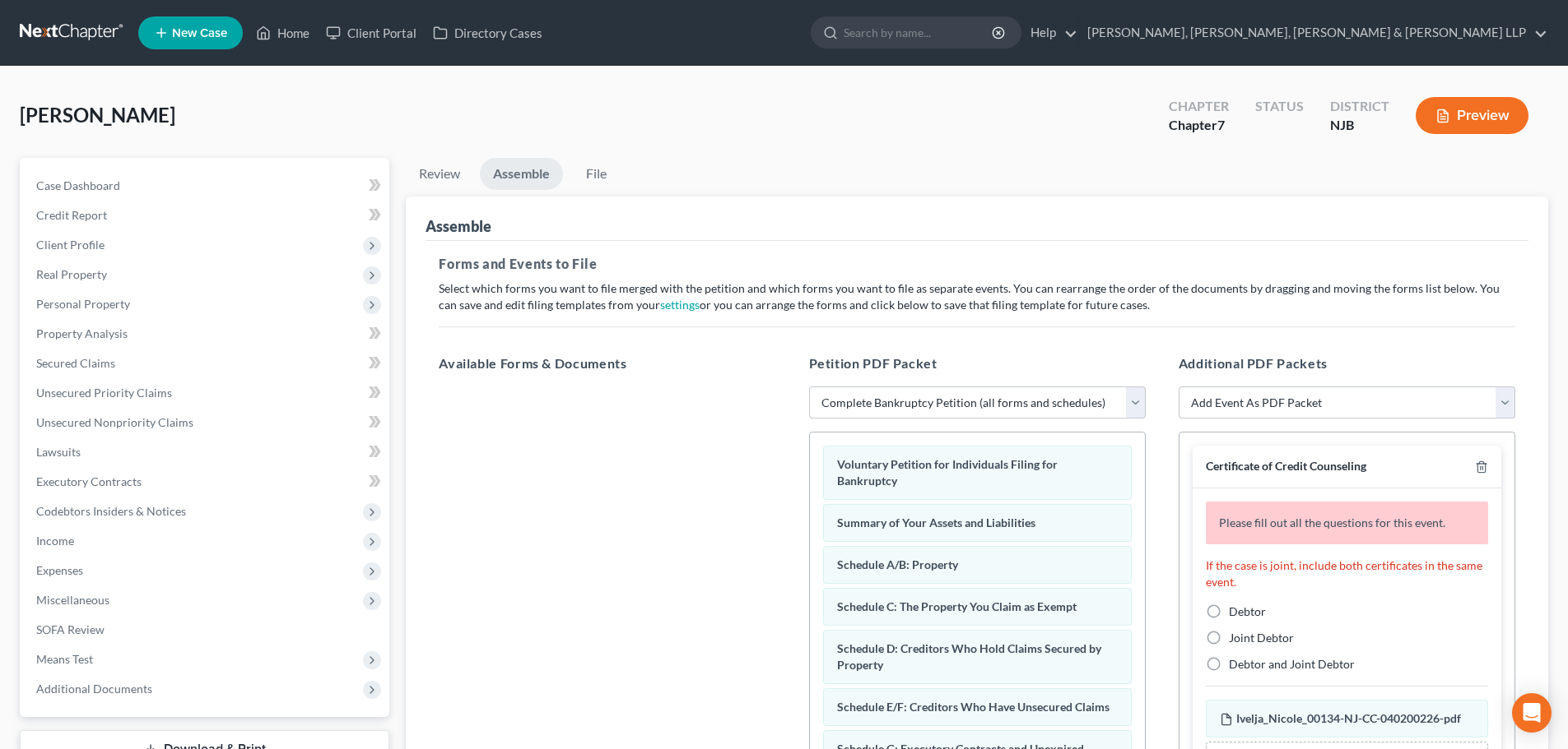
click at [1228, 604] on label "Debtor" at bounding box center [1247, 612] width 37 height 17
click at [1235, 604] on input "Debtor" at bounding box center [1240, 609] width 11 height 11
radio input "true"
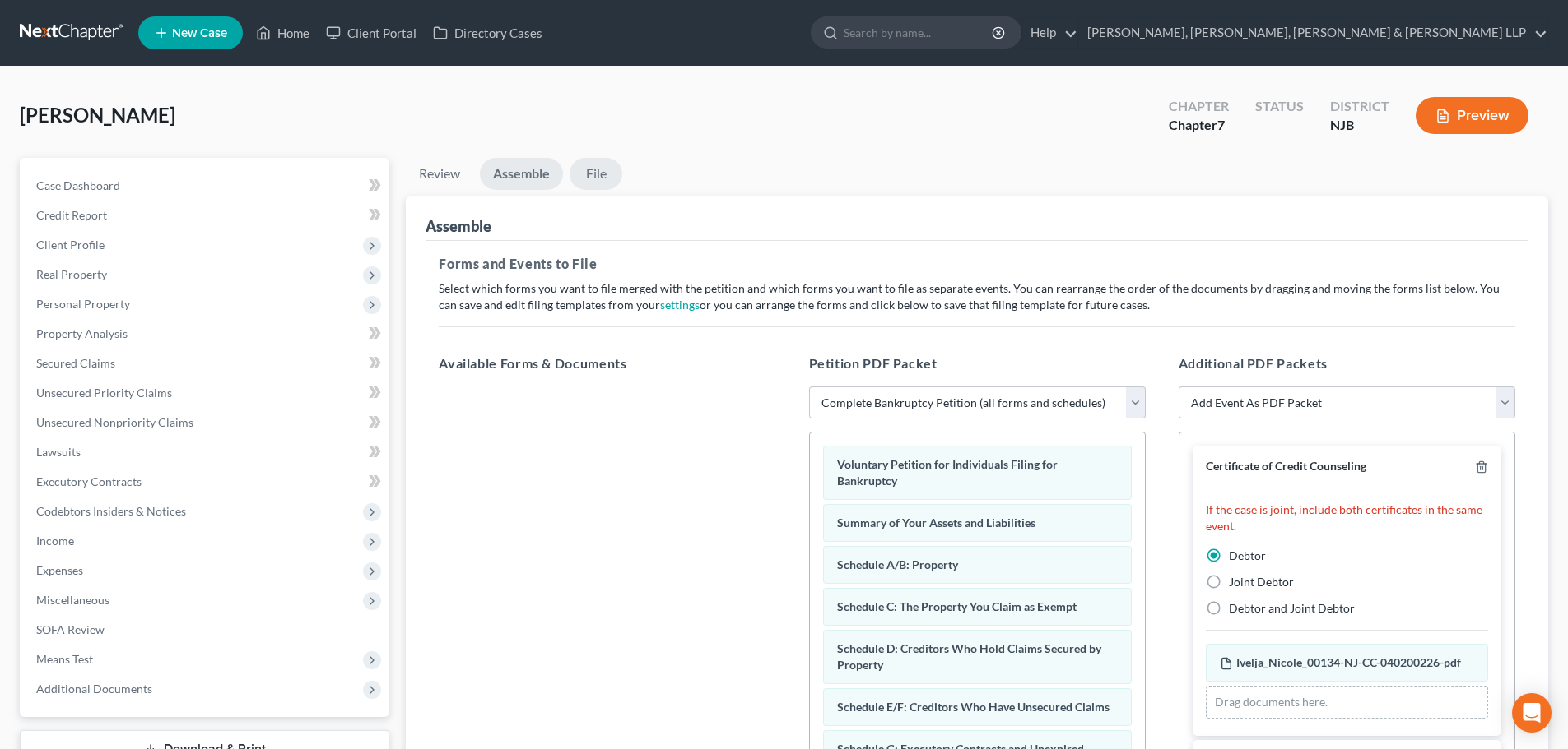
click at [607, 178] on link "File" at bounding box center [596, 173] width 53 height 32
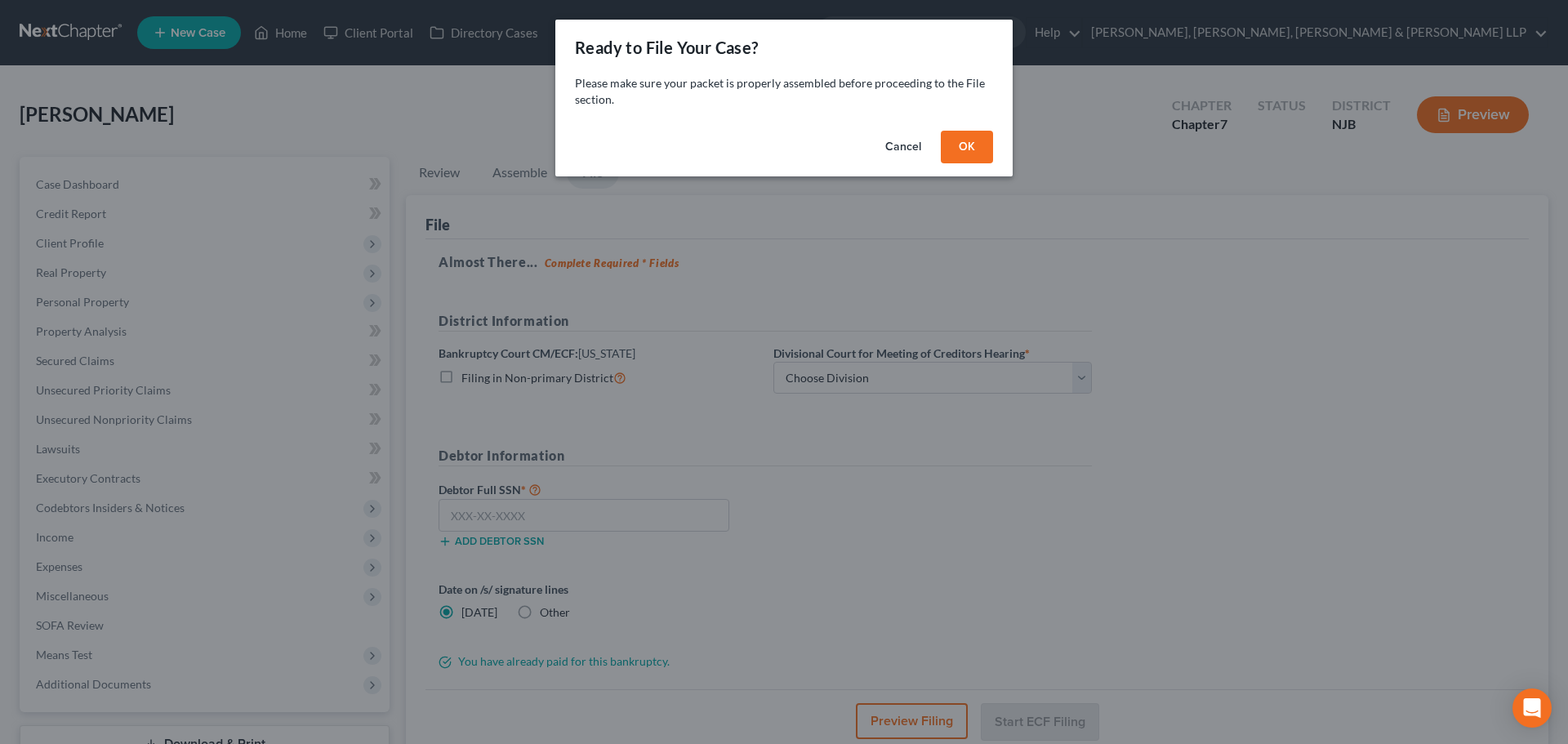
click at [970, 153] on button "OK" at bounding box center [967, 147] width 52 height 33
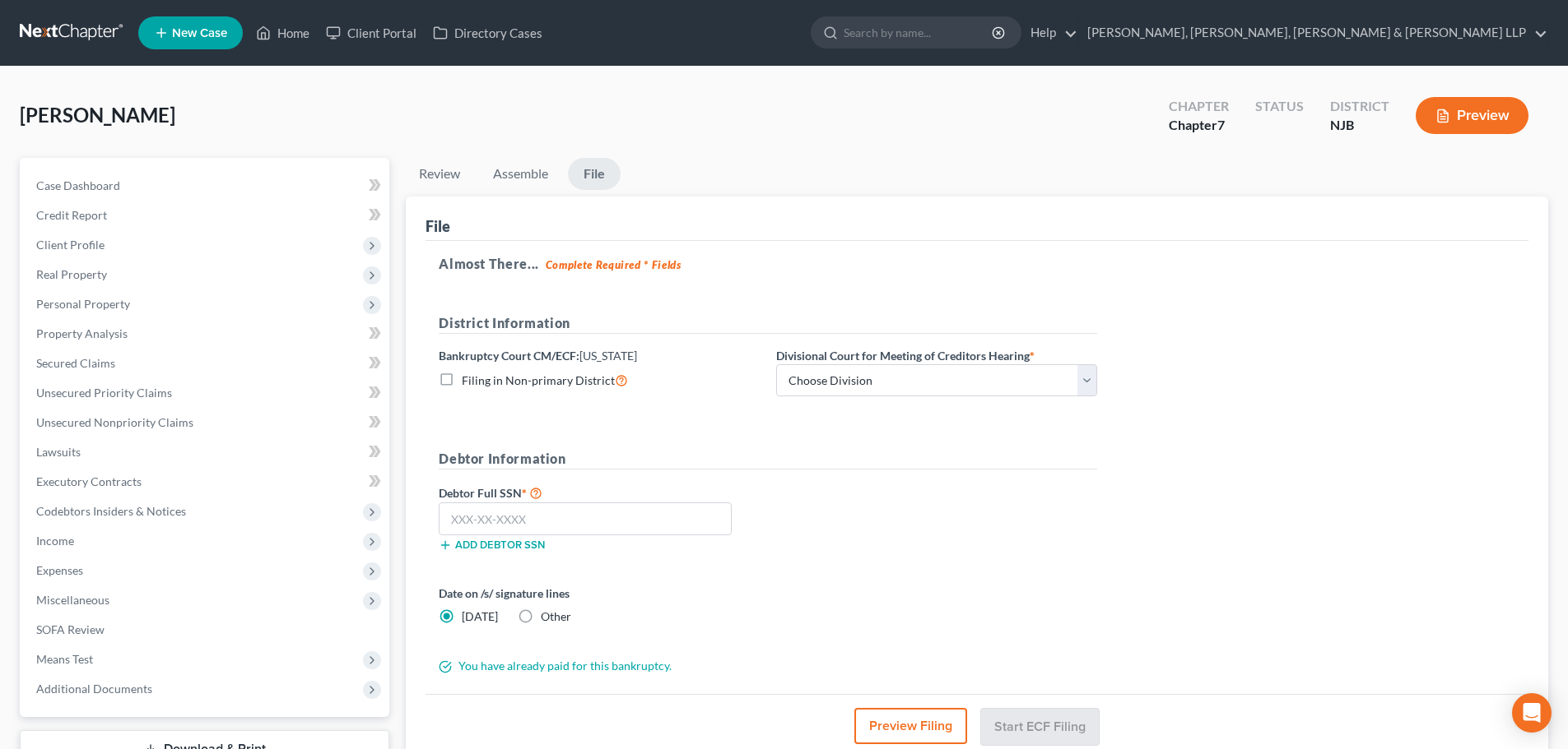
click at [860, 397] on div "District Information Bankruptcy Court CM/ECF: [US_STATE] Filing in Non-primary …" at bounding box center [767, 362] width 675 height 97
click at [855, 385] on select "Choose Division [GEOGRAPHIC_DATA] [GEOGRAPHIC_DATA]/[GEOGRAPHIC_DATA] [GEOGRAPH…" at bounding box center [936, 381] width 321 height 33
select select "2"
click at [776, 365] on select "Choose Division [GEOGRAPHIC_DATA] [GEOGRAPHIC_DATA]/[GEOGRAPHIC_DATA] [GEOGRAPH…" at bounding box center [936, 381] width 321 height 33
click at [499, 522] on input "text" at bounding box center [585, 519] width 293 height 33
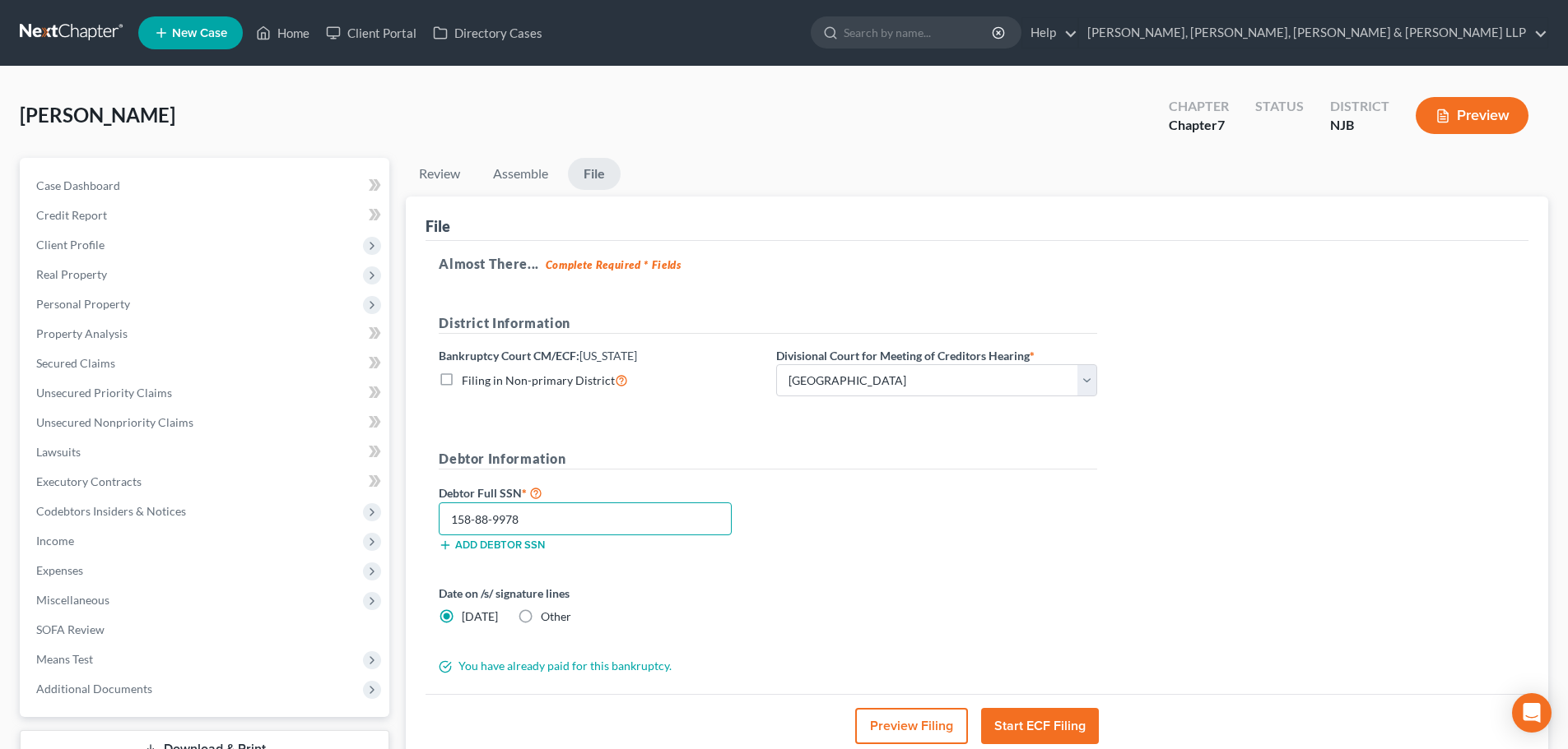
type input "158-88-9978"
click at [999, 715] on button "Start ECF Filing" at bounding box center [1039, 726] width 118 height 36
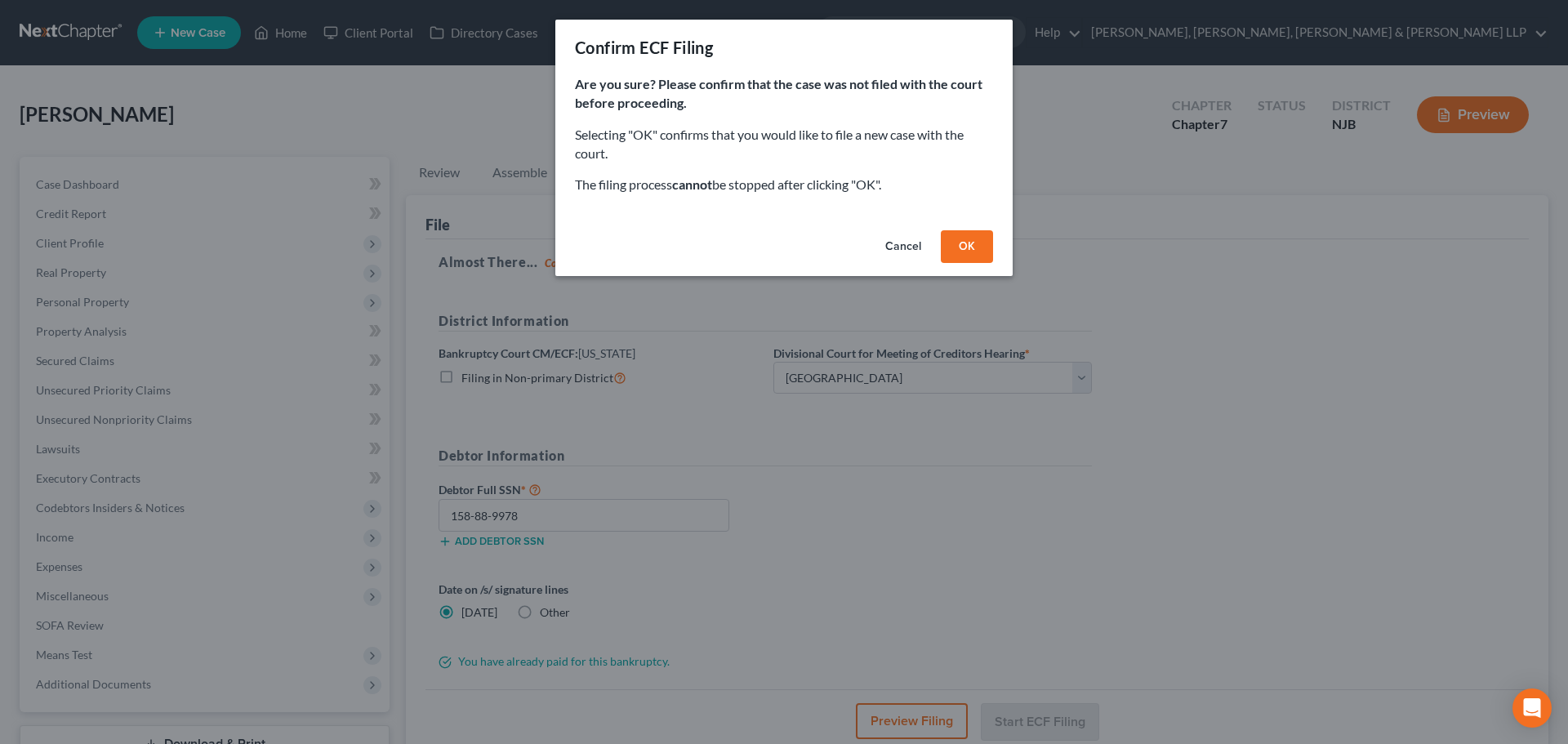
click at [955, 261] on button "OK" at bounding box center [967, 246] width 52 height 33
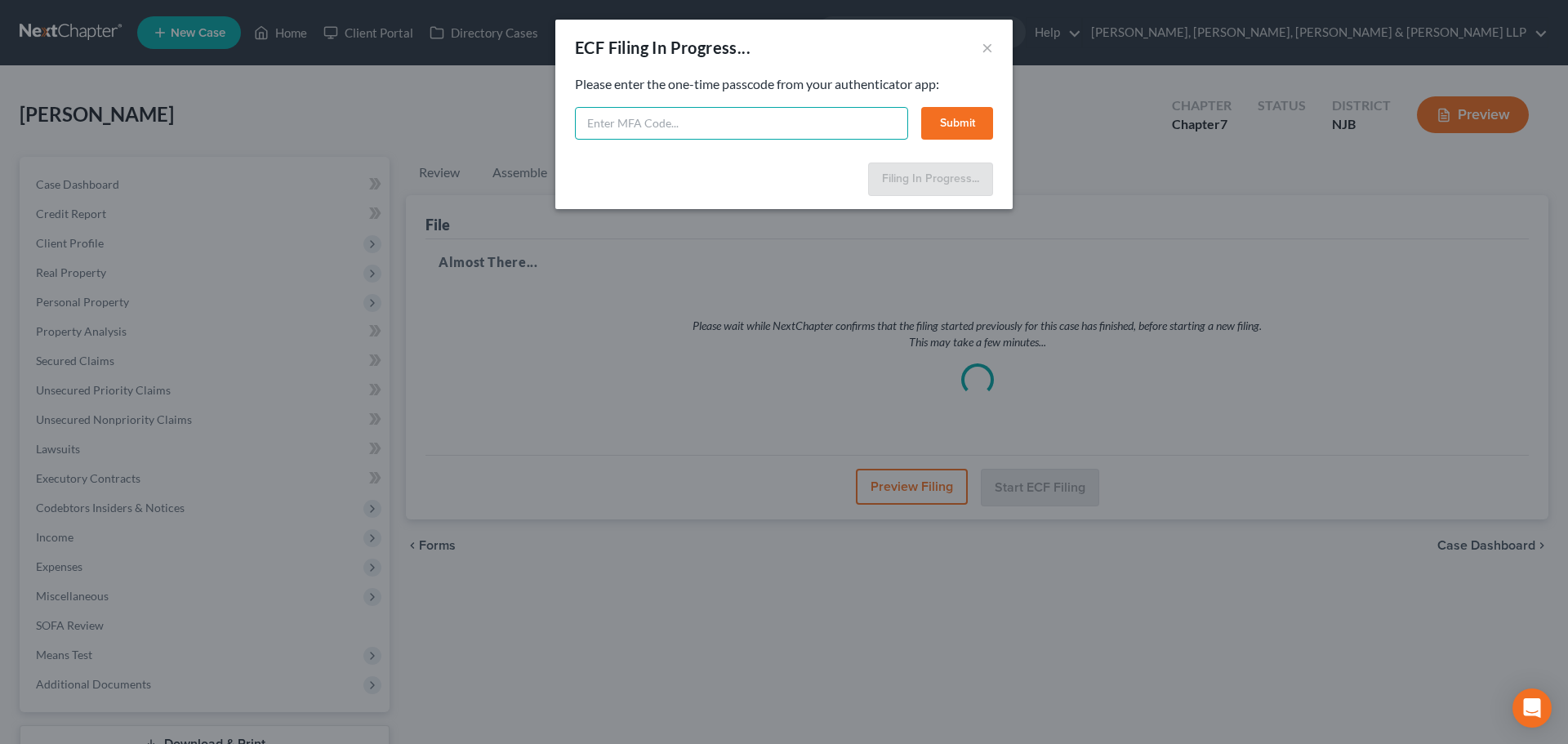
click at [763, 131] on input "text" at bounding box center [741, 124] width 333 height 33
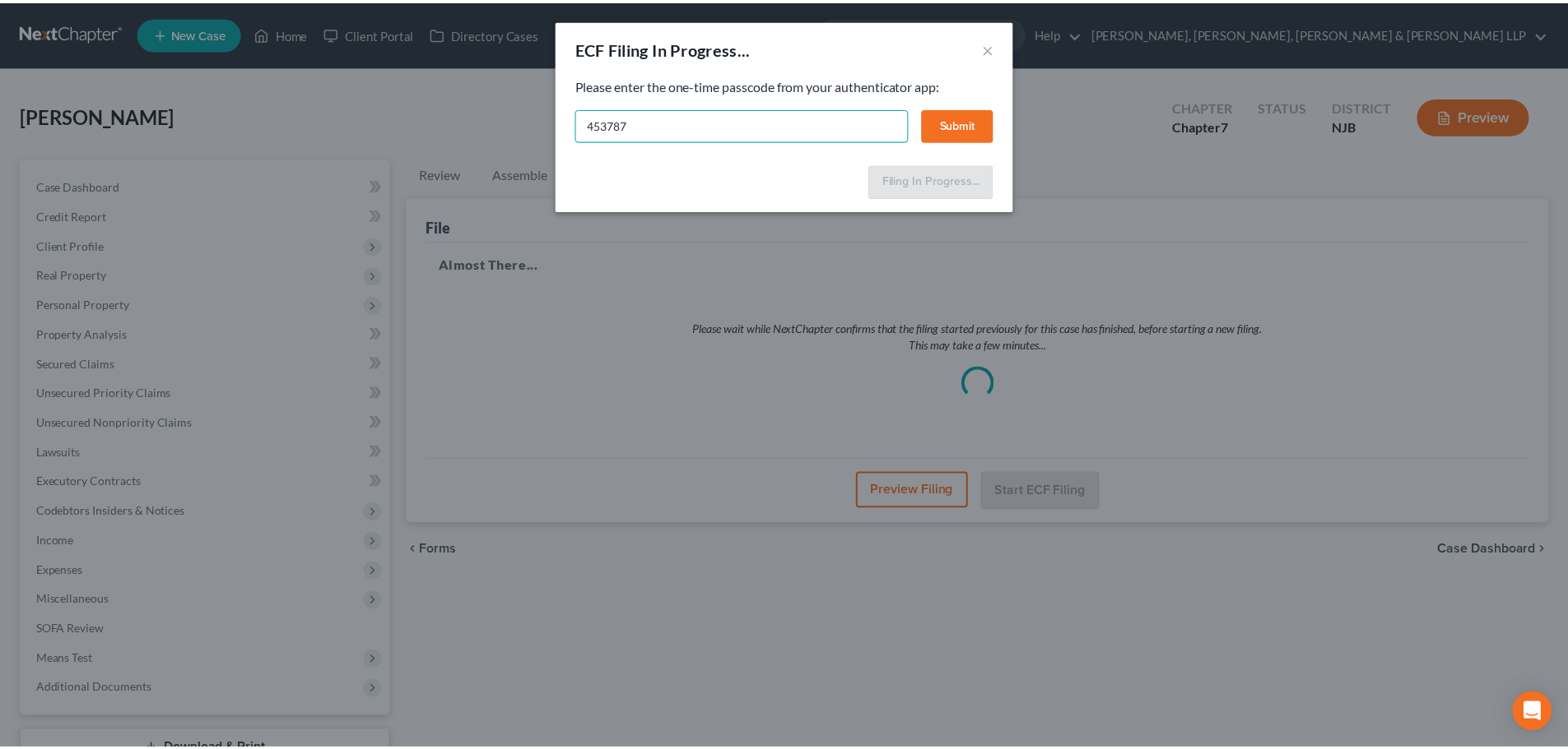
scroll to position [125, 0]
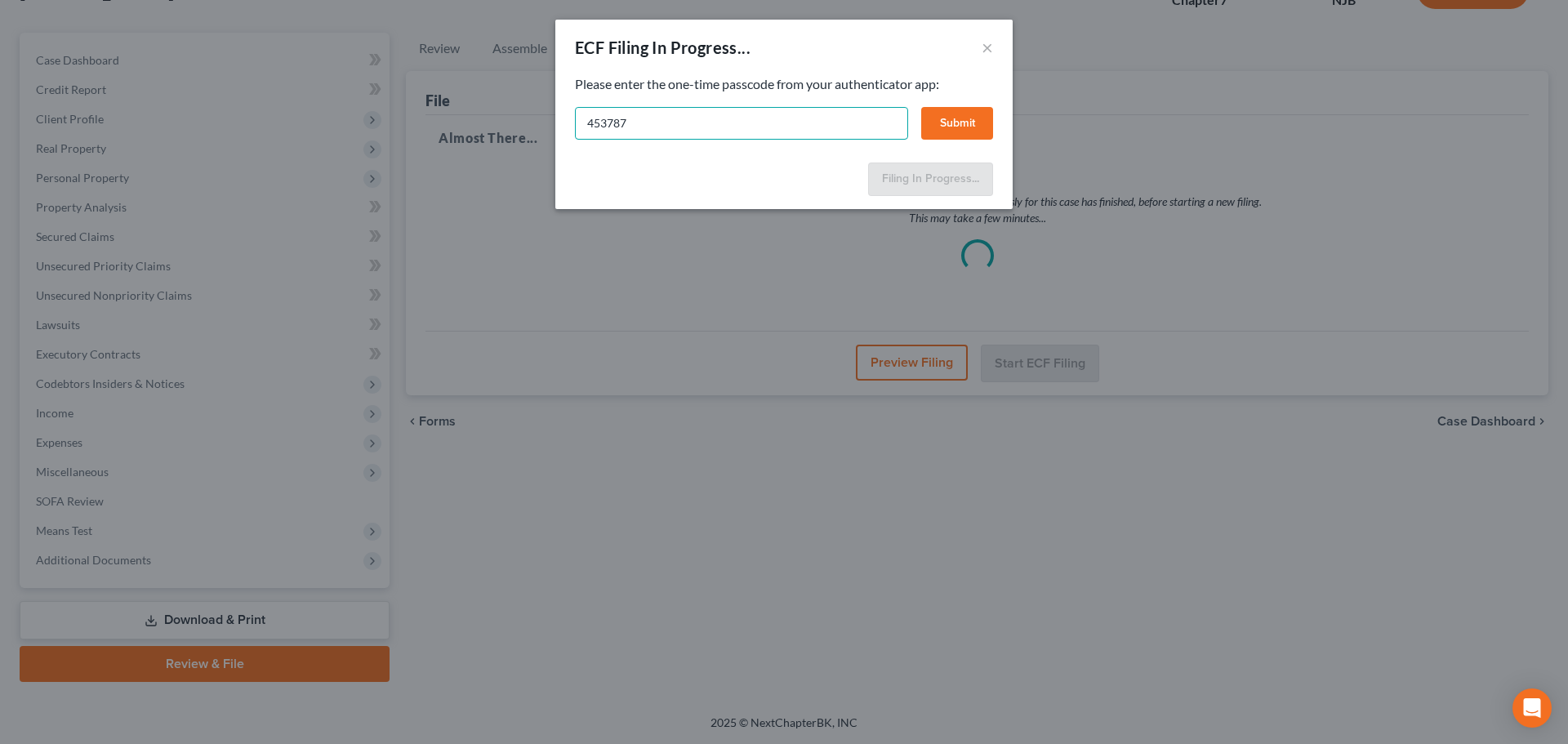
type input "453787"
click at [954, 118] on button "Submit" at bounding box center [957, 124] width 71 height 33
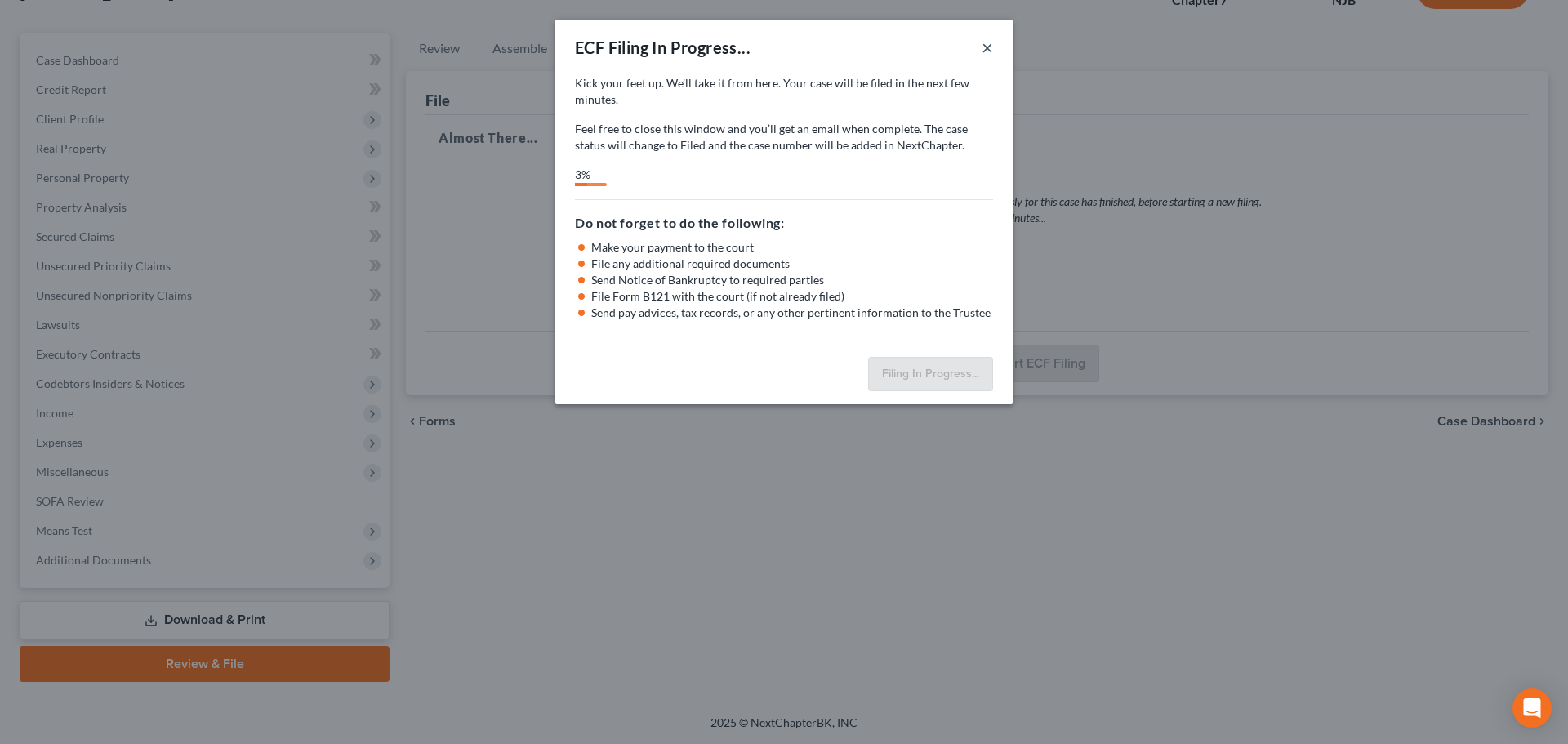
click at [984, 49] on button "×" at bounding box center [987, 47] width 12 height 19
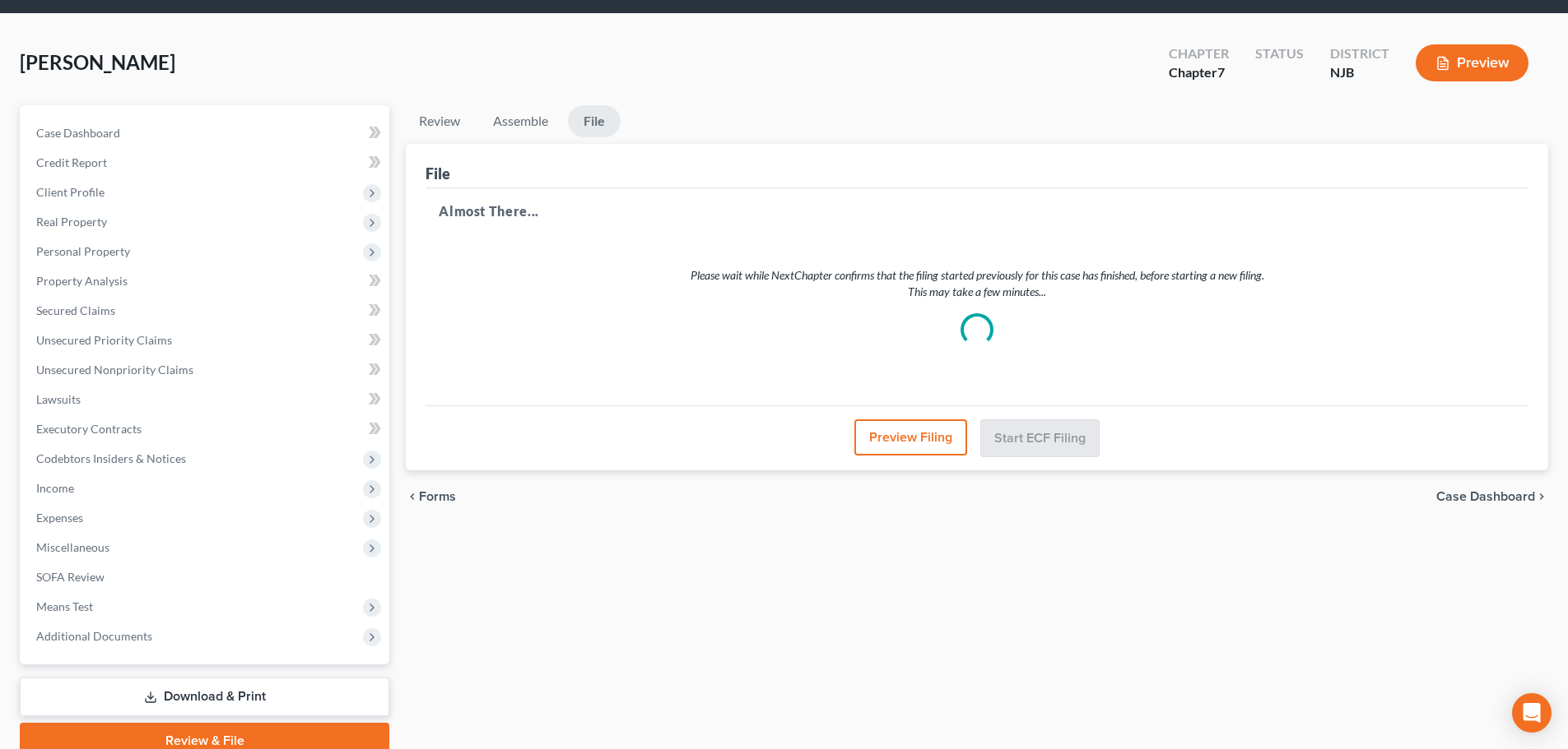
scroll to position [0, 0]
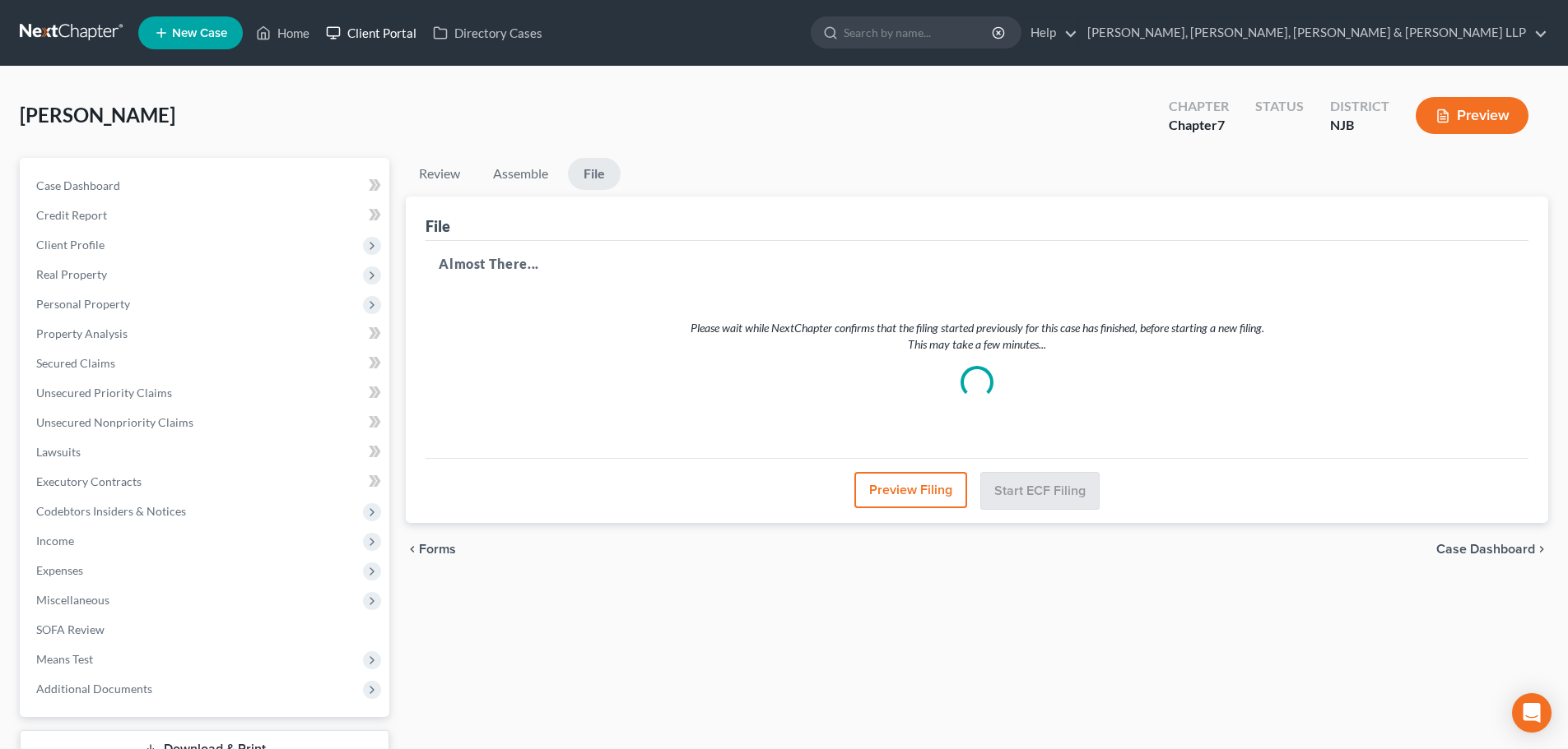
click at [321, 30] on link "Client Portal" at bounding box center [371, 33] width 107 height 29
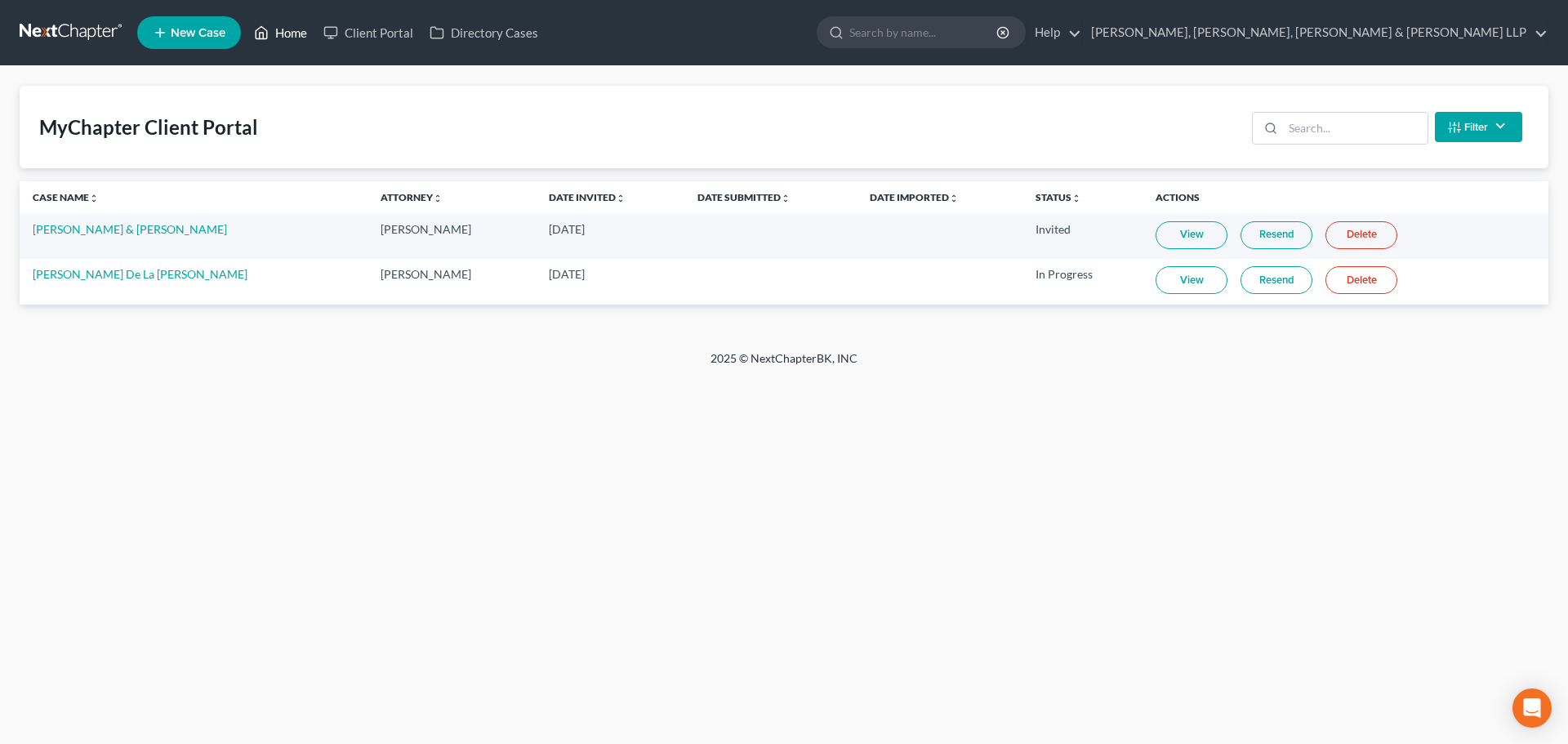
click at [288, 37] on link "Home" at bounding box center [281, 33] width 70 height 29
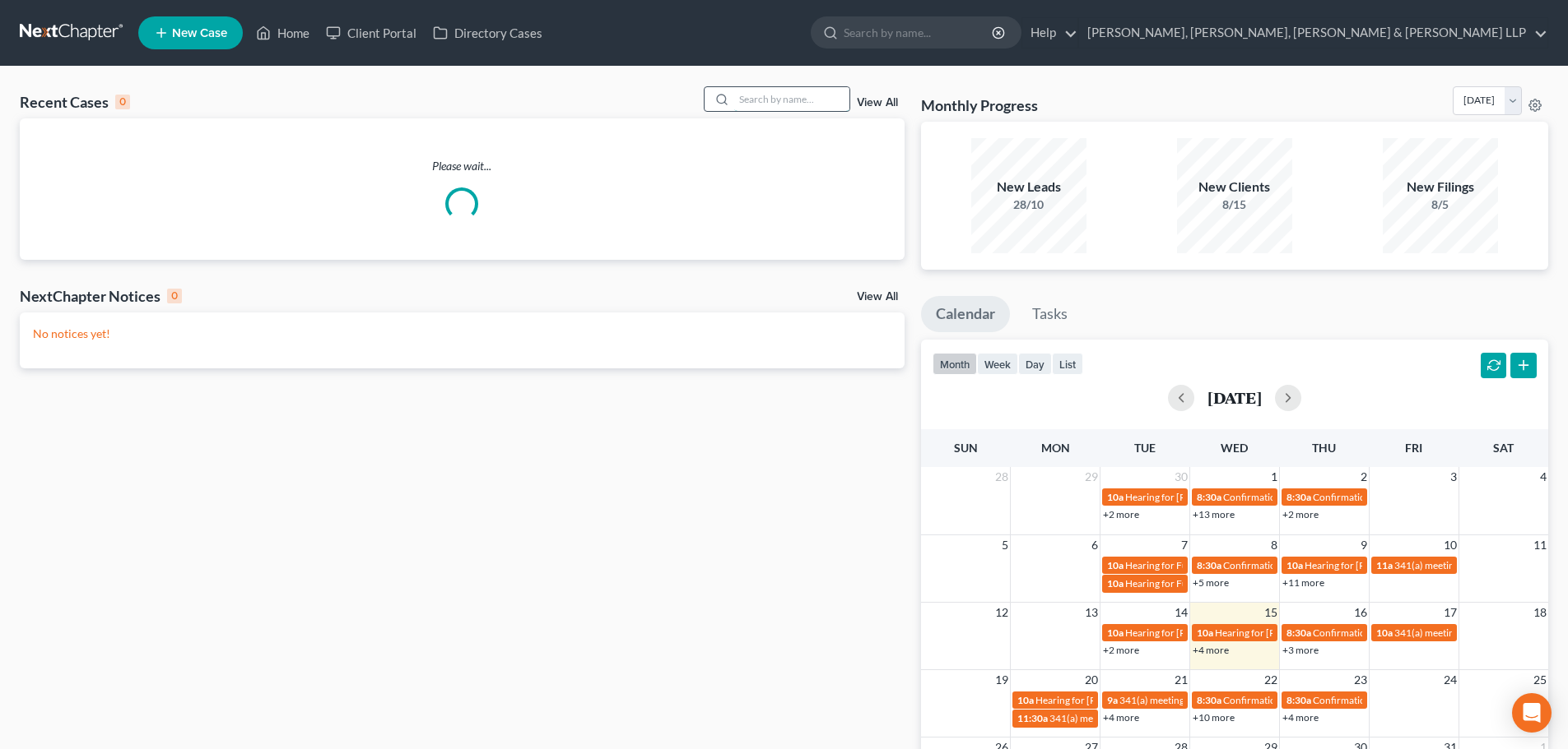
click at [775, 98] on input "search" at bounding box center [791, 99] width 115 height 24
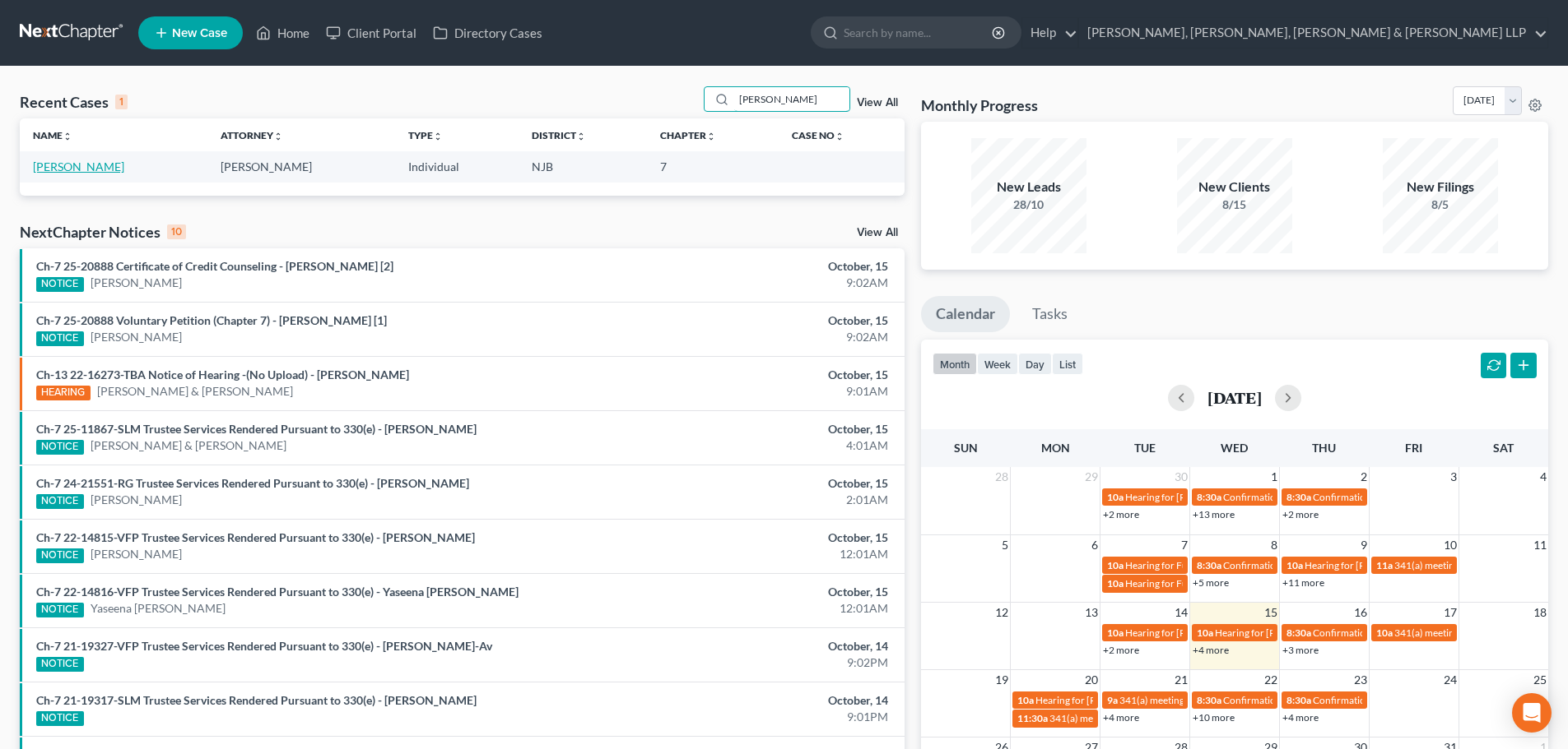
type input "[PERSON_NAME]"
click at [98, 164] on link "[PERSON_NAME]" at bounding box center [79, 166] width 91 height 14
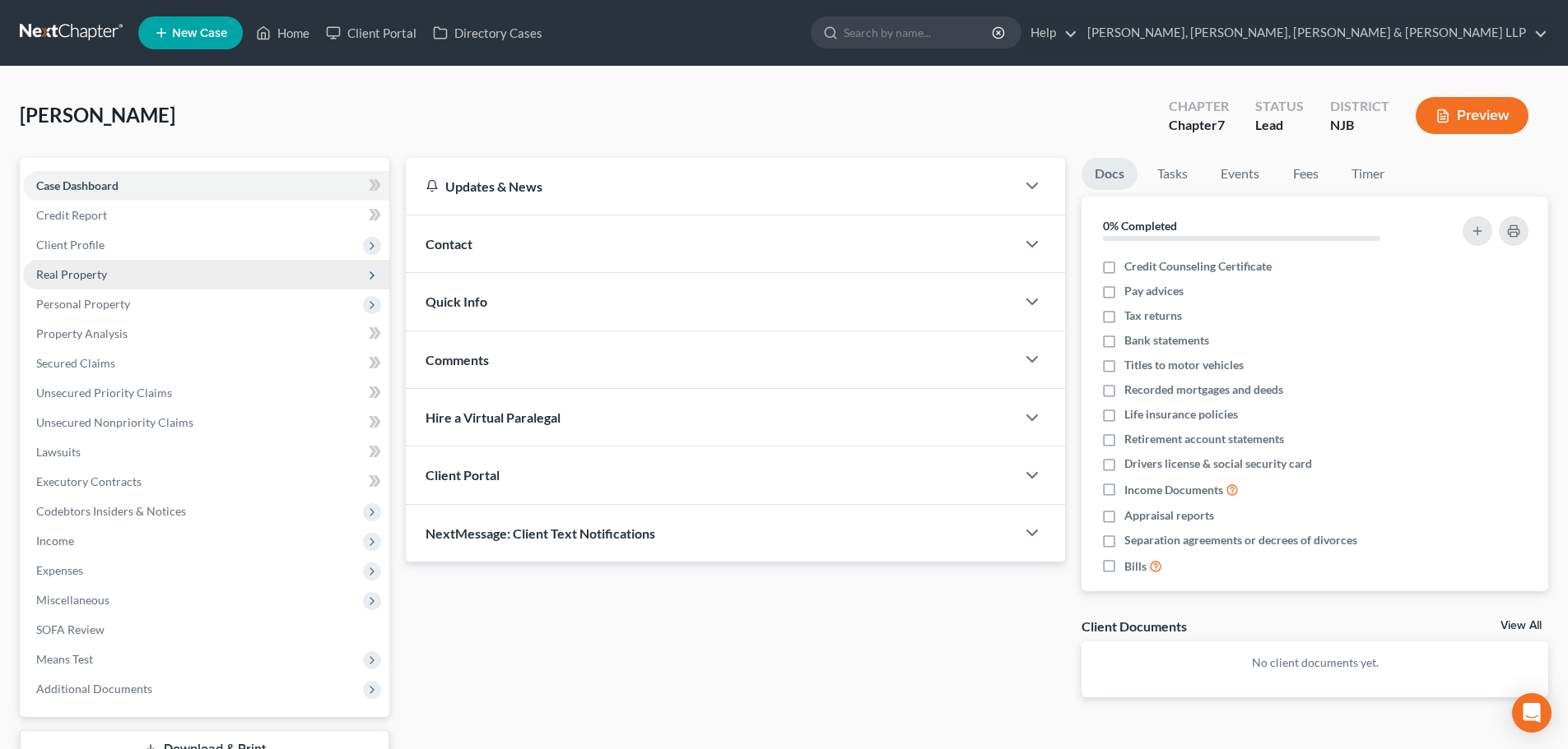
drag, startPoint x: 69, startPoint y: 251, endPoint x: 113, endPoint y: 282, distance: 53.8
click at [69, 251] on span "Client Profile" at bounding box center [70, 244] width 68 height 14
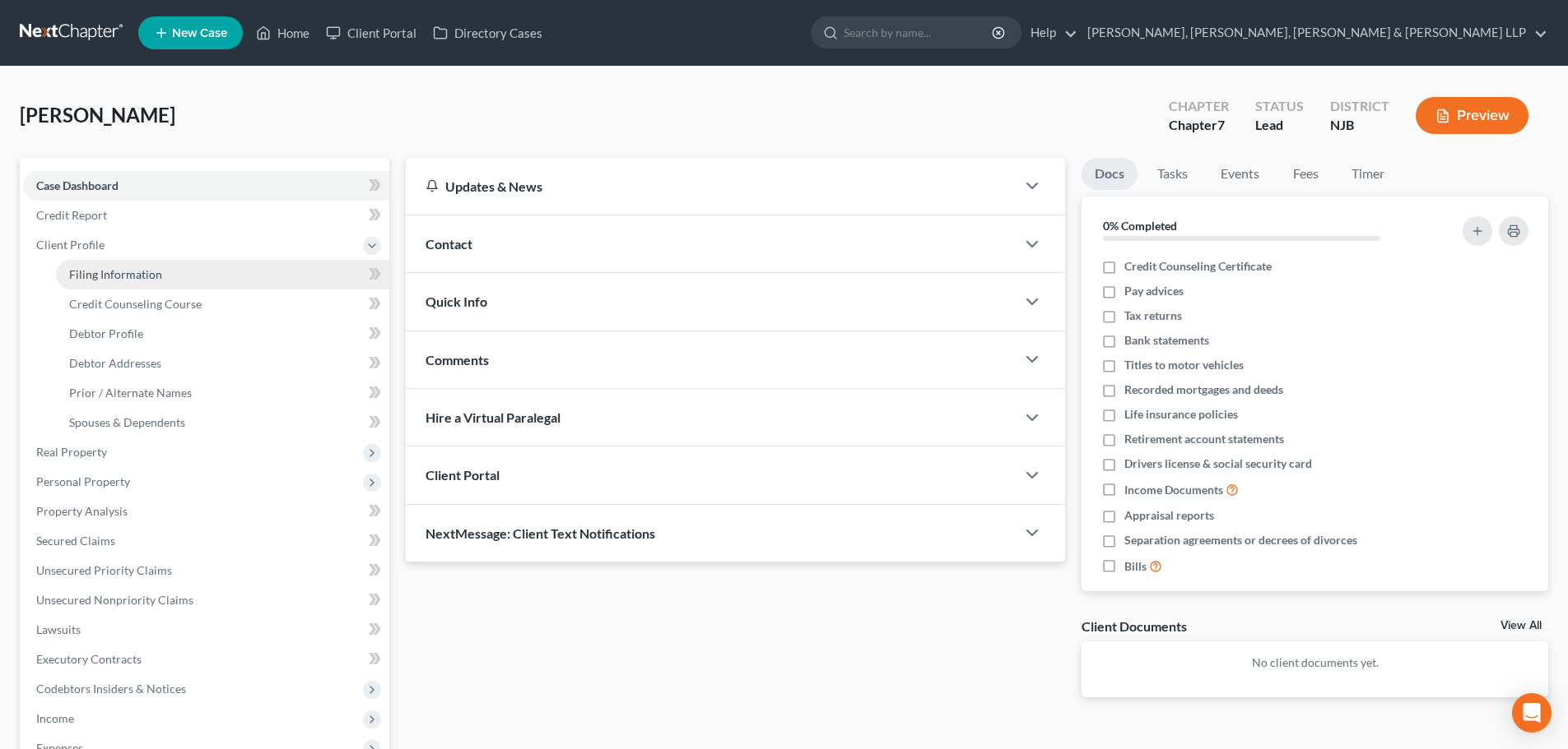
click at [115, 282] on link "Filing Information" at bounding box center [222, 274] width 333 height 29
select select "1"
select select "0"
select select "51"
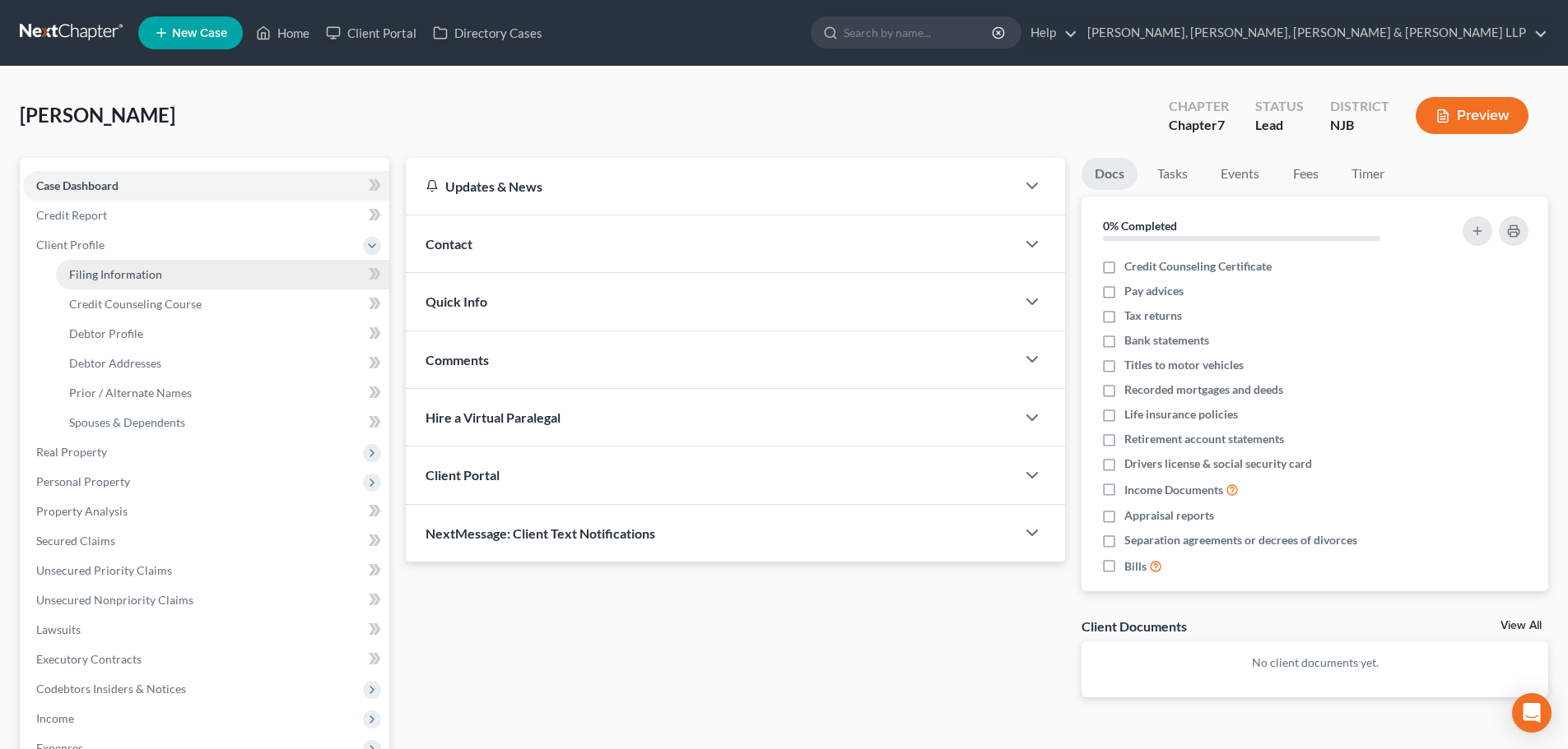
select select "4"
select select "0"
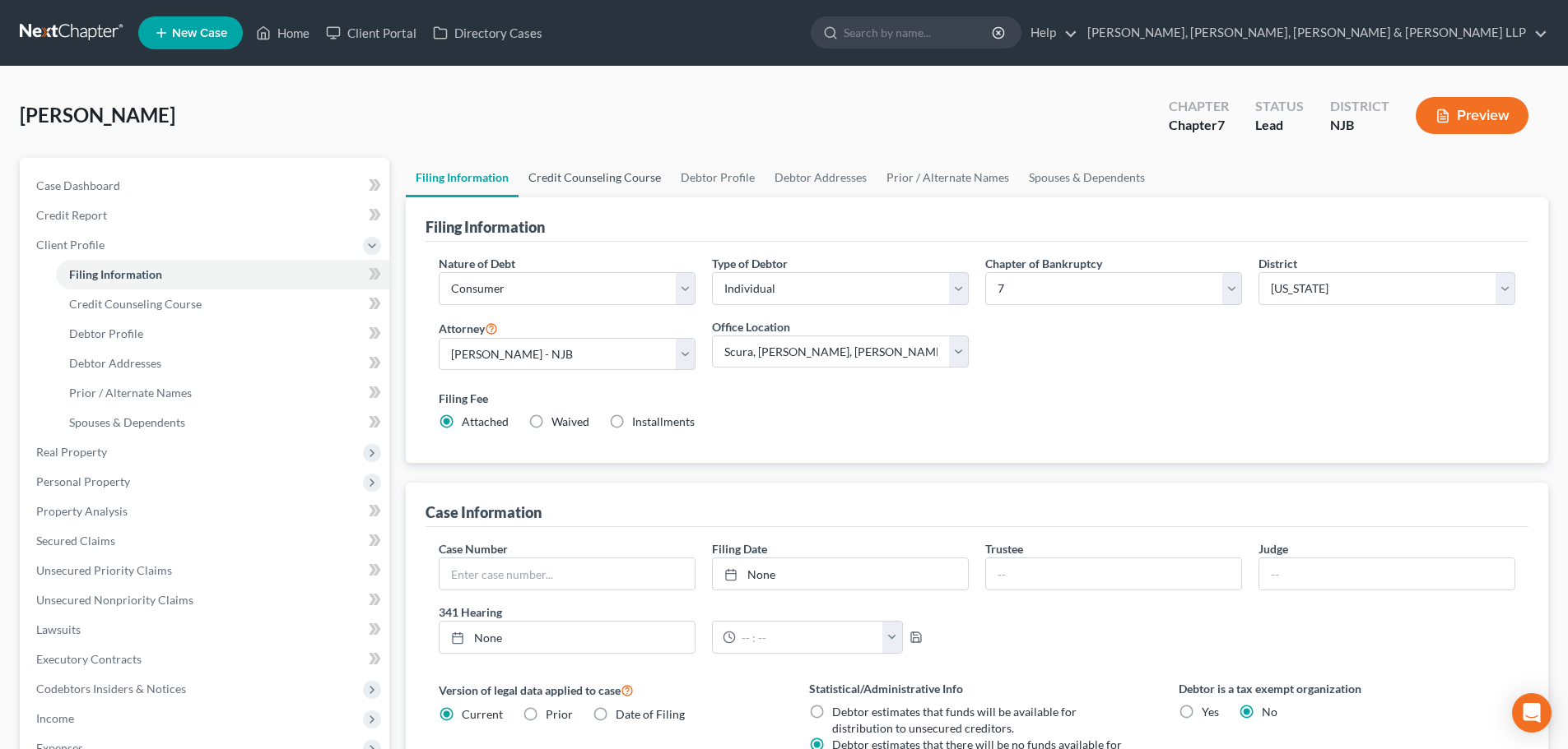
click at [625, 168] on link "Credit Counseling Course" at bounding box center [595, 177] width 152 height 40
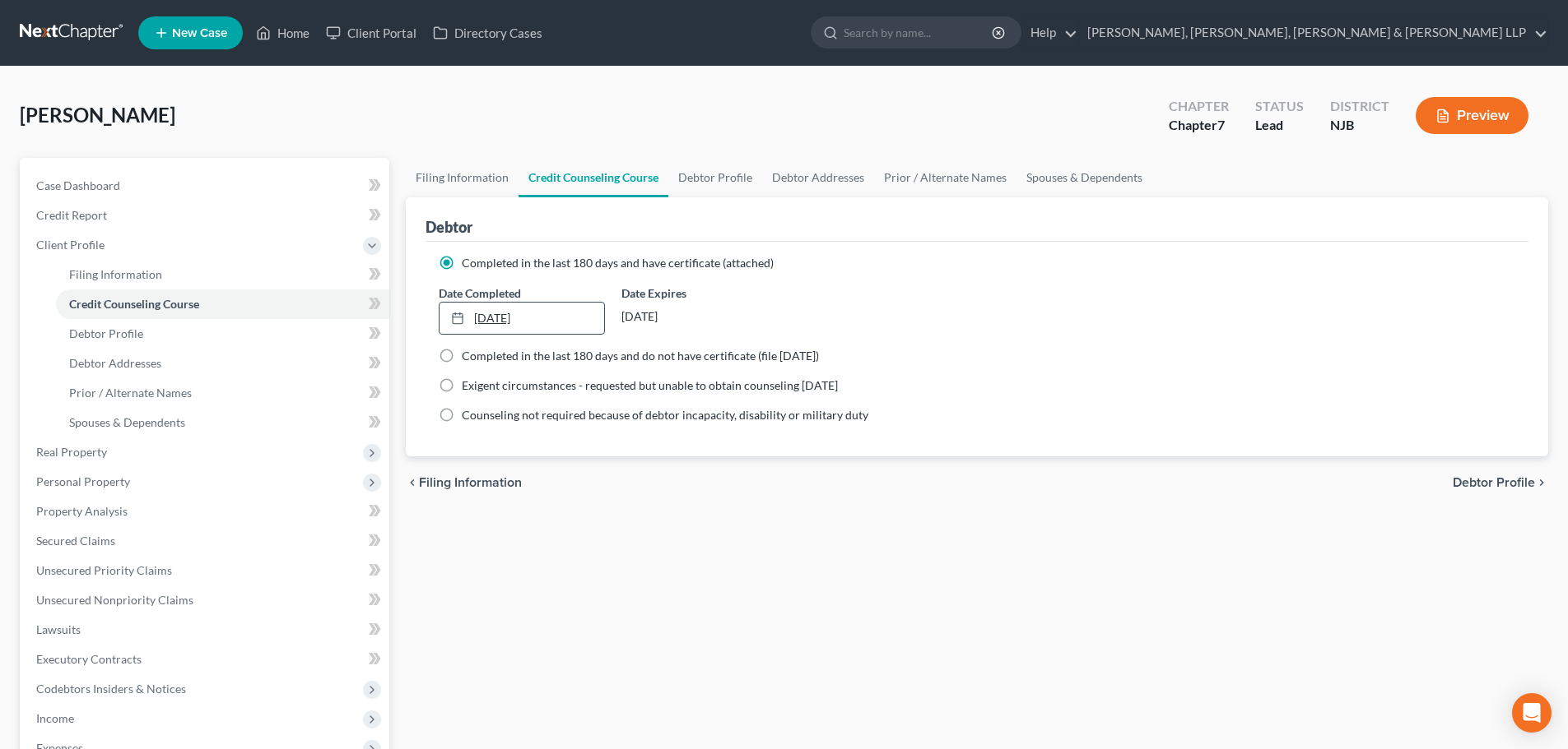
click at [508, 326] on link "[DATE]" at bounding box center [522, 318] width 164 height 31
click at [704, 184] on link "Debtor Profile" at bounding box center [715, 177] width 93 height 40
select select "0"
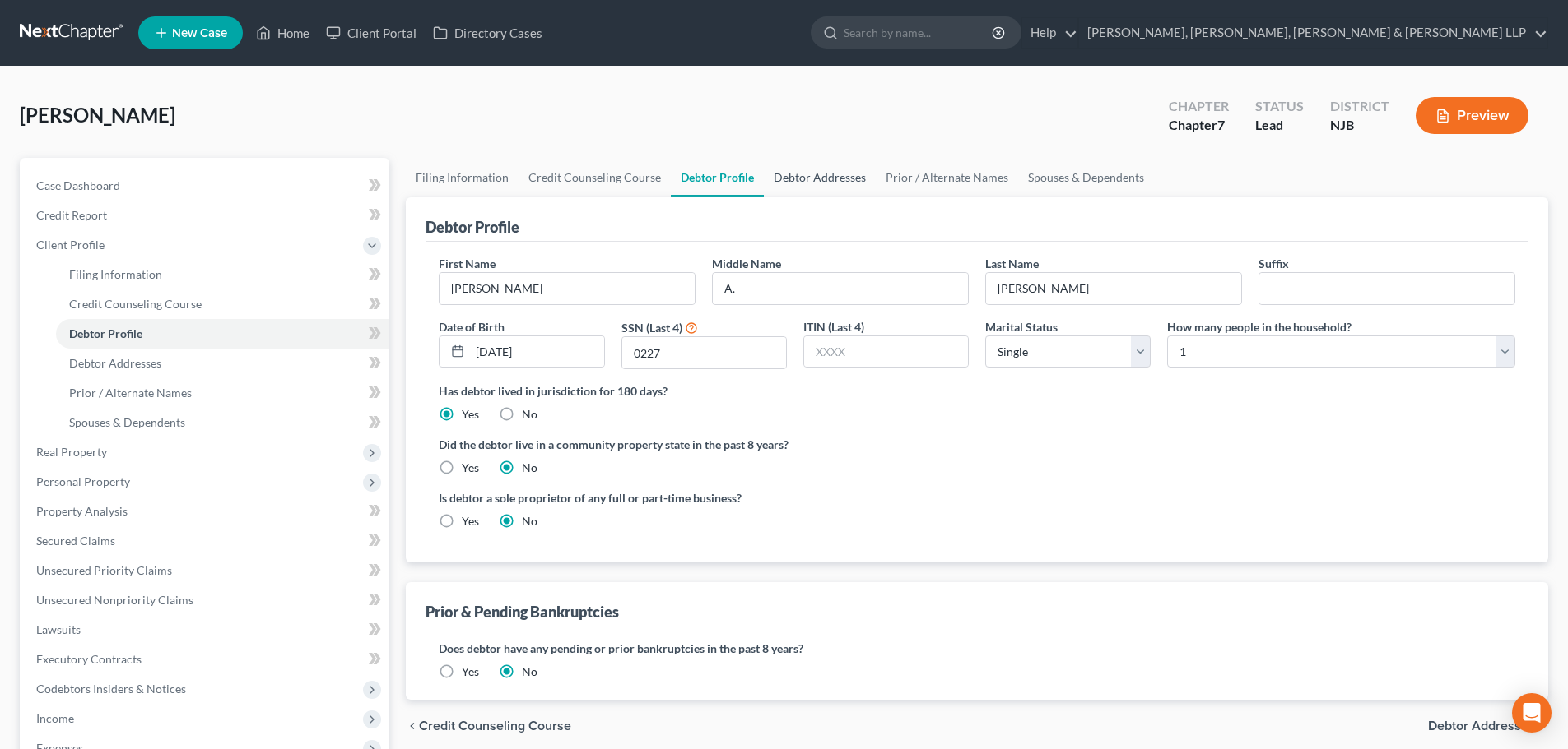
click at [794, 167] on link "Debtor Addresses" at bounding box center [820, 177] width 112 height 40
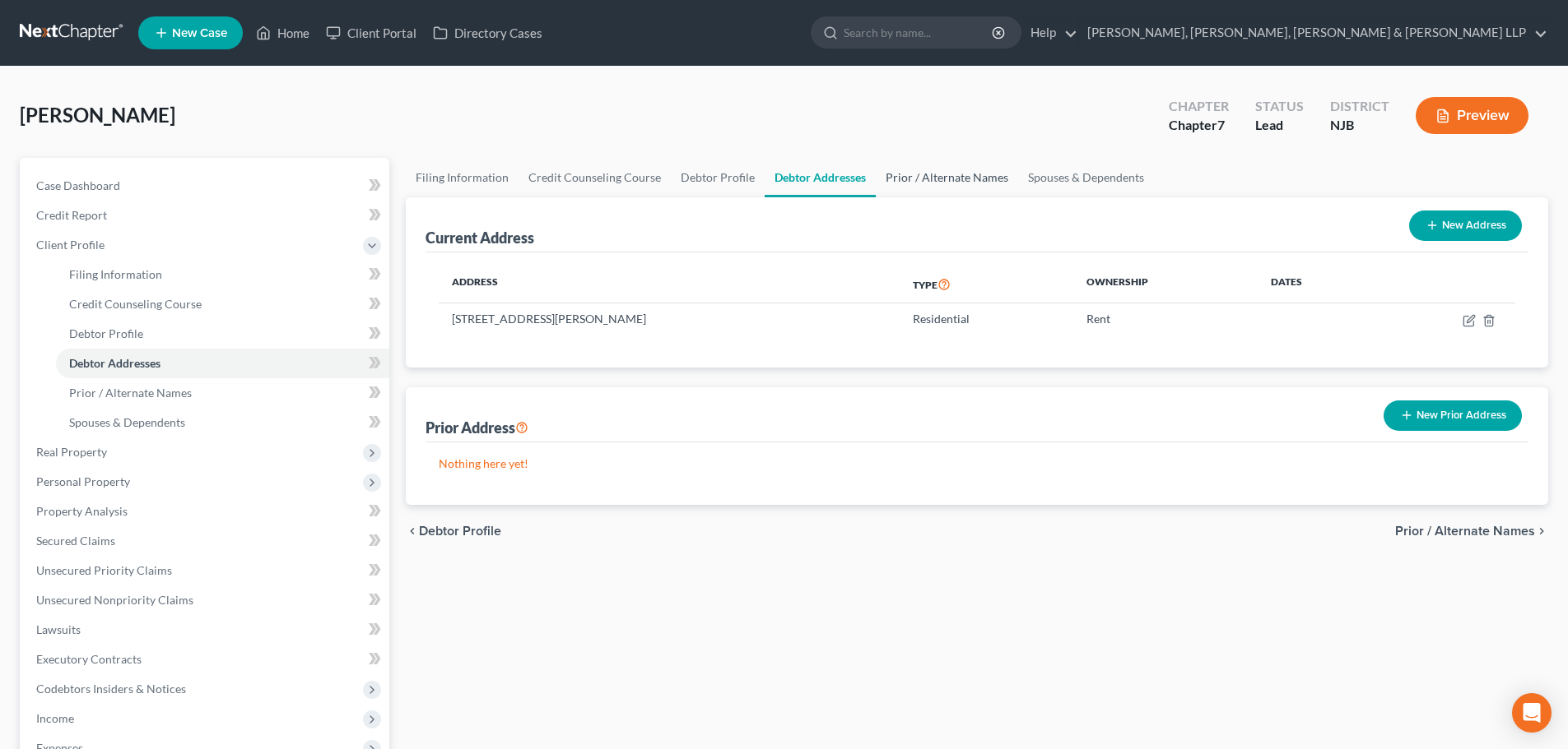
click at [898, 178] on link "Prior / Alternate Names" at bounding box center [947, 177] width 142 height 40
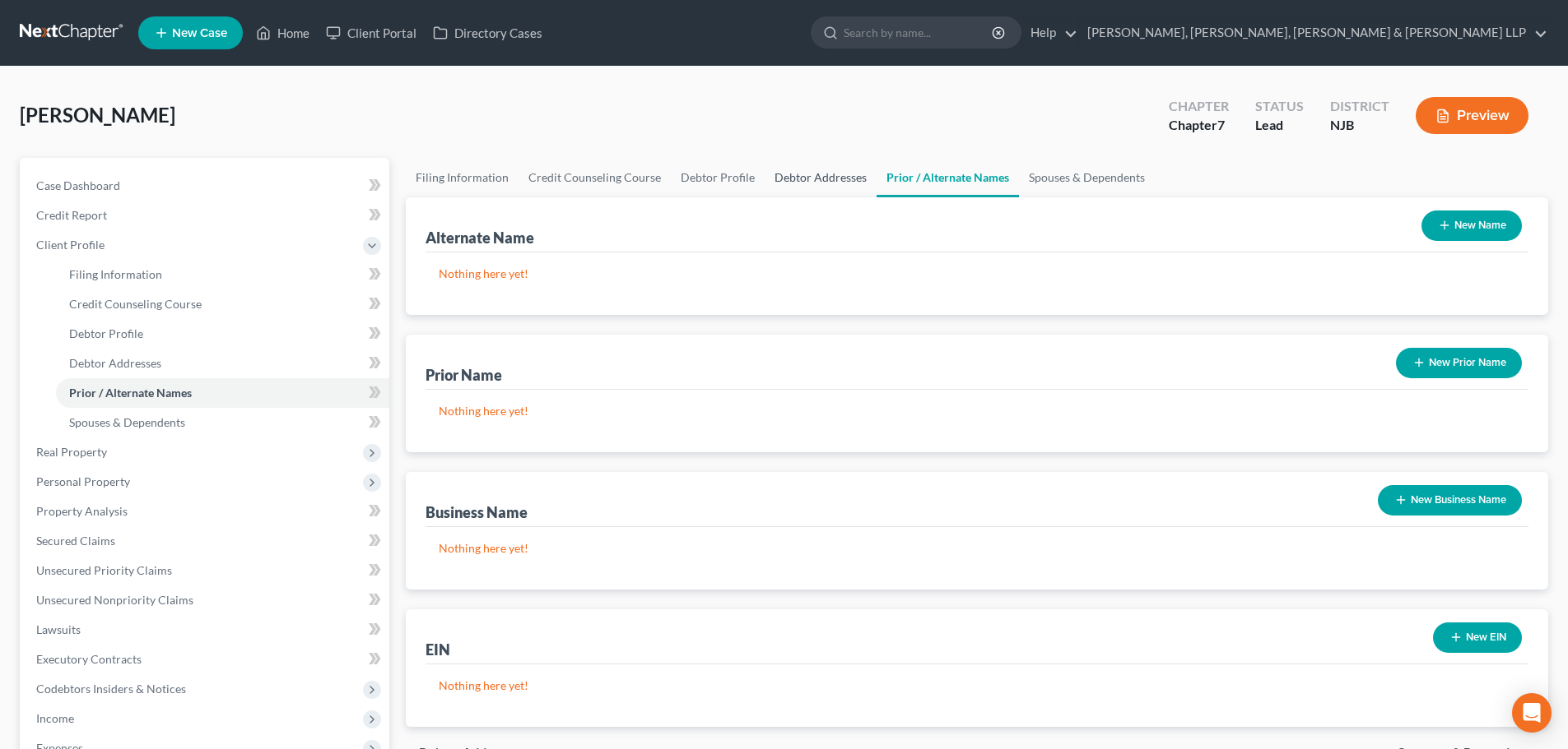
click at [820, 180] on link "Debtor Addresses" at bounding box center [820, 177] width 112 height 40
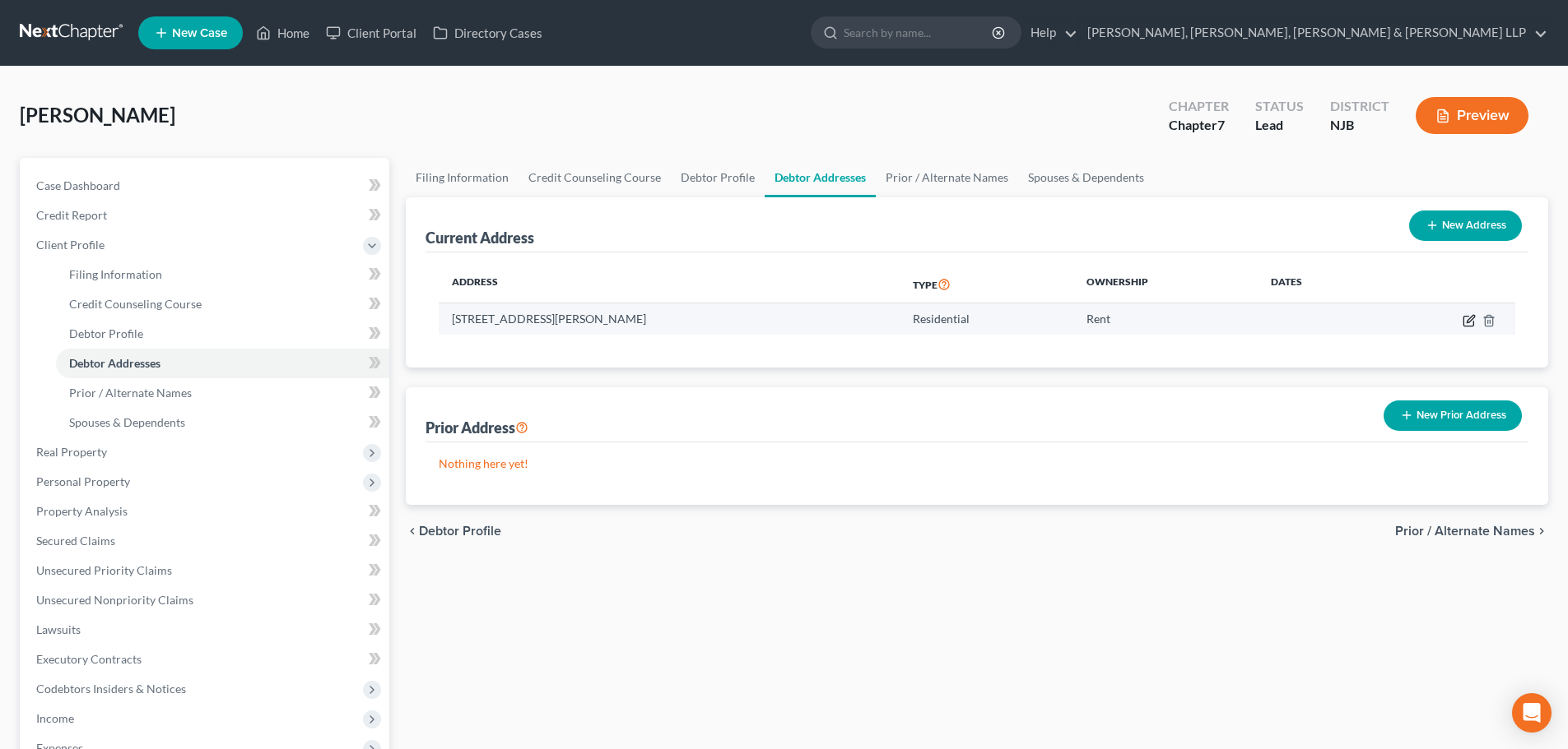
click at [1469, 319] on icon "button" at bounding box center [1471, 319] width 8 height 8
select select "33"
select select "10"
select select "0"
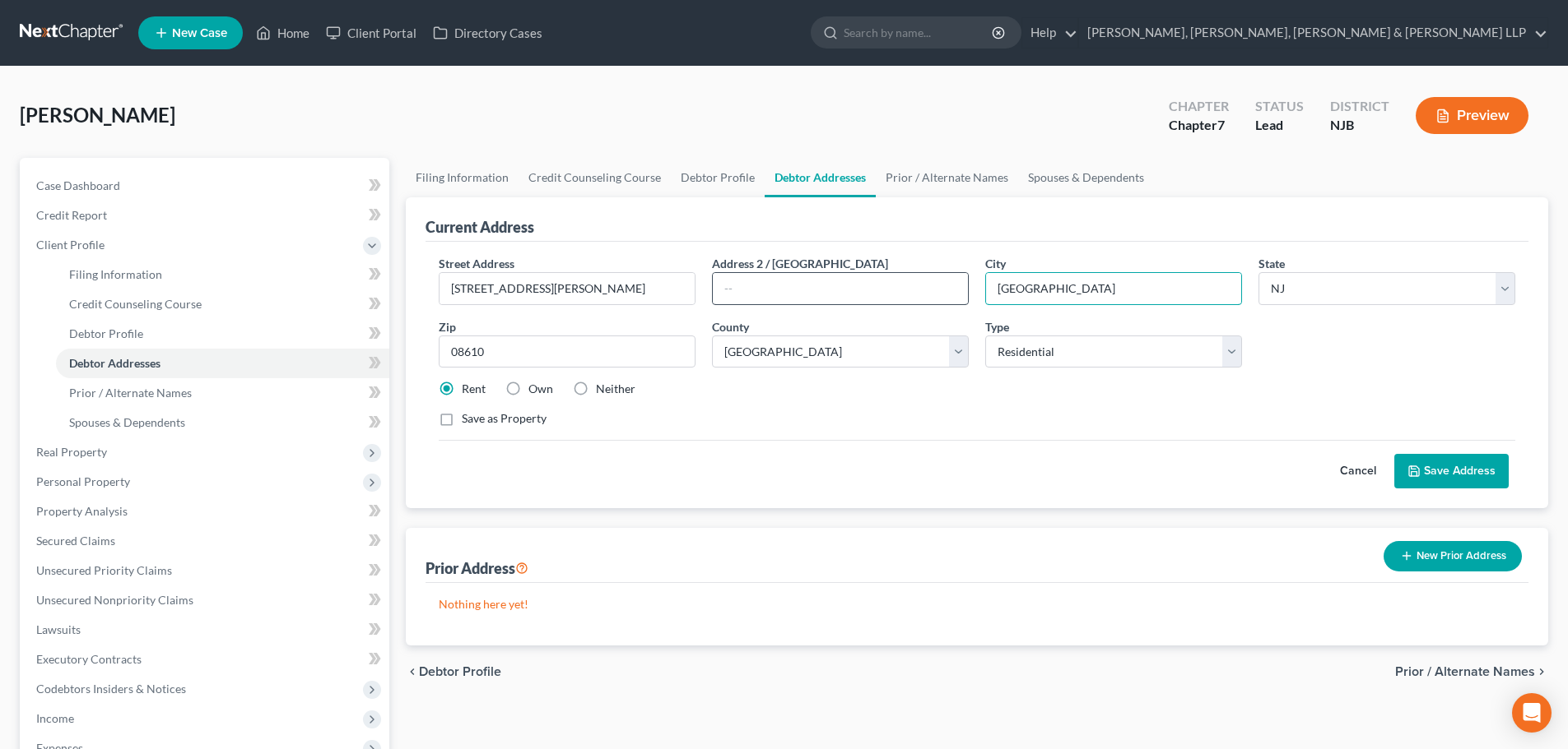
drag, startPoint x: 1043, startPoint y: 281, endPoint x: 967, endPoint y: 285, distance: 76.1
click at [969, 285] on div "Street Address * [STREET_ADDRESS][PERSON_NAME] Address [GEOGRAPHIC_DATA] * [GEO…" at bounding box center [976, 347] width 1093 height 186
type input "[PERSON_NAME]"
click at [1411, 460] on button "Save Address" at bounding box center [1451, 472] width 115 height 35
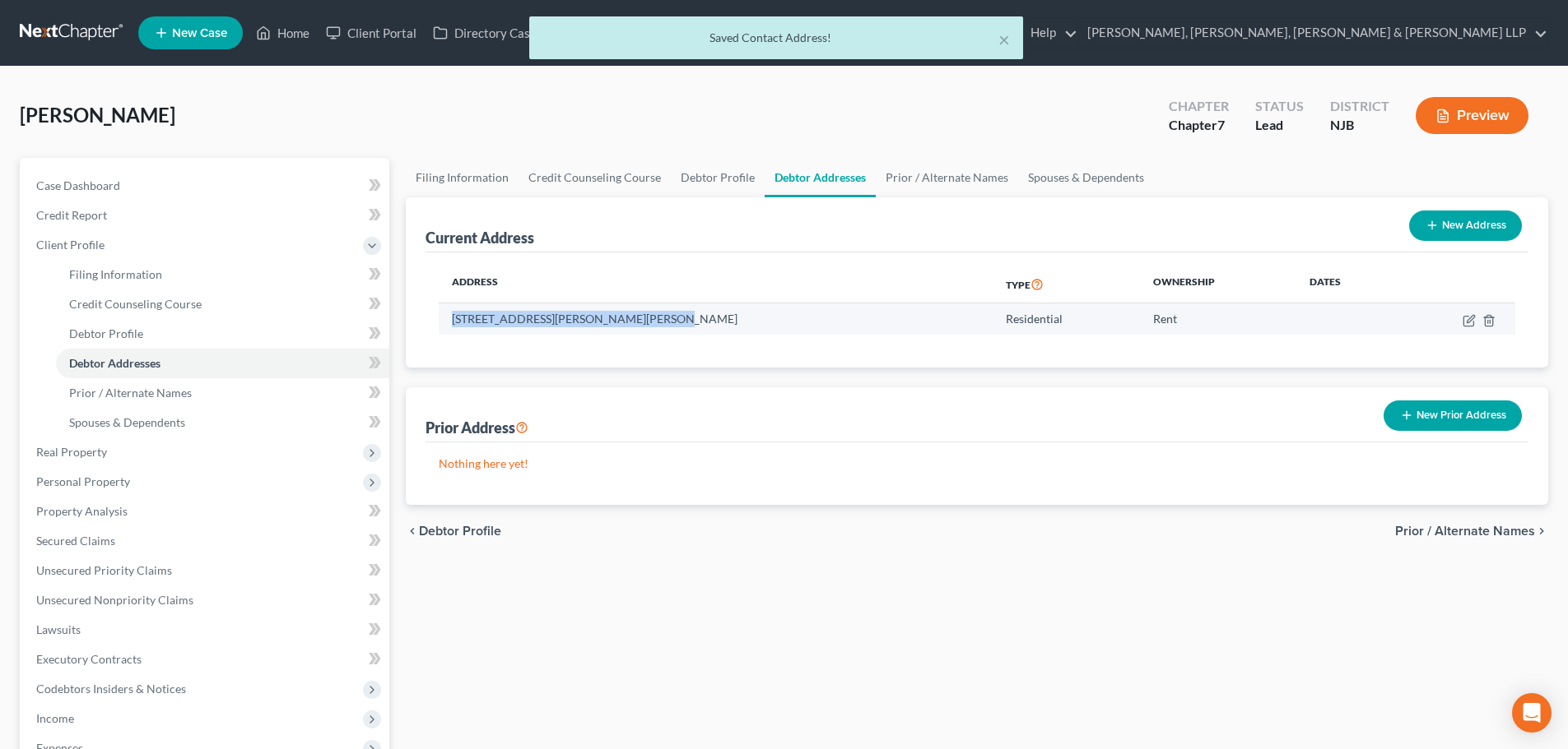
drag, startPoint x: 676, startPoint y: 311, endPoint x: 451, endPoint y: 313, distance: 225.0
click at [451, 313] on td "[STREET_ADDRESS][PERSON_NAME][PERSON_NAME]" at bounding box center [715, 319] width 554 height 31
copy td "[STREET_ADDRESS][PERSON_NAME][PERSON_NAME]"
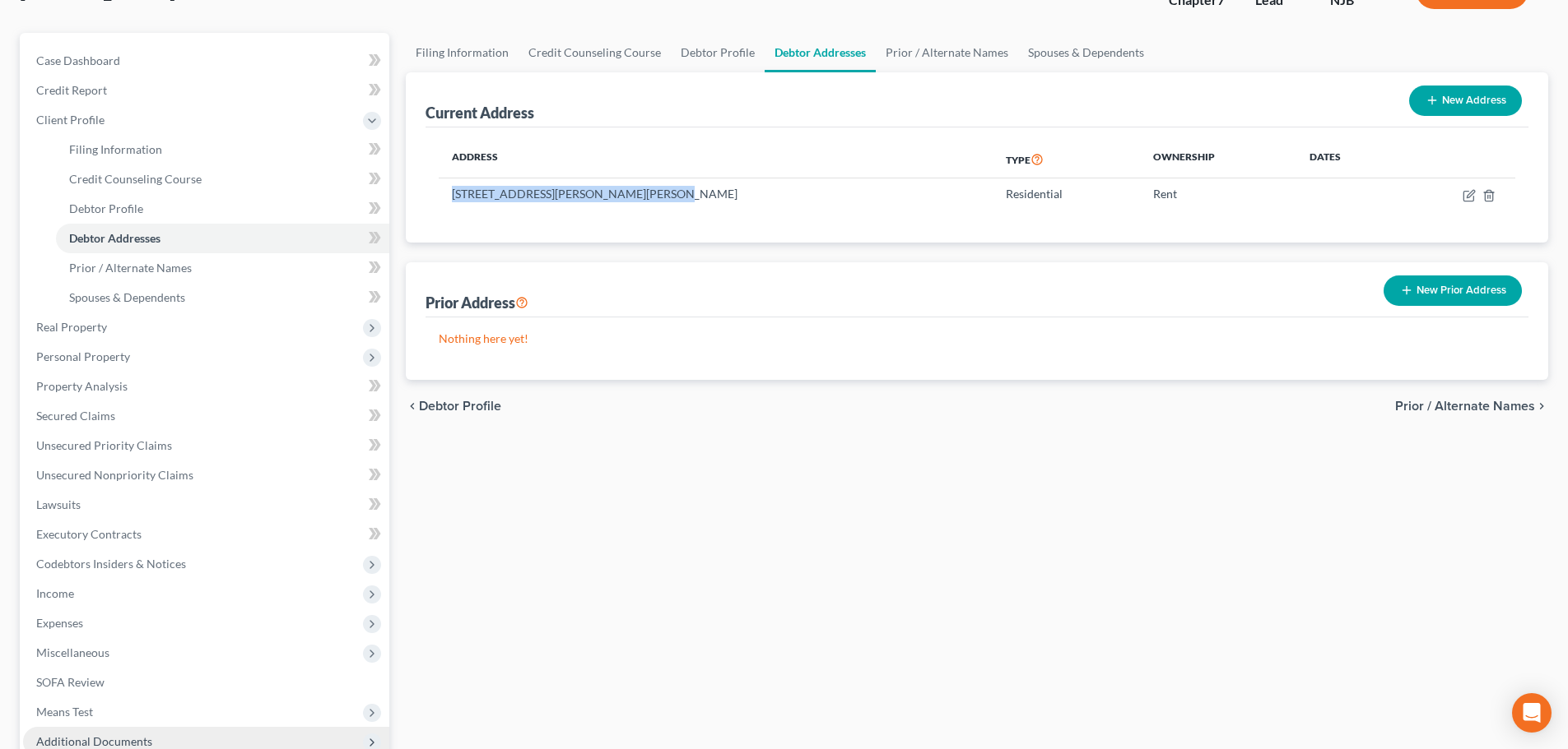
scroll to position [303, 0]
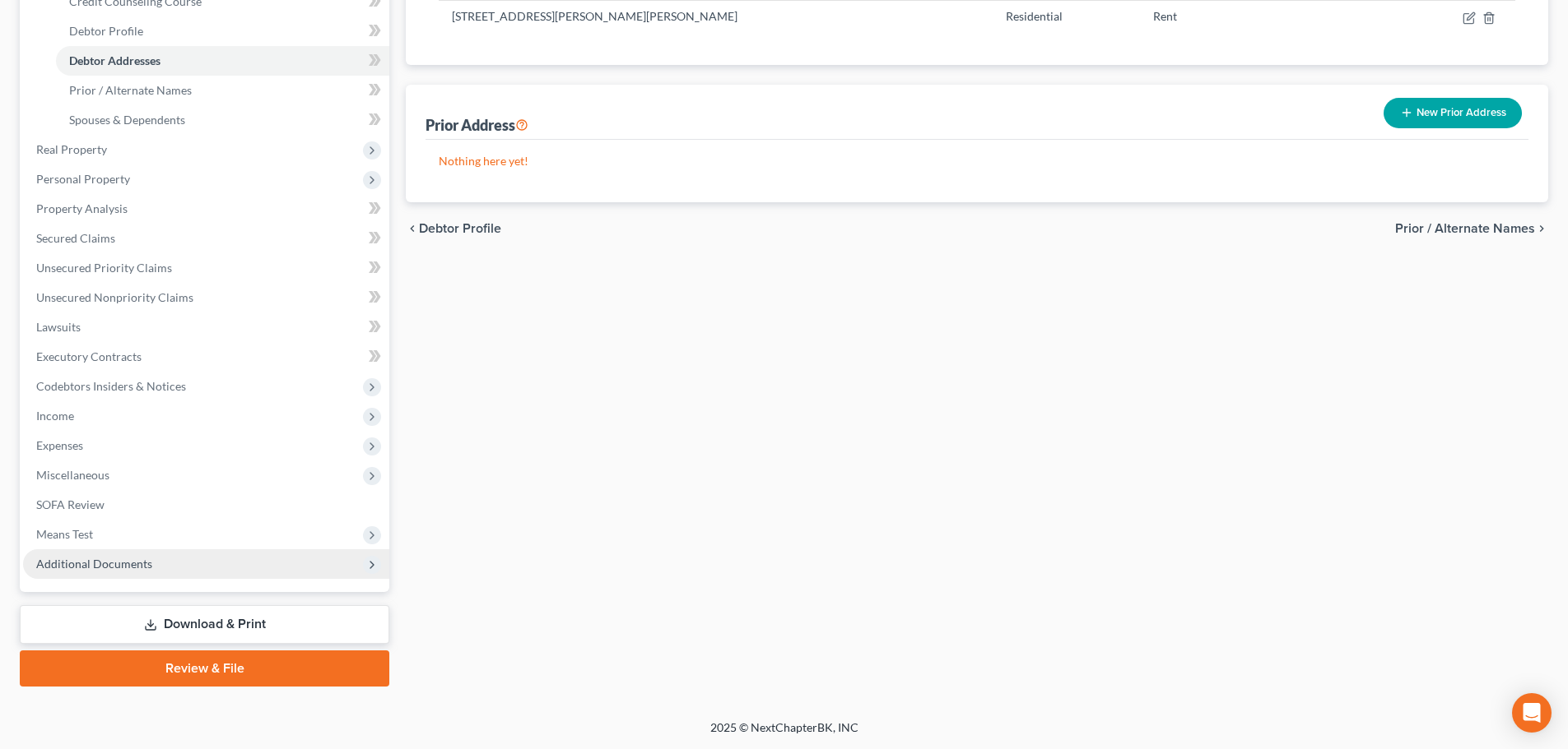
drag, startPoint x: 189, startPoint y: 576, endPoint x: 209, endPoint y: 574, distance: 20.1
click at [189, 576] on span "Additional Documents" at bounding box center [206, 564] width 366 height 29
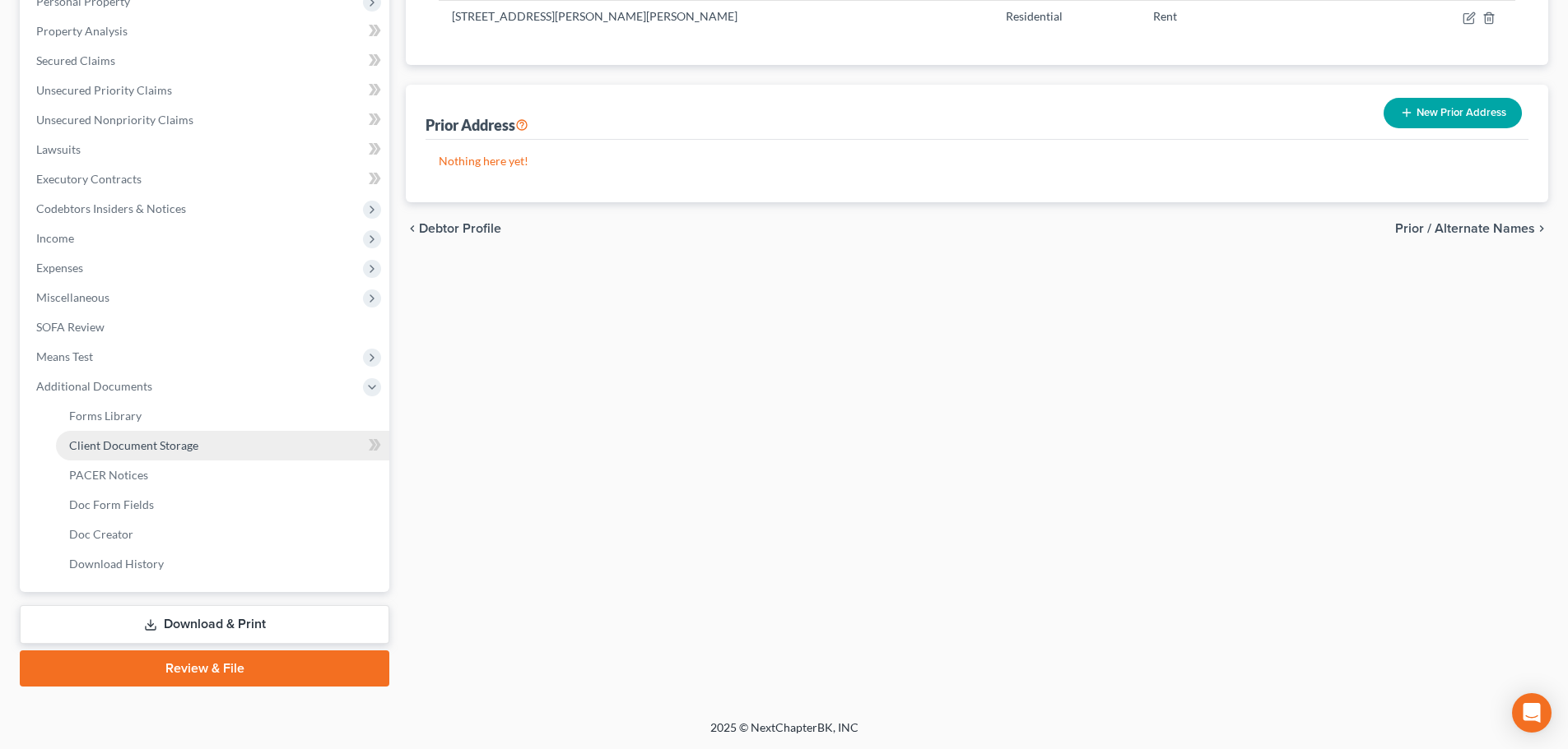
click at [183, 448] on span "Client Document Storage" at bounding box center [133, 446] width 129 height 14
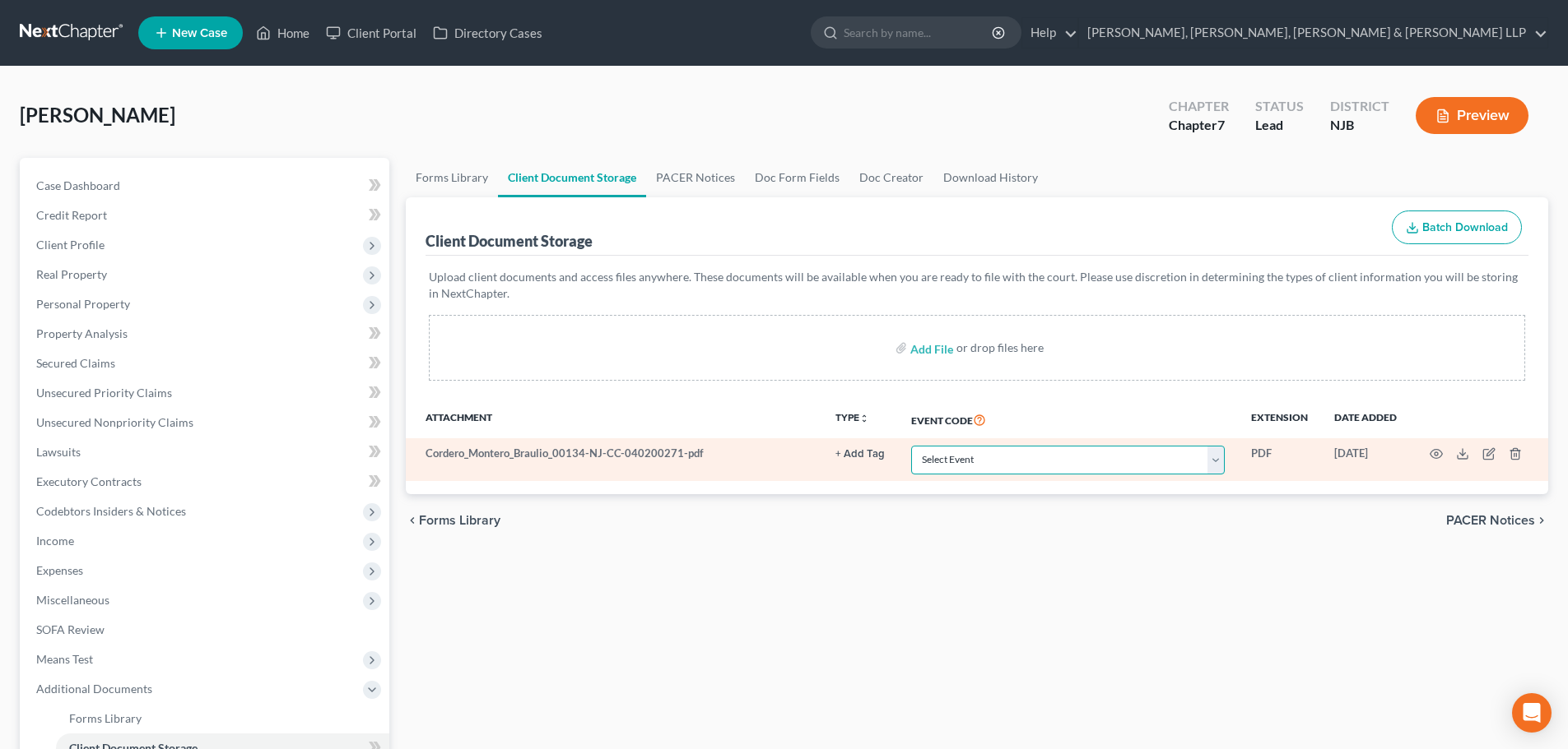
click at [962, 469] on select "Select Event 20 Largest Unsecured Creditors Amended Attorney Compensation State…" at bounding box center [1068, 460] width 313 height 29
select select "9"
click at [911, 446] on select "Select Event 20 Largest Unsecured Creditors Amended Attorney Compensation State…" at bounding box center [1068, 460] width 313 height 29
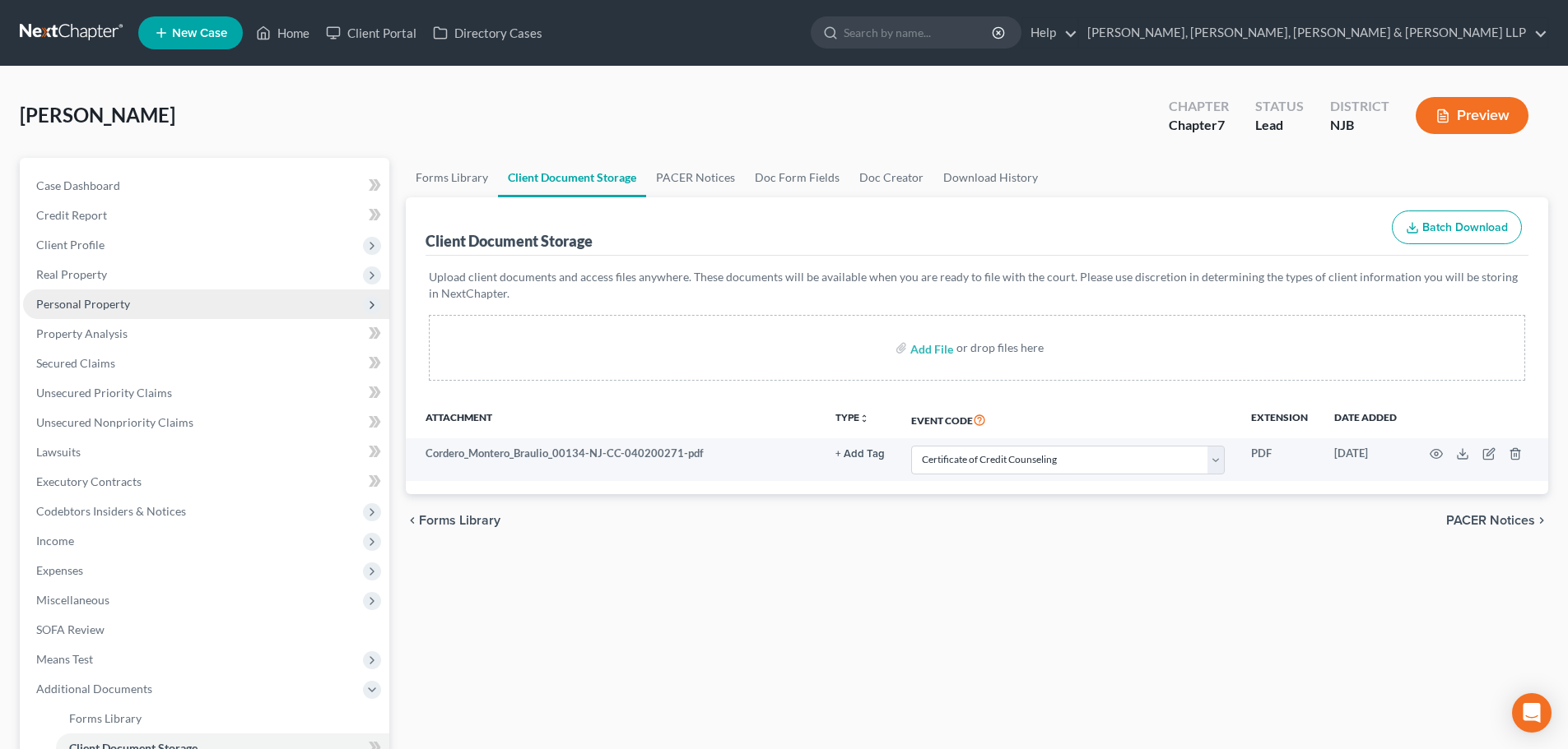
click at [123, 305] on span "Personal Property" at bounding box center [83, 303] width 93 height 14
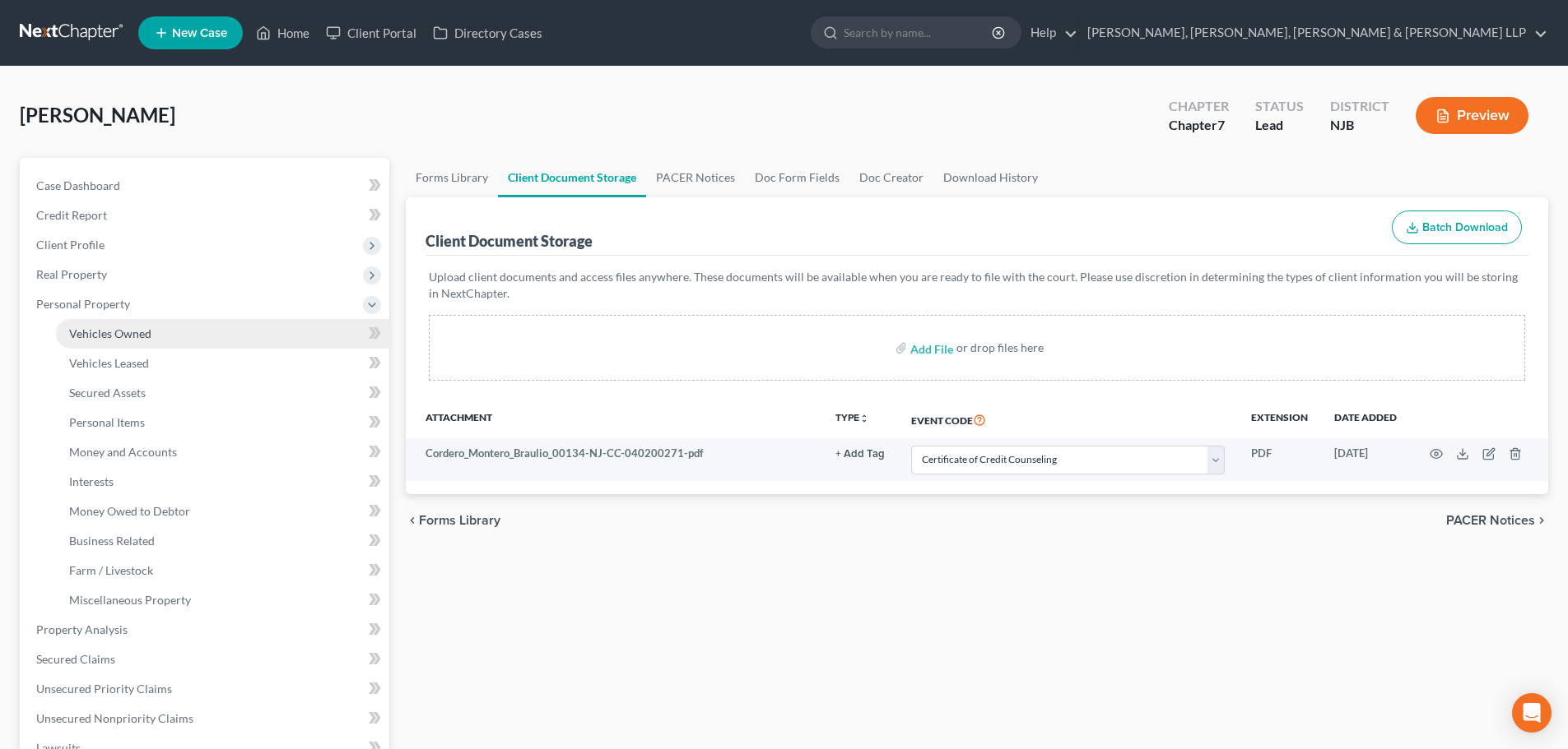
drag, startPoint x: 140, startPoint y: 331, endPoint x: 152, endPoint y: 328, distance: 12.4
click at [141, 331] on span "Vehicles Owned" at bounding box center [110, 334] width 83 height 14
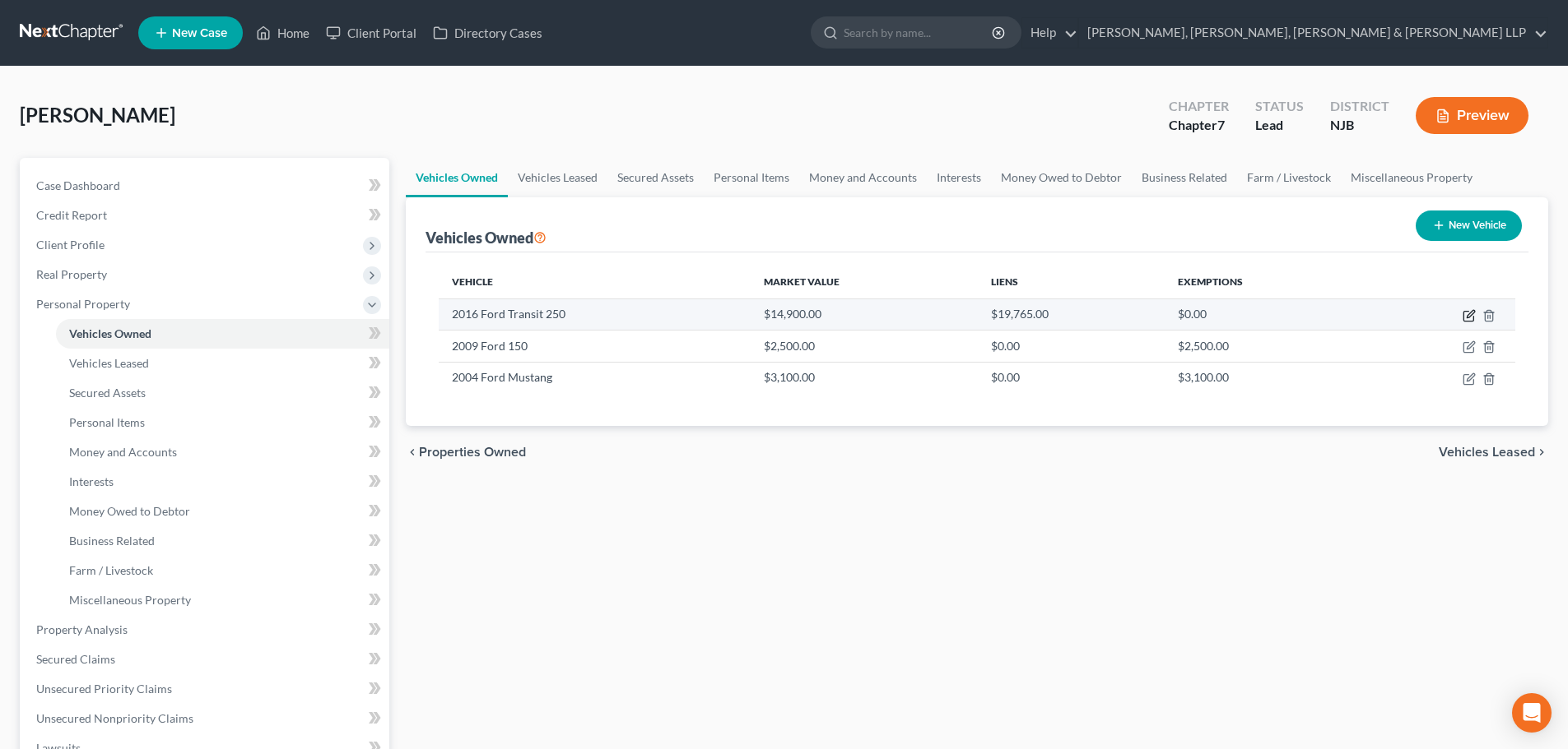
click at [1474, 316] on icon "button" at bounding box center [1470, 316] width 14 height 14
select select "0"
select select "10"
select select "2"
select select "0"
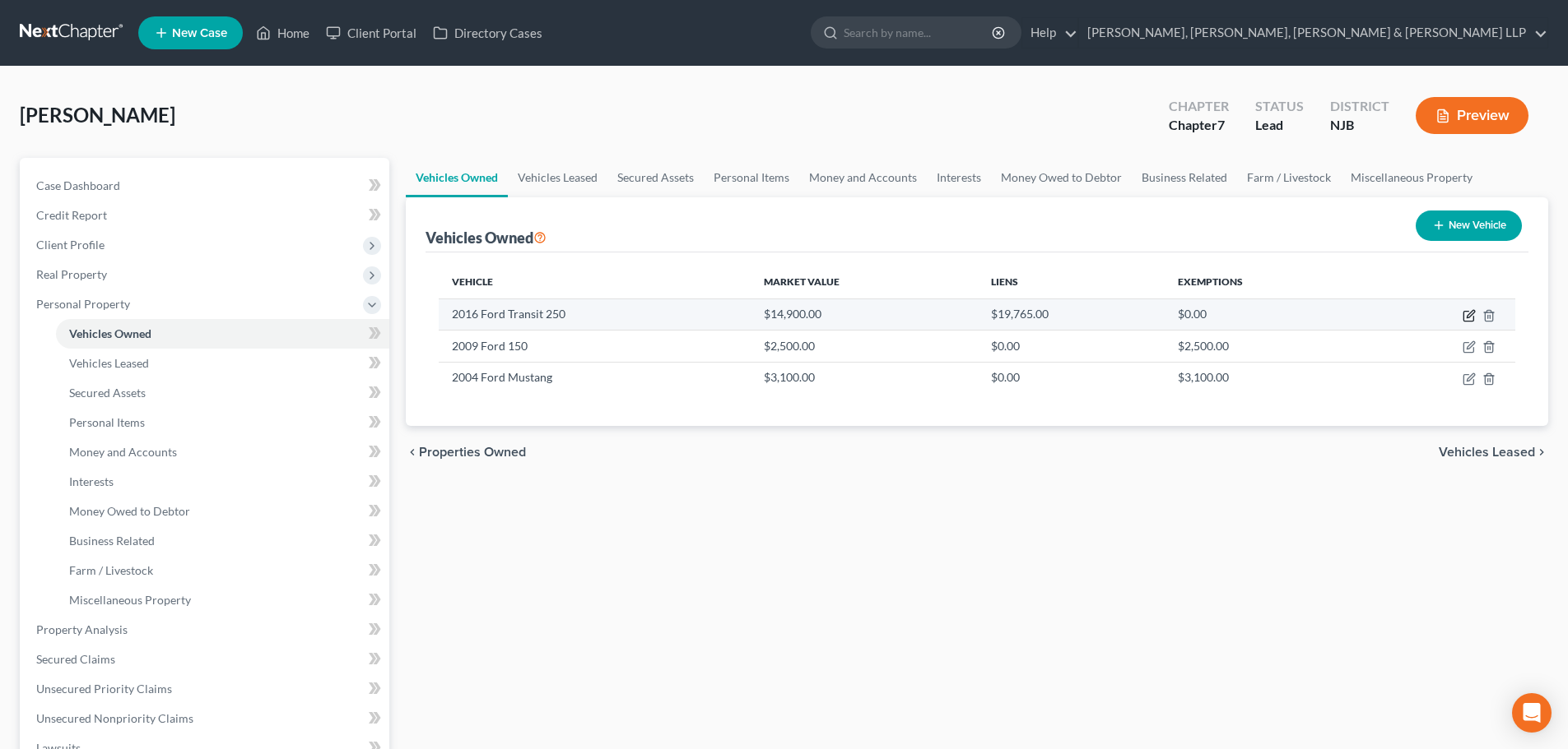
select select "39"
select select "0"
select select "2"
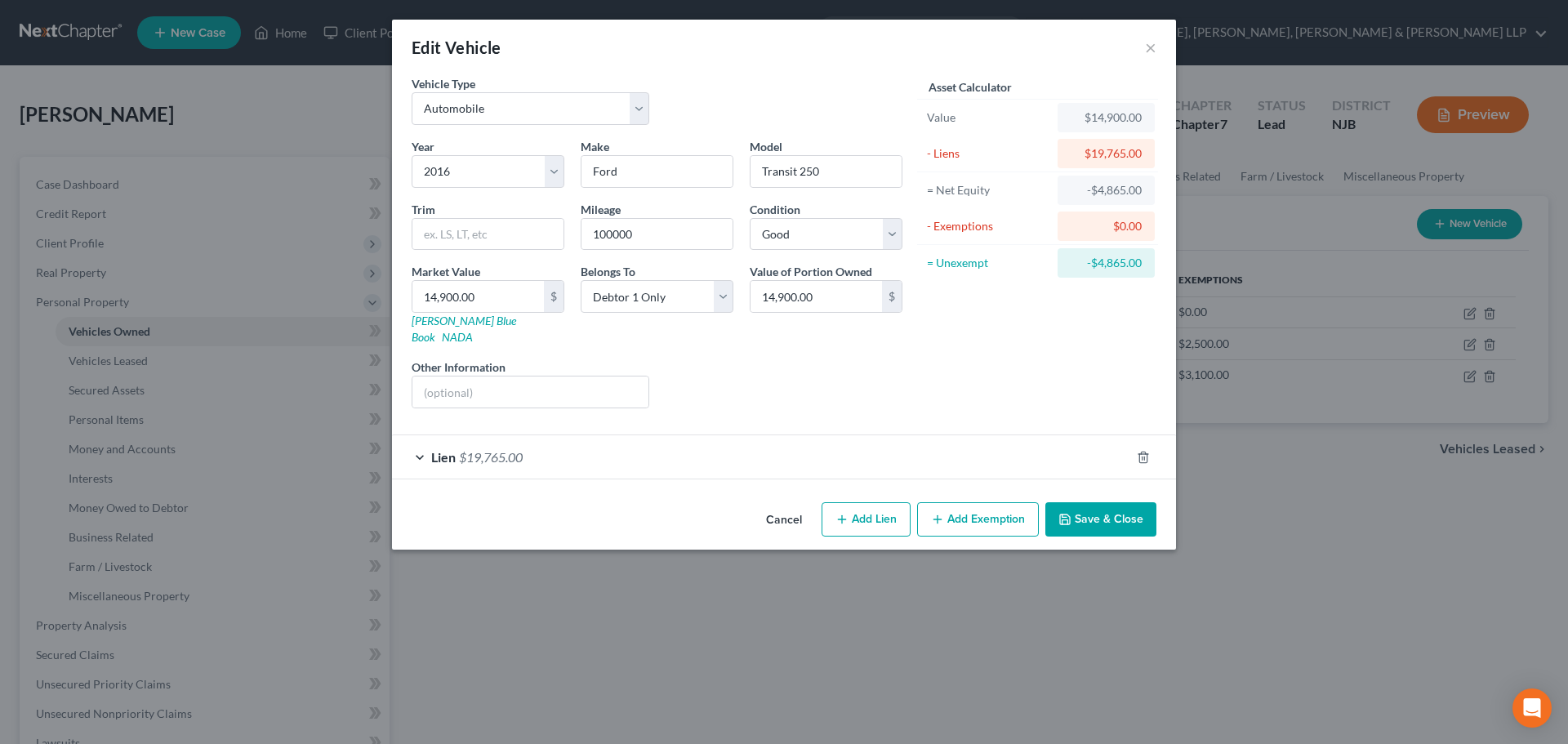
click at [698, 445] on div "Lien $19,765.00" at bounding box center [761, 457] width 738 height 43
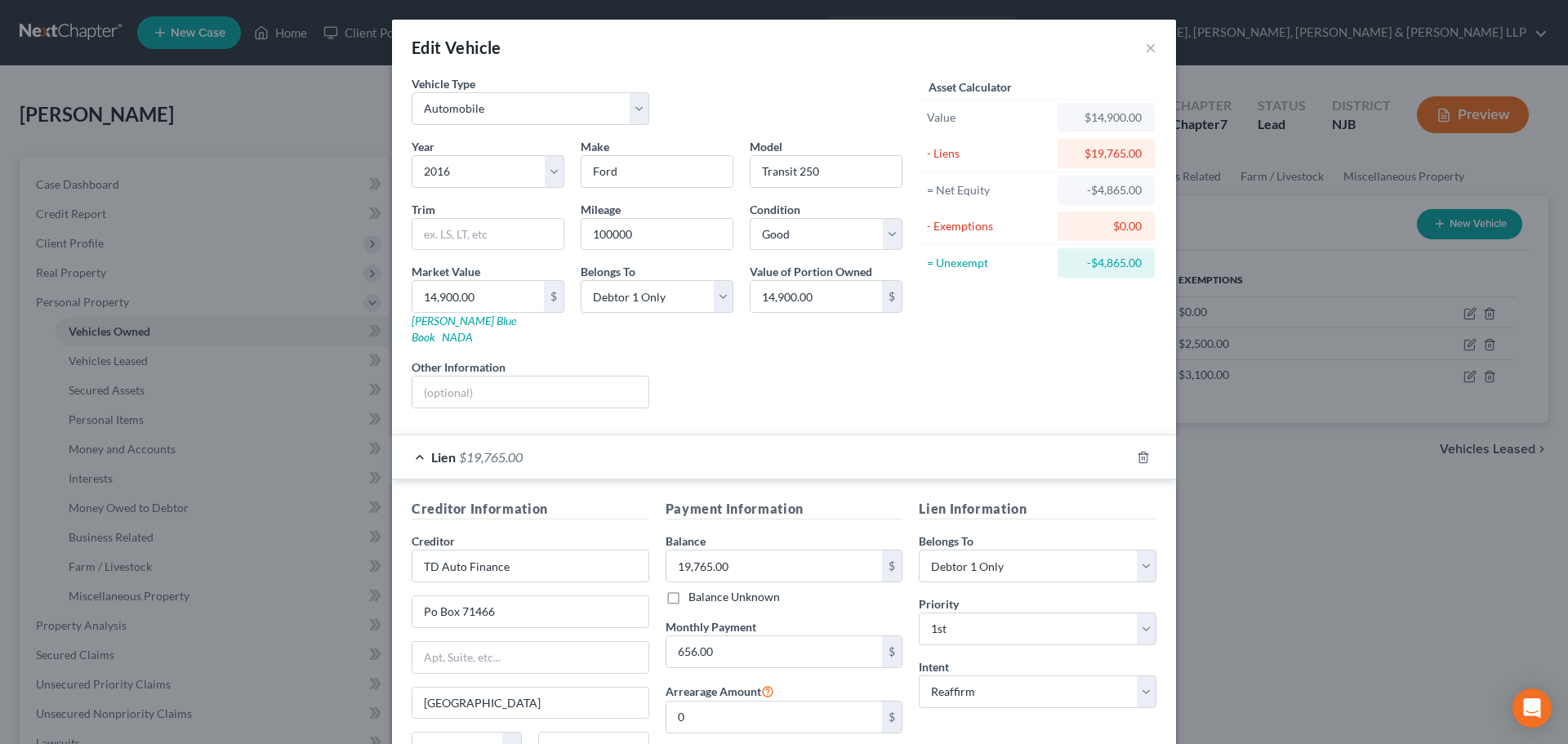
click at [698, 445] on div "Lien $19,765.00" at bounding box center [761, 457] width 738 height 43
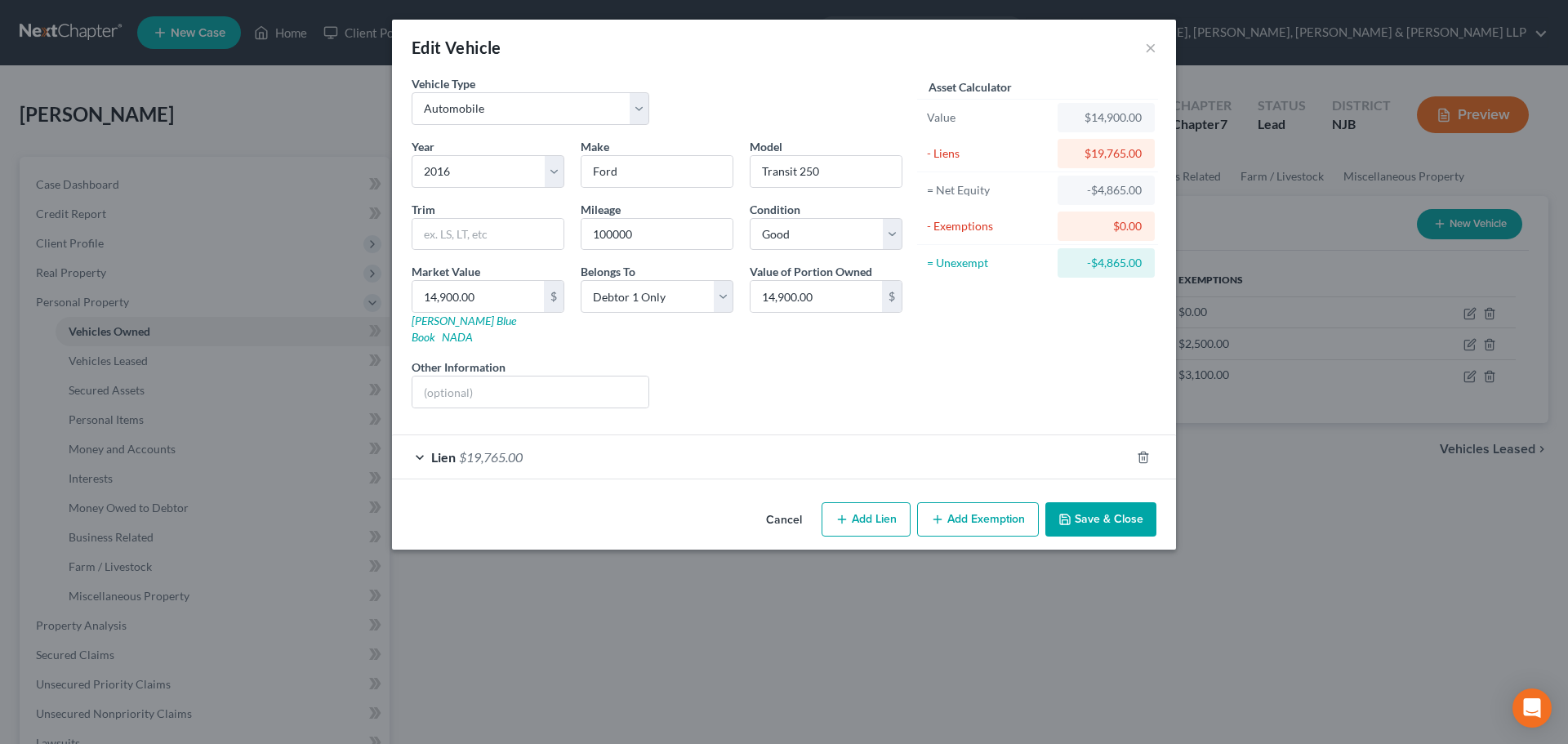
drag, startPoint x: 1078, startPoint y: 509, endPoint x: 1203, endPoint y: 442, distance: 141.8
click at [1079, 509] on button "Save & Close" at bounding box center [1100, 520] width 111 height 35
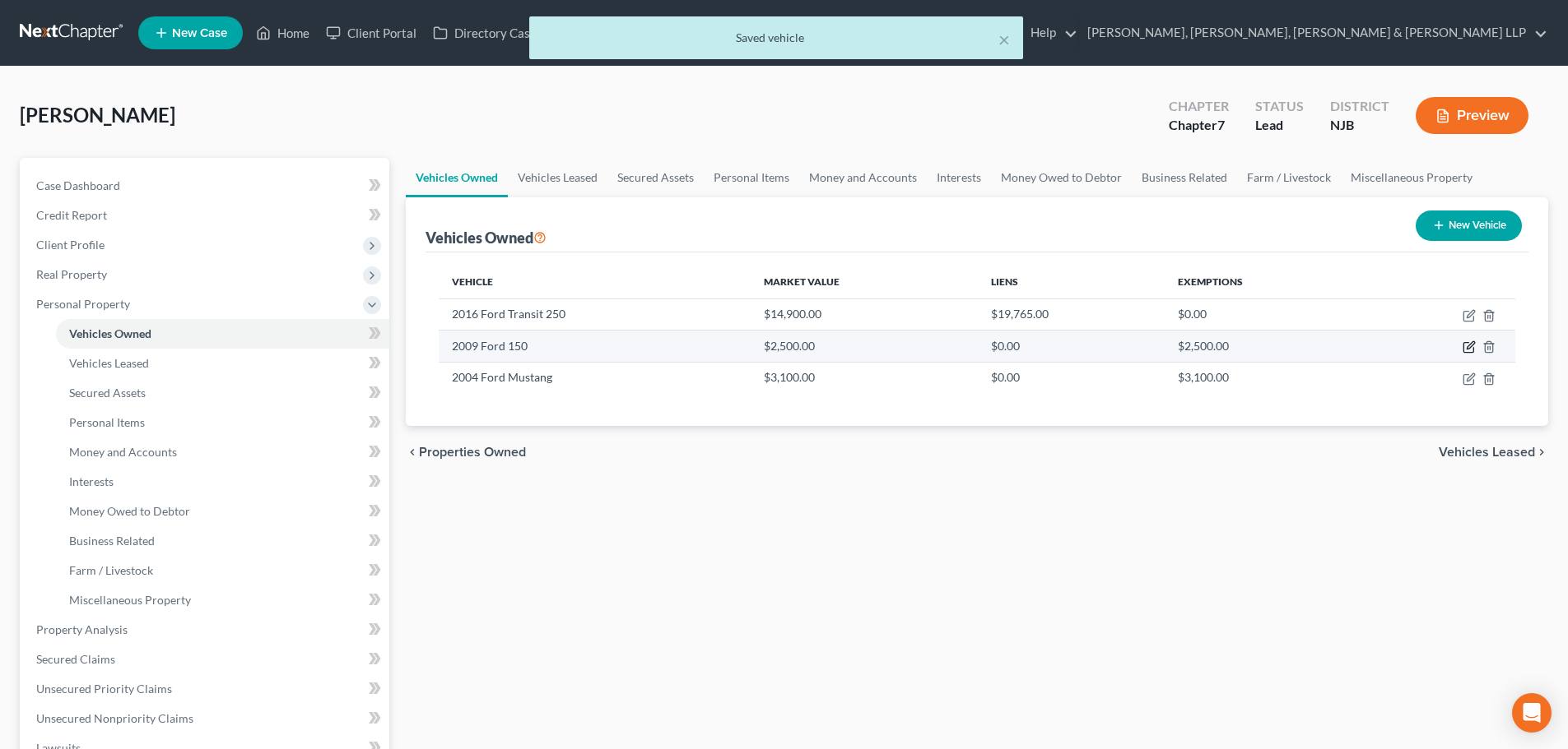
click at [1472, 345] on icon "button" at bounding box center [1470, 347] width 14 height 14
select select "0"
select select "17"
select select "4"
select select "0"
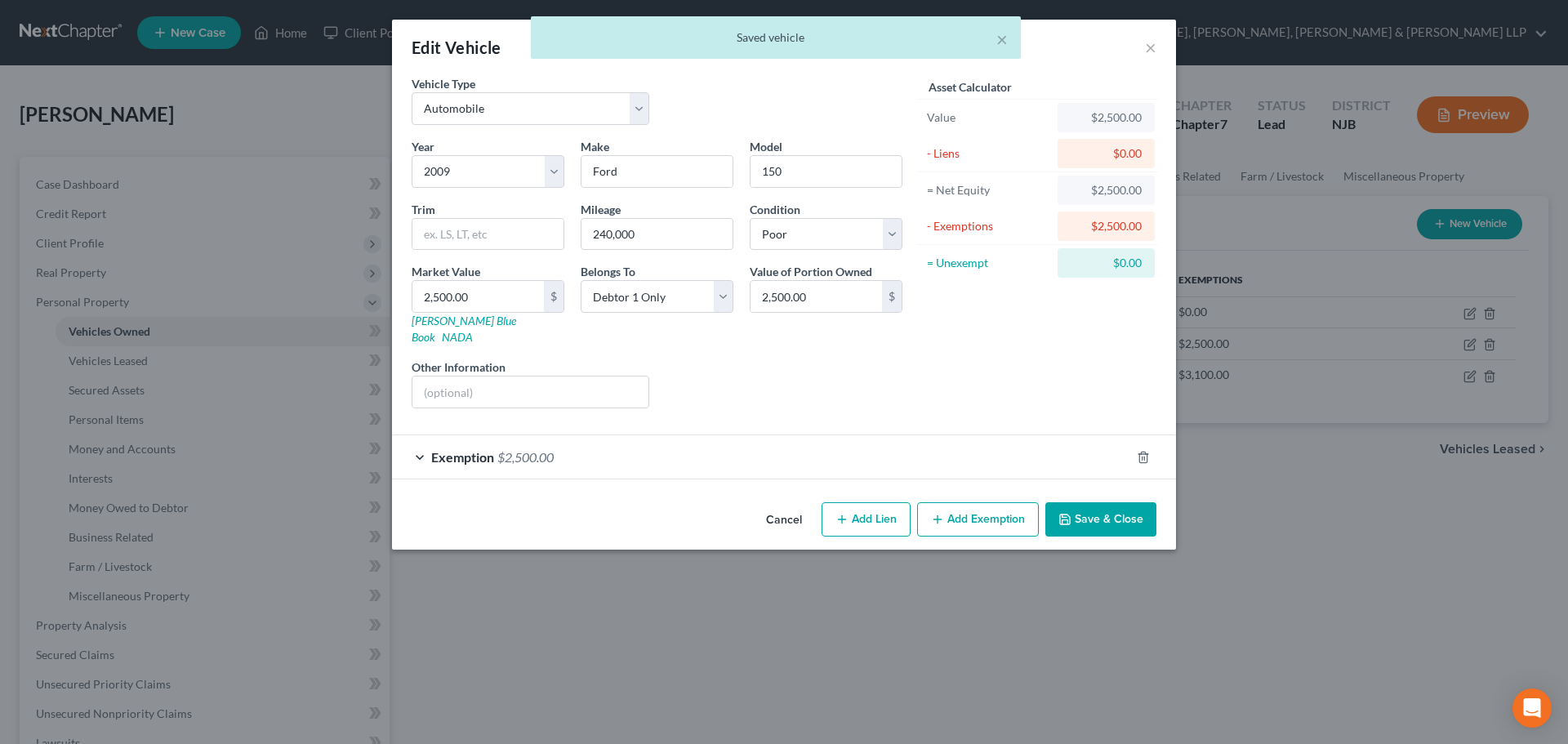
click at [913, 445] on div "Exemption $2,500.00" at bounding box center [761, 457] width 738 height 43
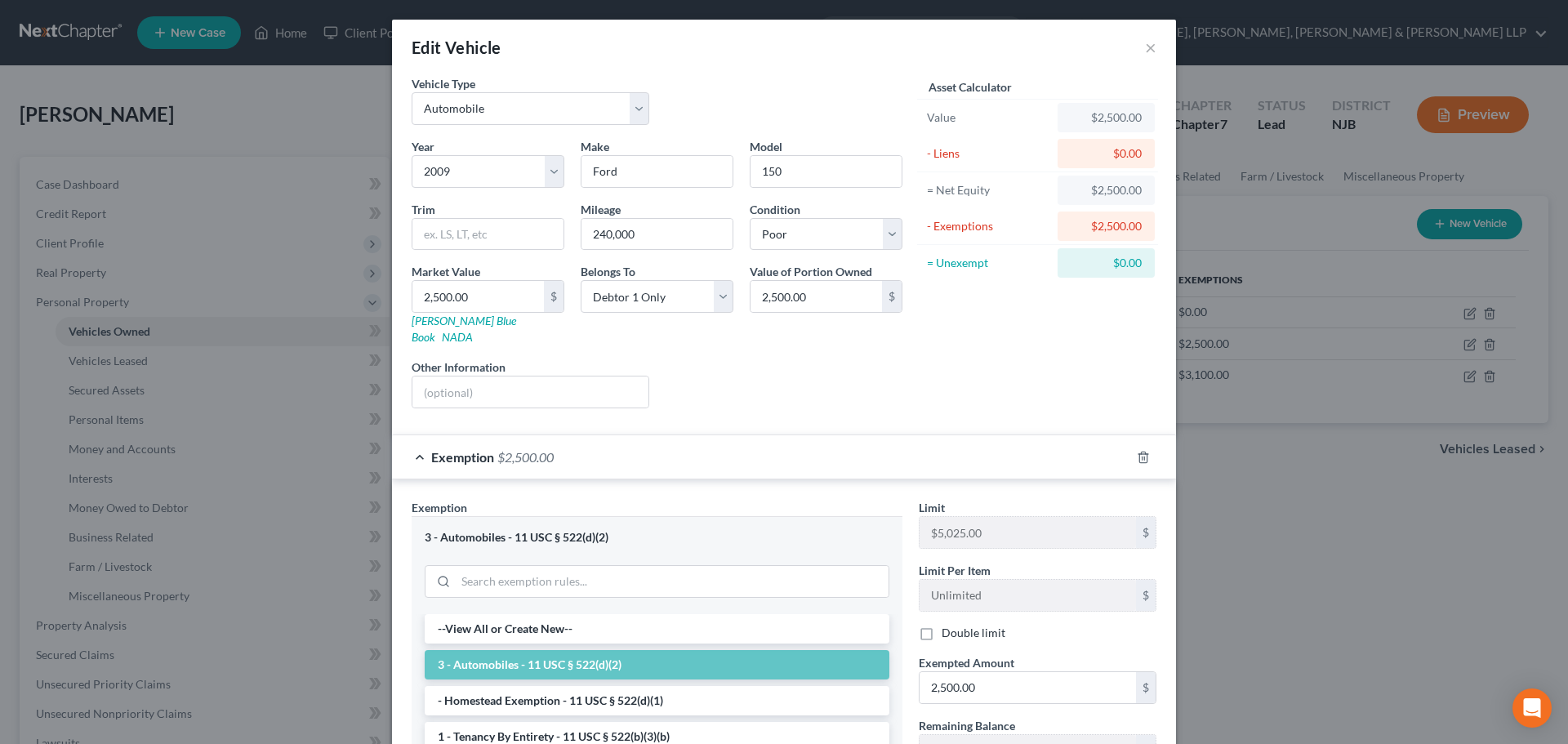
click at [913, 445] on div "Exemption $2,500.00" at bounding box center [761, 457] width 738 height 43
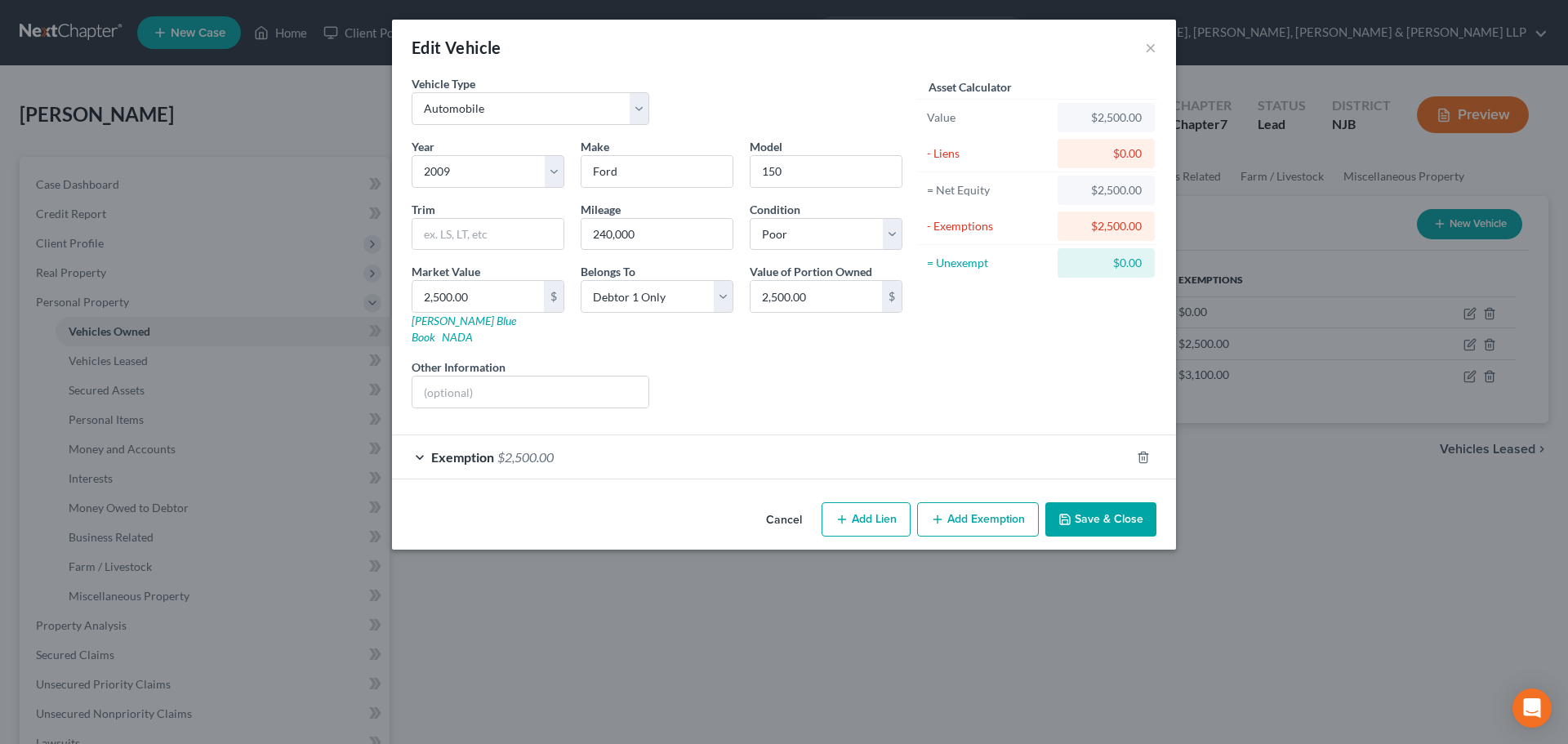
click at [1087, 502] on button "Save & Close" at bounding box center [1100, 520] width 111 height 35
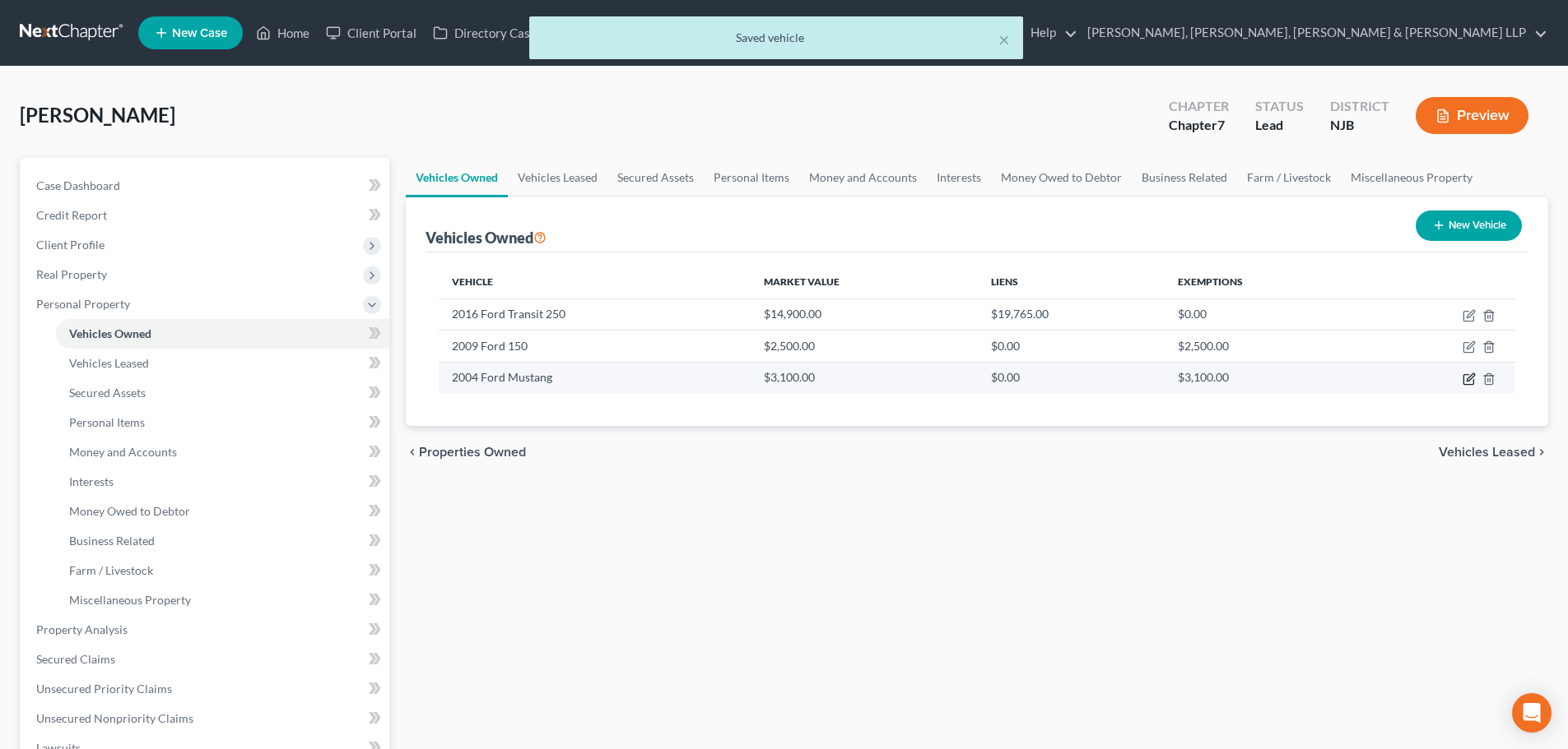
click at [1467, 380] on icon "button" at bounding box center [1471, 377] width 8 height 8
select select "0"
select select "22"
select select "3"
select select "0"
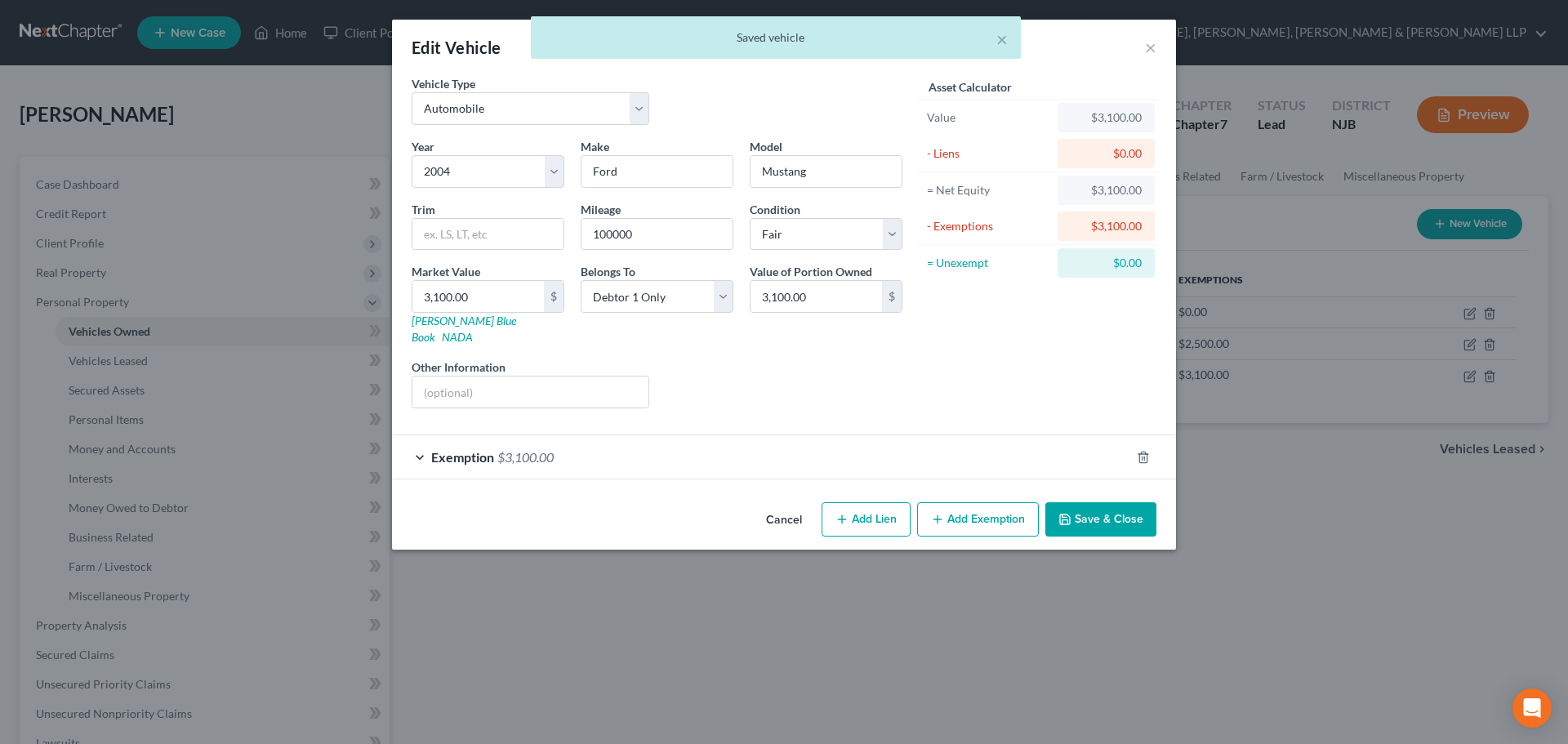
click at [664, 436] on div "Exemption $3,100.00" at bounding box center [761, 457] width 738 height 43
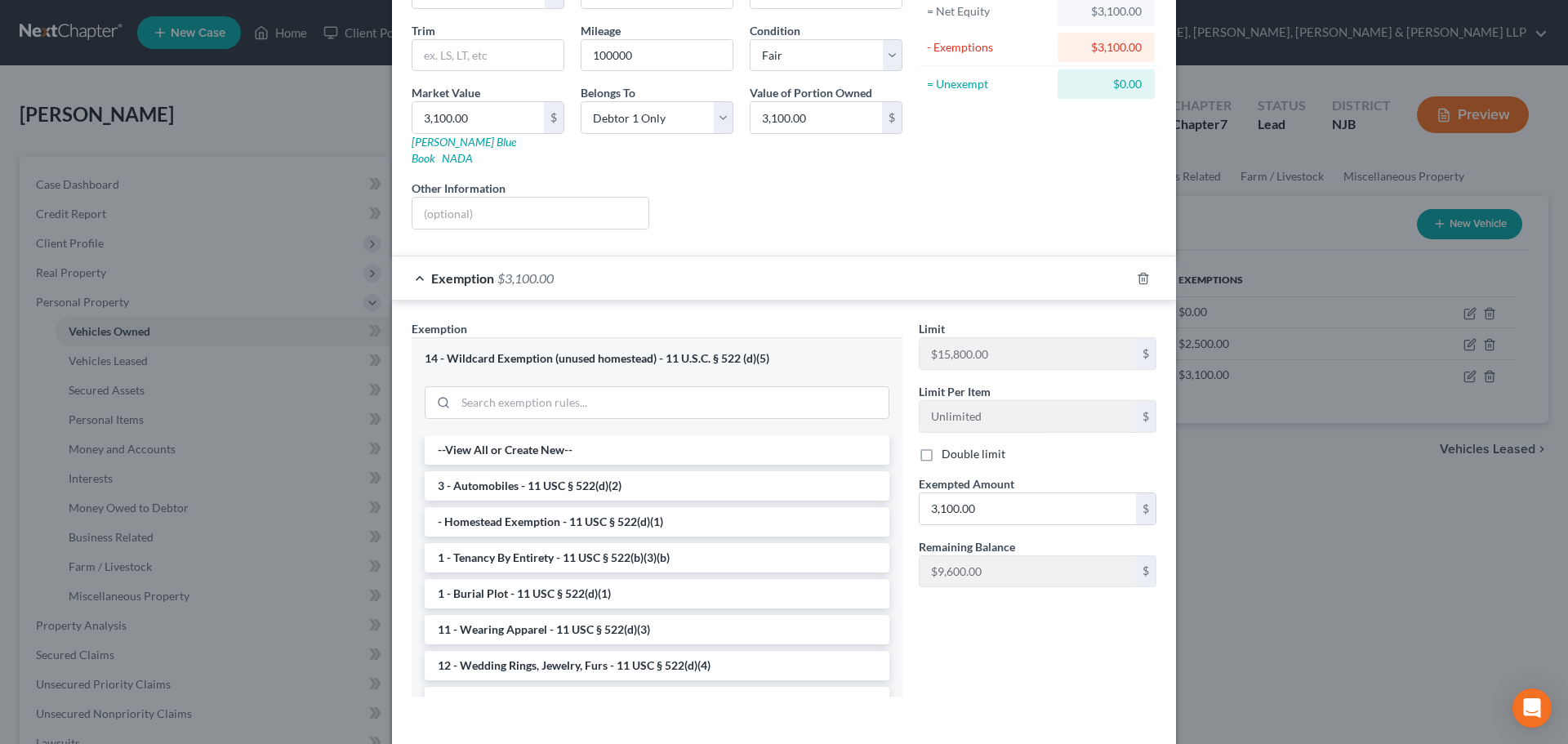
scroll to position [231, 0]
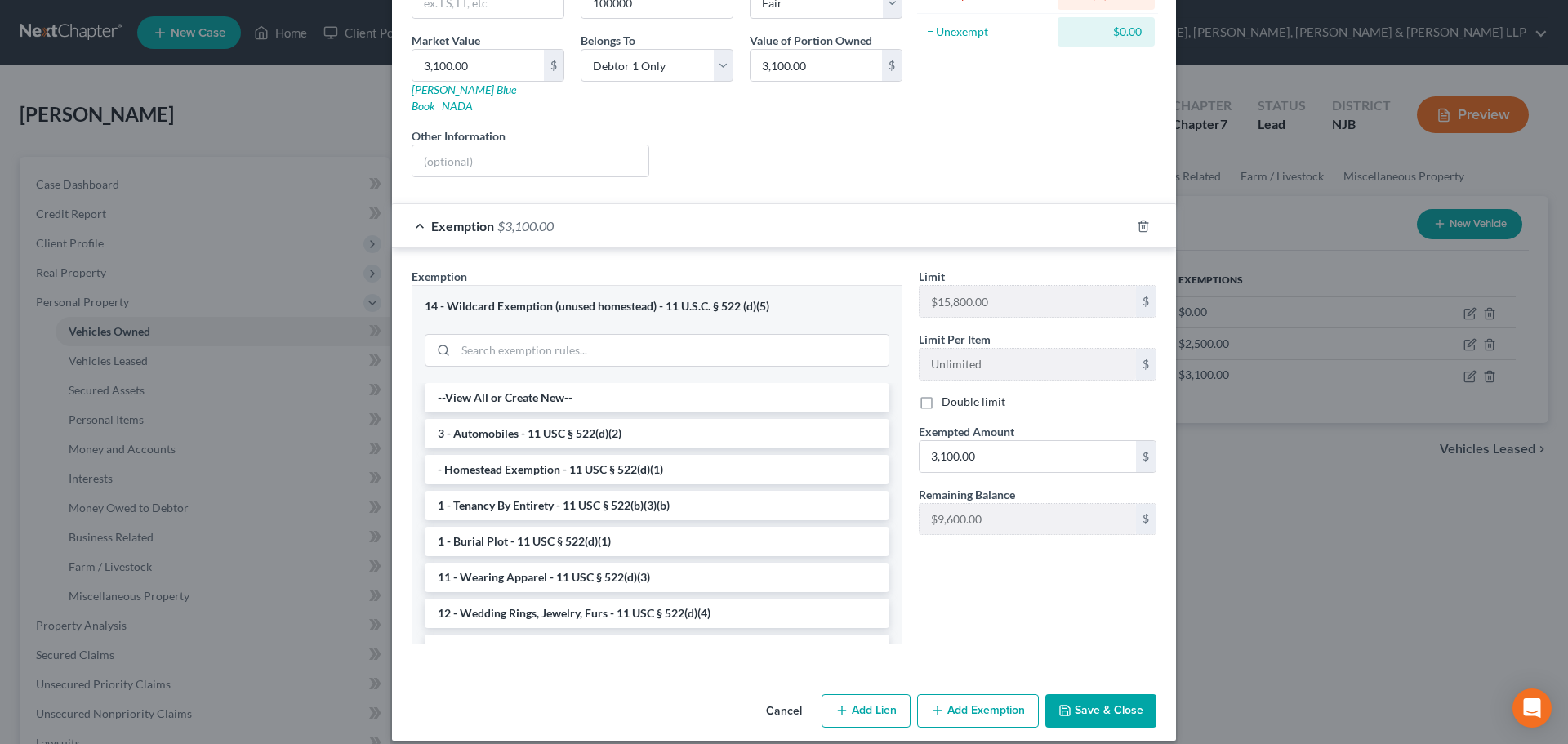
click at [1100, 695] on button "Save & Close" at bounding box center [1100, 712] width 111 height 35
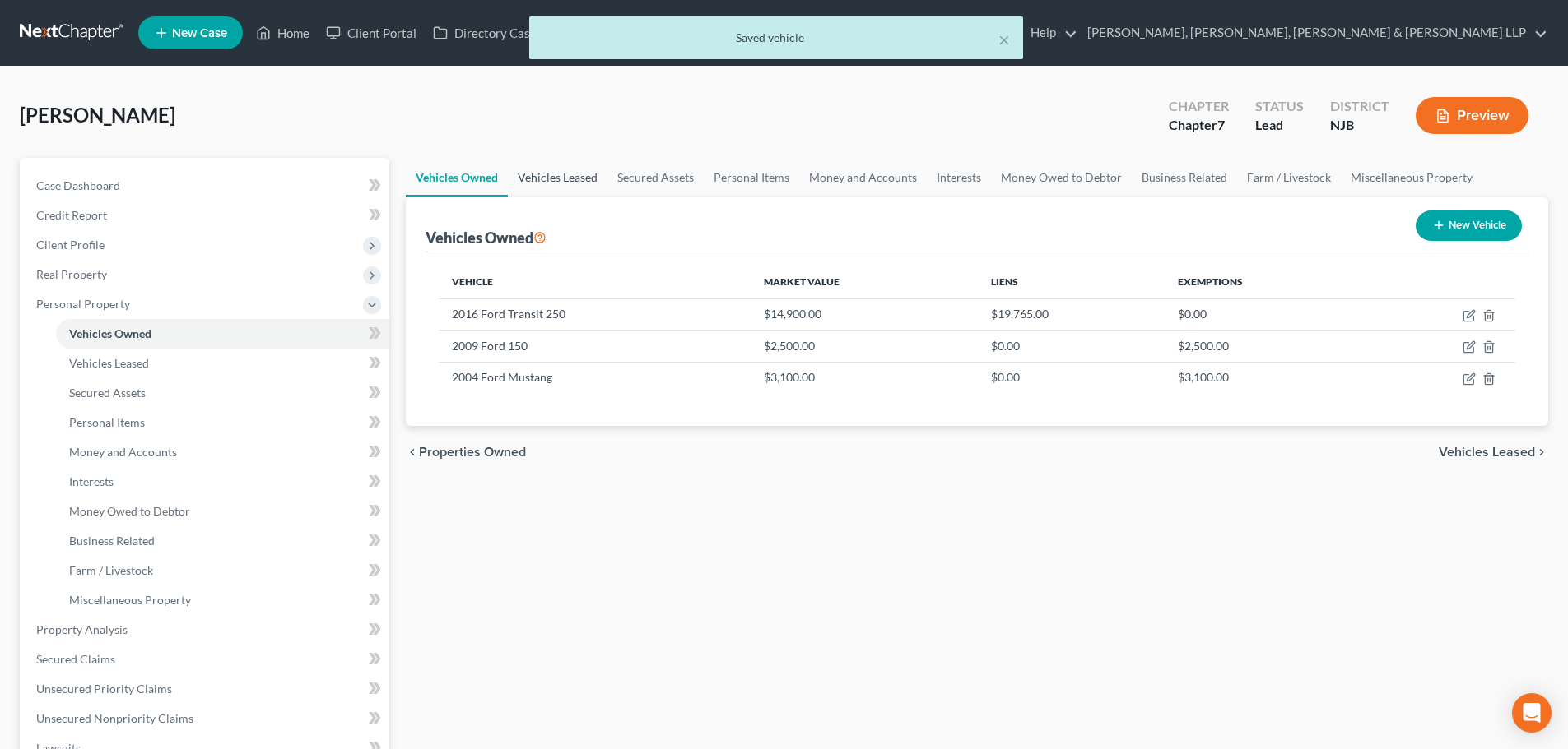
click at [558, 177] on link "Vehicles Leased" at bounding box center [558, 177] width 99 height 40
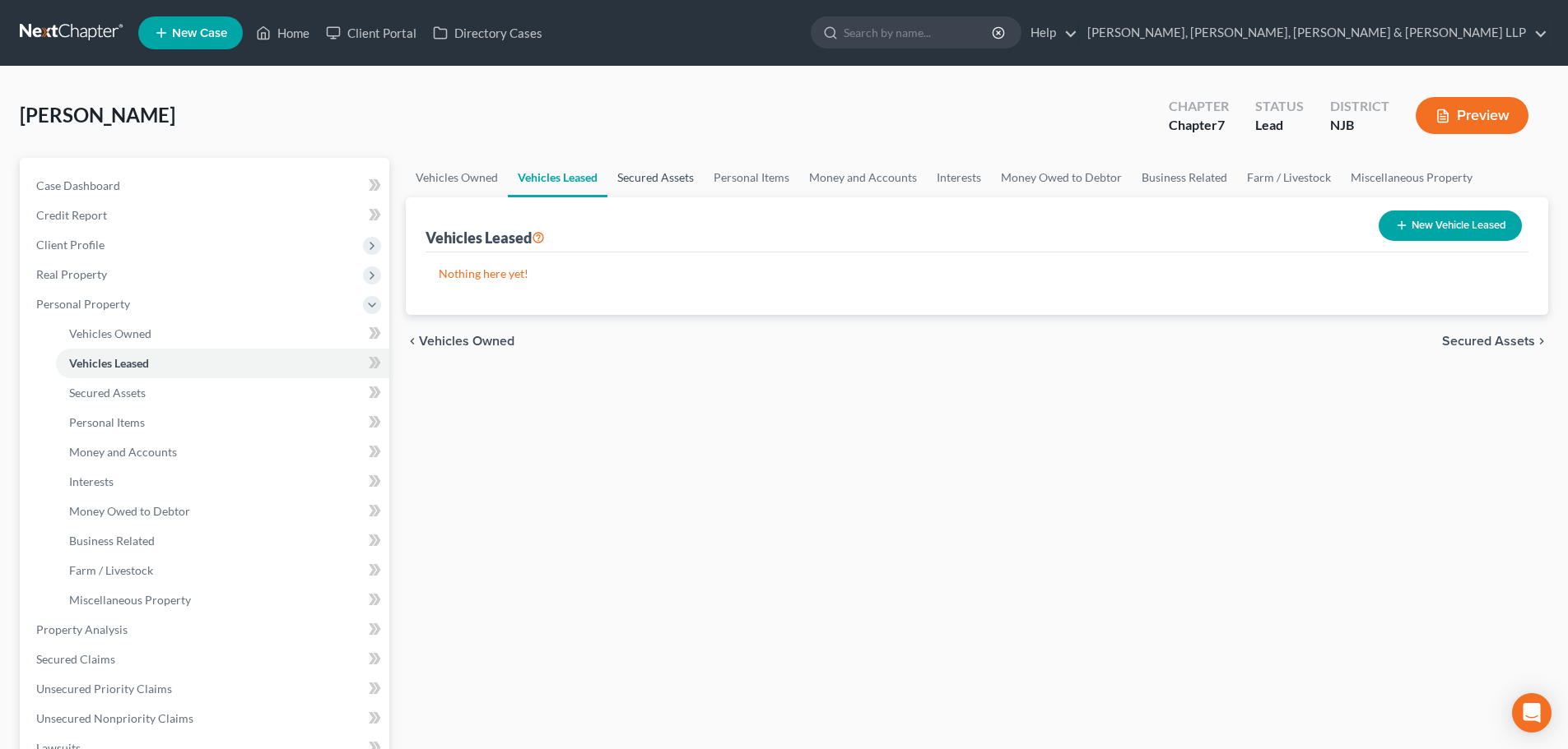
click at [643, 172] on link "Secured Assets" at bounding box center [655, 177] width 96 height 40
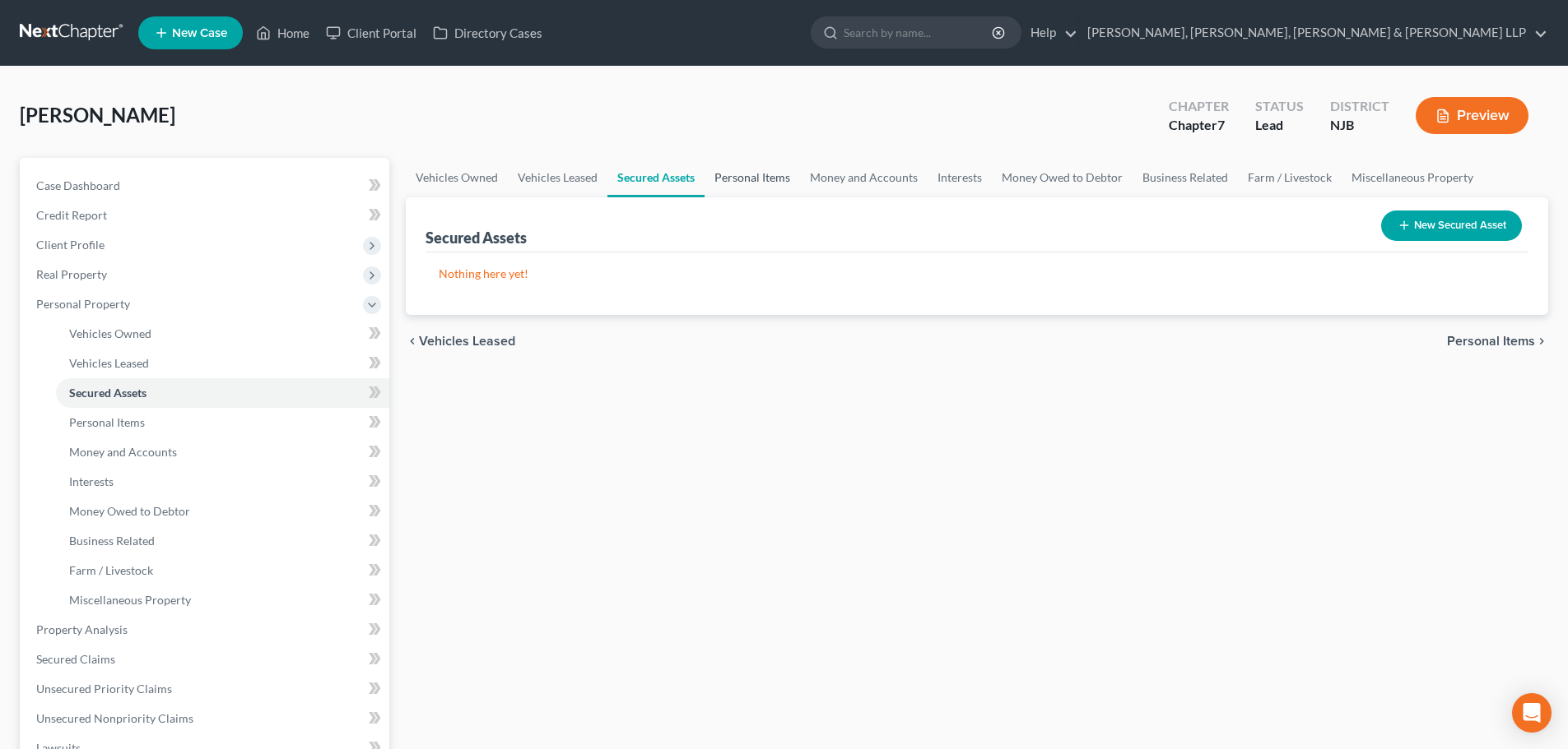
click at [755, 171] on link "Personal Items" at bounding box center [752, 177] width 95 height 40
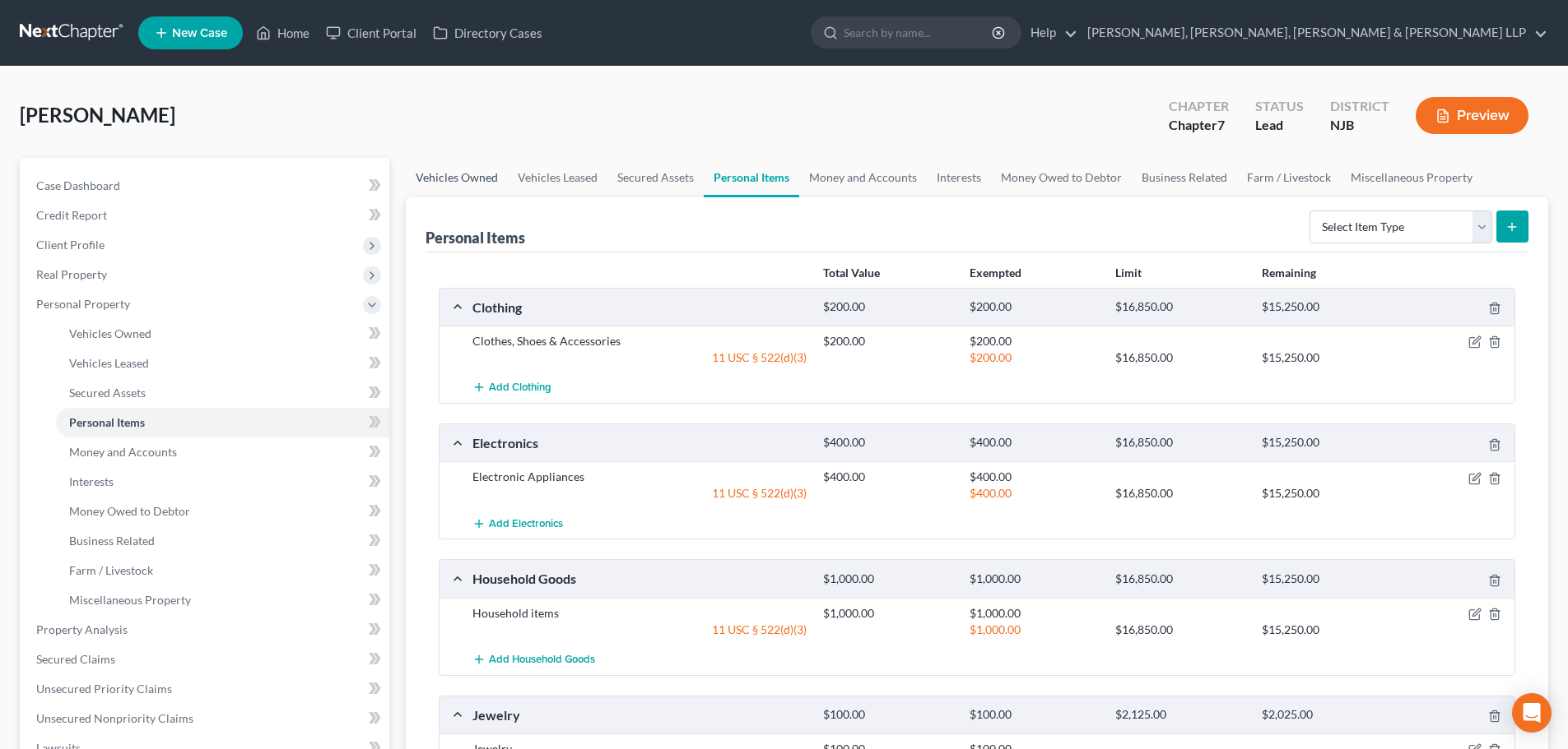
click at [479, 189] on link "Vehicles Owned" at bounding box center [456, 177] width 102 height 40
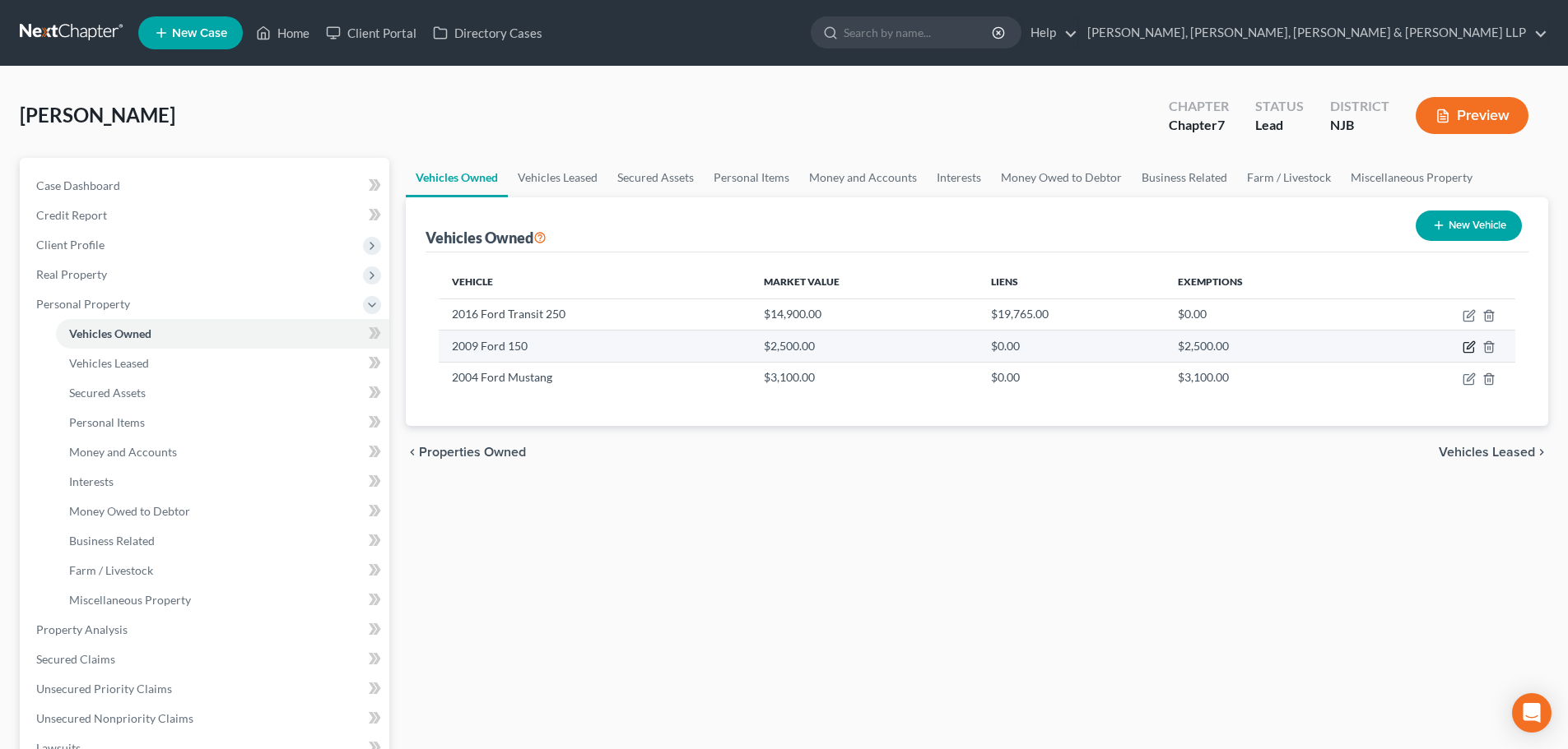
click at [1474, 346] on icon "button" at bounding box center [1470, 347] width 14 height 14
select select "0"
select select "17"
select select "4"
select select "0"
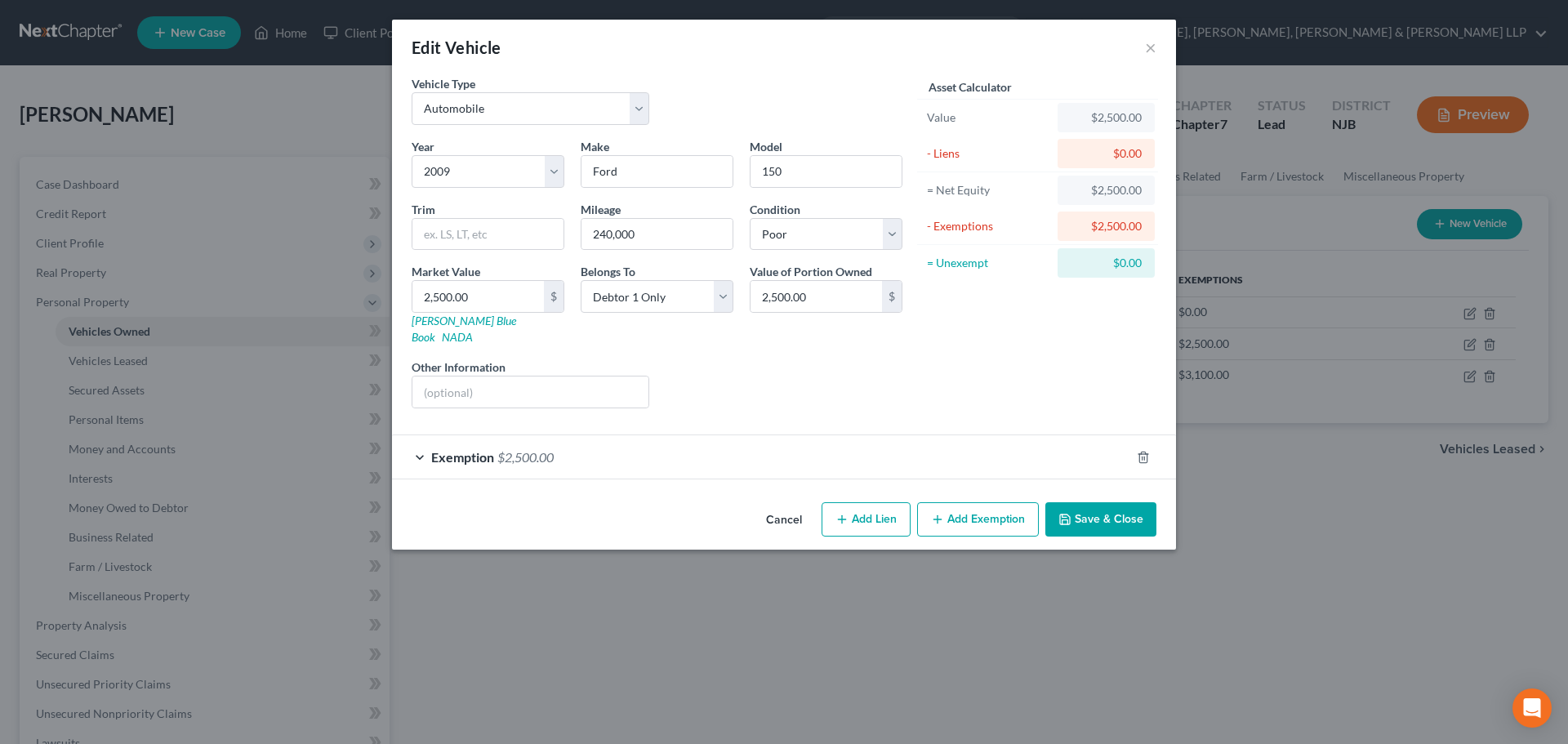
click at [682, 447] on div "Exemption $2,500.00" at bounding box center [761, 457] width 738 height 43
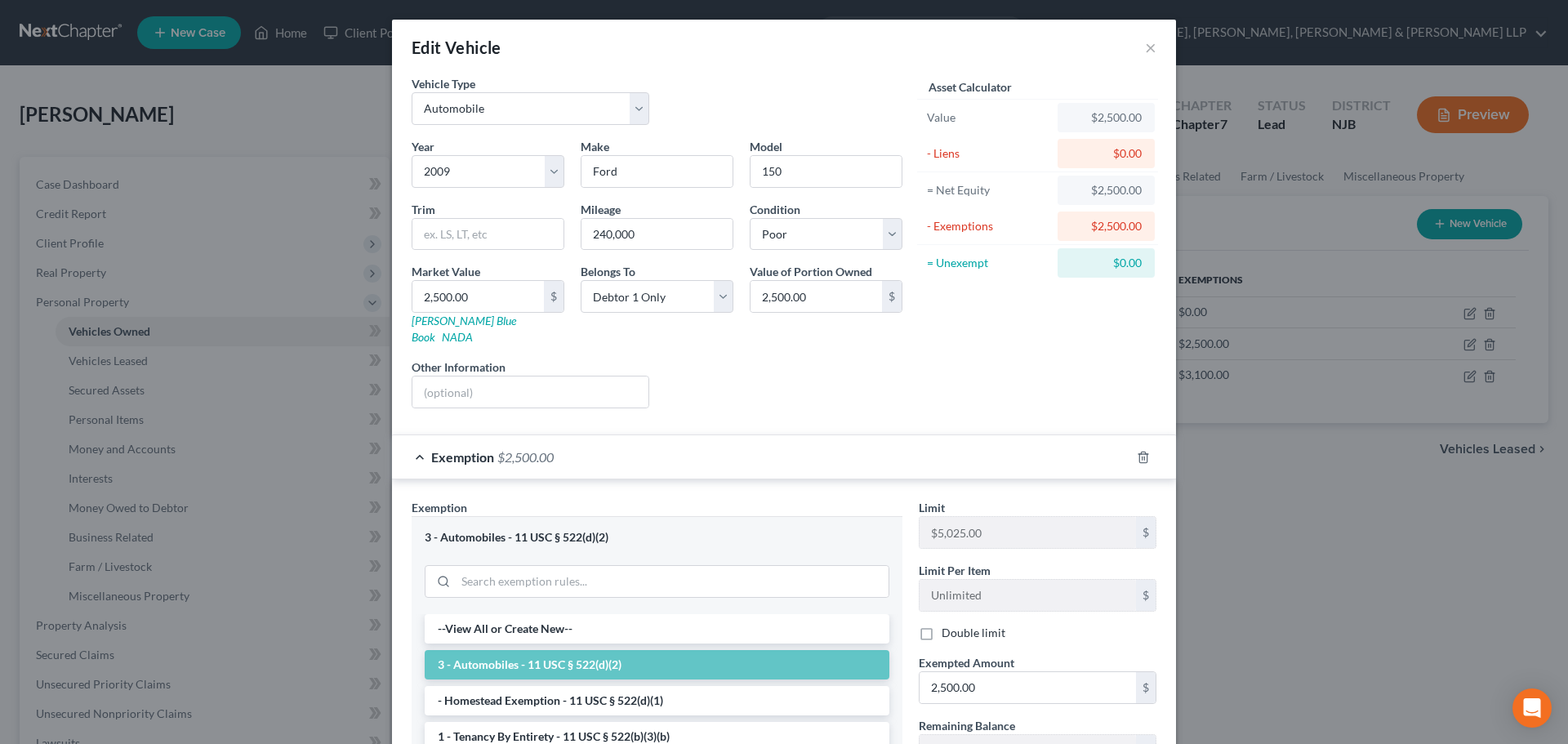
click at [681, 447] on div "Exemption $2,500.00" at bounding box center [761, 457] width 738 height 43
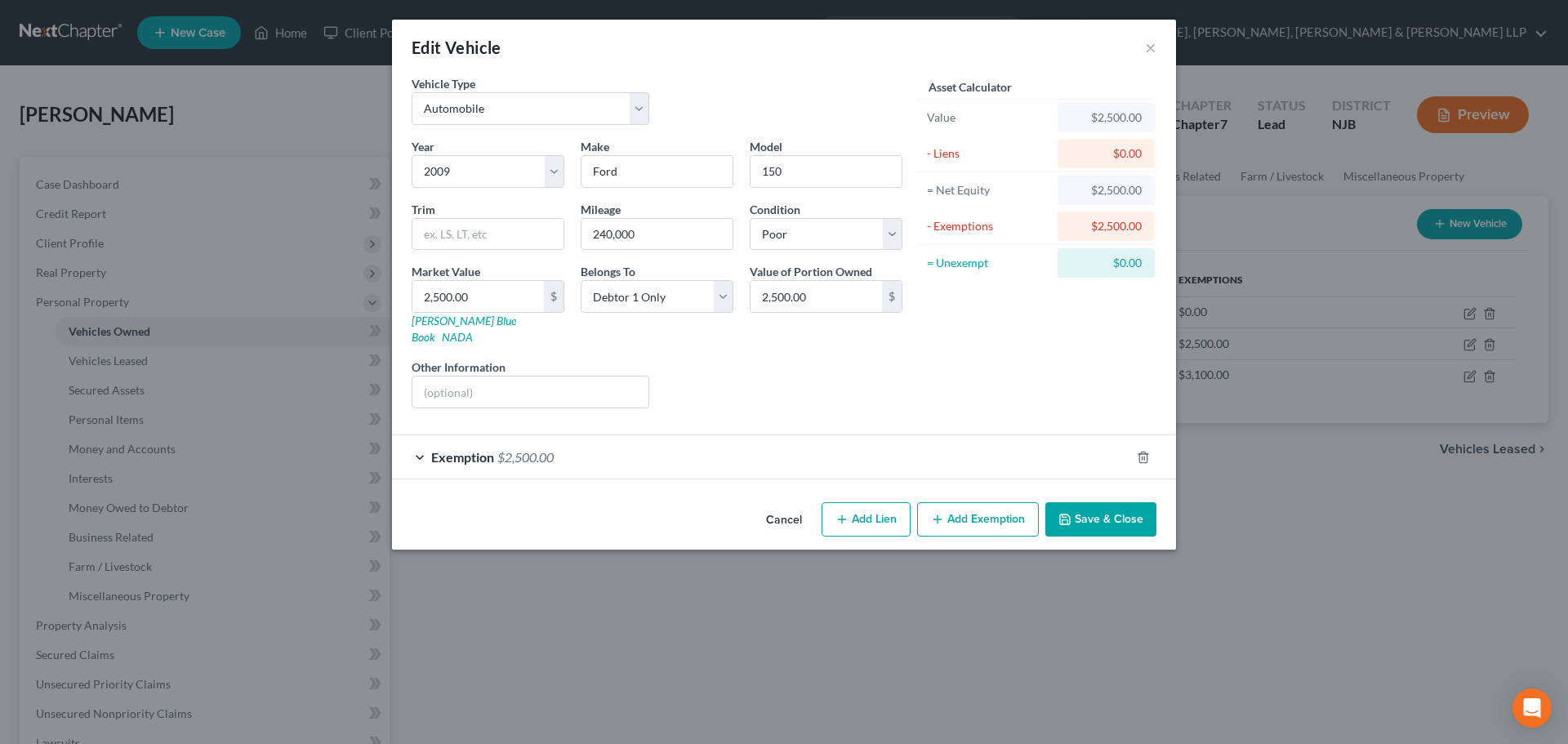
click at [1101, 502] on button "Save & Close" at bounding box center [1100, 520] width 111 height 35
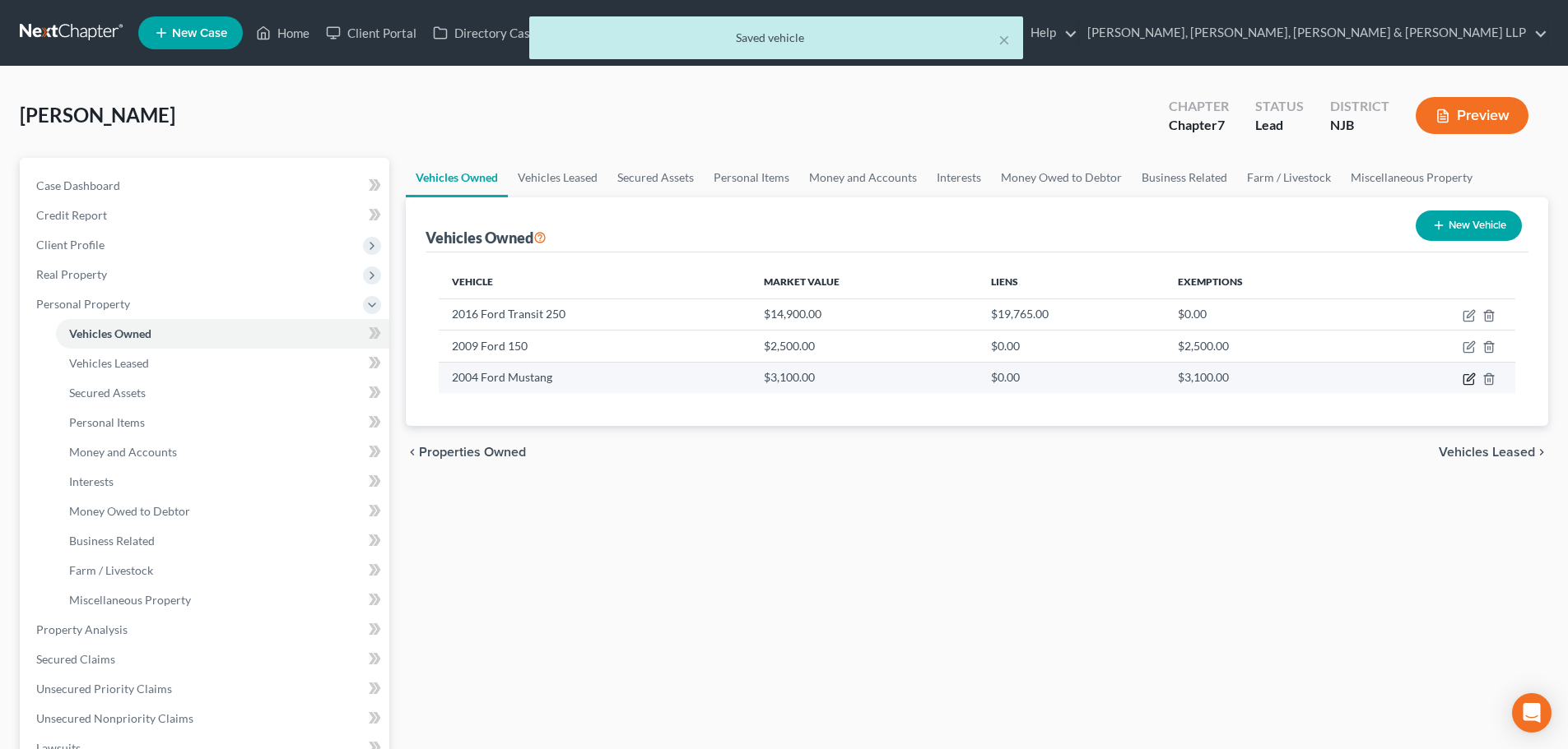
click at [1466, 375] on icon "button" at bounding box center [1470, 379] width 14 height 14
select select "0"
select select "22"
select select "3"
select select "0"
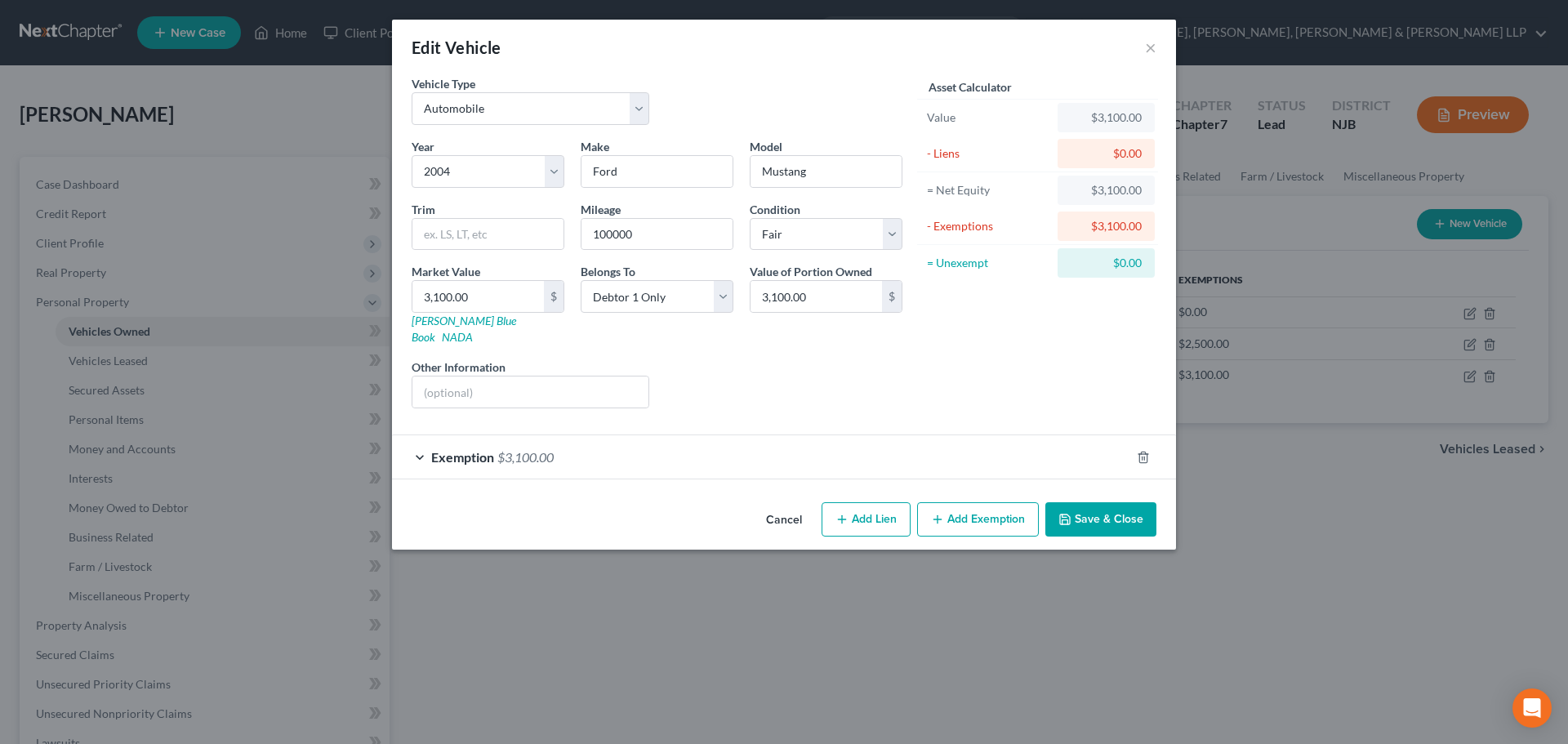
drag, startPoint x: 1125, startPoint y: 496, endPoint x: 712, endPoint y: 316, distance: 450.5
click at [1124, 502] on button "Save & Close" at bounding box center [1100, 520] width 111 height 35
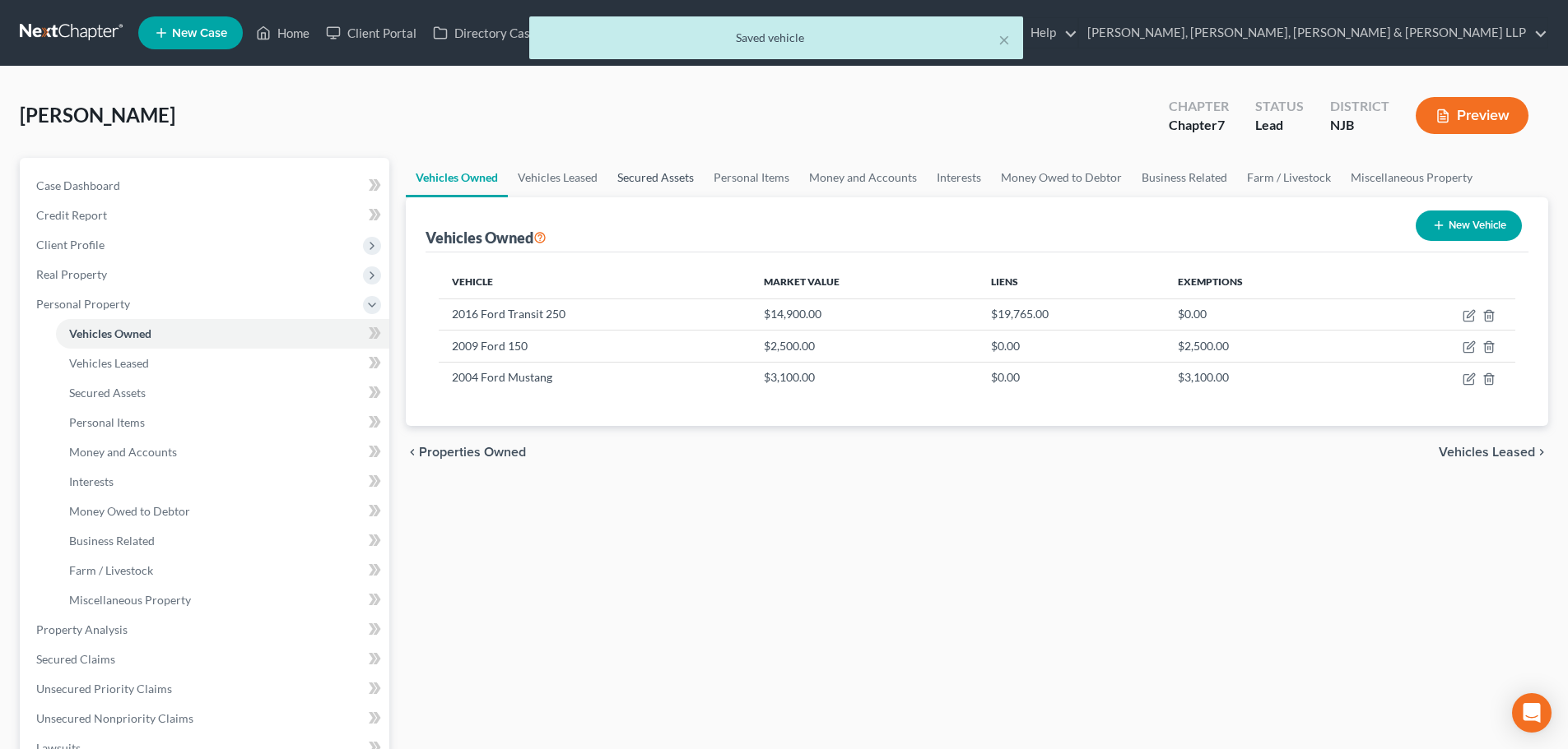
click at [639, 178] on link "Secured Assets" at bounding box center [655, 177] width 96 height 40
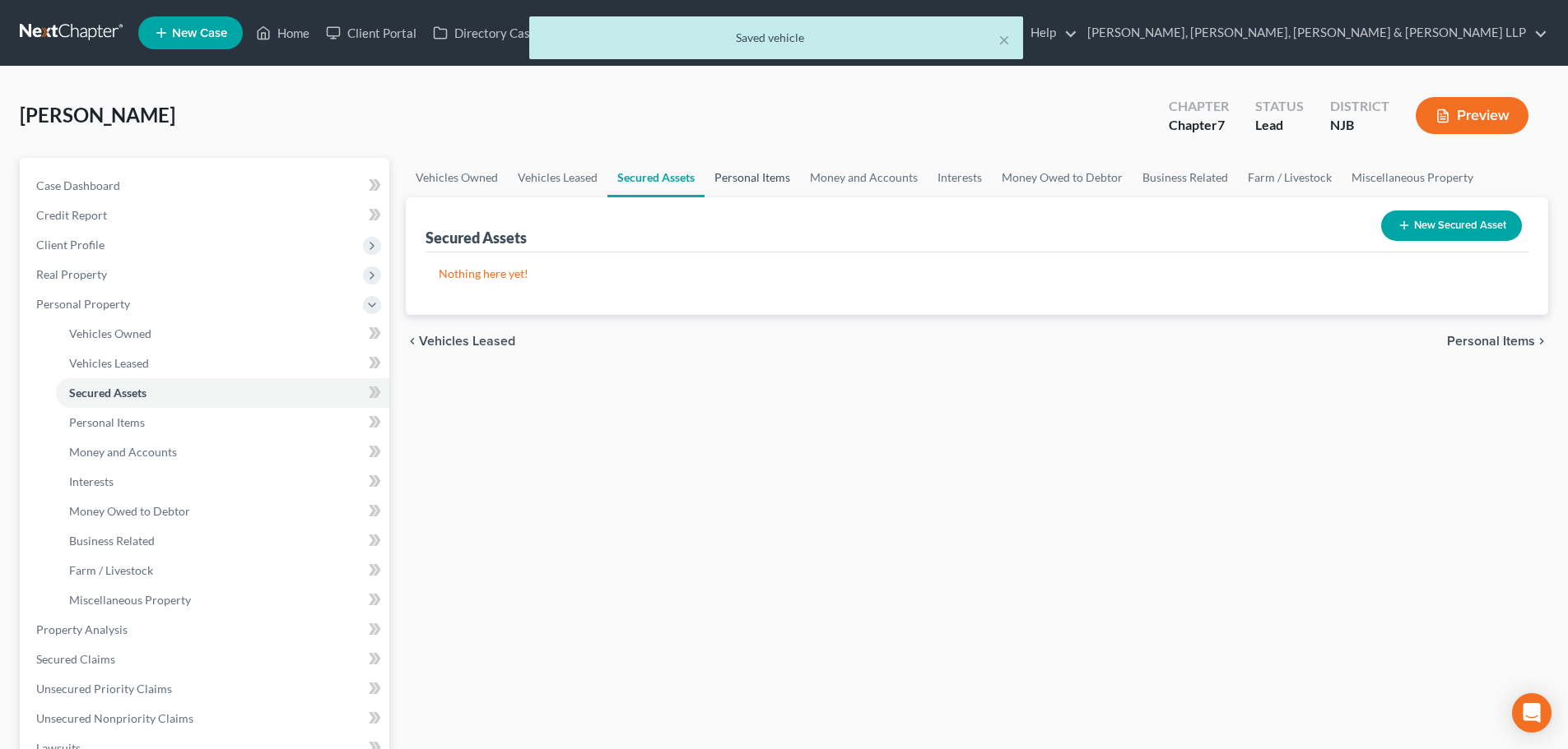
click at [735, 173] on link "Personal Items" at bounding box center [752, 177] width 95 height 40
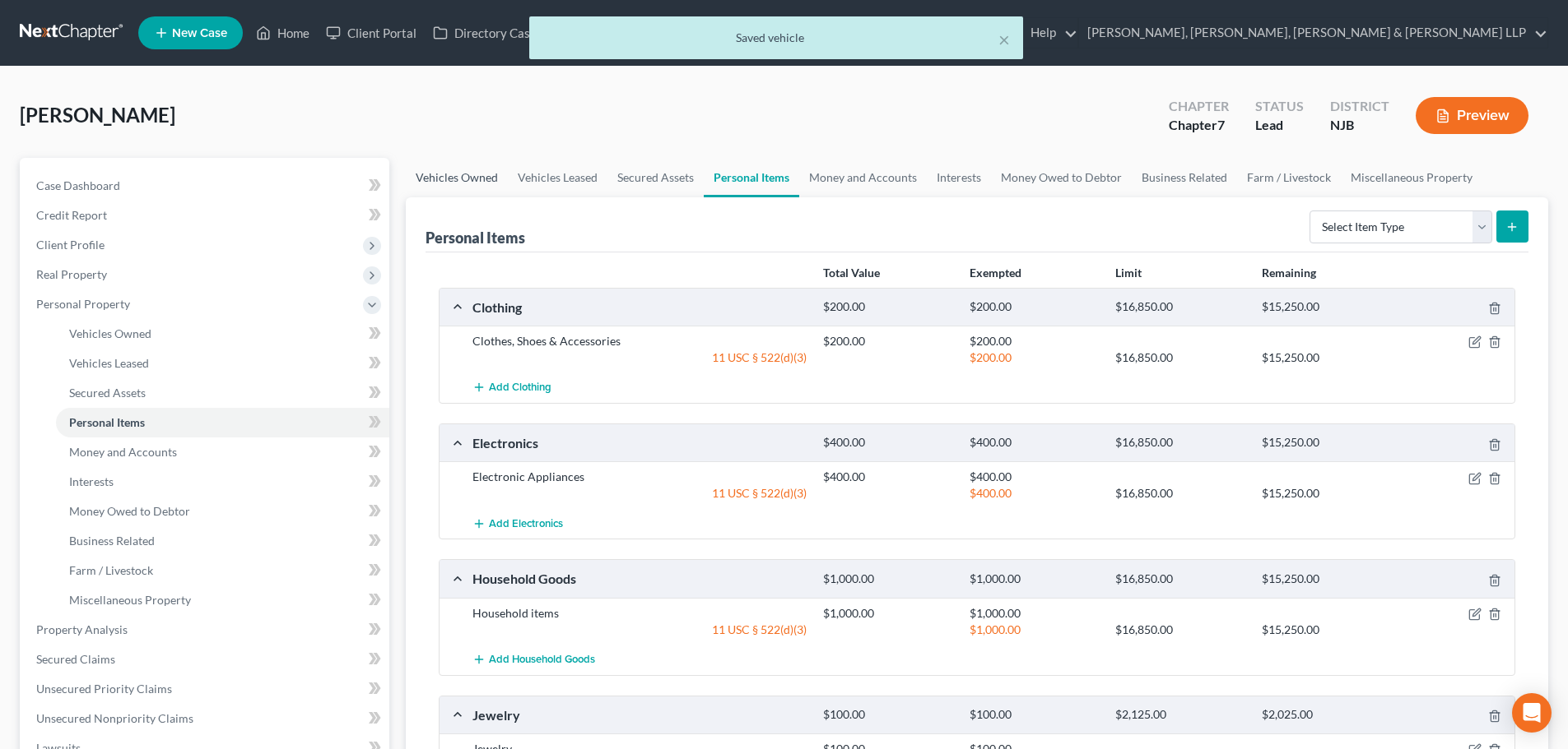
click at [426, 179] on link "Vehicles Owned" at bounding box center [456, 177] width 102 height 40
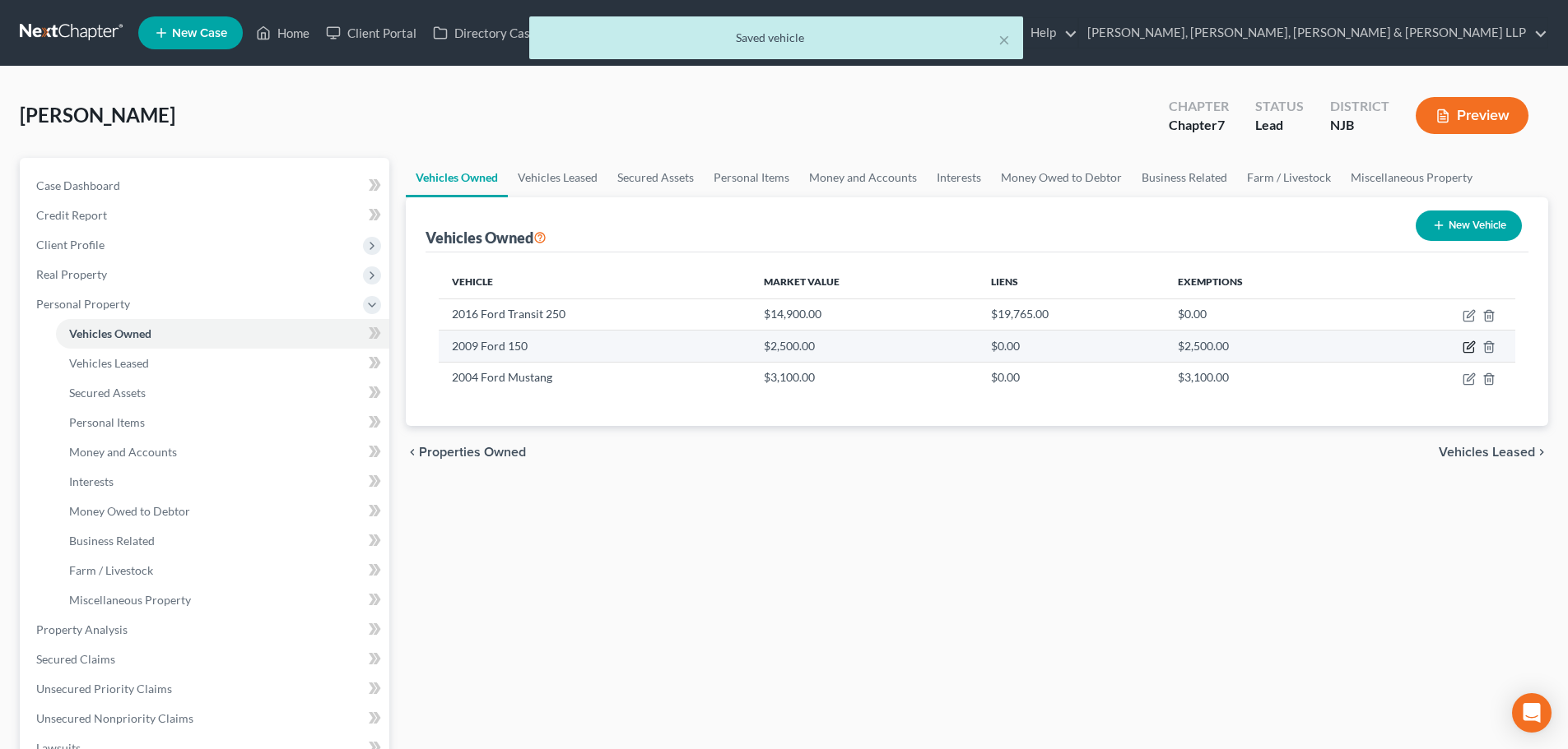
click at [1468, 345] on icon "button" at bounding box center [1470, 347] width 14 height 14
select select "0"
select select "17"
select select "4"
select select "0"
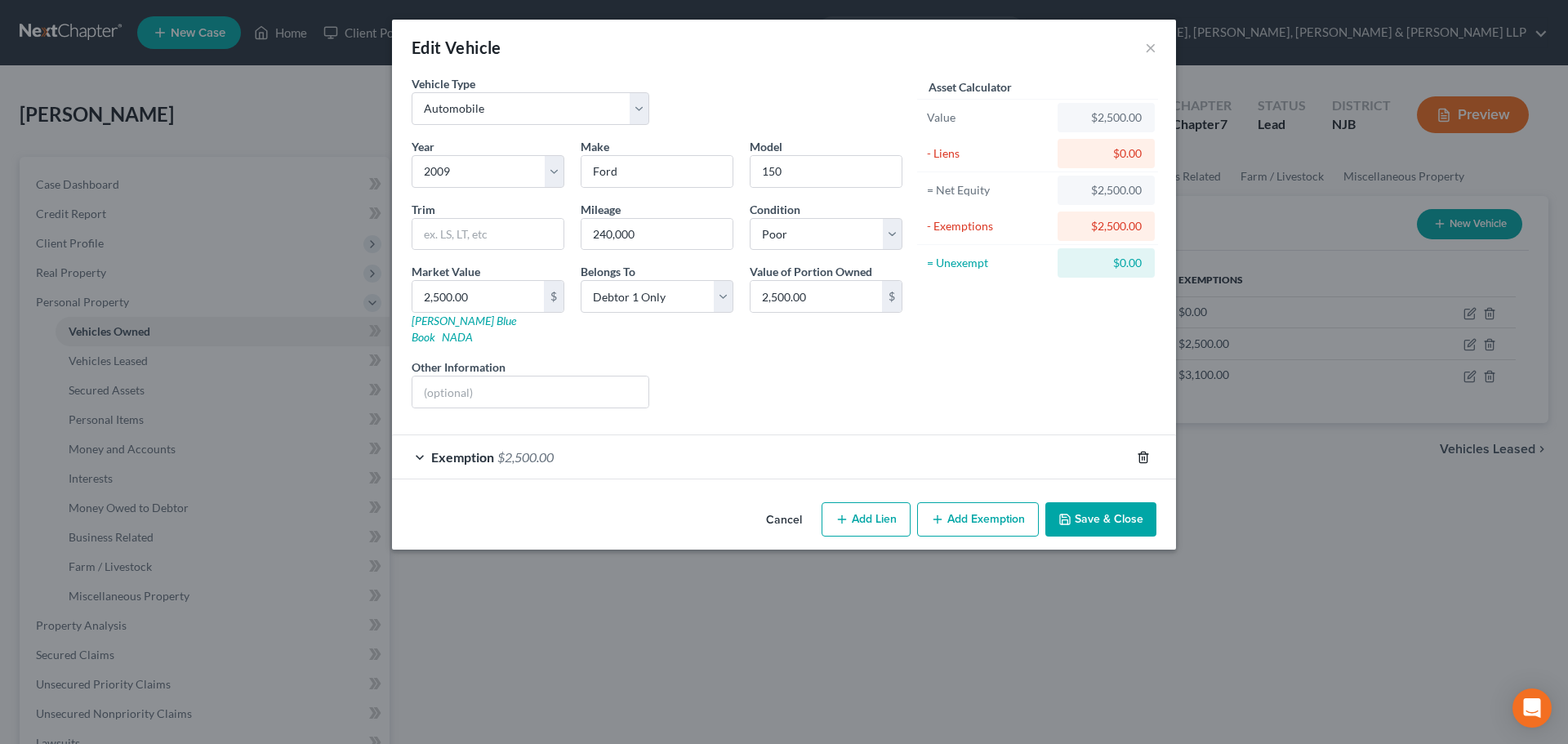
click at [1143, 452] on icon "button" at bounding box center [1144, 457] width 8 height 11
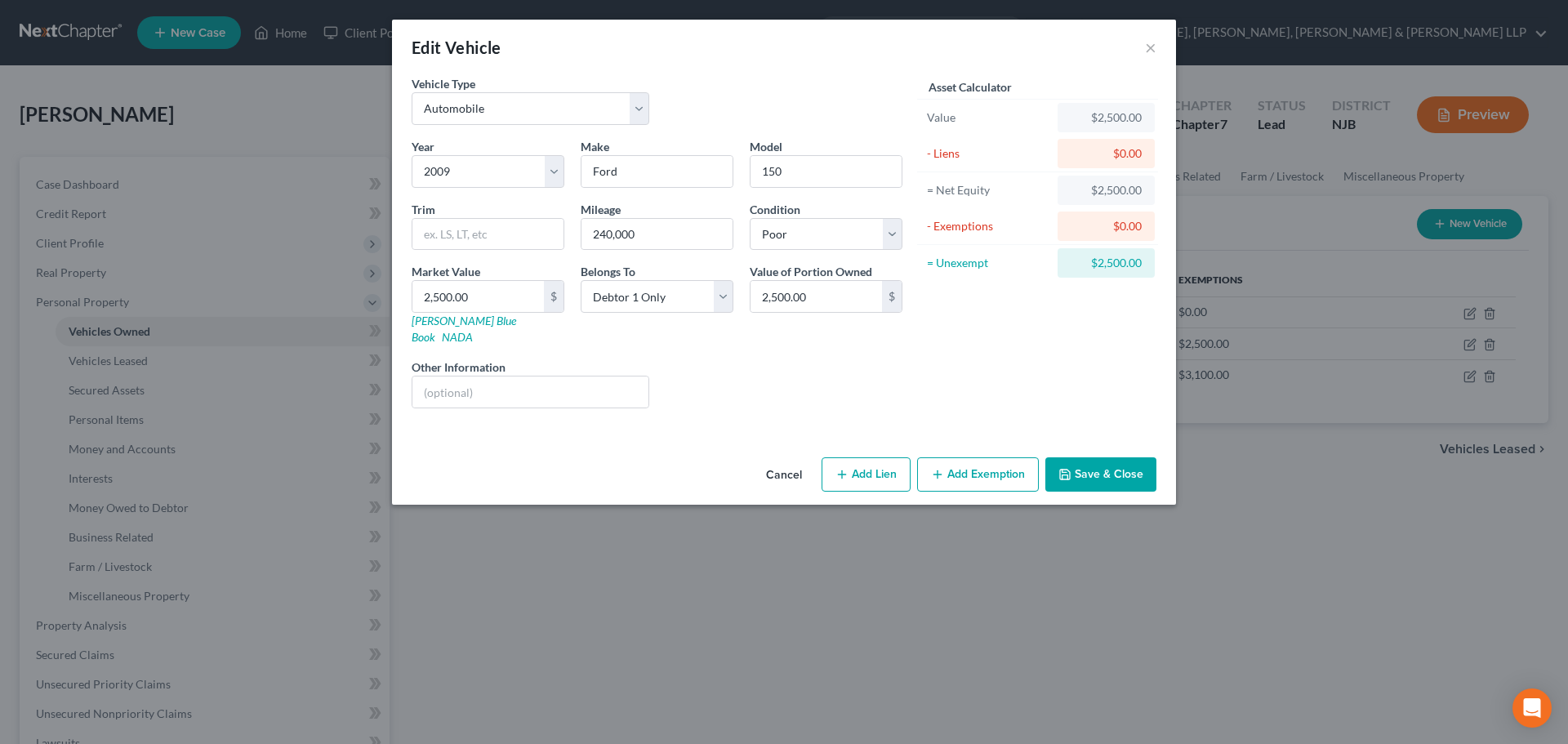
click at [961, 466] on button "Add Exemption" at bounding box center [979, 474] width 122 height 35
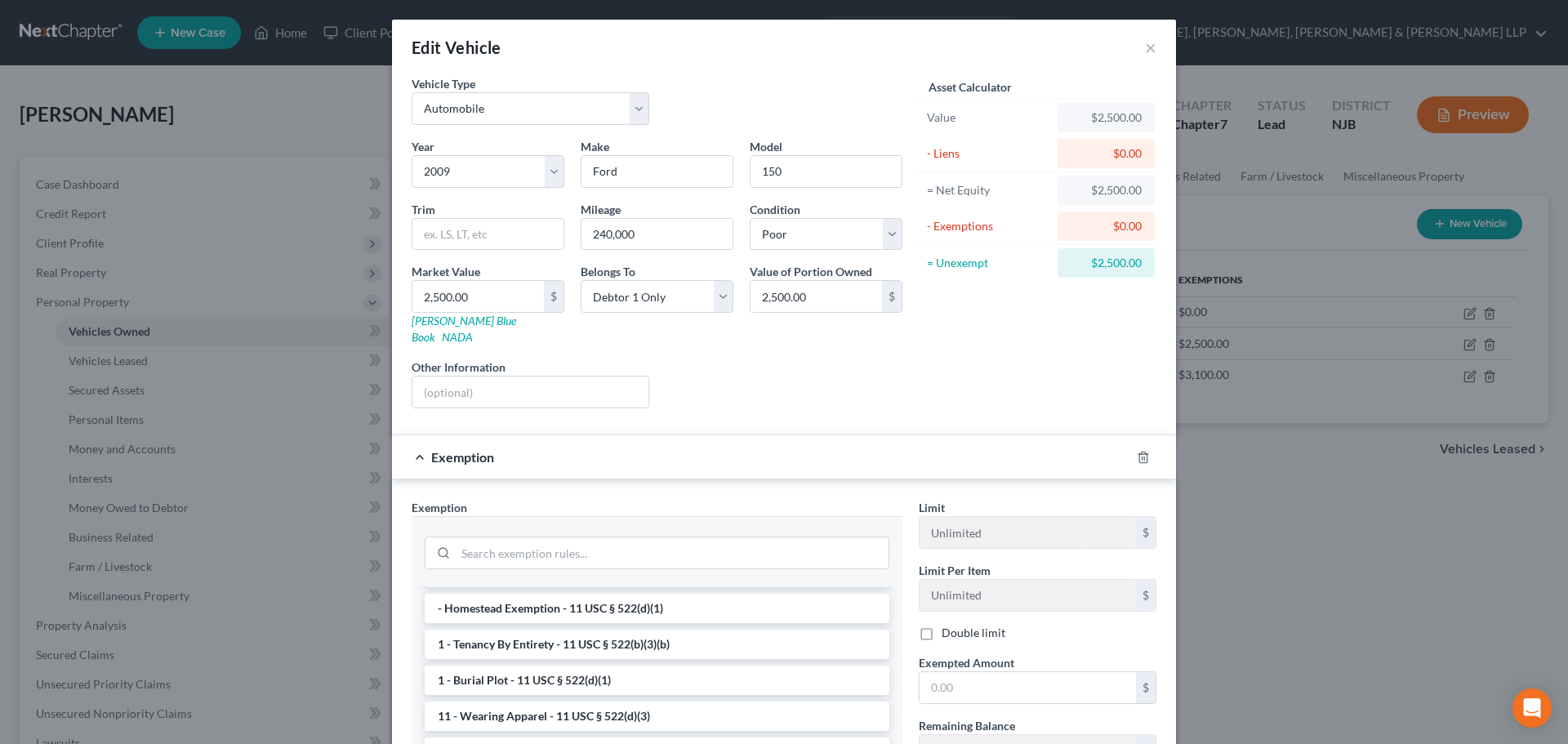
scroll to position [245, 0]
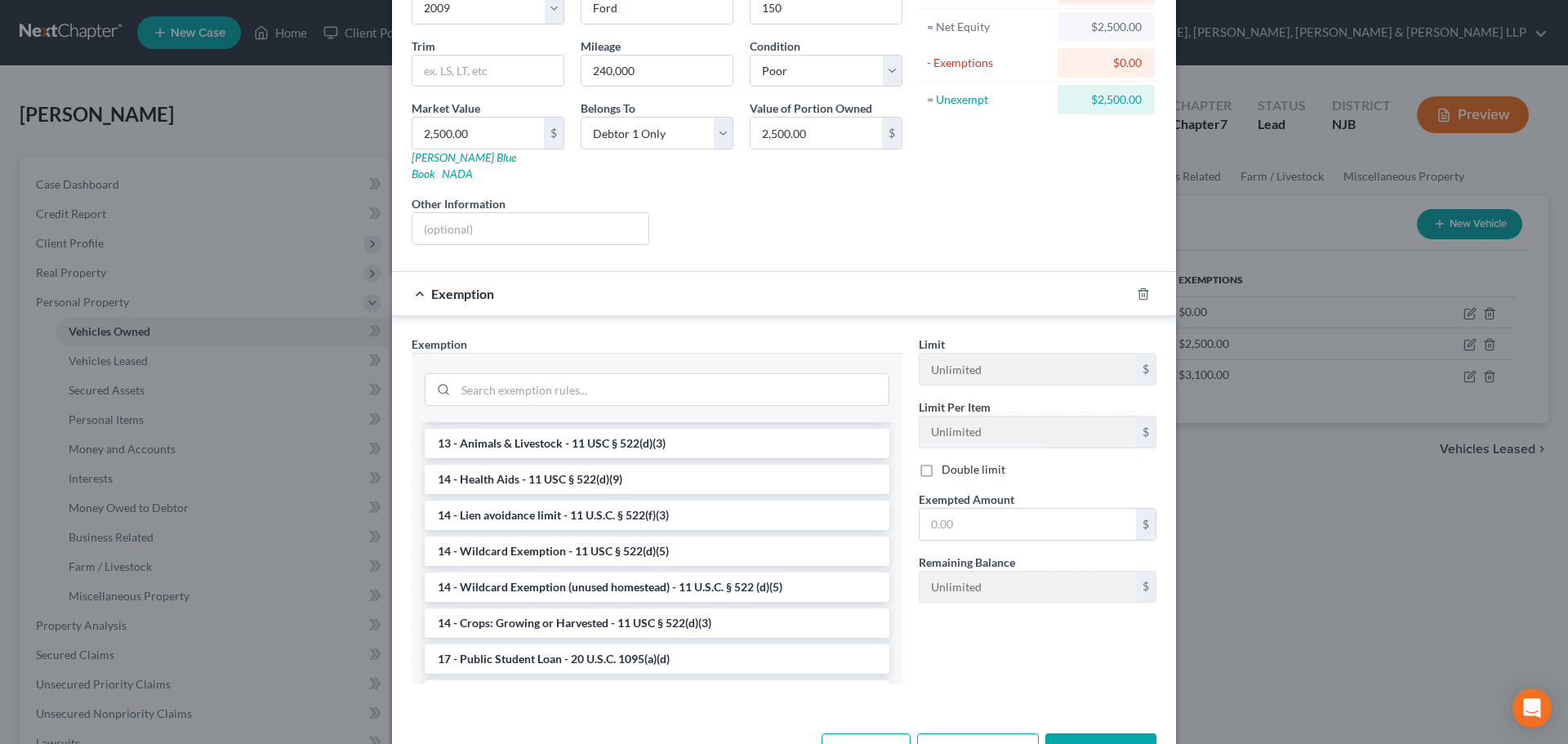
click at [574, 575] on li "14 - Wildcard Exemption (unused homestead) - 11 U.S.C. § 522 (d)(5)" at bounding box center [657, 587] width 465 height 29
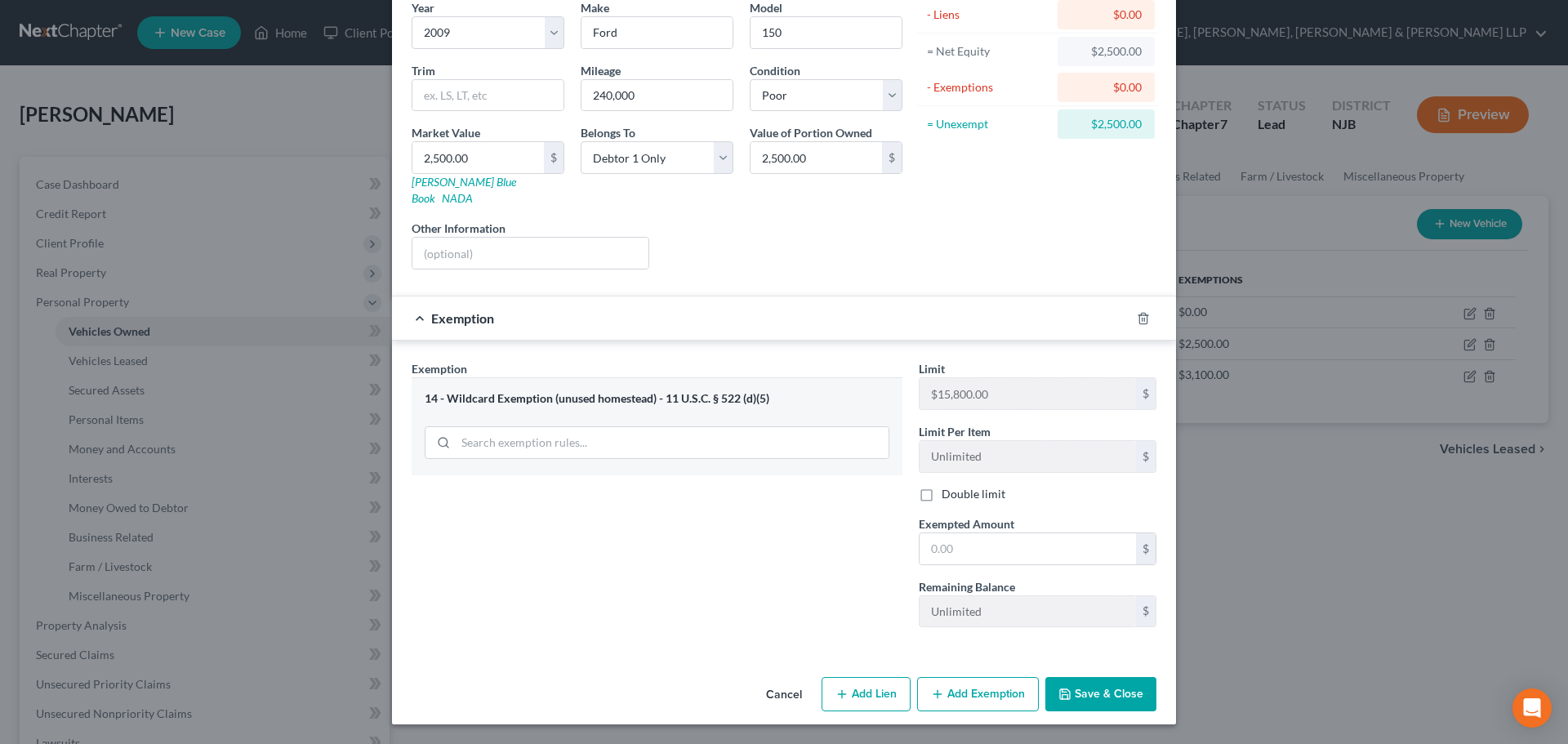
scroll to position [123, 0]
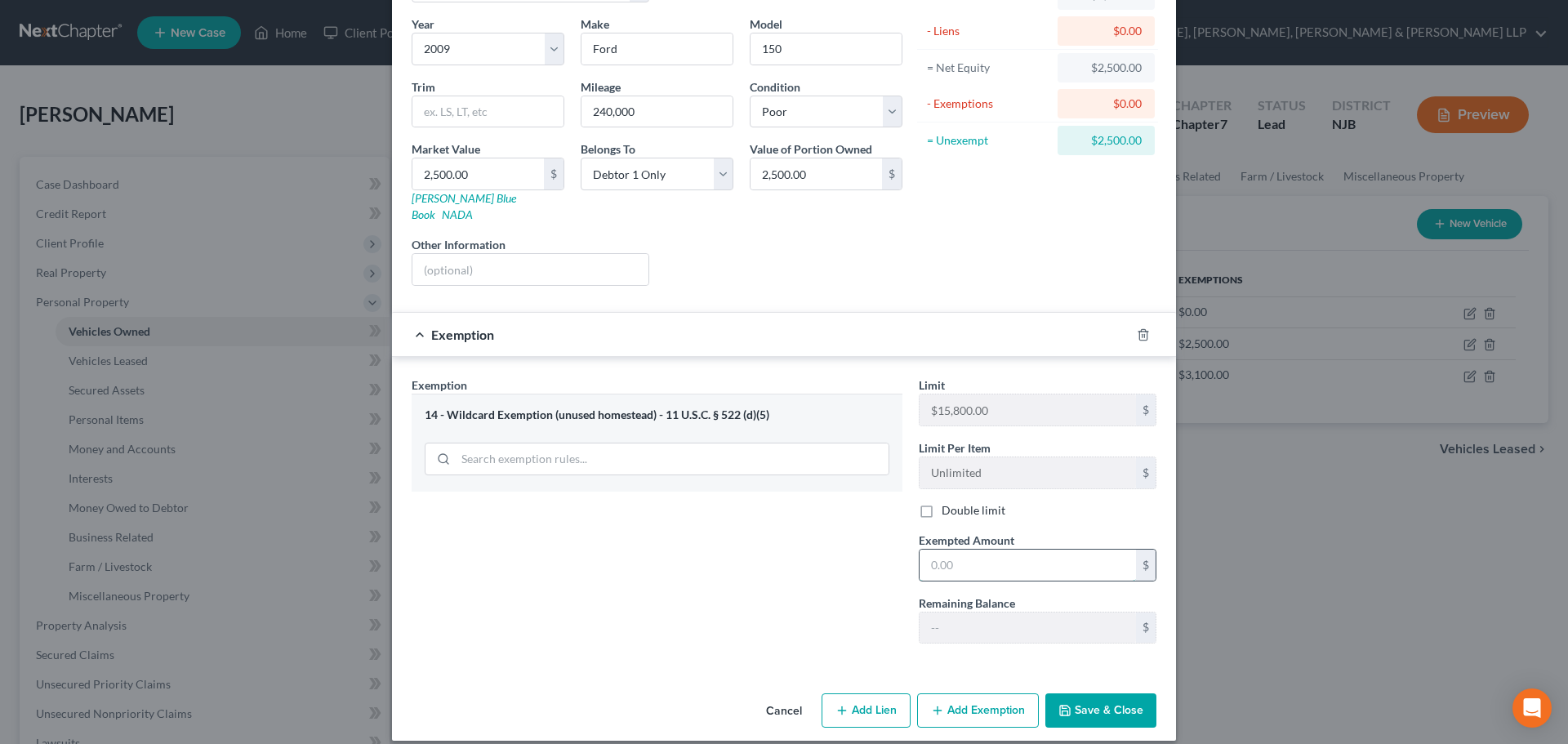
click at [940, 550] on input "text" at bounding box center [1028, 565] width 216 height 31
type input "2,500.00"
click at [1090, 697] on button "Save & Close" at bounding box center [1100, 711] width 111 height 35
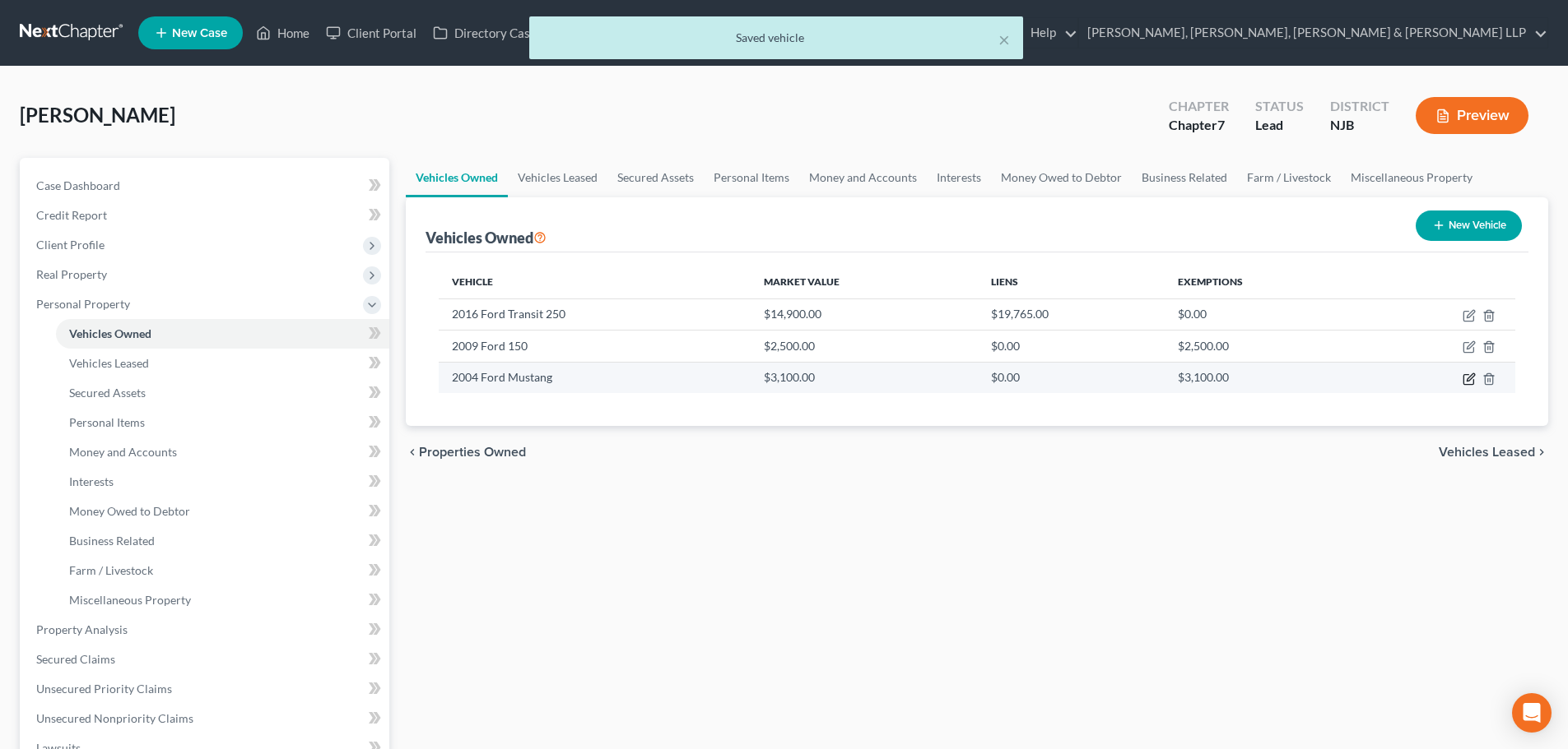
click at [1471, 378] on icon "button" at bounding box center [1471, 377] width 8 height 8
select select "0"
select select "22"
select select "3"
select select "0"
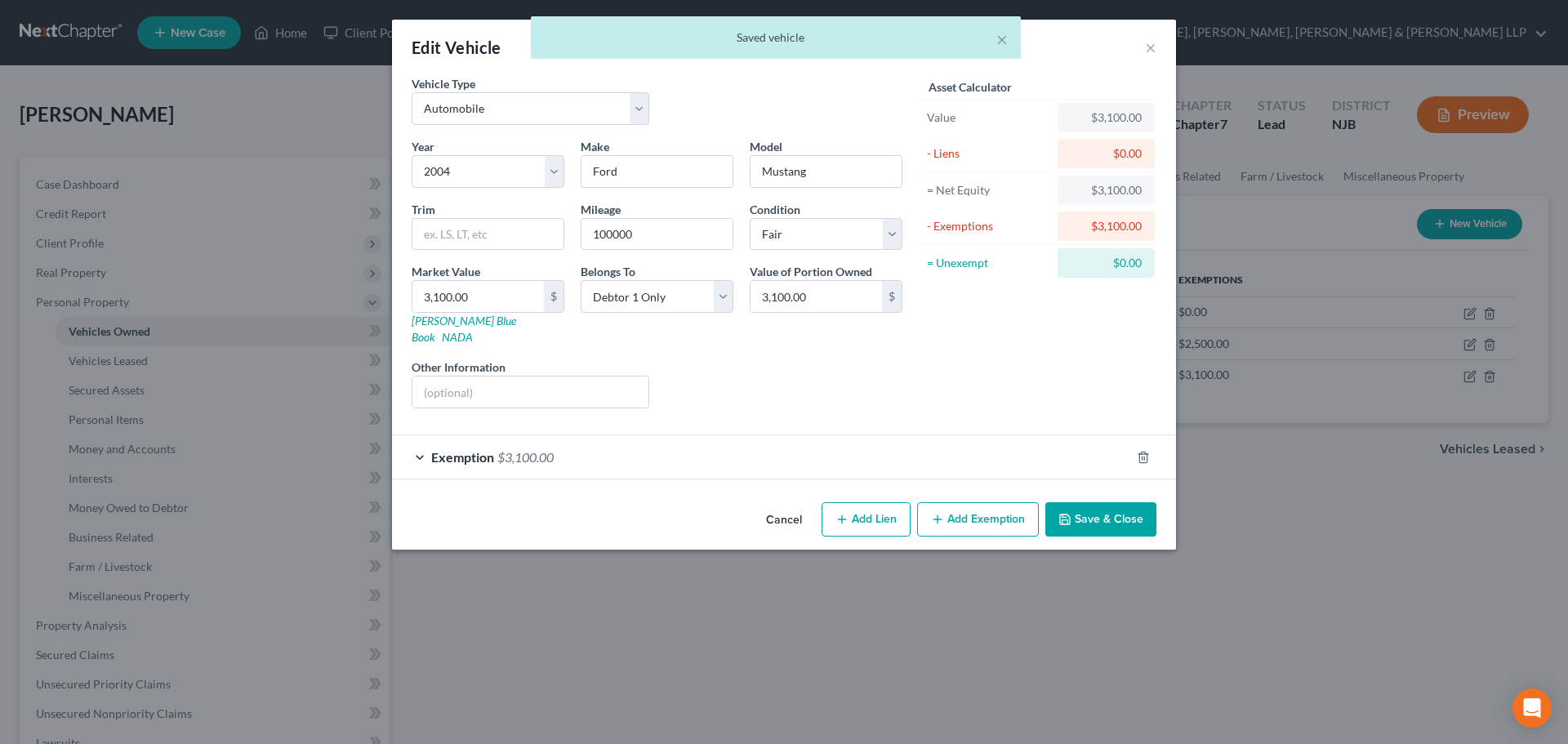
click at [973, 436] on div "Exemption $3,100.00" at bounding box center [761, 457] width 738 height 43
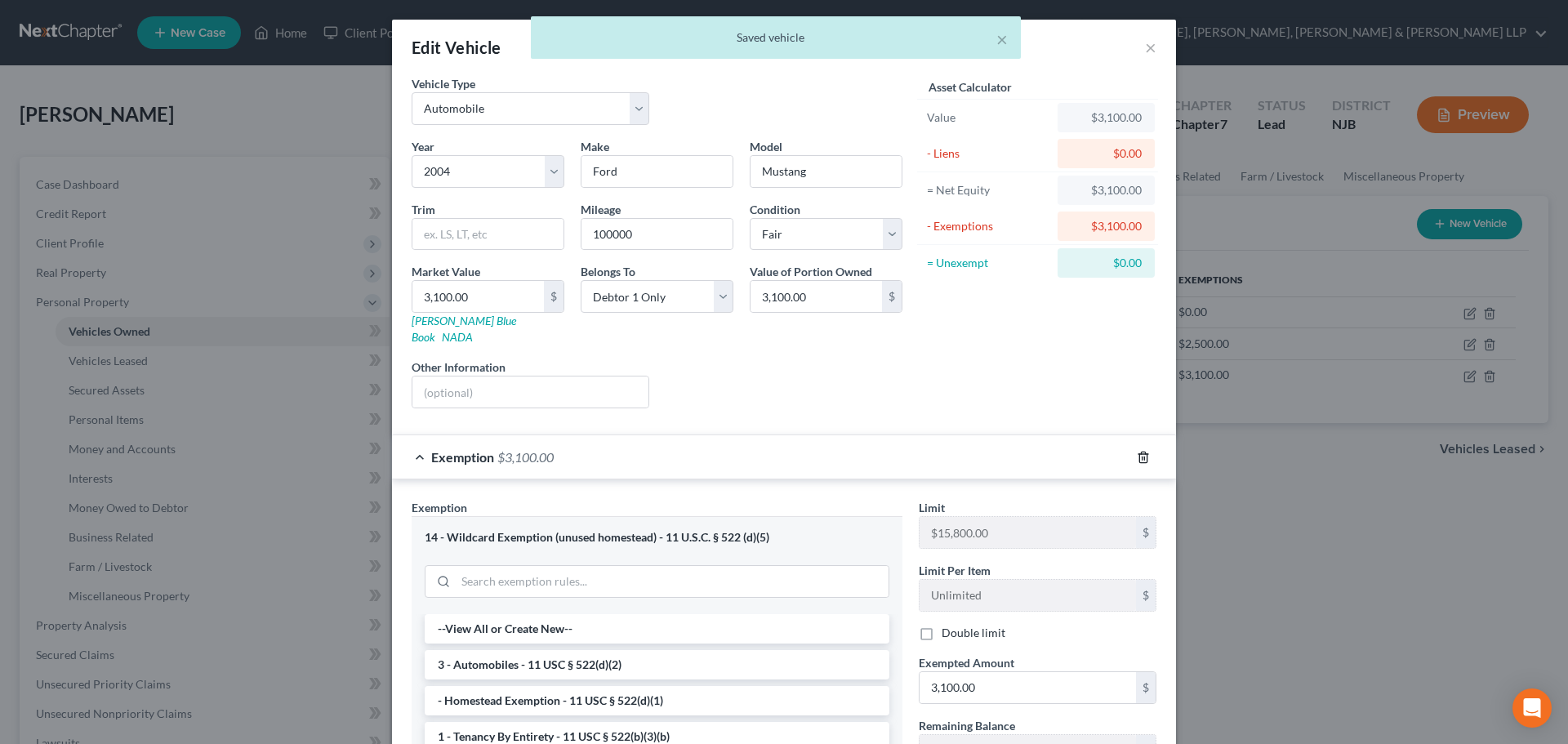
click at [1137, 451] on icon "button" at bounding box center [1144, 458] width 14 height 14
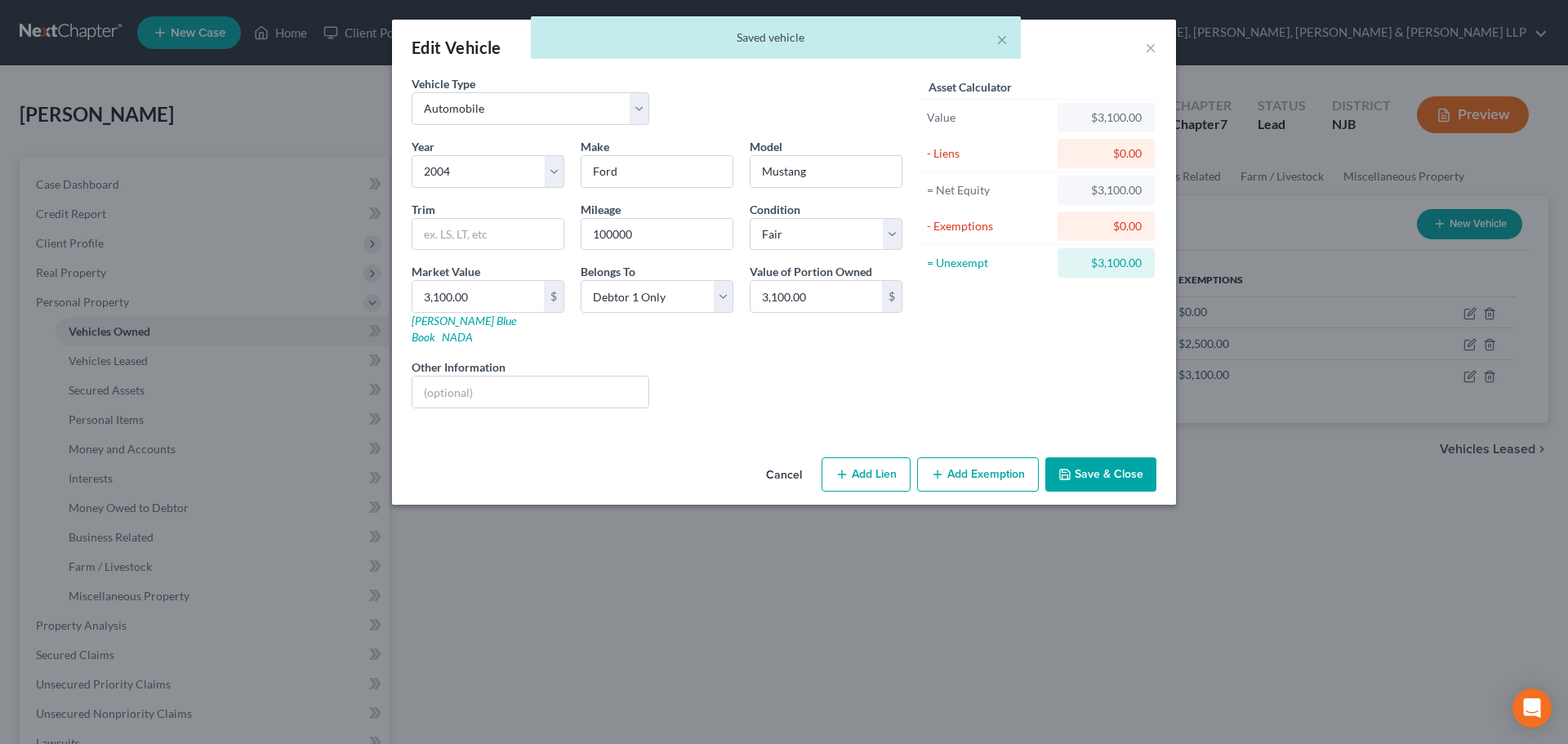
click at [965, 460] on button "Add Exemption" at bounding box center [979, 474] width 122 height 35
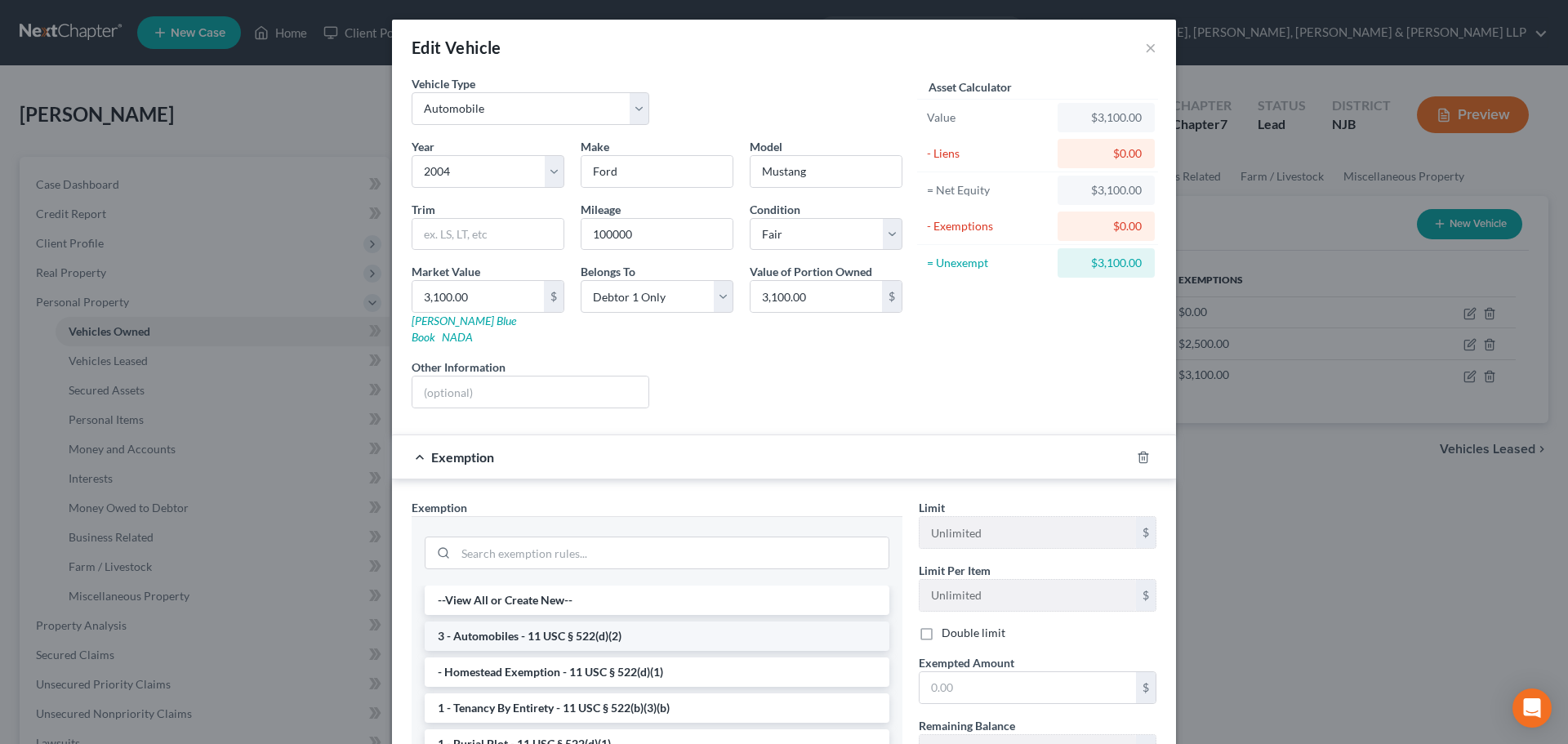
click at [525, 621] on li "3 - Automobiles - 11 USC § 522(d)(2)" at bounding box center [657, 636] width 465 height 29
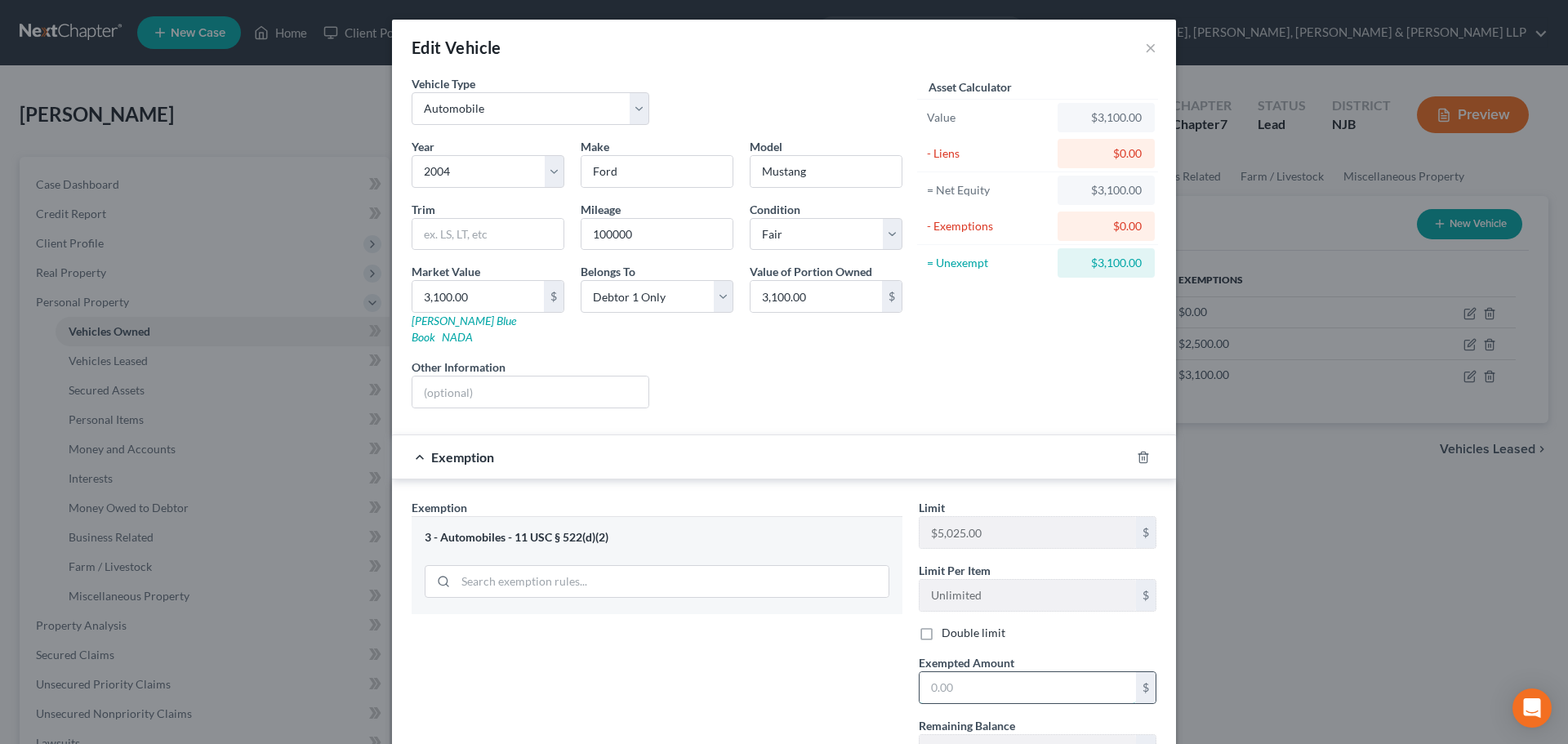
click at [954, 678] on input "text" at bounding box center [1028, 688] width 216 height 31
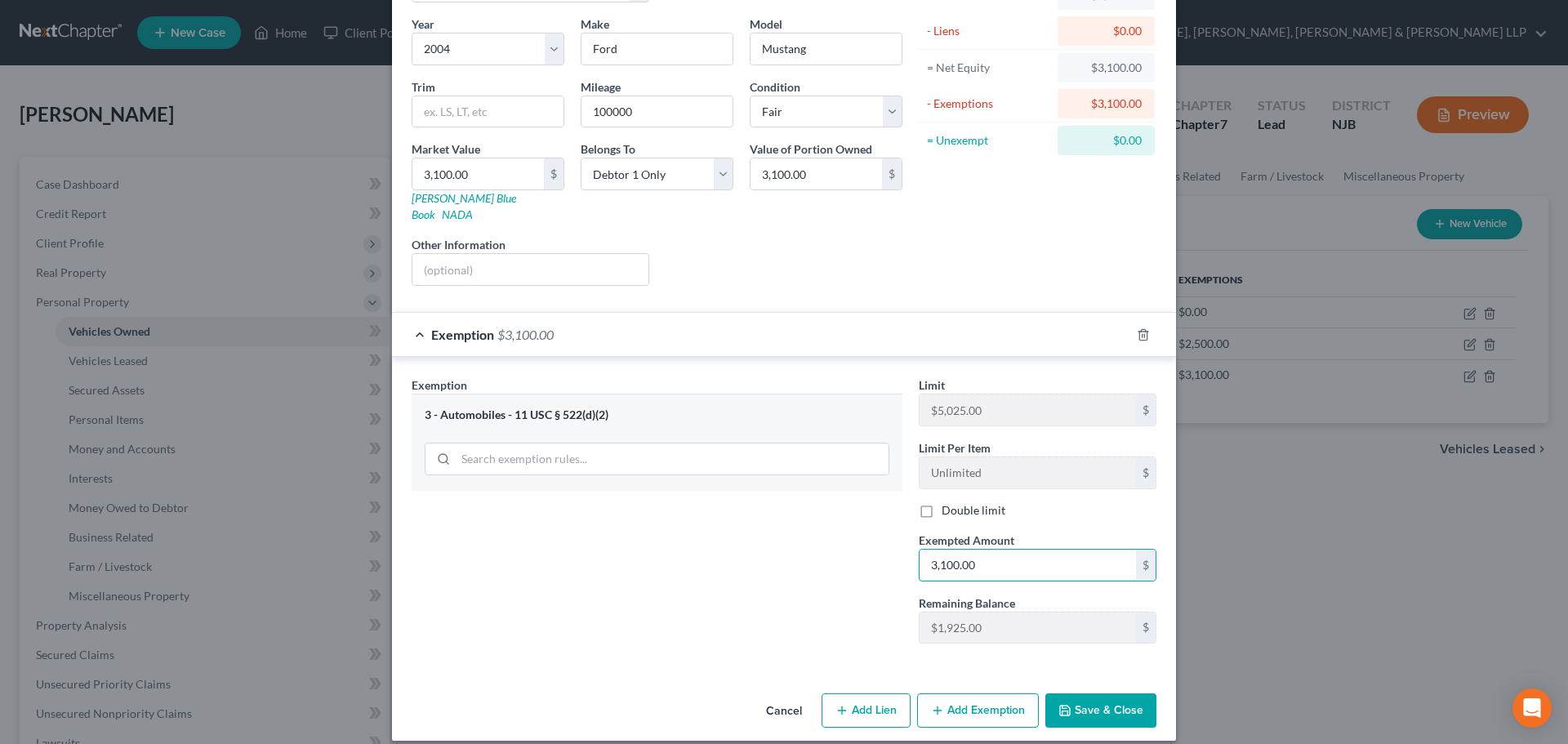
type input "3,100.00"
click at [1113, 694] on button "Save & Close" at bounding box center [1100, 711] width 111 height 35
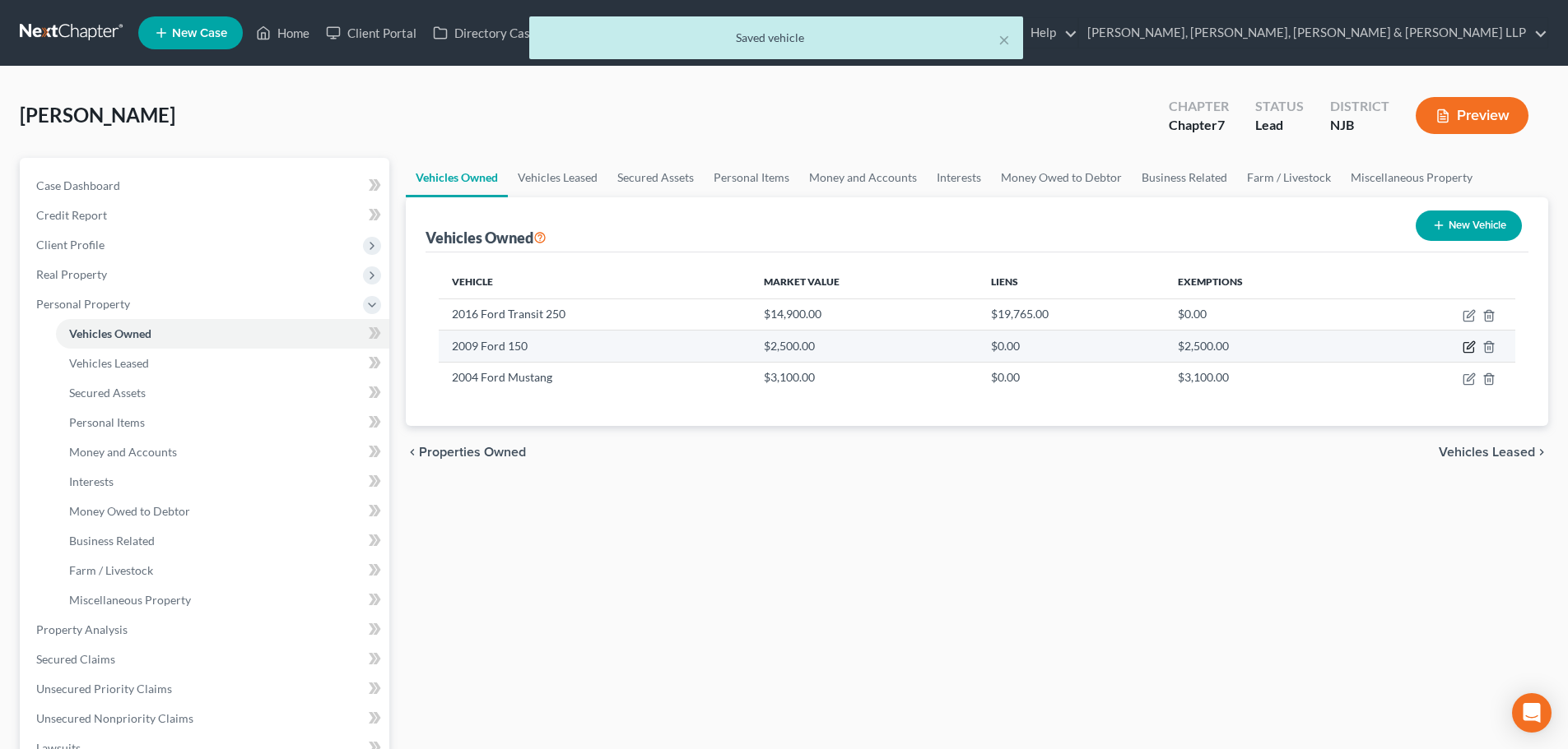
click at [1464, 343] on icon "button" at bounding box center [1468, 348] width 10 height 10
select select "0"
select select "17"
select select "4"
select select "0"
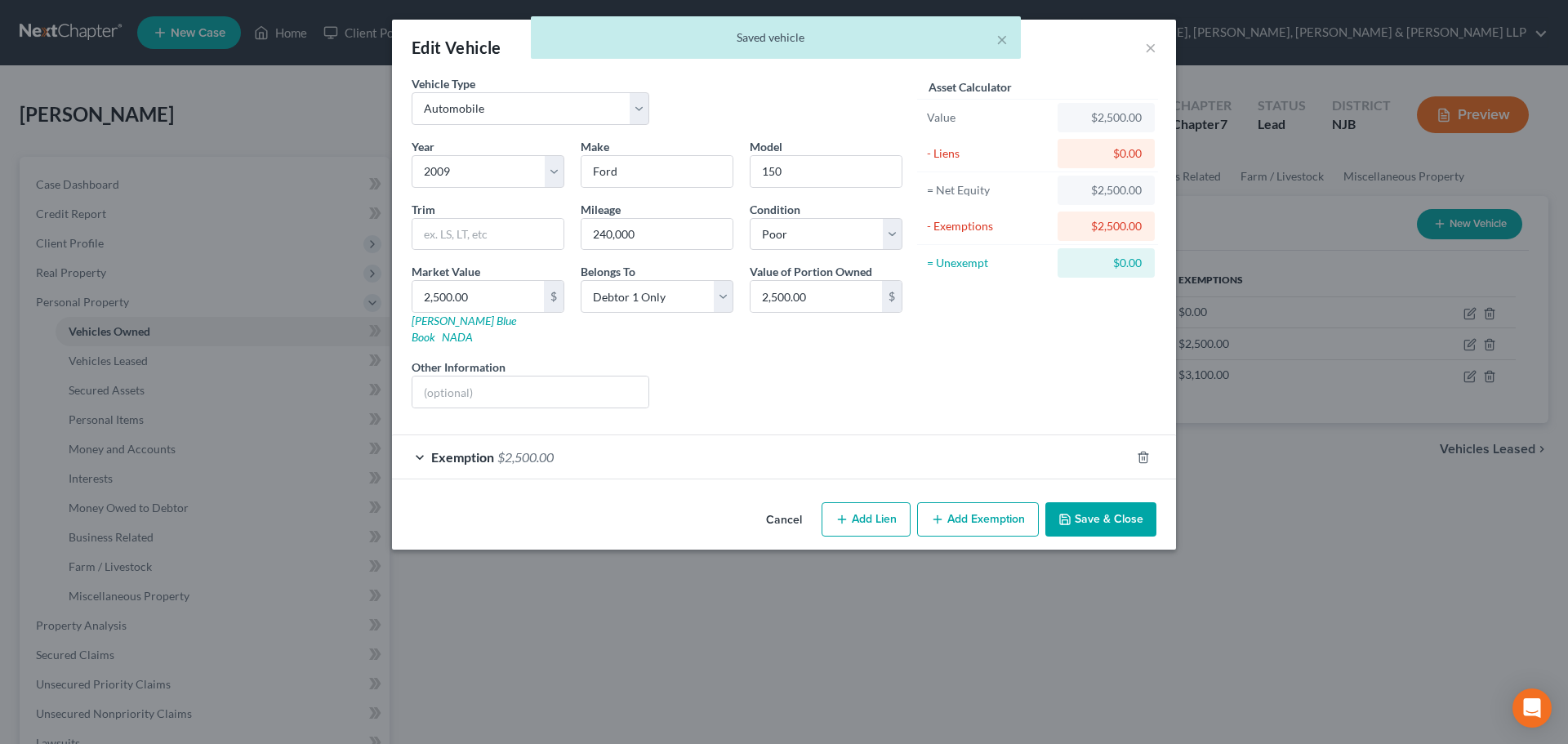
click at [602, 436] on div "Exemption $2,500.00" at bounding box center [761, 457] width 738 height 43
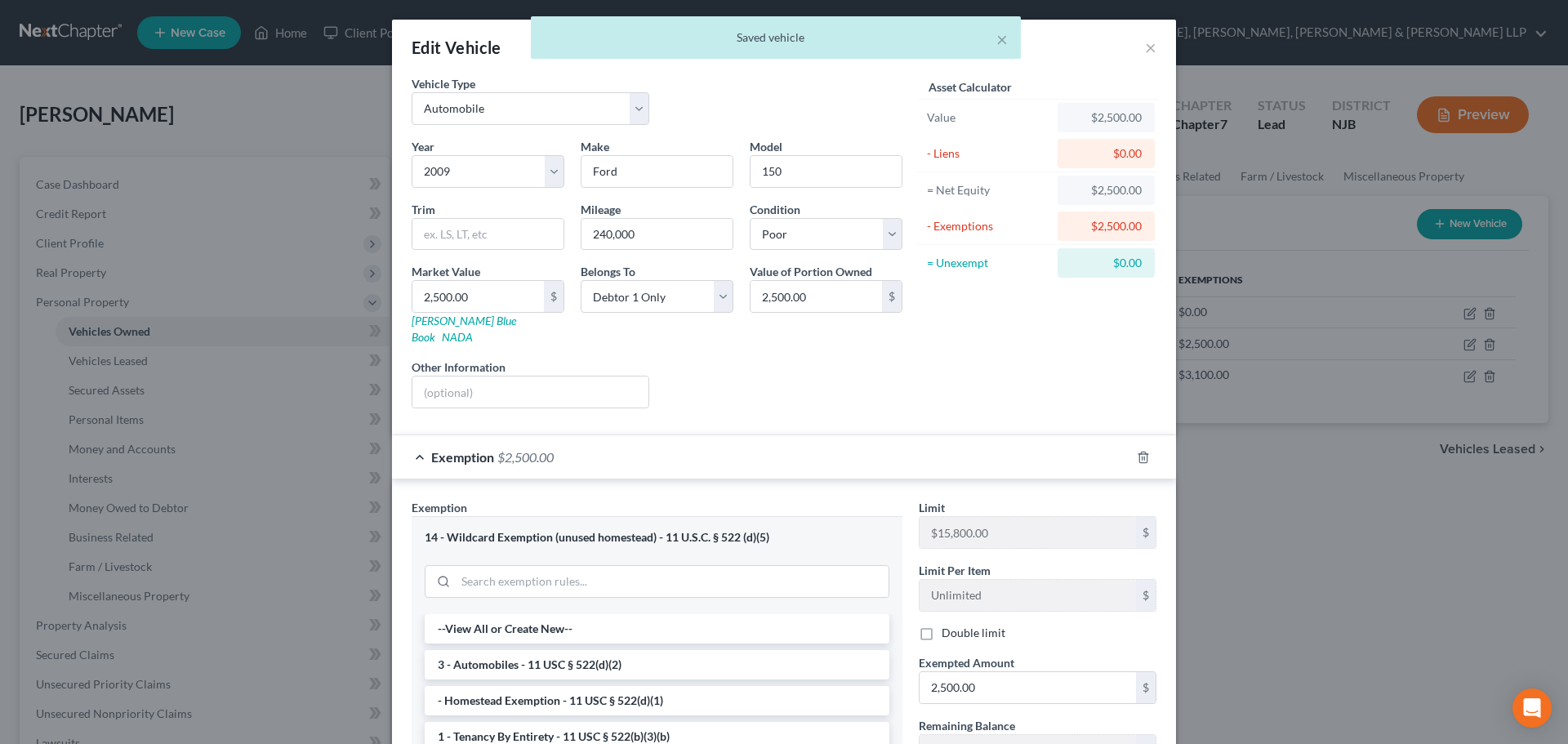
click at [601, 436] on div "Exemption $2,500.00" at bounding box center [761, 457] width 738 height 43
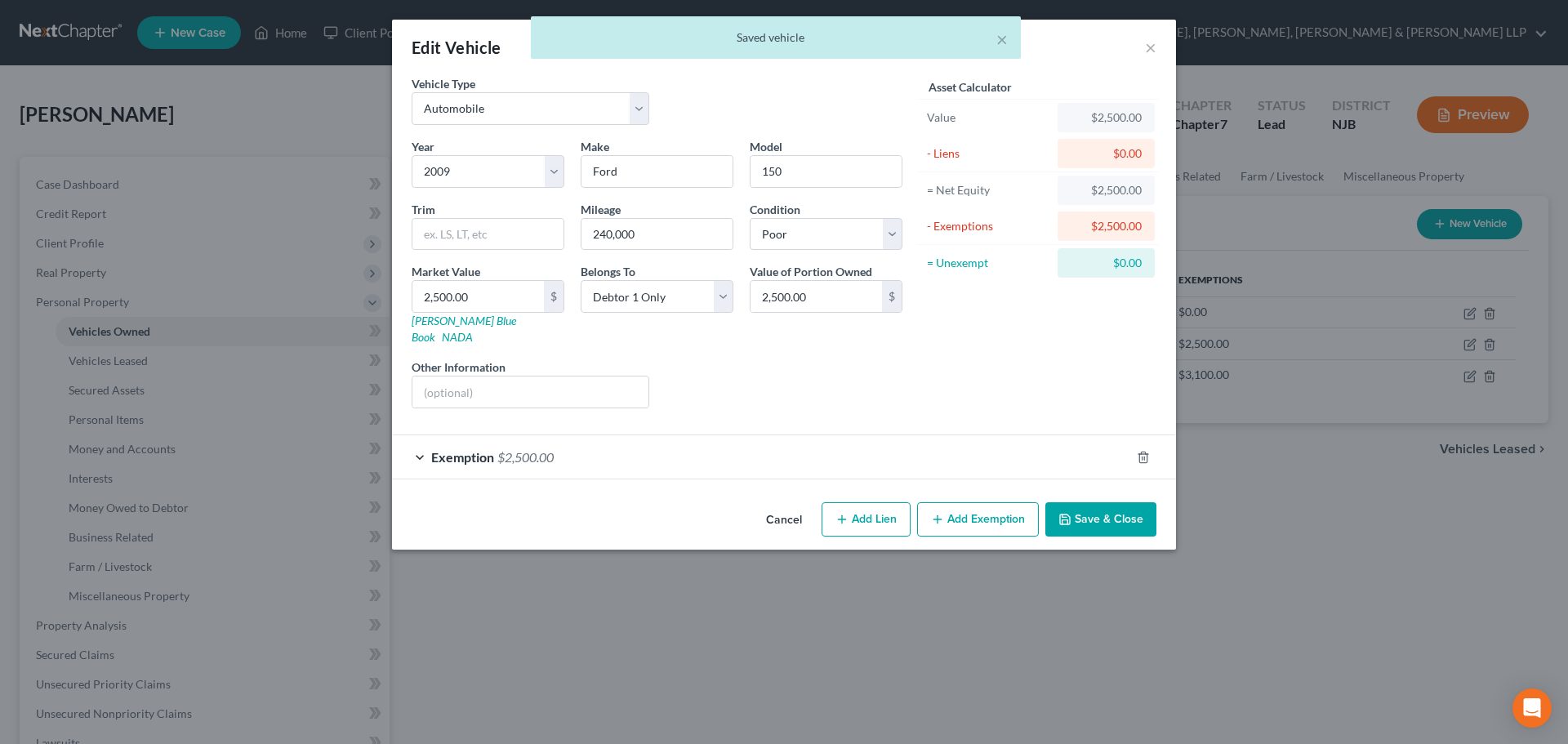
click at [1091, 502] on button "Save & Close" at bounding box center [1100, 520] width 111 height 35
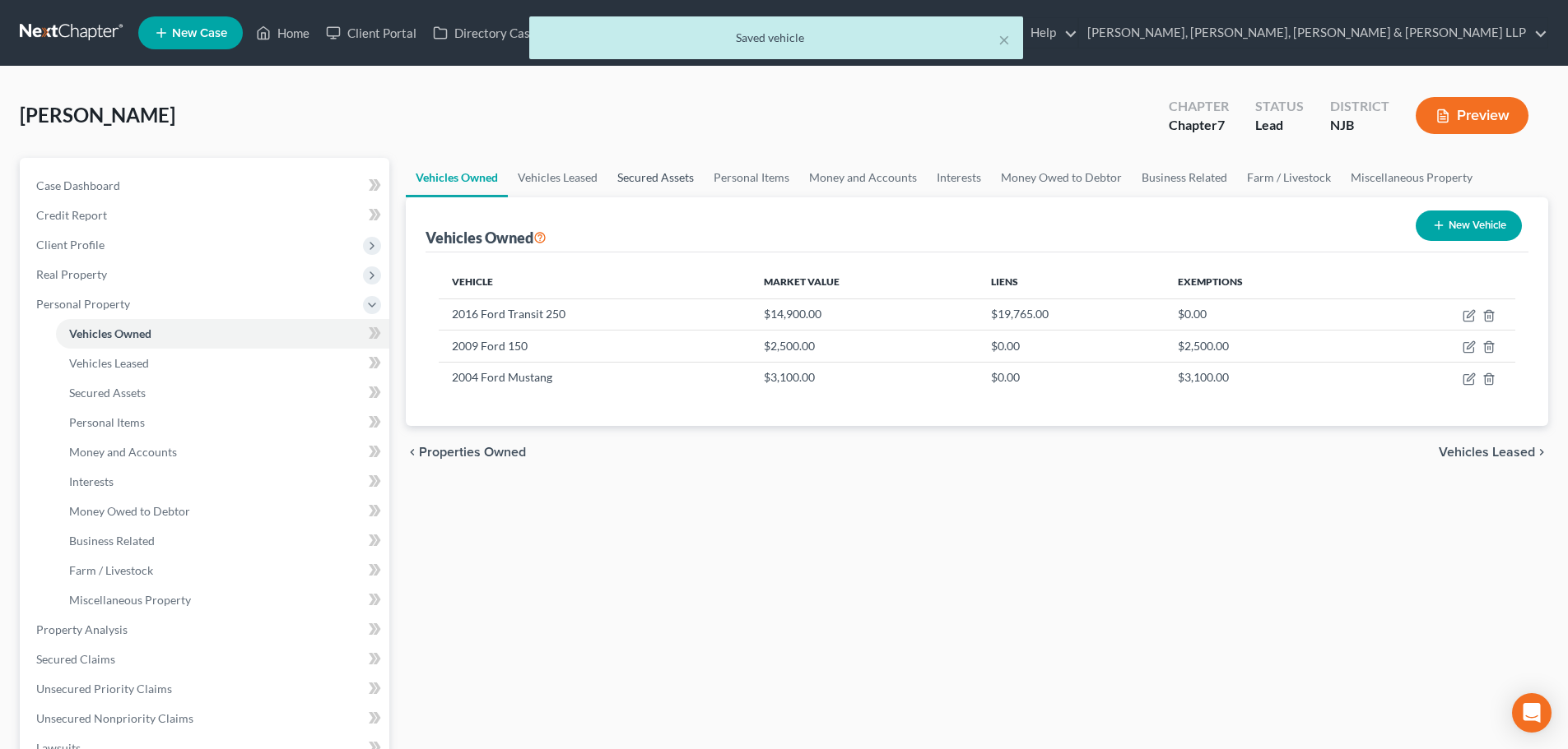
click at [682, 179] on link "Secured Assets" at bounding box center [655, 177] width 96 height 40
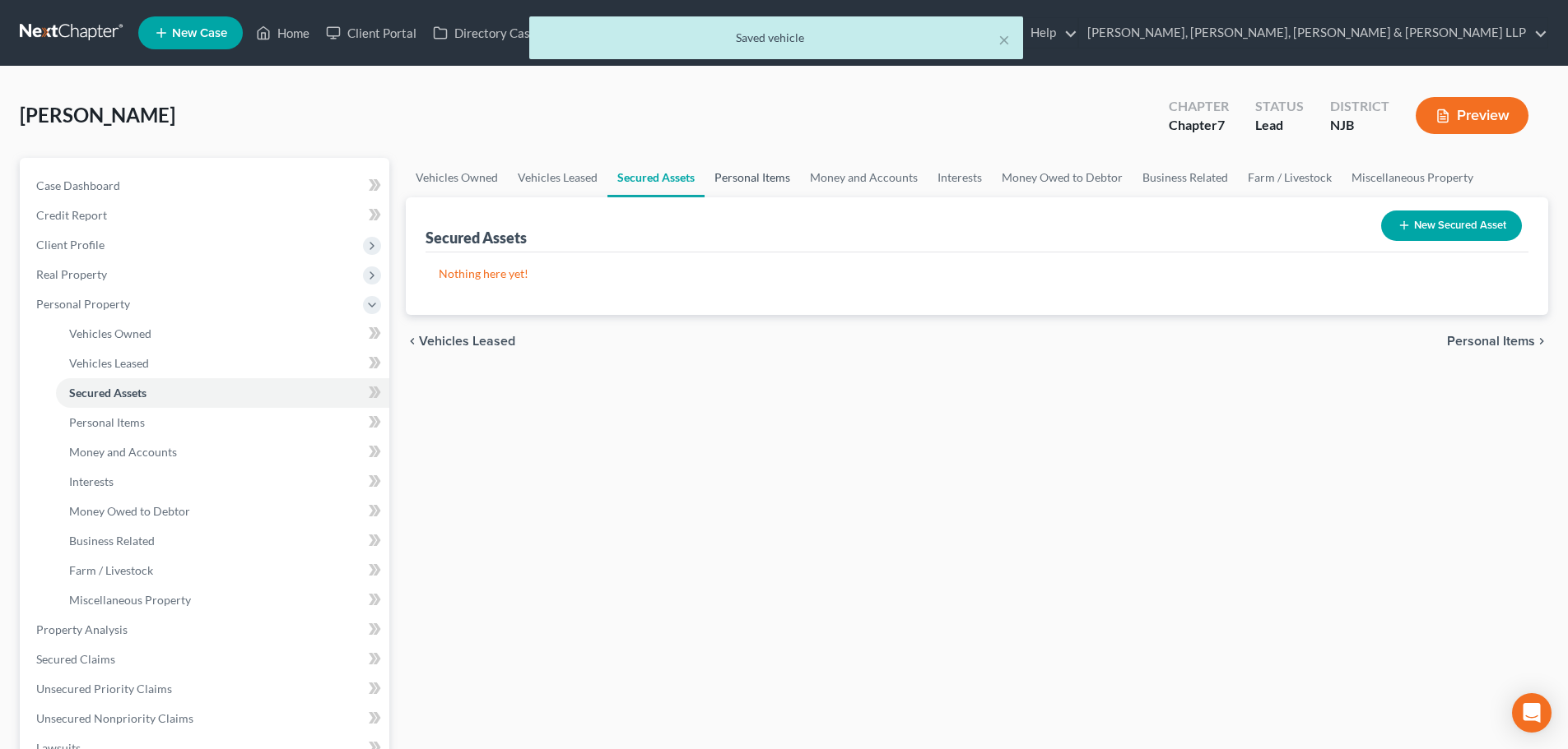
click at [733, 169] on link "Personal Items" at bounding box center [752, 177] width 95 height 40
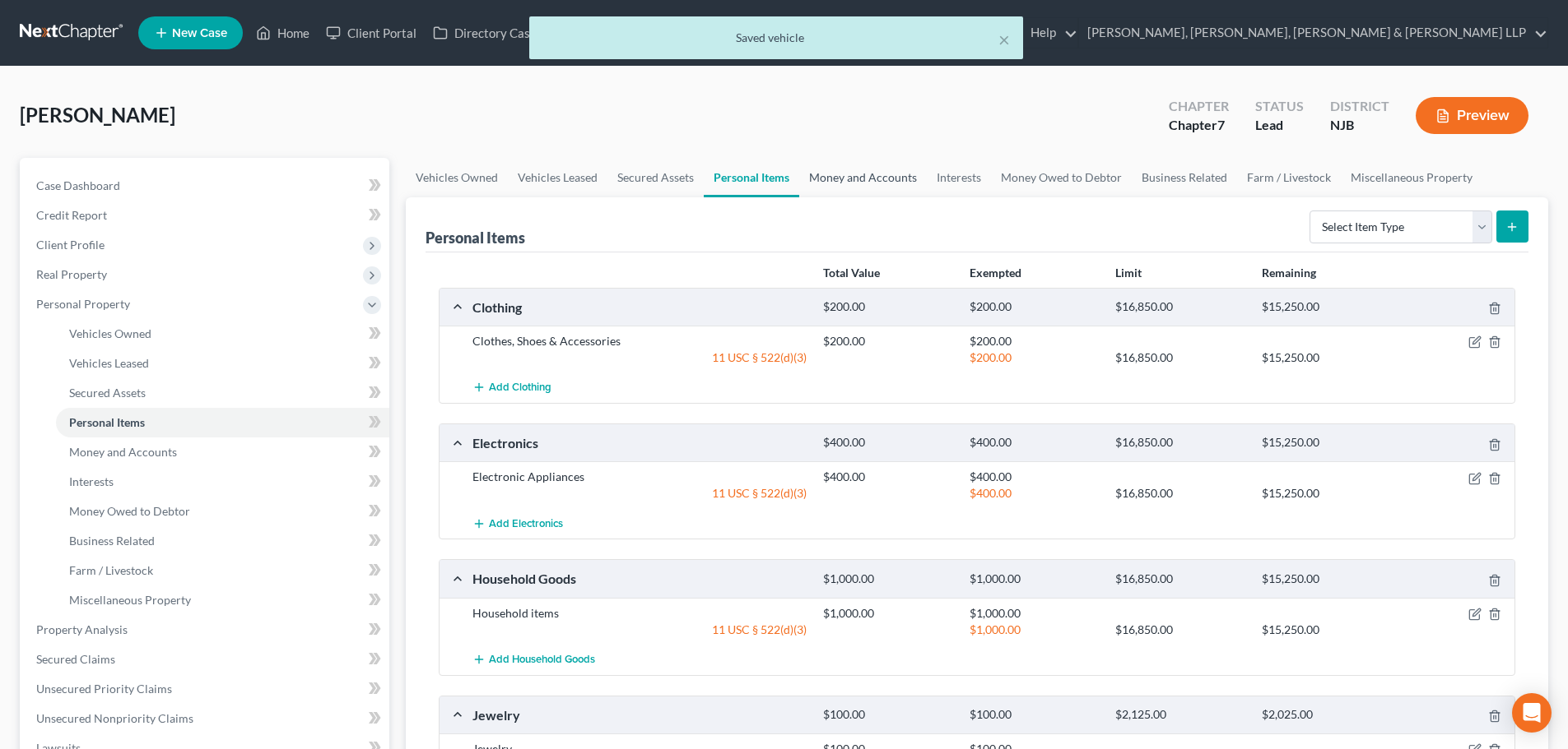
click at [834, 176] on link "Money and Accounts" at bounding box center [862, 177] width 128 height 40
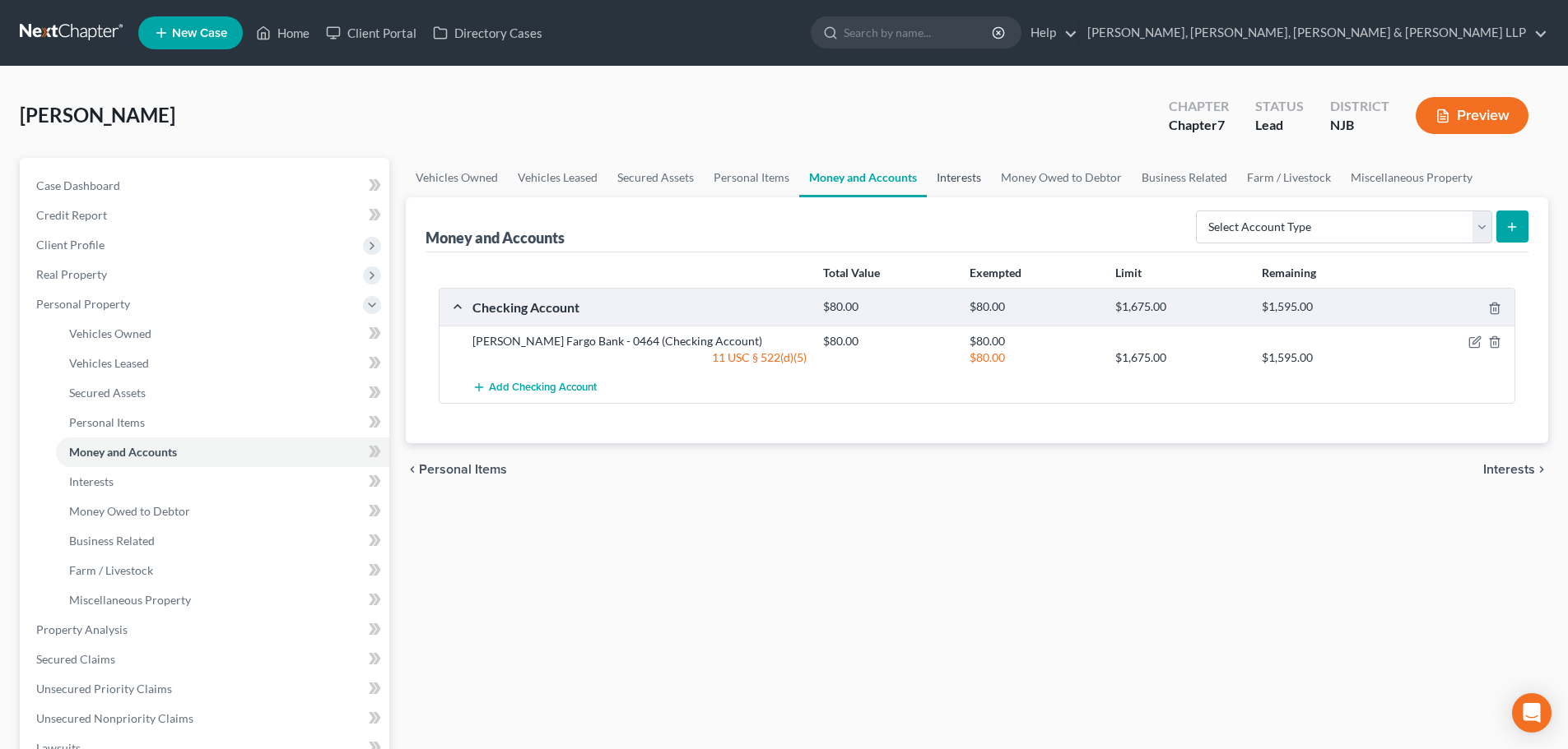
drag, startPoint x: 935, startPoint y: 179, endPoint x: 952, endPoint y: 181, distance: 17.1
click at [936, 178] on link "Interests" at bounding box center [959, 177] width 64 height 40
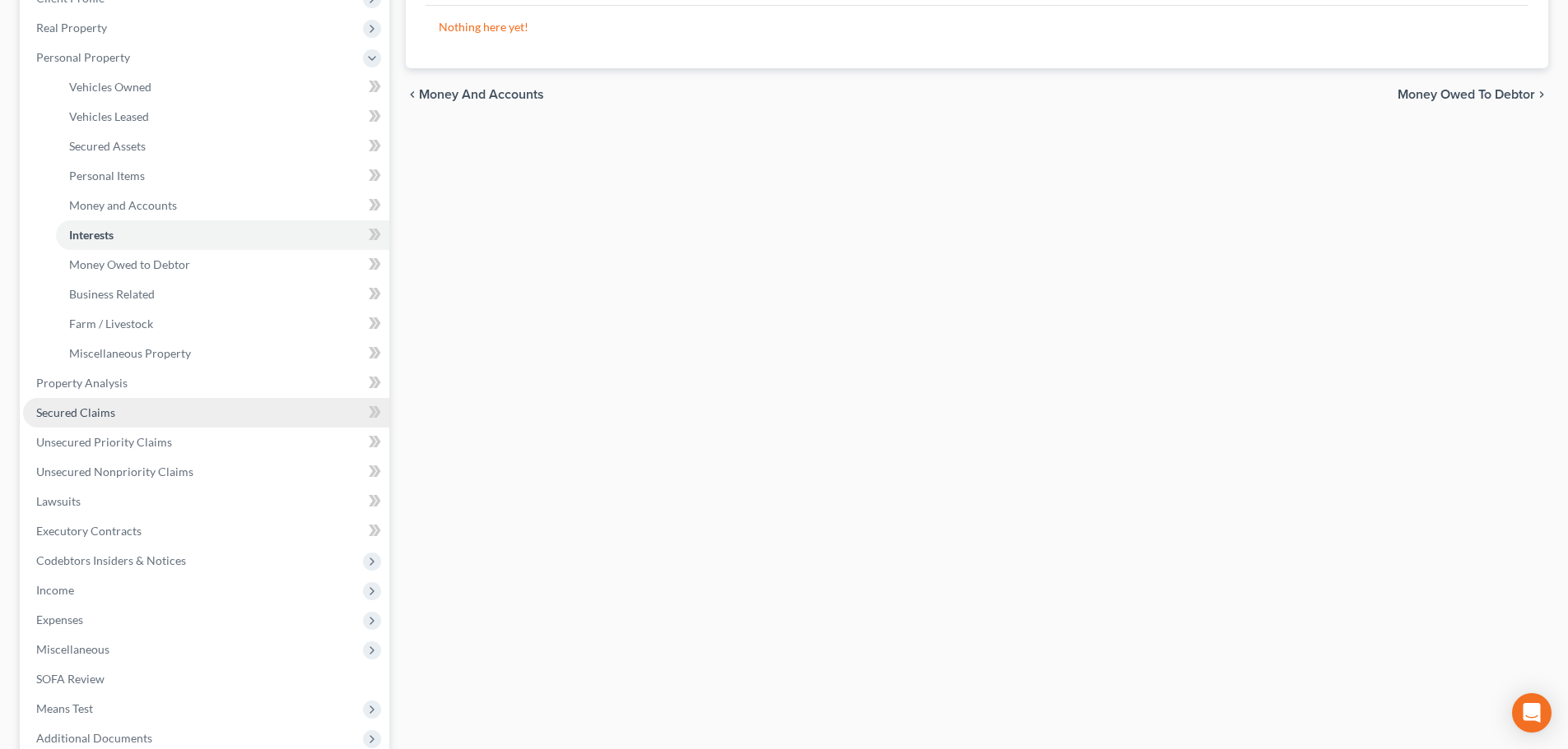
click at [98, 415] on span "Secured Claims" at bounding box center [75, 412] width 79 height 14
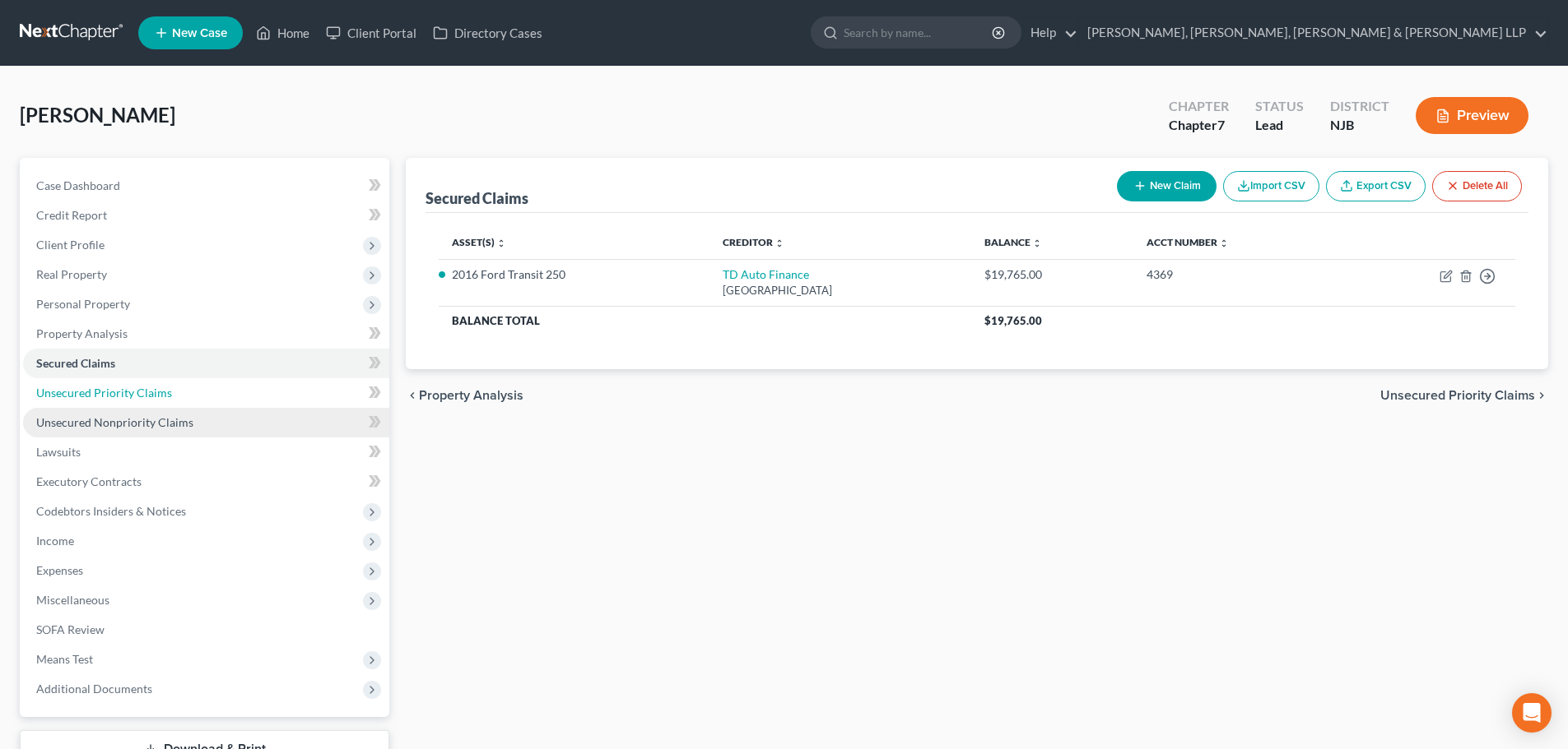
click at [148, 402] on link "Unsecured Priority Claims" at bounding box center [206, 393] width 366 height 29
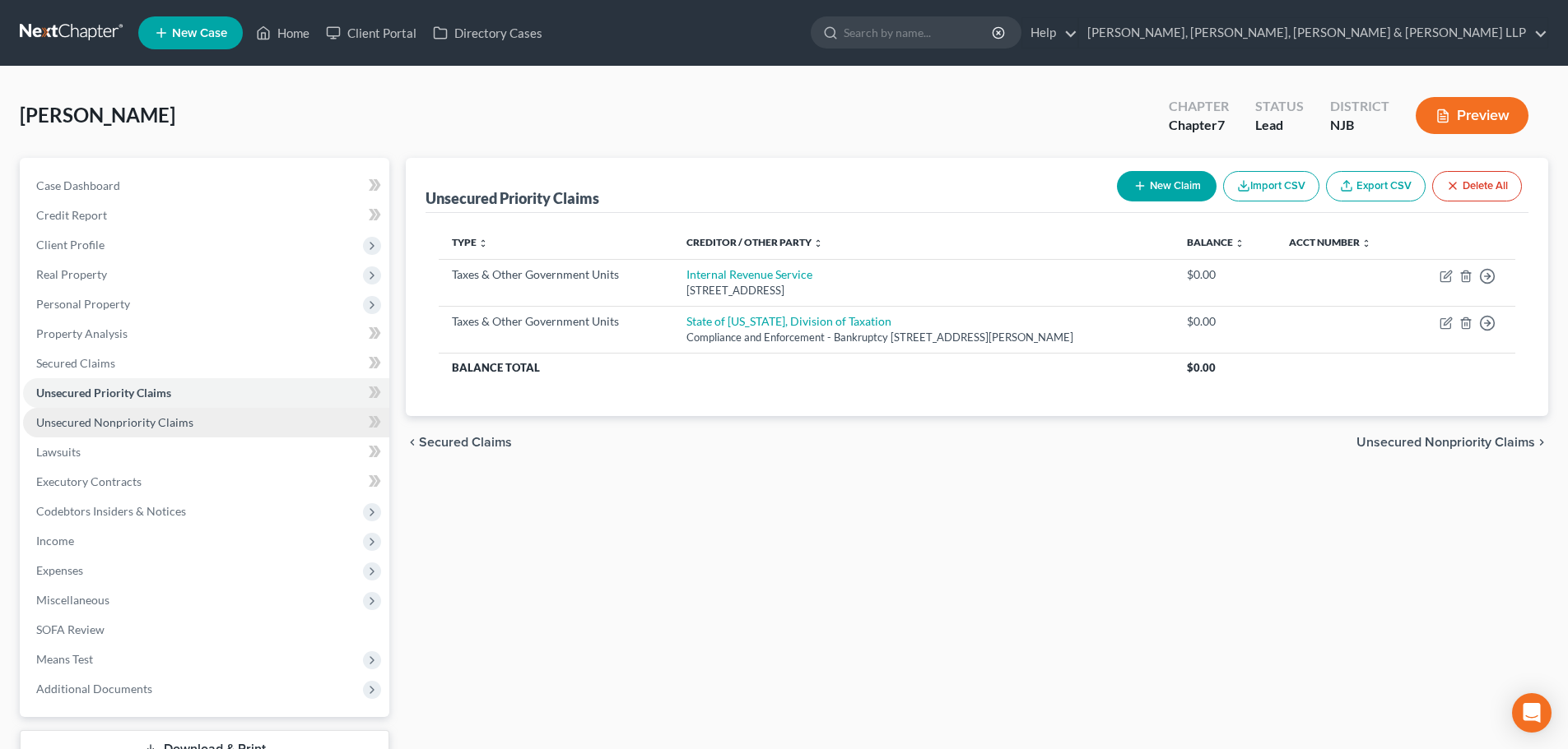
click at [149, 419] on span "Unsecured Nonpriority Claims" at bounding box center [114, 422] width 157 height 14
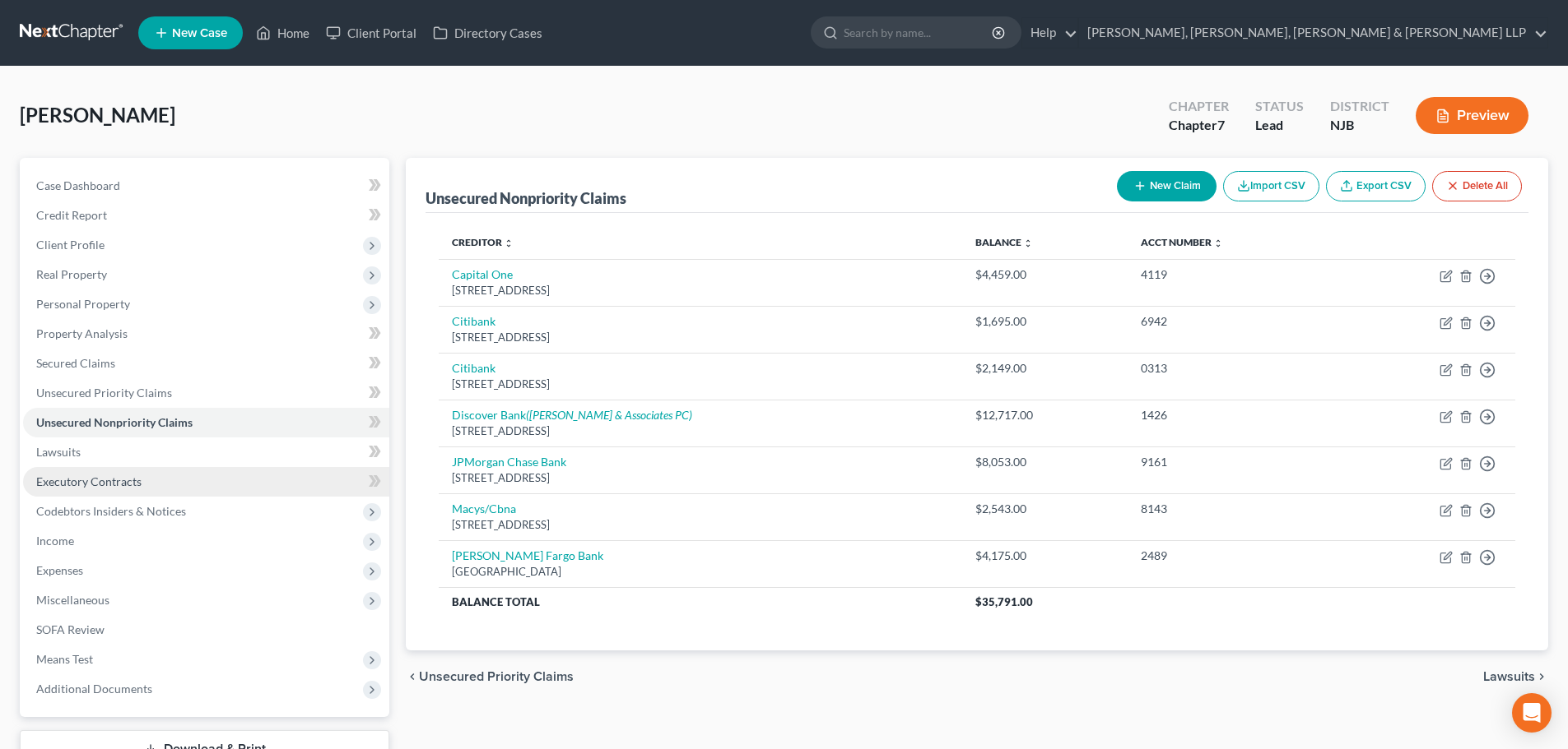
scroll to position [83, 0]
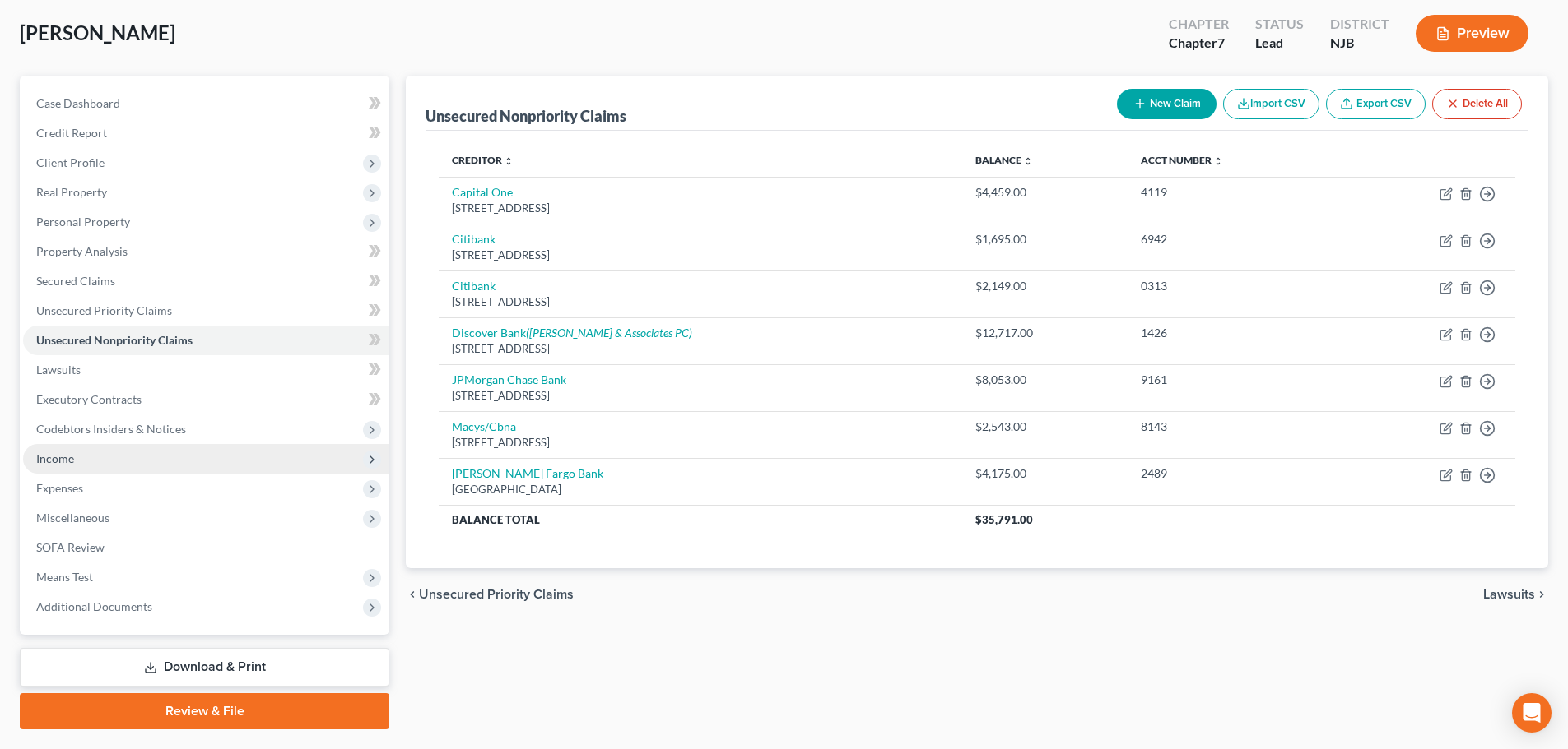
click at [115, 454] on span "Income" at bounding box center [206, 459] width 366 height 29
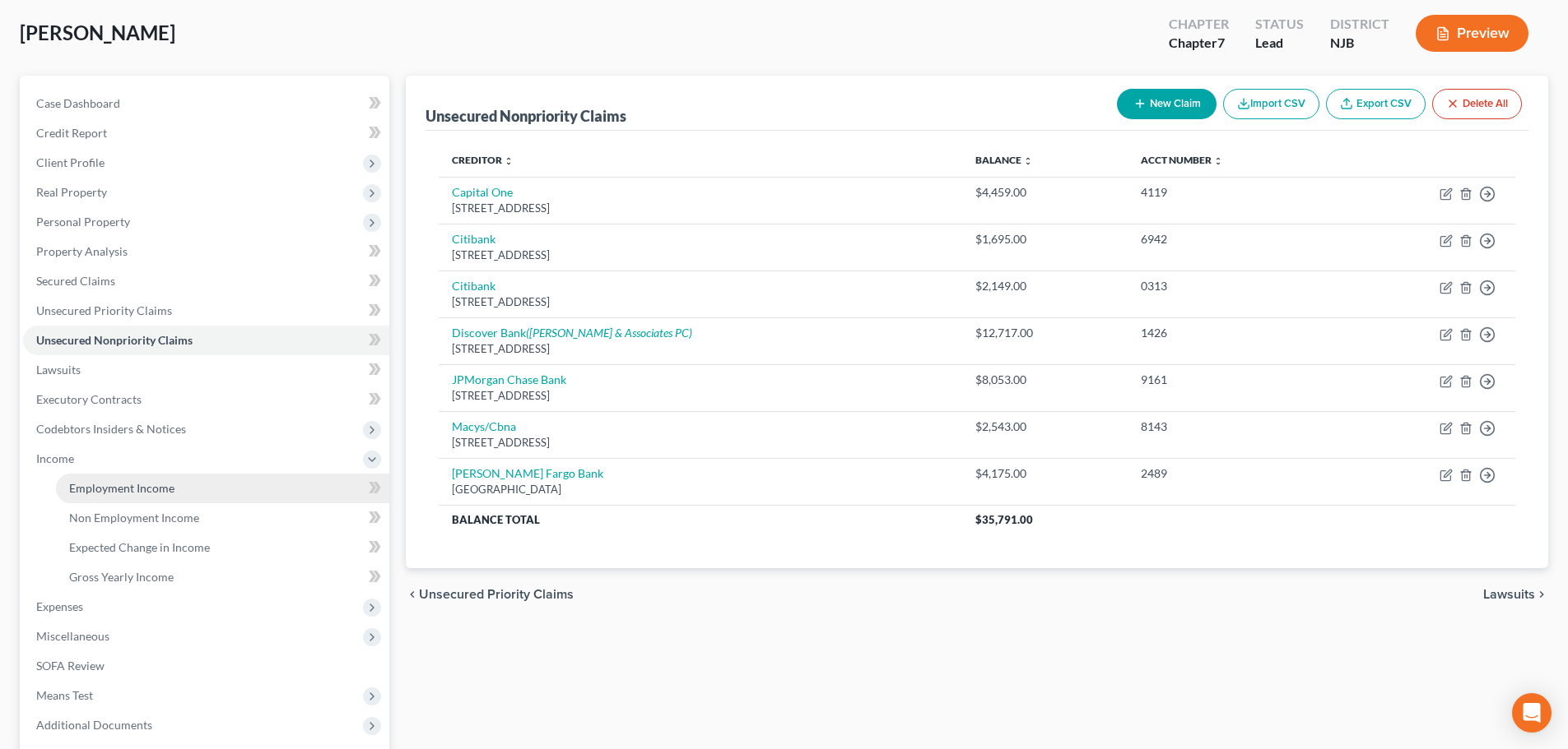
click at [134, 487] on span "Employment Income" at bounding box center [122, 488] width 105 height 14
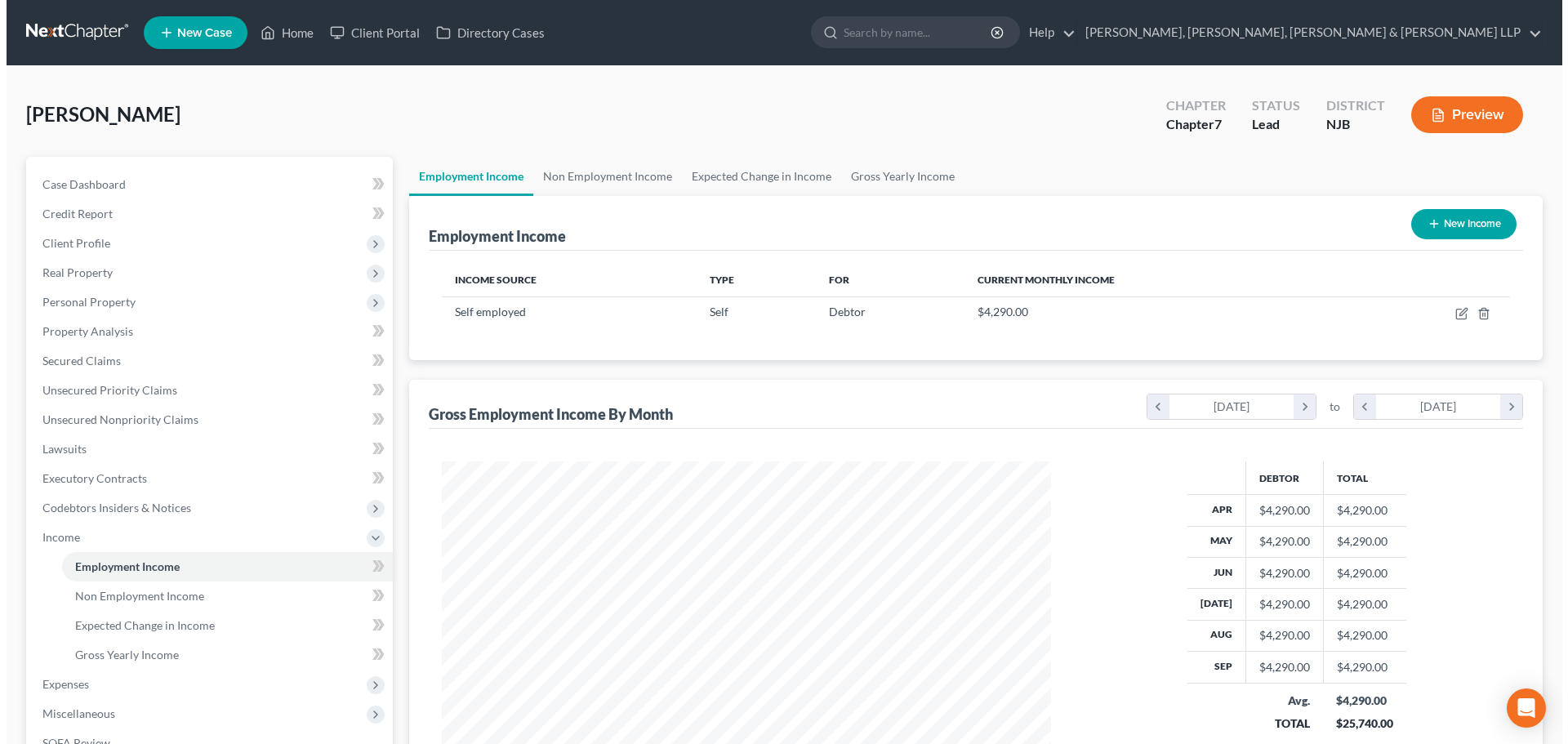
scroll to position [304, 642]
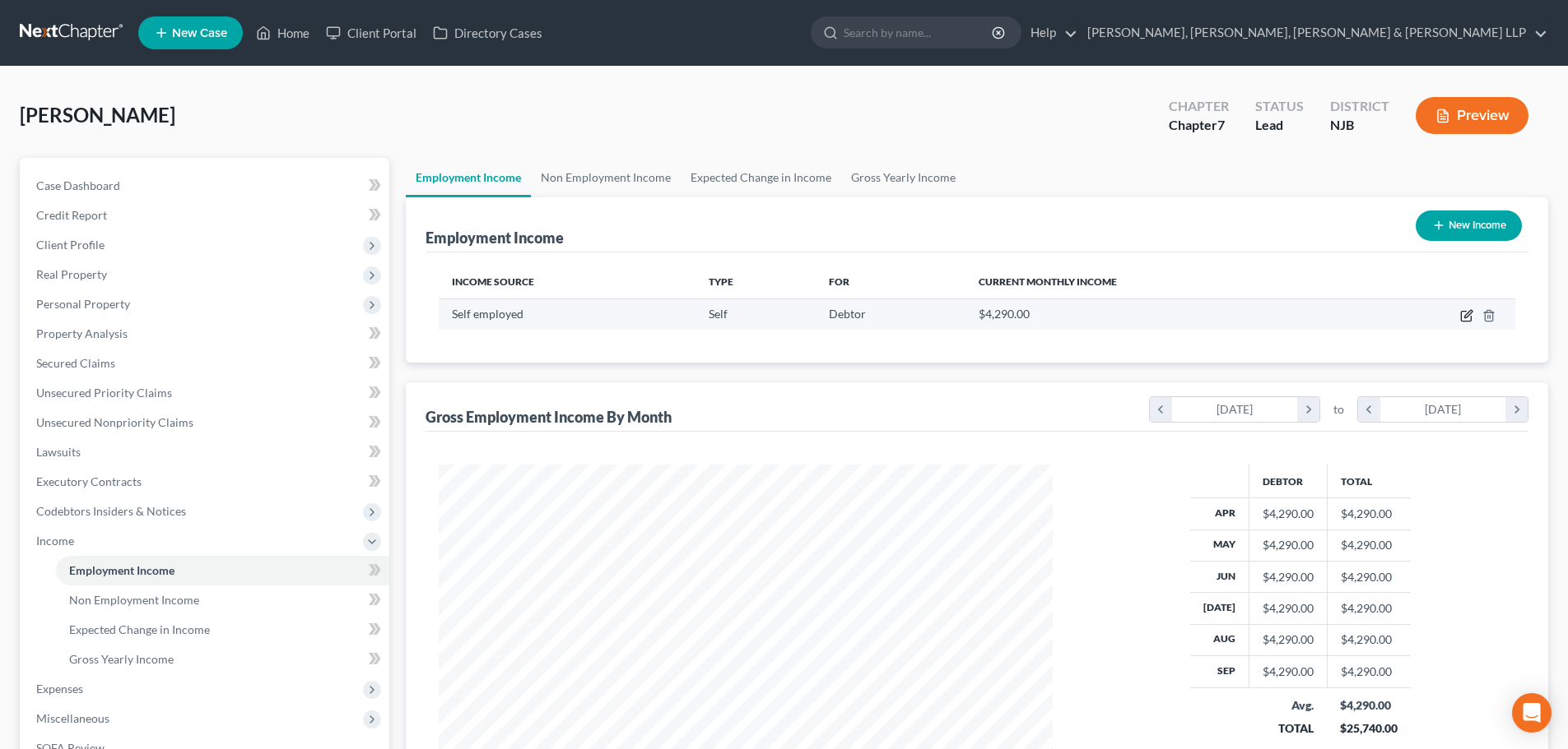
click at [1463, 312] on icon "button" at bounding box center [1467, 316] width 14 height 14
select select "1"
select select "0"
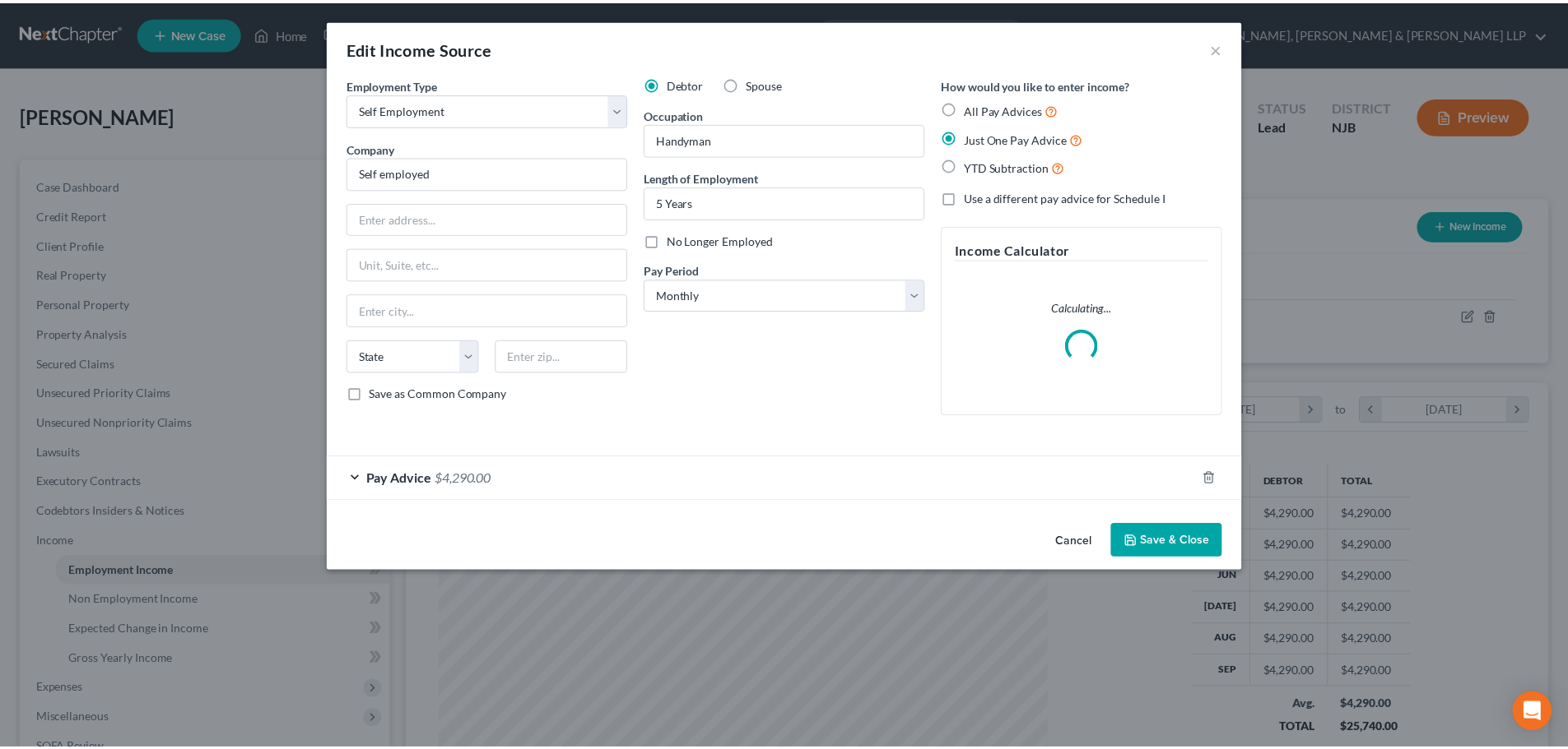
scroll to position [309, 653]
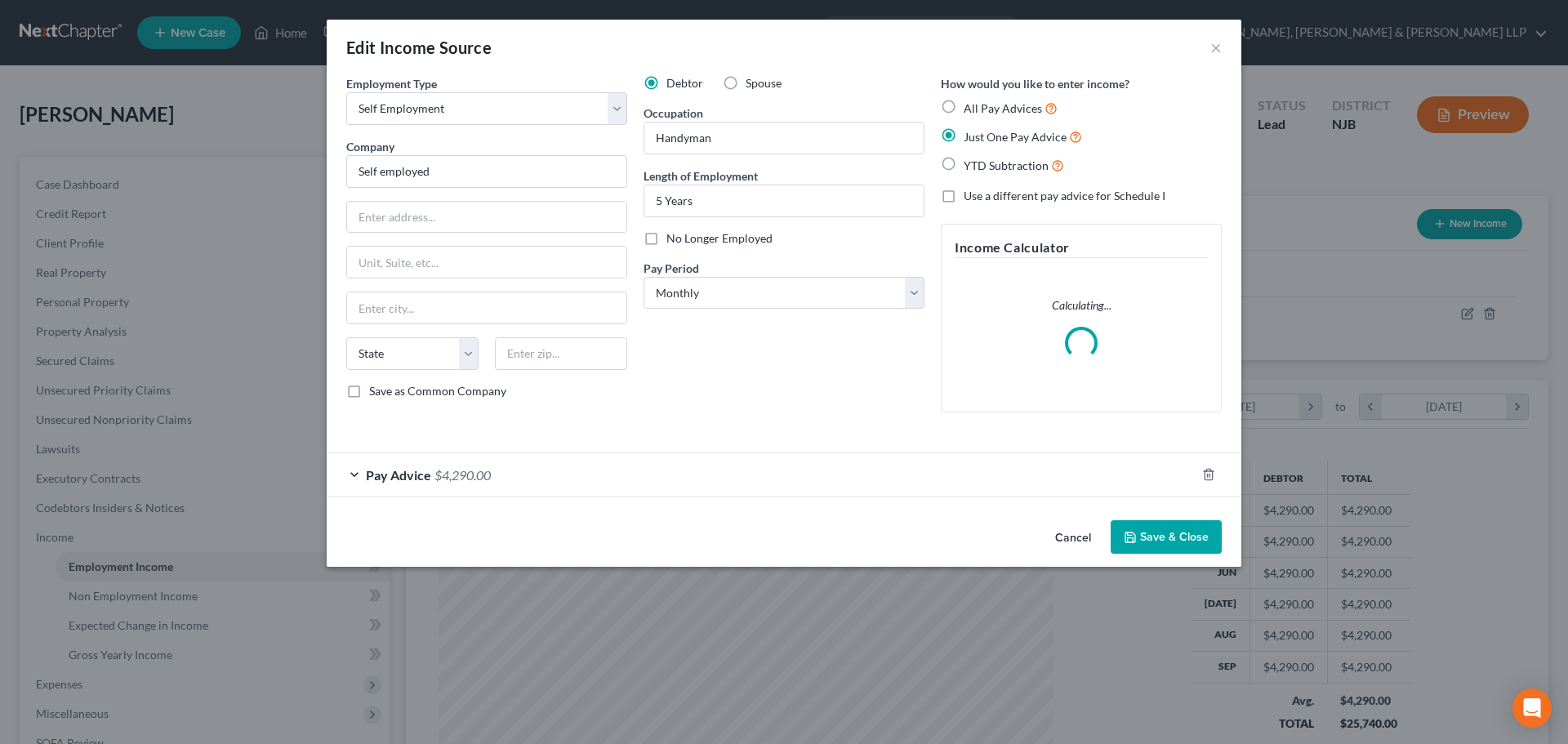
click at [1155, 531] on button "Save & Close" at bounding box center [1166, 538] width 111 height 35
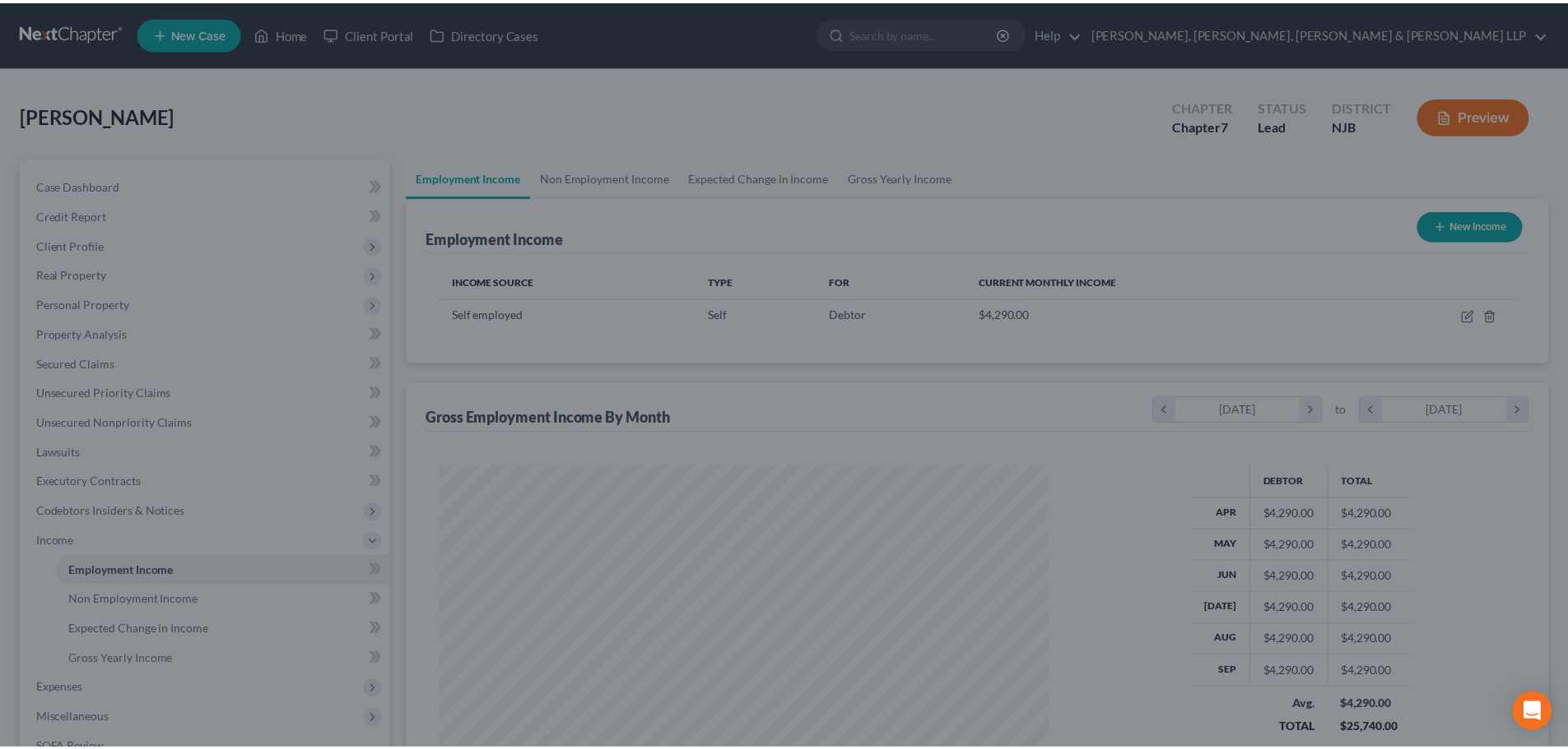
scroll to position [822165, 822316]
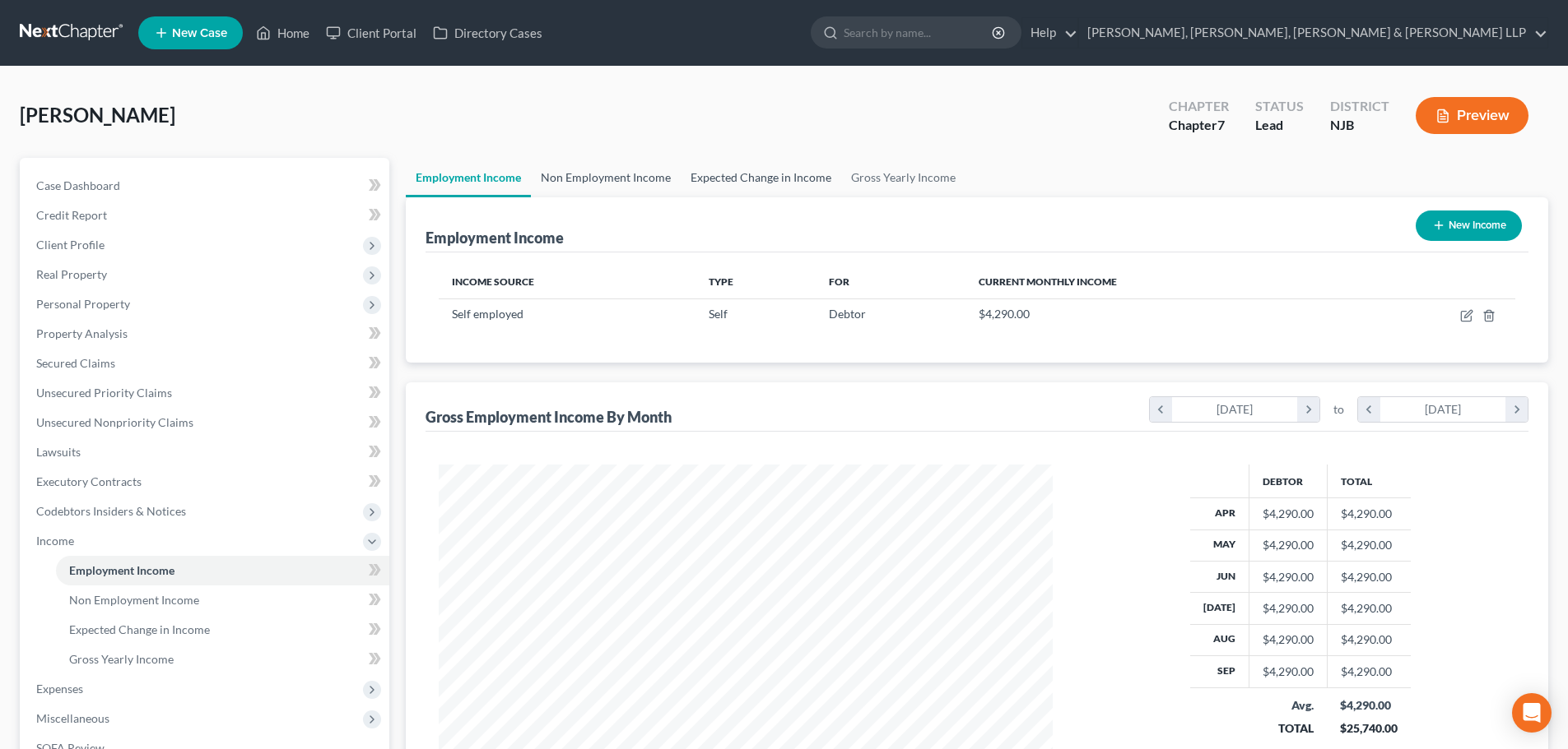
click at [578, 194] on link "Non Employment Income" at bounding box center [605, 177] width 150 height 40
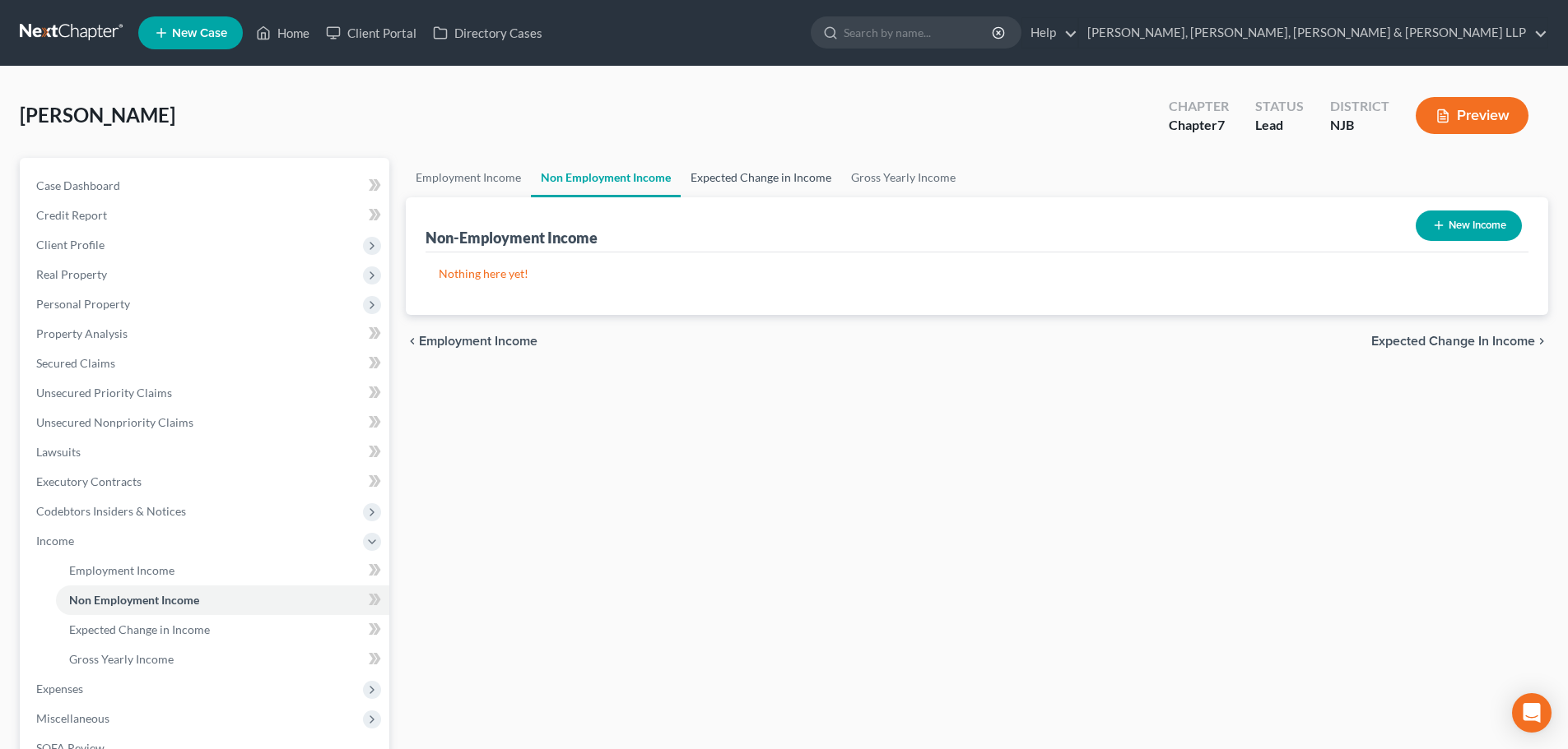
click at [753, 185] on link "Expected Change in Income" at bounding box center [760, 177] width 161 height 40
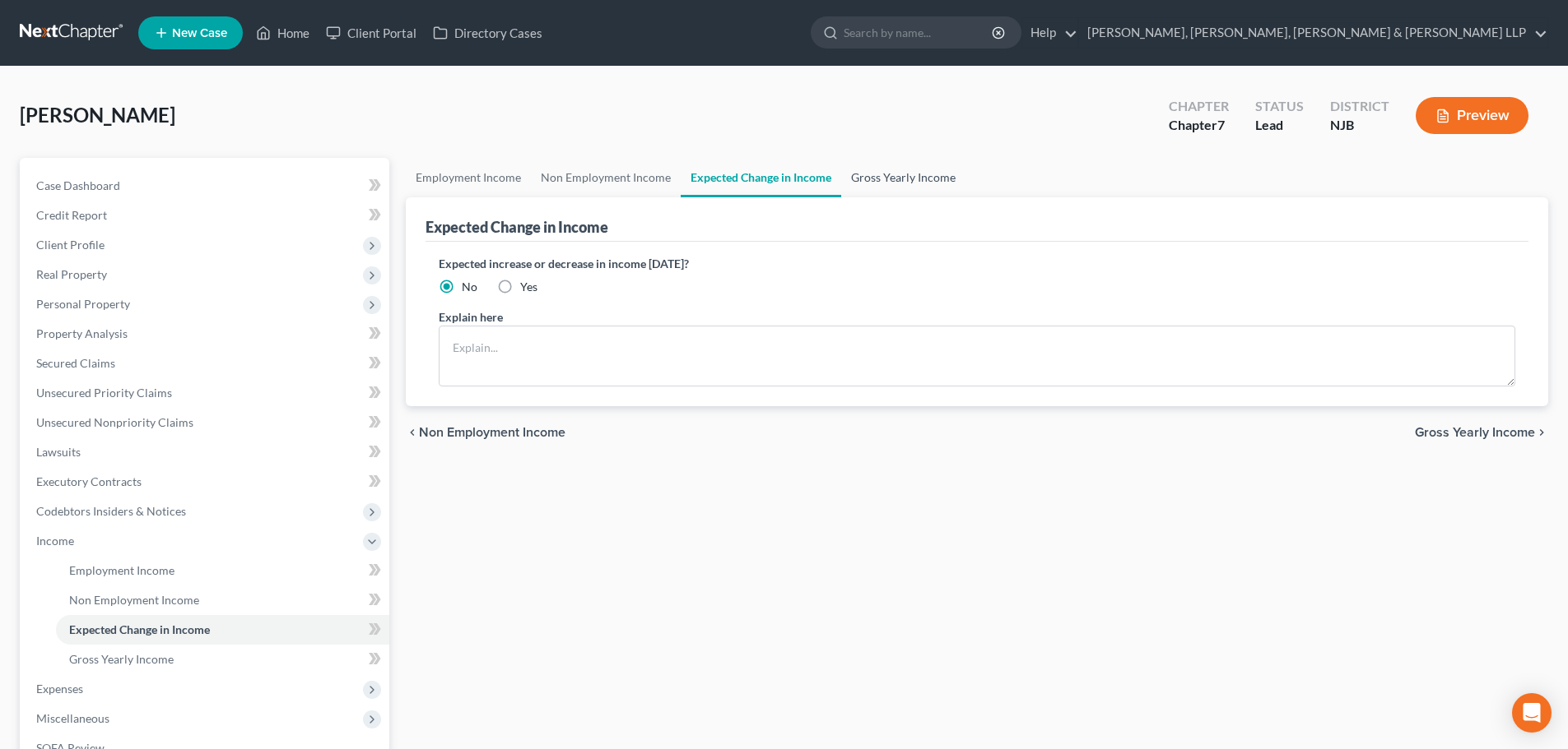
click at [865, 185] on link "Gross Yearly Income" at bounding box center [903, 177] width 125 height 40
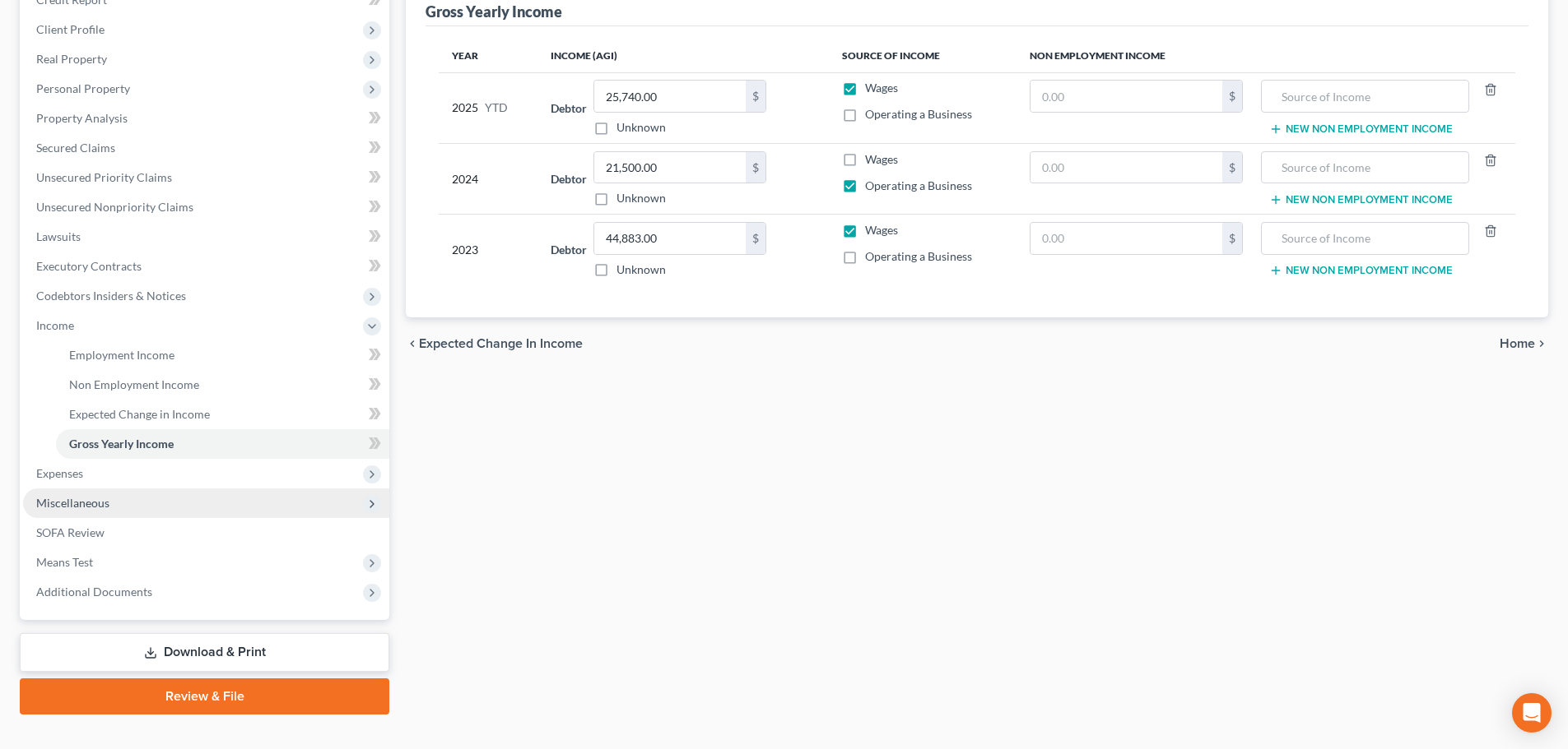
scroll to position [243, 0]
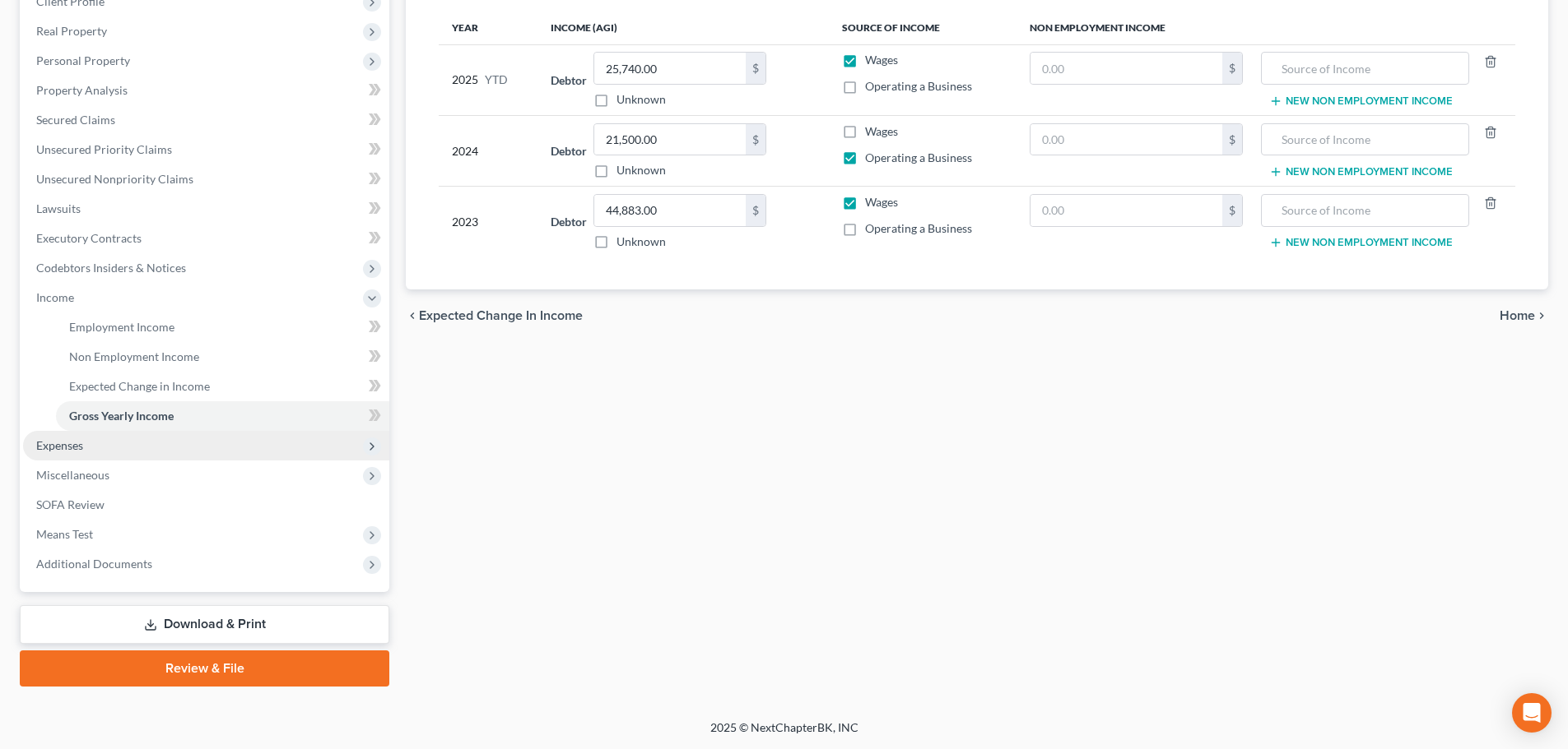
drag, startPoint x: 136, startPoint y: 452, endPoint x: 147, endPoint y: 456, distance: 11.7
click at [136, 451] on span "Expenses" at bounding box center [206, 446] width 366 height 29
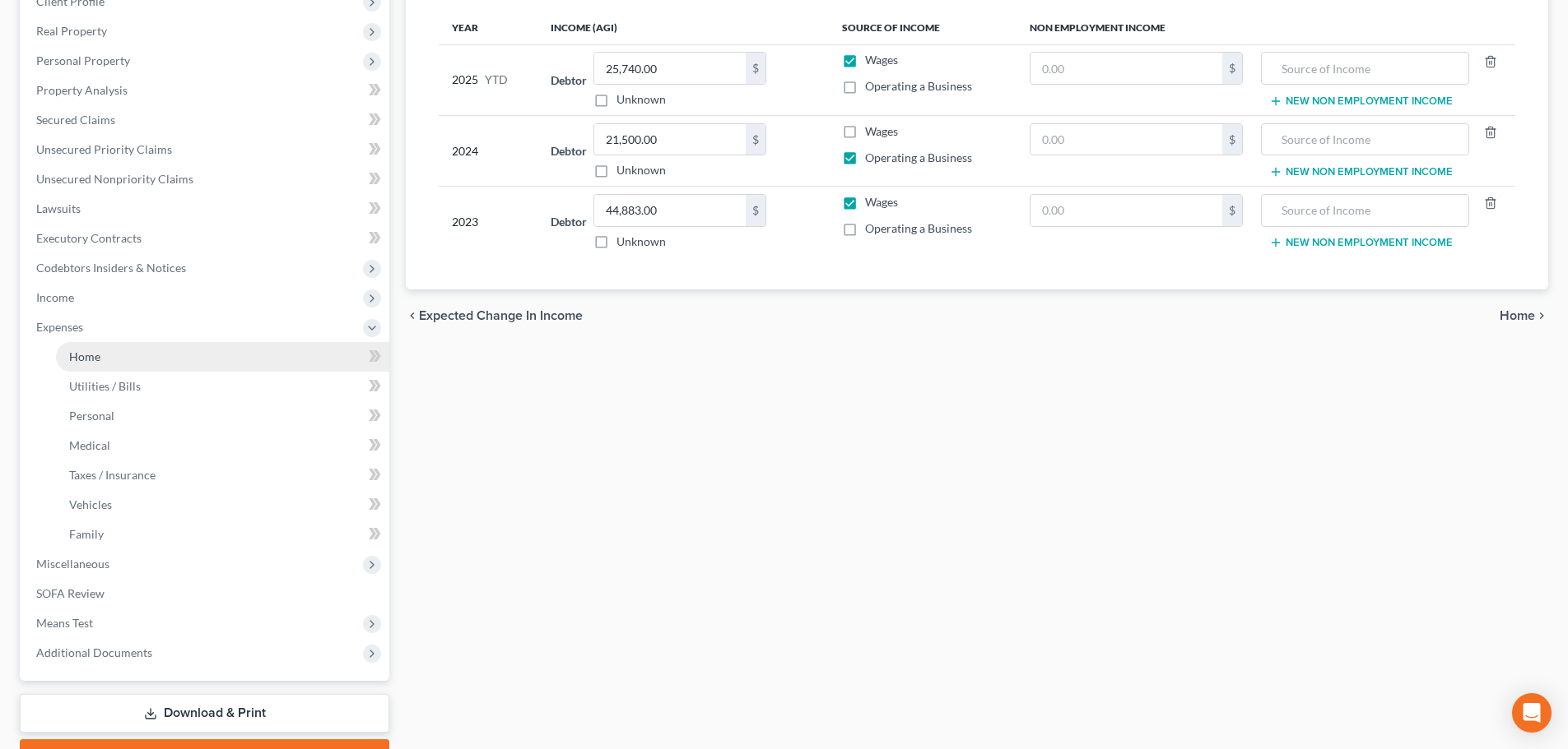
click at [126, 353] on link "Home" at bounding box center [222, 357] width 333 height 29
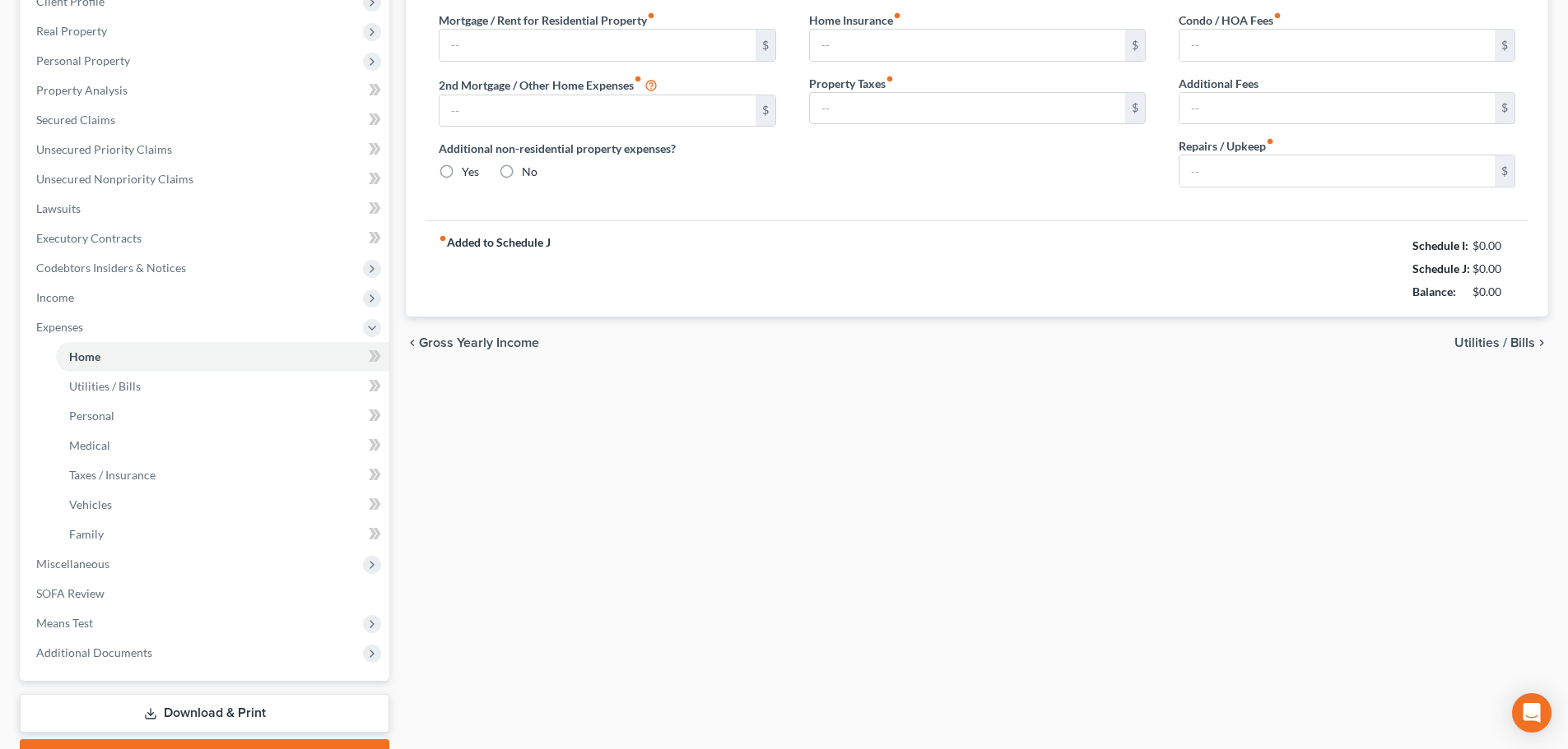
type input "2,035.00"
type input "0.00"
radio input "true"
type input "0.00"
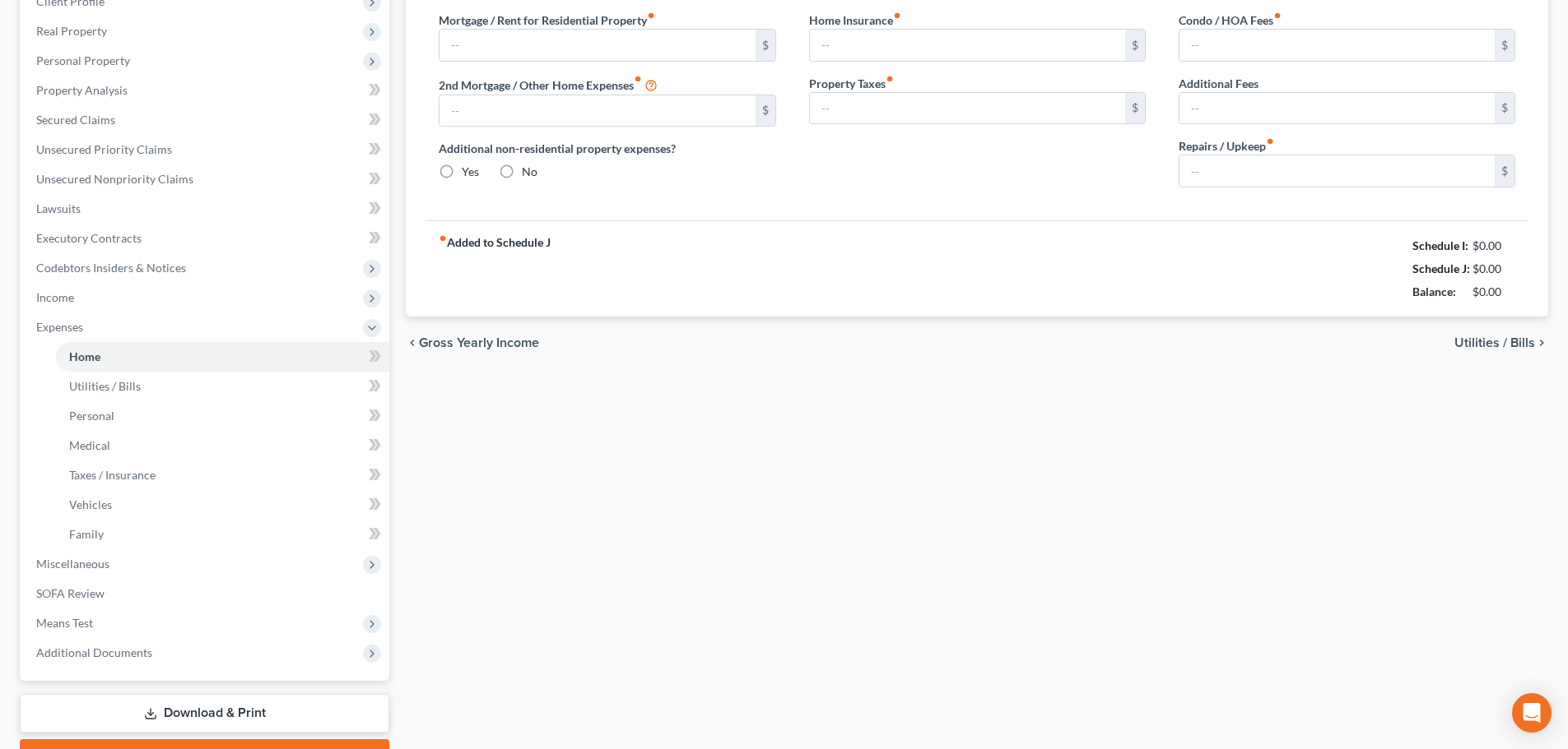
type input "0.00"
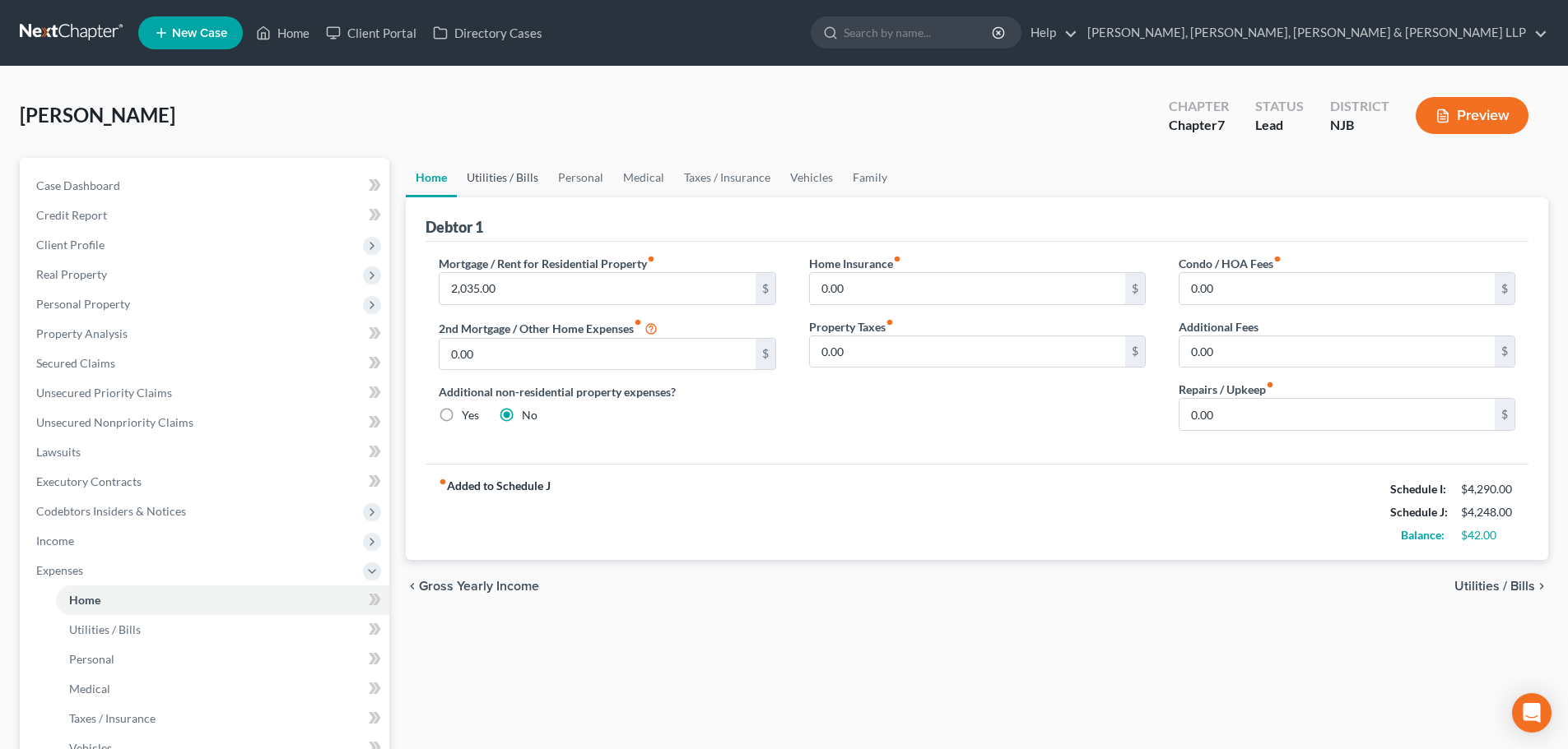
click at [514, 188] on link "Utilities / Bills" at bounding box center [502, 177] width 91 height 40
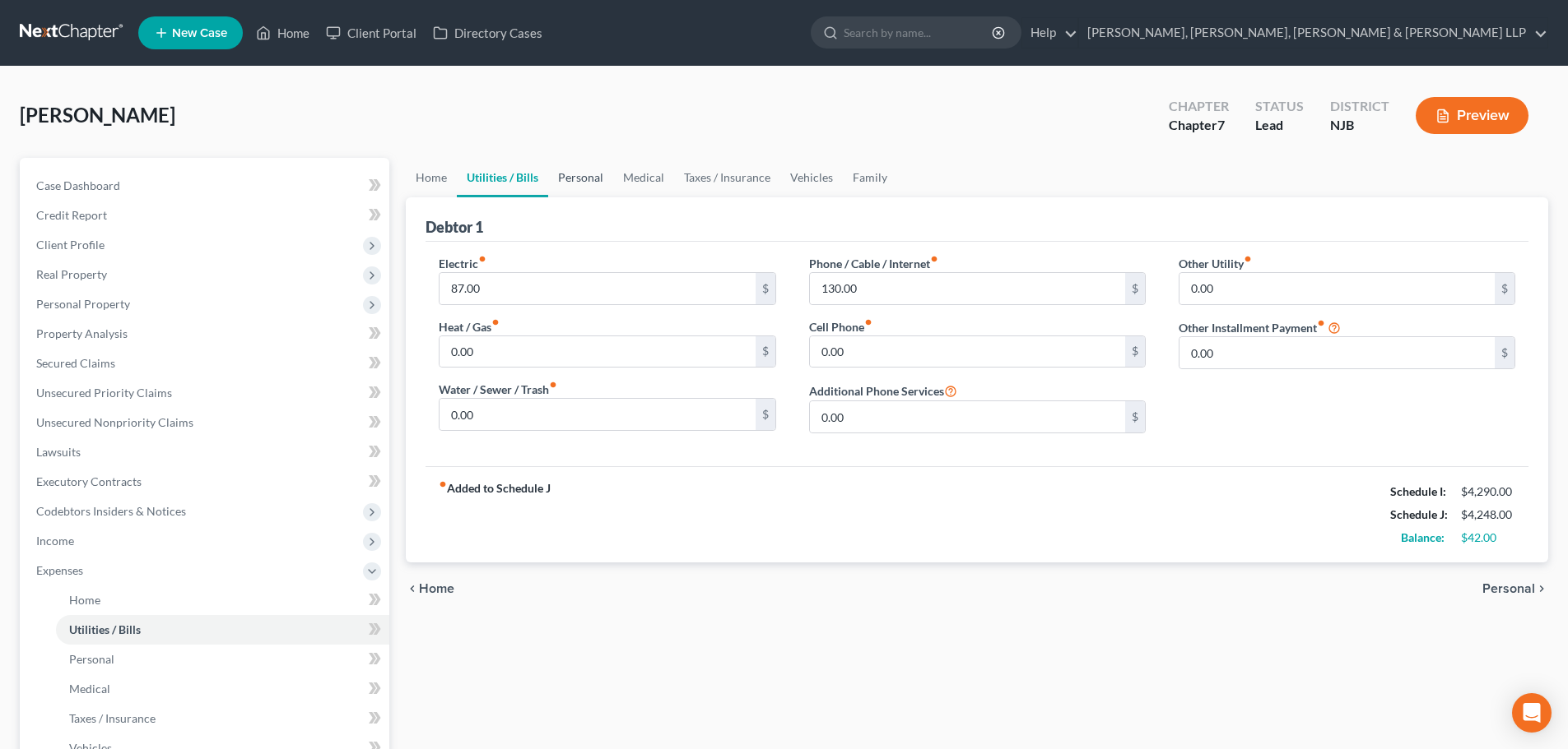
click at [609, 189] on link "Personal" at bounding box center [580, 177] width 65 height 40
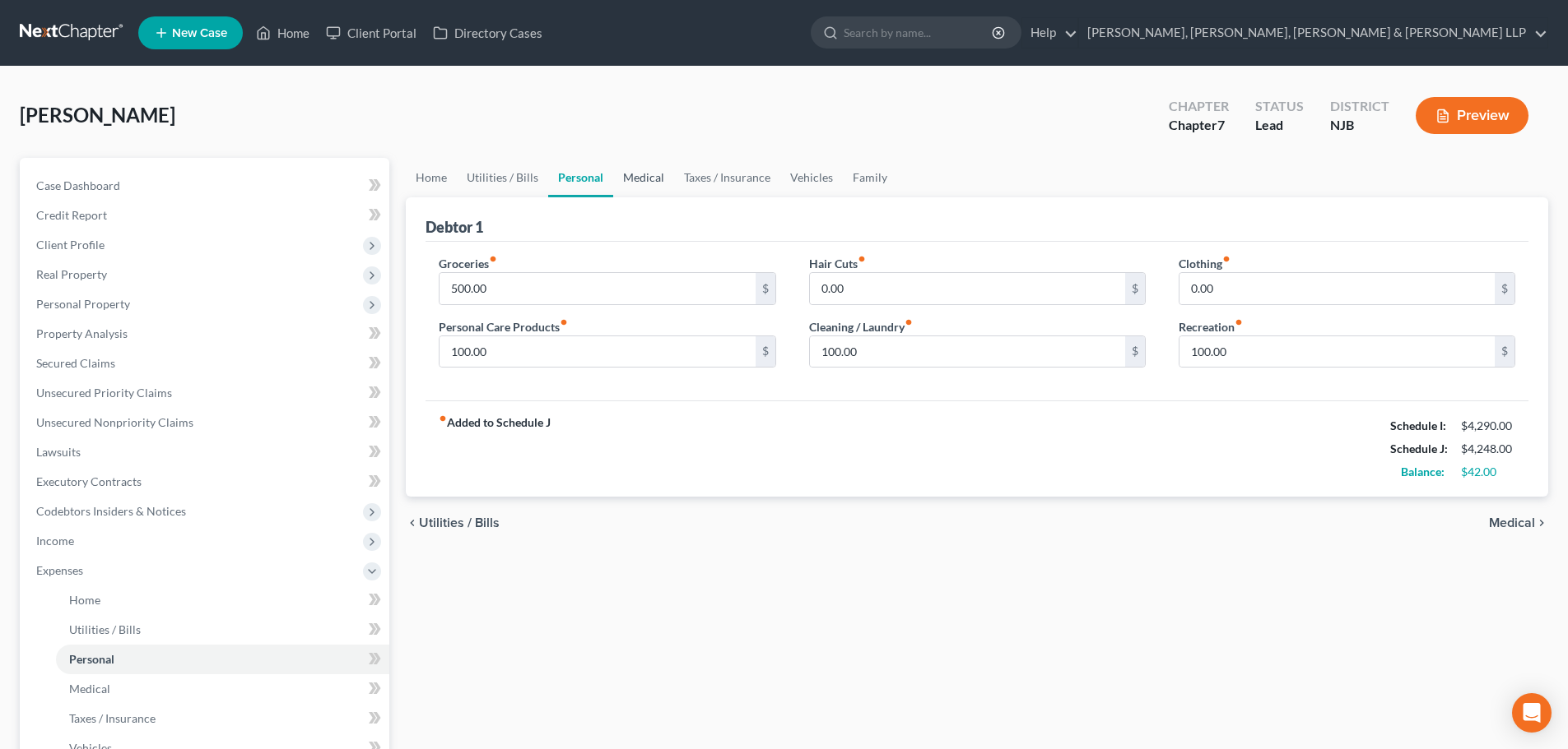
click at [656, 183] on link "Medical" at bounding box center [643, 177] width 61 height 40
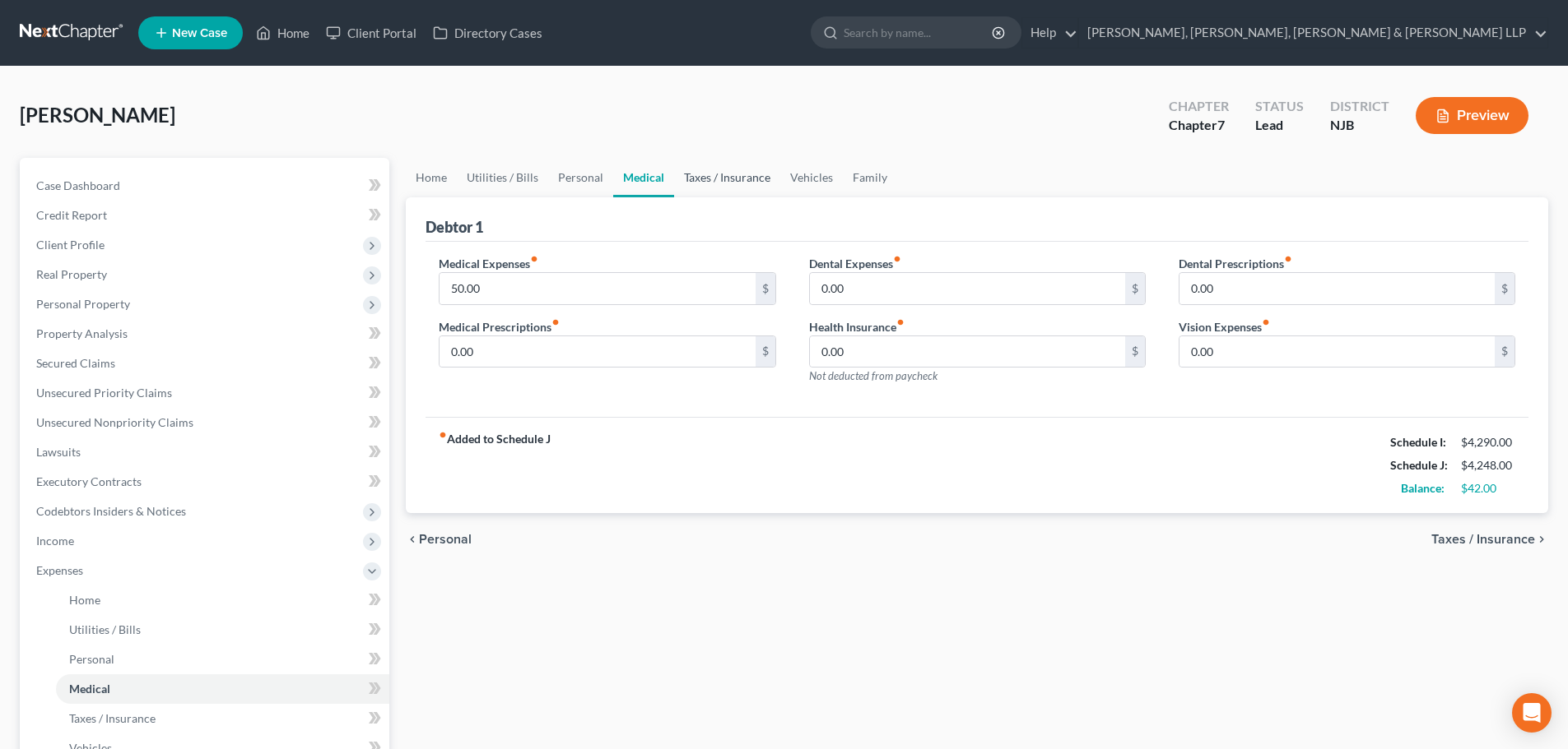
click at [733, 181] on link "Taxes / Insurance" at bounding box center [726, 177] width 106 height 40
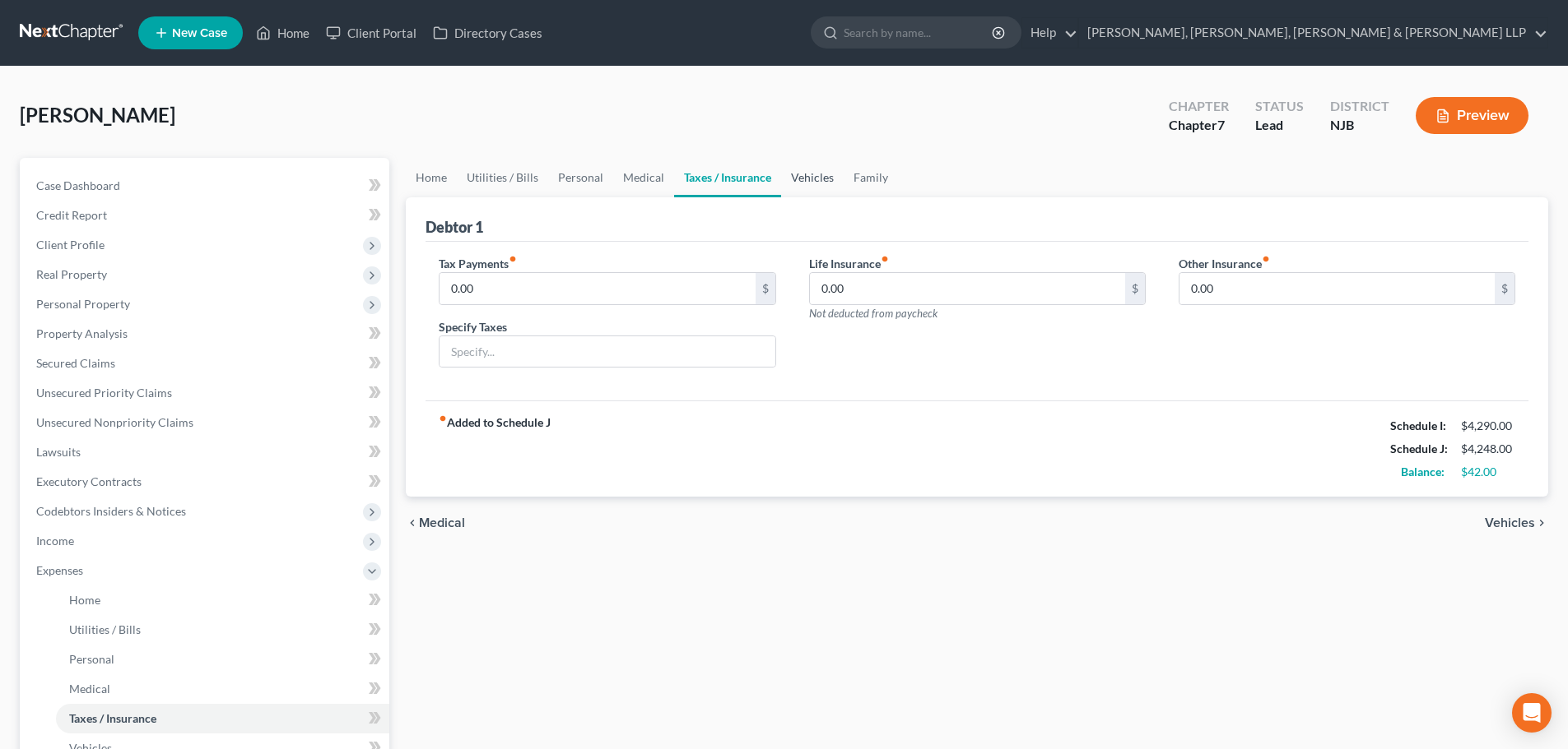
click at [802, 176] on link "Vehicles" at bounding box center [812, 177] width 62 height 40
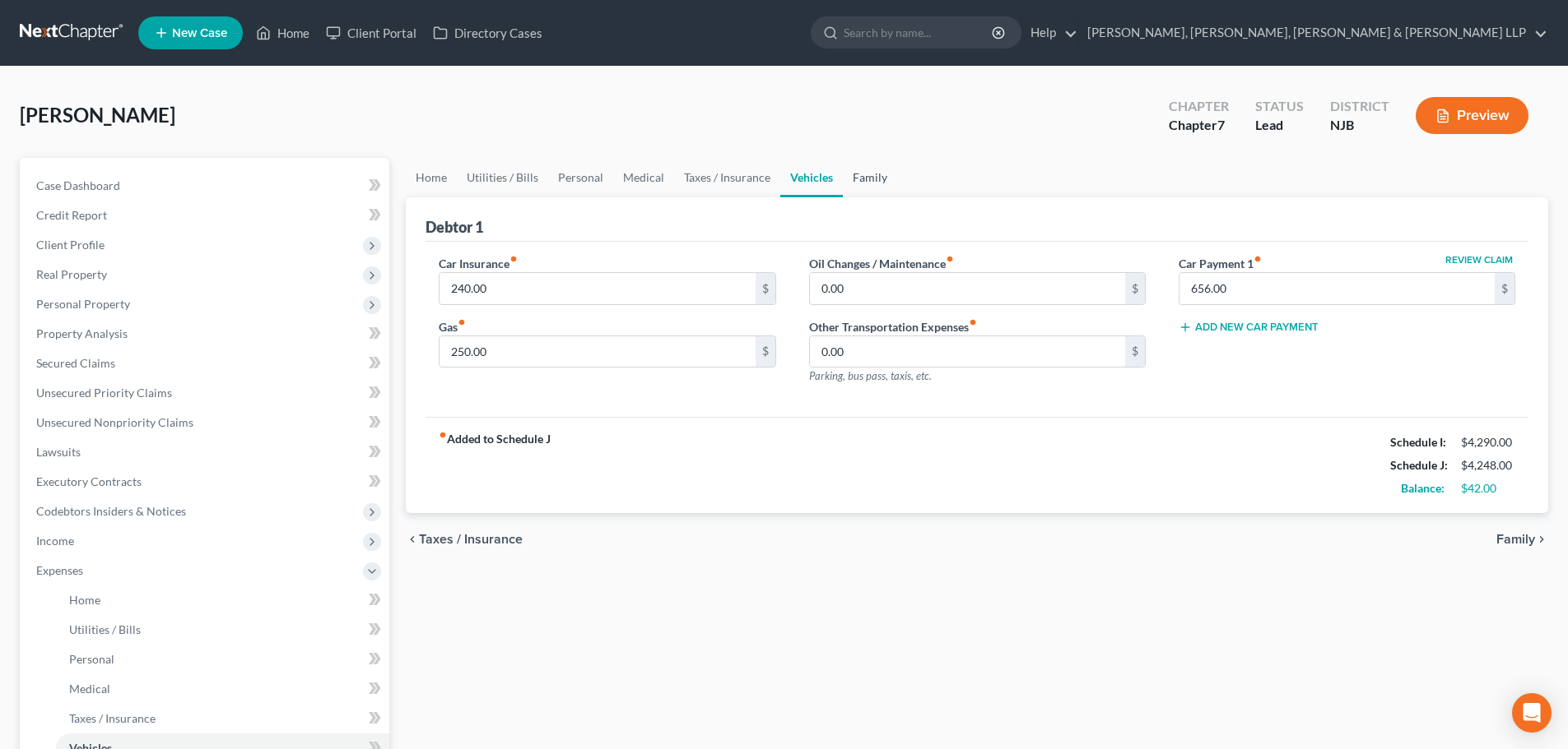
drag, startPoint x: 860, startPoint y: 176, endPoint x: 839, endPoint y: 183, distance: 22.1
click at [861, 176] on link "Family" at bounding box center [870, 177] width 55 height 40
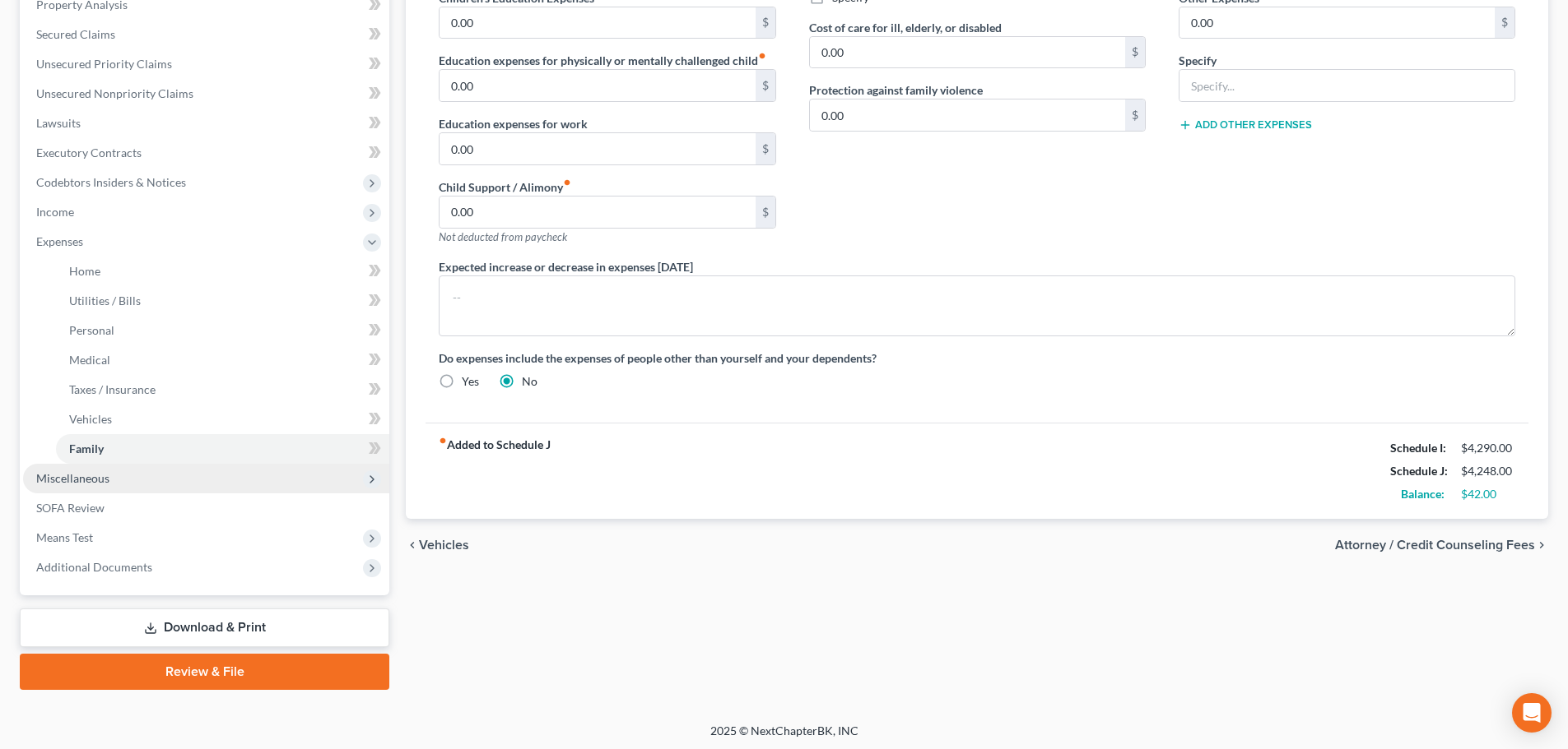
click at [120, 483] on span "Miscellaneous" at bounding box center [206, 479] width 366 height 29
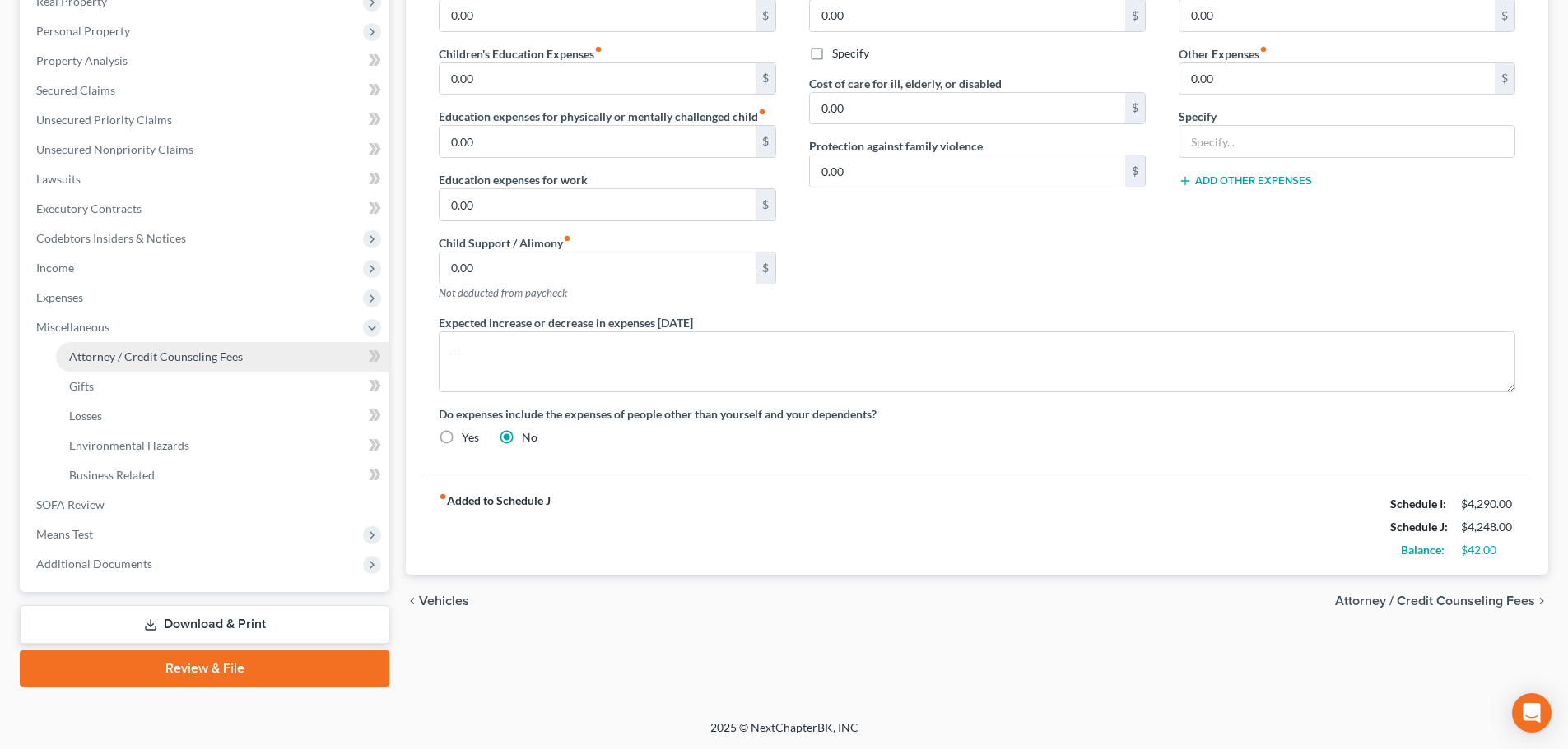
click at [188, 352] on span "Attorney / Credit Counseling Fees" at bounding box center [156, 356] width 173 height 14
select select "1"
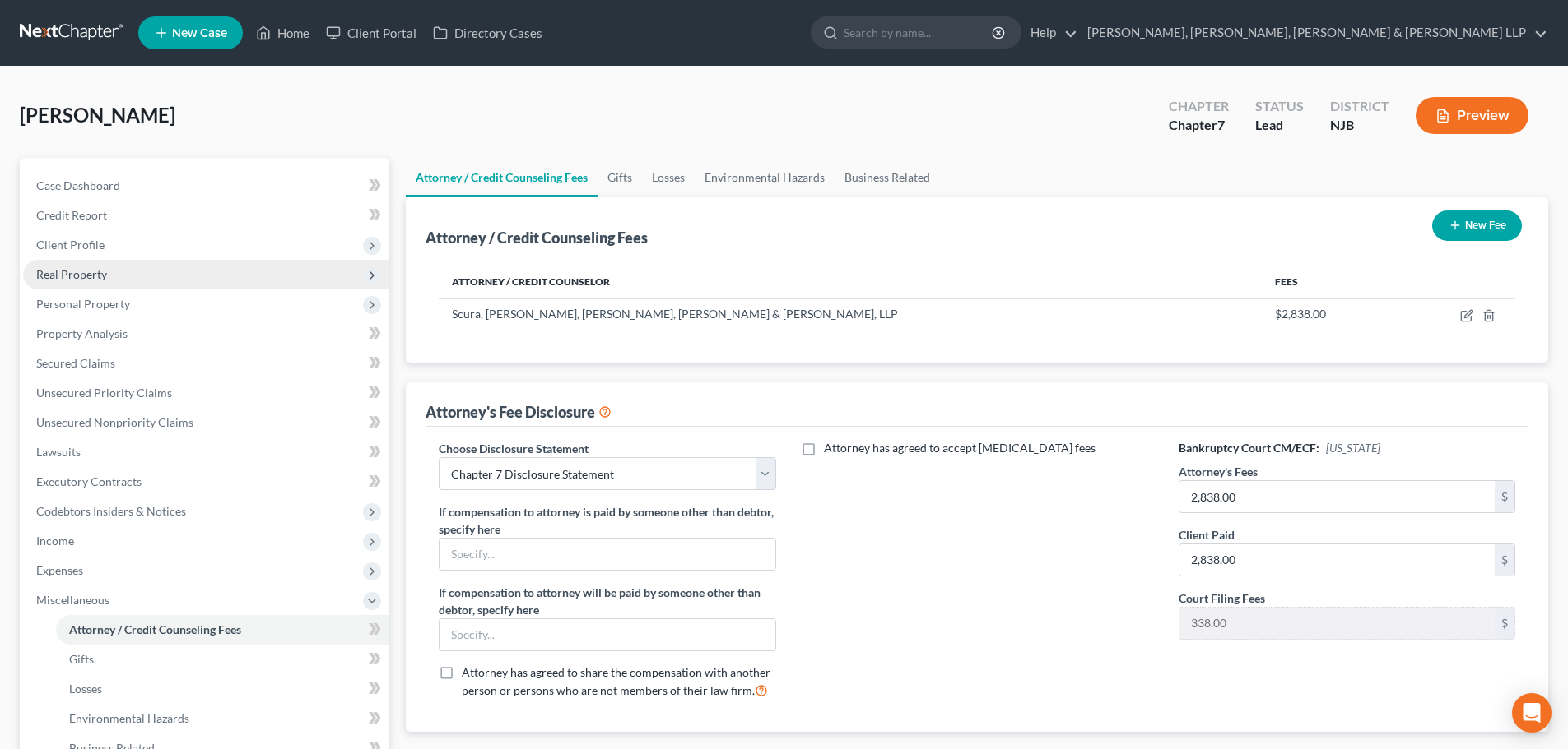
click at [121, 280] on span "Real Property" at bounding box center [206, 274] width 366 height 29
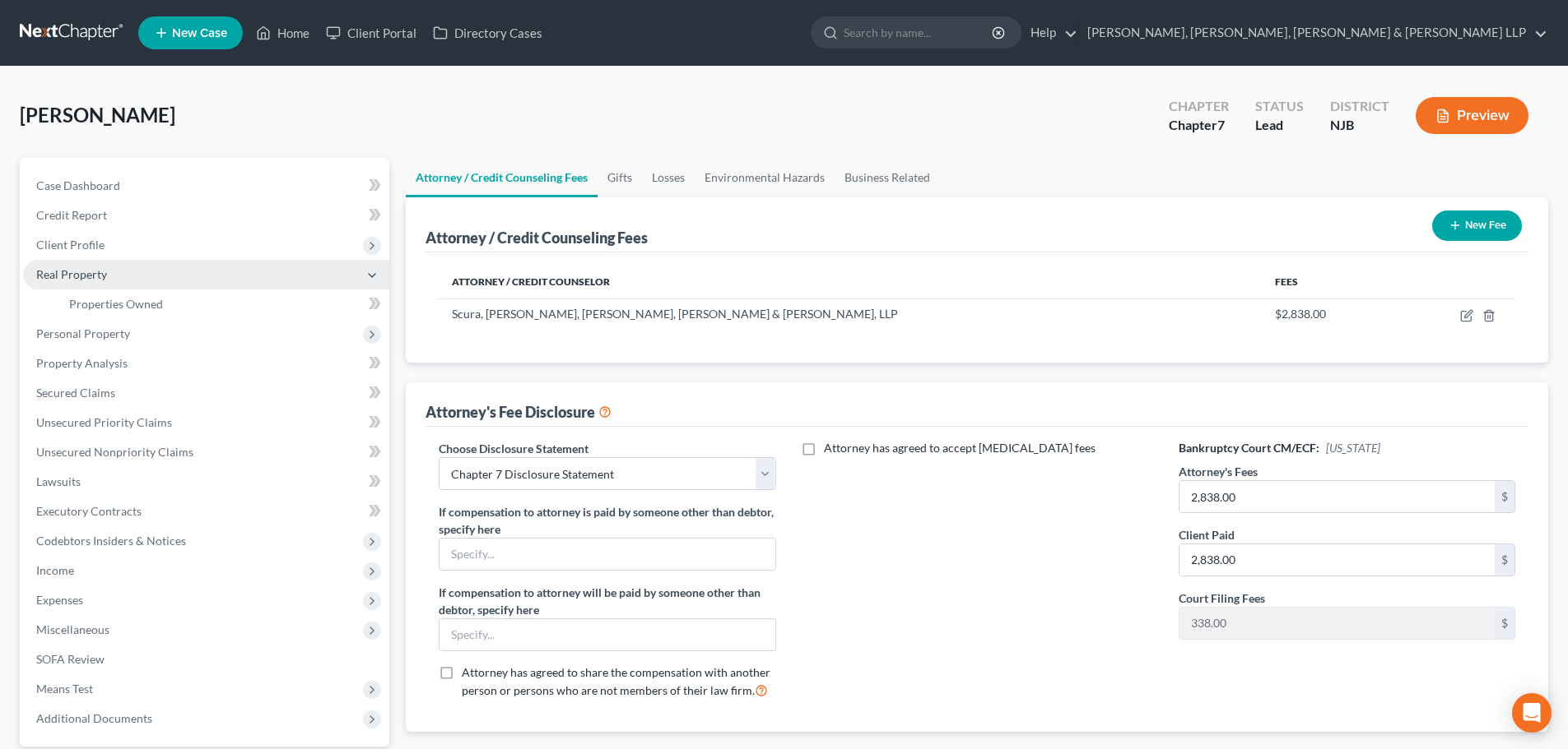
drag, startPoint x: 129, startPoint y: 259, endPoint x: 134, endPoint y: 285, distance: 26.5
click at [129, 258] on ul "Case Dashboard Payments Invoices Payments Payments Credit Report Client Profile" at bounding box center [206, 452] width 366 height 562
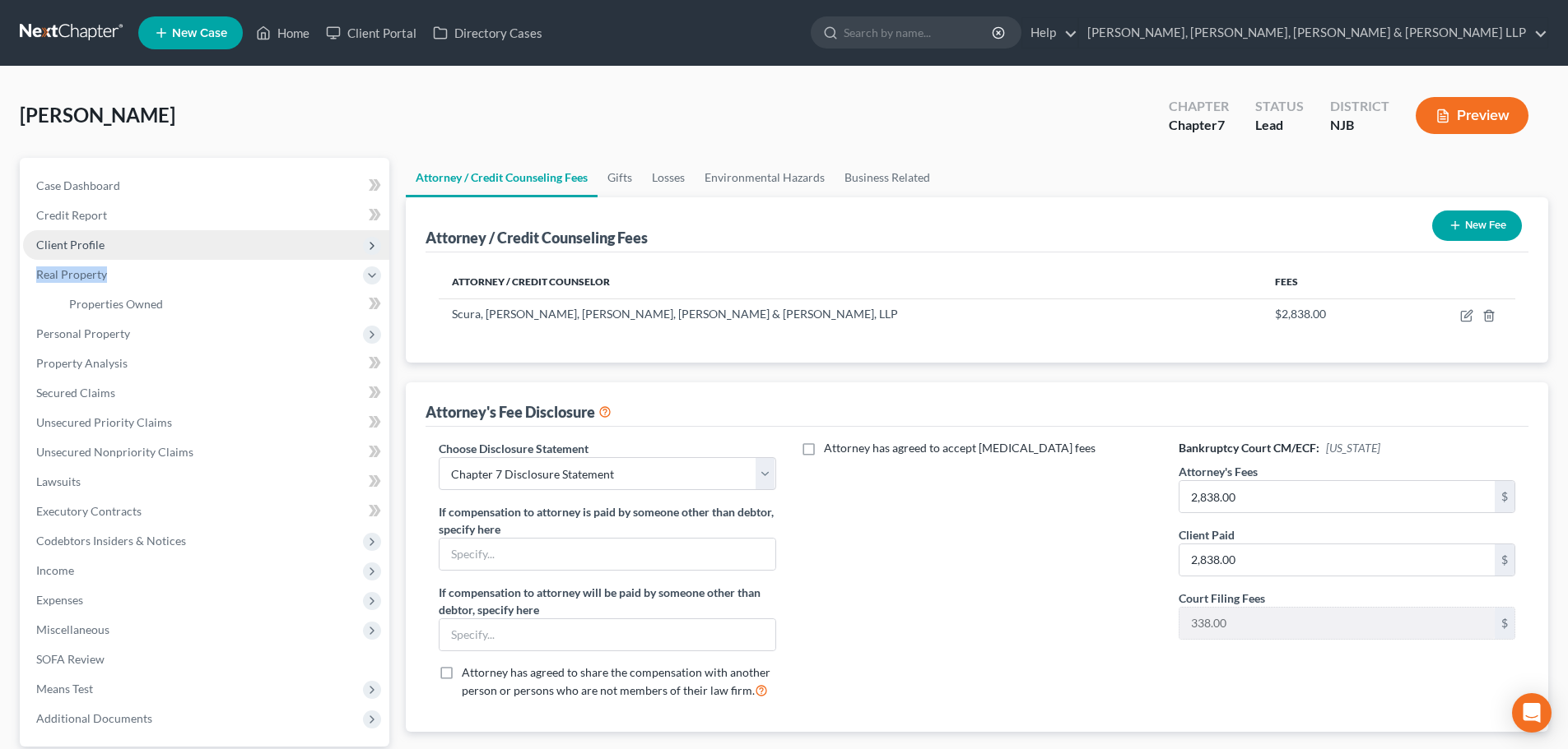
click at [136, 248] on span "Client Profile" at bounding box center [206, 245] width 366 height 29
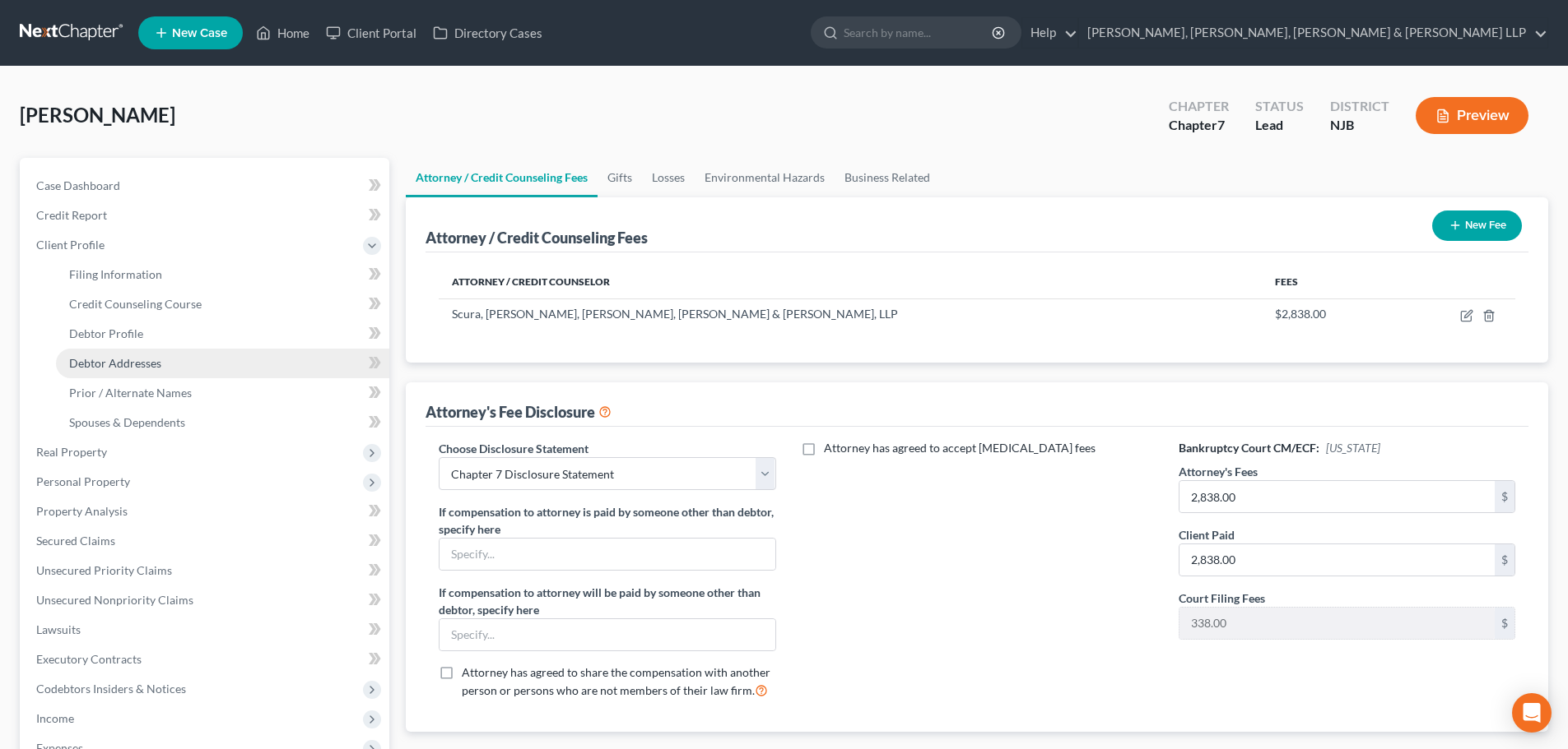
click at [128, 362] on span "Debtor Addresses" at bounding box center [115, 363] width 92 height 14
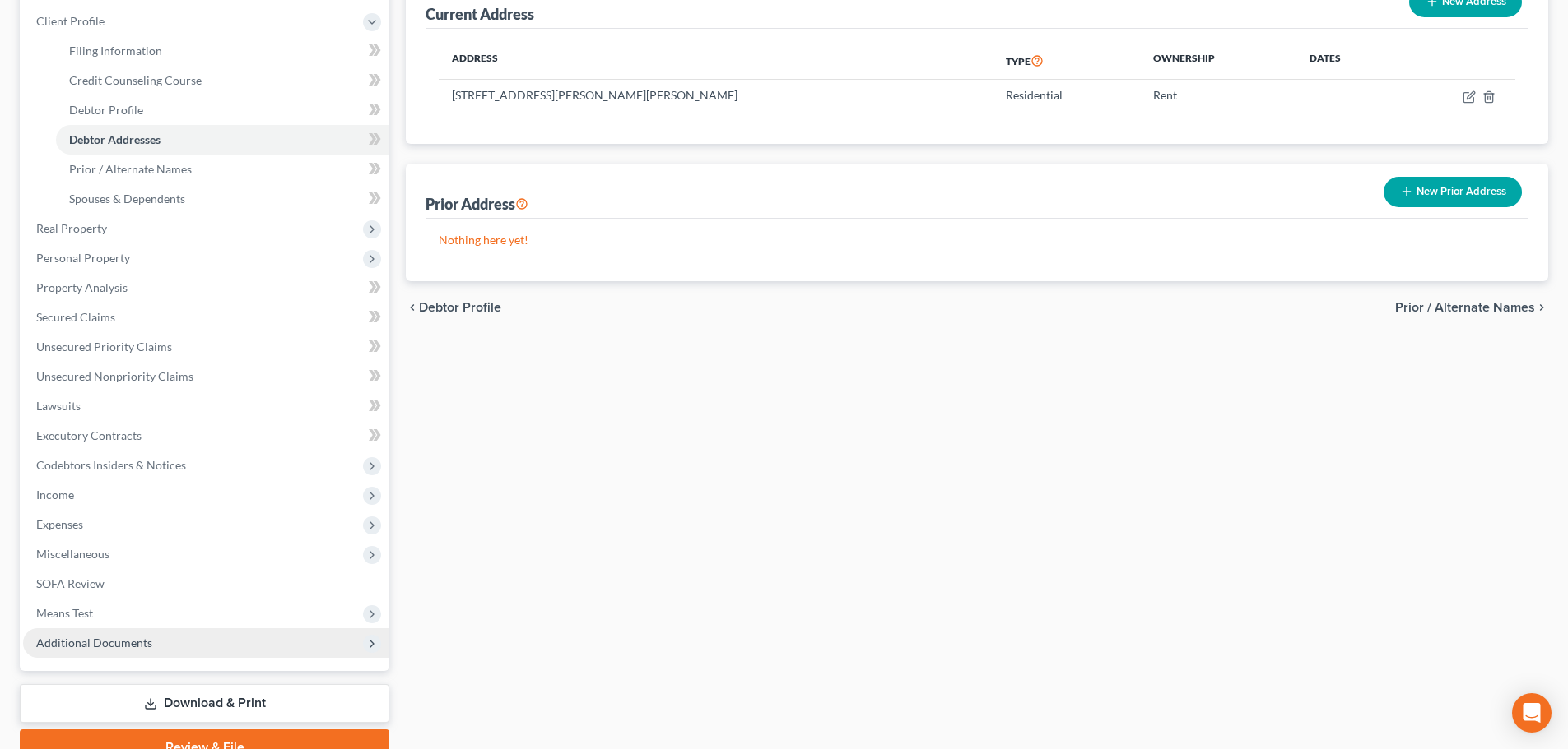
scroll to position [303, 0]
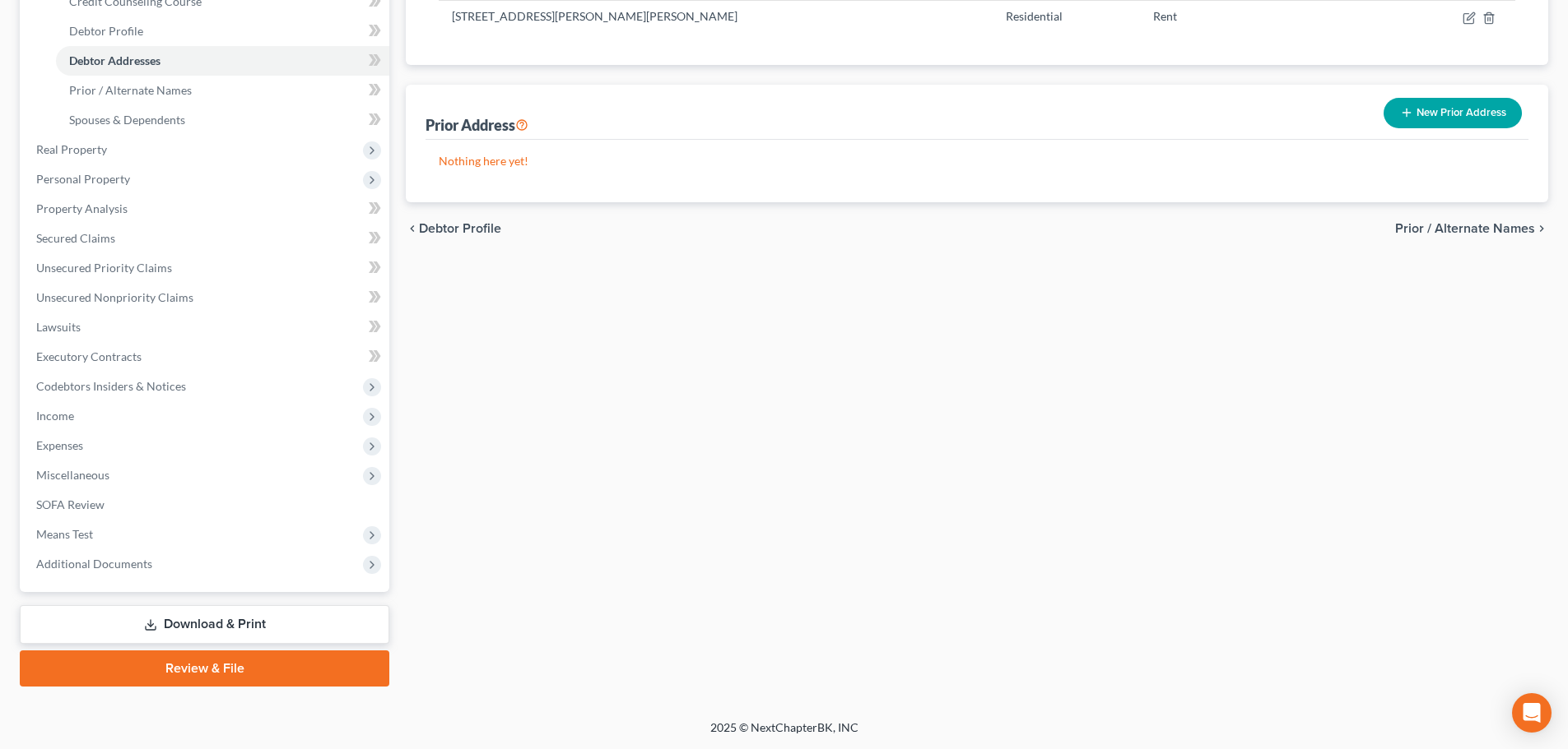
click at [248, 667] on link "Review & File" at bounding box center [204, 668] width 370 height 36
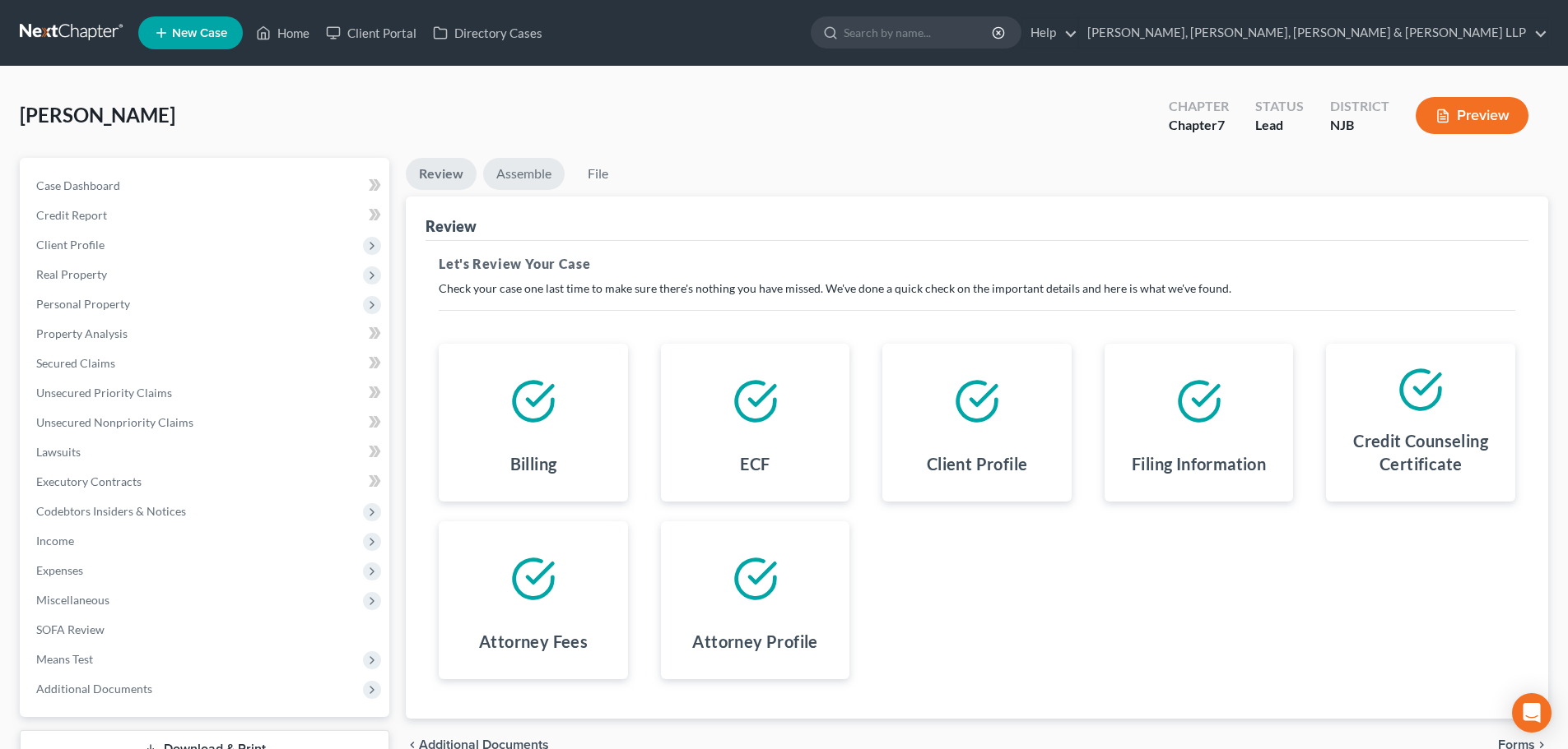
click at [534, 175] on link "Assemble" at bounding box center [524, 173] width 82 height 32
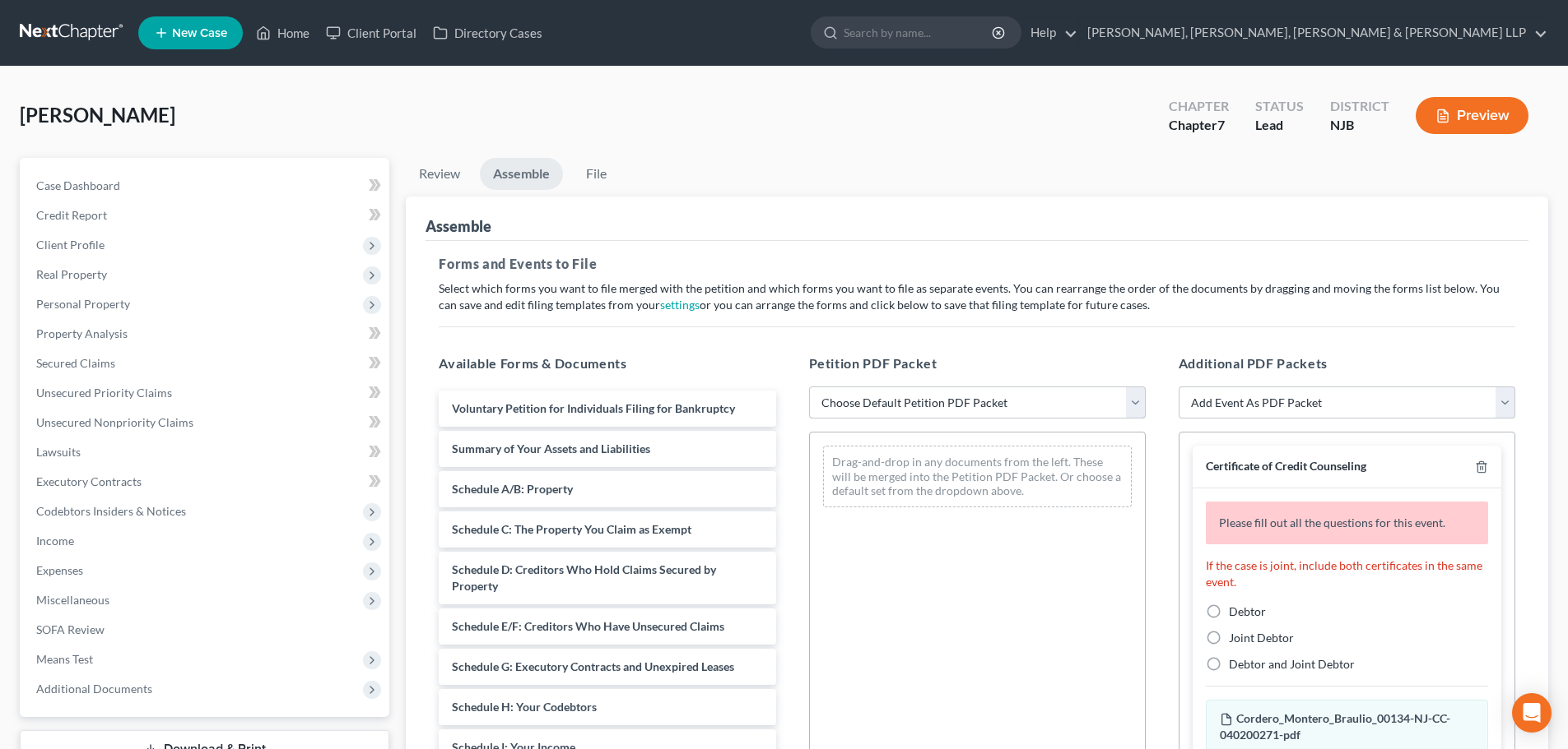
drag, startPoint x: 844, startPoint y: 408, endPoint x: 856, endPoint y: 418, distance: 15.6
click at [844, 408] on select "Choose Default Petition PDF Packet Complete Bankruptcy Petition (all forms and …" at bounding box center [977, 403] width 337 height 33
select select "0"
click at [809, 386] on select "Choose Default Petition PDF Packet Complete Bankruptcy Petition (all forms and …" at bounding box center [977, 403] width 337 height 33
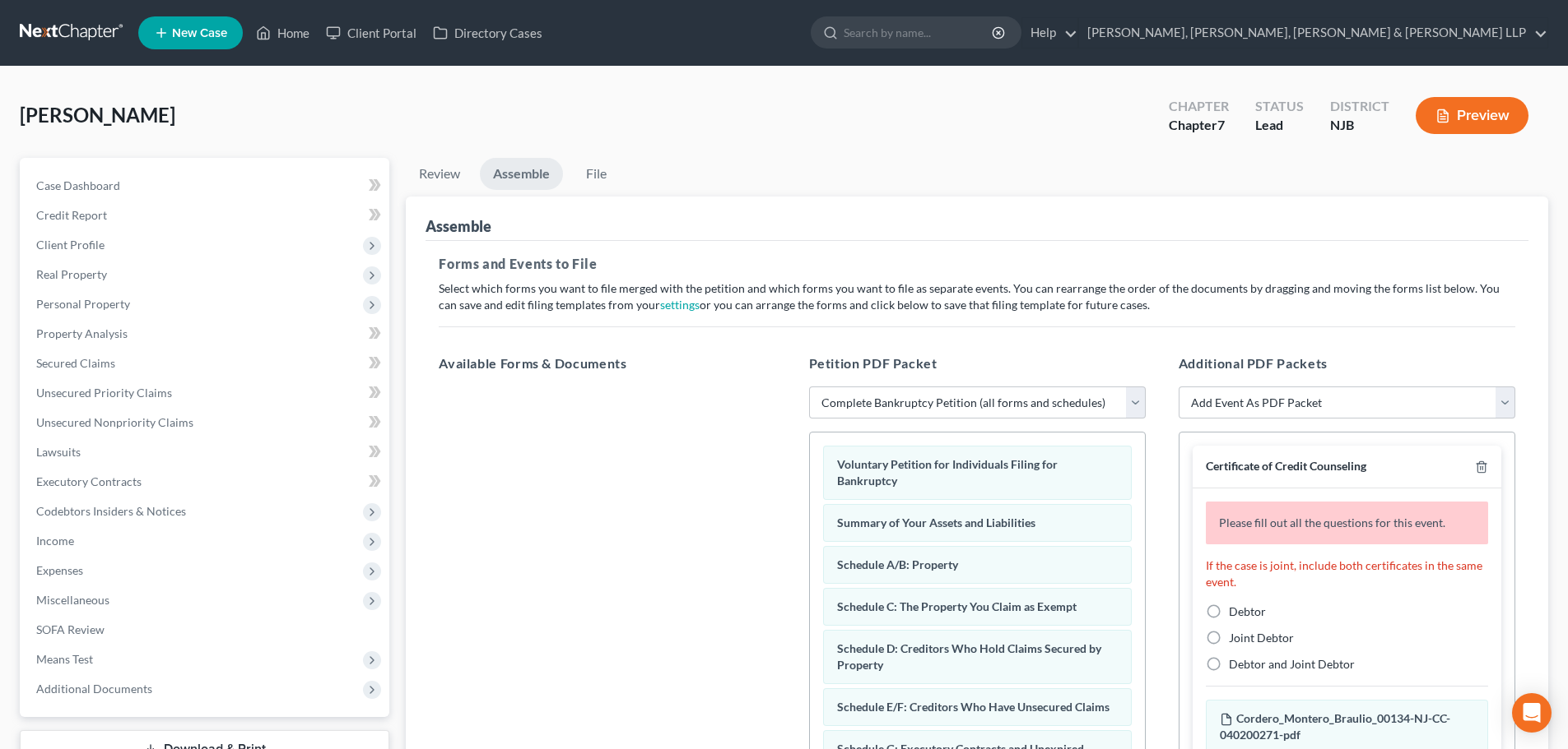
click at [1228, 607] on label "Debtor" at bounding box center [1247, 612] width 37 height 17
click at [1235, 607] on input "Debtor" at bounding box center [1240, 609] width 11 height 11
radio input "true"
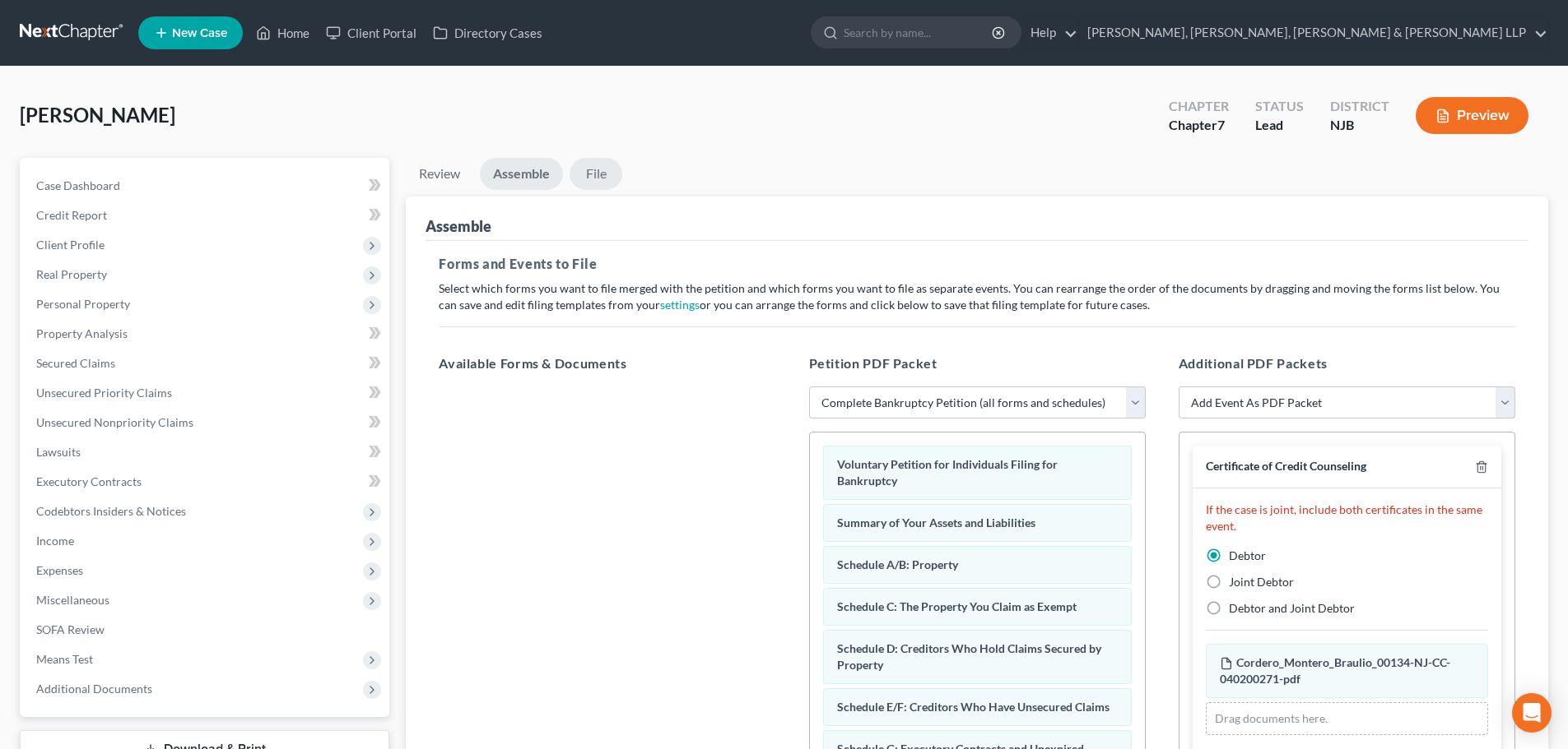
click at [600, 172] on link "File" at bounding box center [596, 173] width 53 height 32
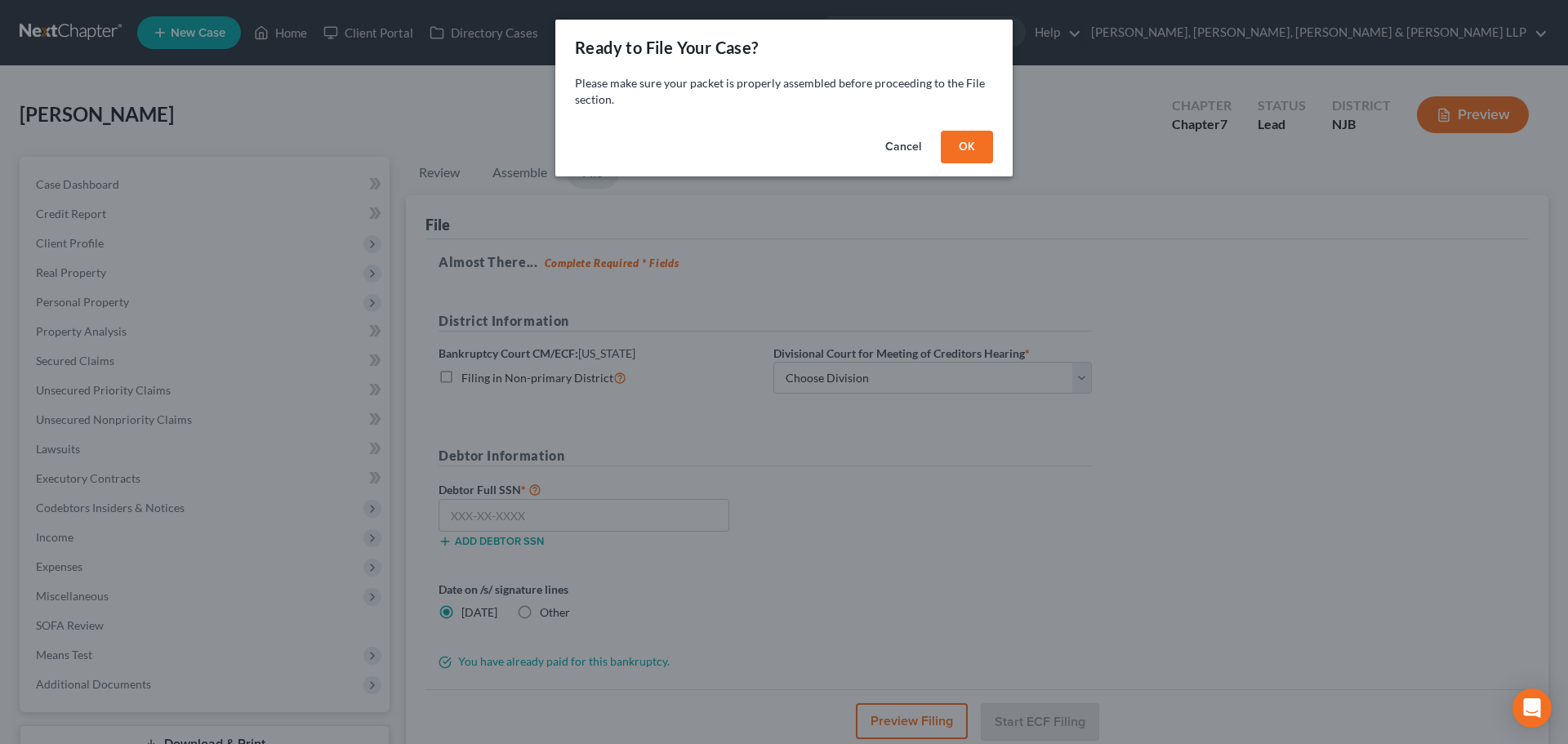
drag, startPoint x: 968, startPoint y: 154, endPoint x: 944, endPoint y: 272, distance: 120.4
click at [968, 153] on button "OK" at bounding box center [967, 147] width 52 height 33
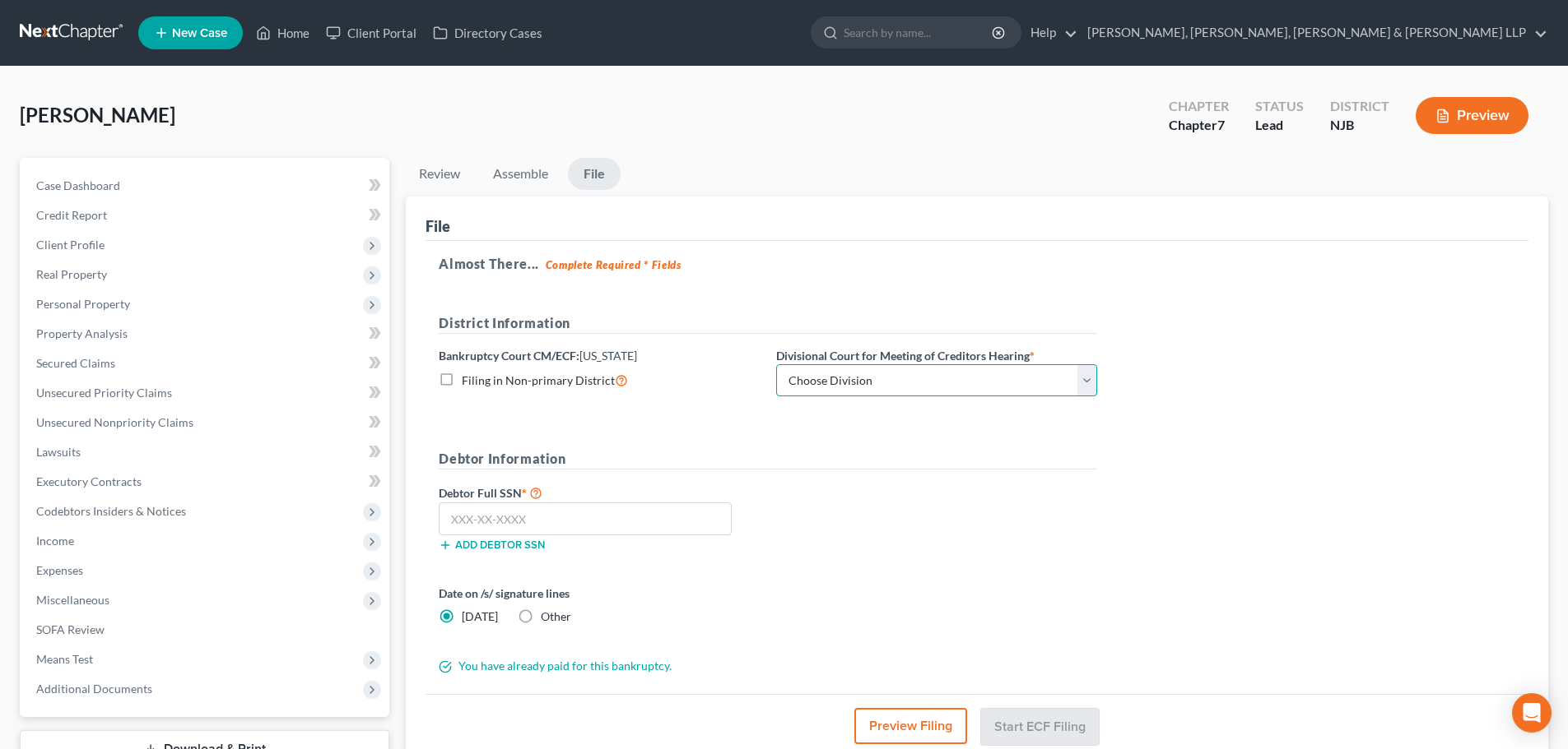
drag, startPoint x: 865, startPoint y: 386, endPoint x: 857, endPoint y: 396, distance: 12.8
click at [865, 386] on select "Choose Division [GEOGRAPHIC_DATA] [GEOGRAPHIC_DATA]/[GEOGRAPHIC_DATA] [GEOGRAPH…" at bounding box center [936, 381] width 321 height 33
select select "3"
click at [776, 365] on select "Choose Division [GEOGRAPHIC_DATA] [GEOGRAPHIC_DATA]/[GEOGRAPHIC_DATA] [GEOGRAPH…" at bounding box center [936, 381] width 321 height 33
click at [589, 487] on label "Debtor Full SSN *" at bounding box center [599, 492] width 338 height 19
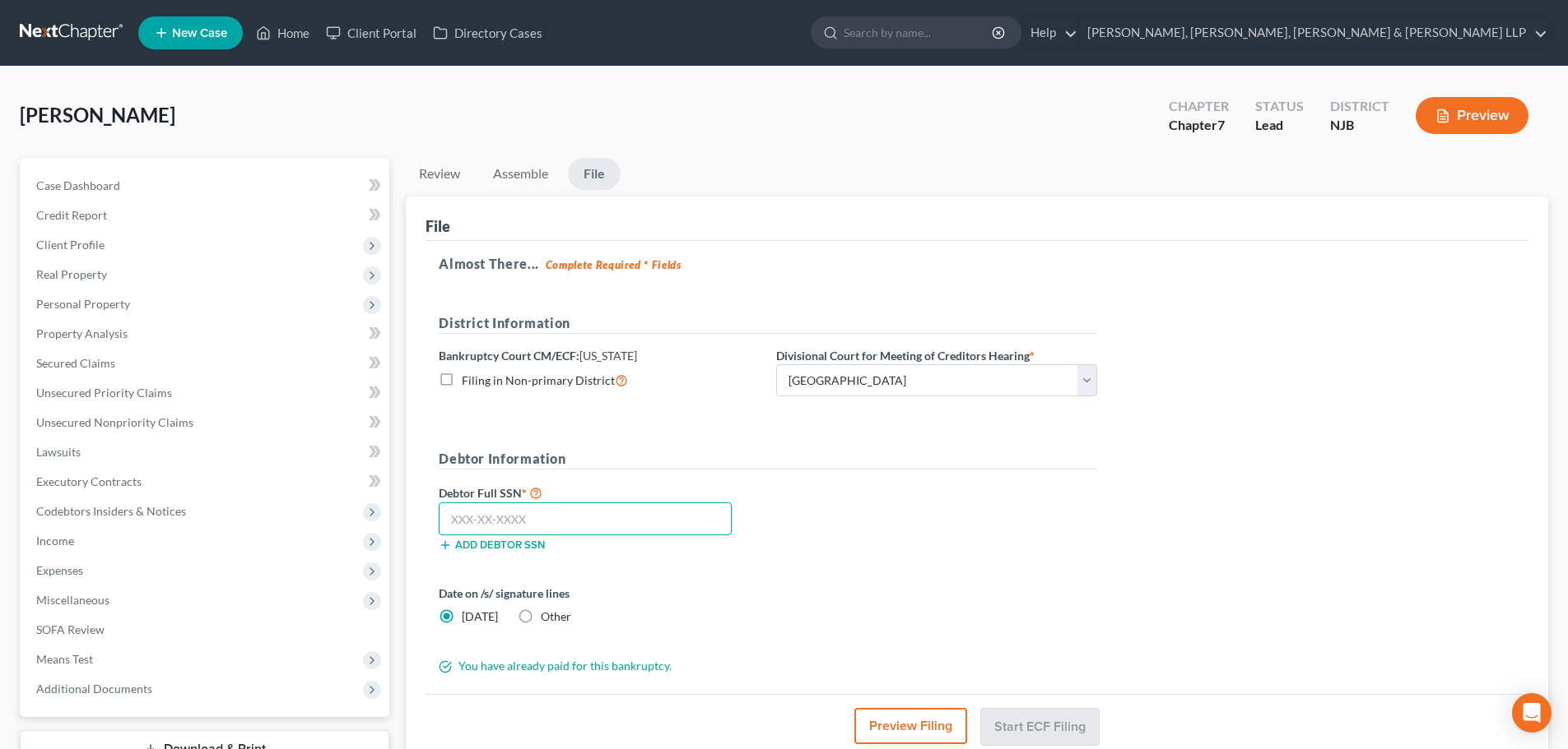
click at [556, 512] on input "text" at bounding box center [585, 519] width 293 height 33
type input "268-33-0227"
click at [1081, 724] on button "Start ECF Filing" at bounding box center [1039, 726] width 118 height 36
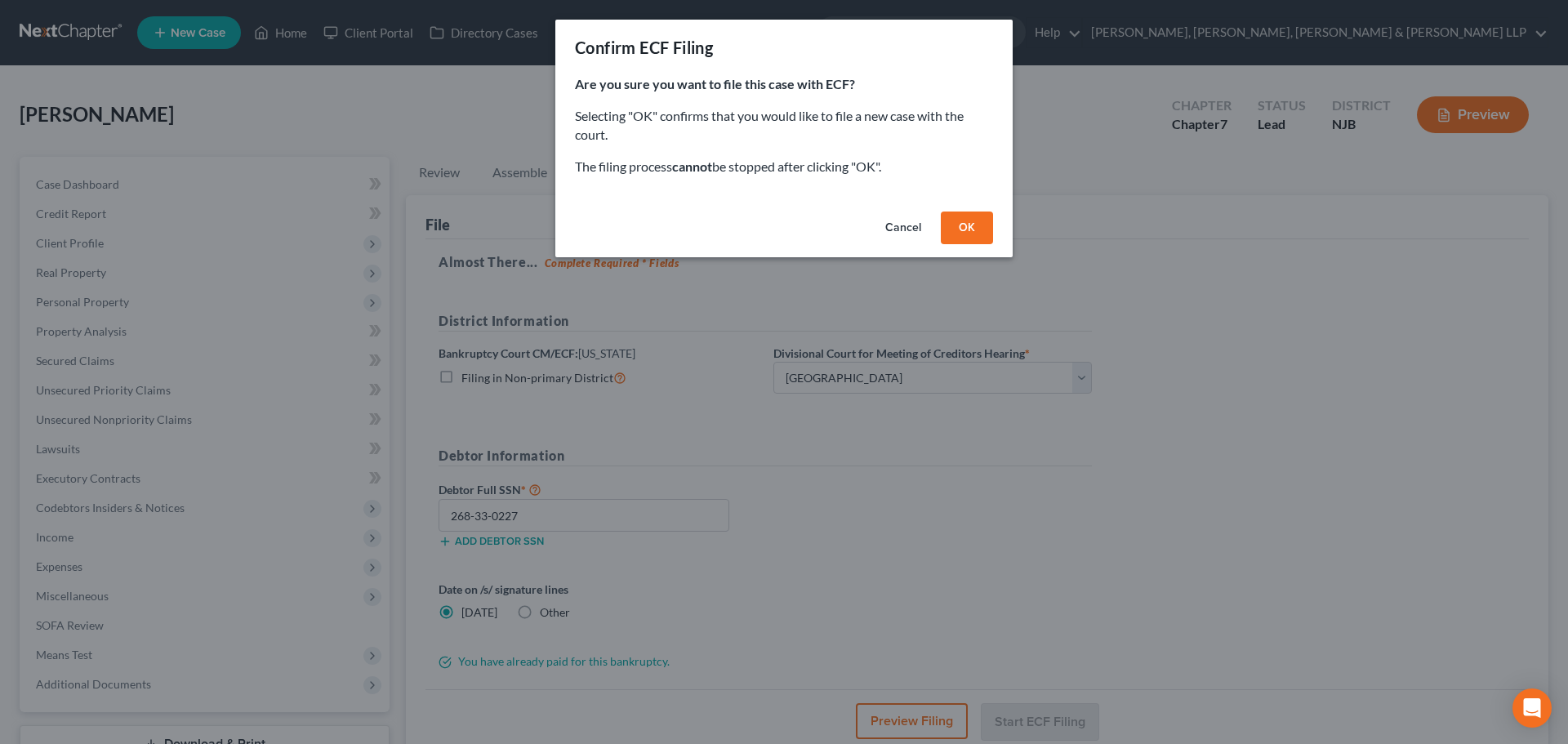
click at [955, 222] on button "OK" at bounding box center [967, 228] width 52 height 33
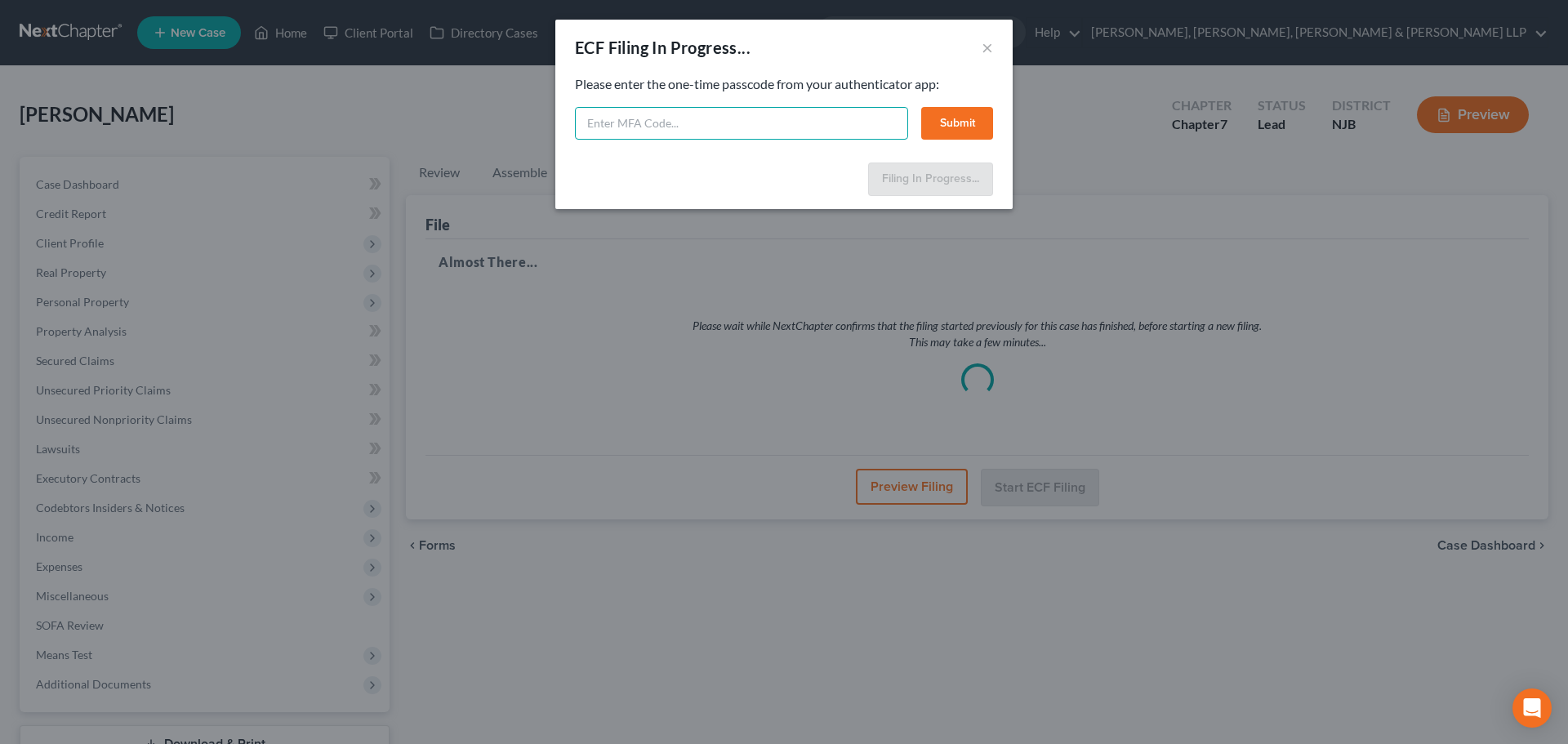
click at [658, 135] on input "text" at bounding box center [741, 124] width 333 height 33
type input "909857"
click at [937, 117] on button "Submit" at bounding box center [957, 124] width 71 height 33
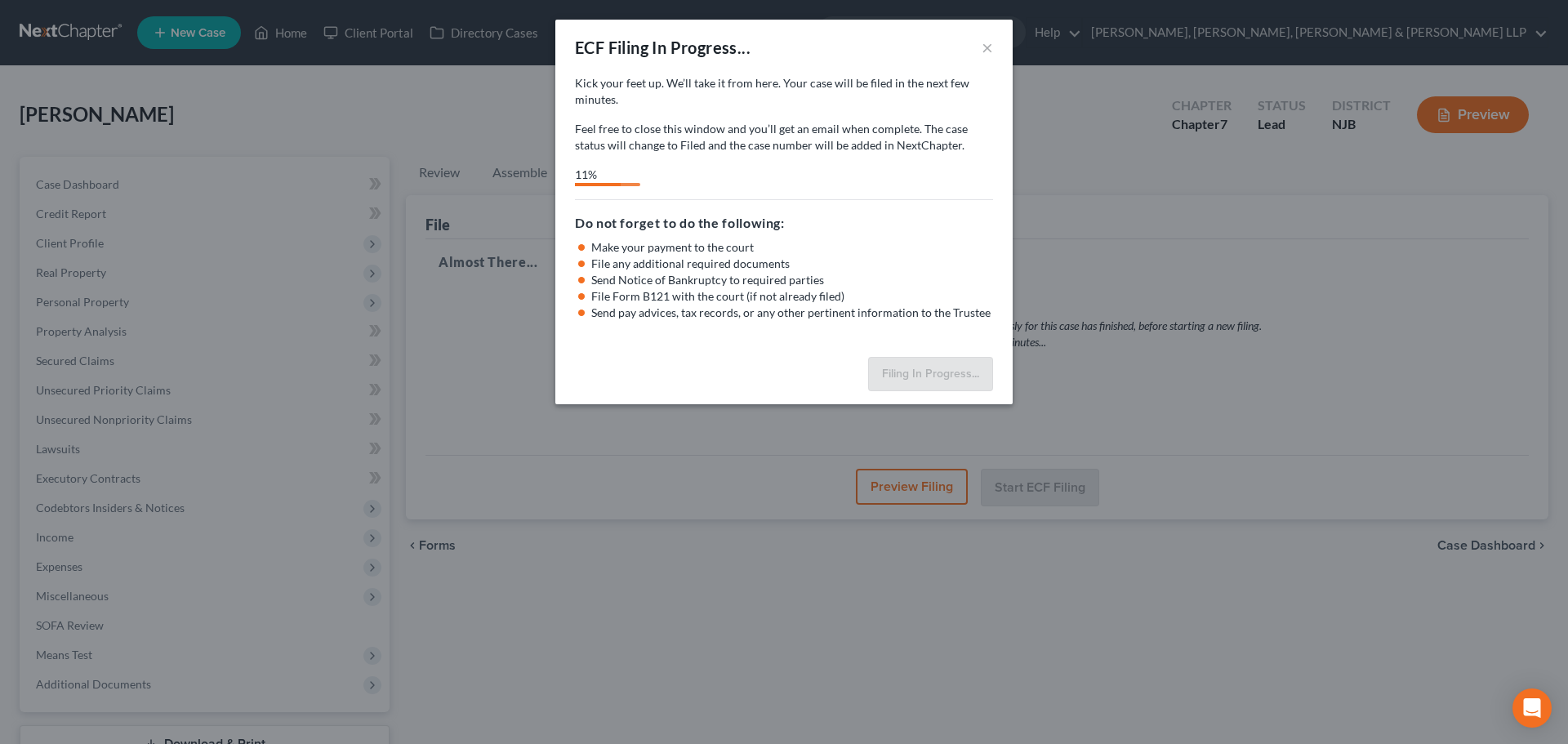
click at [981, 45] on div "ECF Filing In Progress... ×" at bounding box center [784, 46] width 457 height 55
click at [982, 46] on div "ECF Filing In Progress... ×" at bounding box center [784, 46] width 457 height 55
click at [986, 47] on button "×" at bounding box center [987, 47] width 12 height 19
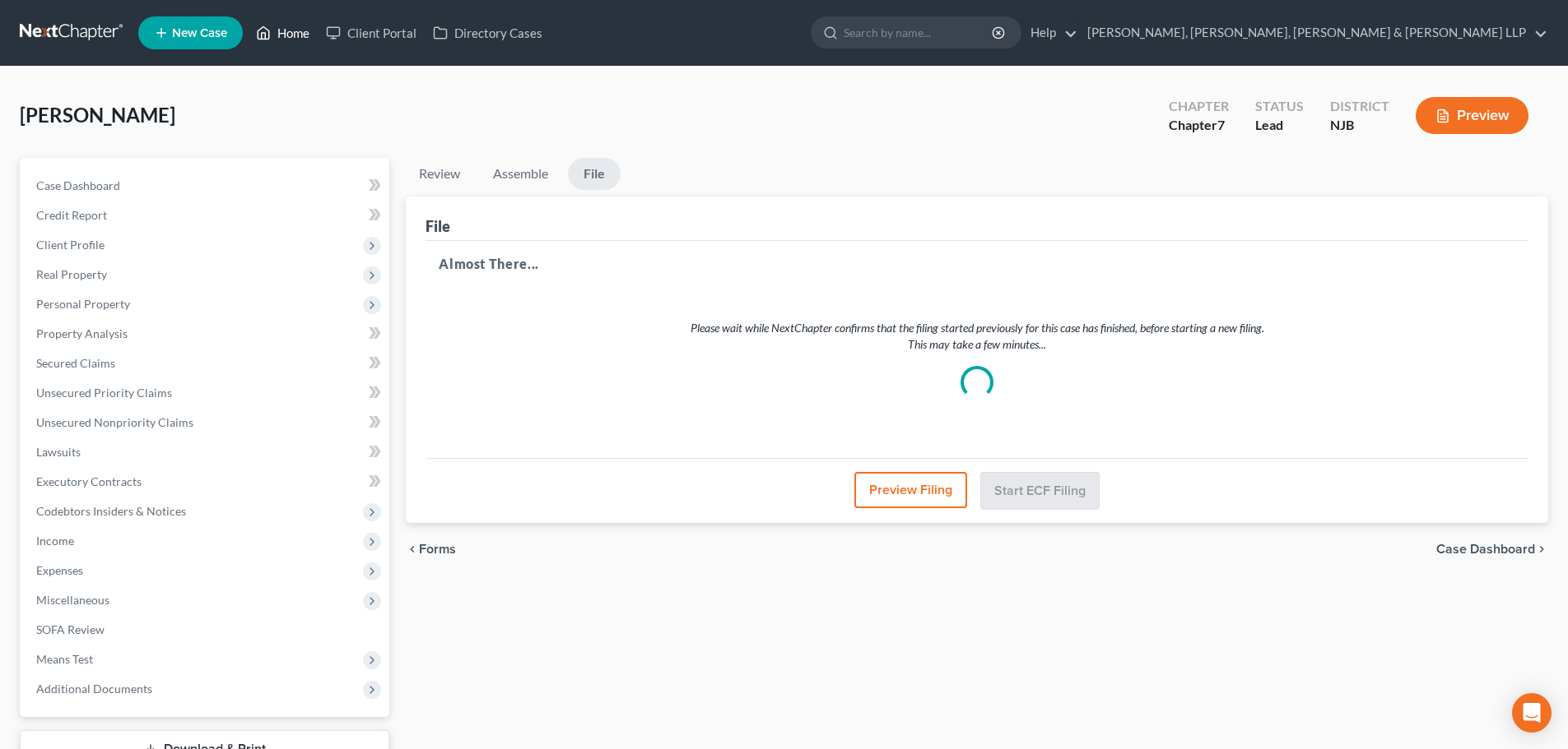
click at [297, 34] on link "Home" at bounding box center [283, 33] width 70 height 29
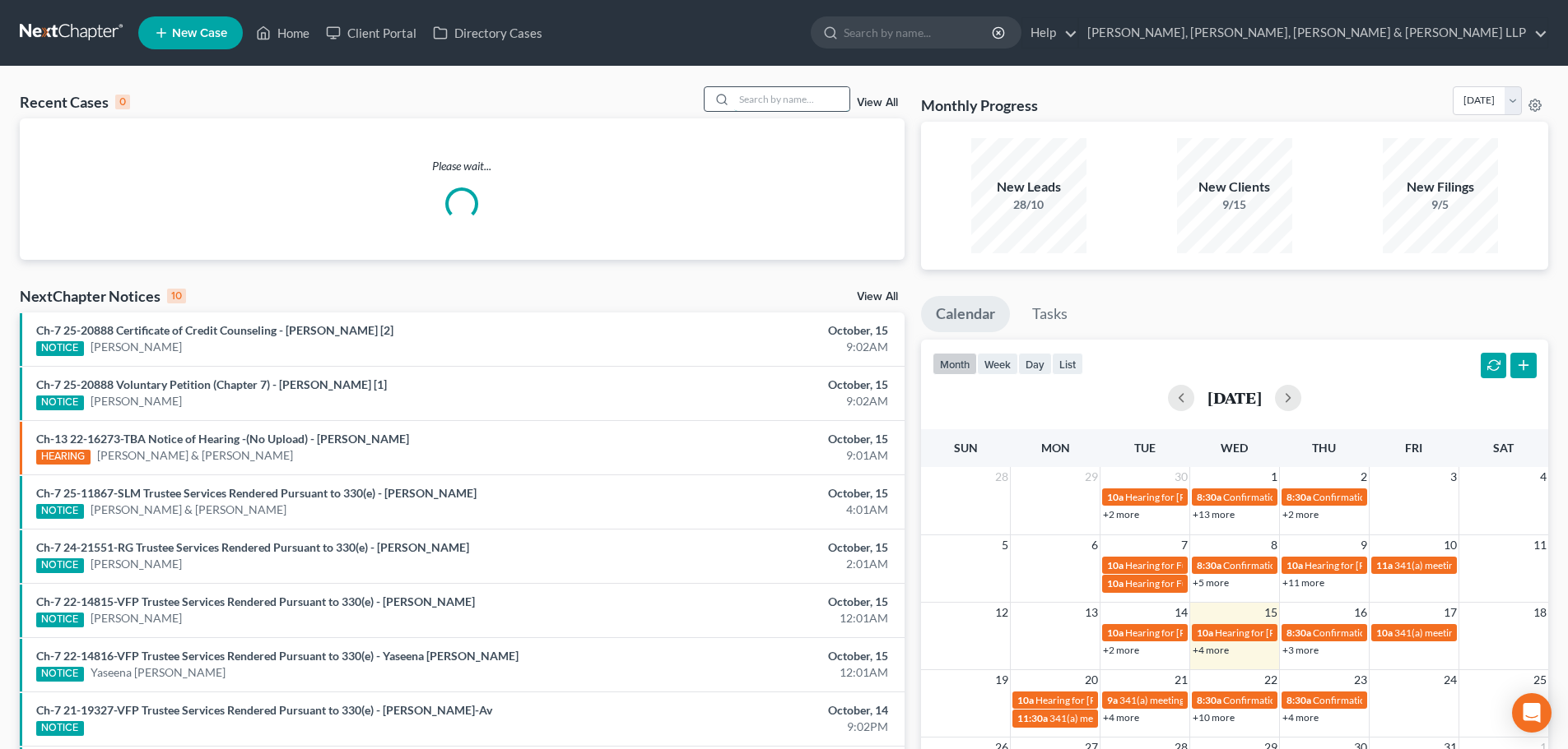
click at [775, 93] on input "search" at bounding box center [791, 99] width 115 height 24
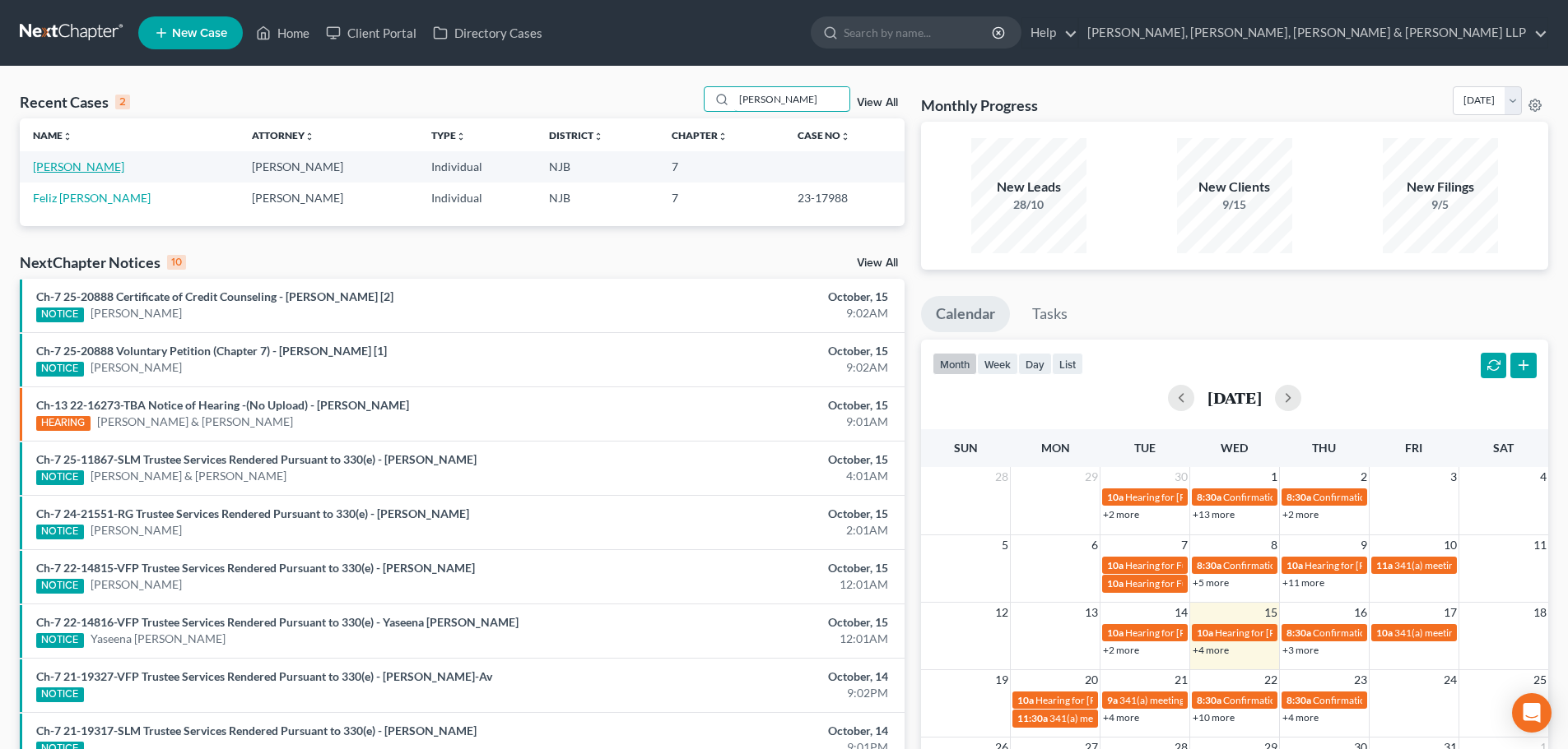
type input "[PERSON_NAME]"
click at [84, 168] on link "[PERSON_NAME]" at bounding box center [79, 166] width 91 height 14
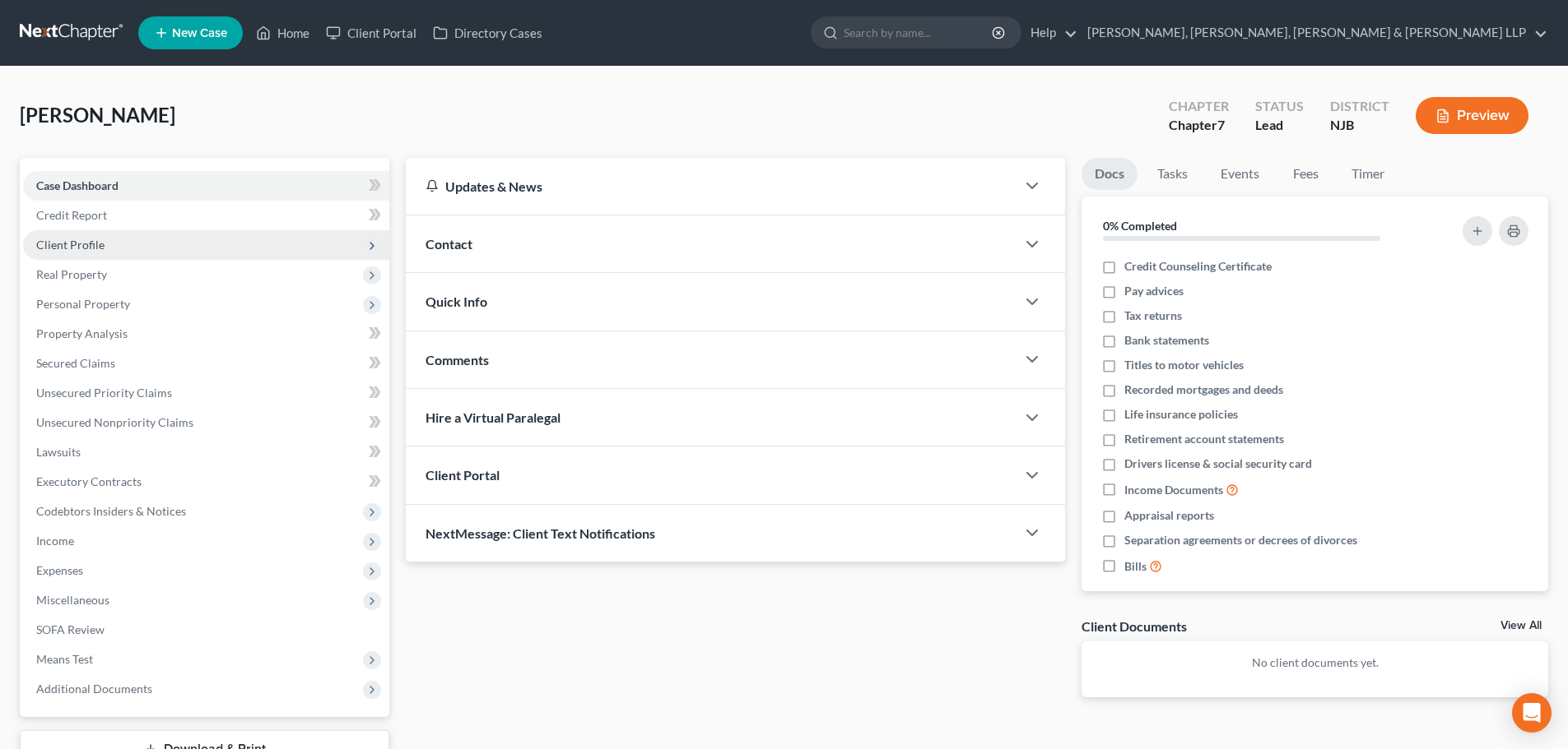
click at [88, 238] on span "Client Profile" at bounding box center [70, 244] width 68 height 14
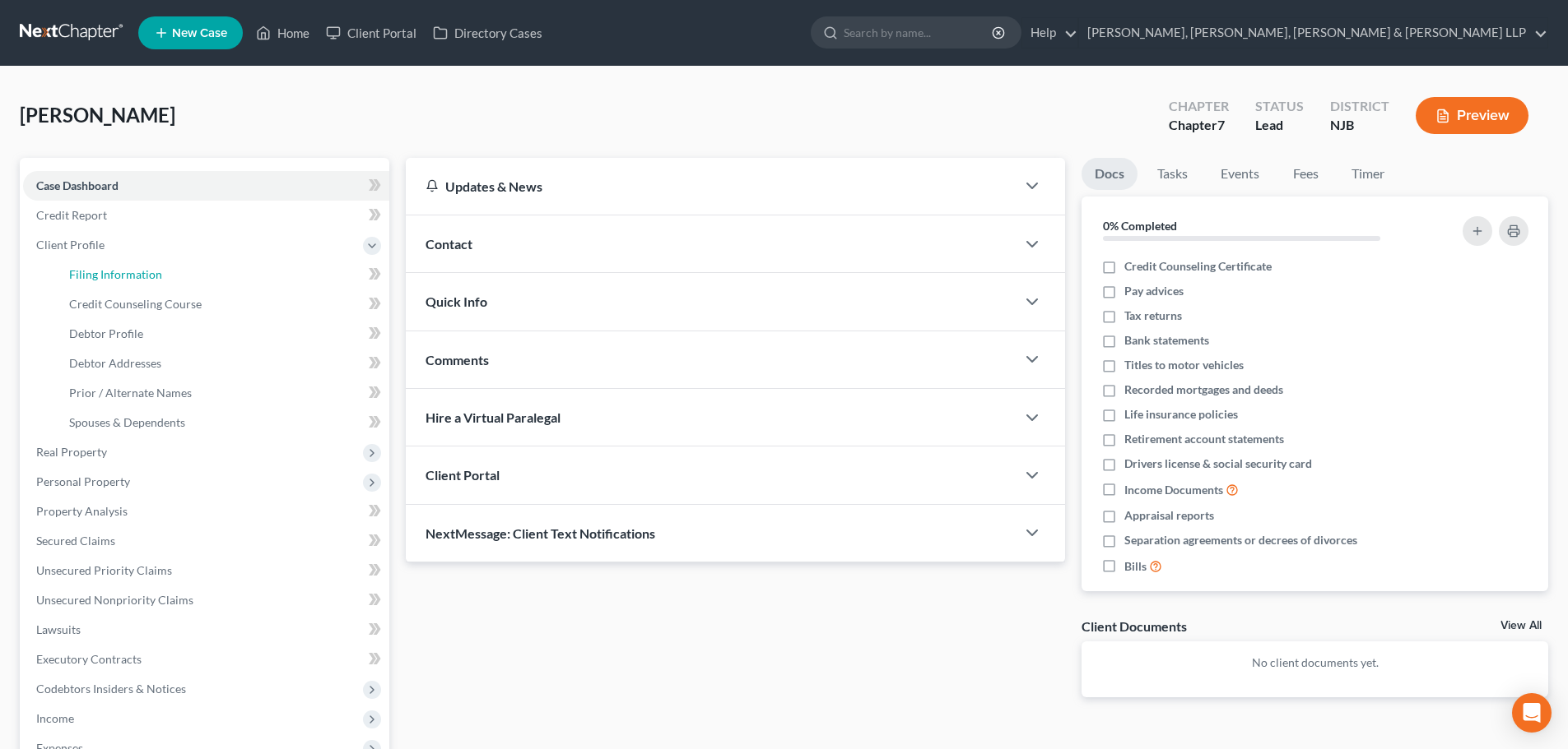
click at [100, 281] on link "Filing Information" at bounding box center [222, 274] width 333 height 29
select select "1"
select select "0"
select select "51"
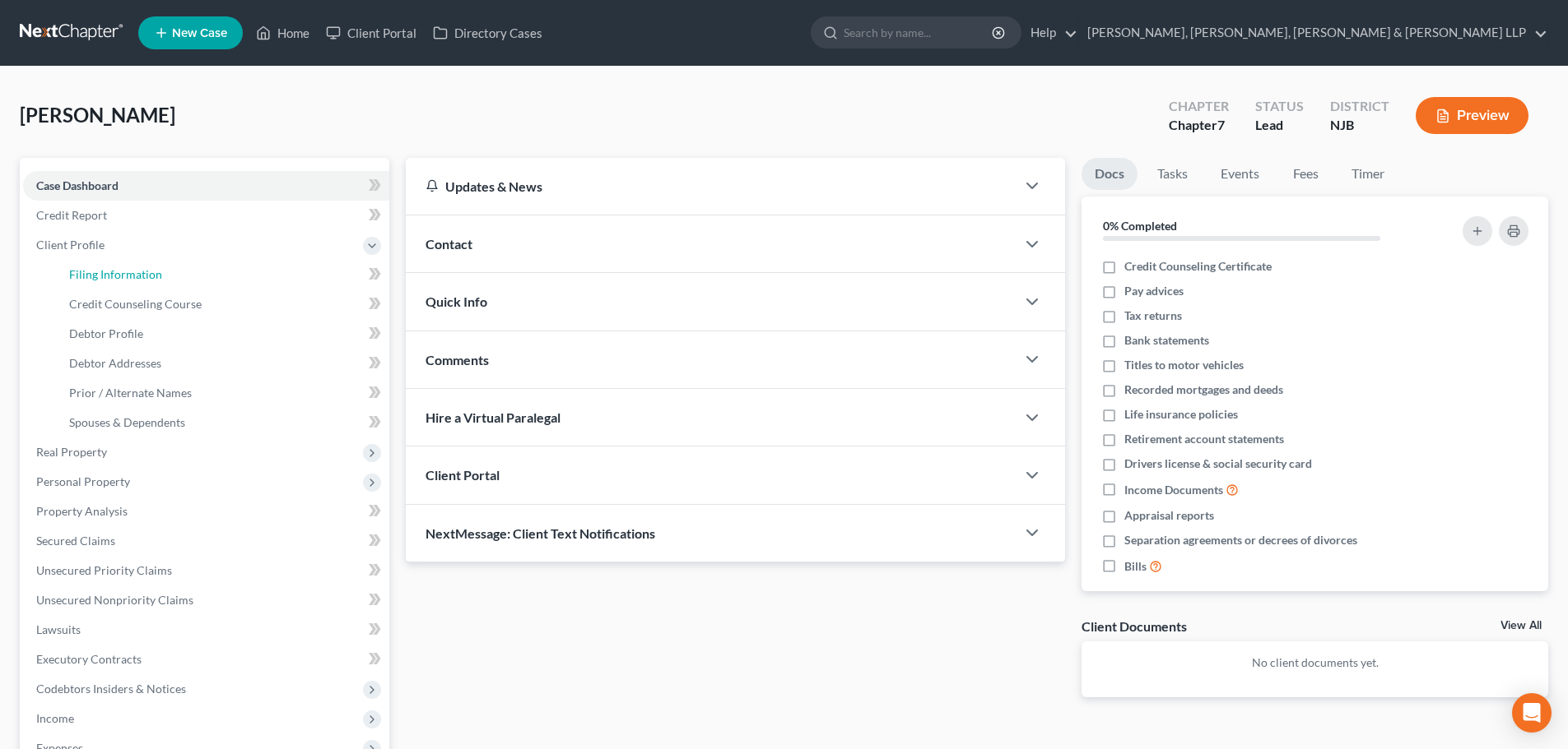
select select "4"
select select "0"
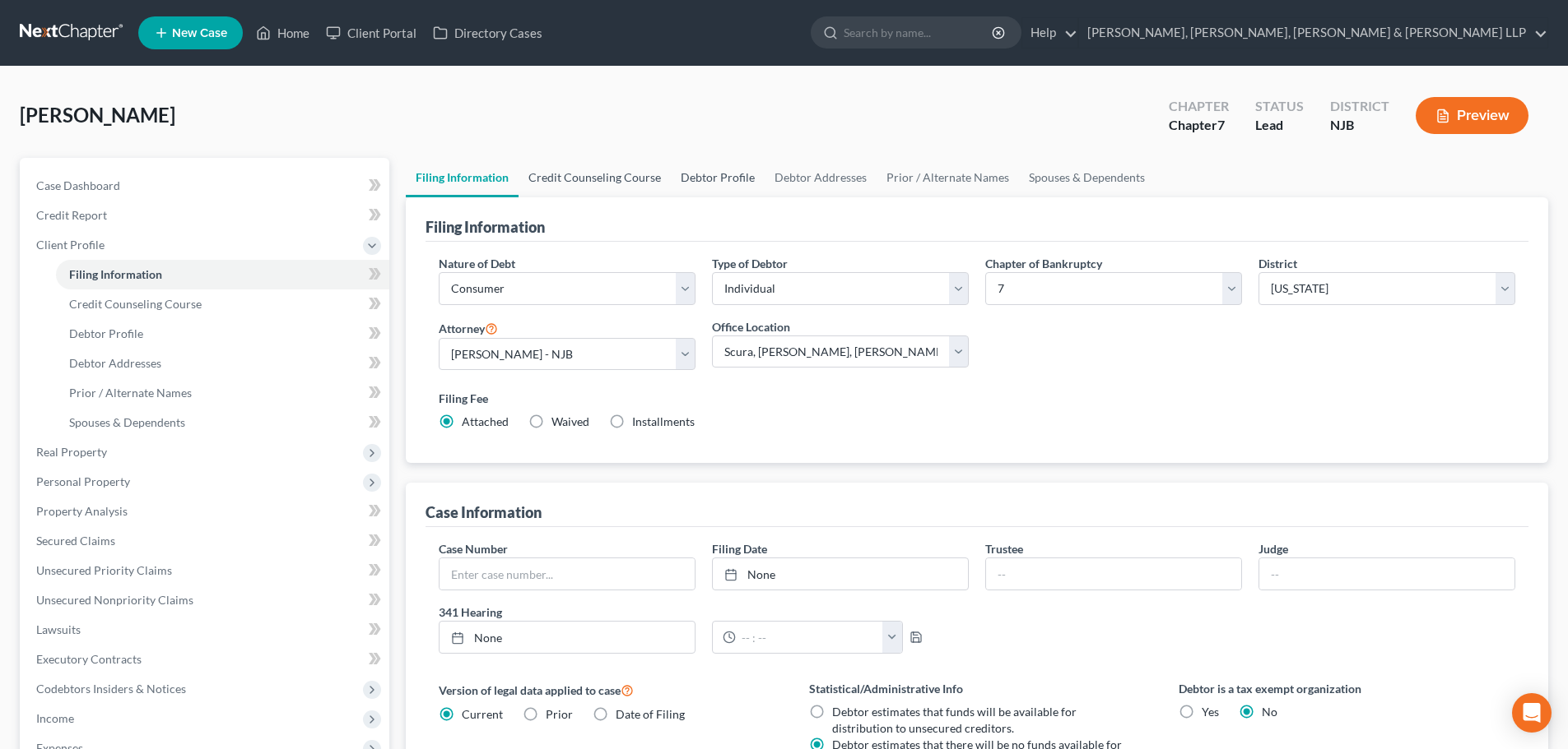
drag, startPoint x: 602, startPoint y: 172, endPoint x: 691, endPoint y: 163, distance: 89.5
click at [602, 172] on link "Credit Counseling Course" at bounding box center [595, 177] width 152 height 40
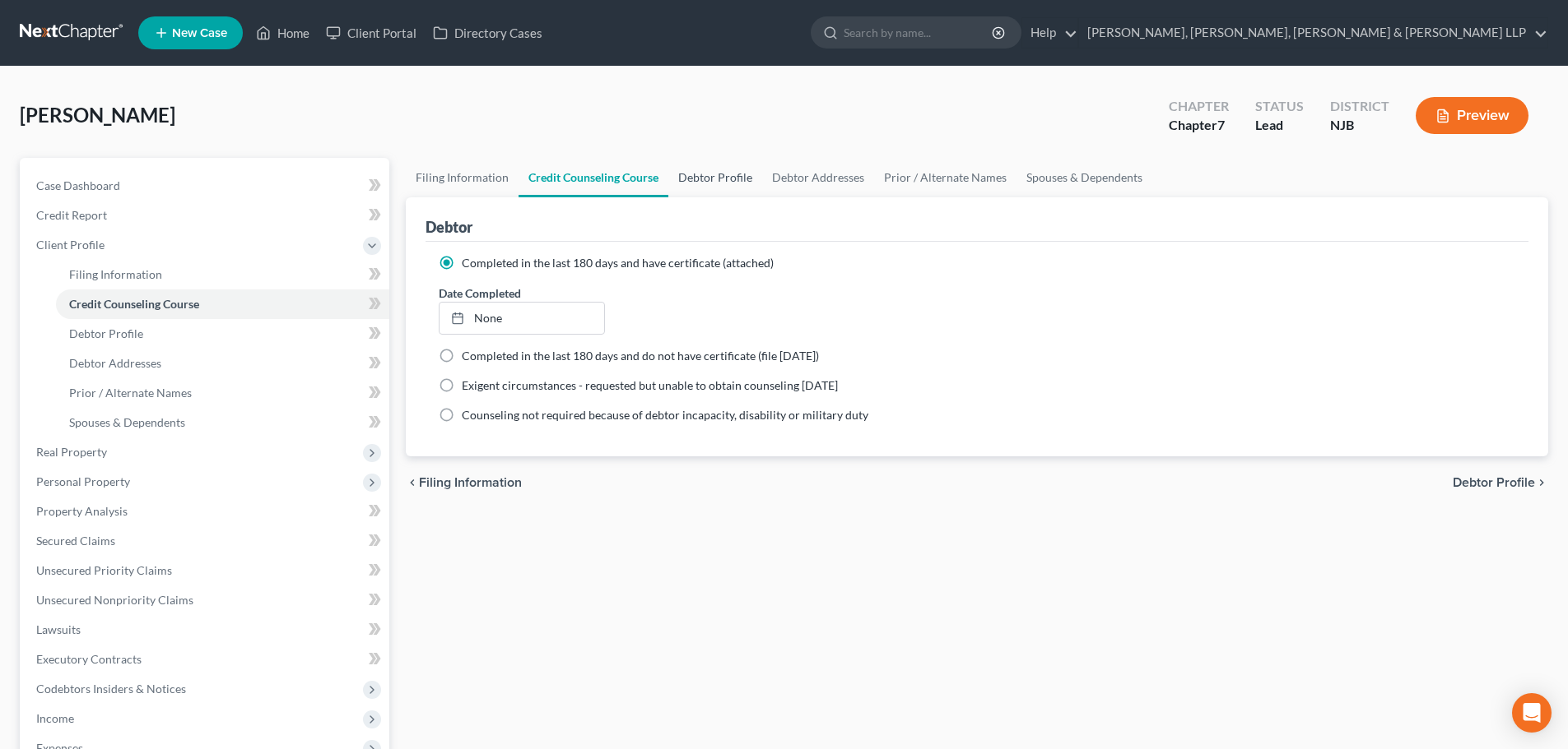
click at [730, 181] on link "Debtor Profile" at bounding box center [715, 177] width 93 height 40
select select "0"
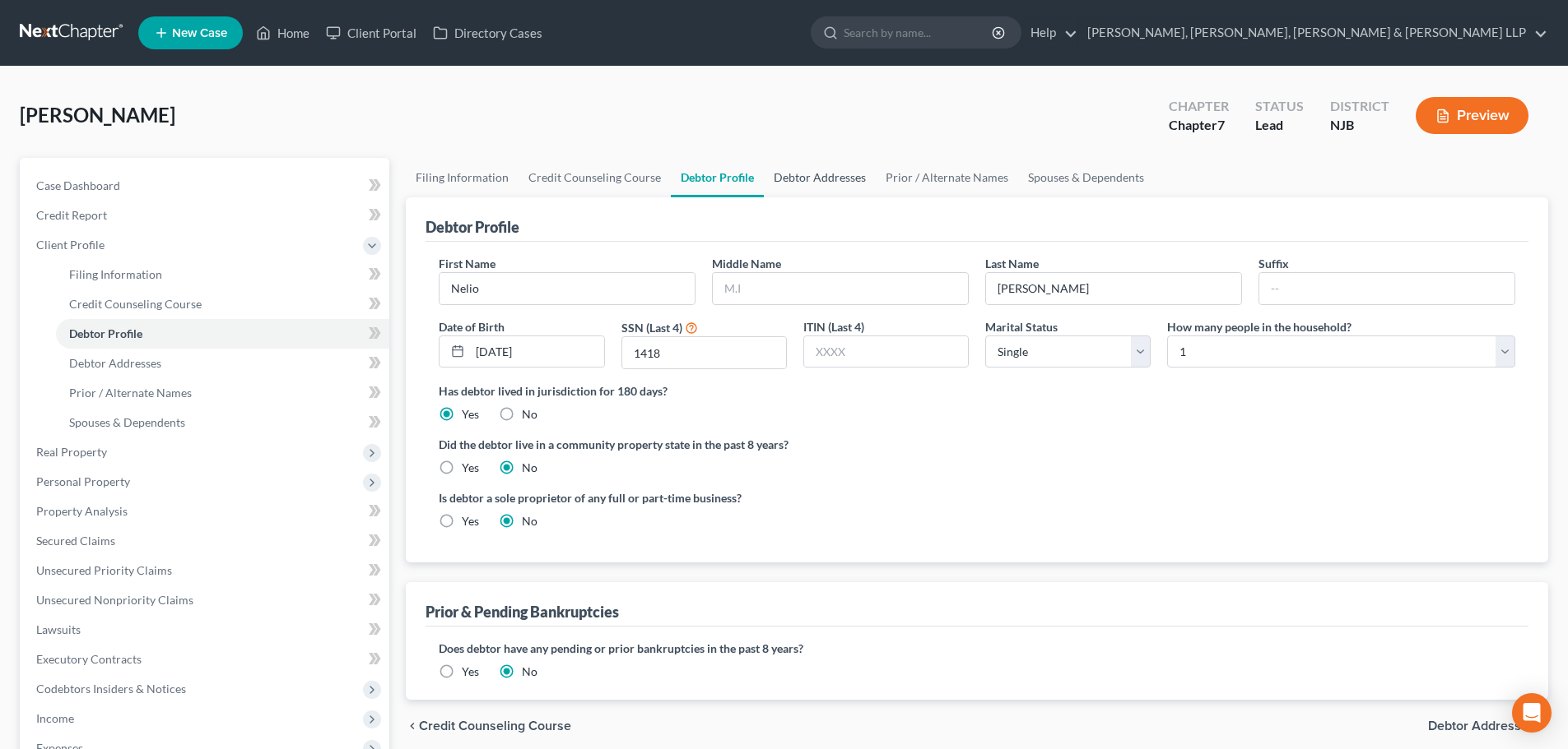
click at [784, 176] on link "Debtor Addresses" at bounding box center [820, 177] width 112 height 40
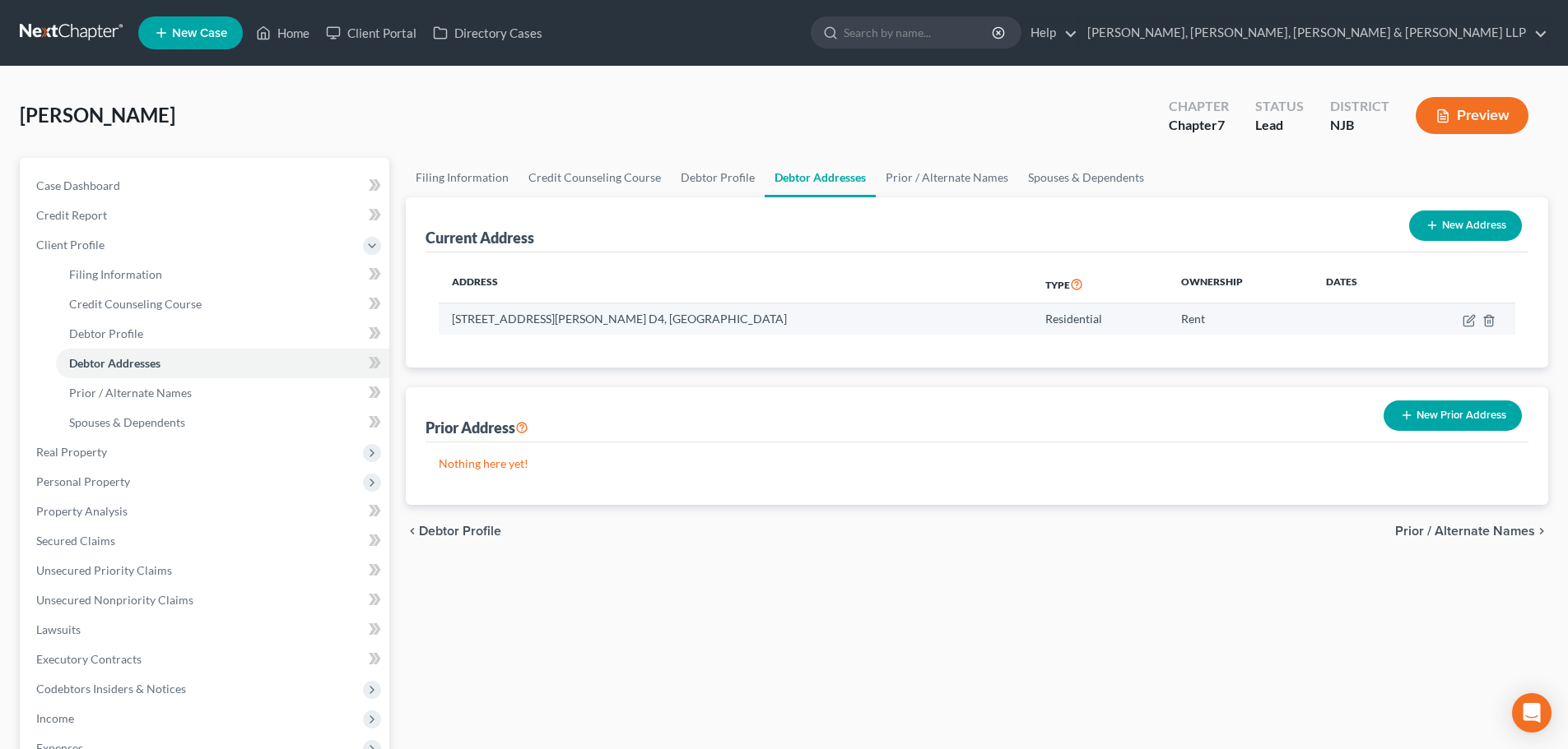
drag, startPoint x: 727, startPoint y: 317, endPoint x: 449, endPoint y: 318, distance: 278.0
click at [449, 318] on td "[STREET_ADDRESS][PERSON_NAME] D4, [GEOGRAPHIC_DATA]" at bounding box center [735, 319] width 593 height 31
click at [905, 179] on link "Prior / Alternate Names" at bounding box center [947, 177] width 142 height 40
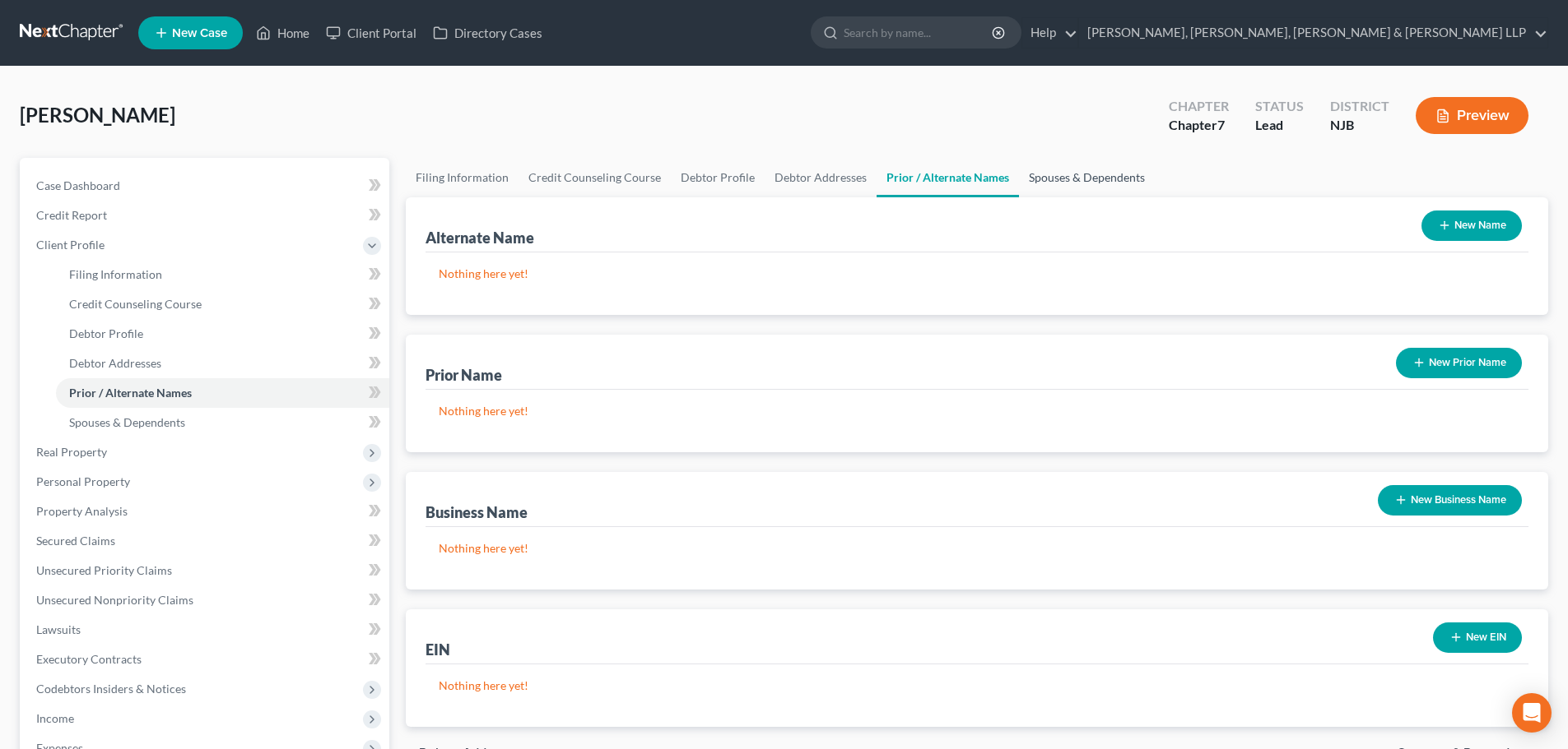
click at [1071, 175] on link "Spouses & Dependents" at bounding box center [1087, 177] width 136 height 40
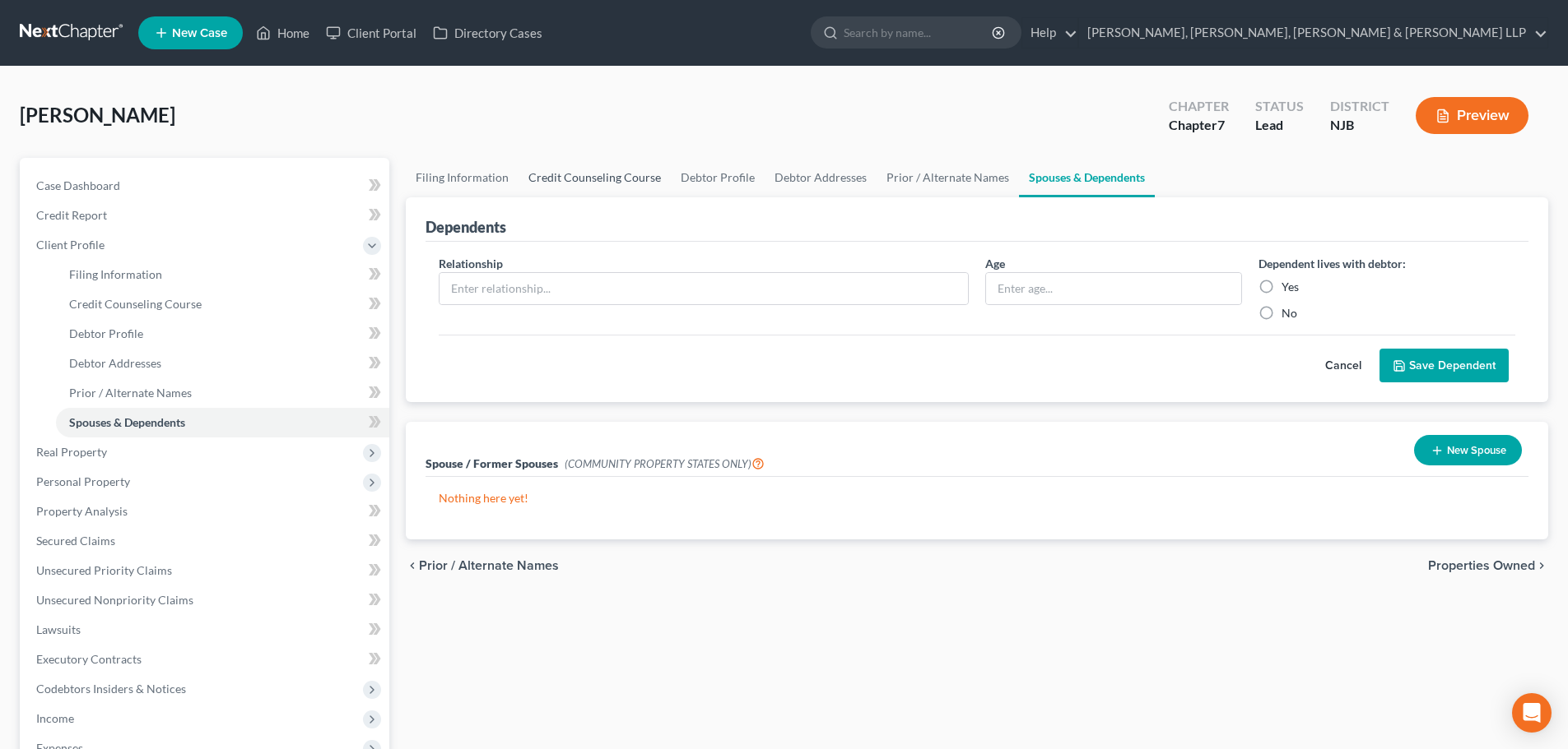
click at [554, 168] on link "Credit Counseling Course" at bounding box center [595, 177] width 152 height 40
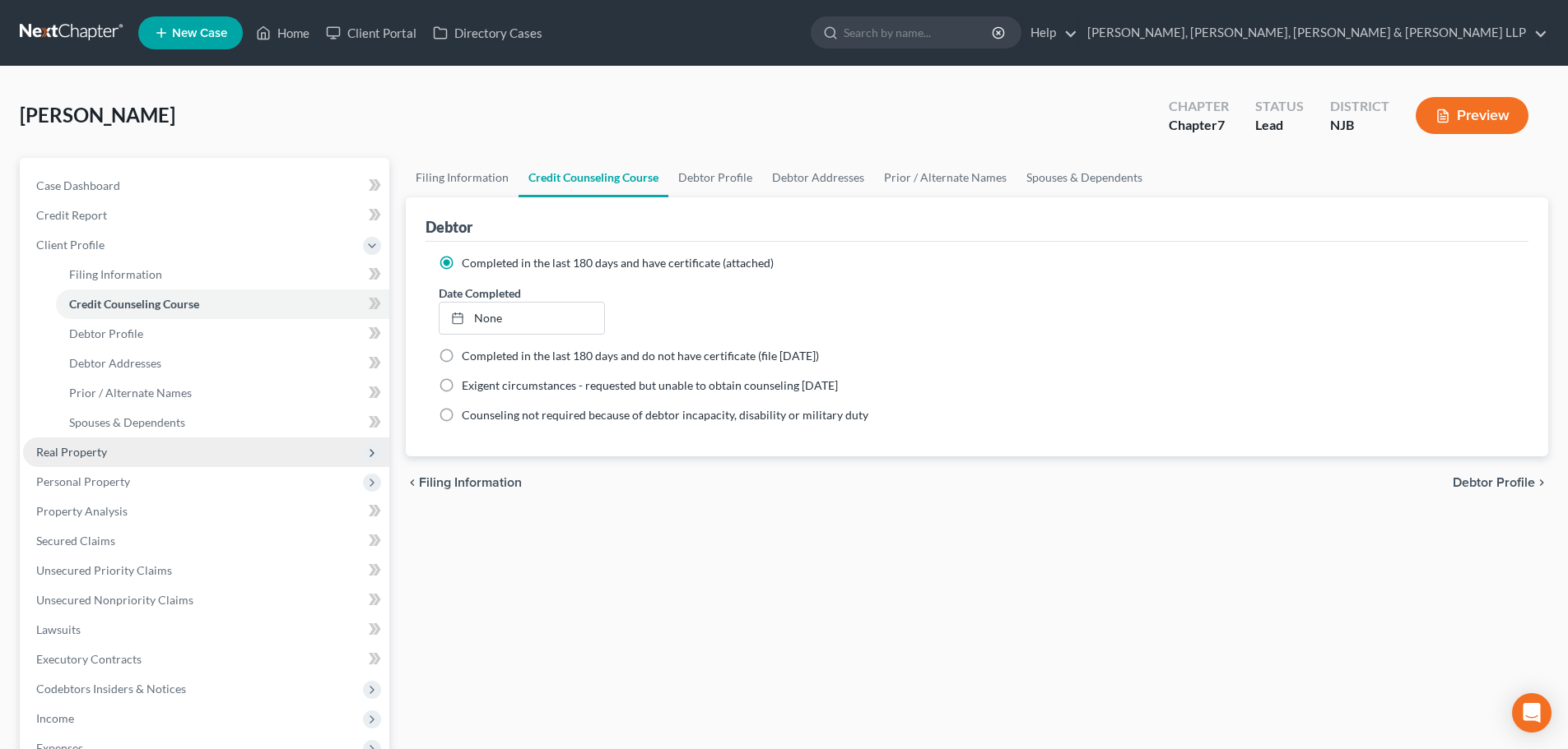
click at [116, 455] on span "Real Property" at bounding box center [206, 452] width 366 height 29
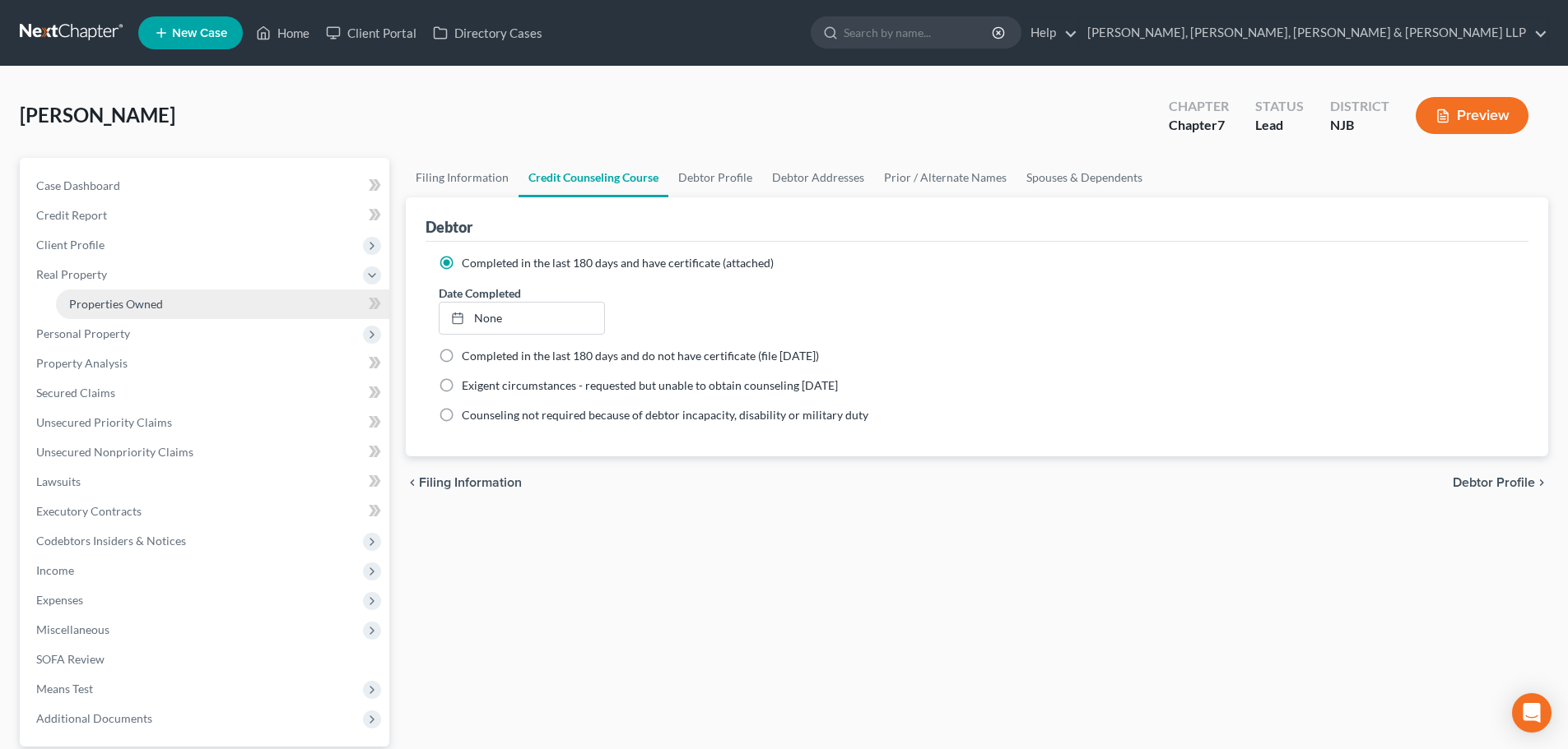
click at [131, 301] on span "Properties Owned" at bounding box center [116, 303] width 93 height 14
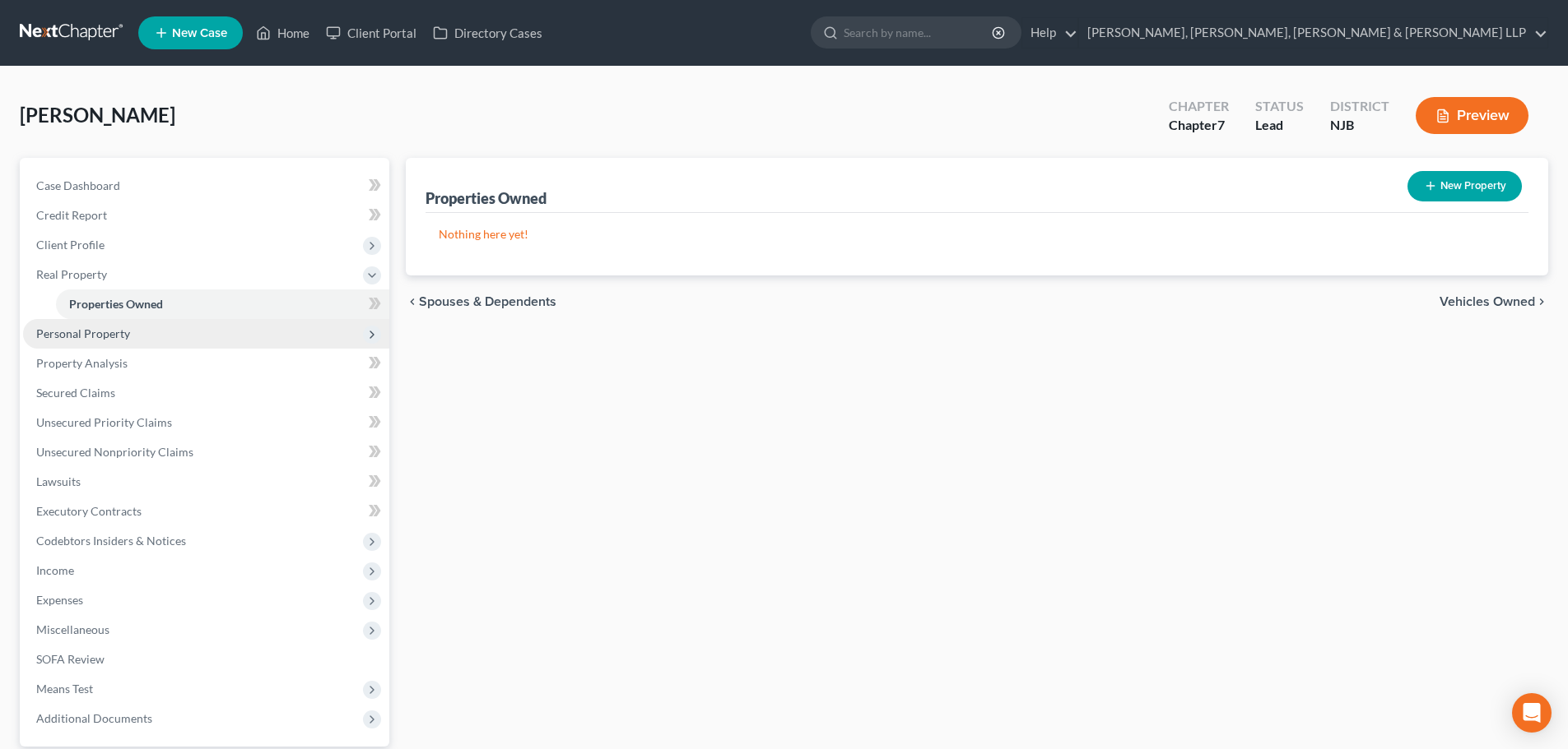
click at [126, 329] on span "Personal Property" at bounding box center [83, 334] width 93 height 14
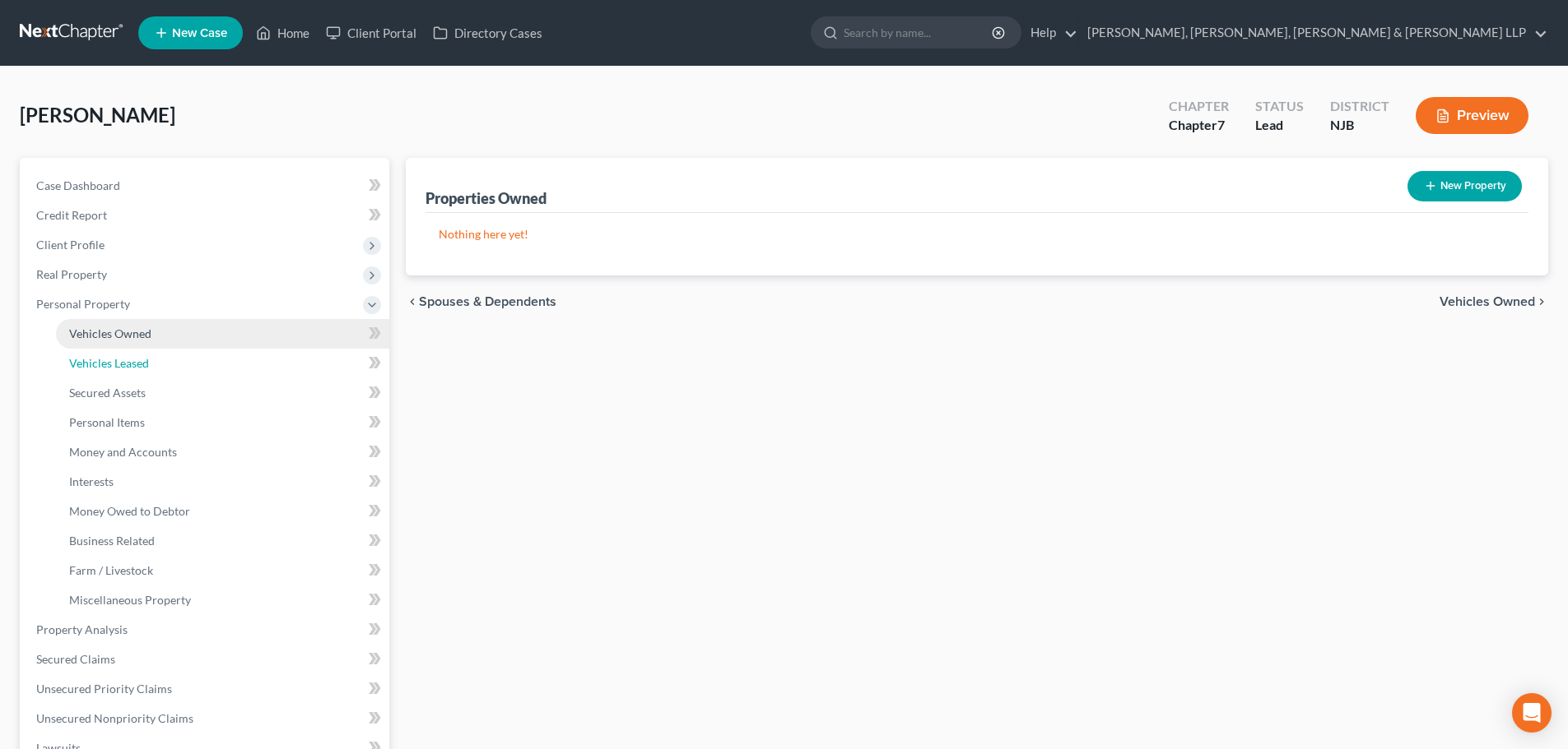
drag, startPoint x: 147, startPoint y: 363, endPoint x: 179, endPoint y: 339, distance: 40.0
click at [147, 362] on span "Vehicles Leased" at bounding box center [109, 363] width 80 height 14
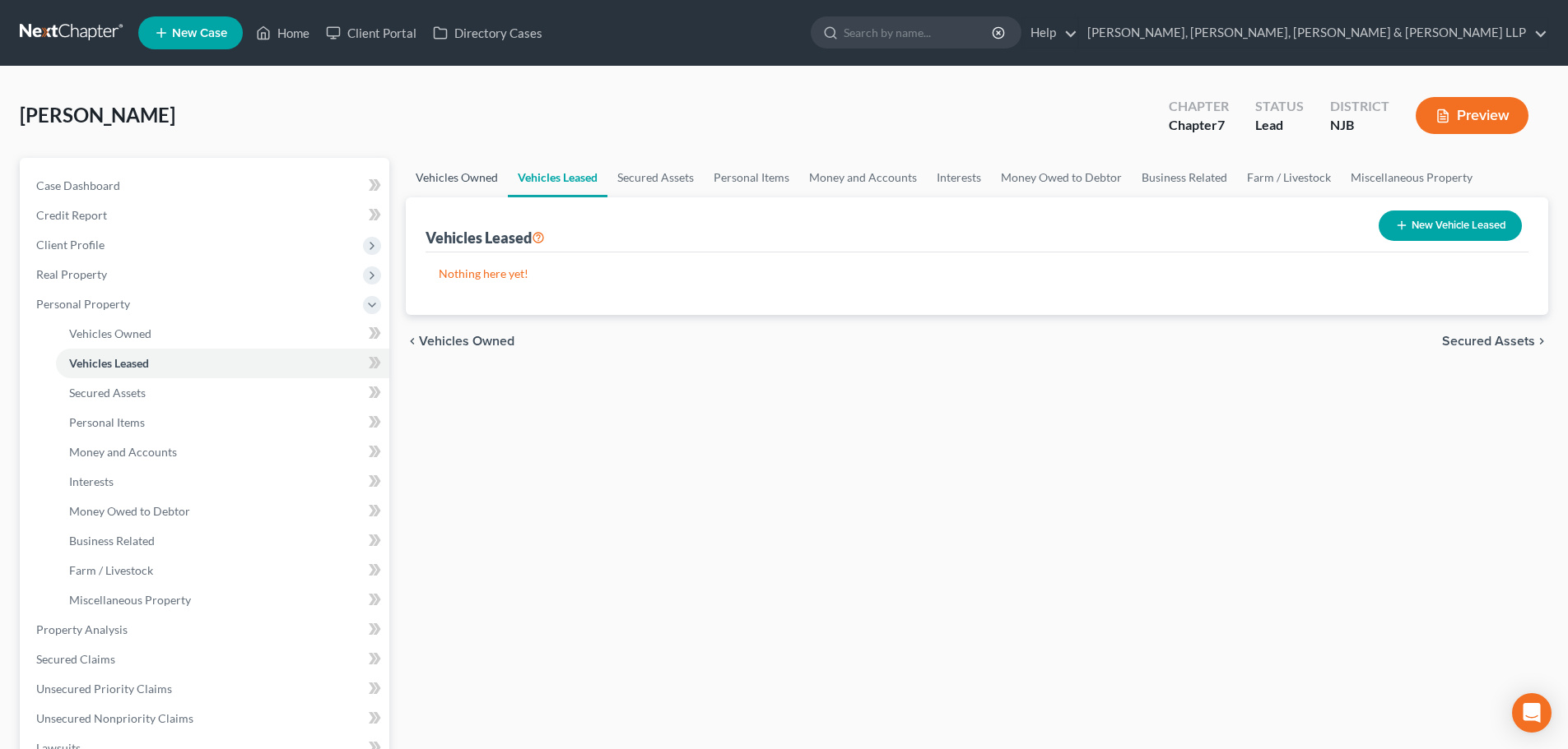
click at [470, 179] on link "Vehicles Owned" at bounding box center [456, 177] width 102 height 40
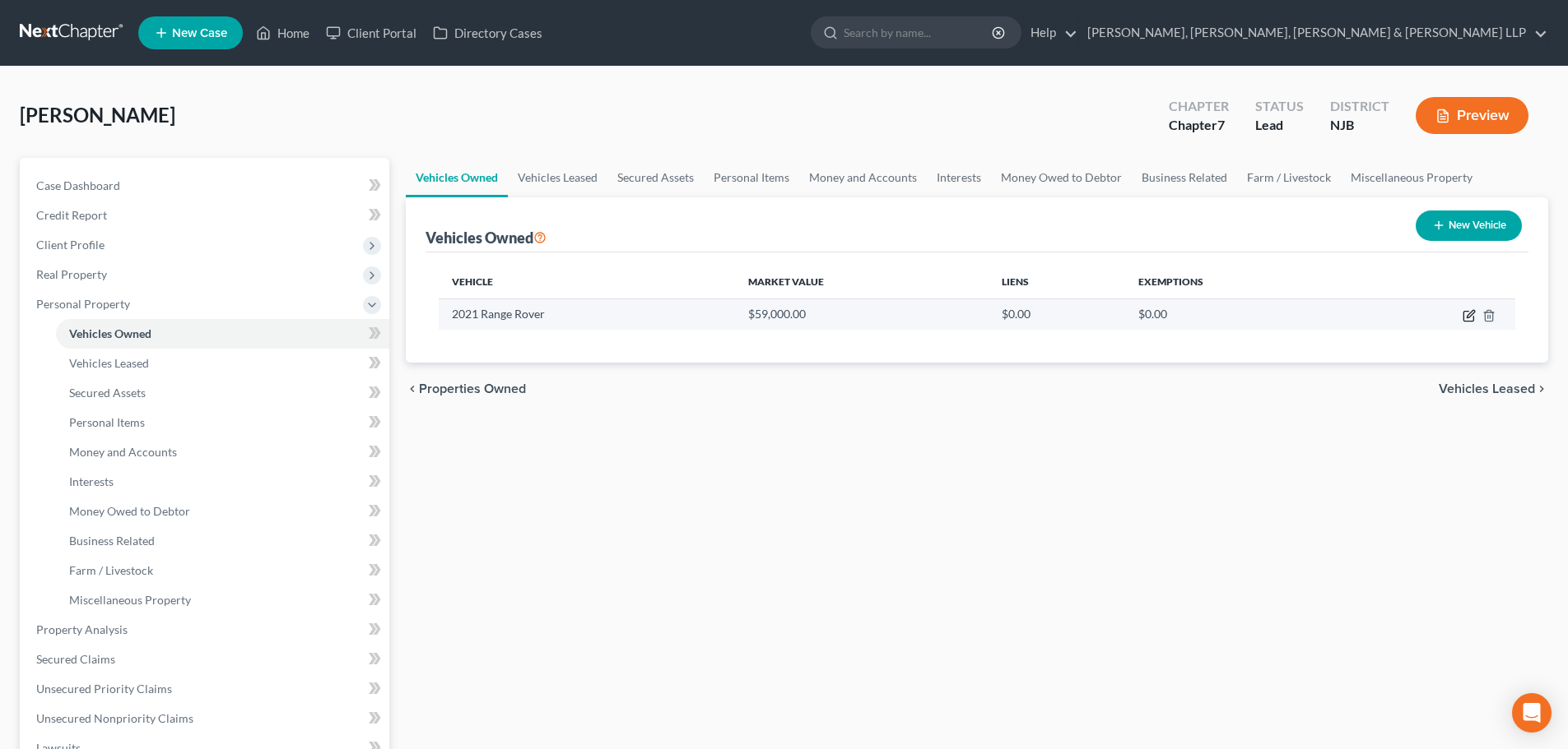
click at [1469, 316] on icon "button" at bounding box center [1470, 316] width 14 height 14
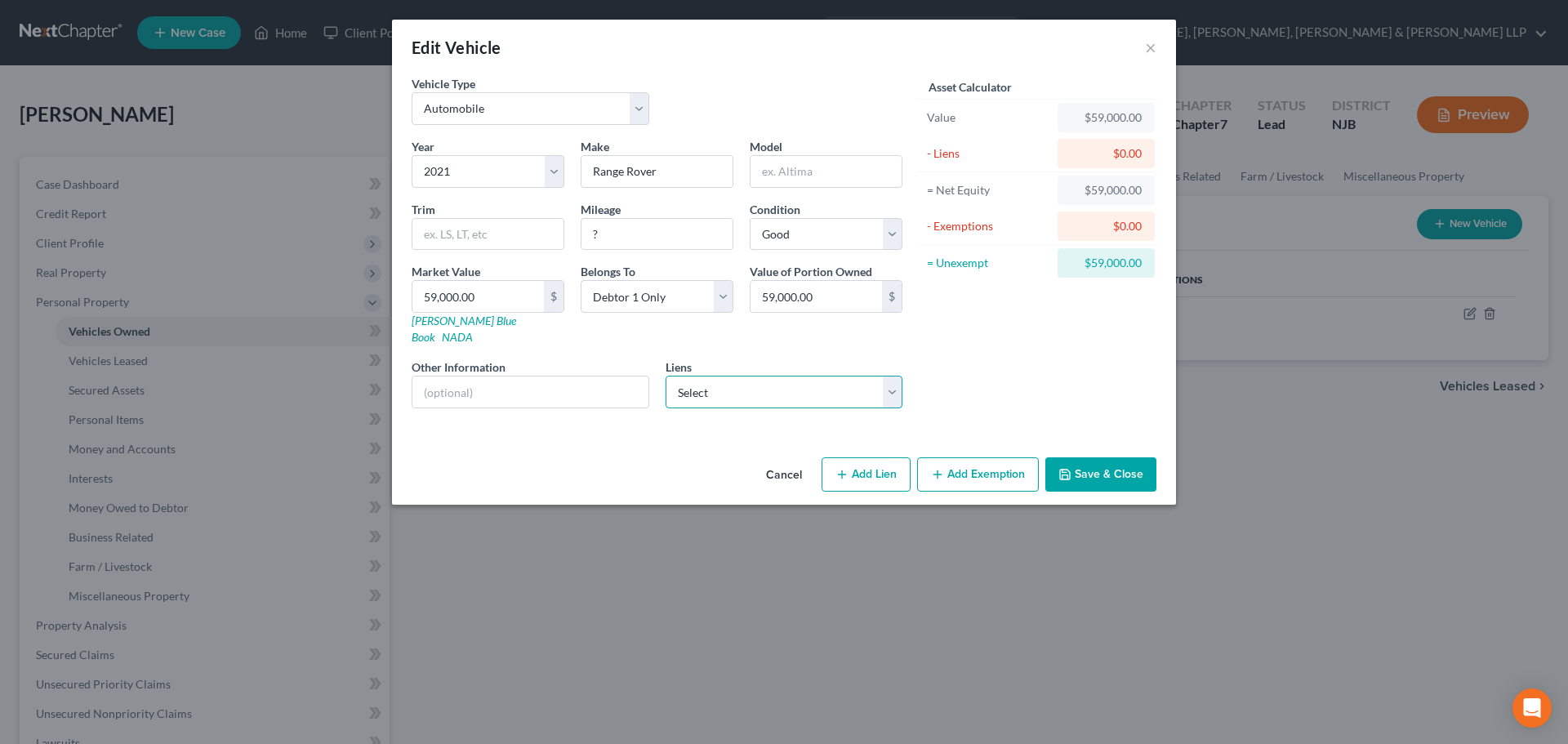
click at [775, 378] on select "Select Bank of America - $60,091.00" at bounding box center [784, 392] width 238 height 33
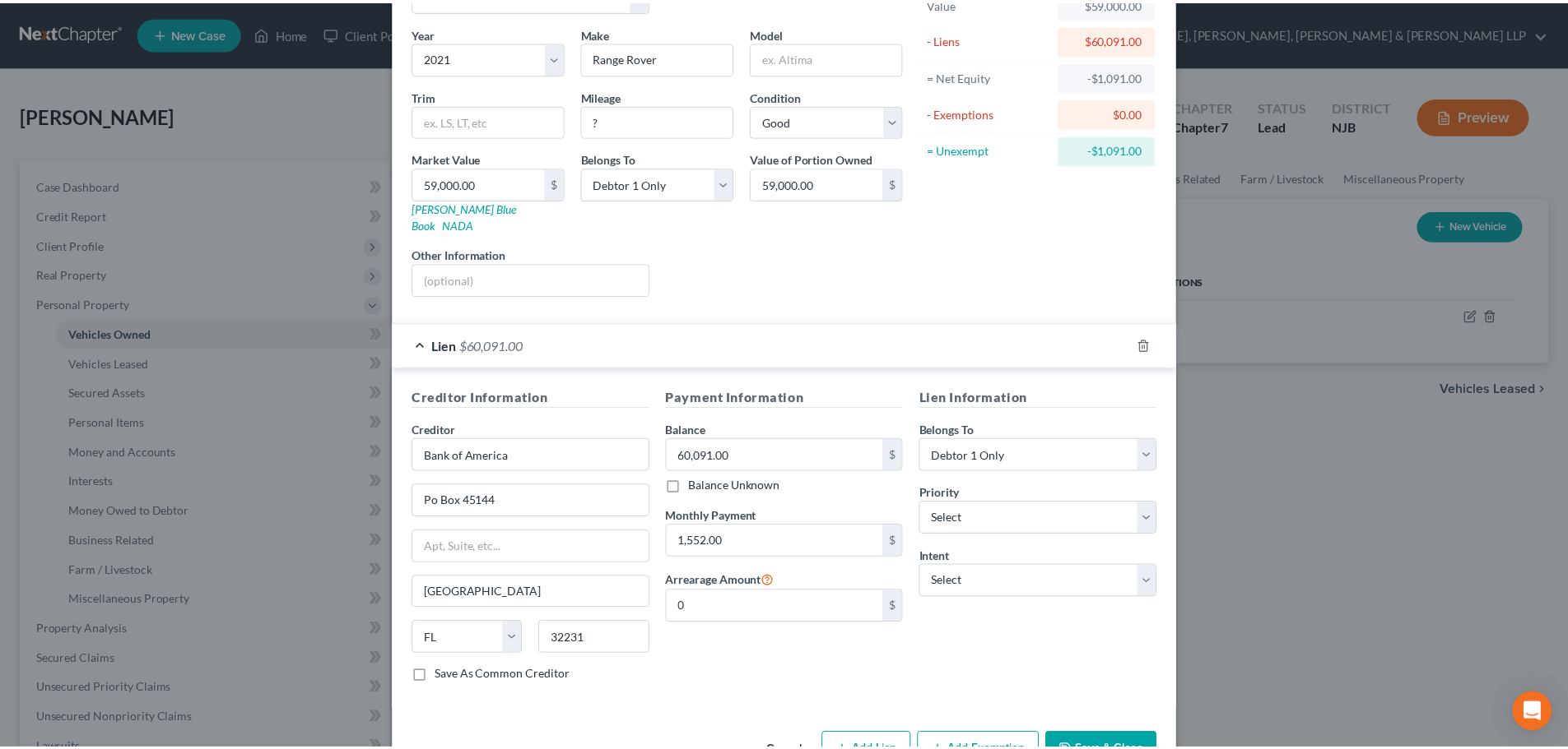
scroll to position [151, 0]
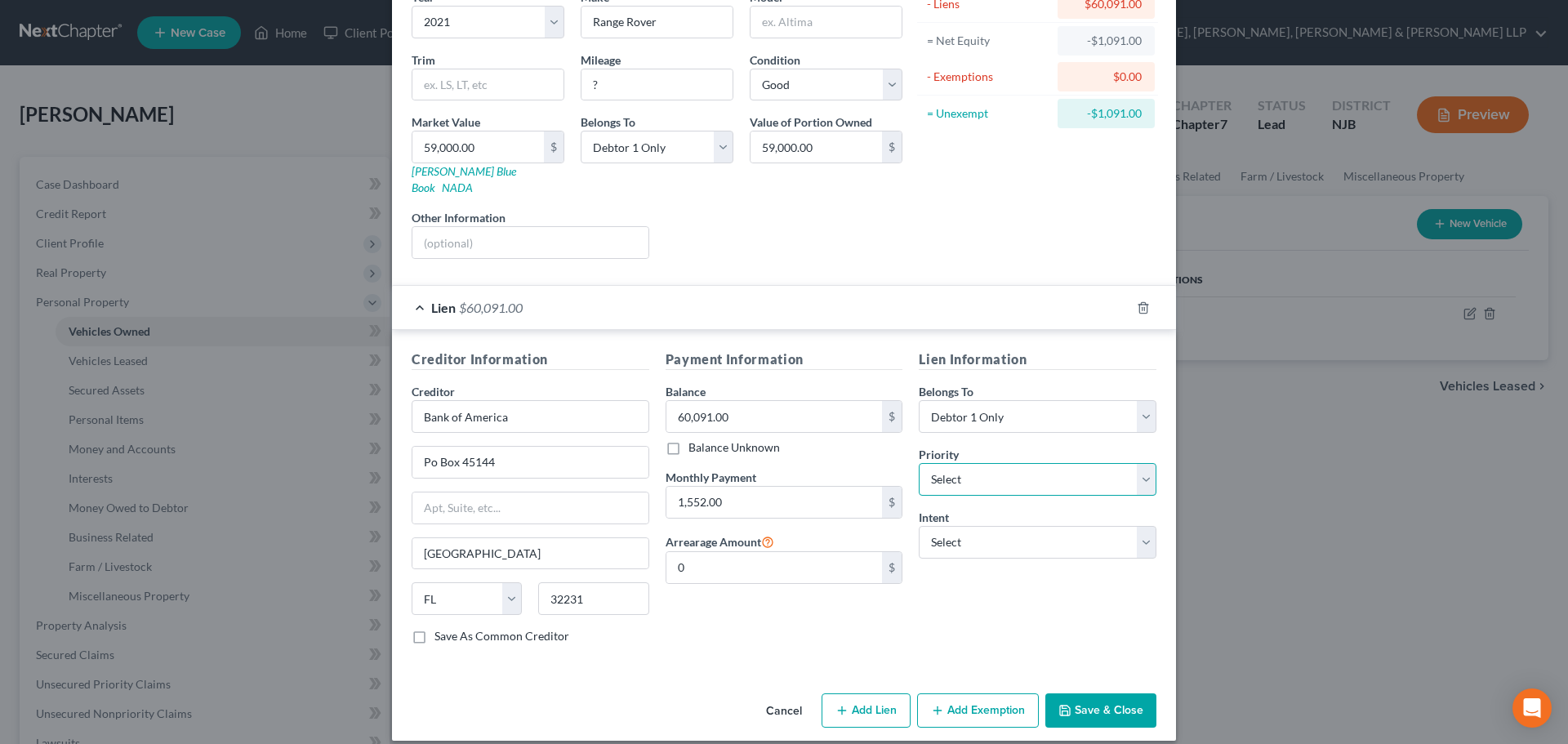
click at [987, 463] on select "Select 1st 2nd 3rd 4th 5th 6th 7th 8th 9th 10th 11th 12th 13th 14th 15th 16th 1…" at bounding box center [1038, 479] width 238 height 33
click at [919, 463] on select "Select 1st 2nd 3rd 4th 5th 6th 7th 8th 9th 10th 11th 12th 13th 14th 15th 16th 1…" at bounding box center [1038, 479] width 238 height 33
drag, startPoint x: 934, startPoint y: 523, endPoint x: 975, endPoint y: 529, distance: 41.4
click at [935, 527] on select "Select Surrender Redeem Reaffirm Avoid Other" at bounding box center [1038, 543] width 238 height 33
click at [919, 527] on select "Select Surrender Redeem Reaffirm Avoid Other" at bounding box center [1038, 543] width 238 height 33
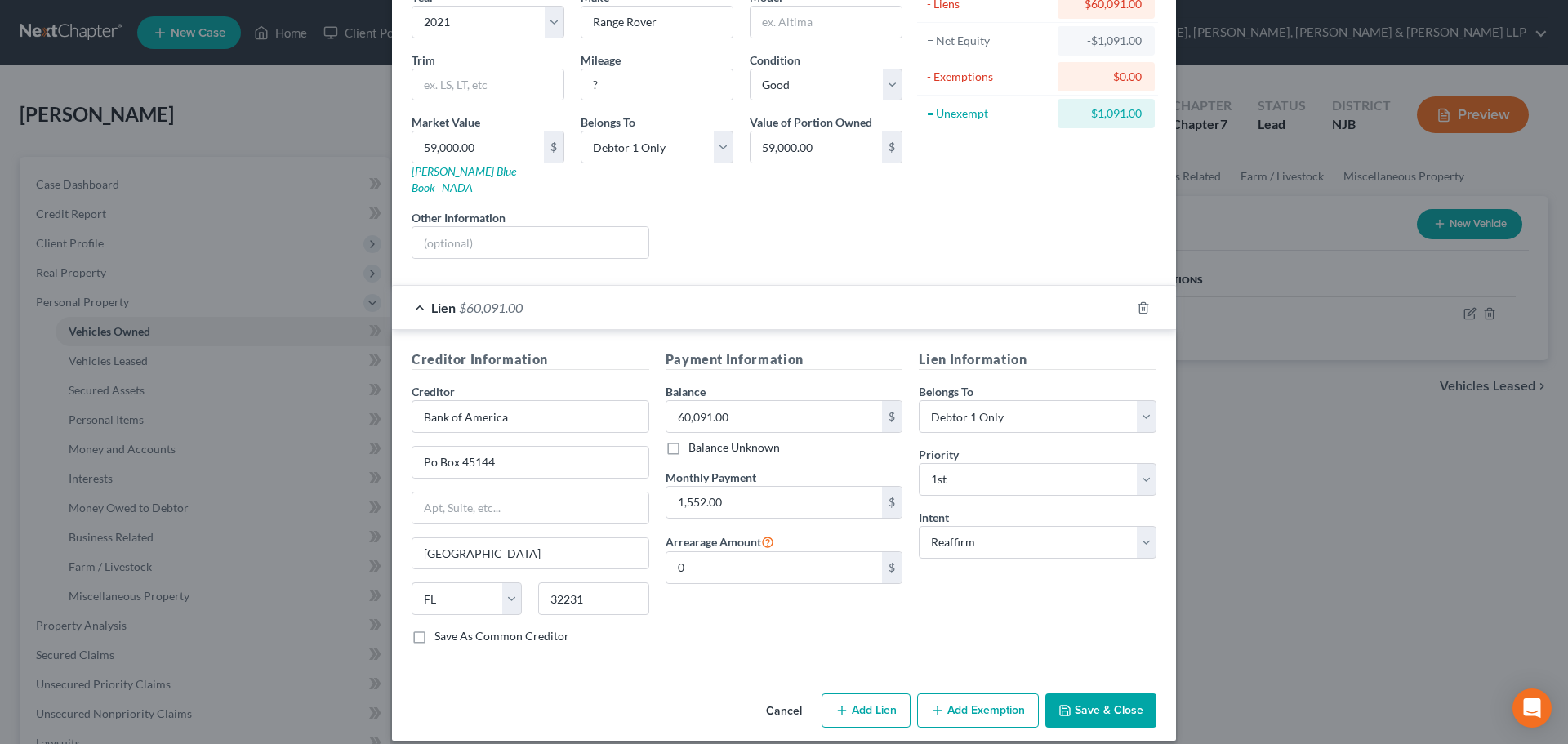
click at [1079, 694] on button "Save & Close" at bounding box center [1100, 711] width 111 height 35
